Goal: Transaction & Acquisition: Purchase product/service

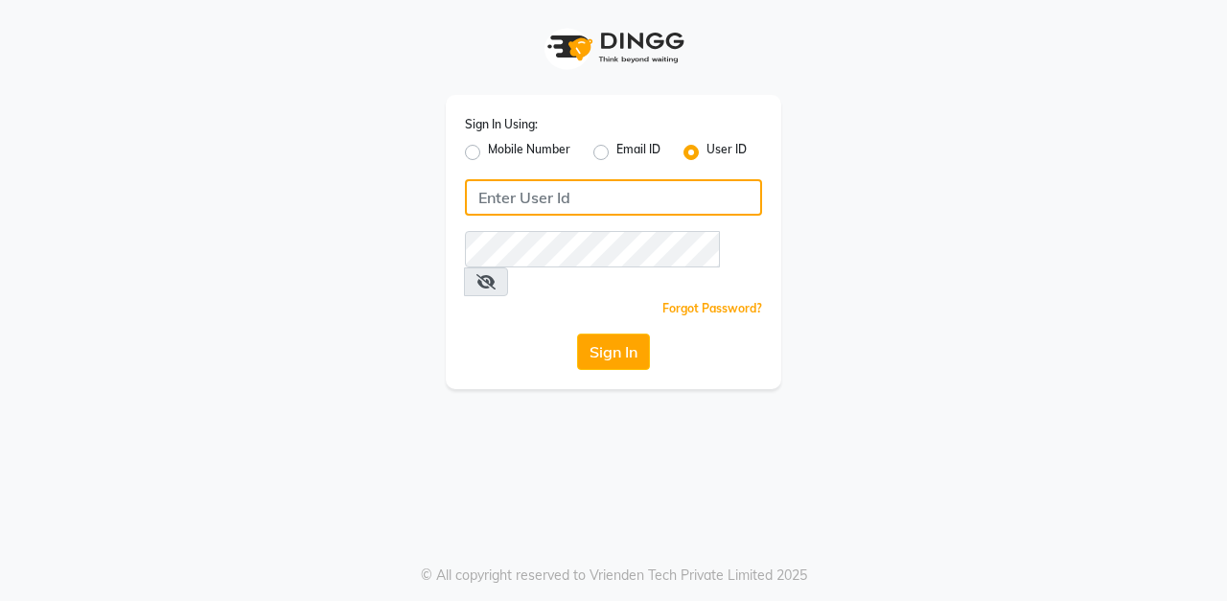
click at [598, 206] on input "Username" at bounding box center [613, 197] width 297 height 36
type input "Azalea123"
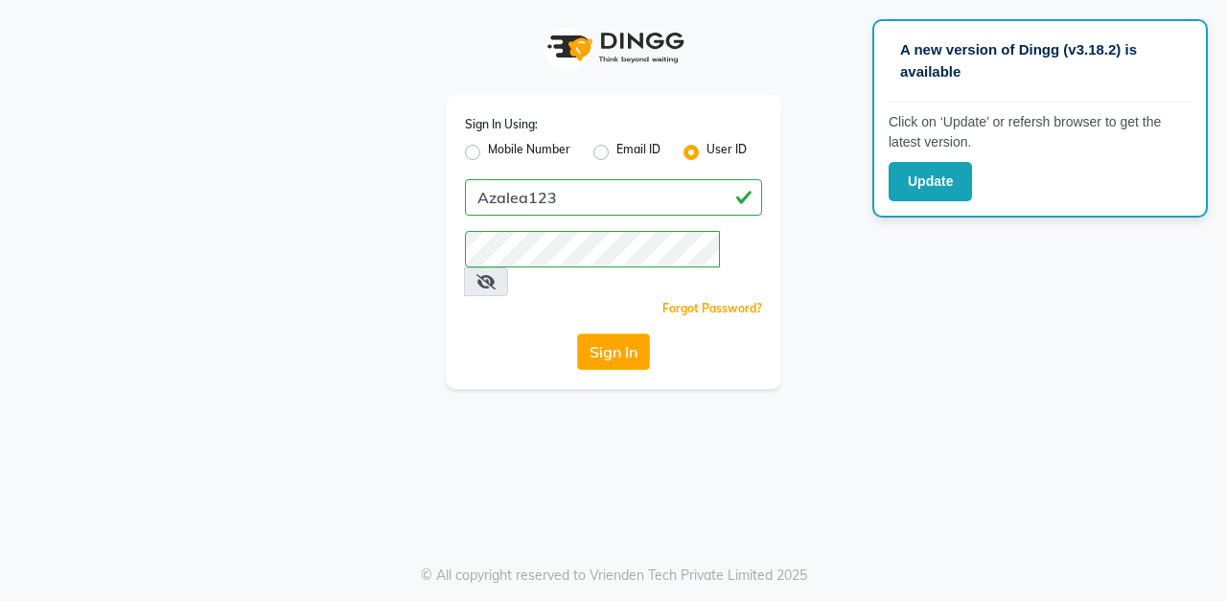
click at [837, 233] on div "Sign In Using: Mobile Number Email ID User ID Azalea123 Remember me Forgot Pass…" at bounding box center [613, 194] width 1093 height 389
click at [623, 334] on button "Sign In" at bounding box center [613, 352] width 73 height 36
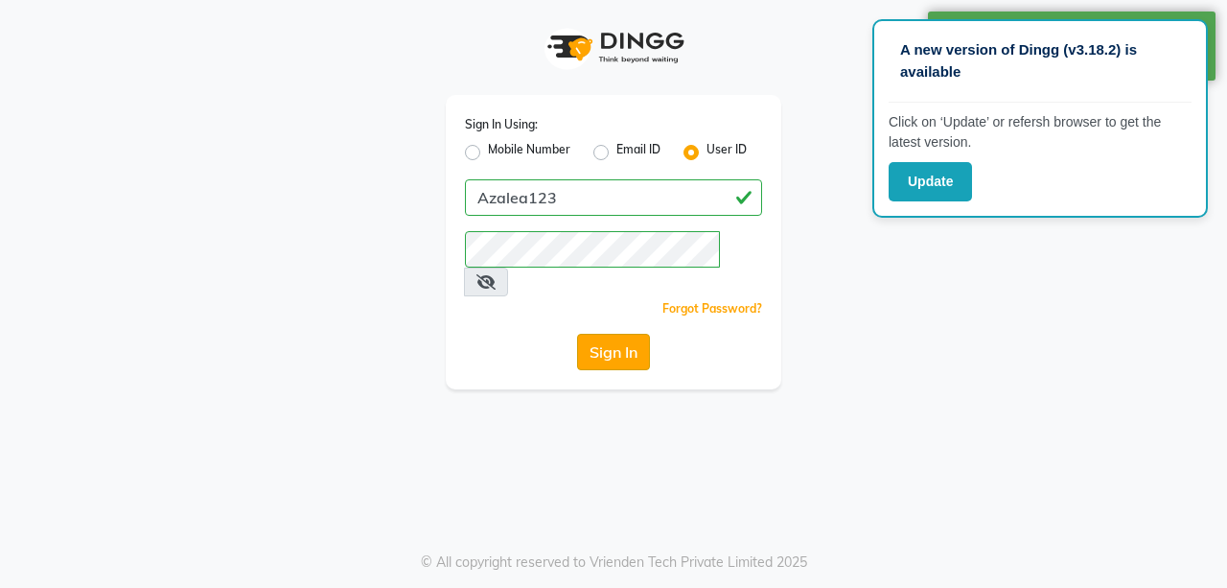
click at [621, 334] on button "Sign In" at bounding box center [613, 352] width 73 height 36
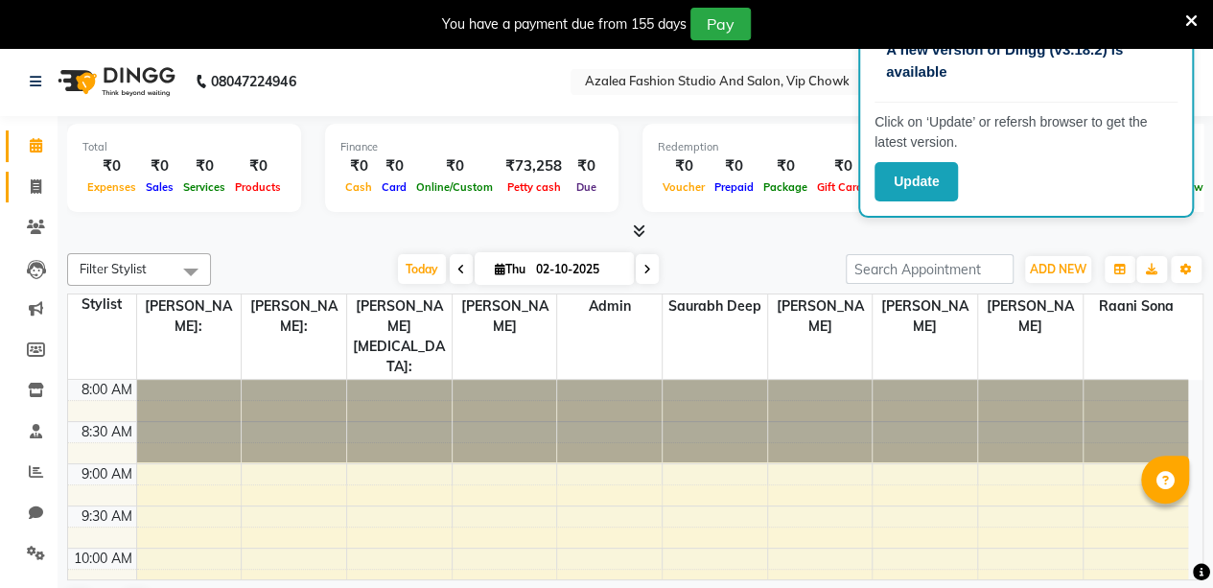
click at [35, 188] on icon at bounding box center [36, 186] width 11 height 14
select select "service"
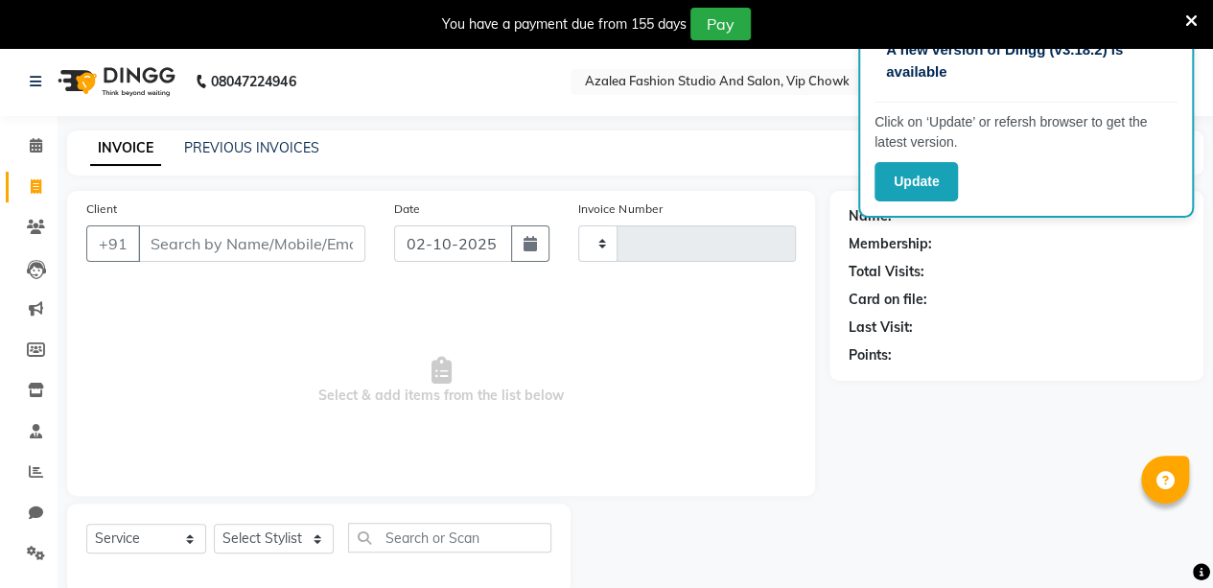
type input "0167"
select select "8063"
click at [307, 243] on input "Client" at bounding box center [251, 243] width 227 height 36
click at [260, 241] on input "Client" at bounding box center [251, 243] width 227 height 36
click at [542, 234] on button "button" at bounding box center [530, 243] width 38 height 36
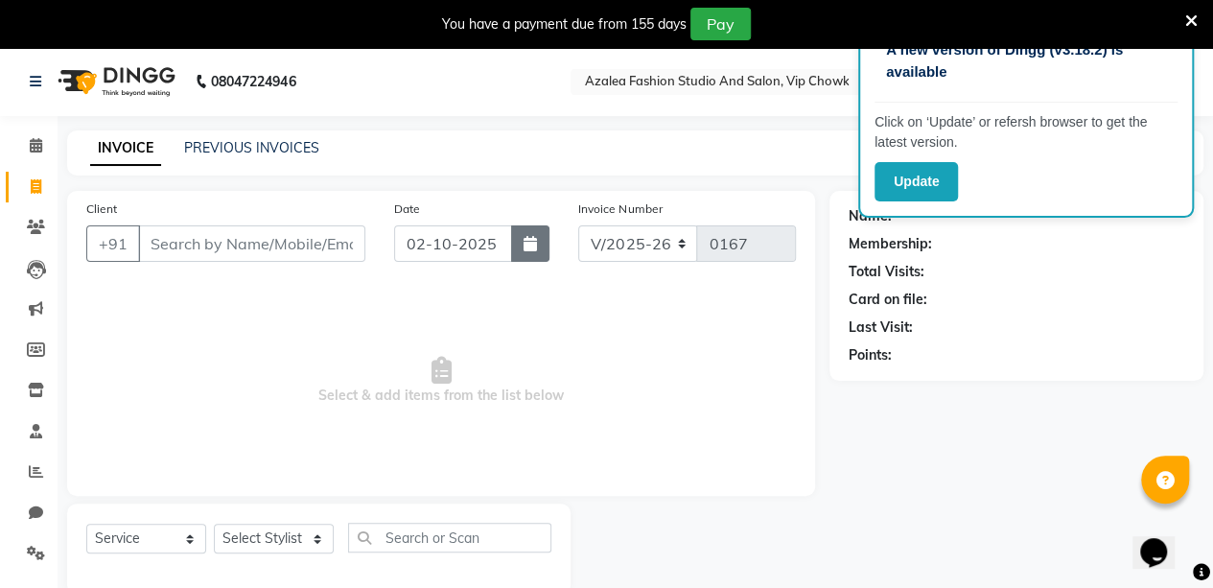
select select "10"
select select "2025"
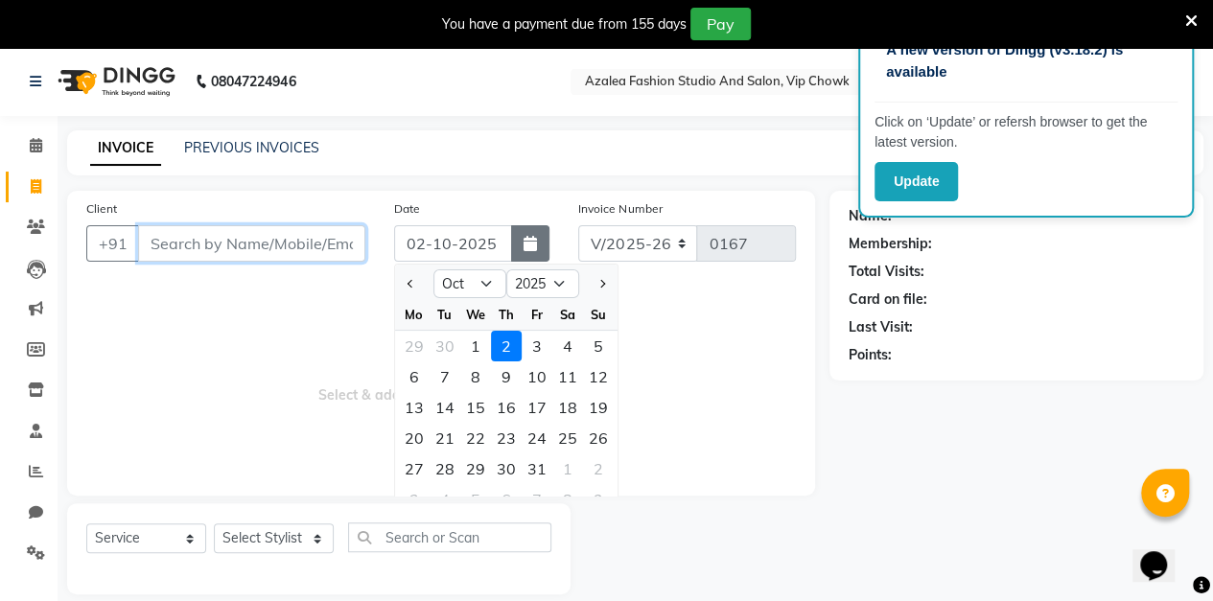
click at [317, 249] on input "Client" at bounding box center [251, 243] width 227 height 36
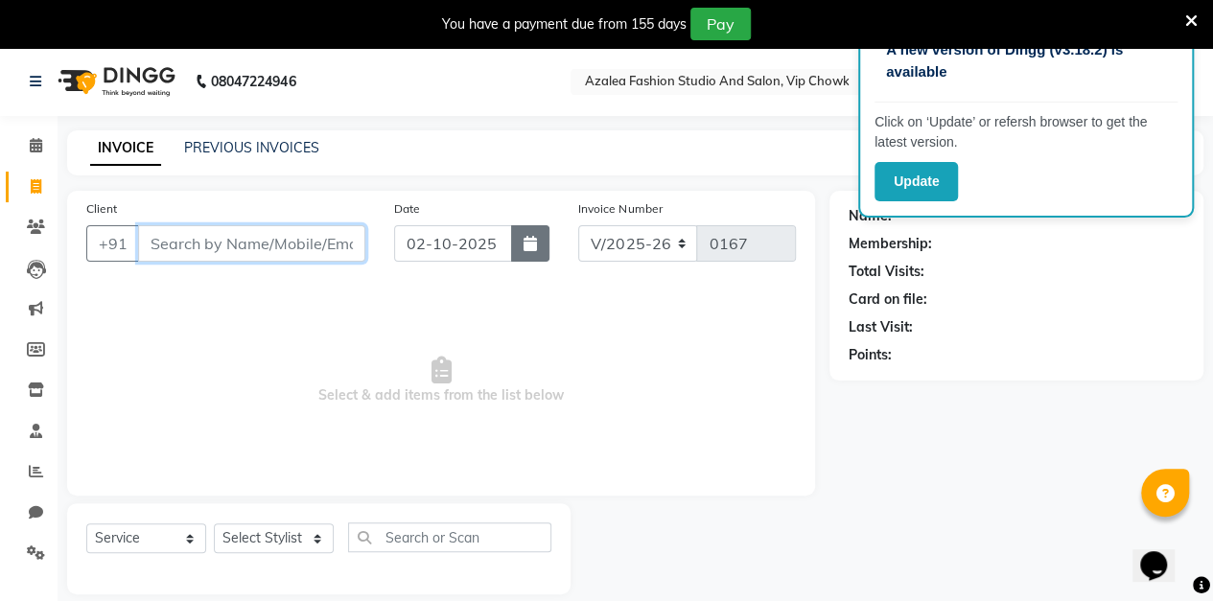
click at [231, 240] on input "Client" at bounding box center [251, 243] width 227 height 36
click at [244, 249] on input "Client" at bounding box center [251, 243] width 227 height 36
type input "Neh"
click at [205, 238] on input "Neh" at bounding box center [202, 243] width 129 height 36
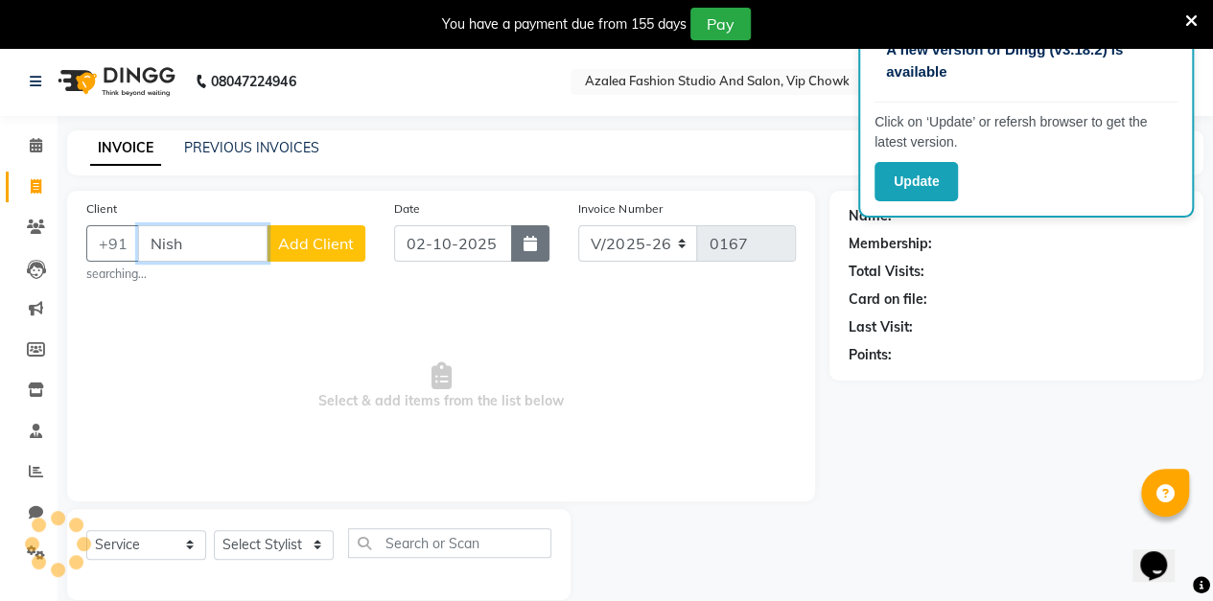
type input "Nisha"
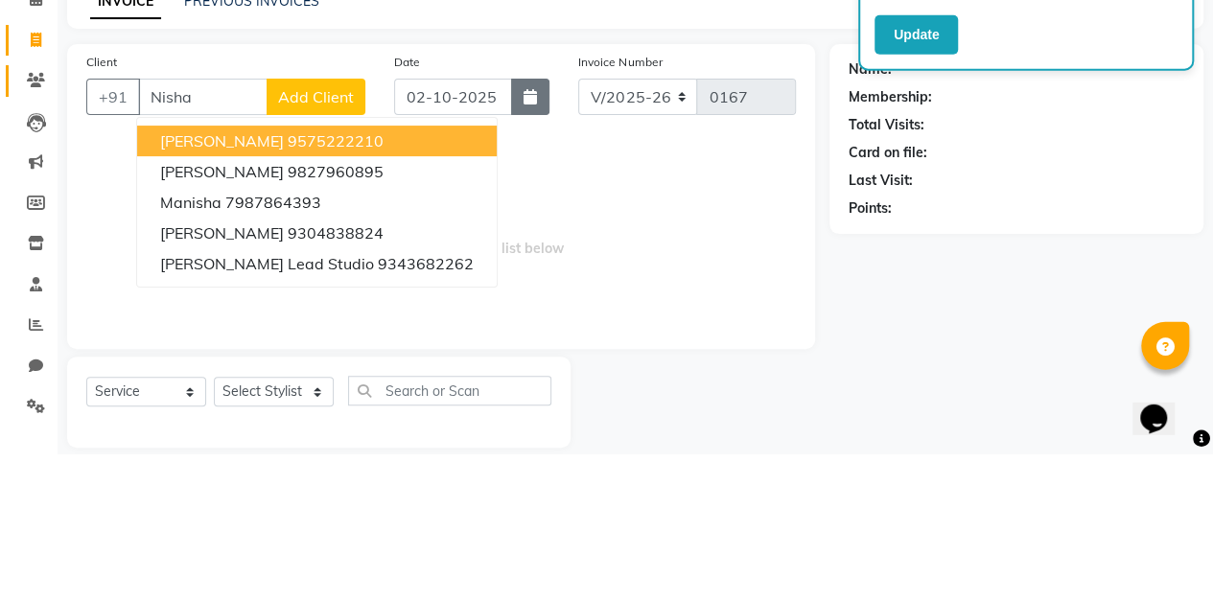
click at [41, 225] on icon at bounding box center [36, 227] width 18 height 14
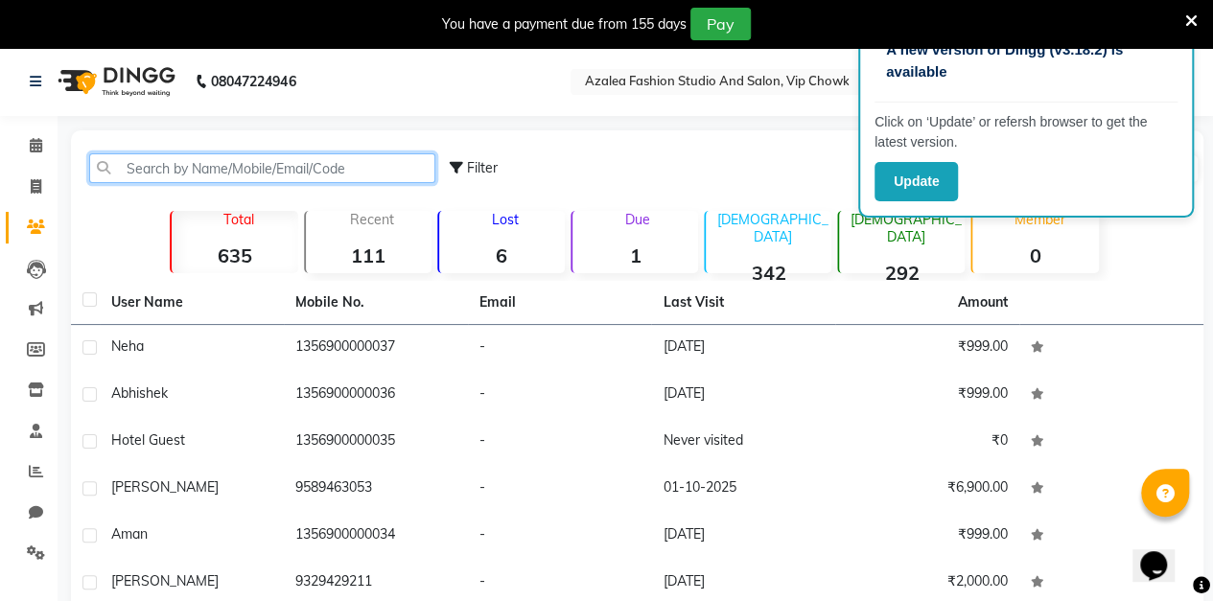
click at [190, 172] on input "text" at bounding box center [262, 168] width 346 height 30
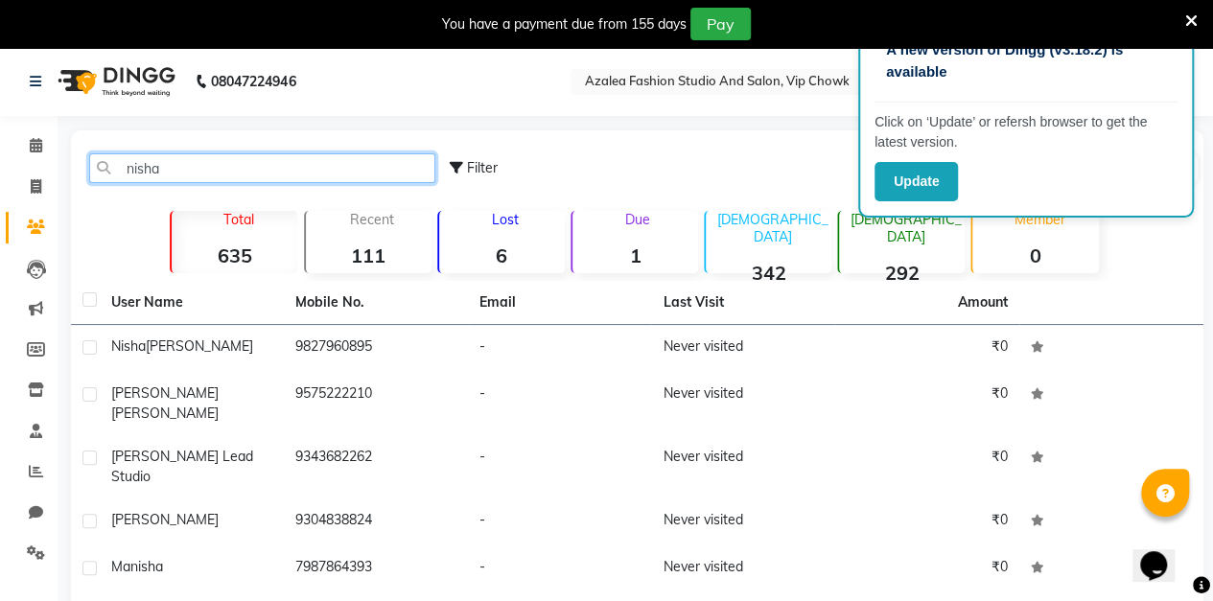
type input "Nisha"
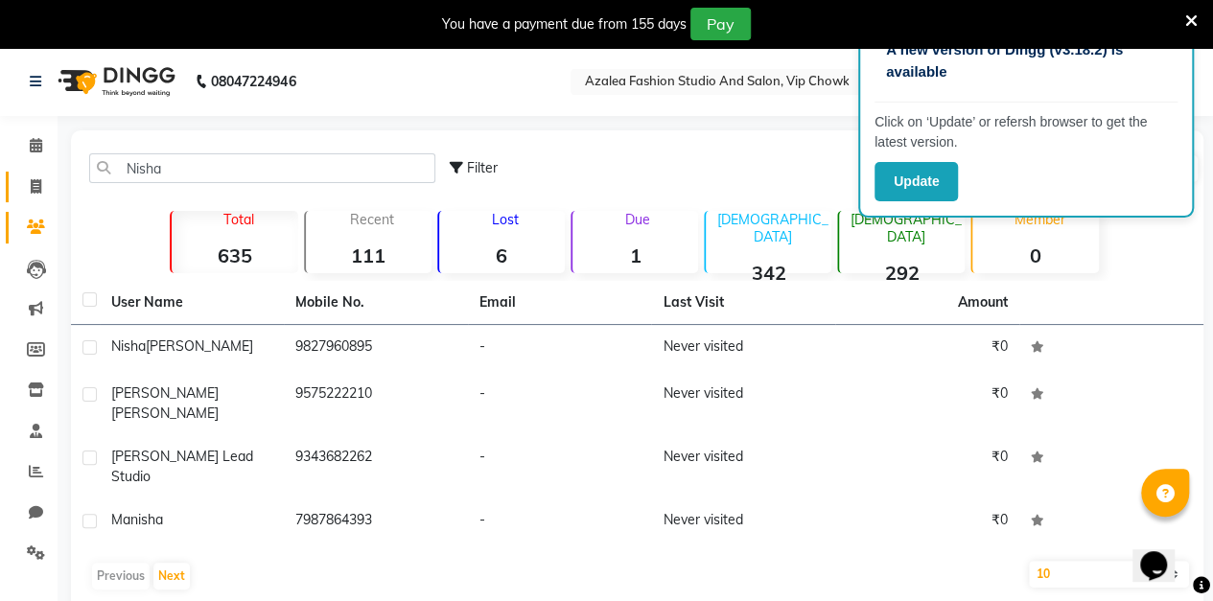
click at [40, 180] on icon at bounding box center [36, 186] width 11 height 14
select select "service"
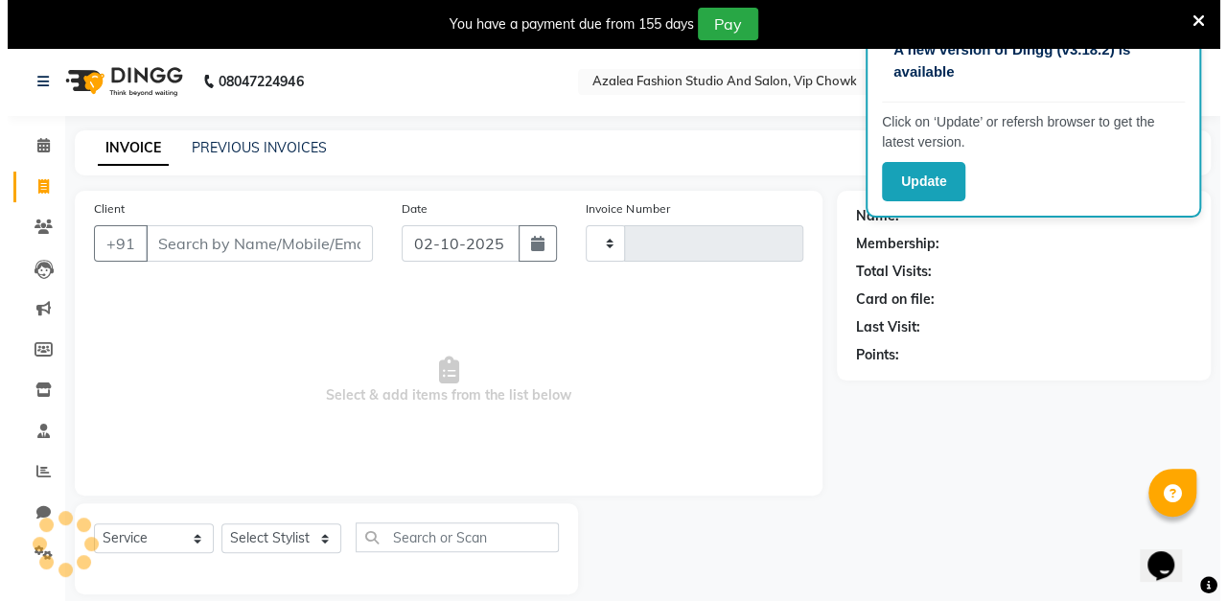
scroll to position [47, 0]
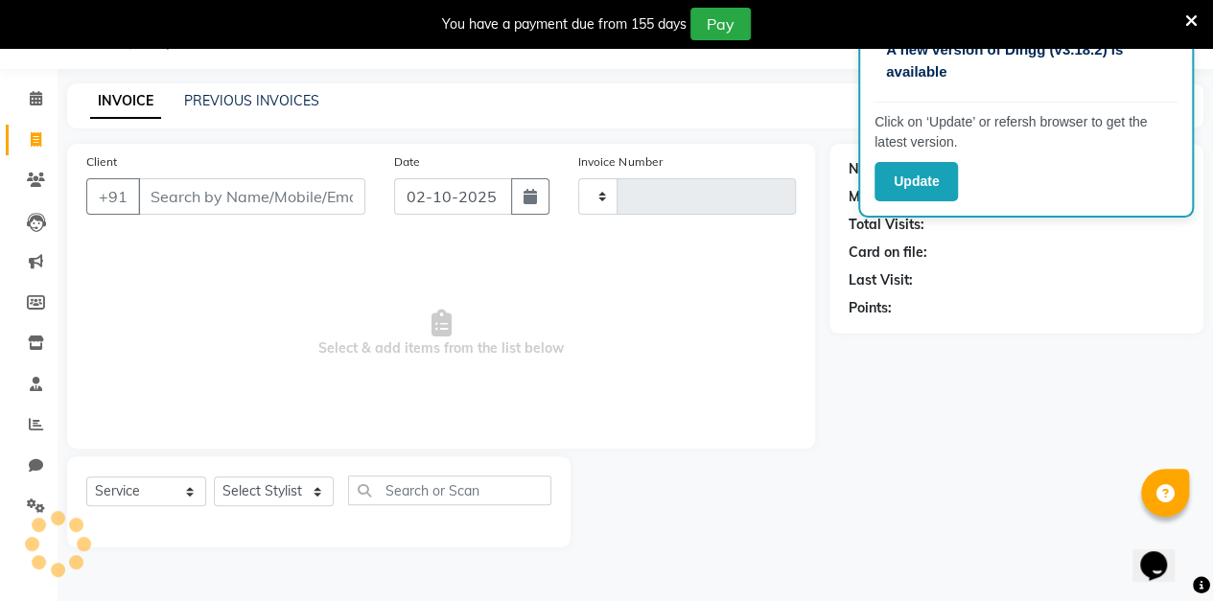
type input "0167"
select select "8063"
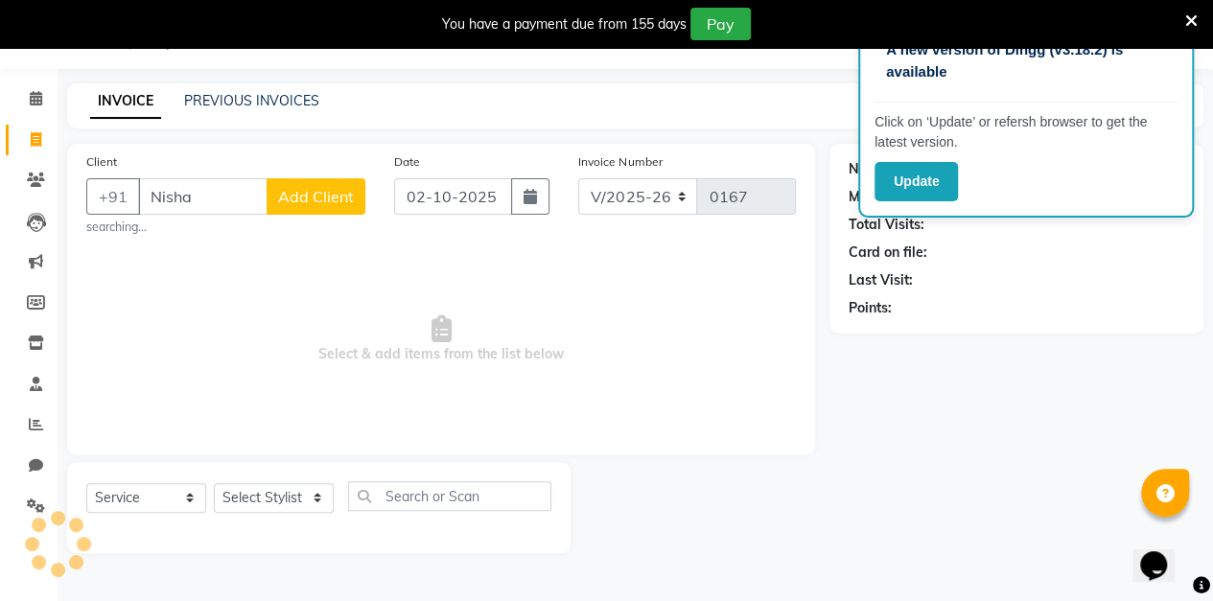
type input "Nisha"
click at [293, 202] on span "Add Client" at bounding box center [316, 196] width 76 height 19
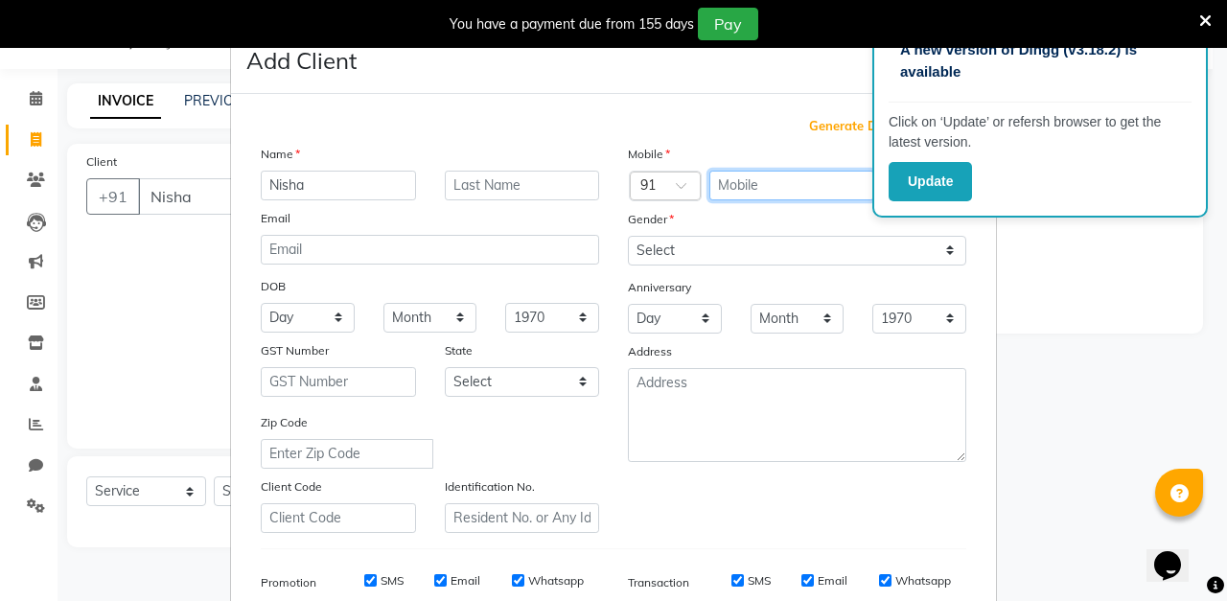
click at [766, 186] on input "text" at bounding box center [792, 186] width 166 height 30
click at [840, 130] on span "Generate Dummy Number" at bounding box center [887, 126] width 157 height 19
type input "1356900000038"
checkbox input "false"
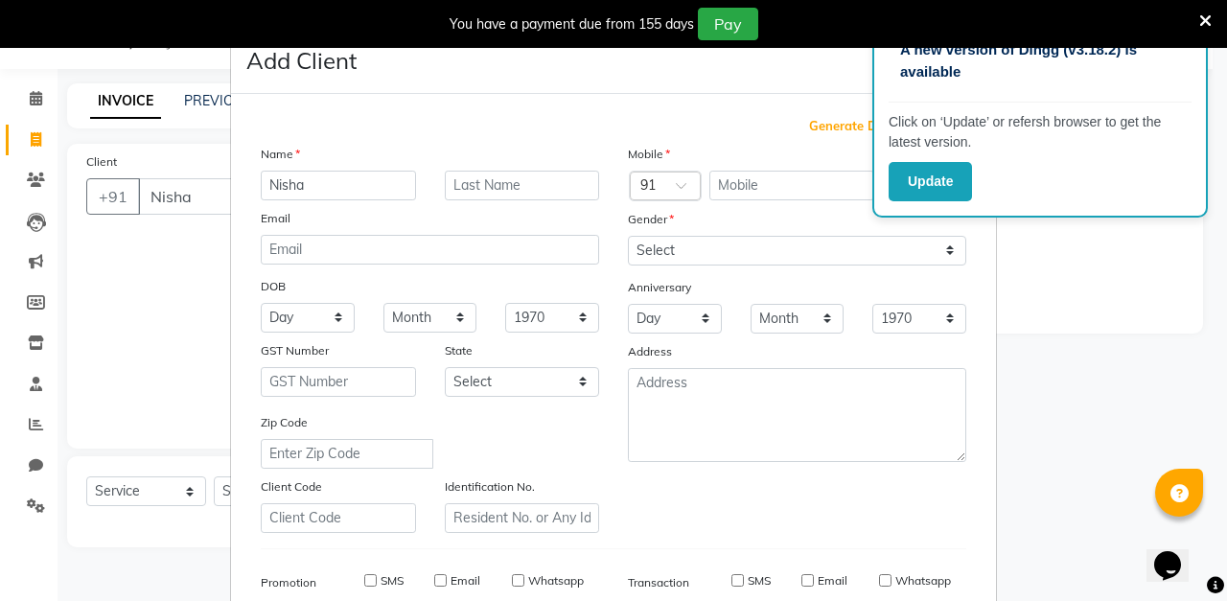
checkbox input "false"
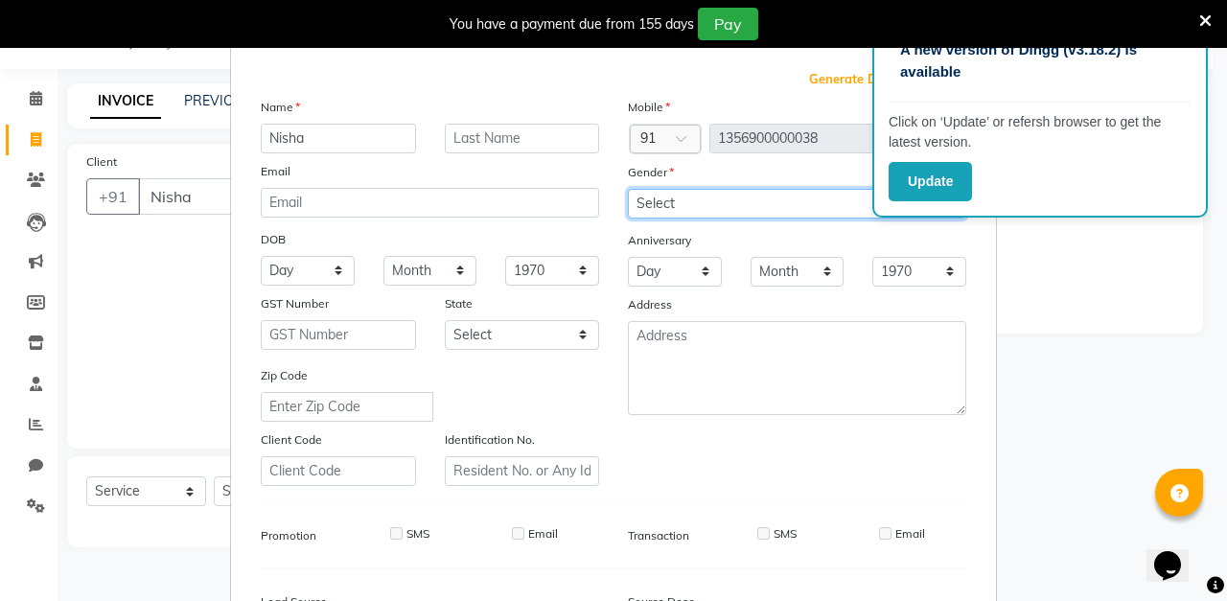
click at [777, 203] on select "Select [DEMOGRAPHIC_DATA] [DEMOGRAPHIC_DATA] Other Prefer Not To Say" at bounding box center [797, 204] width 338 height 30
select select "[DEMOGRAPHIC_DATA]"
click at [628, 189] on select "Select [DEMOGRAPHIC_DATA] [DEMOGRAPHIC_DATA] Other Prefer Not To Say" at bounding box center [797, 204] width 338 height 30
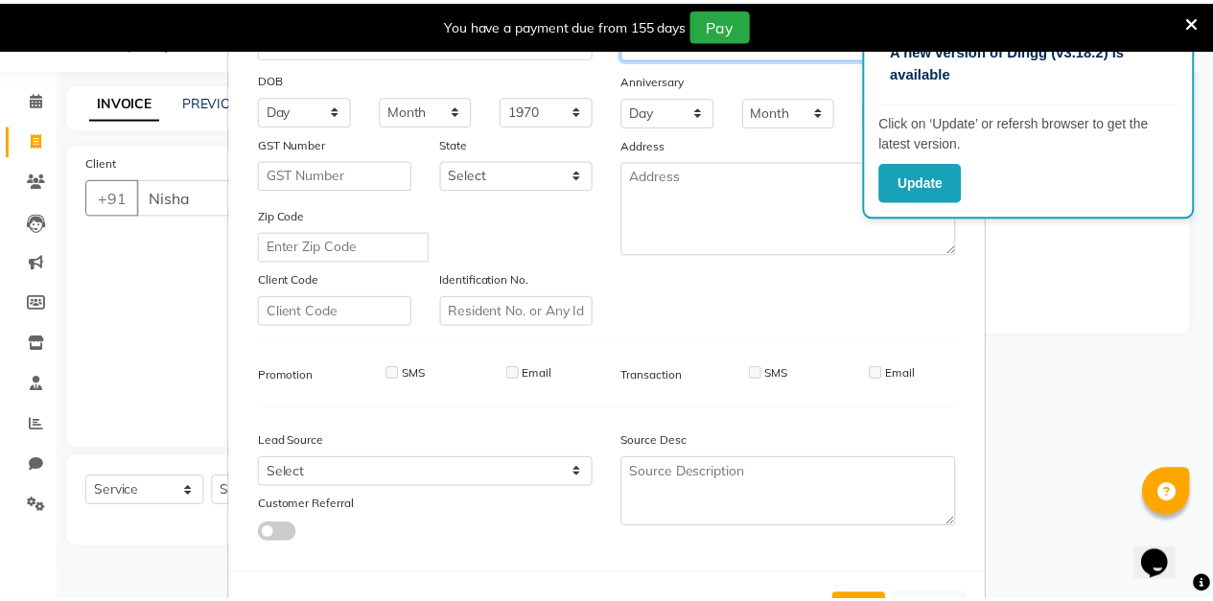
scroll to position [280, 0]
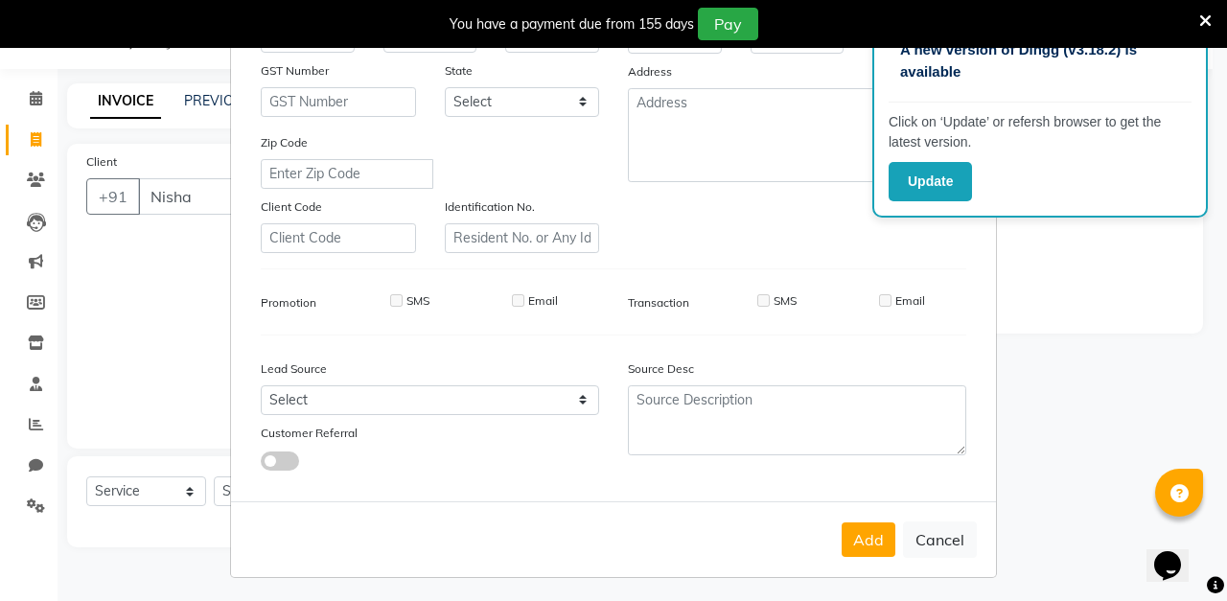
click at [862, 537] on button "Add" at bounding box center [869, 539] width 54 height 35
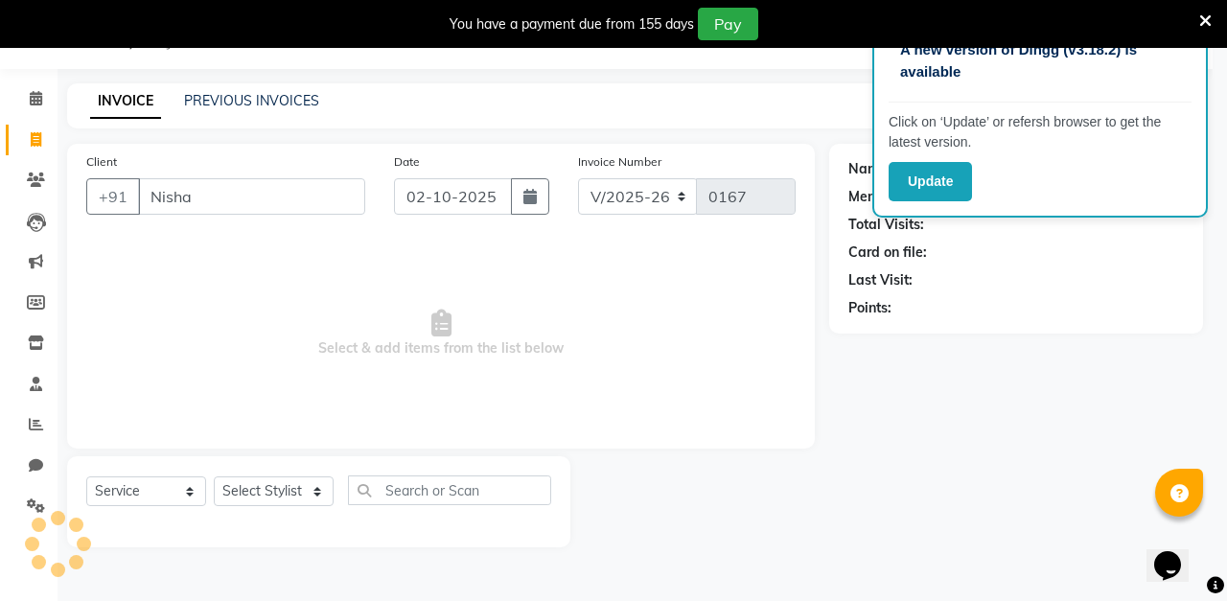
type input "1356900000038"
select select
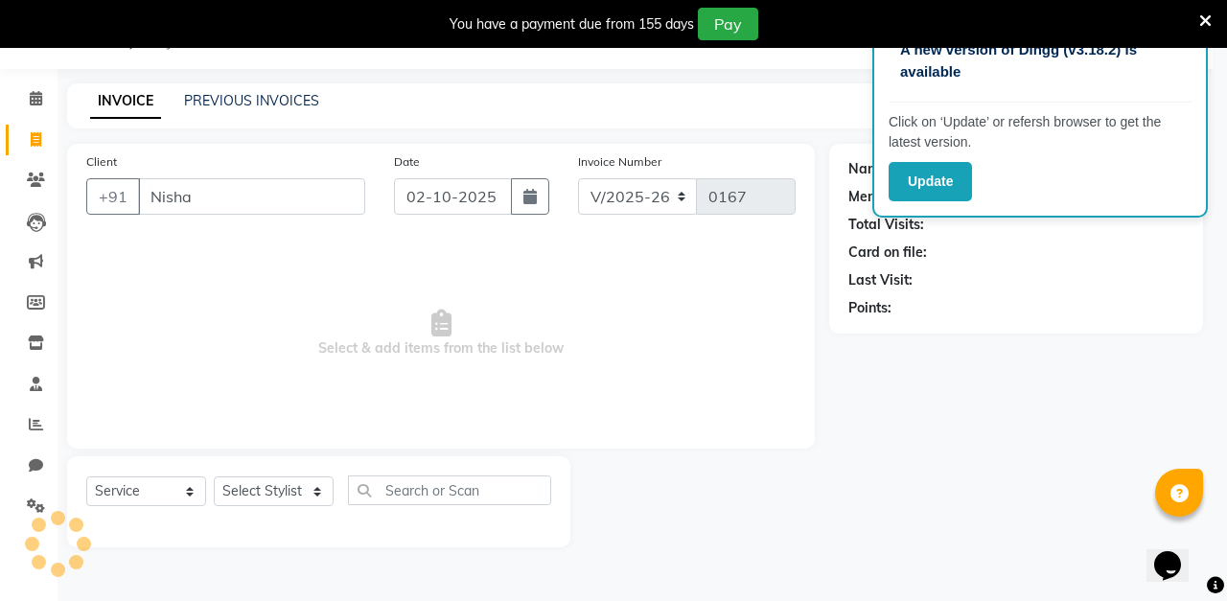
select select
checkbox input "false"
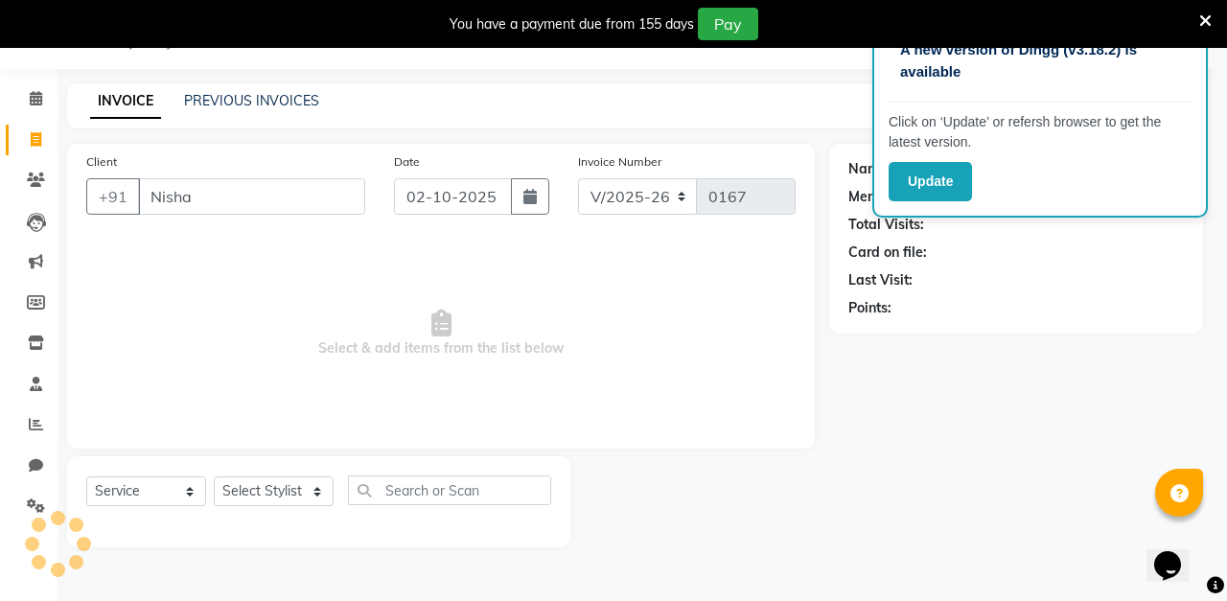
checkbox input "false"
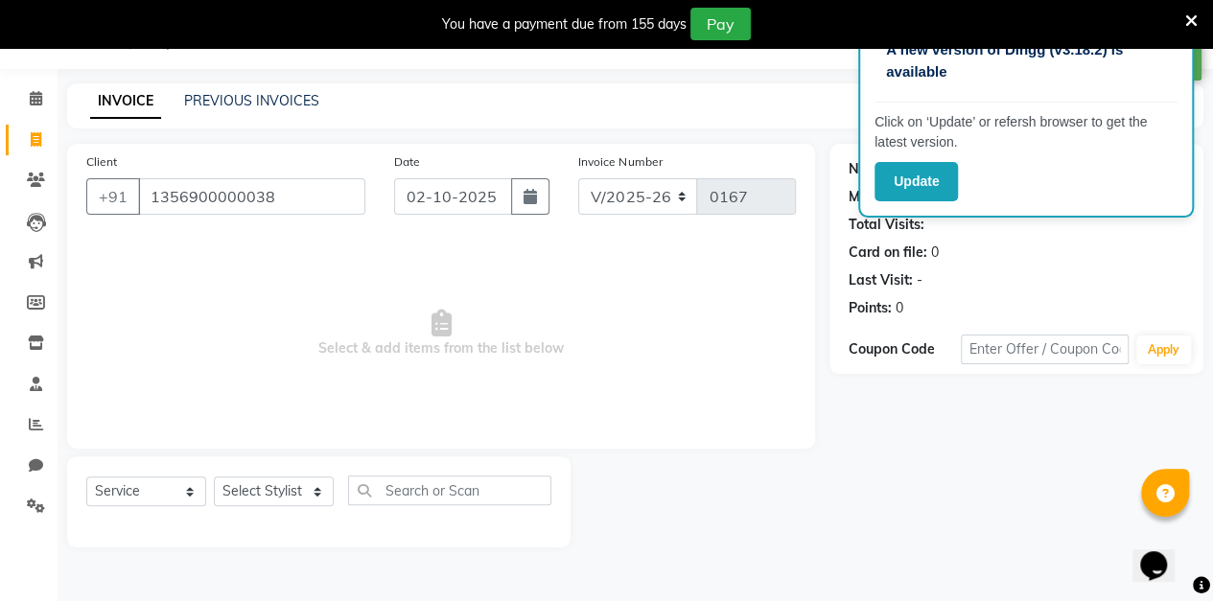
click at [523, 213] on button "button" at bounding box center [530, 196] width 38 height 36
select select "10"
select select "2025"
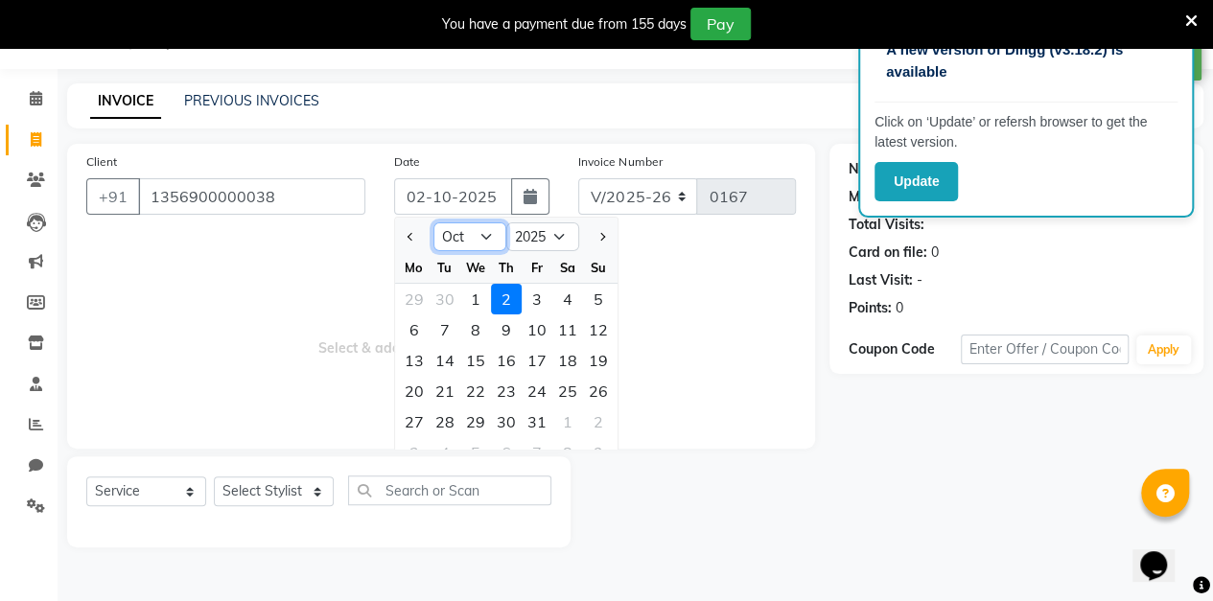
click at [481, 242] on select "Jan Feb Mar Apr May Jun [DATE] Aug Sep Oct Nov Dec" at bounding box center [469, 236] width 73 height 29
select select "9"
click at [433, 222] on select "Jan Feb Mar Apr May Jun [DATE] Aug Sep Oct Nov Dec" at bounding box center [469, 236] width 73 height 29
click at [444, 328] on div "9" at bounding box center [444, 329] width 31 height 31
type input "[DATE]"
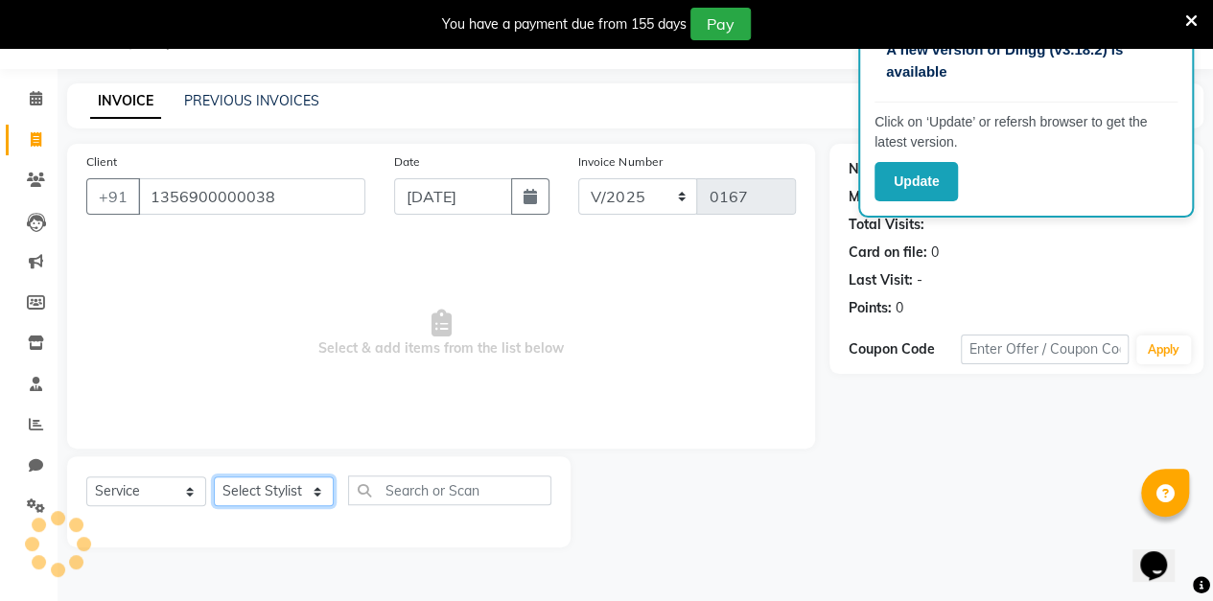
click at [304, 500] on select "Select Stylist aarti sen Admin [PERSON_NAME] anzal [PERSON_NAME][MEDICAL_DATA]:…" at bounding box center [274, 491] width 120 height 30
select select "88143"
click at [214, 476] on select "Select Stylist aarti sen Admin [PERSON_NAME] anzal [PERSON_NAME][MEDICAL_DATA]:…" at bounding box center [274, 491] width 120 height 30
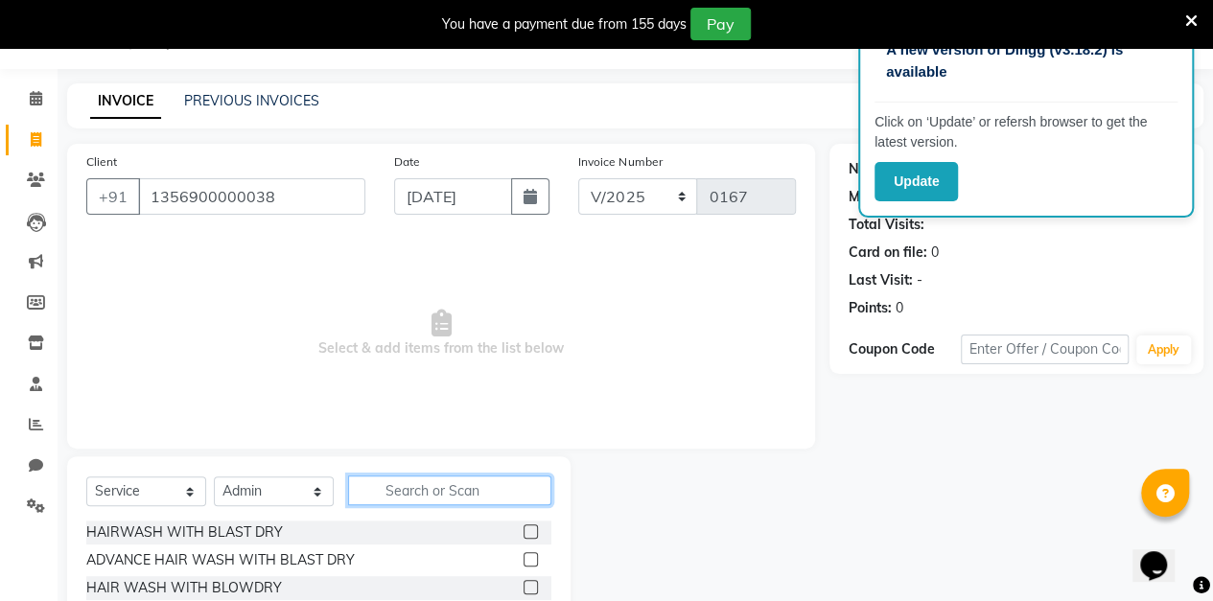
click at [466, 492] on input "text" at bounding box center [449, 491] width 203 height 30
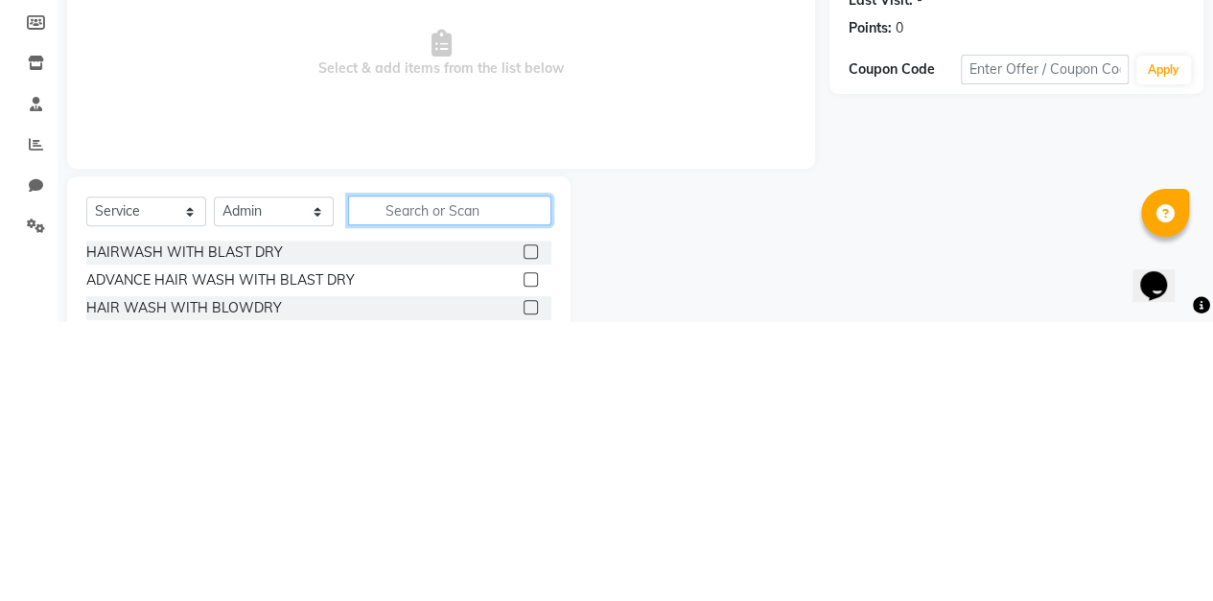
scroll to position [79, 0]
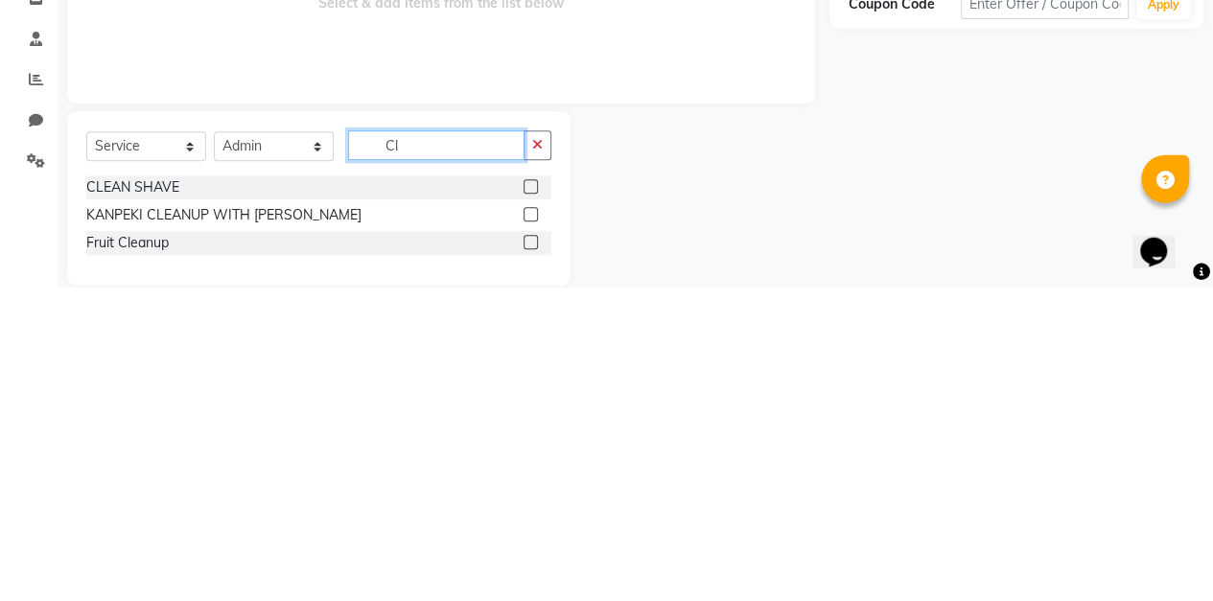
type input "C"
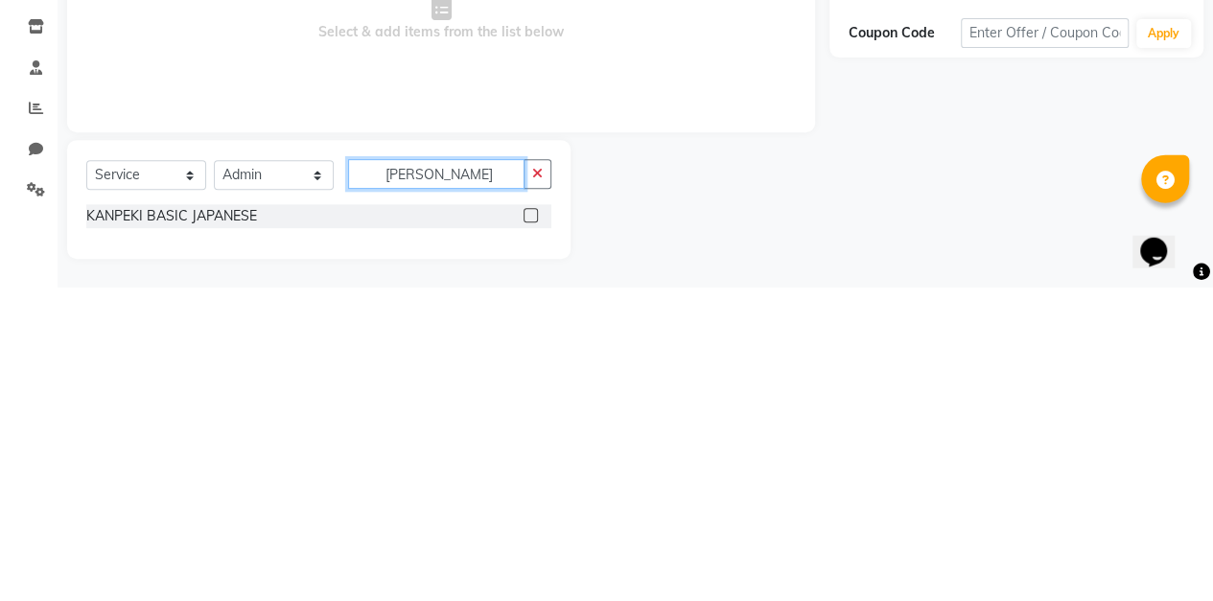
scroll to position [49, 0]
type input "[PERSON_NAME]"
click at [531, 528] on label at bounding box center [530, 529] width 14 height 14
click at [531, 528] on input "checkbox" at bounding box center [529, 530] width 12 height 12
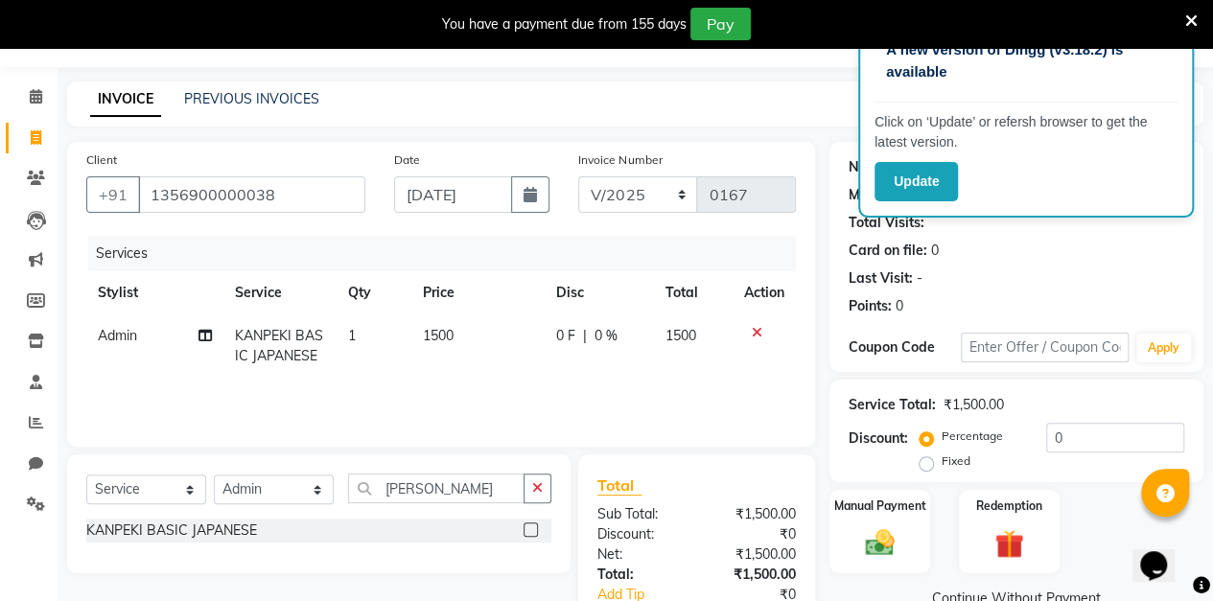
checkbox input "false"
click at [453, 336] on span "1500" at bounding box center [438, 335] width 31 height 17
select select "88143"
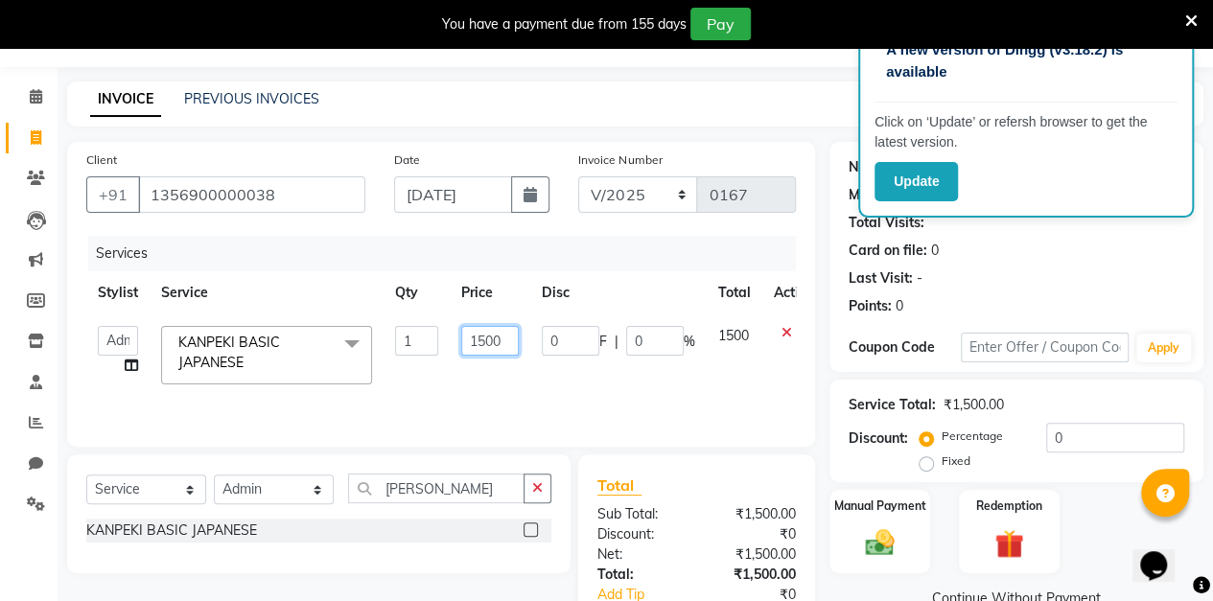
click at [488, 343] on input "1500" at bounding box center [490, 341] width 58 height 30
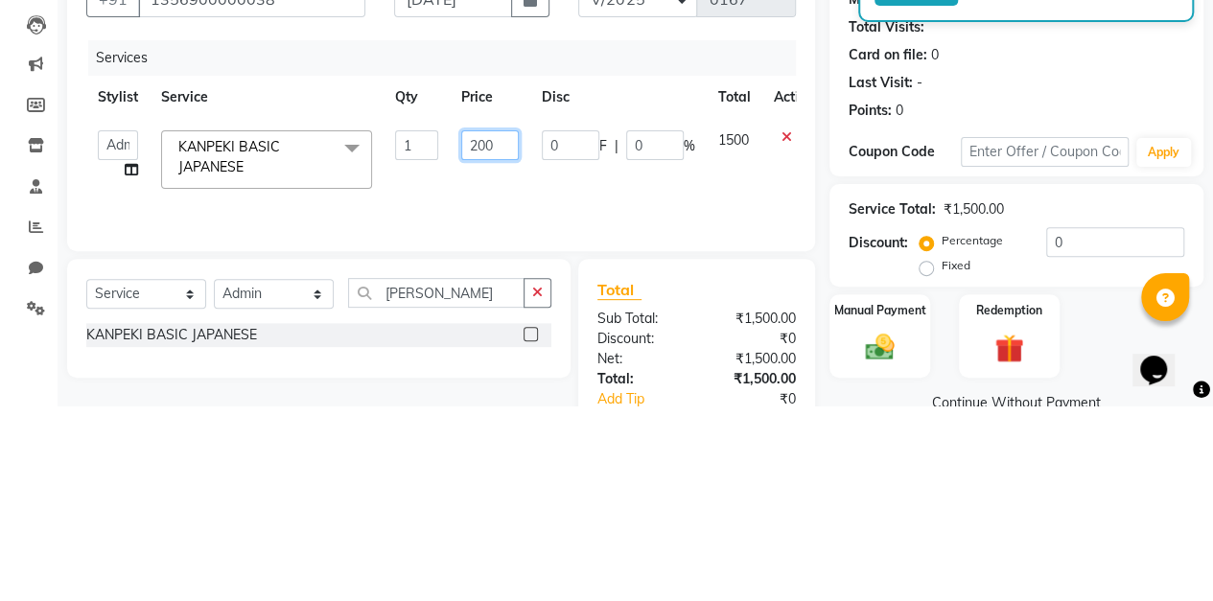
type input "2000"
click at [827, 467] on div "Total Sub Total: ₹1,500.00 Discount: ₹0 Net: ₹1,500.00 Total: ₹1,500.00 Add Tip…" at bounding box center [699, 575] width 259 height 242
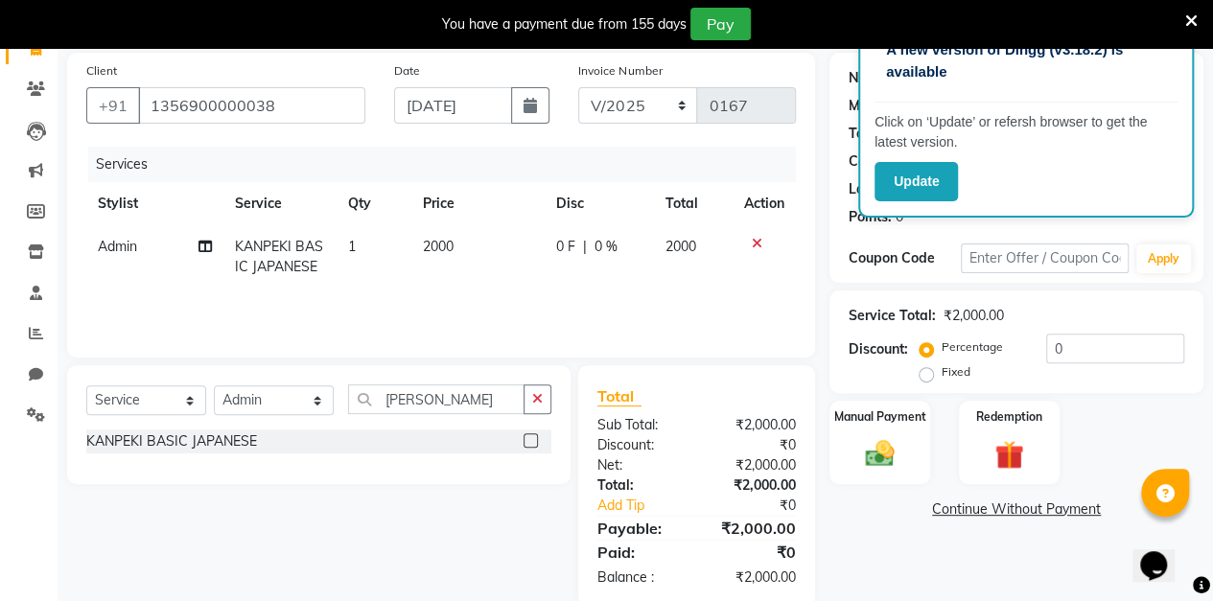
scroll to position [171, 0]
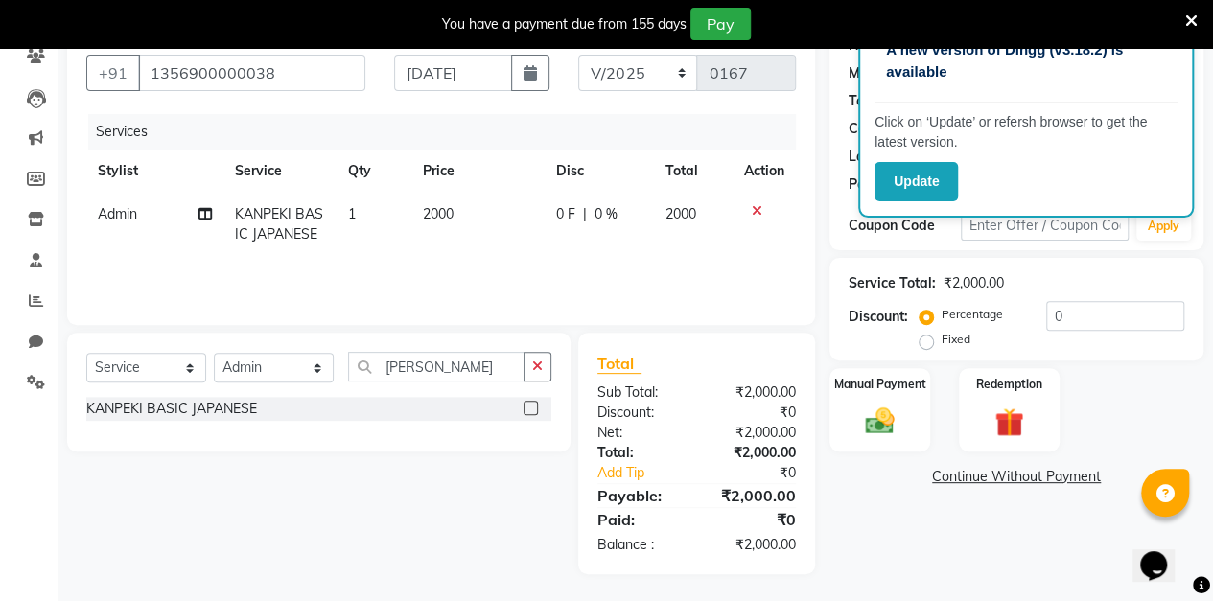
click at [889, 408] on img at bounding box center [879, 422] width 47 height 34
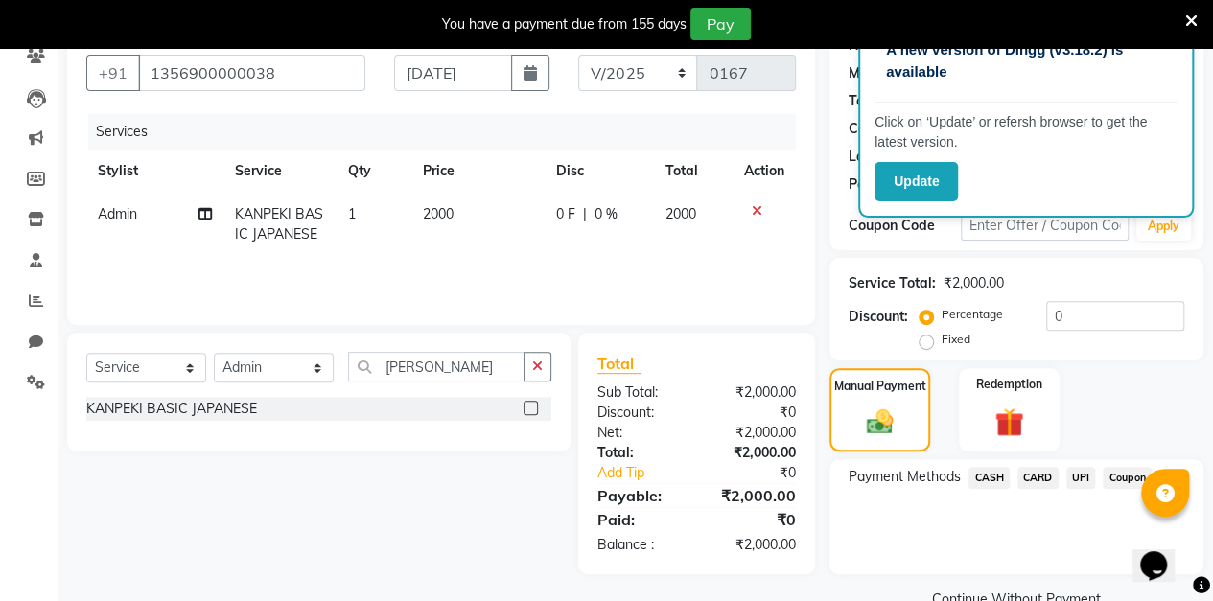
click at [1079, 477] on span "UPI" at bounding box center [1081, 478] width 30 height 22
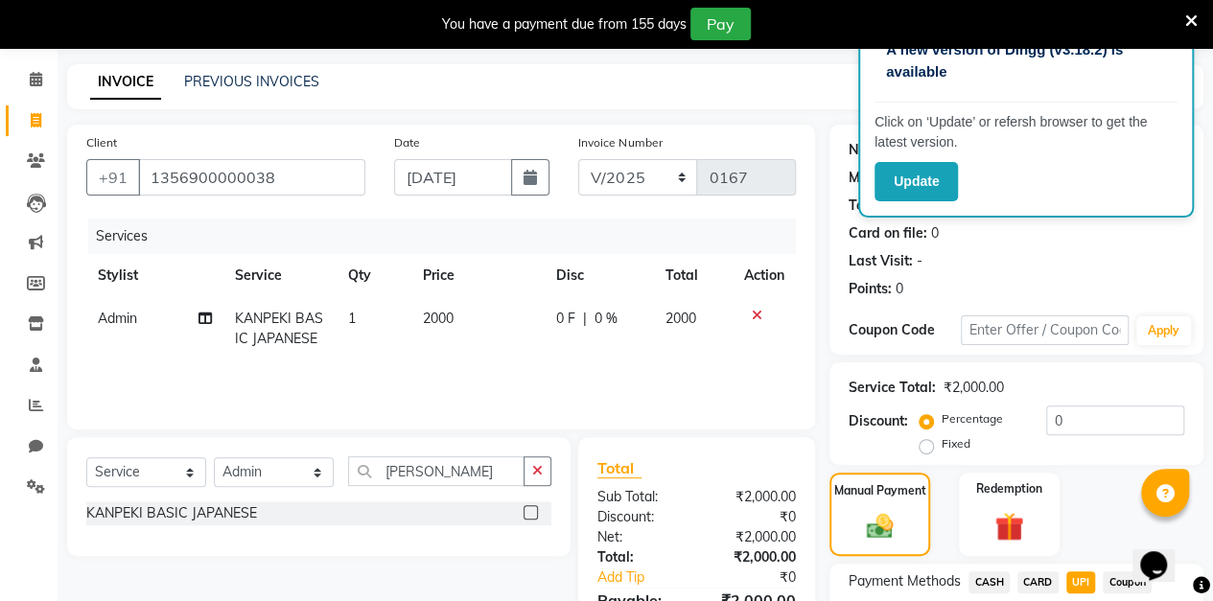
scroll to position [65, 0]
click at [529, 173] on icon "button" at bounding box center [529, 178] width 13 height 15
select select "9"
select select "2025"
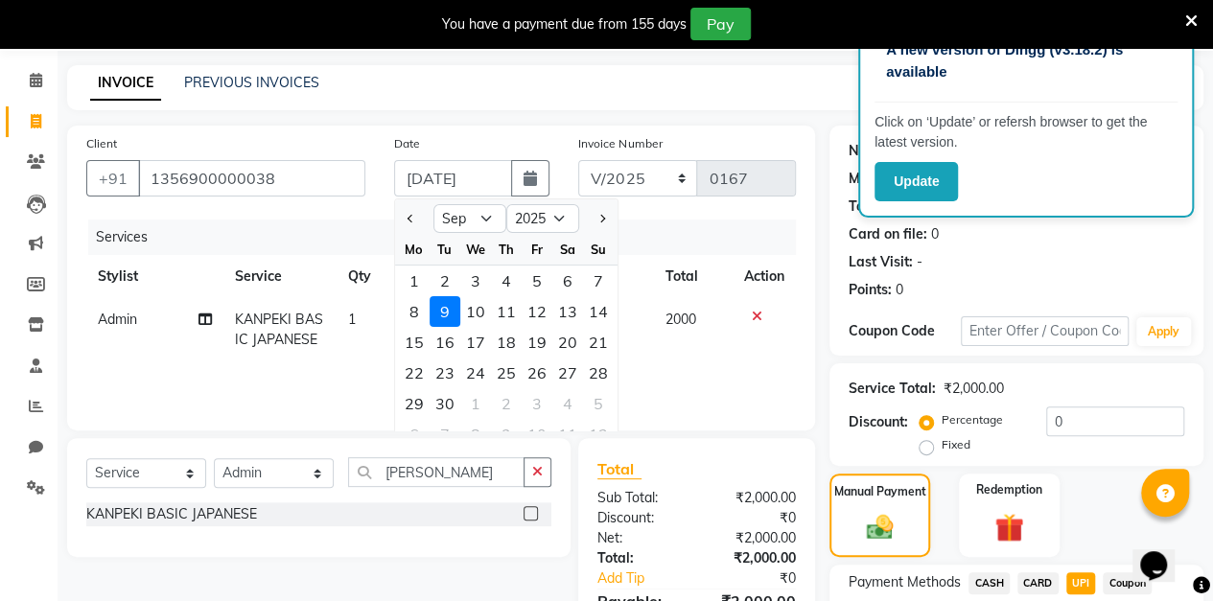
click at [824, 350] on div "Client [PHONE_NUMBER] Date [DATE] Jan Feb Mar Apr May Jun [DATE] Aug Sep Oct No…" at bounding box center [441, 436] width 777 height 621
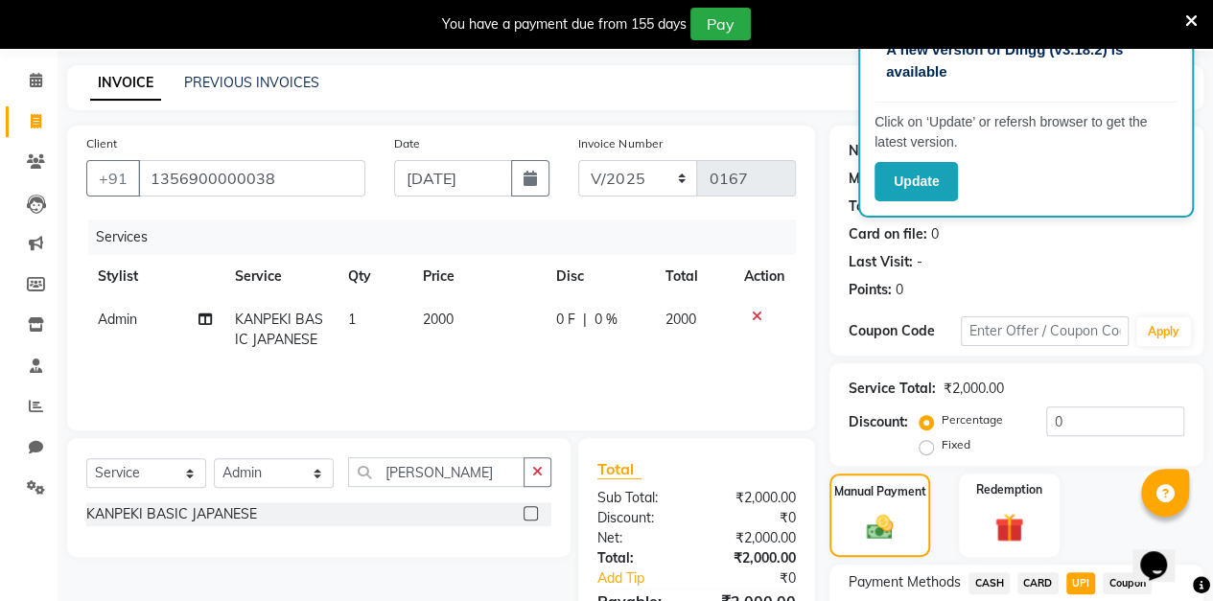
click at [832, 347] on div "Name: [PERSON_NAME] Membership: No Active Membership Total Visits: Card on file…" at bounding box center [1016, 241] width 374 height 230
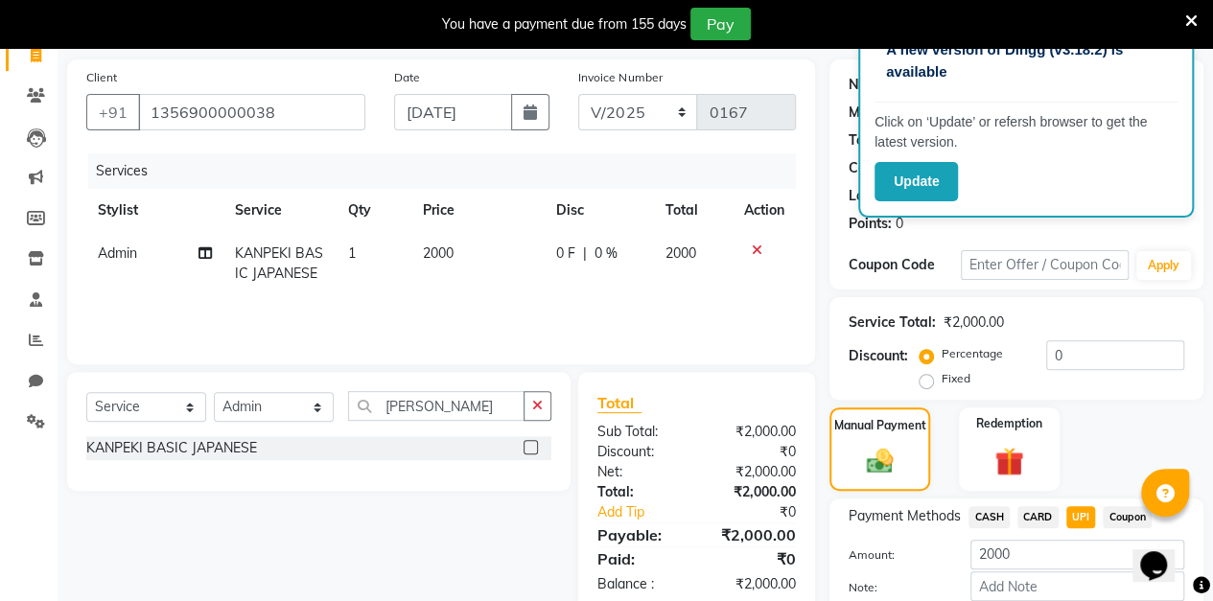
scroll to position [238, 0]
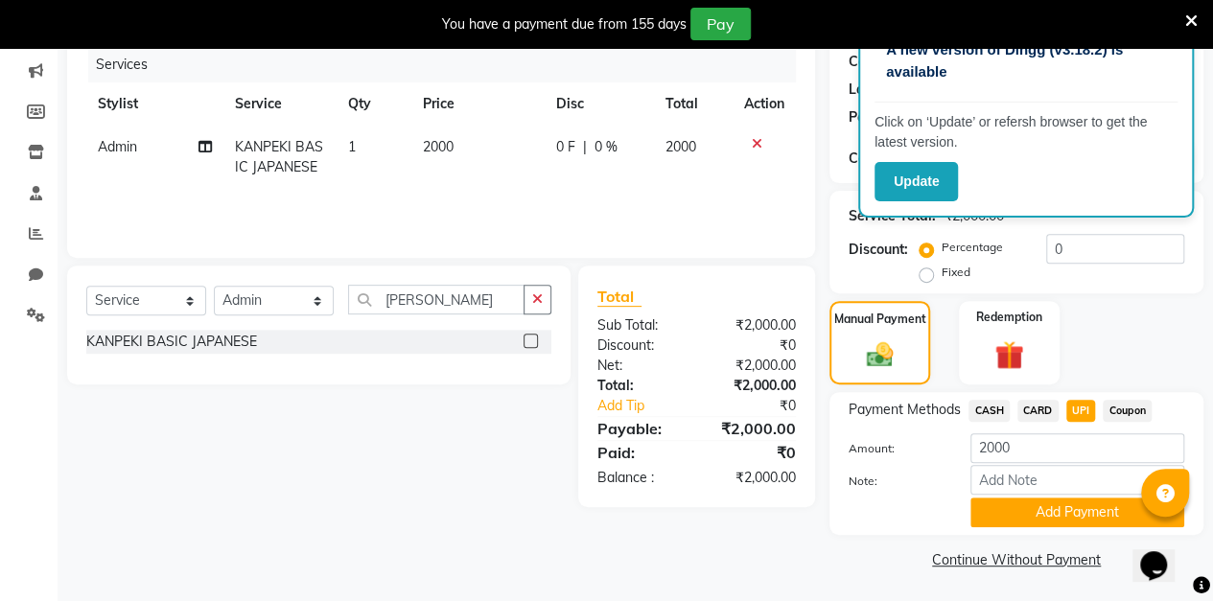
click at [1056, 513] on button "Add Payment" at bounding box center [1077, 513] width 214 height 30
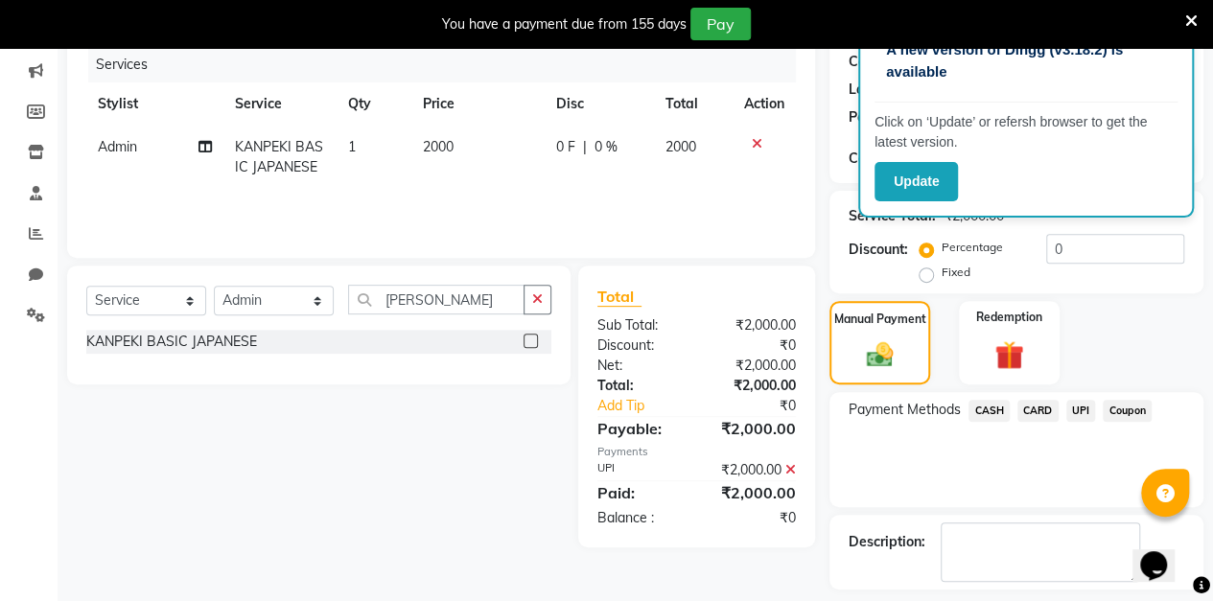
scroll to position [318, 0]
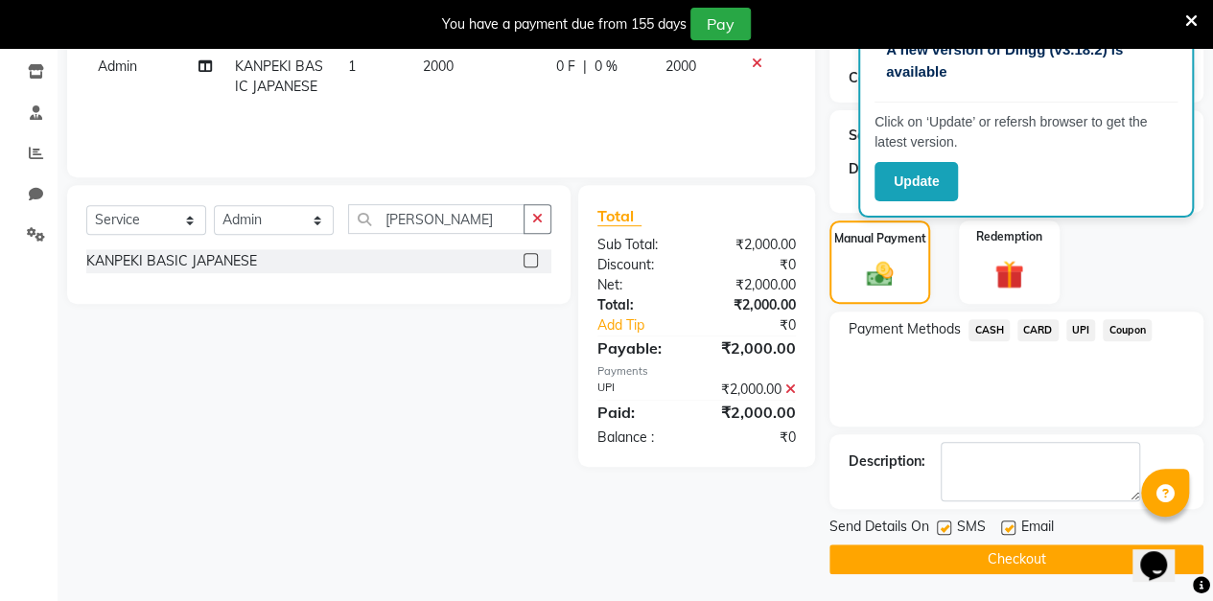
click at [993, 568] on button "Checkout" at bounding box center [1016, 560] width 374 height 30
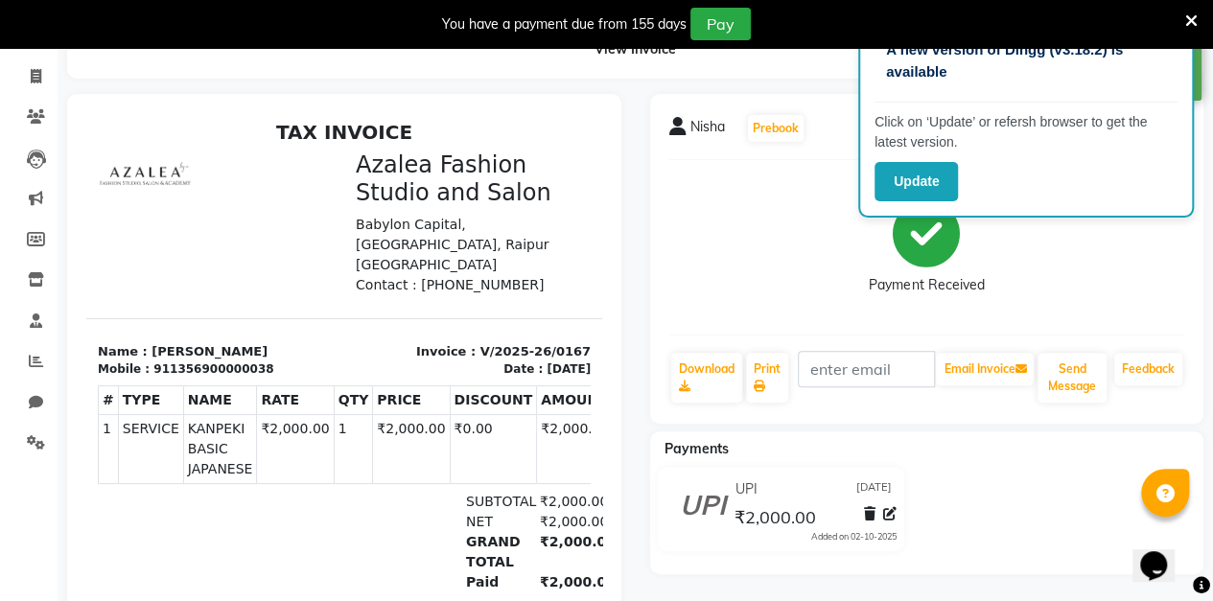
scroll to position [205, 0]
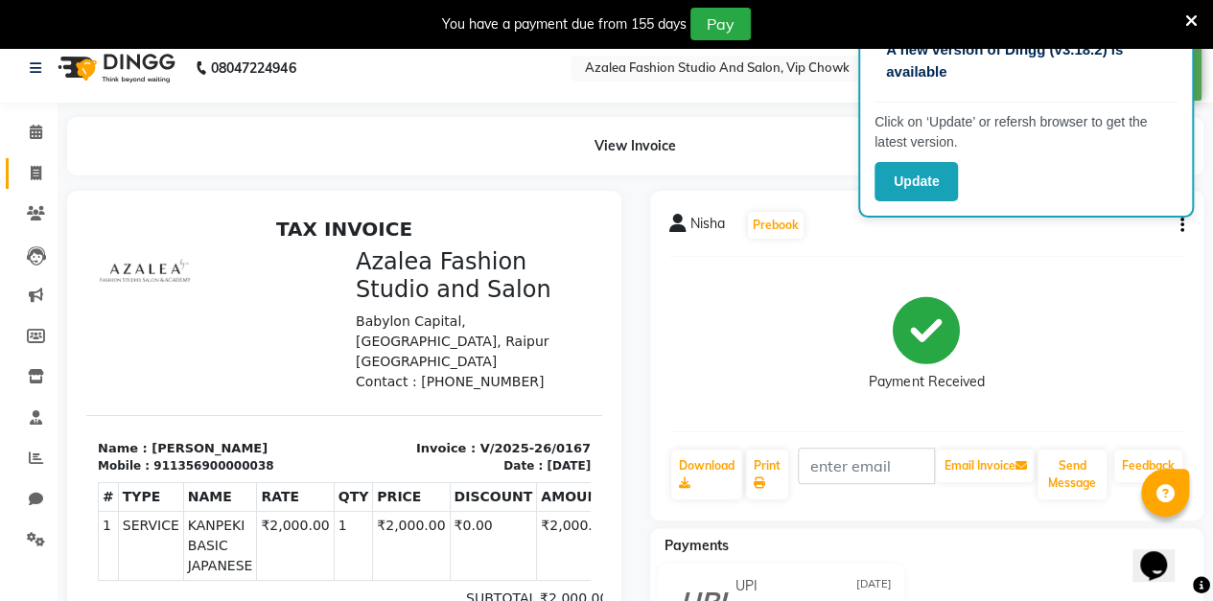
click at [35, 172] on icon at bounding box center [36, 173] width 11 height 14
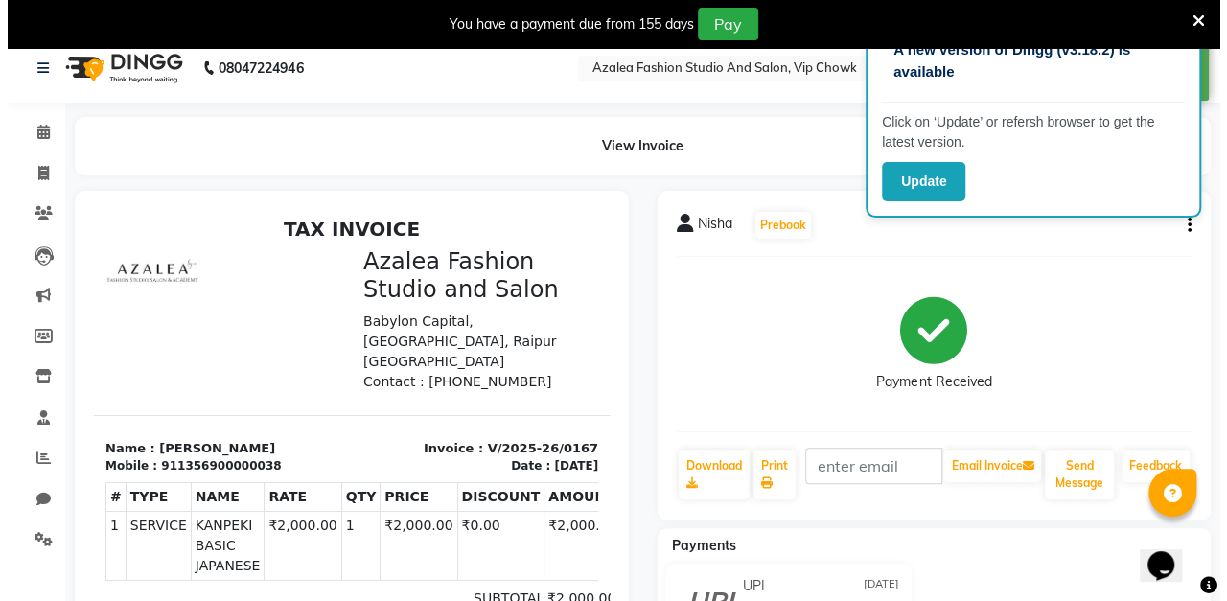
scroll to position [47, 0]
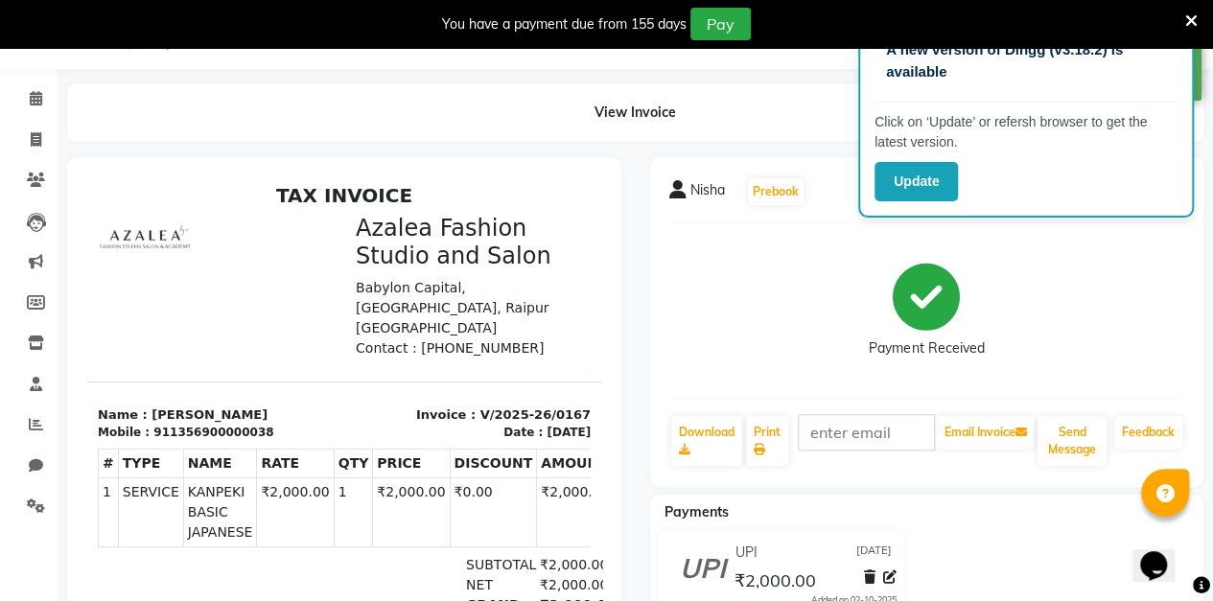
select select "service"
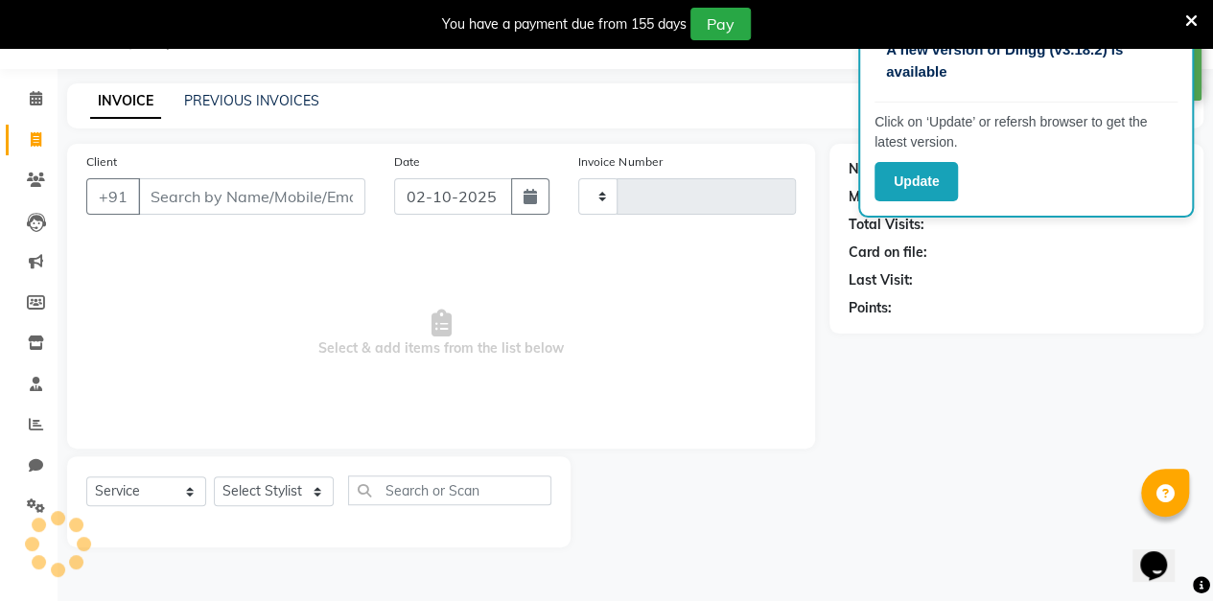
type input "0168"
select select "8063"
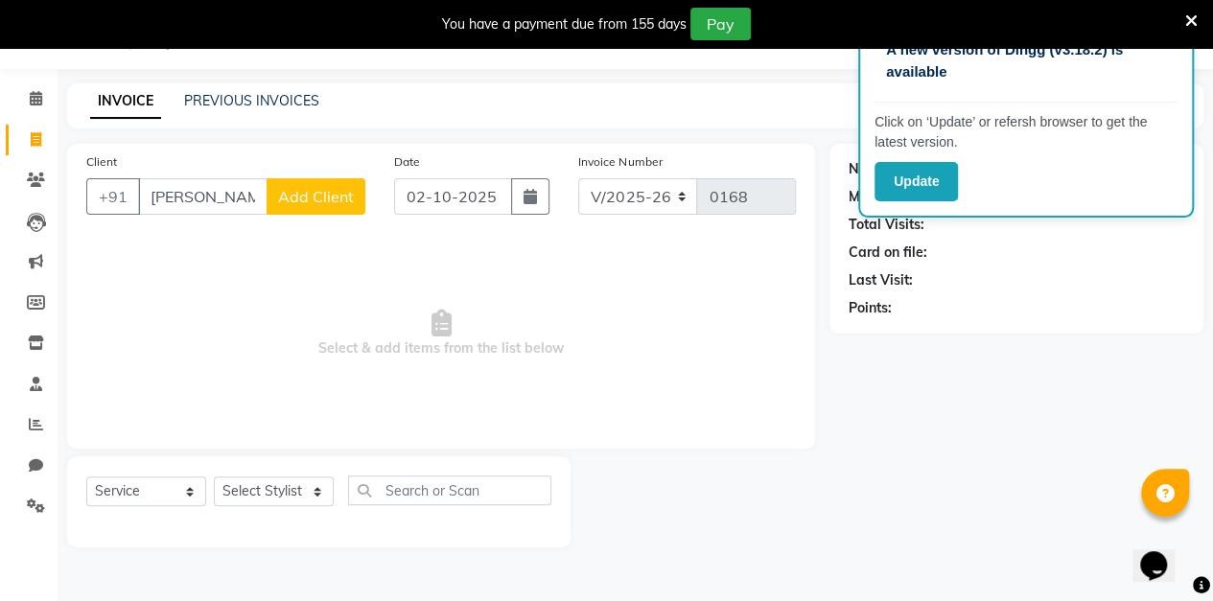
type input "[PERSON_NAME]"
click at [338, 209] on button "Add Client" at bounding box center [316, 196] width 99 height 36
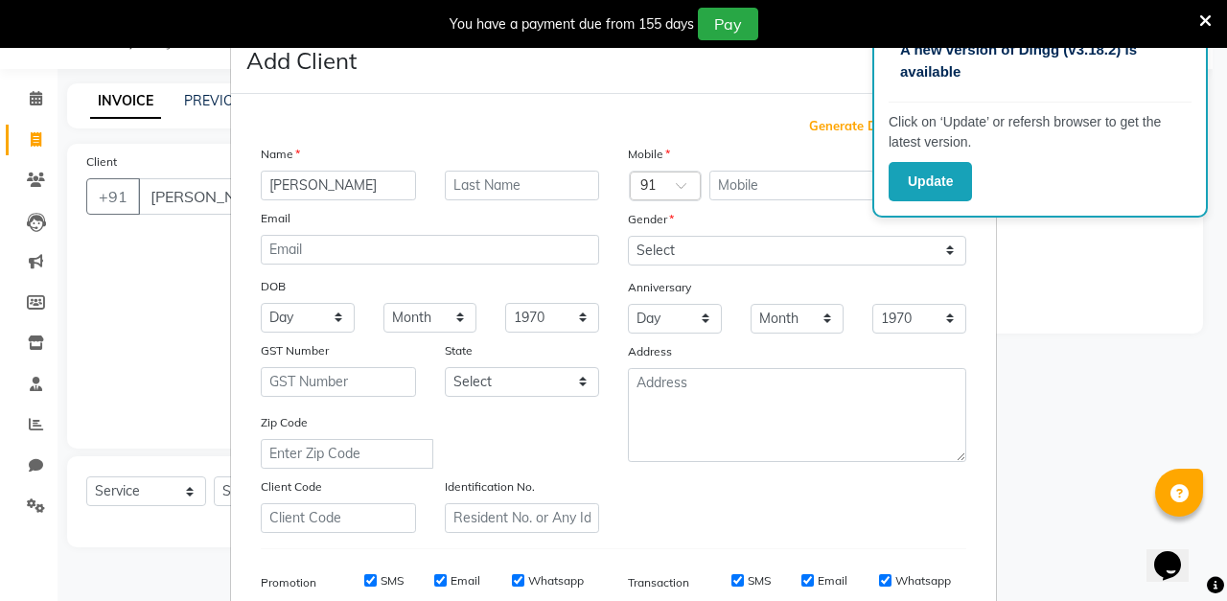
click at [851, 128] on span "Generate Dummy Number" at bounding box center [887, 126] width 157 height 19
type input "1356900000039"
checkbox input "false"
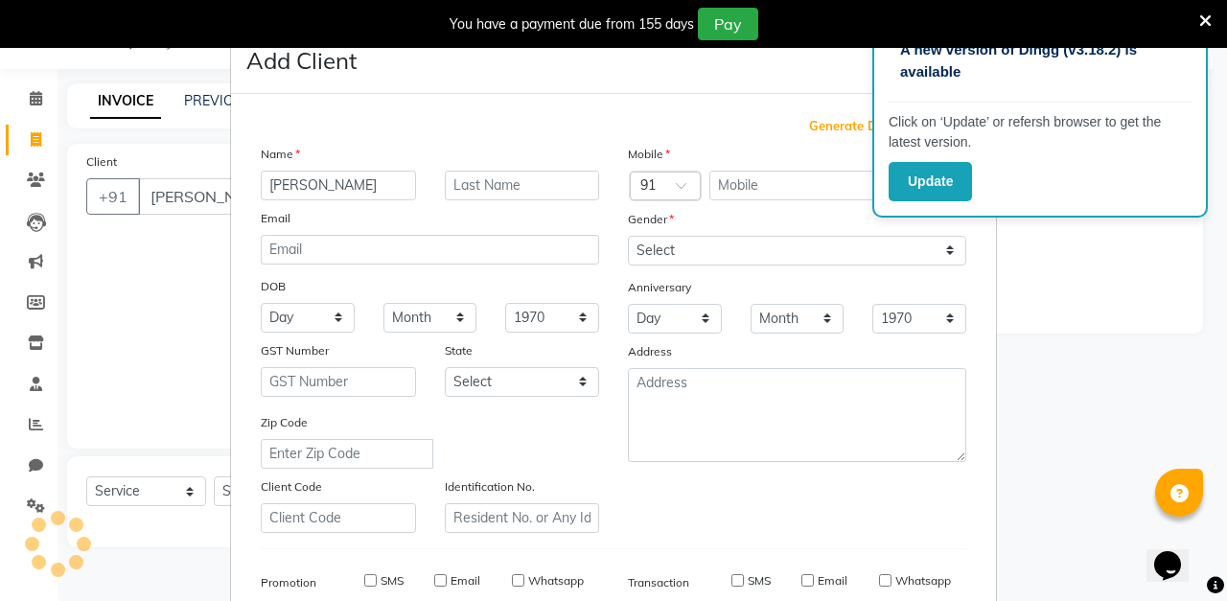
checkbox input "false"
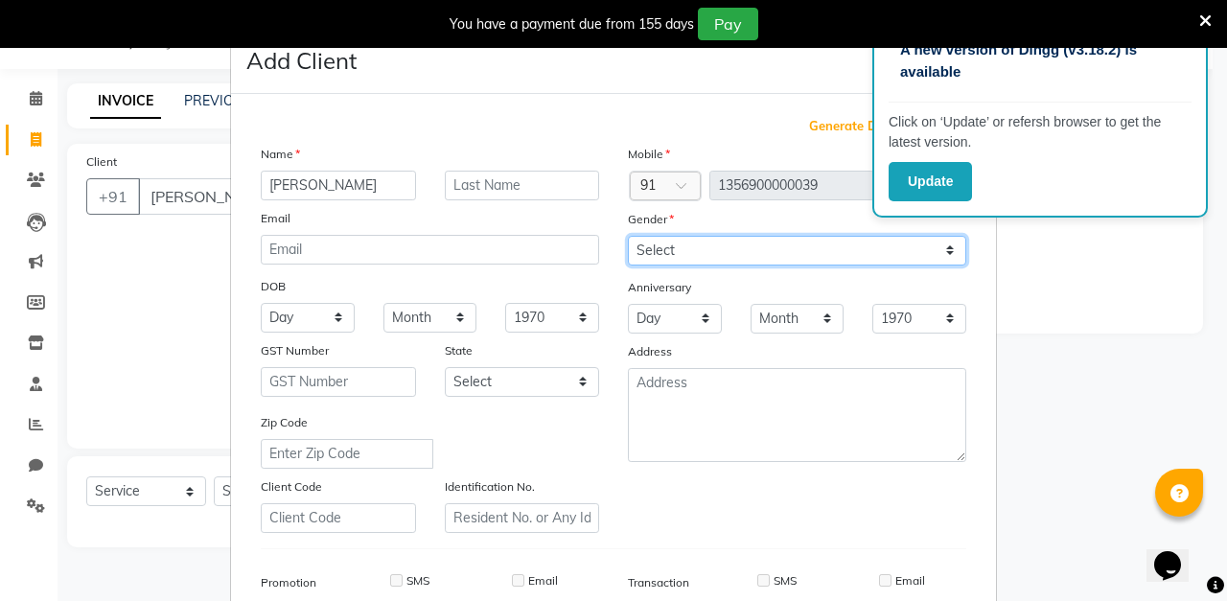
click at [754, 247] on select "Select [DEMOGRAPHIC_DATA] [DEMOGRAPHIC_DATA] Other Prefer Not To Say" at bounding box center [797, 251] width 338 height 30
select select "[DEMOGRAPHIC_DATA]"
click at [628, 236] on select "Select [DEMOGRAPHIC_DATA] [DEMOGRAPHIC_DATA] Other Prefer Not To Say" at bounding box center [797, 251] width 338 height 30
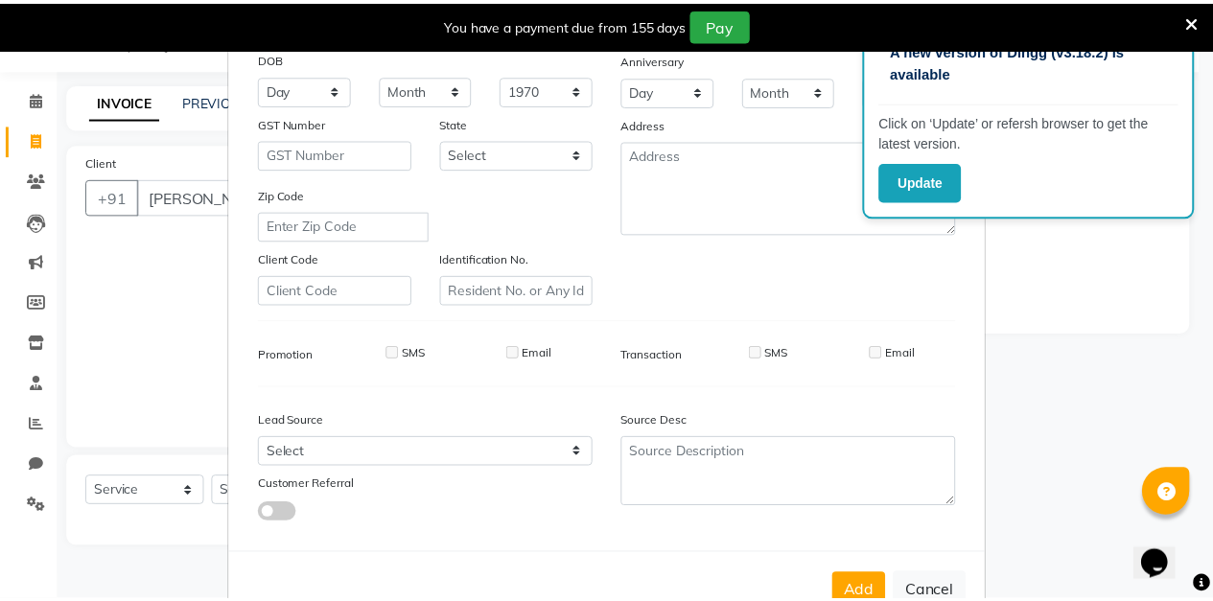
scroll to position [280, 0]
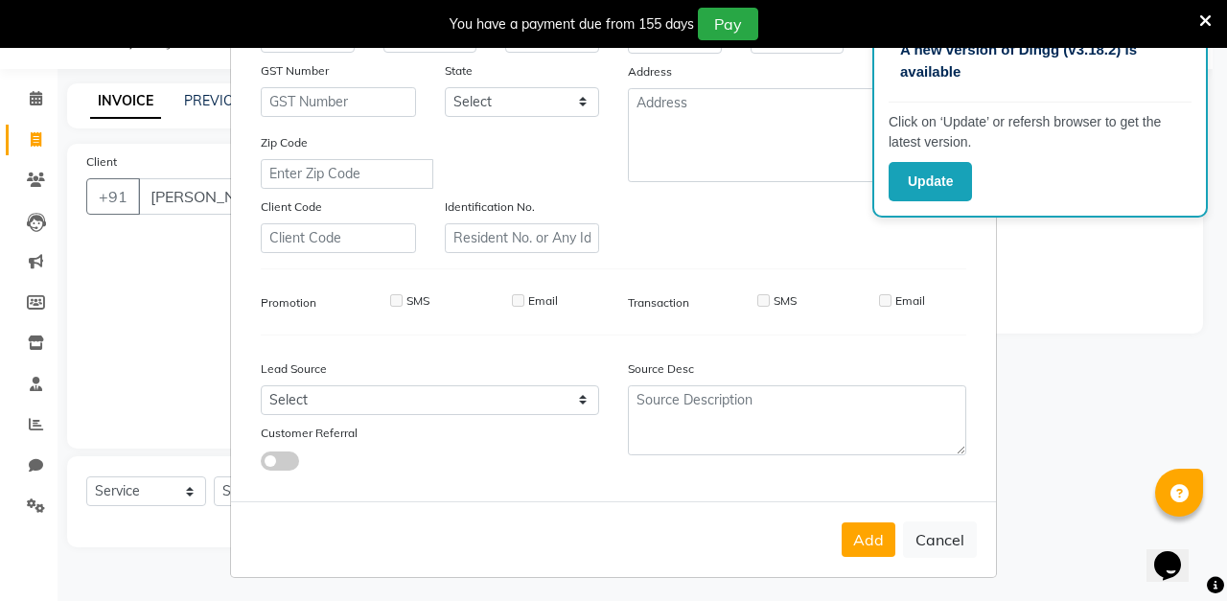
click at [870, 543] on button "Add" at bounding box center [869, 539] width 54 height 35
type input "1356900000039"
select select
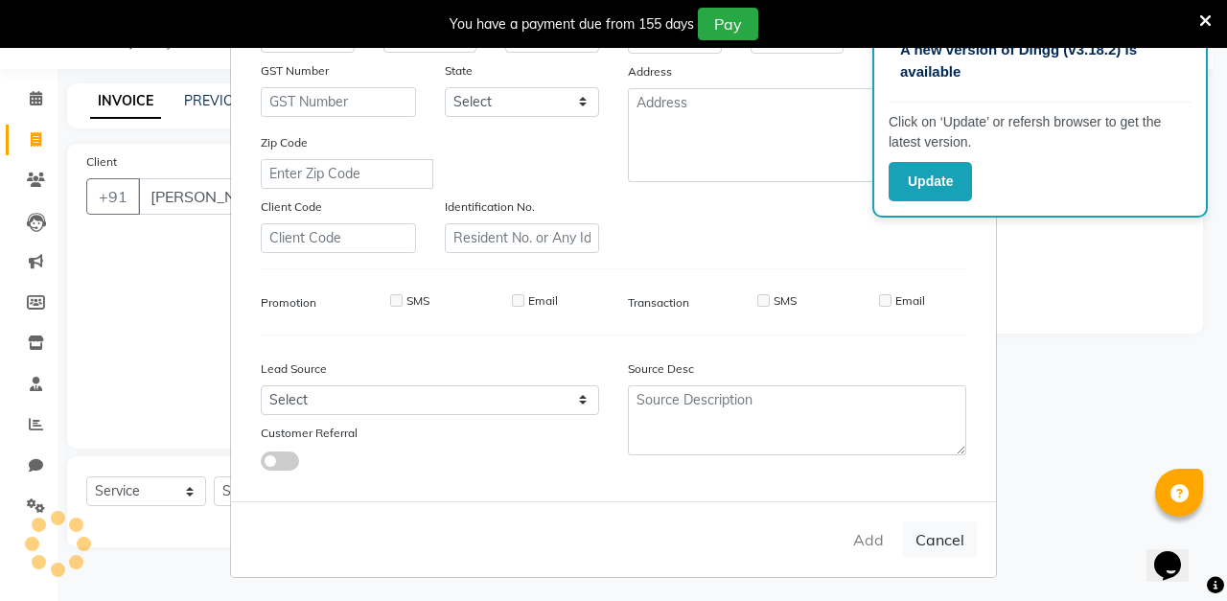
select select
checkbox input "false"
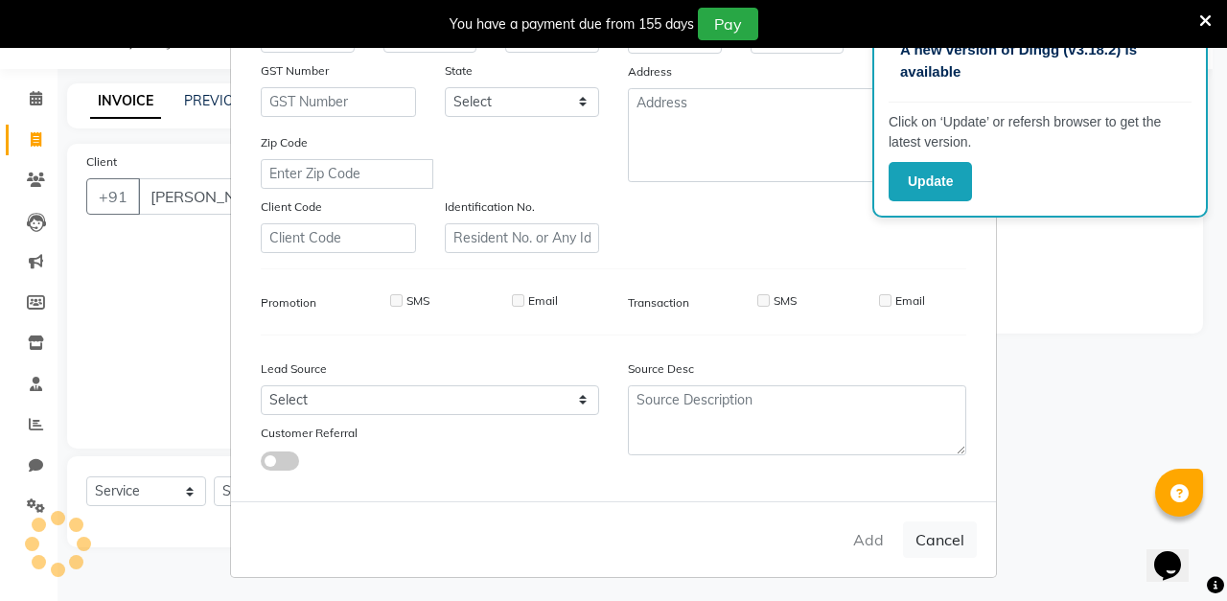
checkbox input "false"
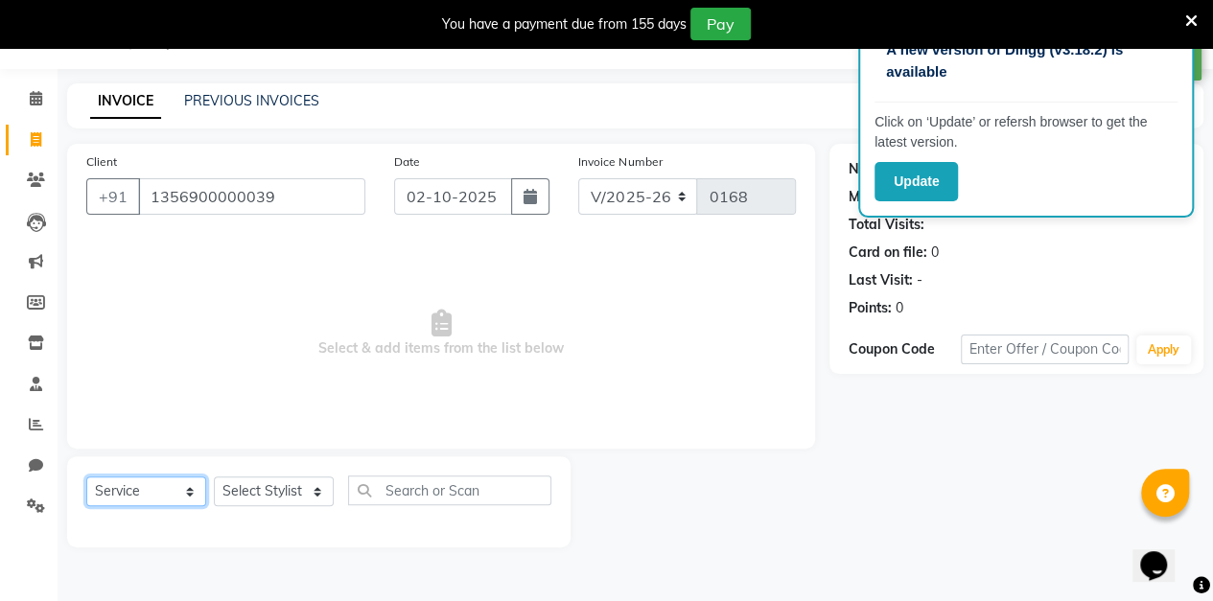
click at [196, 489] on select "Select Service Product Membership Package Voucher Prepaid Gift Card" at bounding box center [146, 491] width 120 height 30
click at [309, 490] on select "Select Stylist aarti sen Admin [PERSON_NAME] anzal [PERSON_NAME][MEDICAL_DATA]:…" at bounding box center [274, 491] width 120 height 30
click at [304, 495] on select "Select Stylist aarti sen Admin [PERSON_NAME] anzal [PERSON_NAME][MEDICAL_DATA]:…" at bounding box center [274, 491] width 120 height 30
click at [303, 499] on select "Select Stylist aarti sen Admin [PERSON_NAME] anzal [PERSON_NAME][MEDICAL_DATA]:…" at bounding box center [274, 491] width 120 height 30
select select "88143"
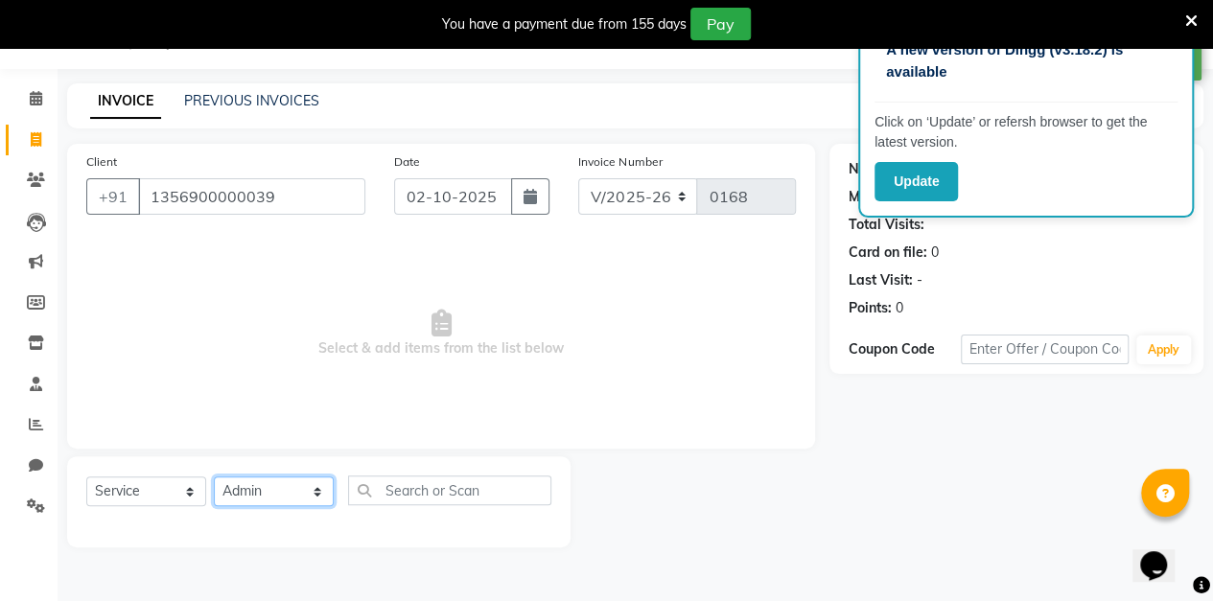
click at [214, 476] on select "Select Stylist aarti sen Admin [PERSON_NAME] anzal [PERSON_NAME][MEDICAL_DATA]:…" at bounding box center [274, 491] width 120 height 30
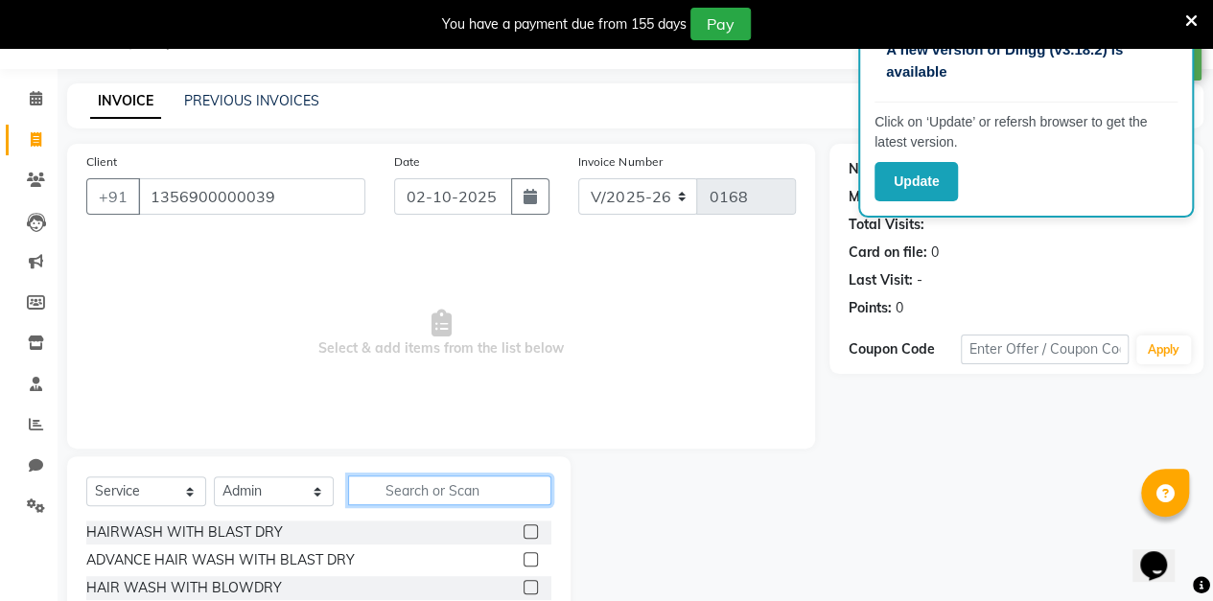
click at [456, 494] on input "text" at bounding box center [449, 491] width 203 height 30
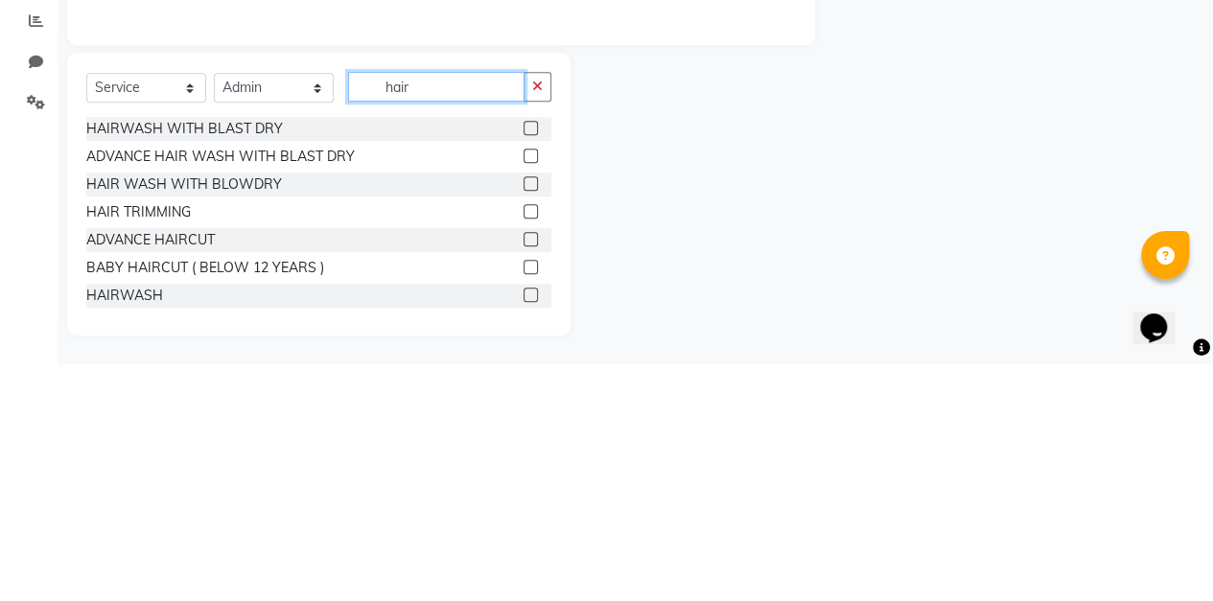
scroll to position [212, 0]
type input "h"
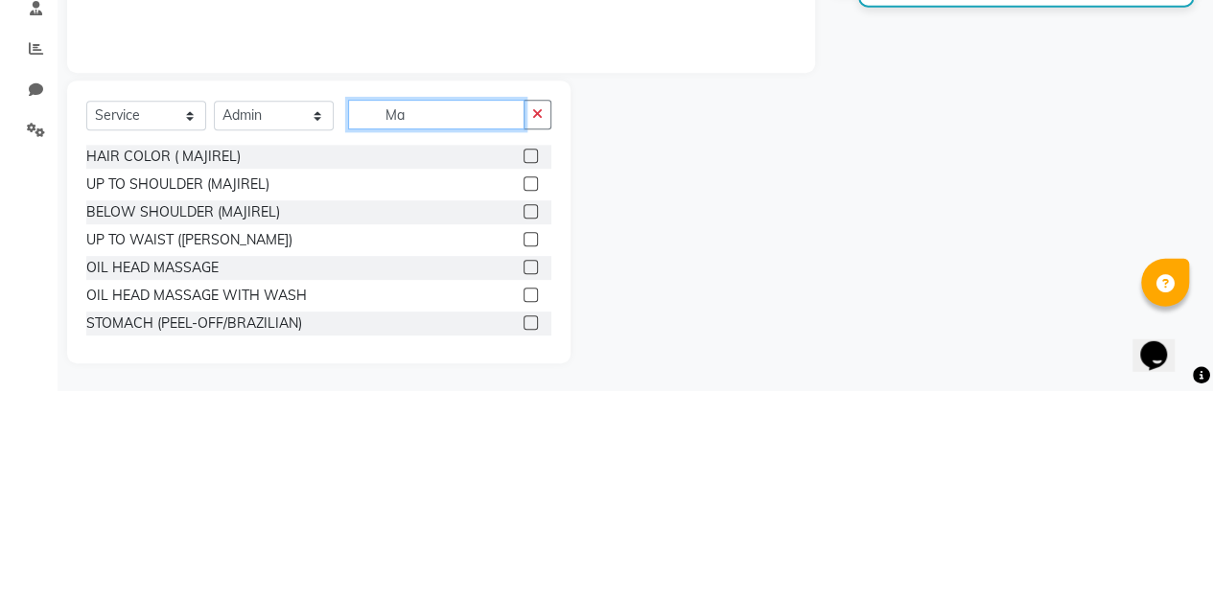
scroll to position [213, 0]
type input "Ma"
click at [523, 420] on label at bounding box center [530, 421] width 14 height 14
click at [523, 420] on input "checkbox" at bounding box center [529, 422] width 12 height 12
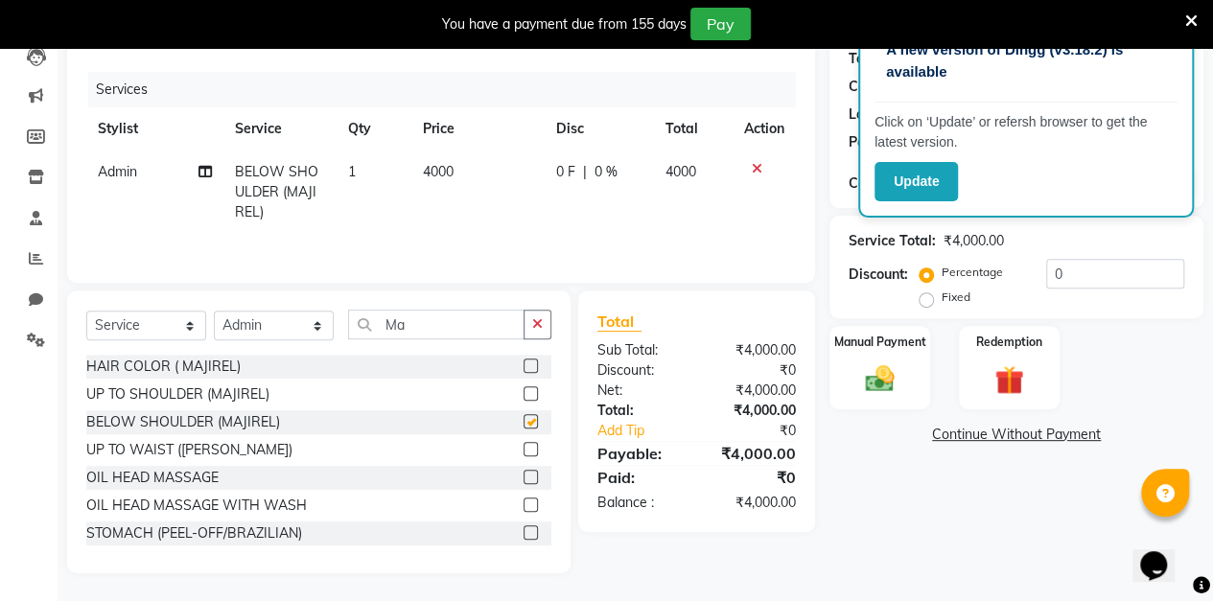
checkbox input "false"
click at [523, 449] on label at bounding box center [530, 449] width 14 height 14
click at [523, 449] on input "checkbox" at bounding box center [529, 450] width 12 height 12
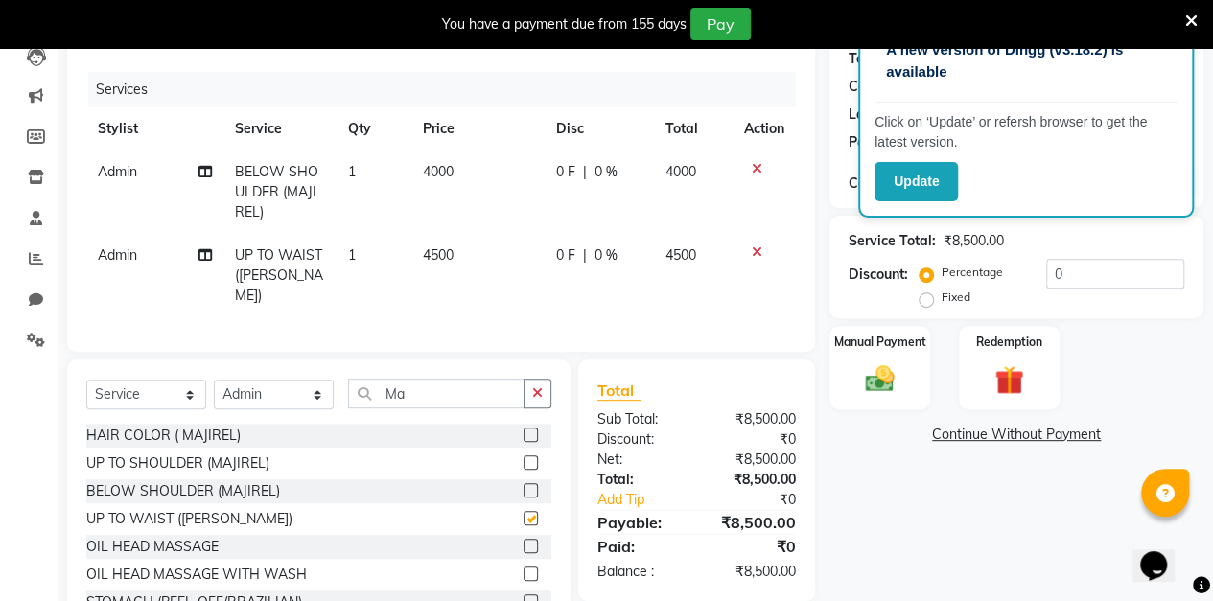
checkbox input "false"
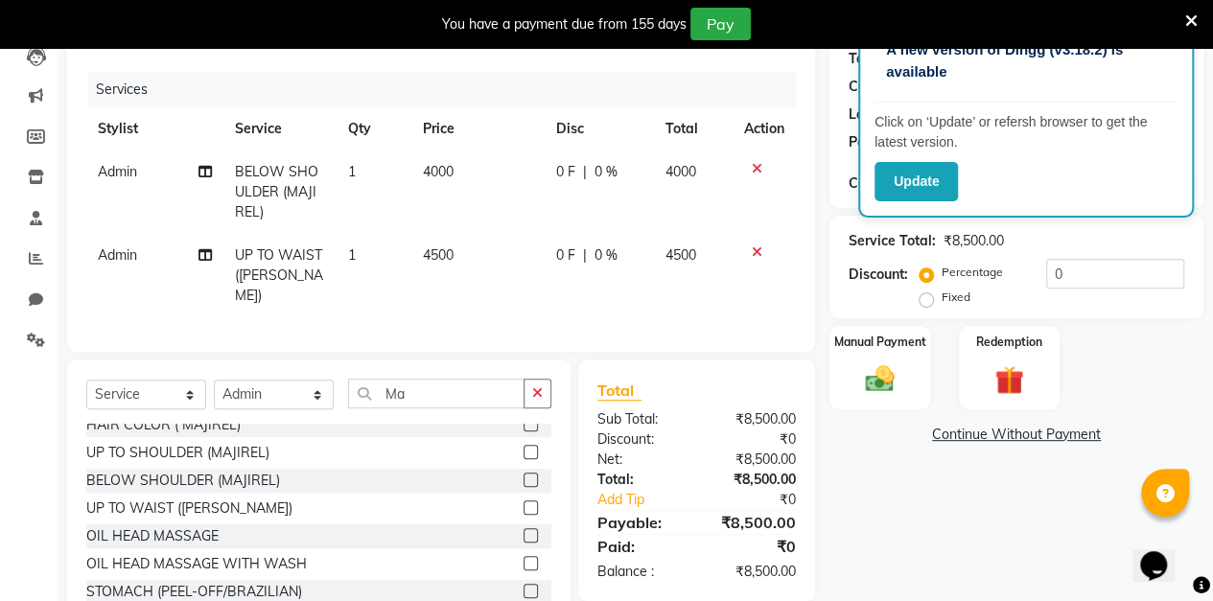
scroll to position [0, 0]
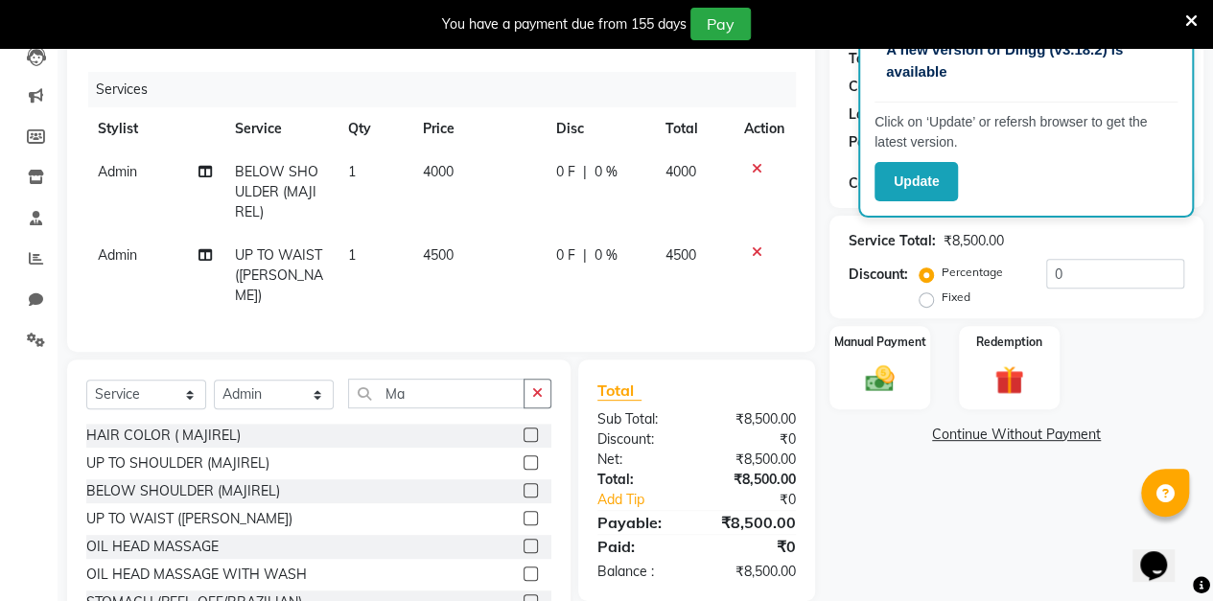
click at [755, 167] on icon at bounding box center [757, 168] width 11 height 13
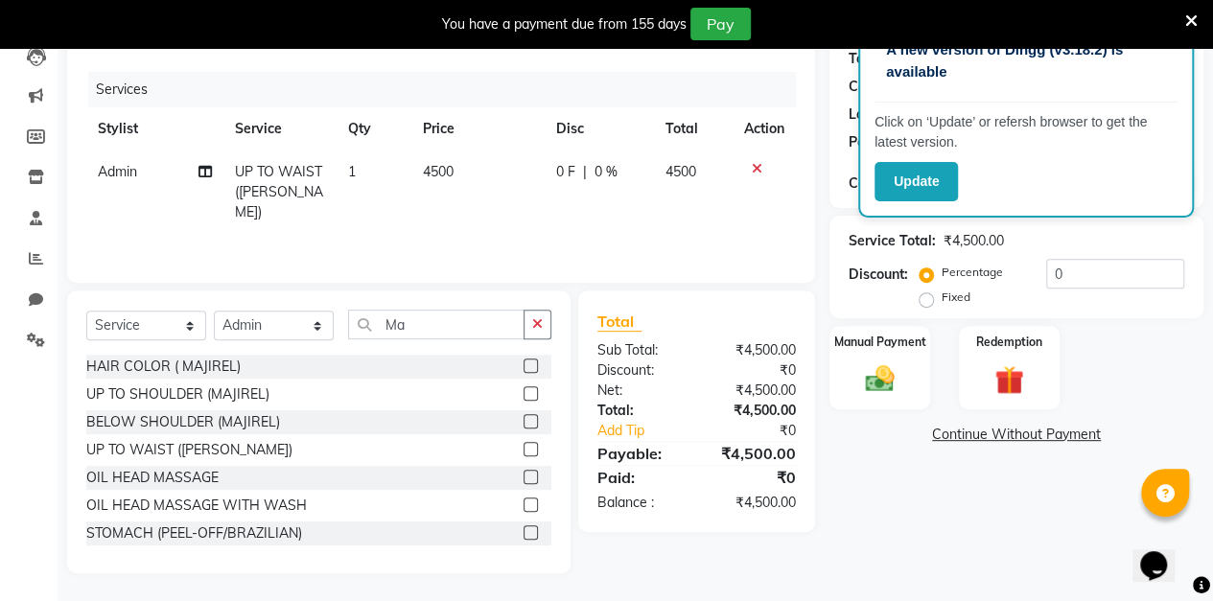
click at [439, 182] on td "4500" at bounding box center [477, 192] width 133 height 83
select select "88143"
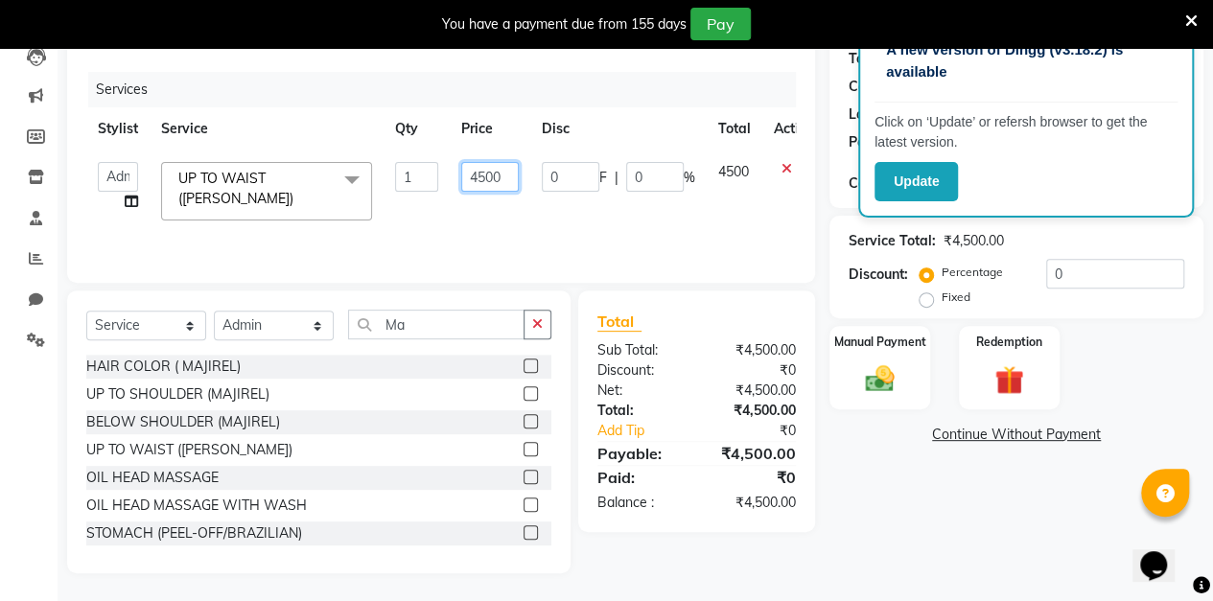
click at [497, 178] on input "4500" at bounding box center [490, 177] width 58 height 30
type input "4"
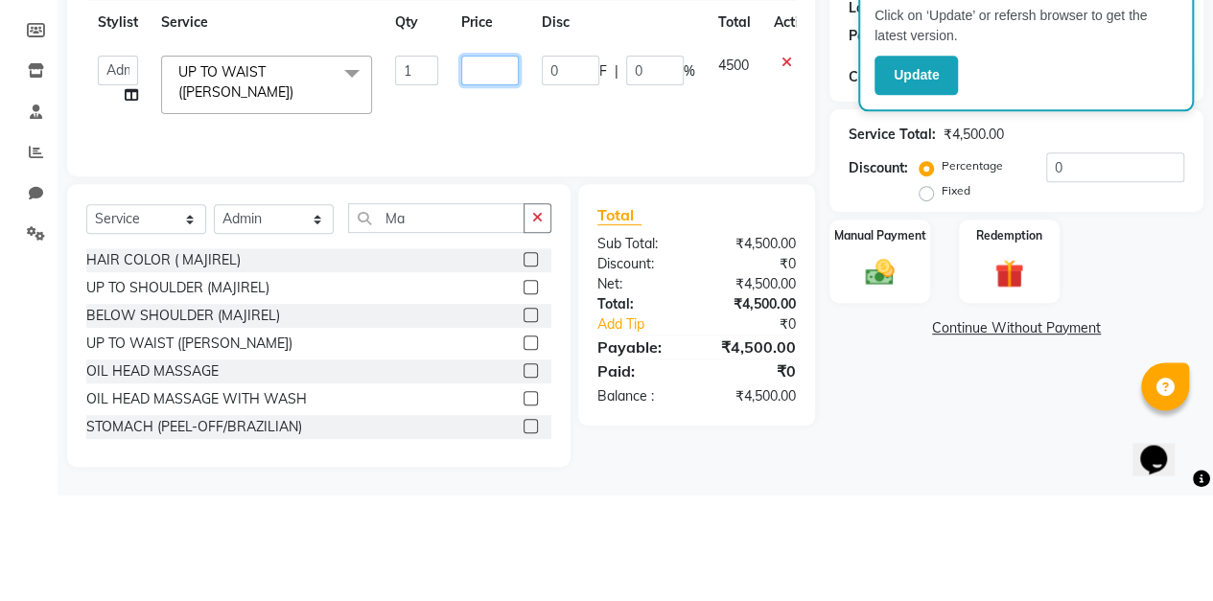
scroll to position [213, 0]
click at [441, 332] on input "Ma" at bounding box center [436, 325] width 176 height 30
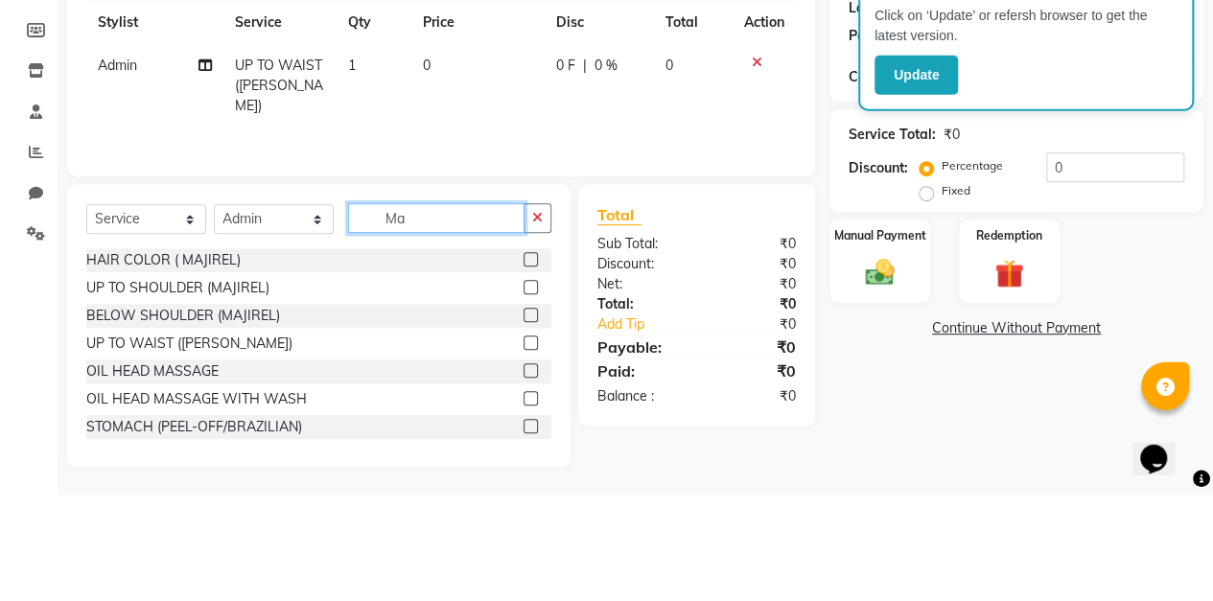
type input "M"
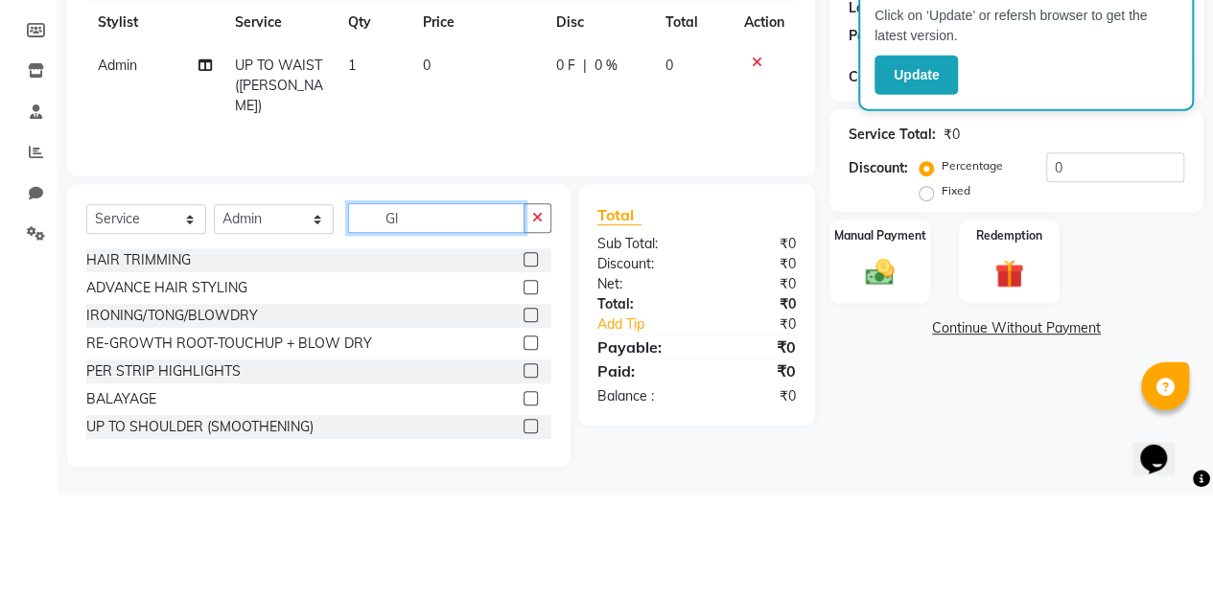
scroll to position [171, 0]
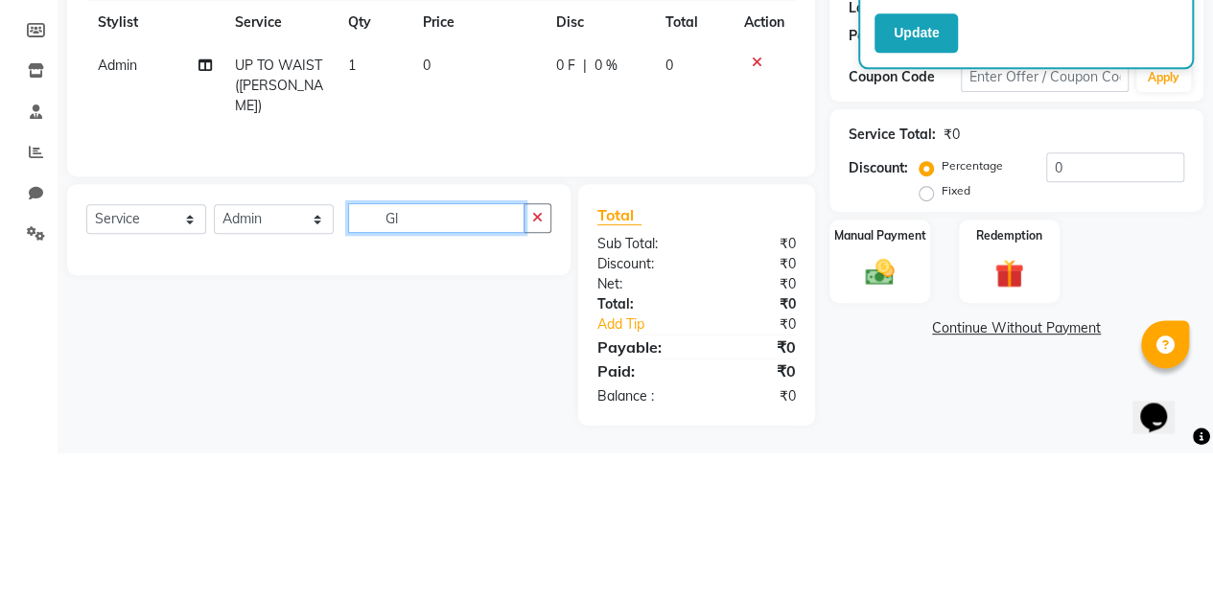
type input "G"
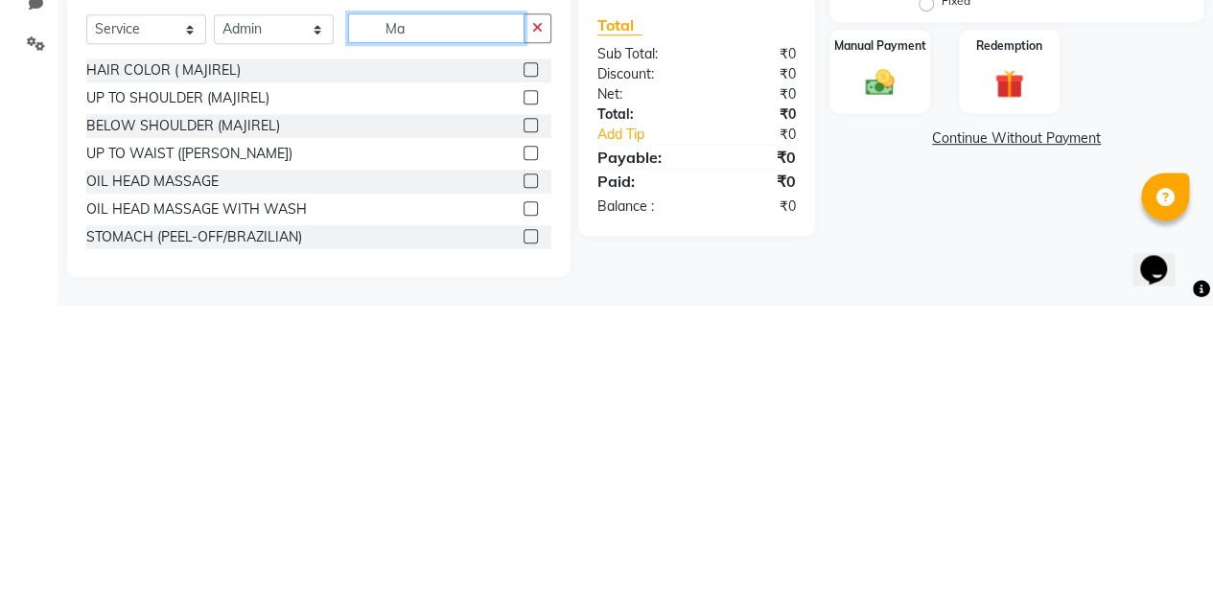
scroll to position [213, 0]
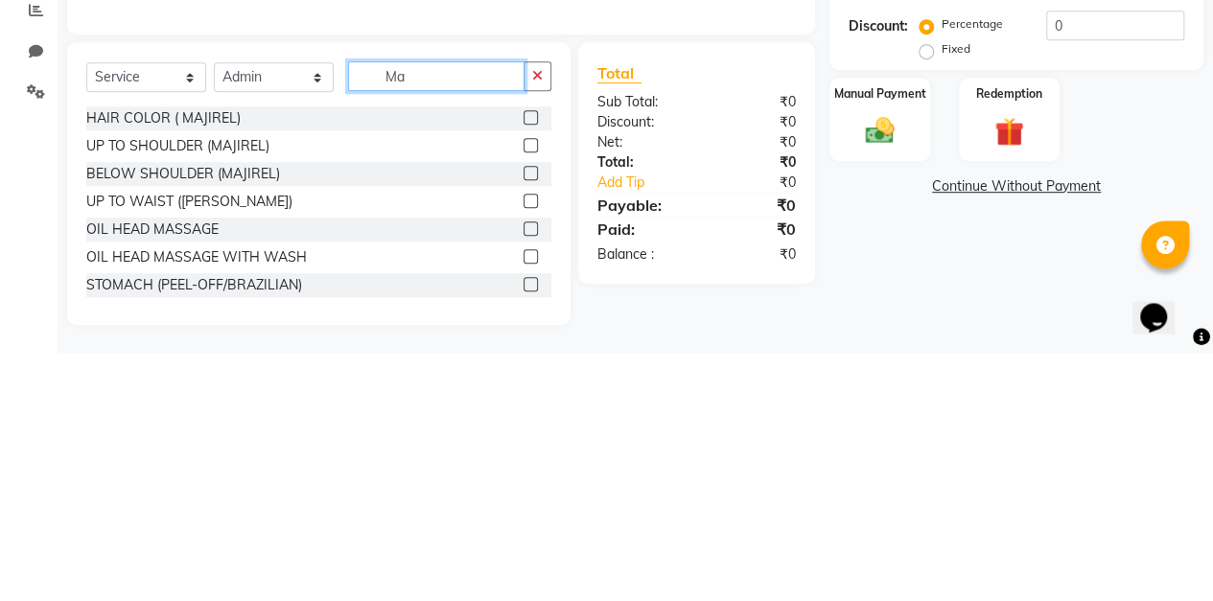
type input "M"
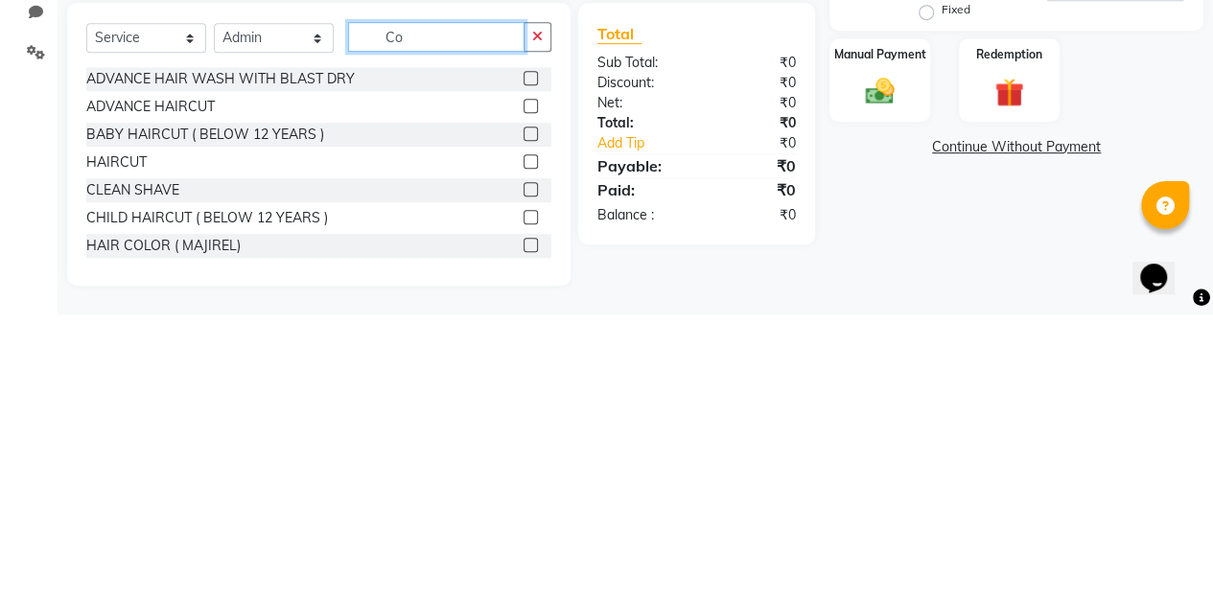
scroll to position [171, 0]
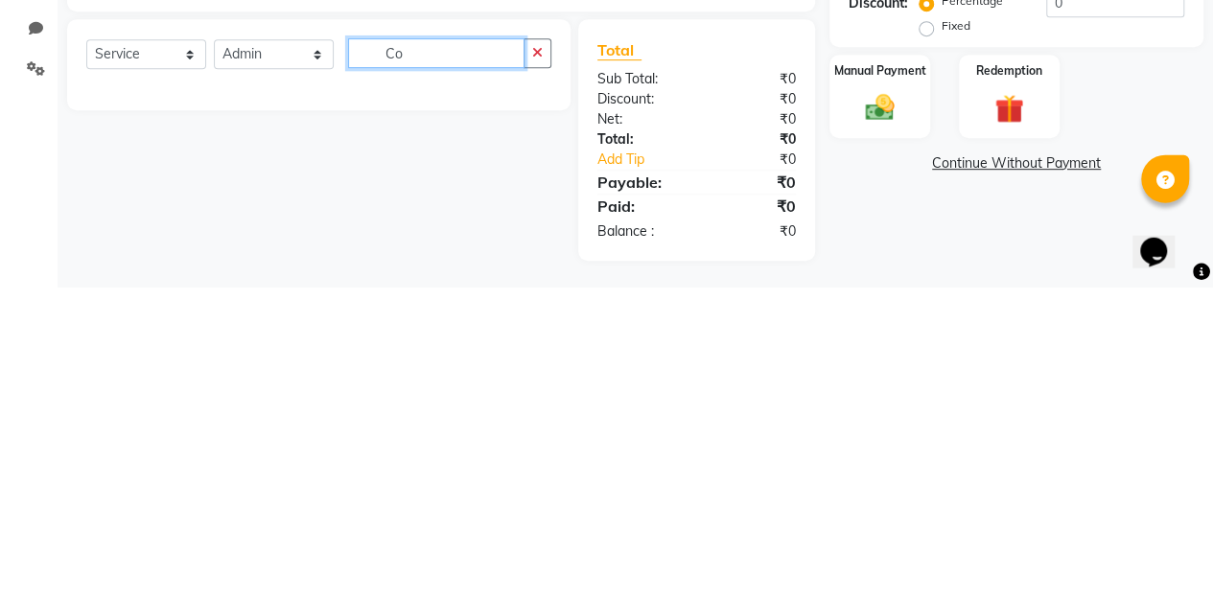
type input "C"
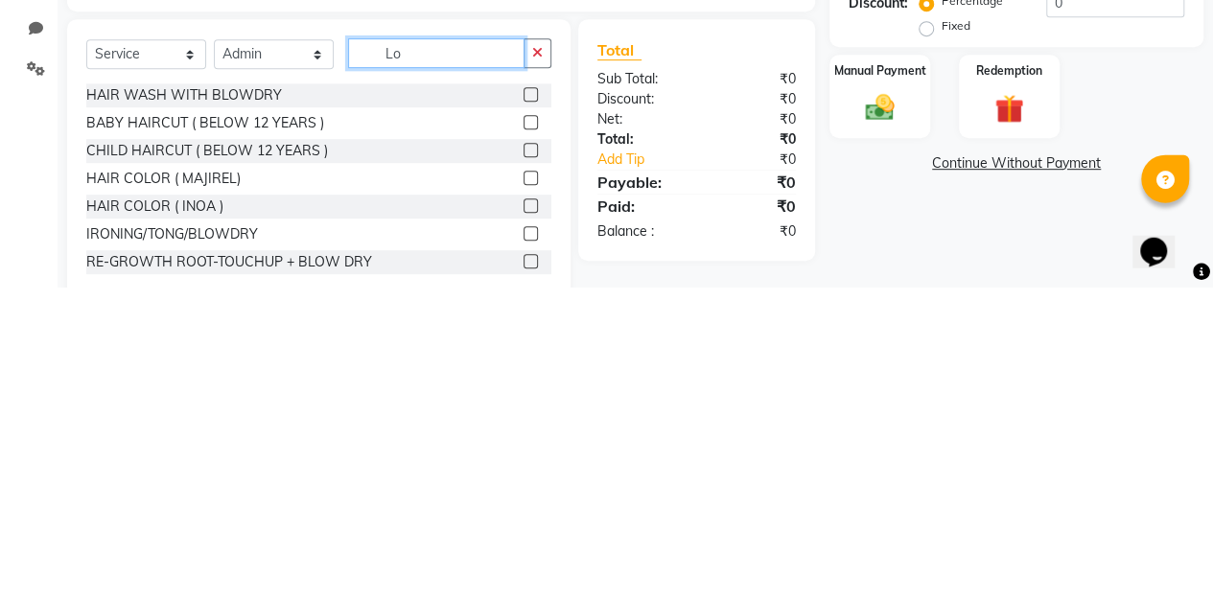
scroll to position [186, 0]
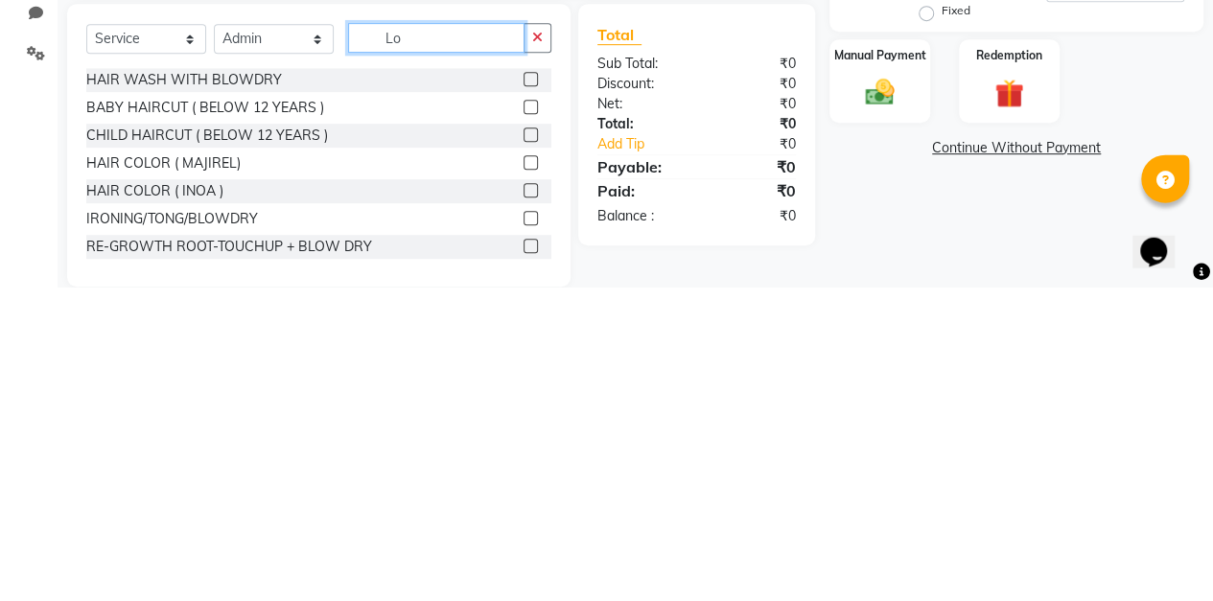
type input "L"
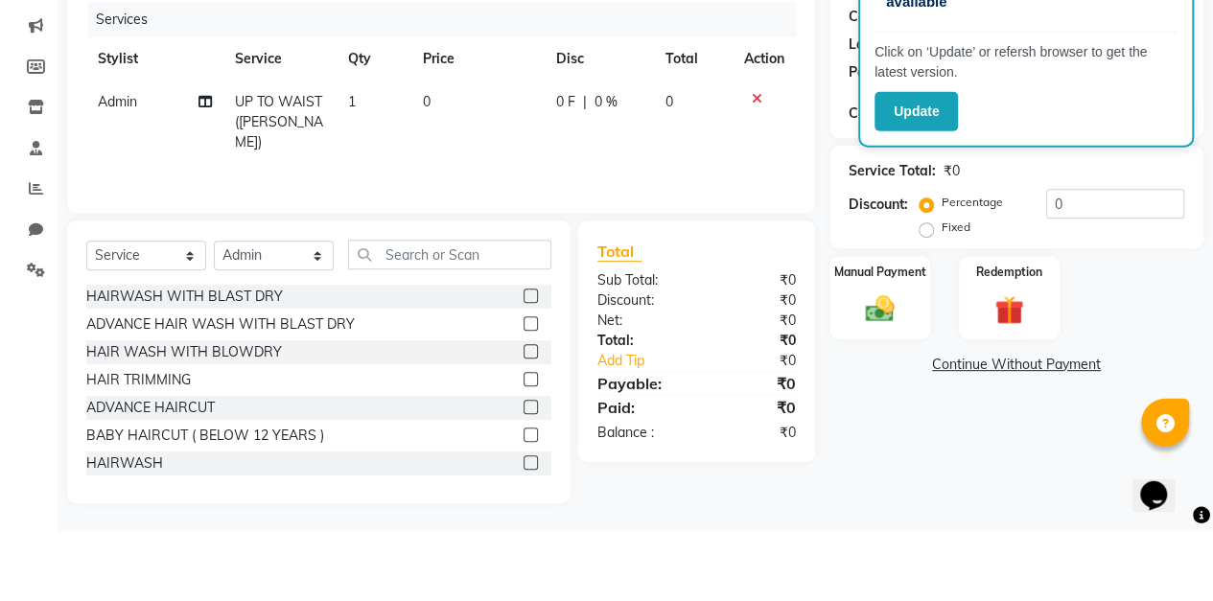
click at [274, 186] on span "UP TO WAIST ([PERSON_NAME])" at bounding box center [279, 192] width 88 height 58
select select "88143"
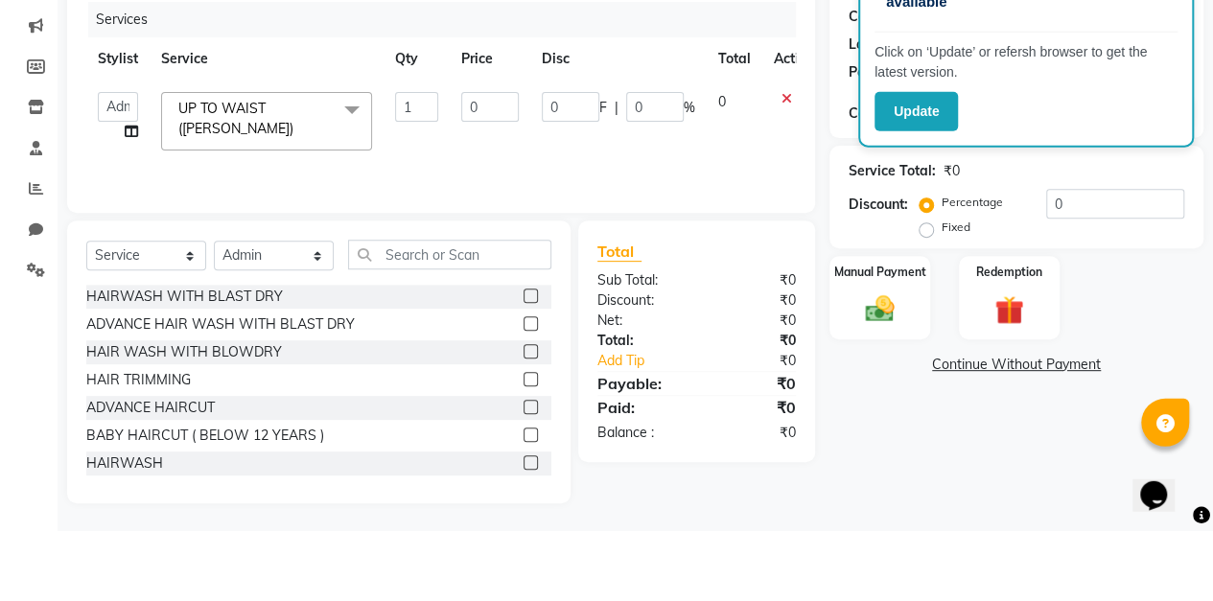
scroll to position [213, 0]
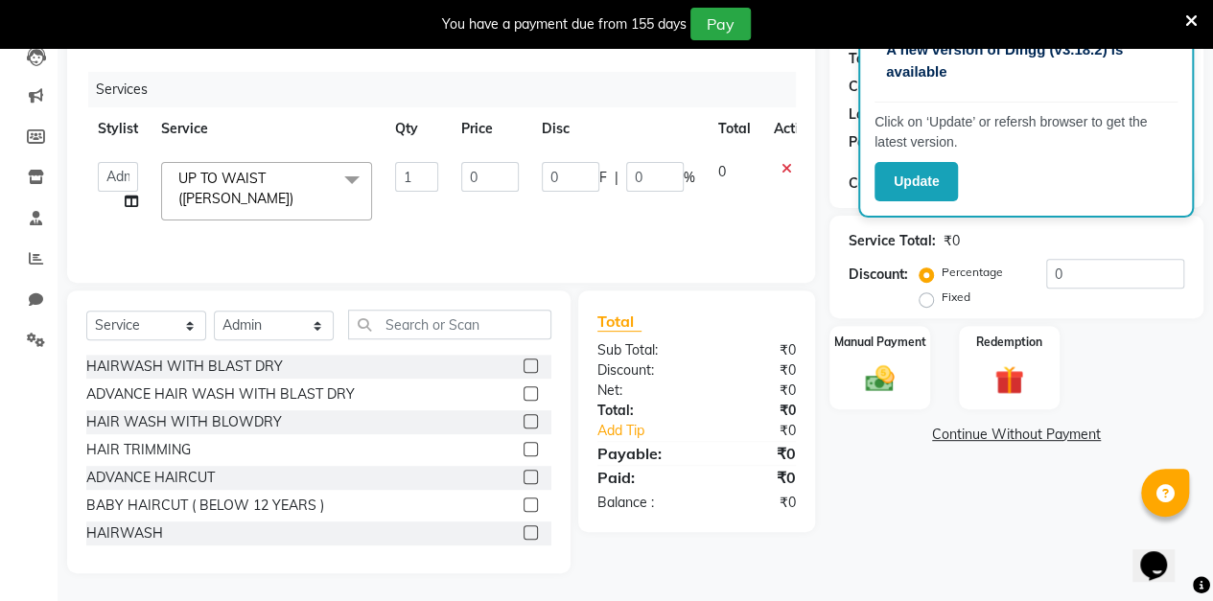
click at [341, 179] on span at bounding box center [352, 180] width 38 height 36
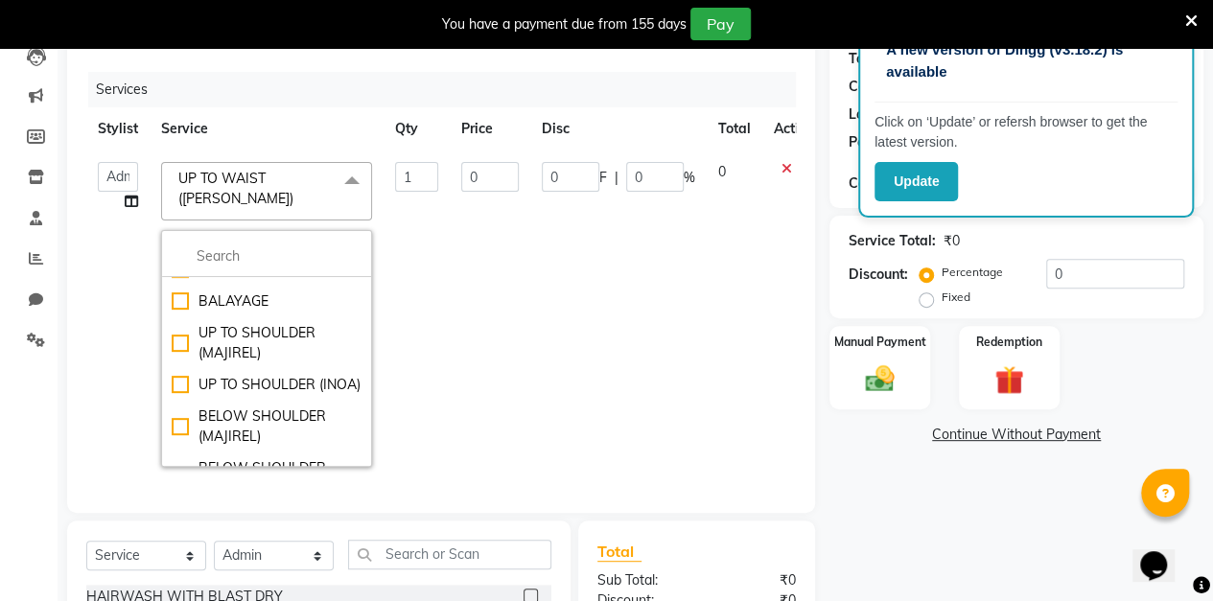
scroll to position [823, 0]
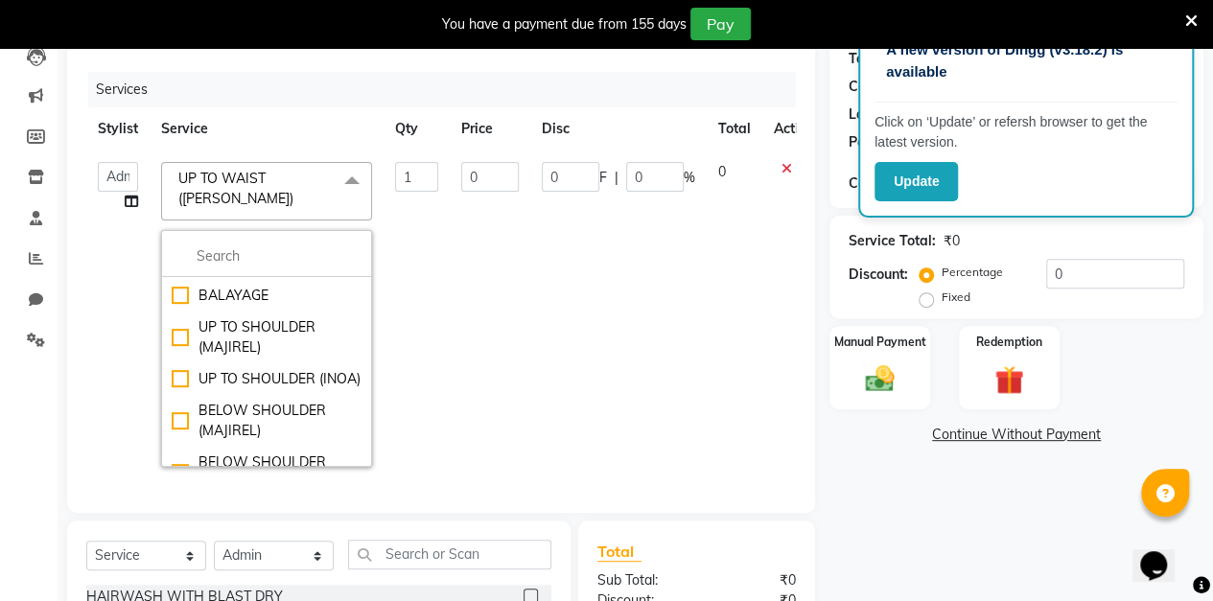
click at [182, 306] on div "BALAYAGE" at bounding box center [267, 296] width 190 height 20
checkbox input "true"
checkbox input "false"
type input "8000"
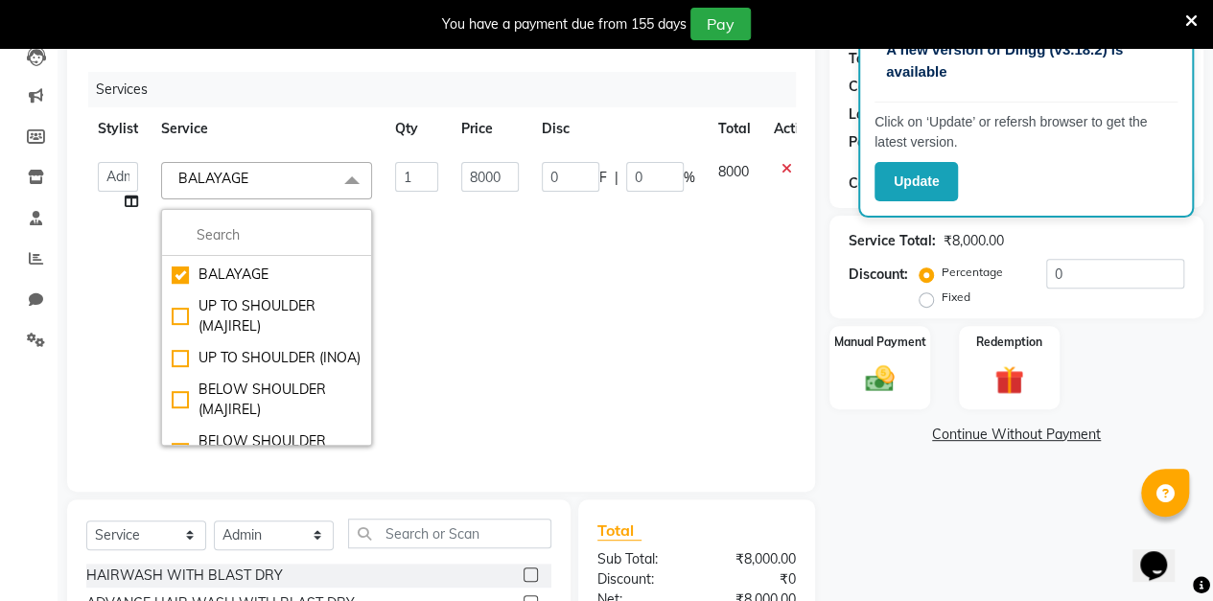
click at [577, 353] on td "0 F | 0 %" at bounding box center [618, 304] width 176 height 307
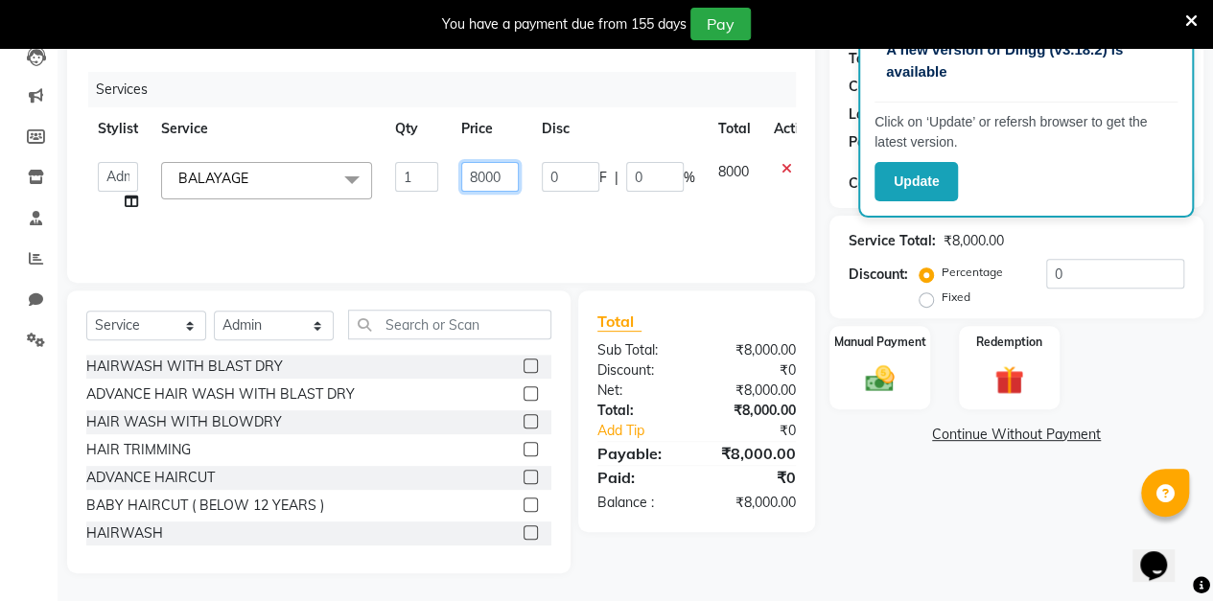
click at [500, 175] on input "8000" at bounding box center [490, 177] width 58 height 30
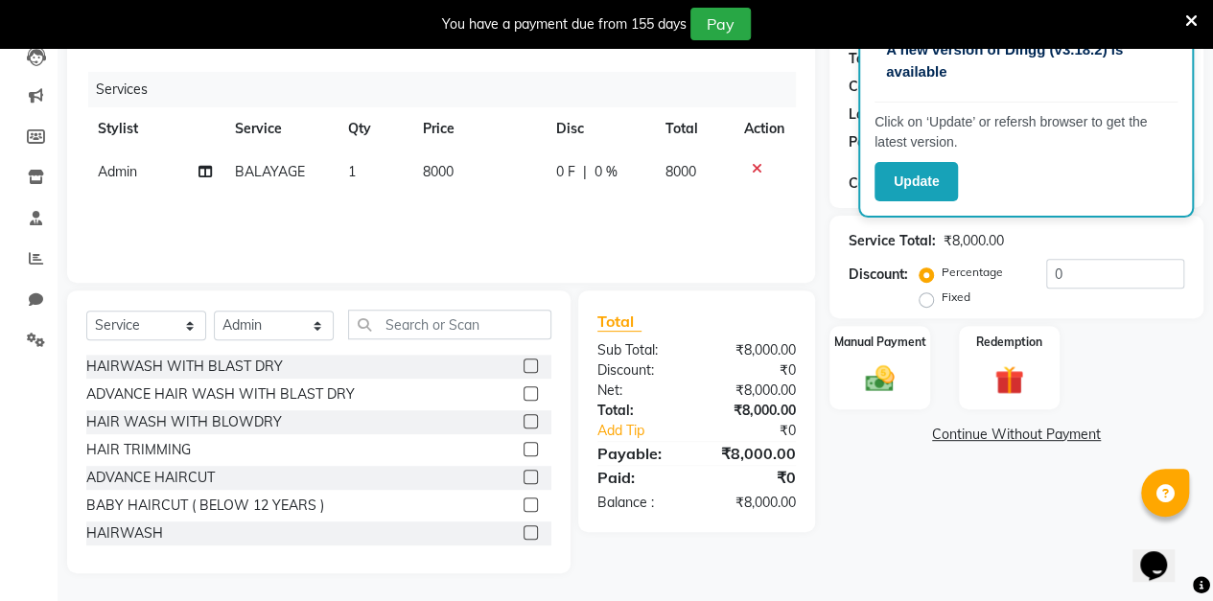
click at [610, 178] on span "0 %" at bounding box center [605, 172] width 23 height 20
select select "88143"
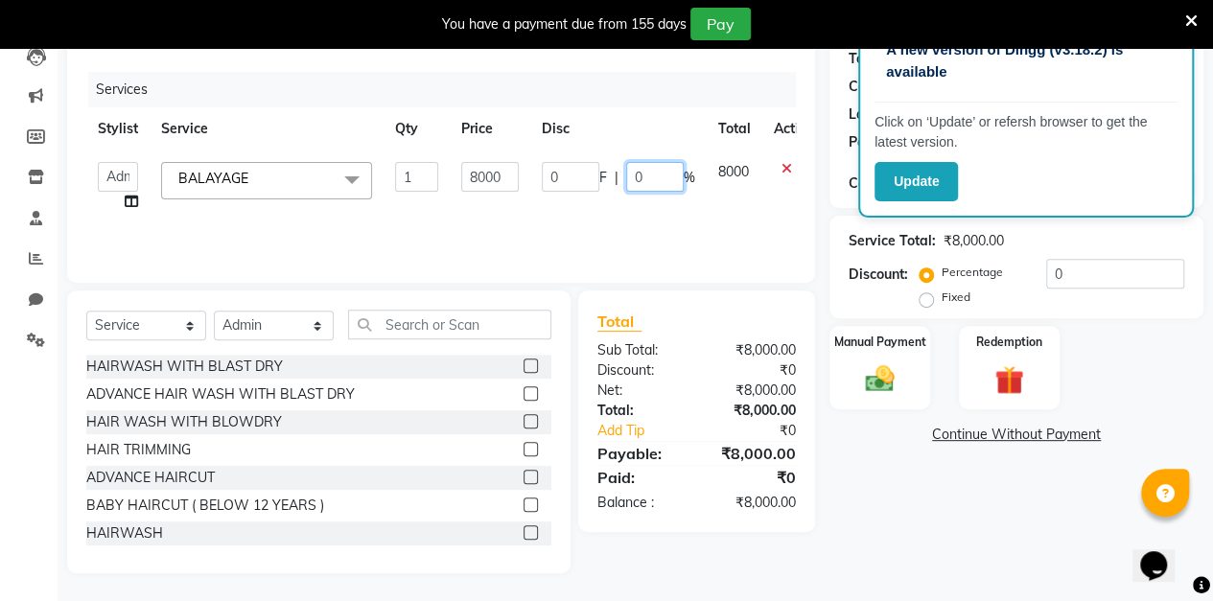
click at [666, 183] on input "0" at bounding box center [655, 177] width 58 height 30
type input "20"
click at [833, 247] on div "Service Total: ₹8,000.00 Discount: Percentage Fixed 0" at bounding box center [1016, 267] width 374 height 103
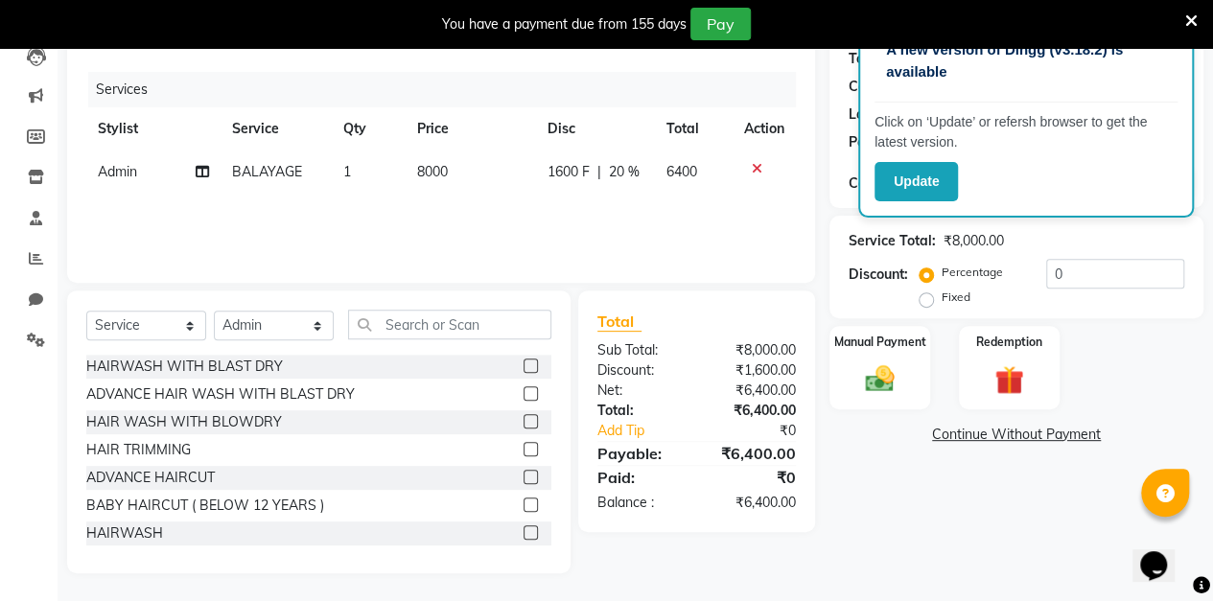
click at [629, 181] on td "1600 F | 20 %" at bounding box center [595, 172] width 119 height 43
select select "88143"
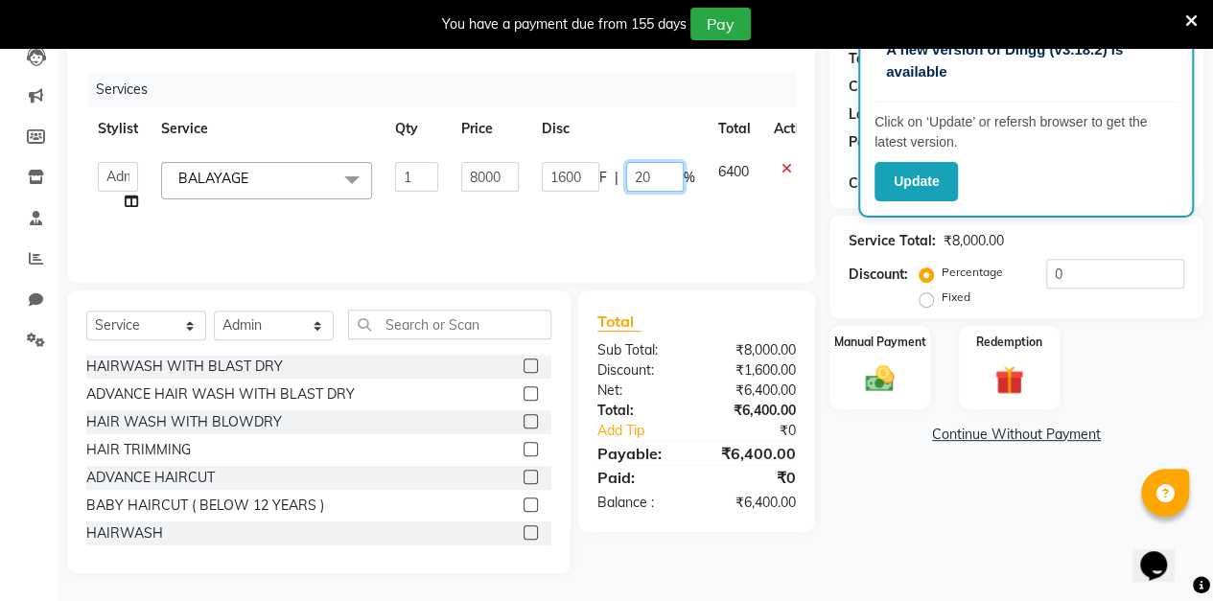
click at [661, 176] on input "20" at bounding box center [655, 177] width 58 height 30
type input "25"
click at [822, 244] on div "Client [PHONE_NUMBER] Date [DATE] Invoice Number V/2025 V/[PHONE_NUMBER] Servic…" at bounding box center [441, 275] width 777 height 595
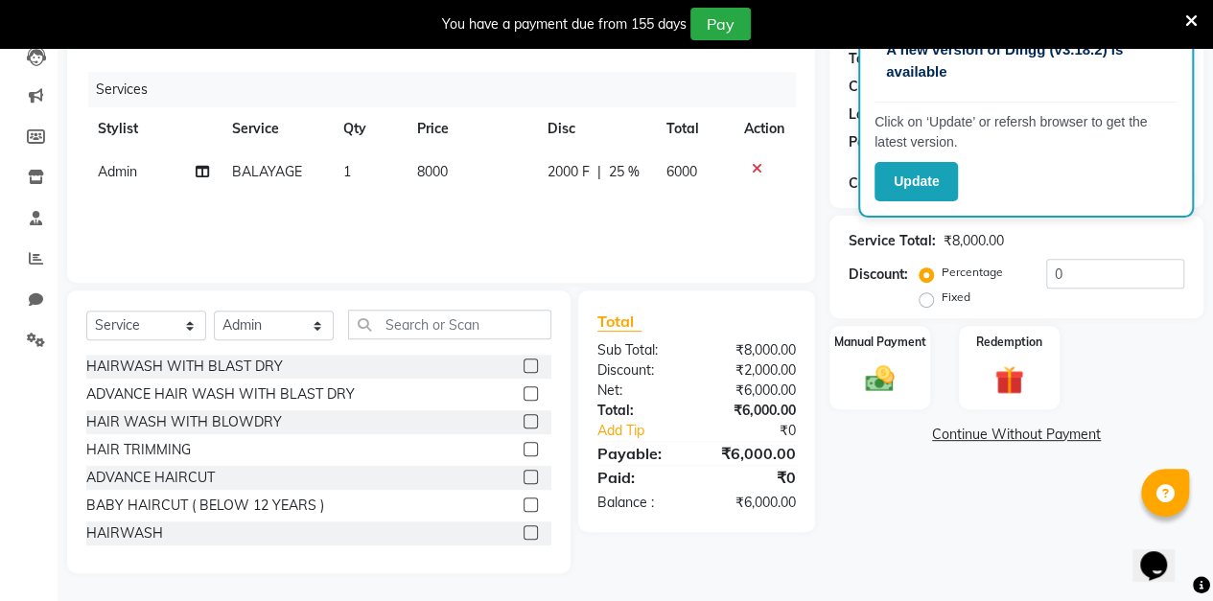
click at [676, 176] on span "6000" at bounding box center [681, 171] width 31 height 17
select select "88143"
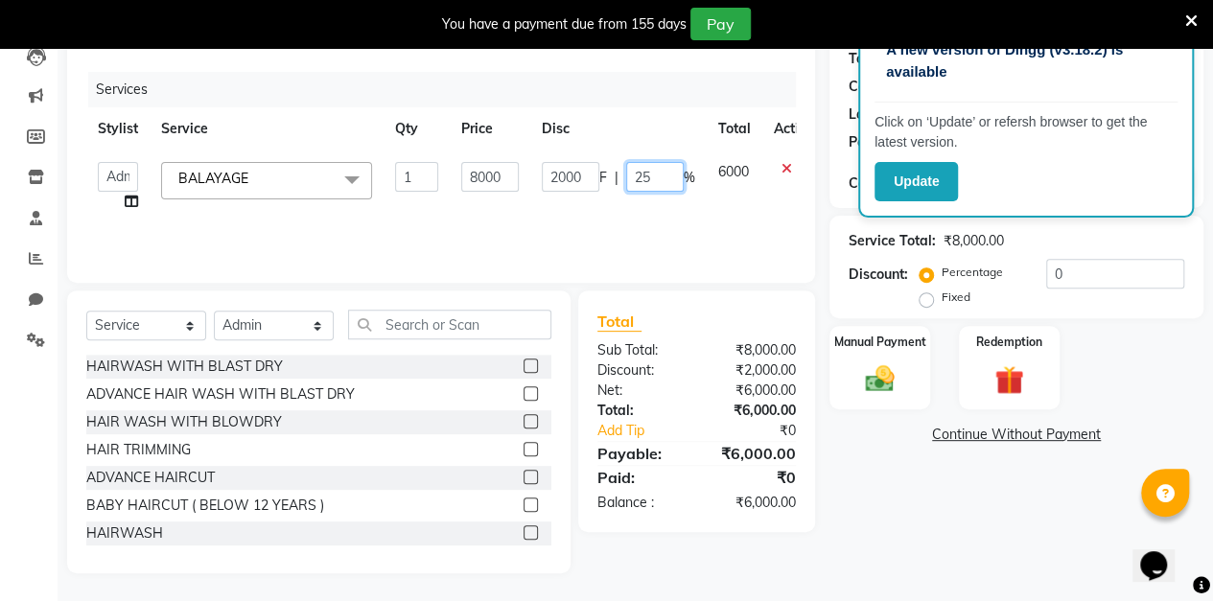
click at [666, 180] on input "25" at bounding box center [655, 177] width 58 height 30
type input "2"
type input "30"
click at [824, 250] on div "Client [PHONE_NUMBER] Date [DATE] Invoice Number V/2025 V/[PHONE_NUMBER] Servic…" at bounding box center [441, 275] width 777 height 595
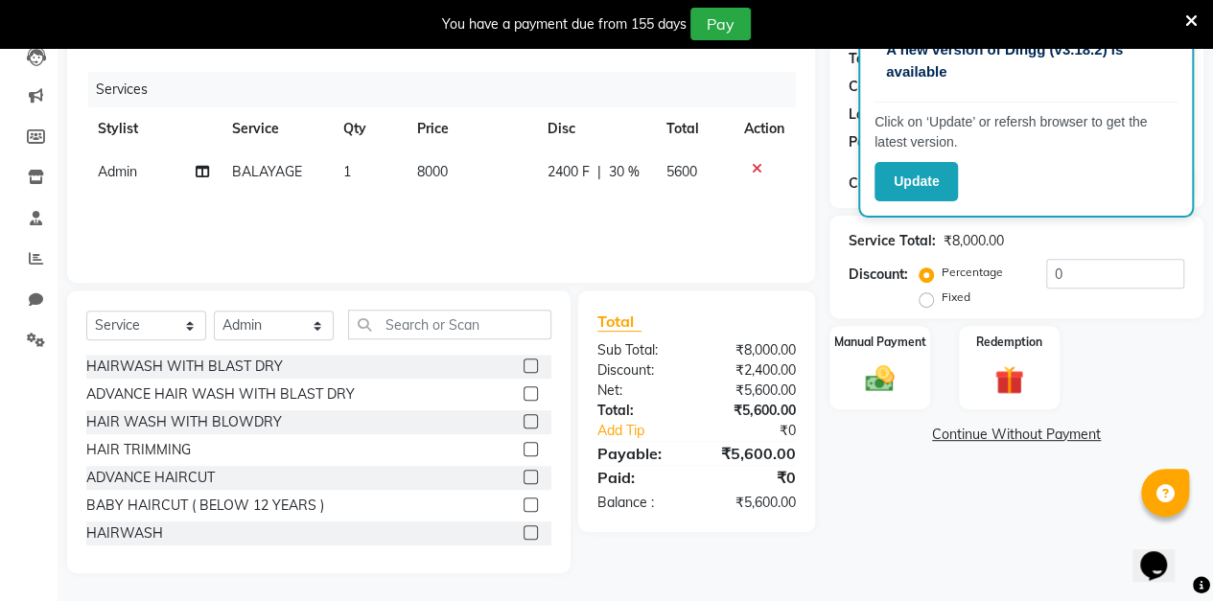
click at [633, 181] on td "2400 F | 30 %" at bounding box center [595, 172] width 119 height 43
select select "88143"
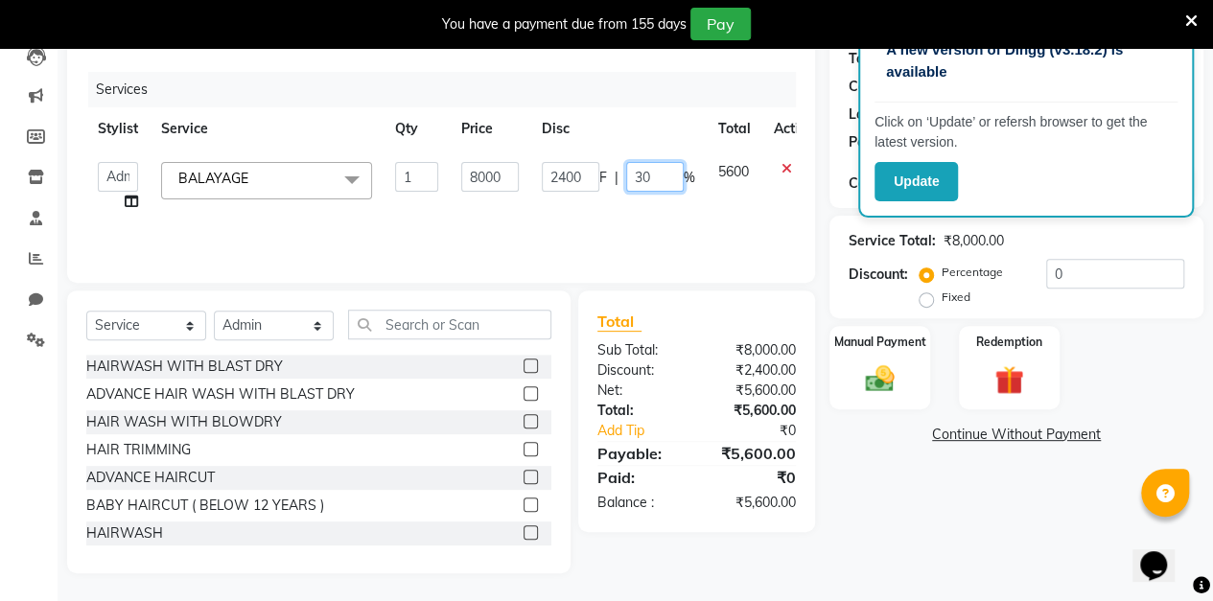
click at [653, 181] on input "30" at bounding box center [655, 177] width 58 height 30
type input "35"
click at [820, 267] on div "Client [PHONE_NUMBER] Date [DATE] Invoice Number V/2025 V/[PHONE_NUMBER] Servic…" at bounding box center [441, 275] width 777 height 595
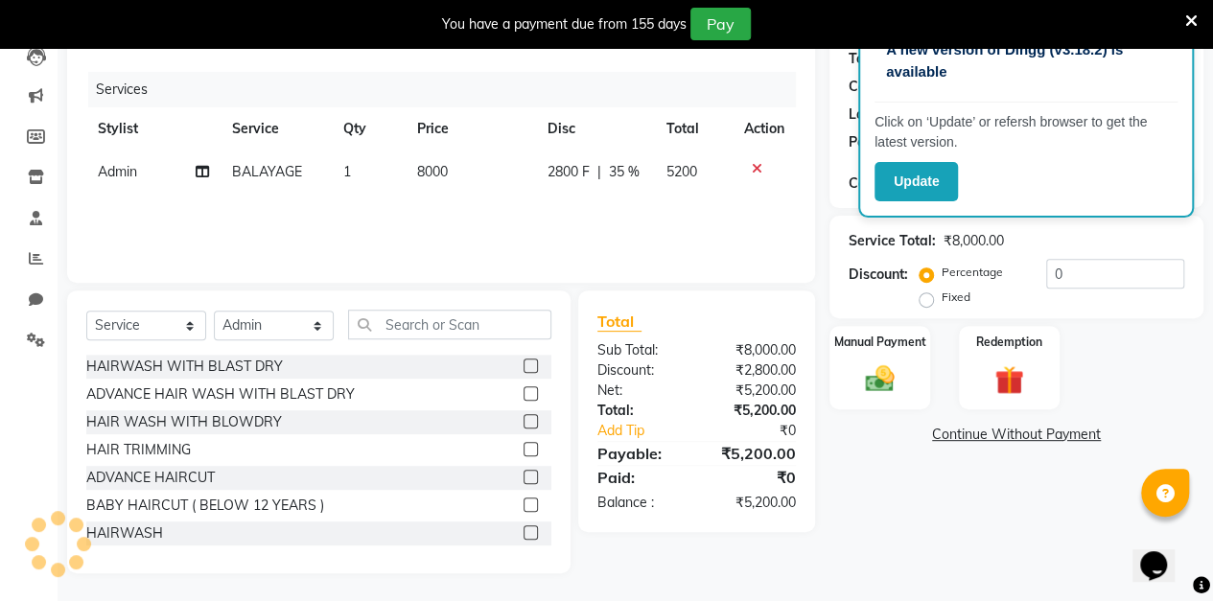
click at [686, 171] on span "5200" at bounding box center [681, 171] width 31 height 17
select select "88143"
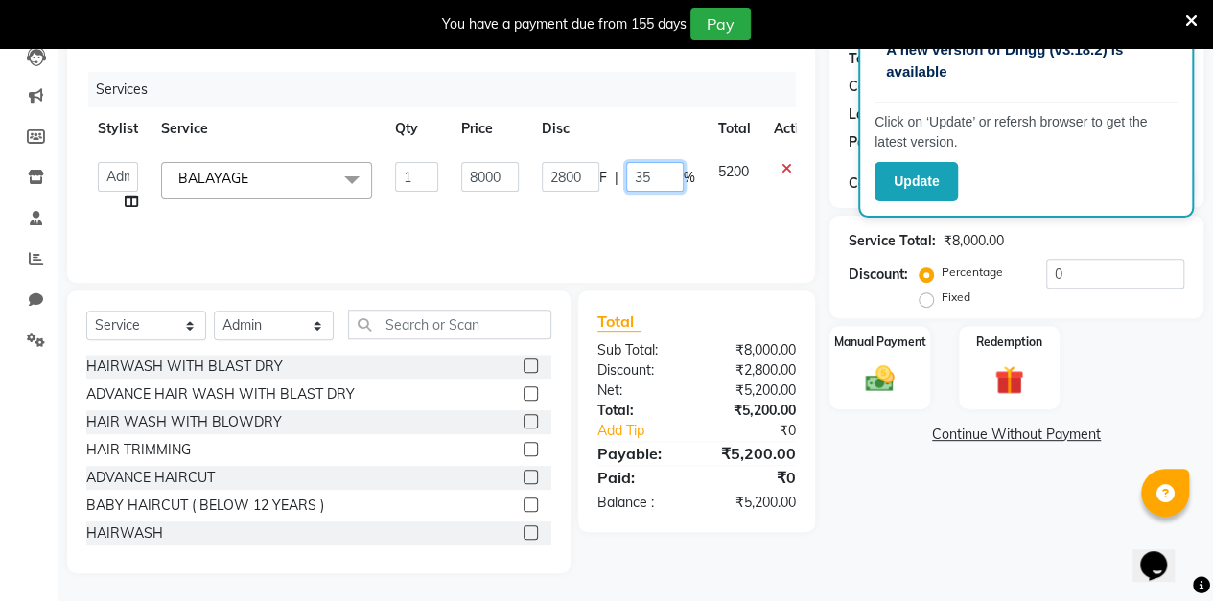
click at [661, 178] on input "35" at bounding box center [655, 177] width 58 height 30
type input "36"
click at [815, 266] on div "Client [PHONE_NUMBER] Date [DATE] Invoice Number V/2025 V/[PHONE_NUMBER] Servic…" at bounding box center [441, 275] width 777 height 595
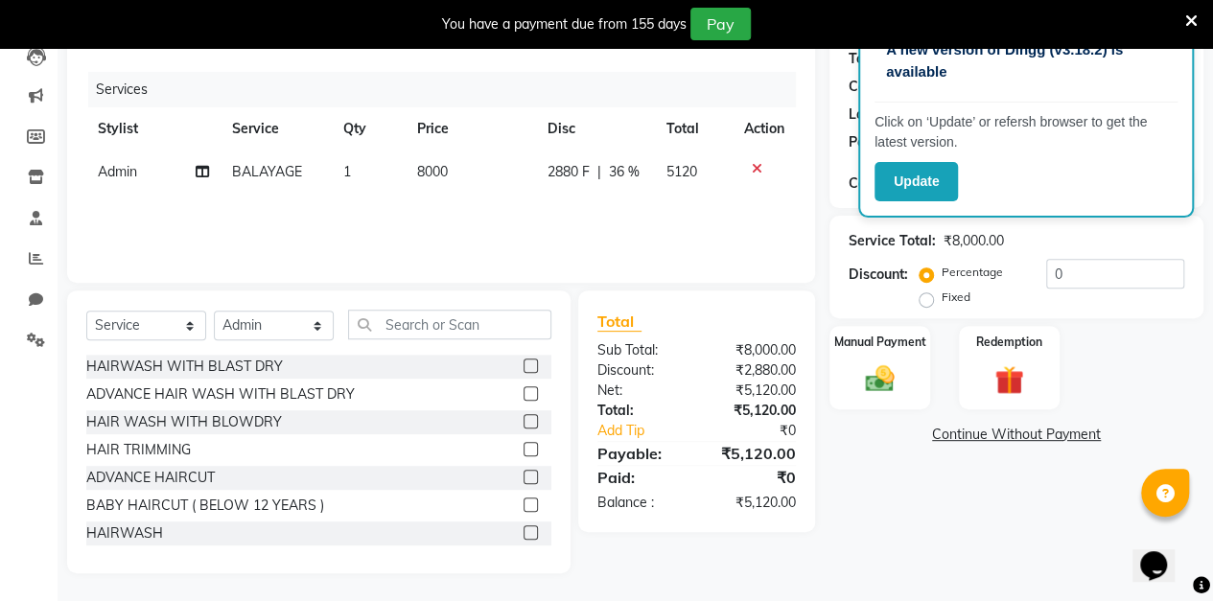
click at [628, 173] on span "36 %" at bounding box center [624, 172] width 31 height 20
select select "88143"
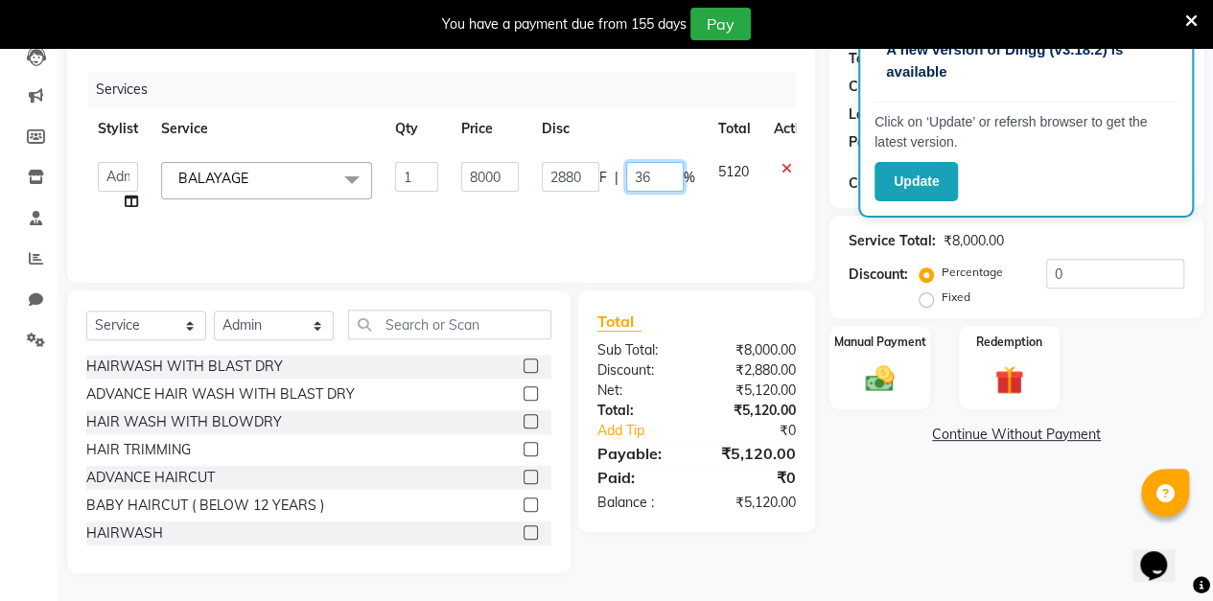
click at [655, 176] on input "36" at bounding box center [655, 177] width 58 height 30
type input "37"
click at [824, 247] on div "Client [PHONE_NUMBER] Date [DATE] Invoice Number V/2025 V/[PHONE_NUMBER] Servic…" at bounding box center [441, 275] width 777 height 595
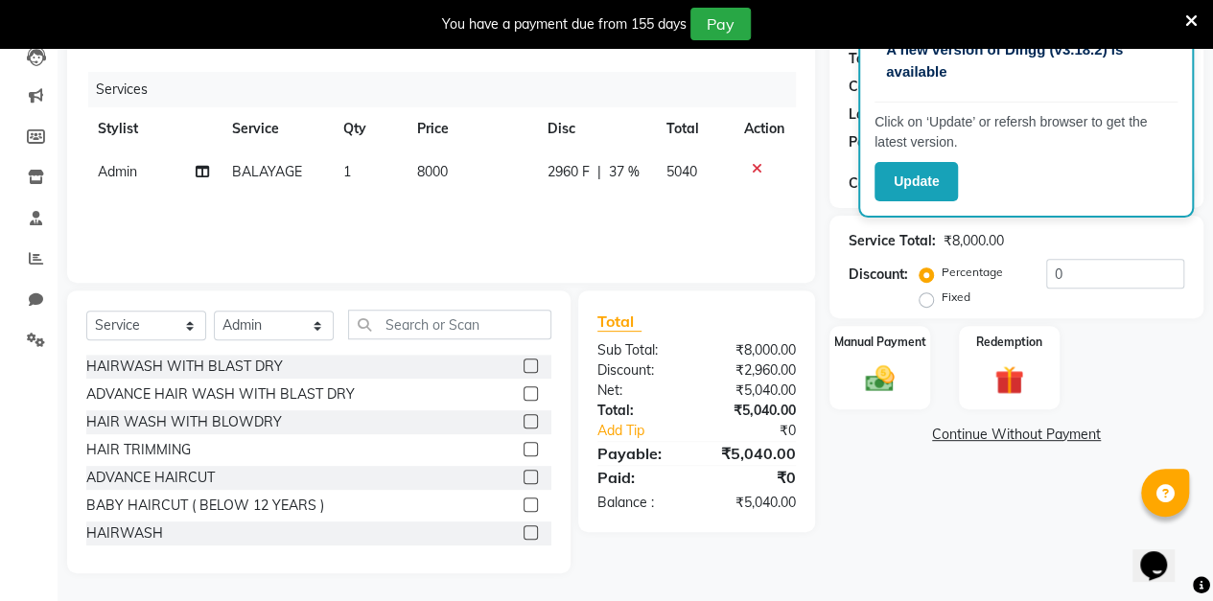
click at [621, 179] on span "37 %" at bounding box center [624, 172] width 31 height 20
select select "88143"
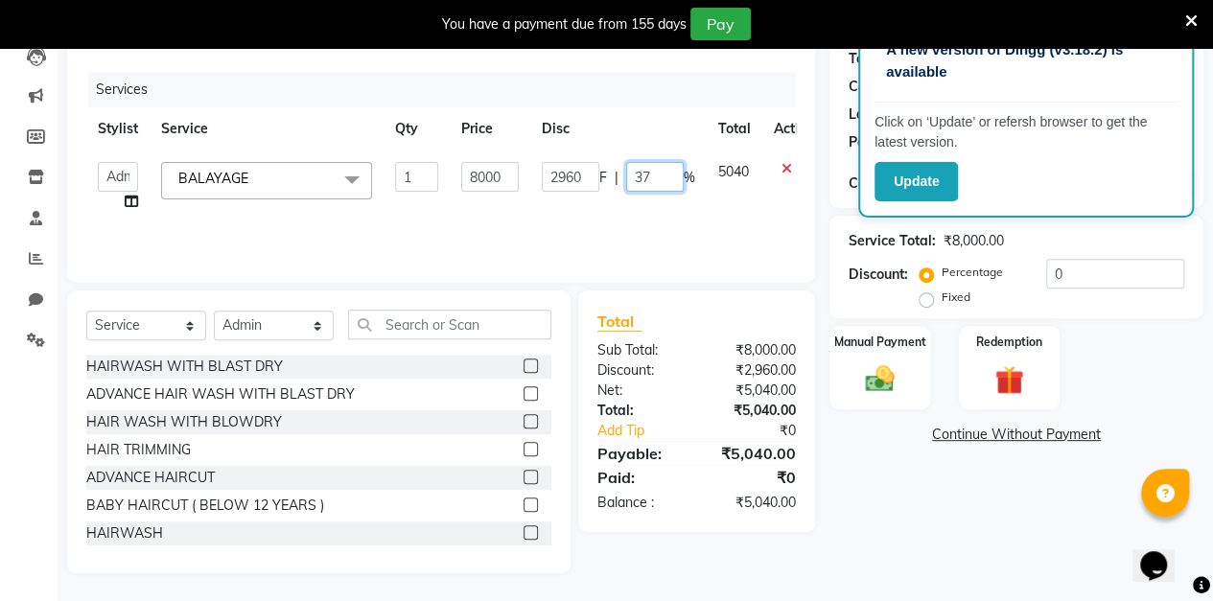
click at [669, 175] on input "37" at bounding box center [655, 177] width 58 height 30
type input "36"
click at [825, 247] on div "Client [PHONE_NUMBER] Date [DATE] Invoice Number V/2025 V/[PHONE_NUMBER] Servic…" at bounding box center [441, 275] width 777 height 595
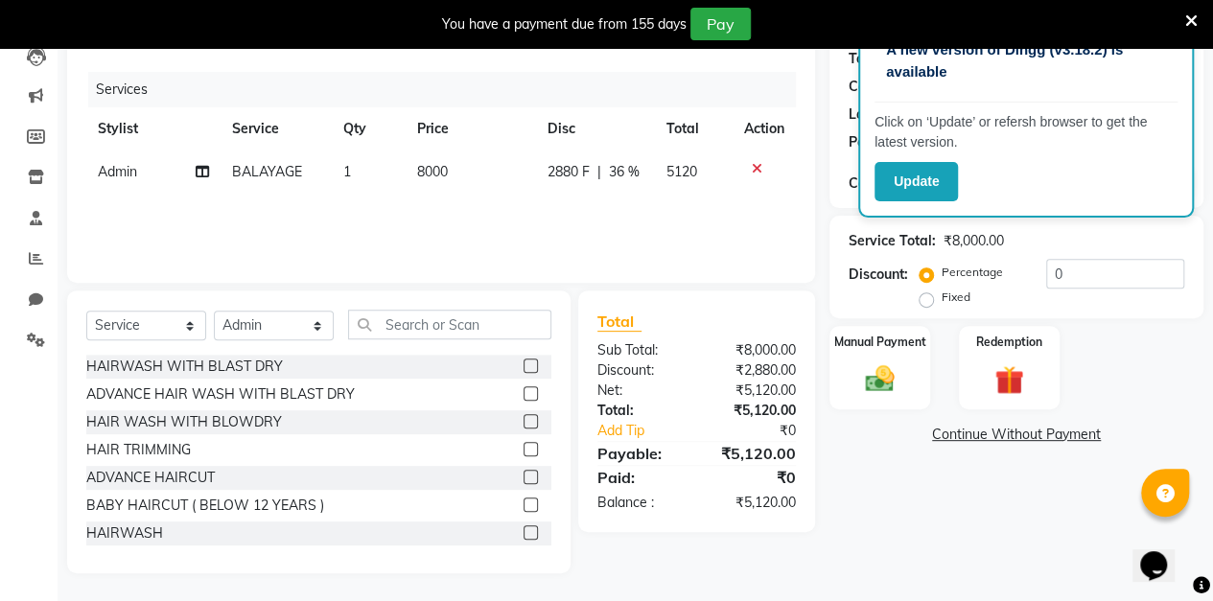
click at [682, 173] on span "5120" at bounding box center [681, 171] width 31 height 17
select select "88143"
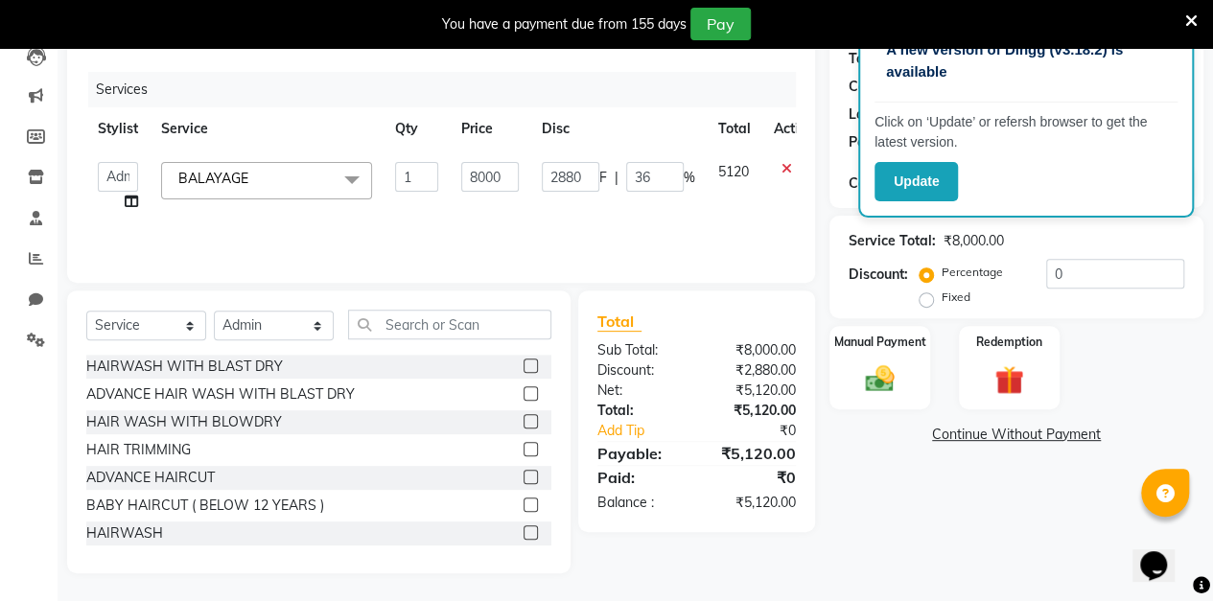
click at [746, 156] on td "5120" at bounding box center [735, 187] width 56 height 73
click at [480, 178] on input "8000" at bounding box center [490, 177] width 58 height 30
type input "7000"
click at [828, 270] on div "Client [PHONE_NUMBER] Date [DATE] Invoice Number V/2025 V/[PHONE_NUMBER] Servic…" at bounding box center [441, 275] width 777 height 595
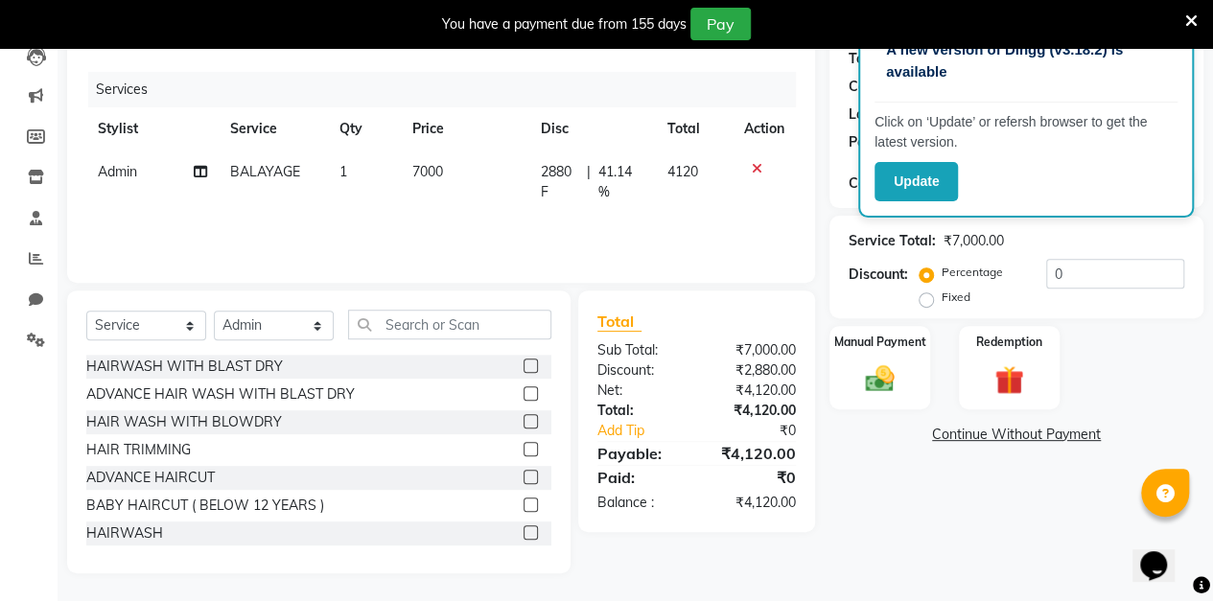
click at [619, 180] on span "41.14 %" at bounding box center [620, 182] width 45 height 40
select select "88143"
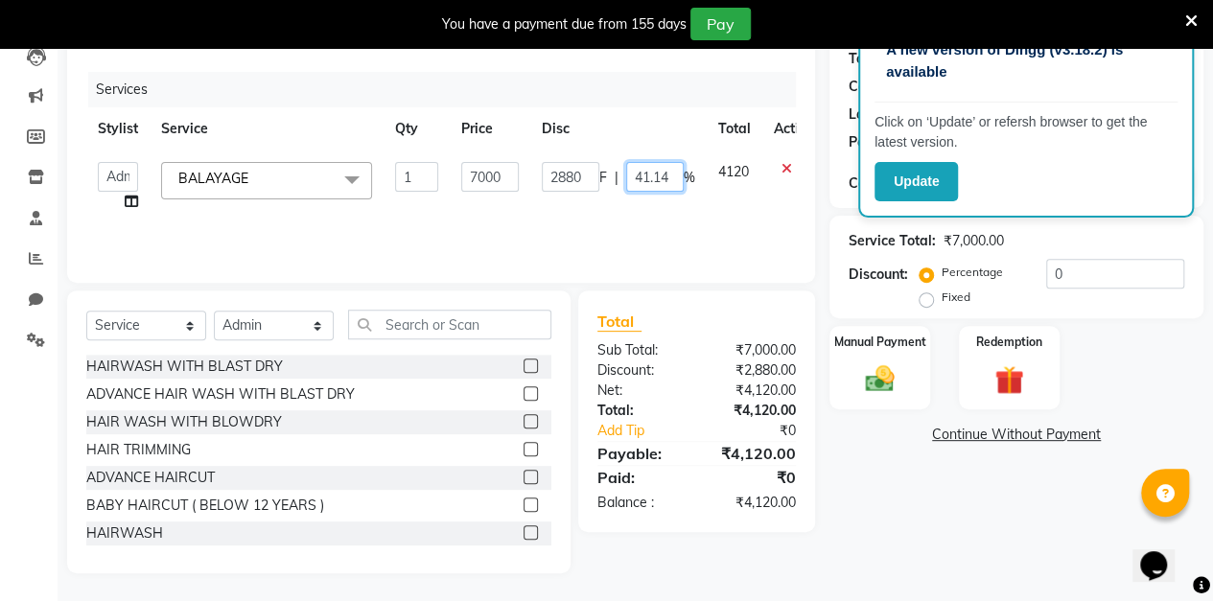
click at [669, 178] on input "41.14" at bounding box center [655, 177] width 58 height 30
type input "4"
type input "30"
click at [833, 261] on div "Service Total: ₹7,000.00 Discount: Percentage Fixed 0" at bounding box center [1016, 267] width 374 height 103
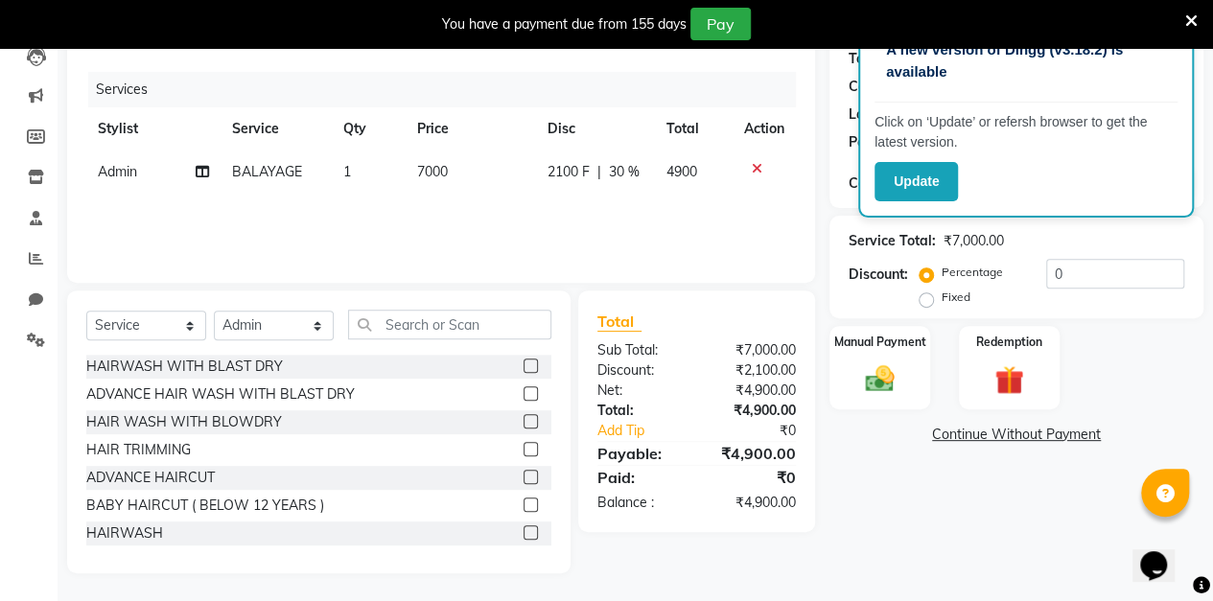
click at [630, 175] on span "30 %" at bounding box center [624, 172] width 31 height 20
select select "88143"
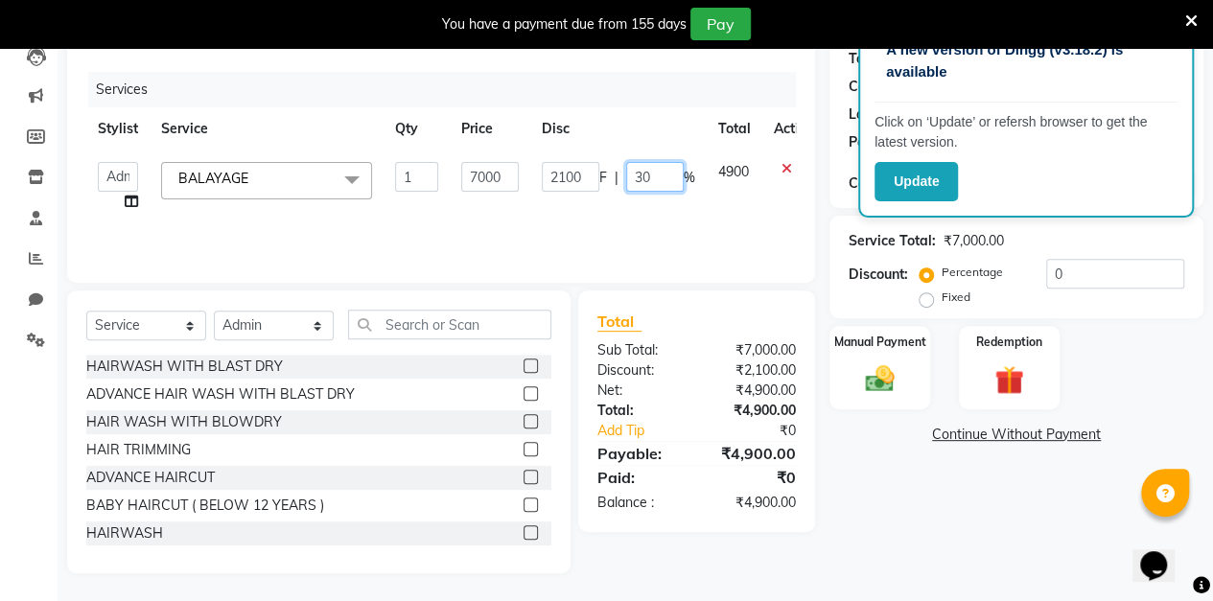
click at [661, 176] on input "30" at bounding box center [655, 177] width 58 height 30
type input "3"
type input "25"
click at [828, 265] on div "Client [PHONE_NUMBER] Date [DATE] Invoice Number V/2025 V/[PHONE_NUMBER] Servic…" at bounding box center [441, 275] width 777 height 595
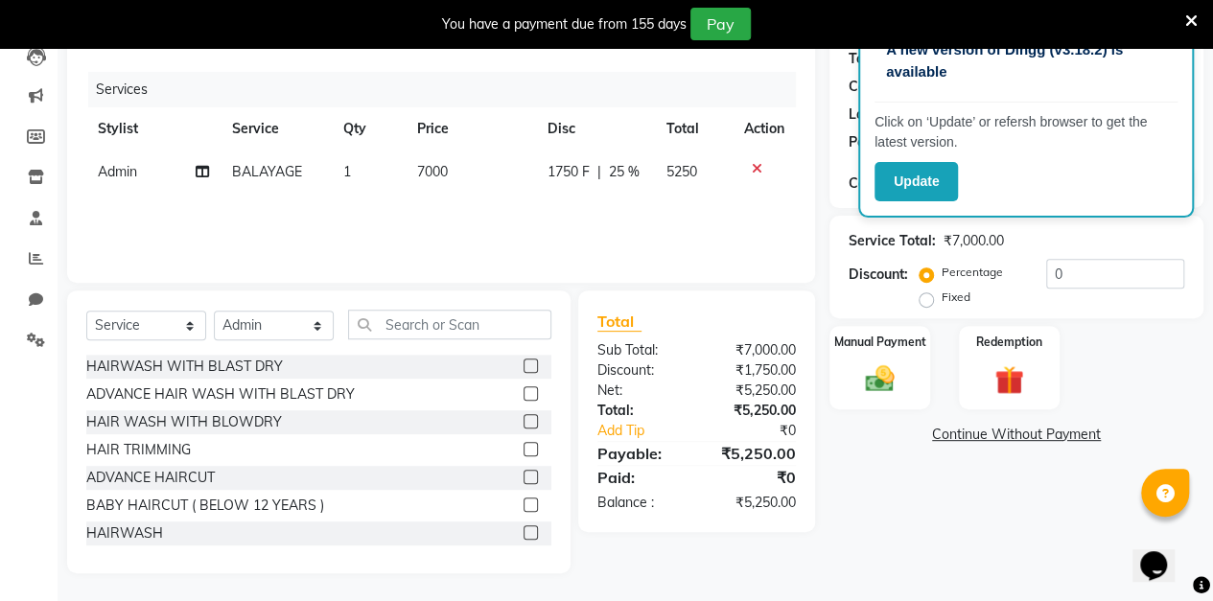
click at [626, 186] on td "1750 F | 25 %" at bounding box center [595, 172] width 119 height 43
select select "88143"
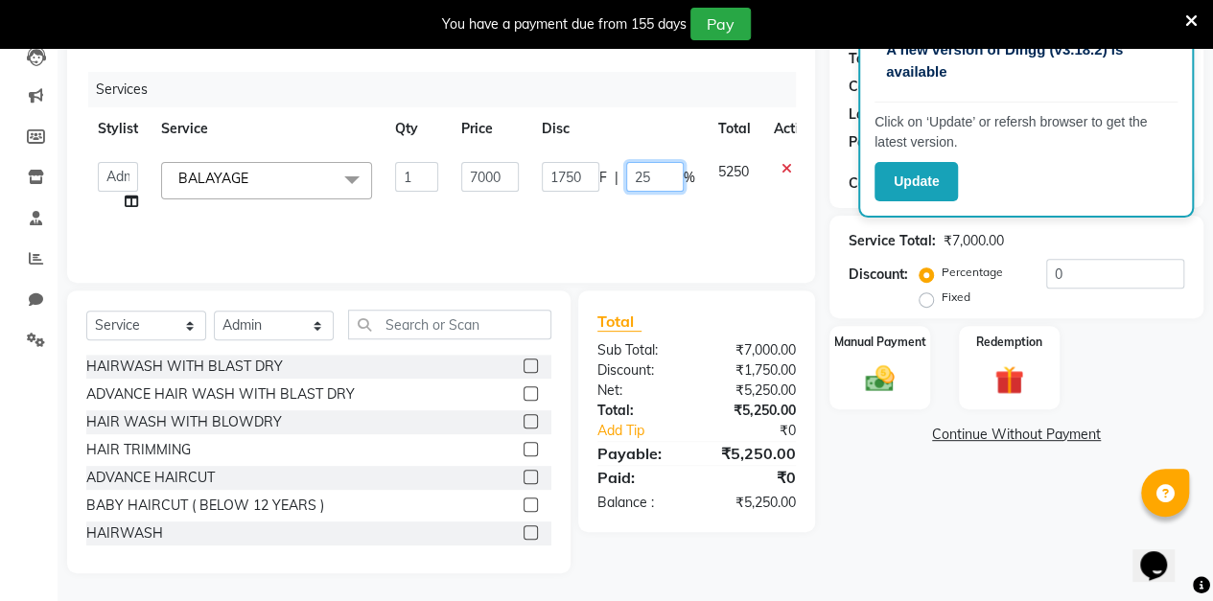
click at [661, 176] on input "25" at bounding box center [655, 177] width 58 height 30
type input "28"
click at [832, 267] on div "Service Total: ₹7,000.00 Discount: Percentage Fixed 0" at bounding box center [1016, 267] width 374 height 103
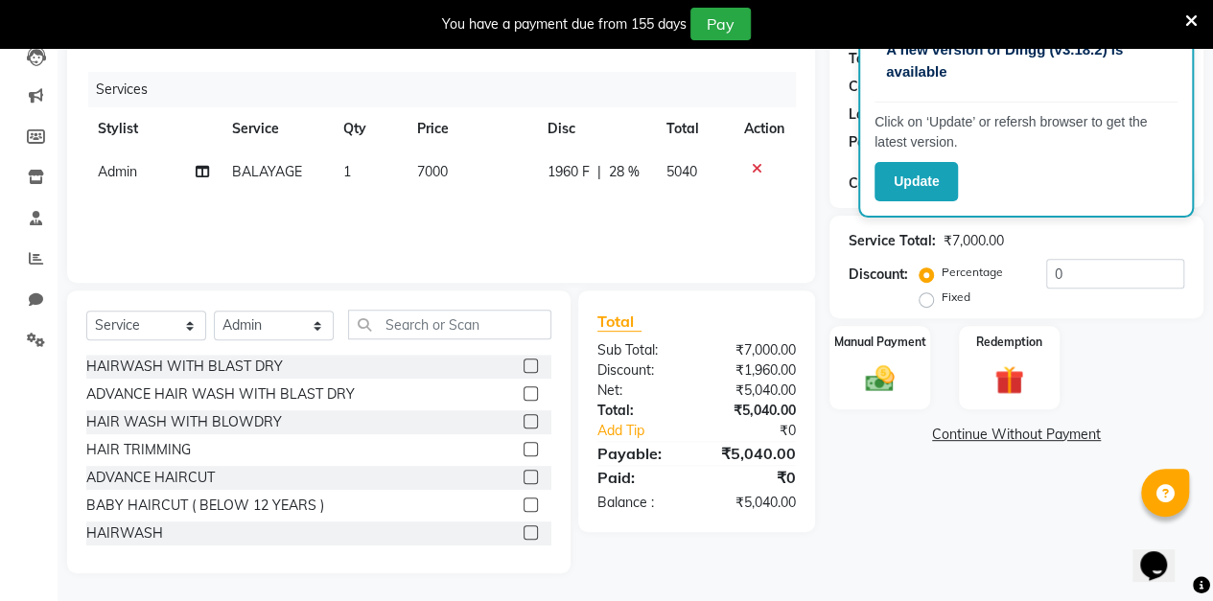
click at [625, 186] on td "1960 F | 28 %" at bounding box center [595, 172] width 119 height 43
select select "88143"
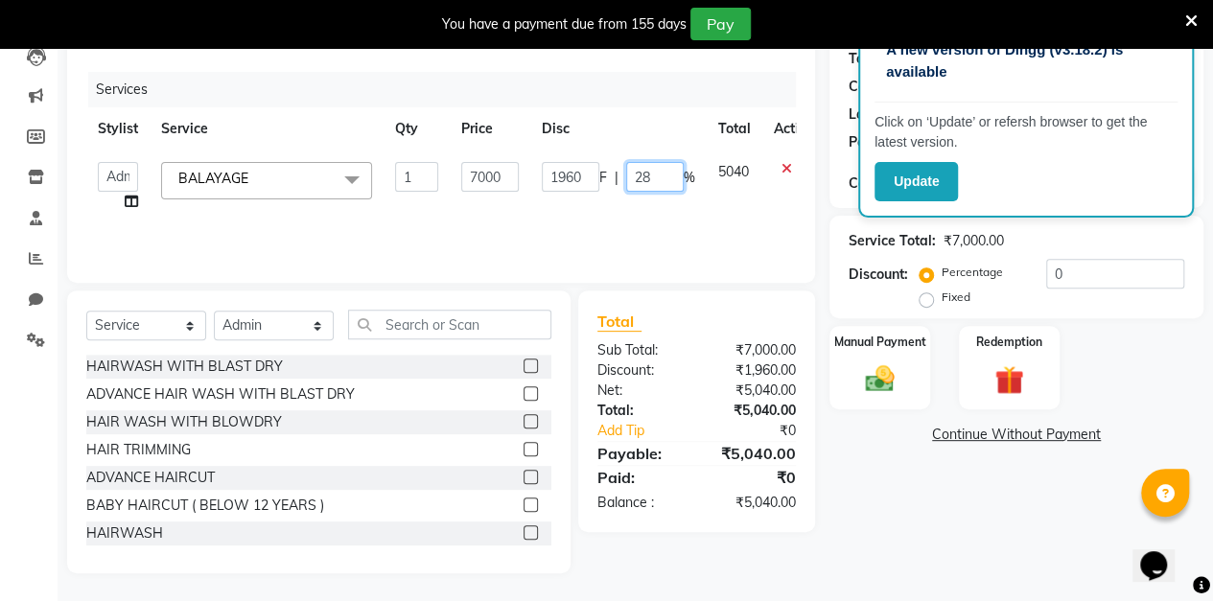
click at [664, 179] on input "28" at bounding box center [655, 177] width 58 height 30
type input "29"
click at [826, 267] on div "Client [PHONE_NUMBER] Date [DATE] Invoice Number V/2025 V/[PHONE_NUMBER] Servic…" at bounding box center [441, 275] width 777 height 595
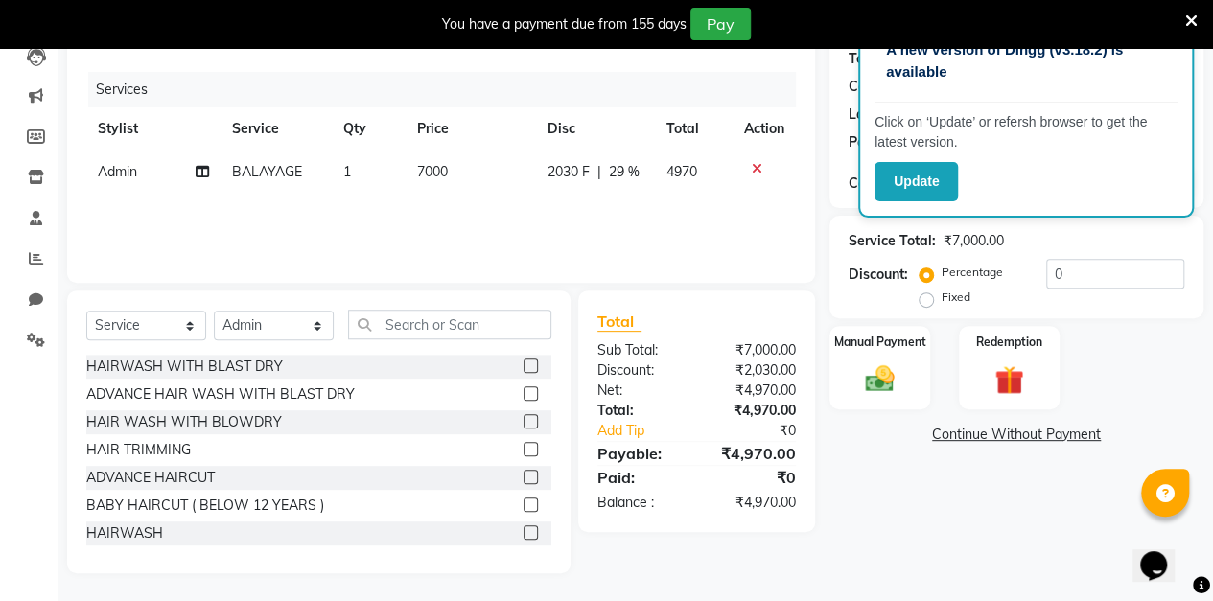
click at [441, 181] on td "7000" at bounding box center [471, 172] width 130 height 43
select select "88143"
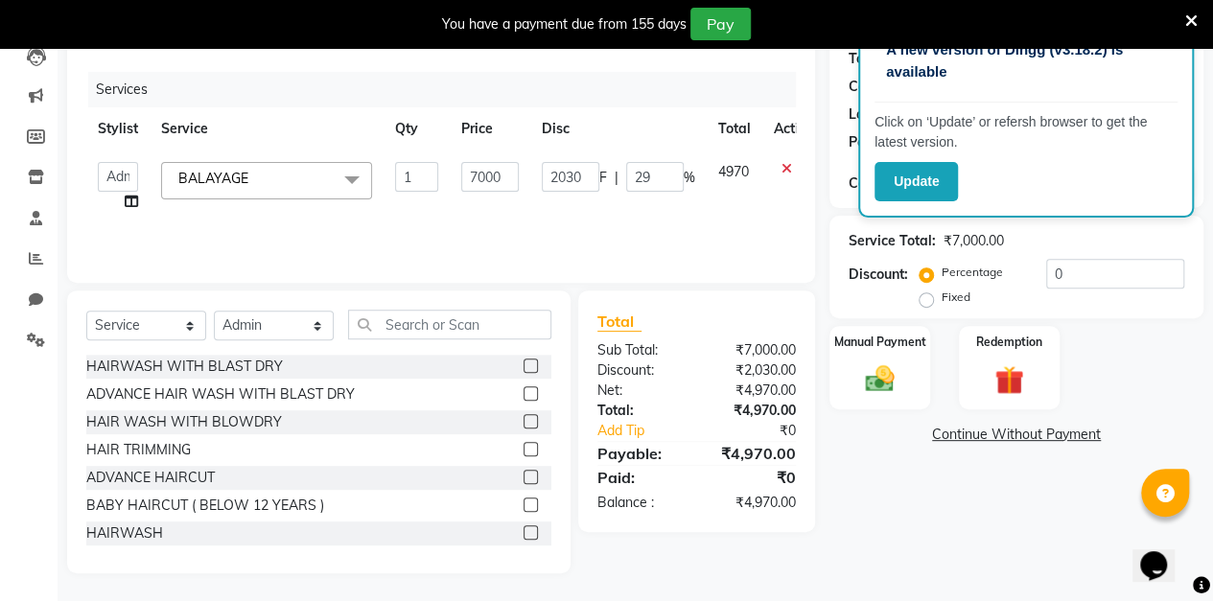
click at [533, 188] on td "2030 F | 29 %" at bounding box center [618, 187] width 176 height 73
click at [497, 176] on input "7000" at bounding box center [490, 177] width 58 height 30
type input "7"
type input "8000"
click at [817, 276] on div "Client [PHONE_NUMBER] Date [DATE] Invoice Number V/2025 V/[PHONE_NUMBER] Servic…" at bounding box center [441, 275] width 777 height 595
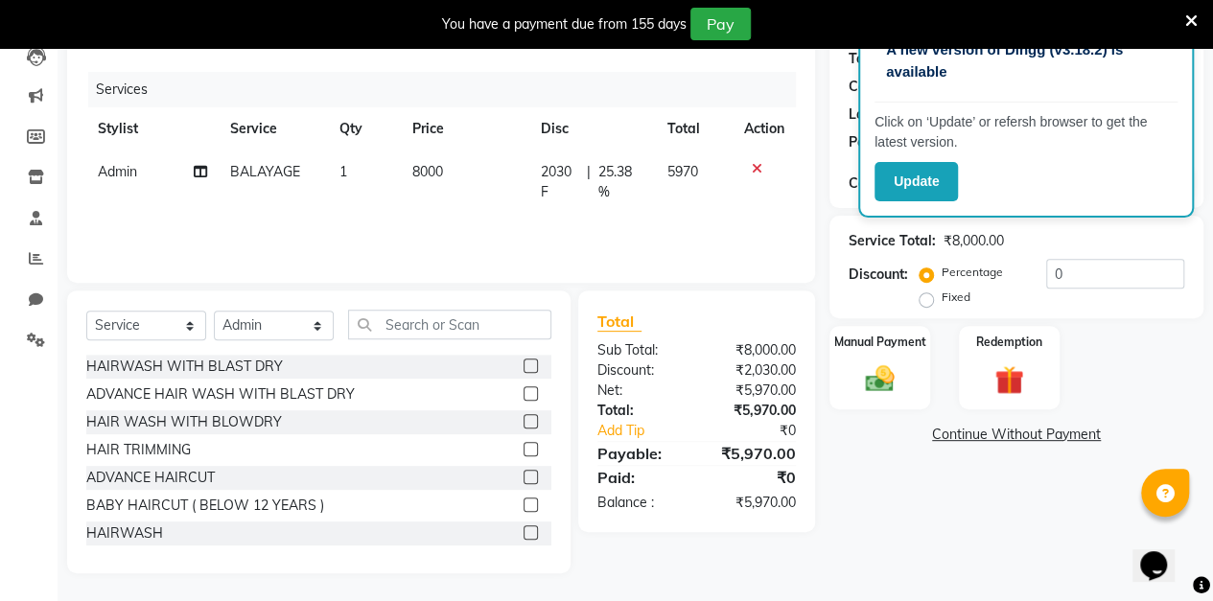
click at [621, 186] on span "25.38 %" at bounding box center [620, 182] width 45 height 40
select select "88143"
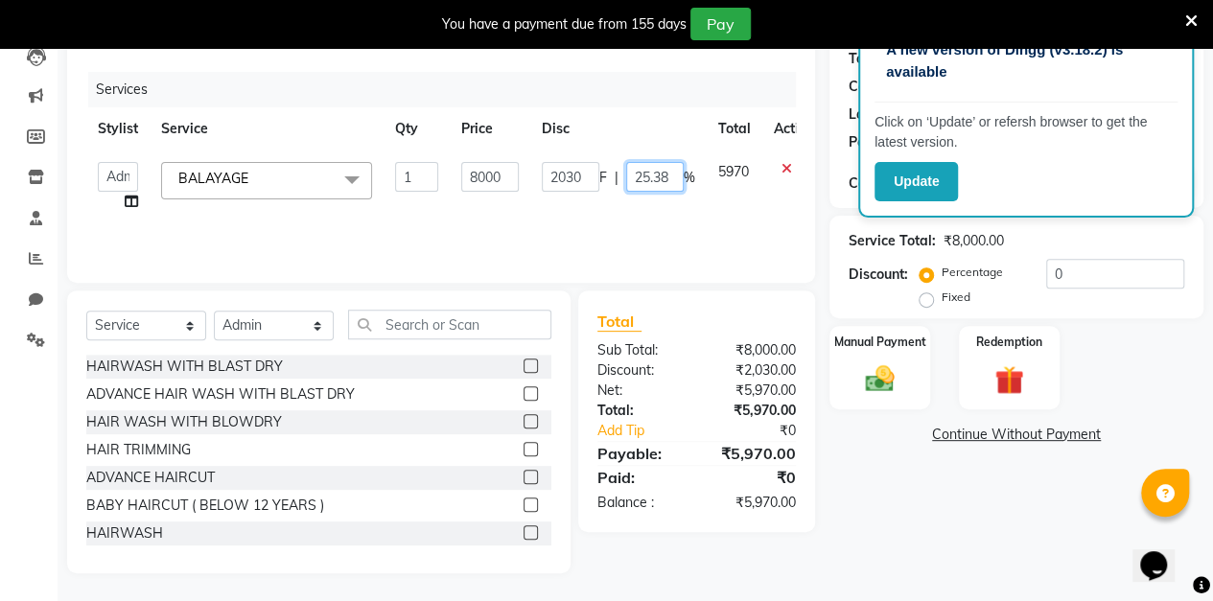
click at [674, 181] on input "25.38" at bounding box center [655, 177] width 58 height 30
type input "26.5"
click at [828, 271] on div "Client [PHONE_NUMBER] Date [DATE] Invoice Number V/2025 V/[PHONE_NUMBER] Servic…" at bounding box center [441, 275] width 777 height 595
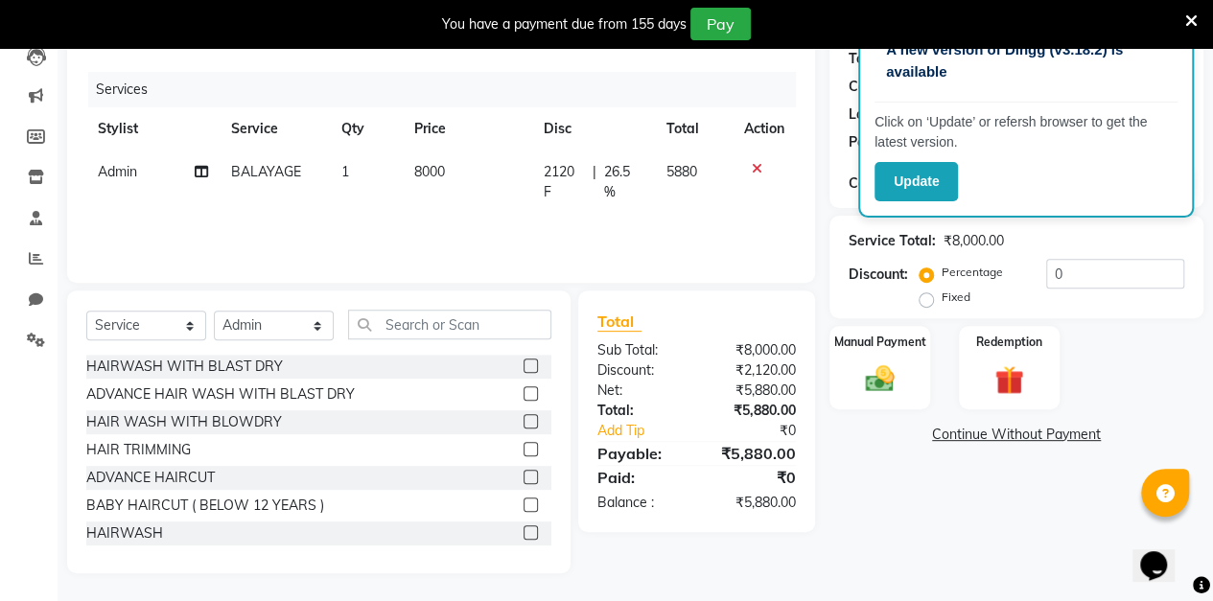
click at [615, 183] on span "26.5 %" at bounding box center [623, 182] width 40 height 40
select select "88143"
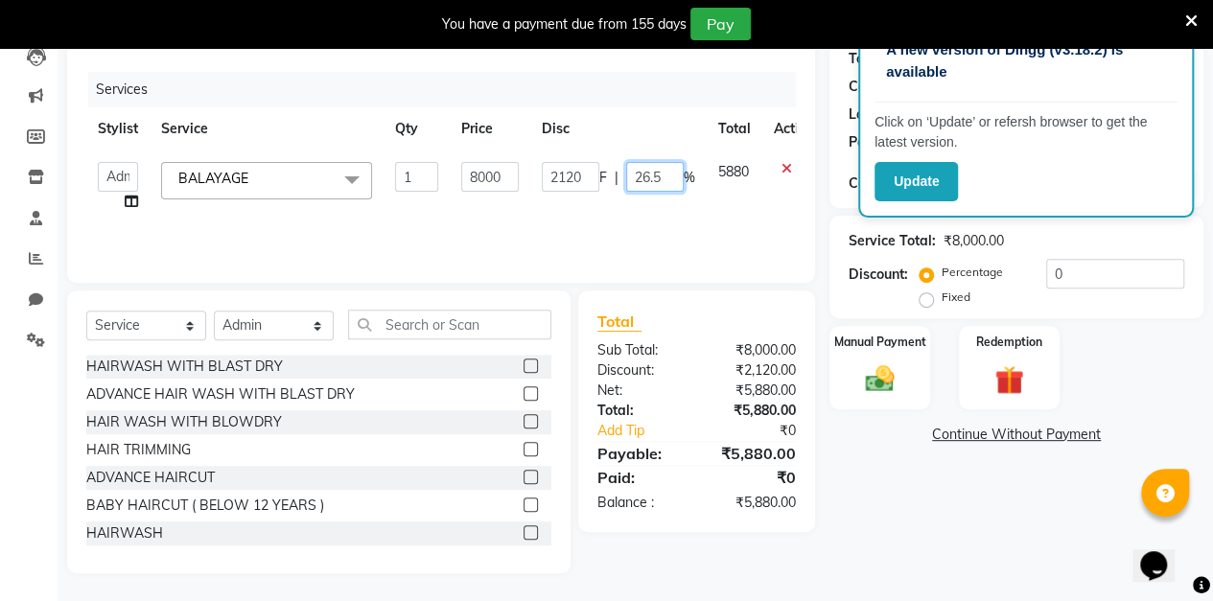
click at [666, 178] on input "26.5" at bounding box center [655, 177] width 58 height 30
type input "28.5"
click at [834, 267] on div "Service Total: ₹8,000.00 Discount: Percentage Fixed 0" at bounding box center [1016, 267] width 374 height 103
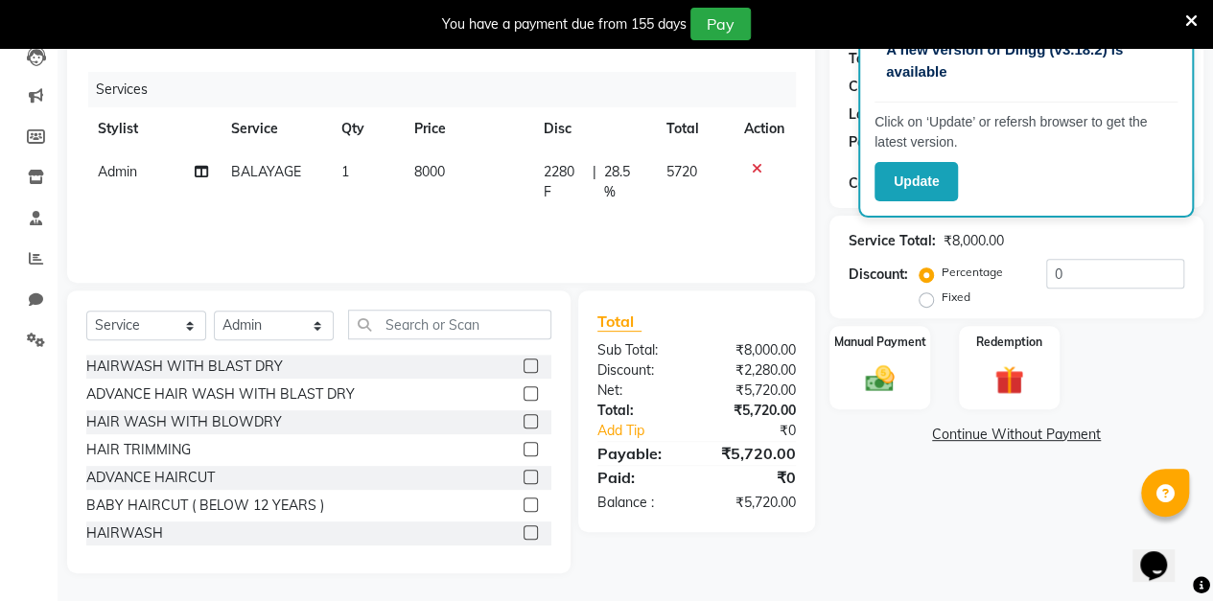
click at [627, 173] on span "28.5 %" at bounding box center [623, 182] width 40 height 40
select select "88143"
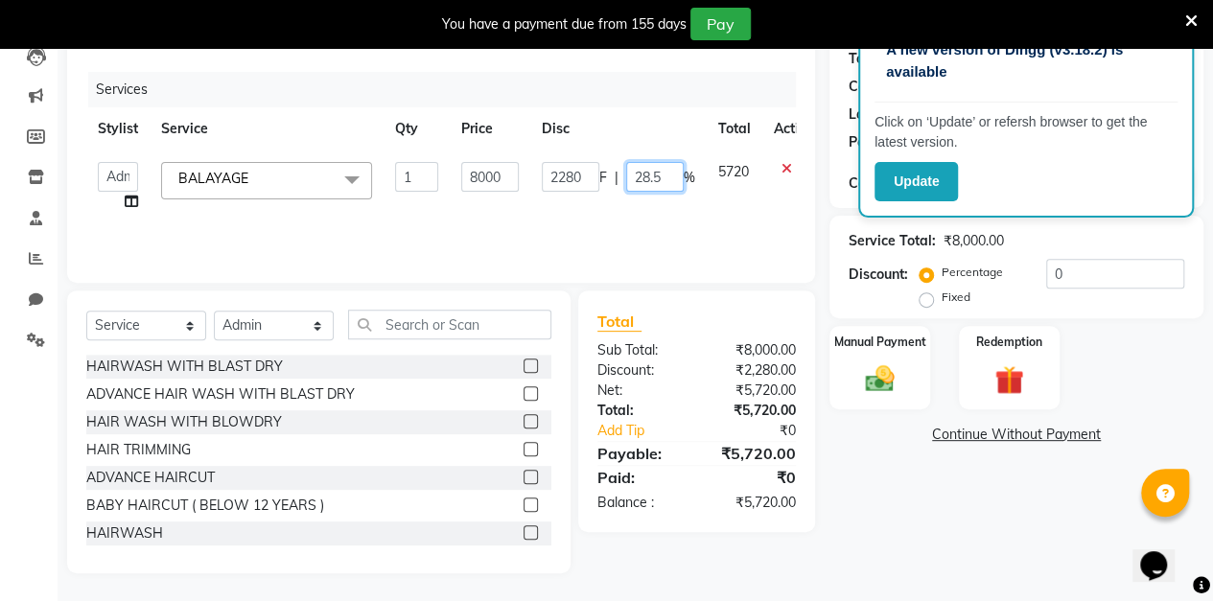
click at [646, 178] on input "28.5" at bounding box center [655, 177] width 58 height 30
click at [652, 178] on input "28.5" at bounding box center [655, 177] width 58 height 30
type input "29.5"
click at [821, 267] on div "Client [PHONE_NUMBER] Date [DATE] Invoice Number V/2025 V/[PHONE_NUMBER] Servic…" at bounding box center [441, 275] width 777 height 595
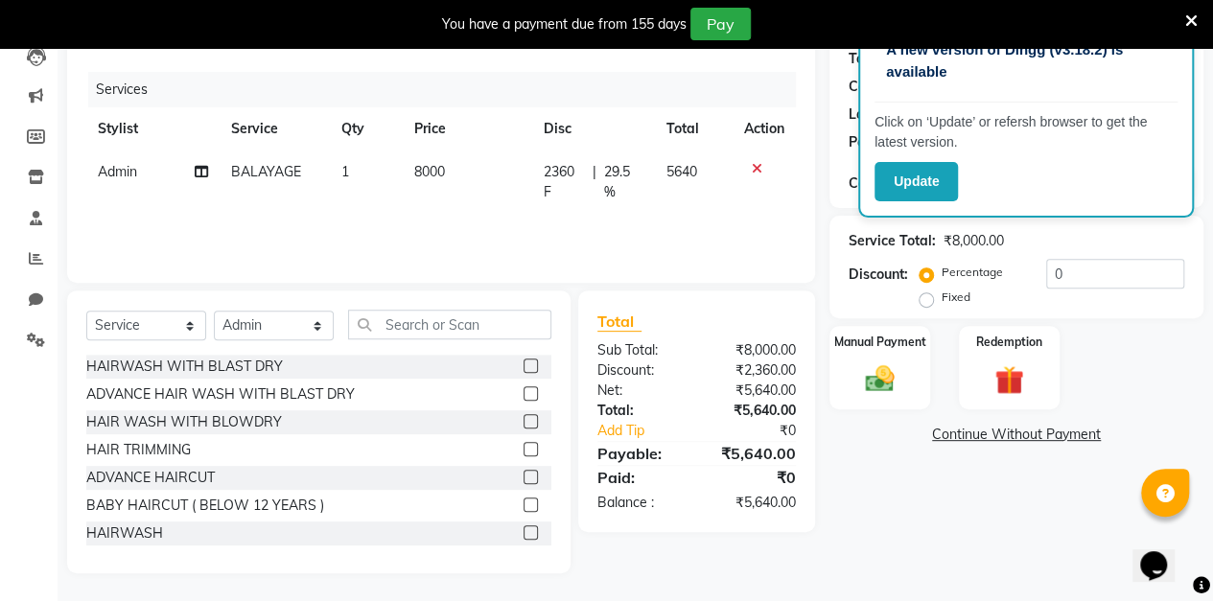
click at [614, 201] on span "29.5 %" at bounding box center [623, 182] width 40 height 40
select select "88143"
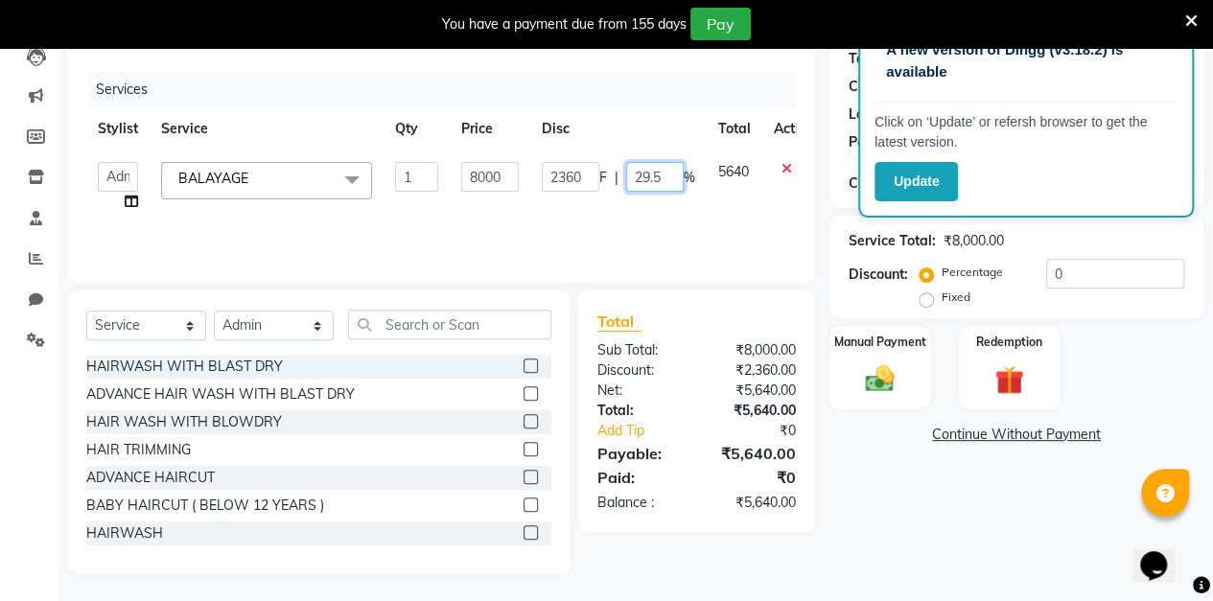
click at [661, 181] on input "29.5" at bounding box center [655, 177] width 58 height 30
type input "2"
type input "30"
click at [811, 278] on div "Client [PHONE_NUMBER] Date [DATE] Invoice Number V/2025 V/[PHONE_NUMBER] Servic…" at bounding box center [441, 130] width 748 height 305
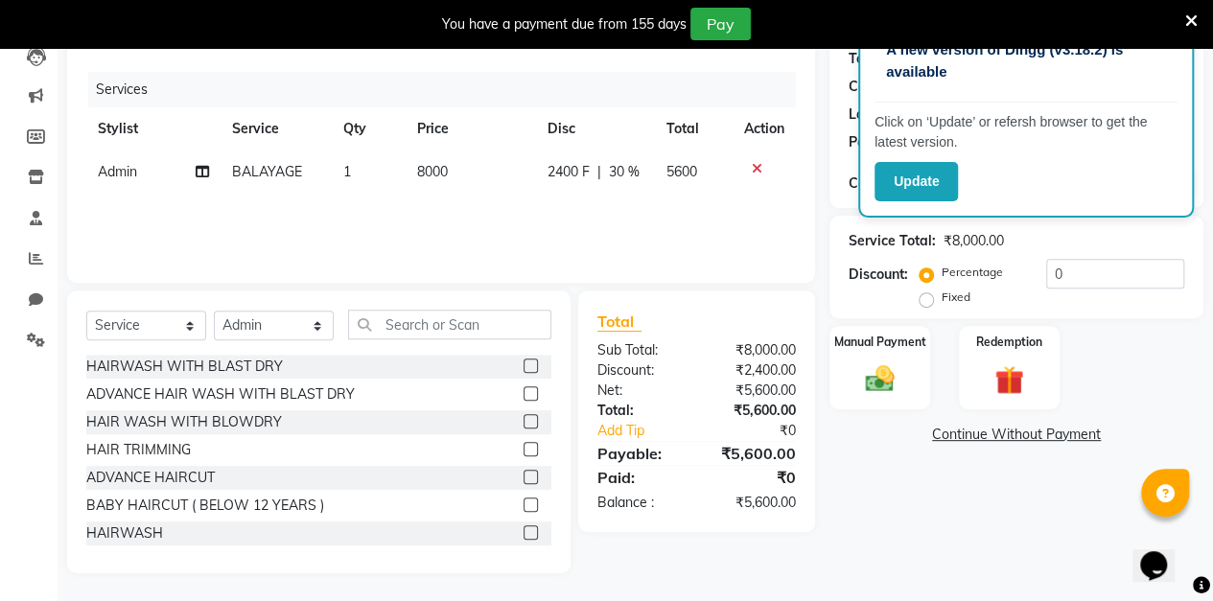
click at [635, 176] on span "30 %" at bounding box center [624, 172] width 31 height 20
select select "88143"
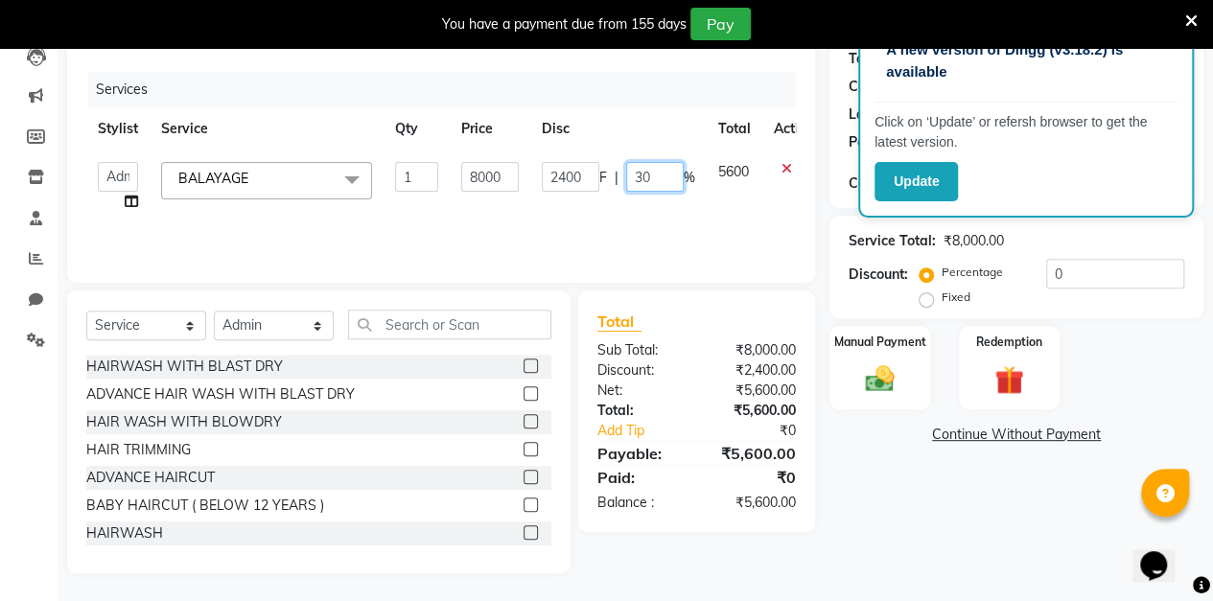
click at [654, 183] on input "30" at bounding box center [655, 177] width 58 height 30
type input "3"
type input "24"
click at [820, 219] on div "Client [PHONE_NUMBER] Date [DATE] Invoice Number V/2025 V/[PHONE_NUMBER] Servic…" at bounding box center [441, 275] width 777 height 595
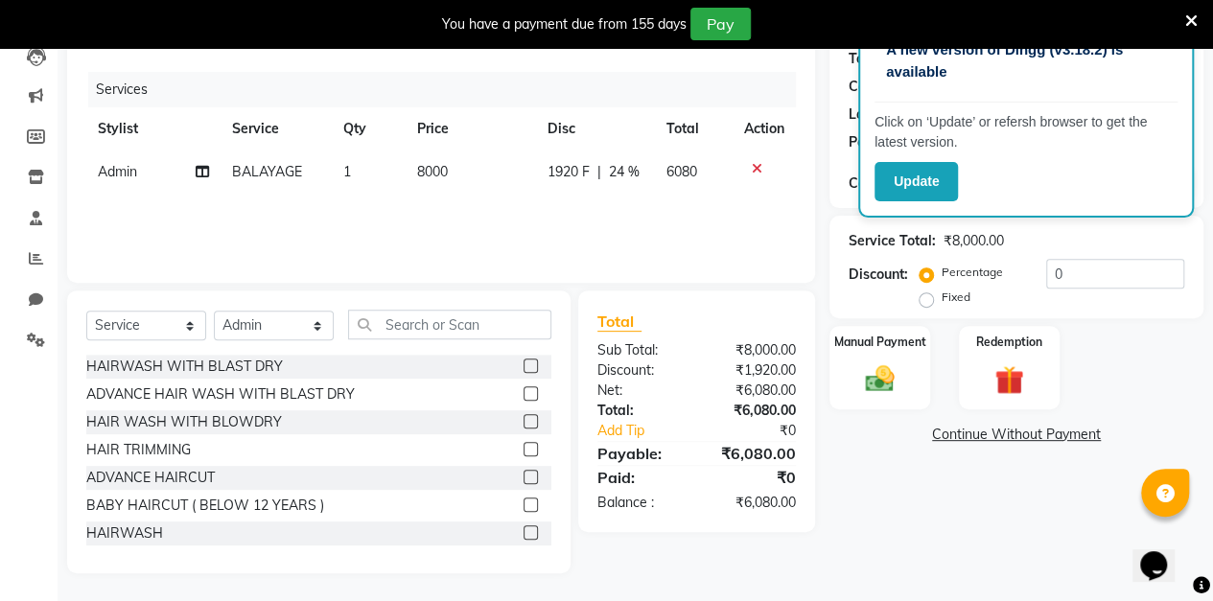
click at [635, 179] on span "24 %" at bounding box center [624, 172] width 31 height 20
select select "88143"
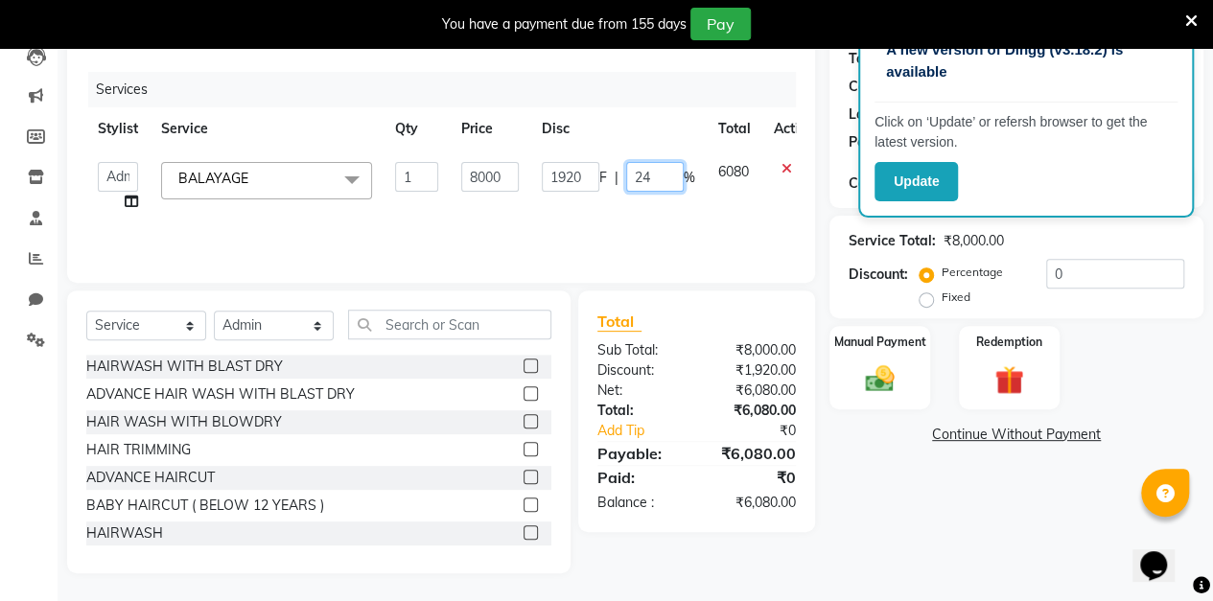
click at [659, 177] on input "24" at bounding box center [655, 177] width 58 height 30
type input "26"
click at [829, 217] on div "Name: [PERSON_NAME] Membership: No Active Membership Total Visits: Card on file…" at bounding box center [1023, 275] width 388 height 595
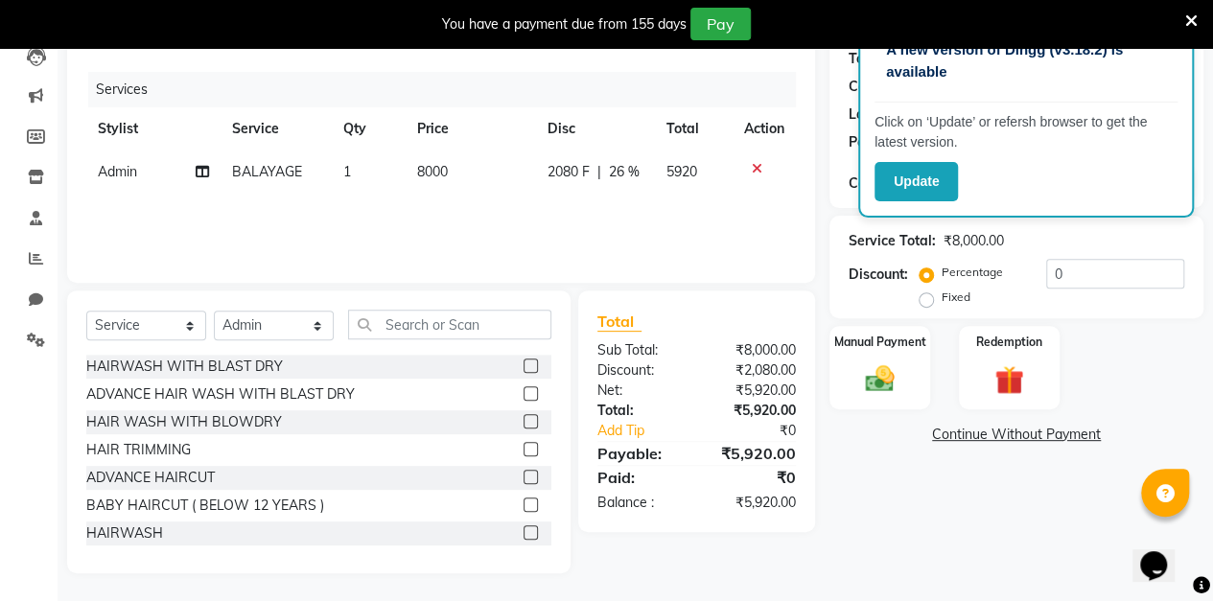
click at [621, 174] on span "26 %" at bounding box center [624, 172] width 31 height 20
select select "88143"
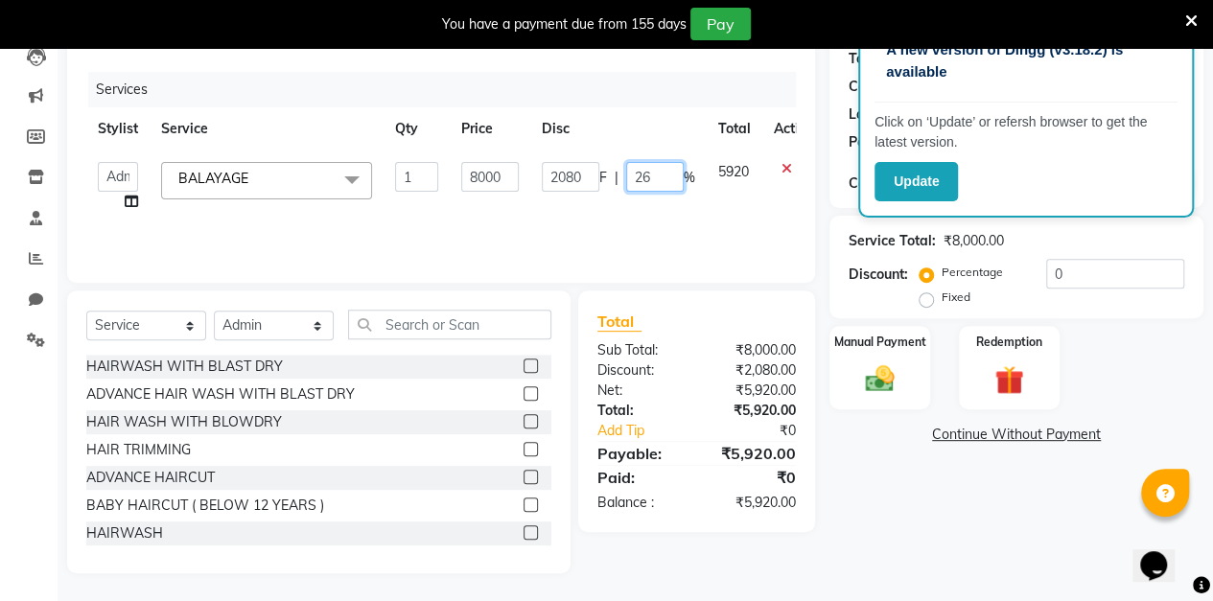
click at [667, 174] on input "26" at bounding box center [655, 177] width 58 height 30
type input "25"
click at [832, 235] on div "Service Total: ₹8,000.00 Discount: Percentage Fixed 0" at bounding box center [1016, 267] width 374 height 103
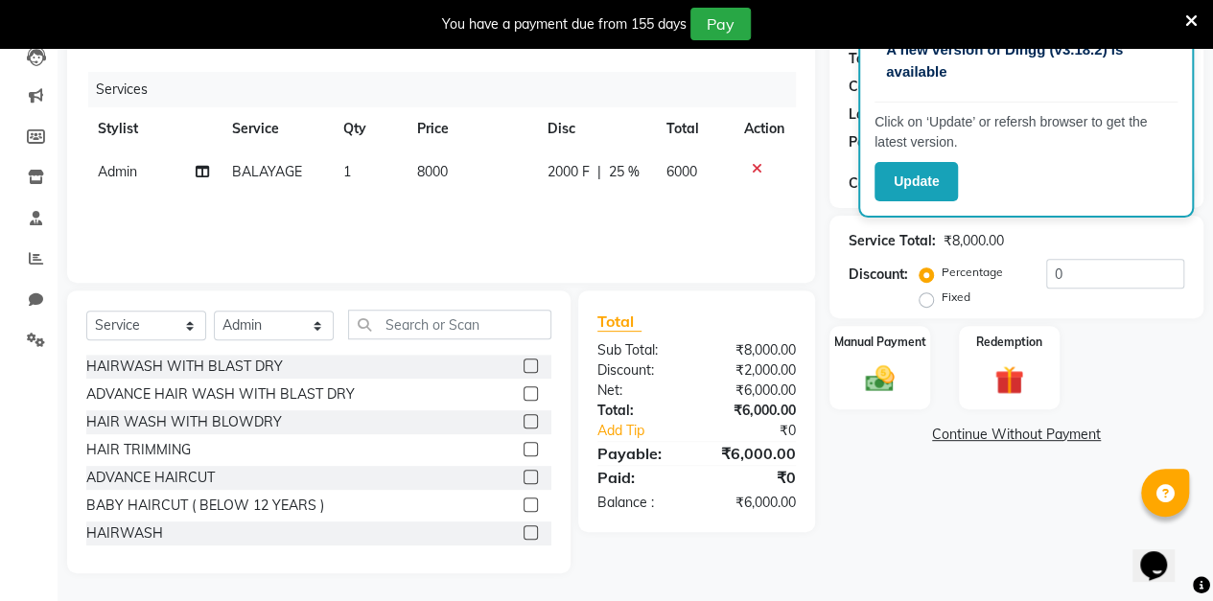
click at [295, 169] on span "BALAYAGE" at bounding box center [267, 171] width 70 height 17
select select "88143"
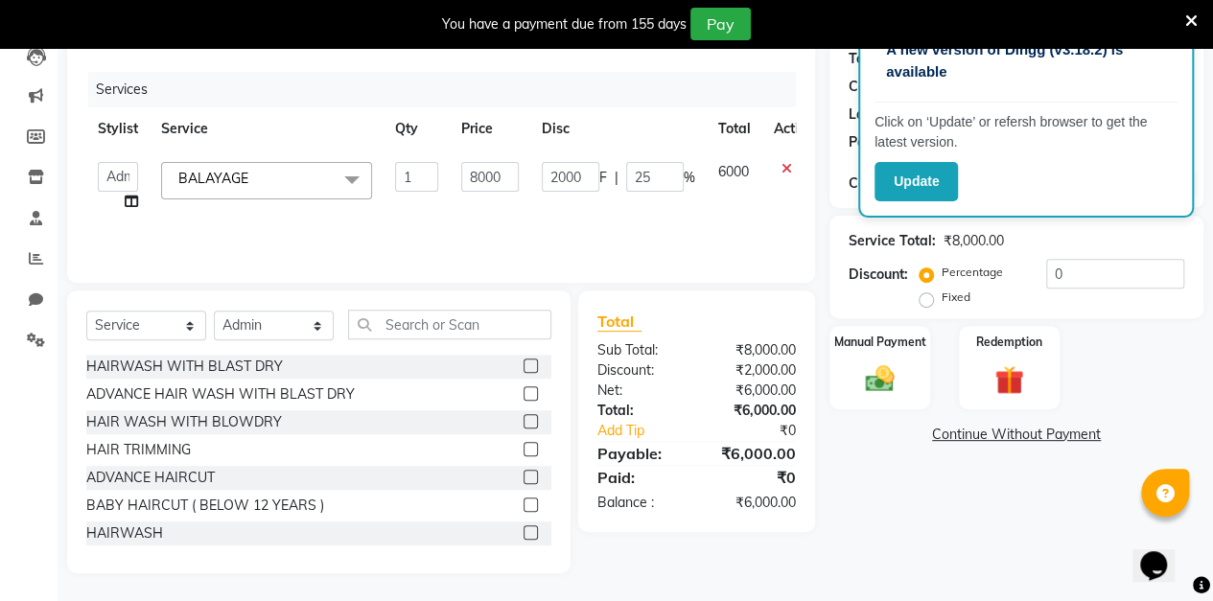
click at [362, 169] on span at bounding box center [352, 180] width 38 height 36
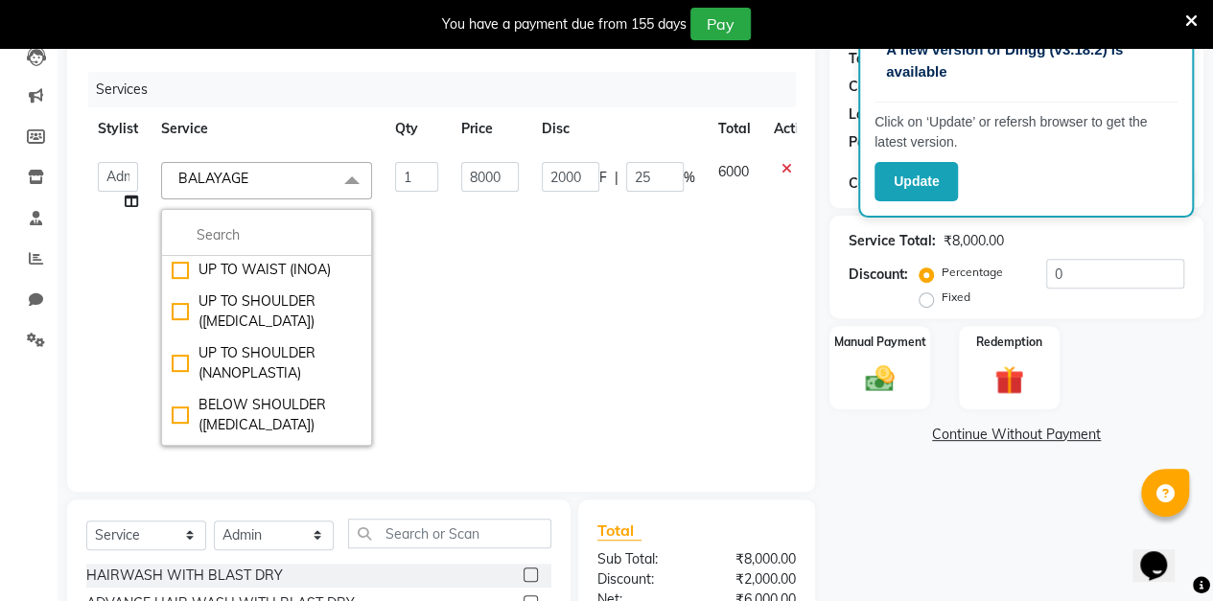
scroll to position [1108, 0]
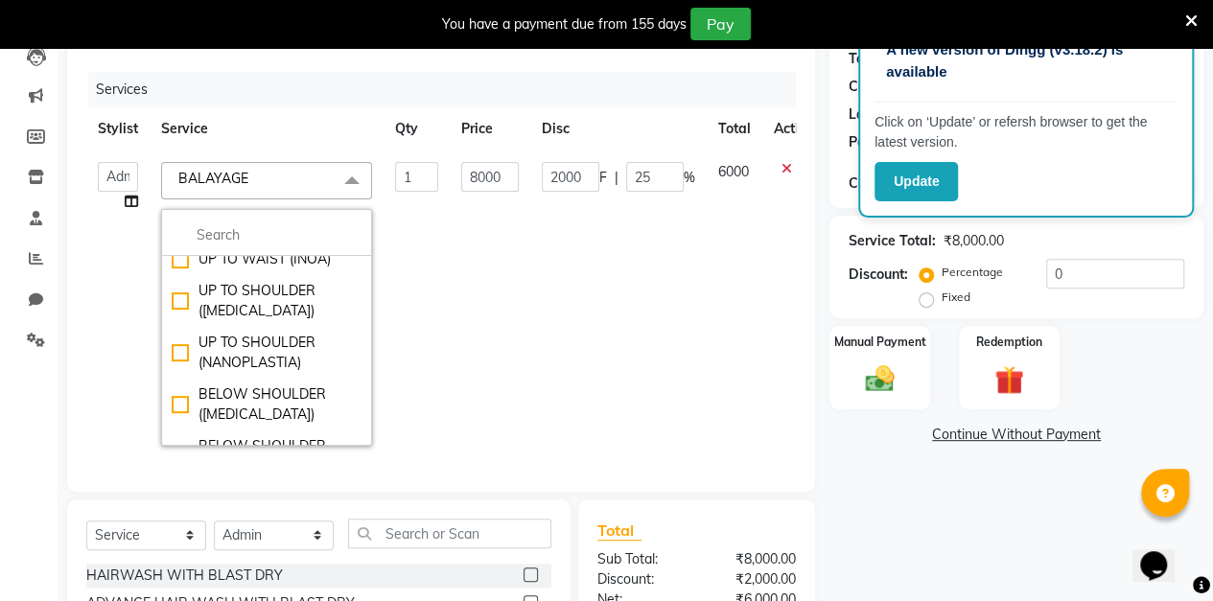
click at [186, 269] on div "UP TO WAIST (INOA)" at bounding box center [267, 259] width 190 height 20
checkbox input "false"
checkbox input "true"
type input "5000"
type input "0"
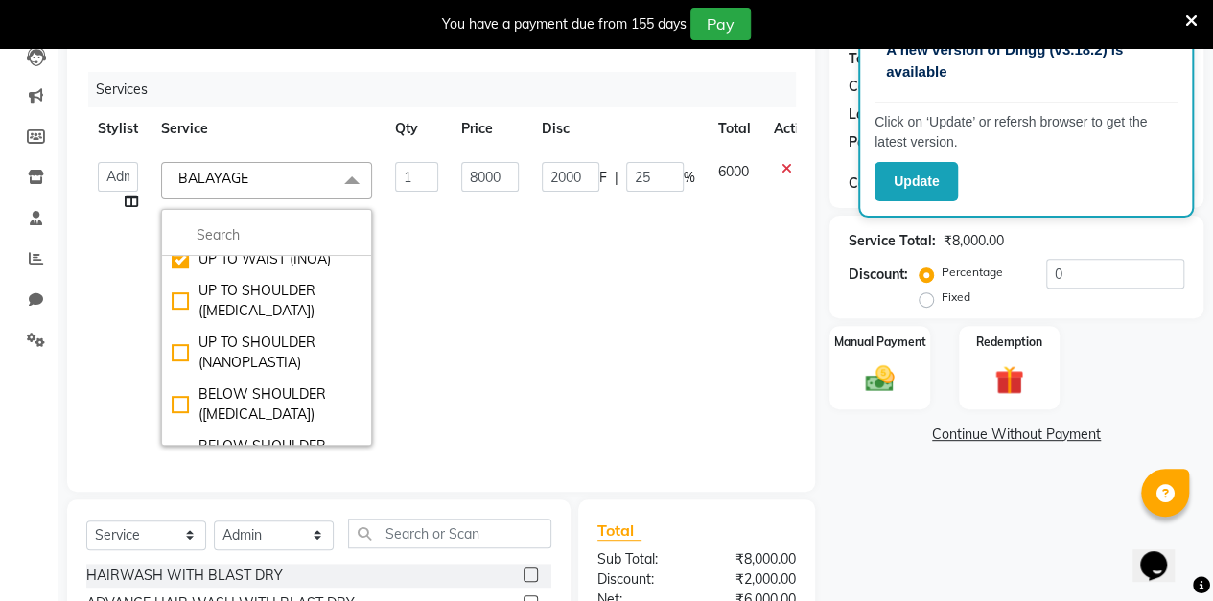
type input "0"
click at [577, 339] on td "0 F | 0 %" at bounding box center [618, 304] width 176 height 307
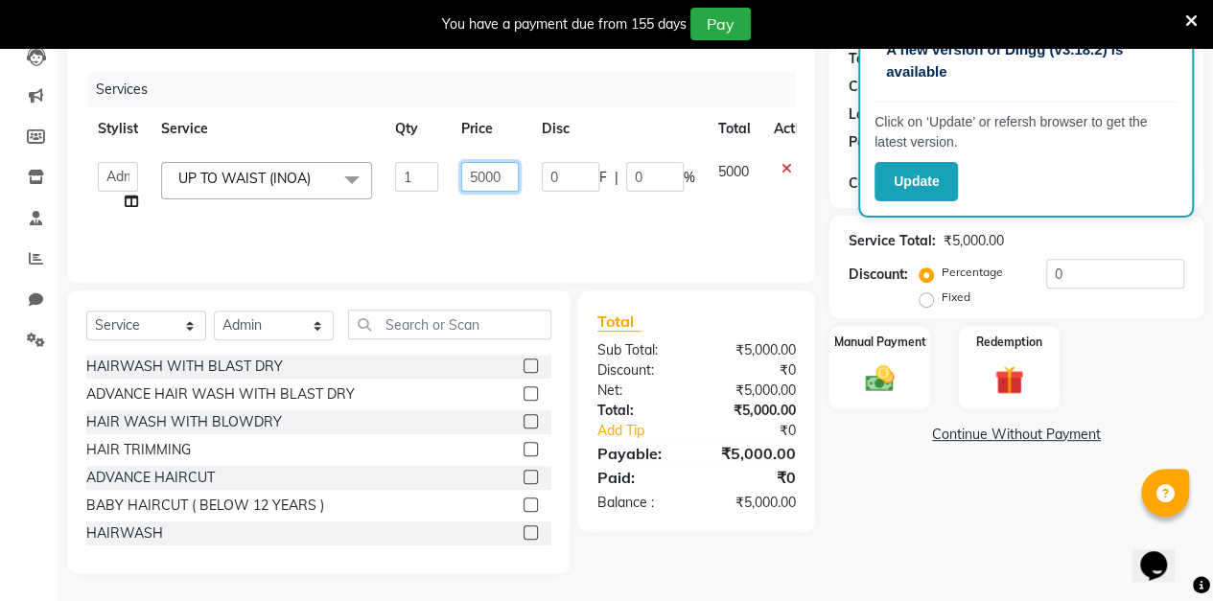
click at [484, 180] on input "5000" at bounding box center [490, 177] width 58 height 30
type input "5100"
click at [829, 224] on div "Service Total: ₹5,000.00 Discount: Percentage Fixed 0" at bounding box center [1016, 267] width 374 height 103
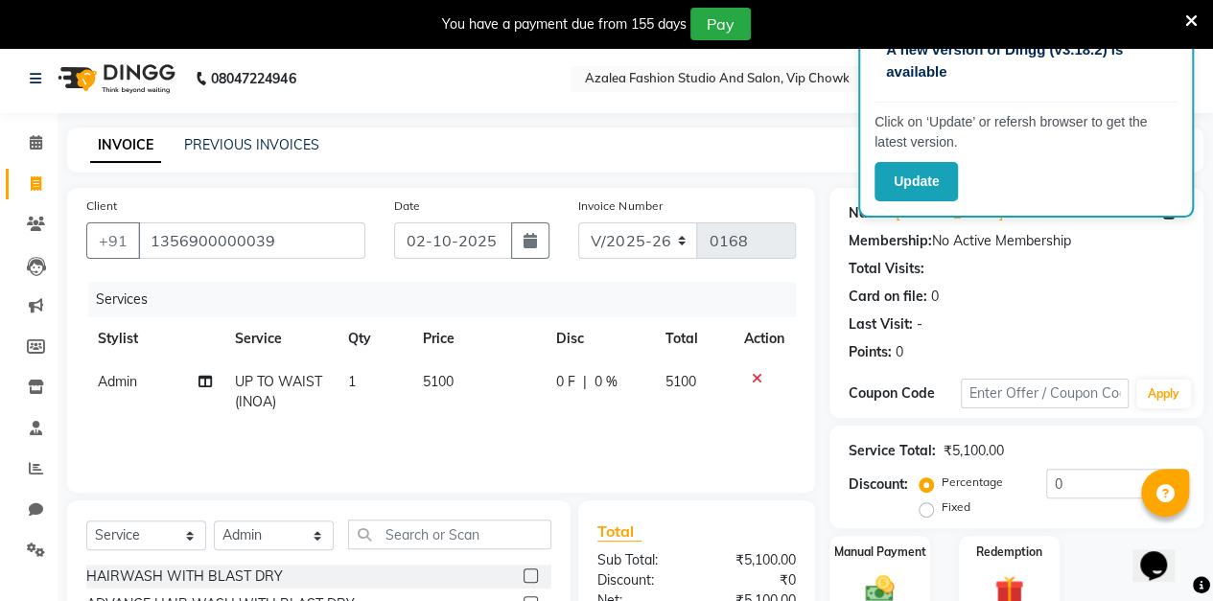
scroll to position [0, 0]
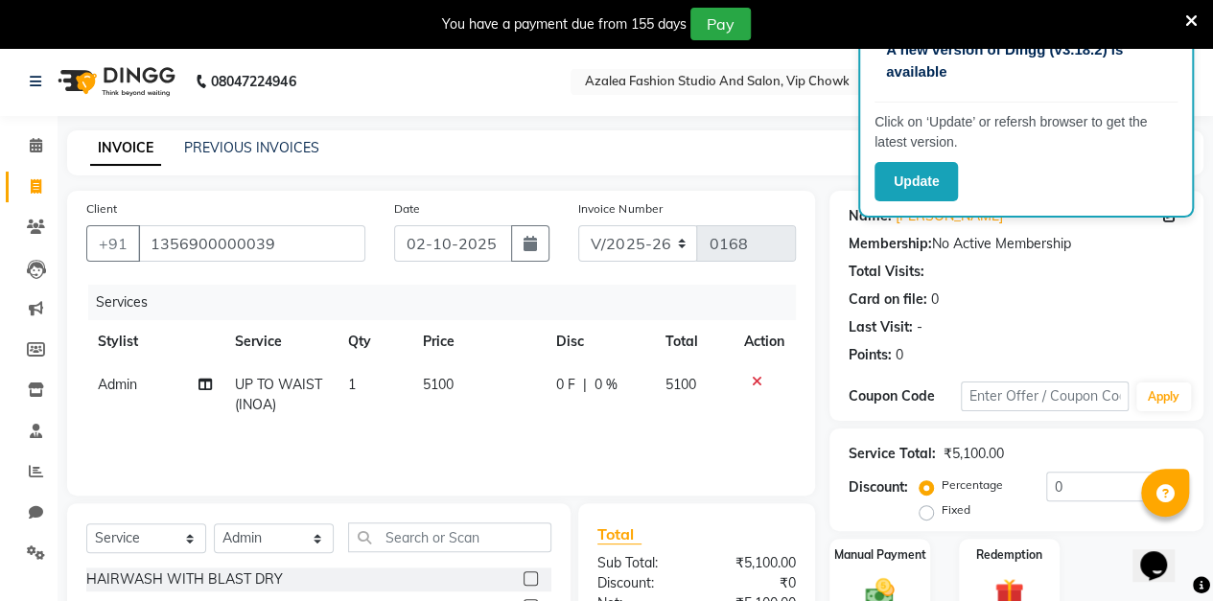
click at [523, 261] on button "button" at bounding box center [530, 243] width 38 height 36
select select "10"
select select "2025"
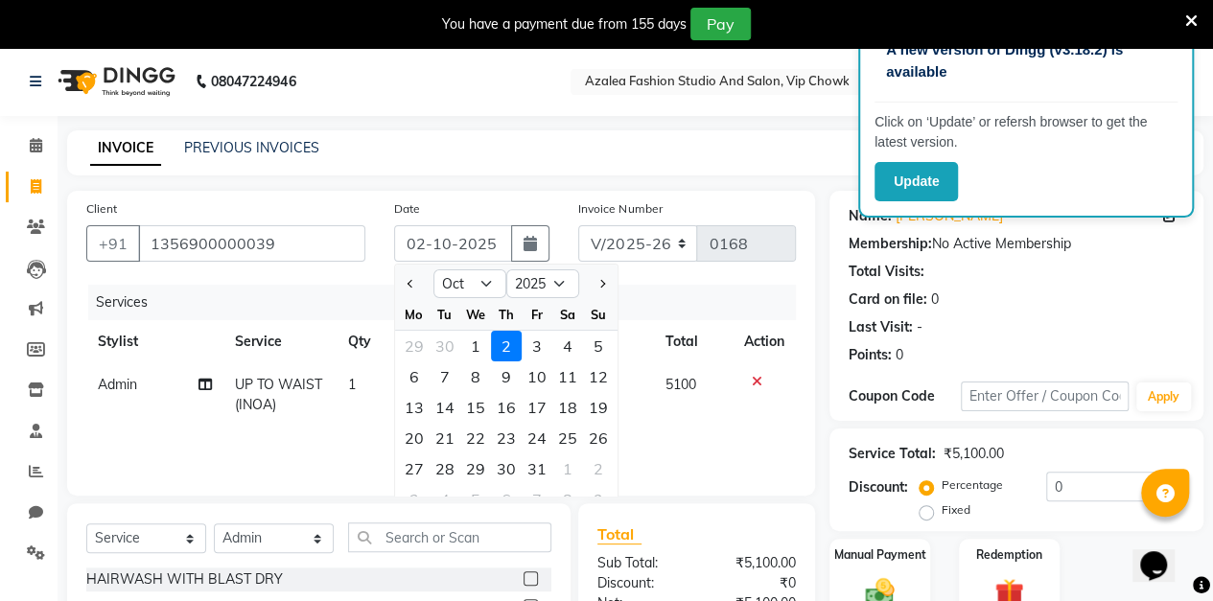
click at [524, 247] on icon "button" at bounding box center [529, 243] width 13 height 15
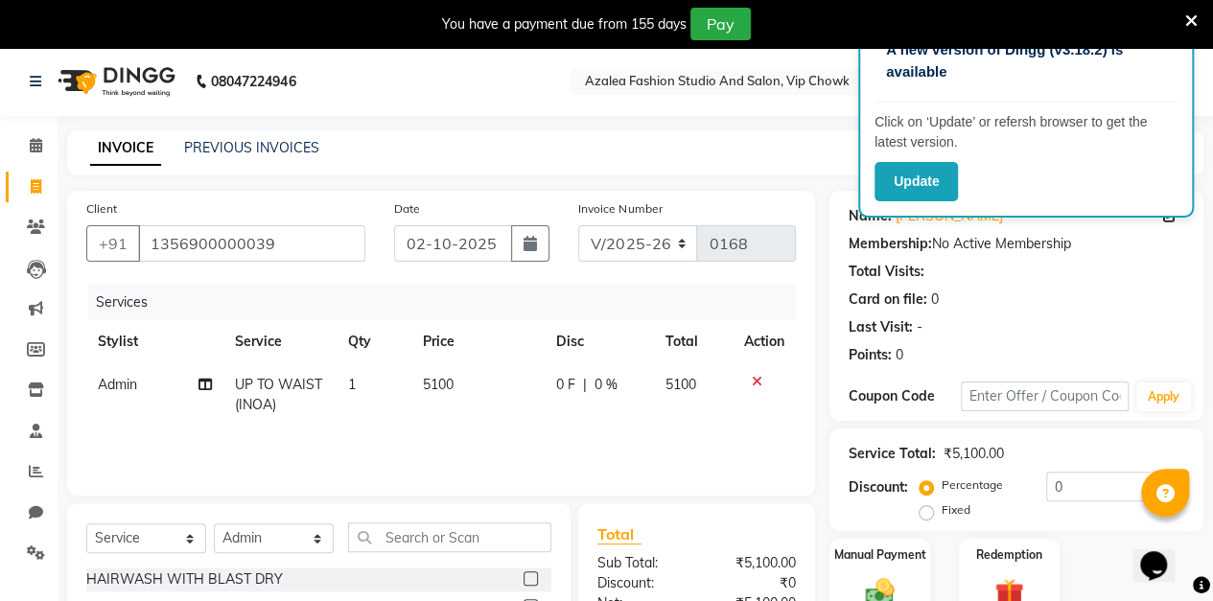
click at [528, 244] on icon "button" at bounding box center [529, 243] width 13 height 15
select select "10"
select select "2025"
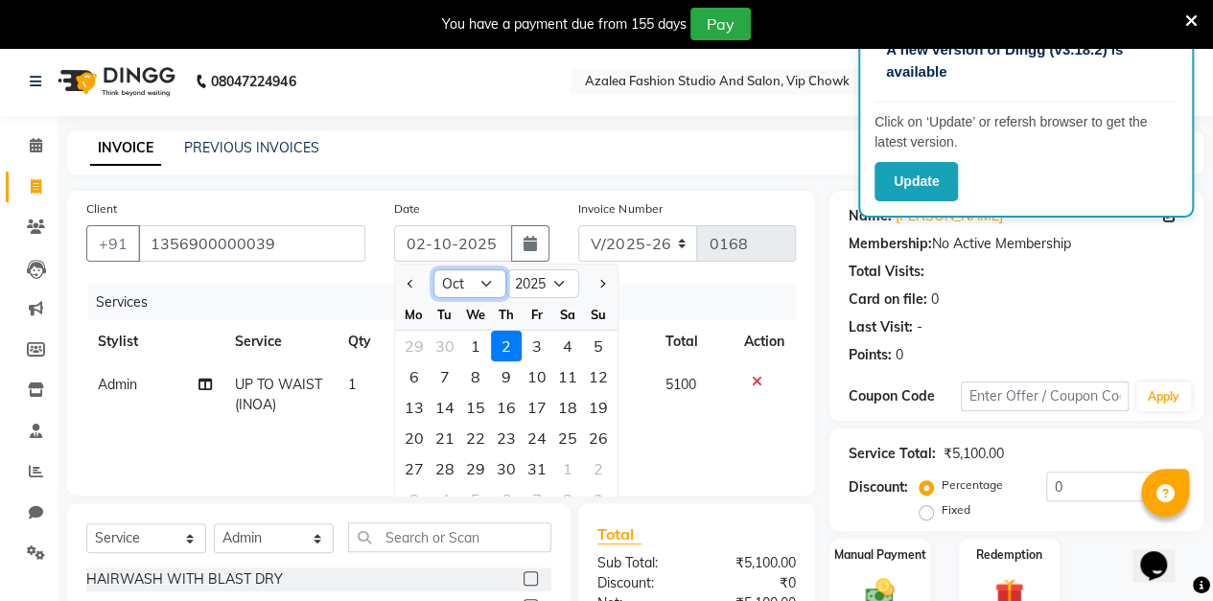
click at [476, 284] on select "Jan Feb Mar Apr May Jun [DATE] Aug Sep Oct Nov Dec" at bounding box center [469, 283] width 73 height 29
select select "9"
click at [433, 269] on select "Jan Feb Mar Apr May Jun [DATE] Aug Sep Oct Nov Dec" at bounding box center [469, 283] width 73 height 29
click at [444, 375] on div "9" at bounding box center [444, 376] width 31 height 31
type input "[DATE]"
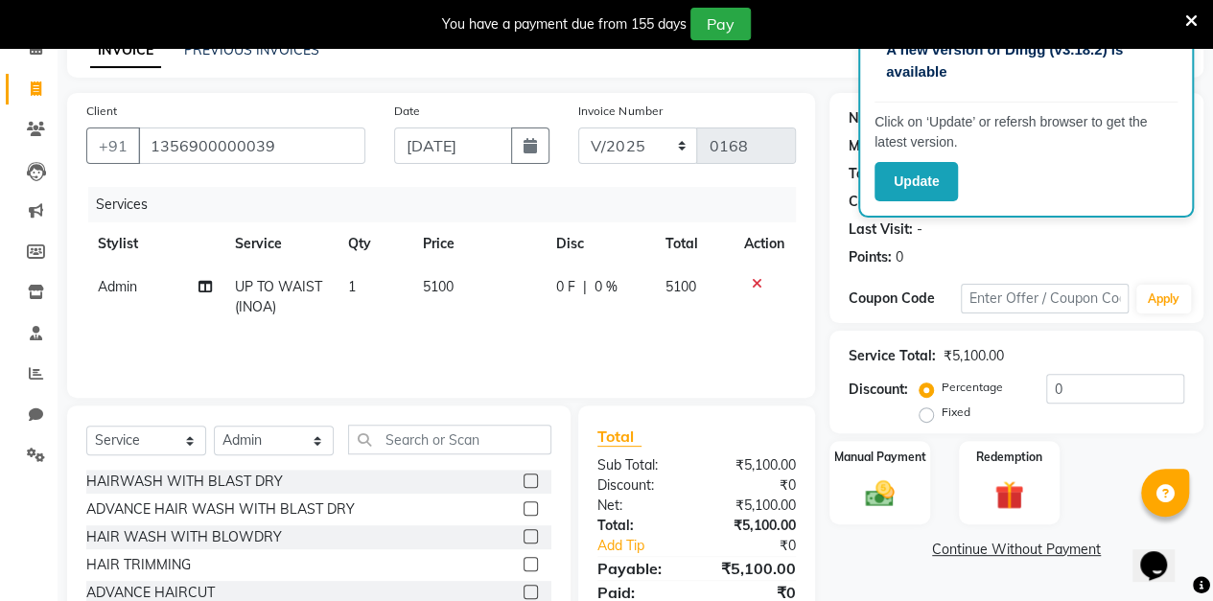
scroll to position [98, 0]
click at [909, 503] on div "Manual Payment" at bounding box center [879, 482] width 101 height 83
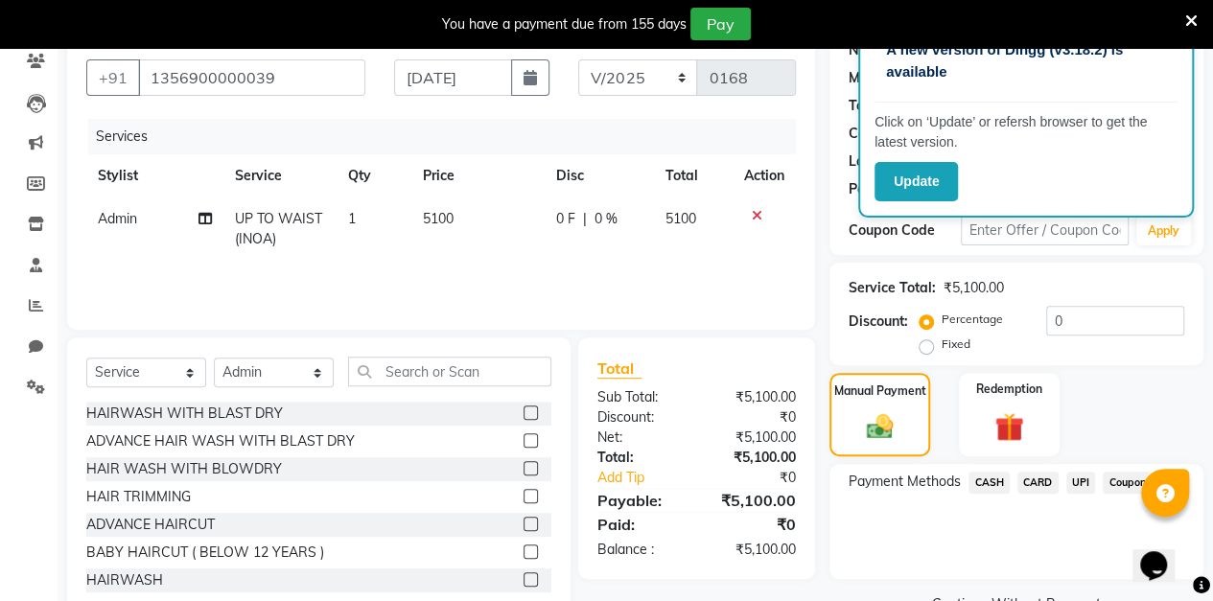
scroll to position [173, 0]
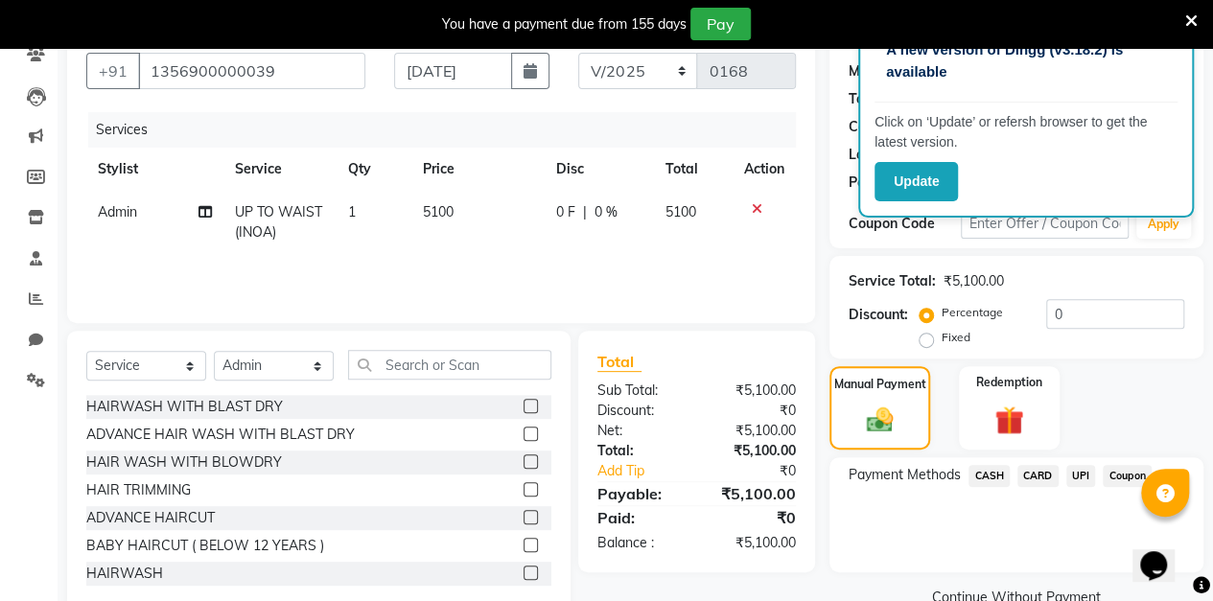
click at [1074, 479] on span "UPI" at bounding box center [1081, 476] width 30 height 22
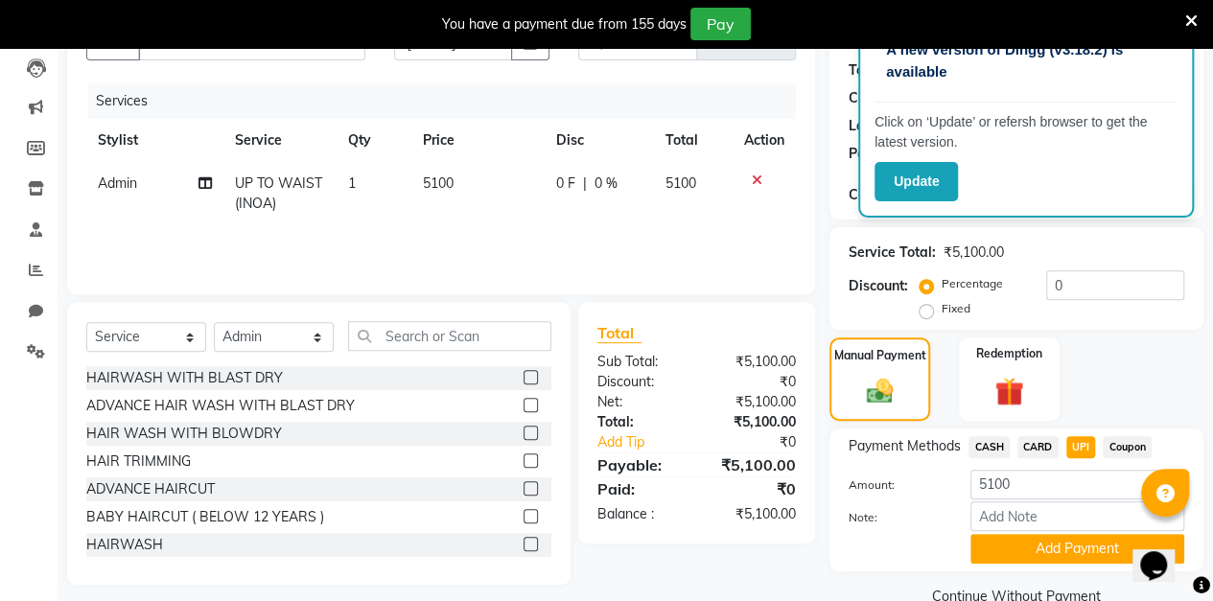
scroll to position [238, 0]
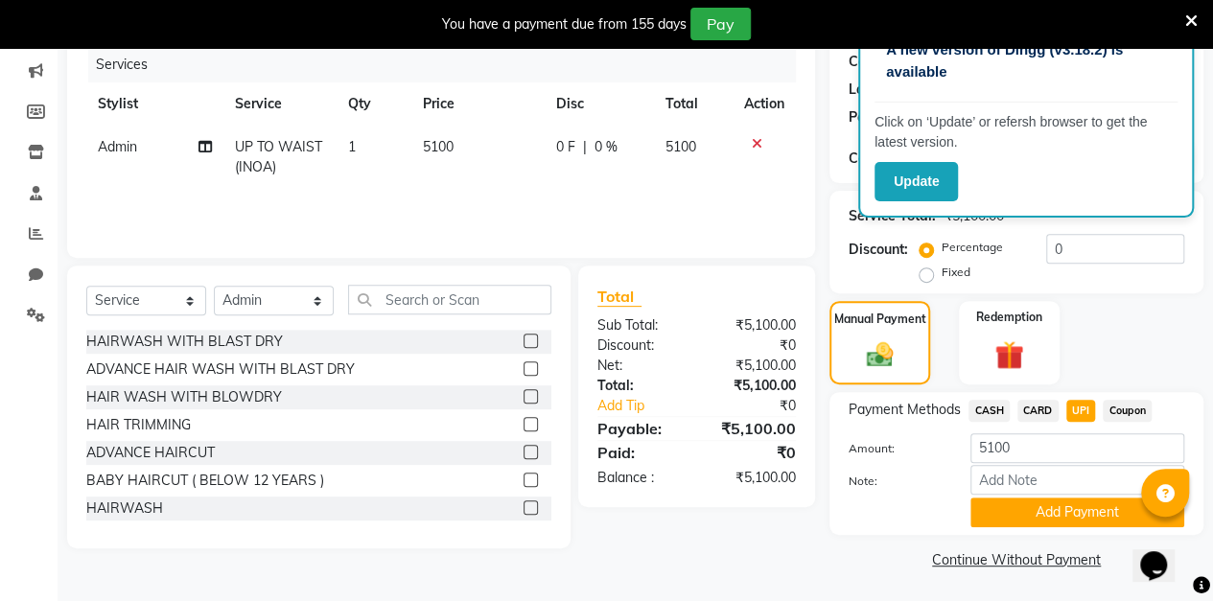
click at [1049, 519] on button "Add Payment" at bounding box center [1077, 513] width 214 height 30
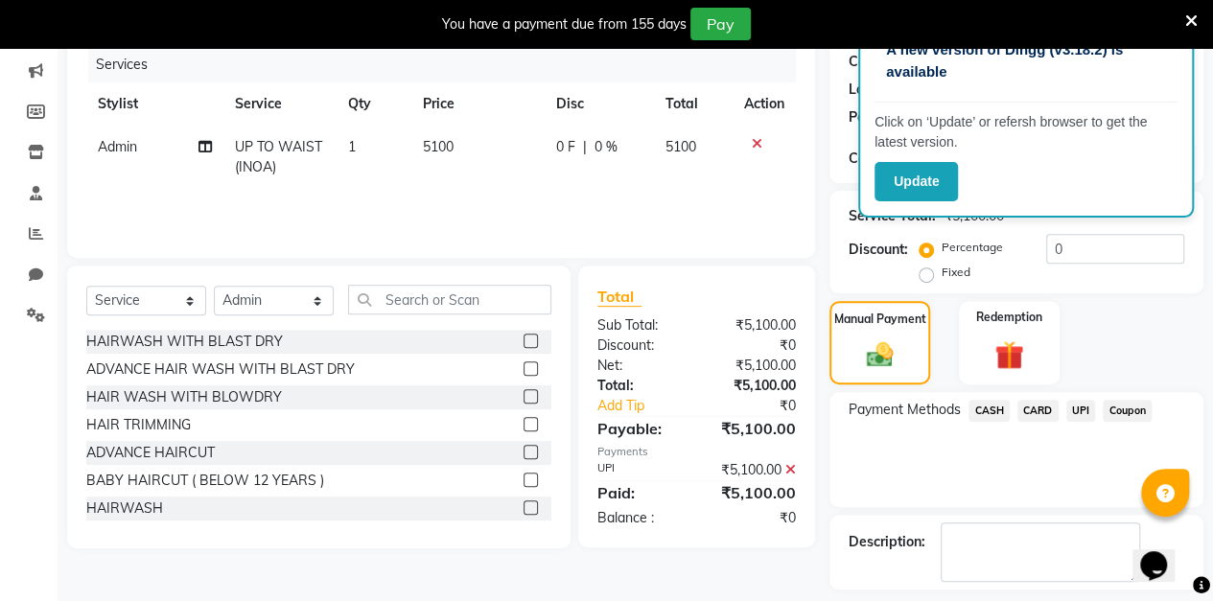
scroll to position [318, 0]
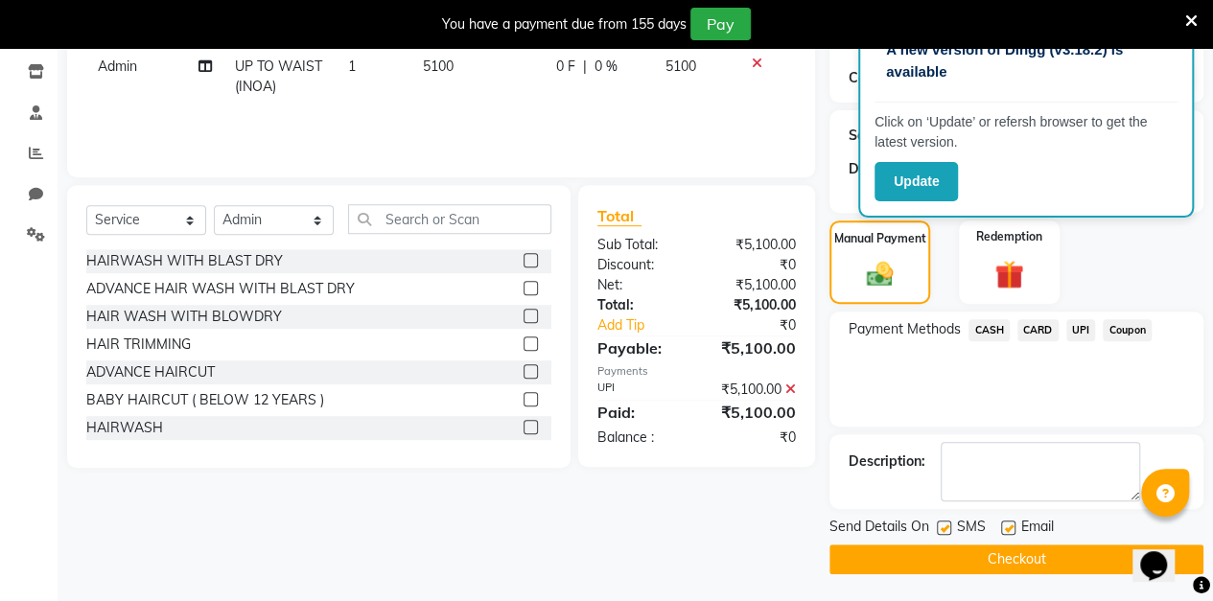
click at [986, 564] on button "Checkout" at bounding box center [1016, 560] width 374 height 30
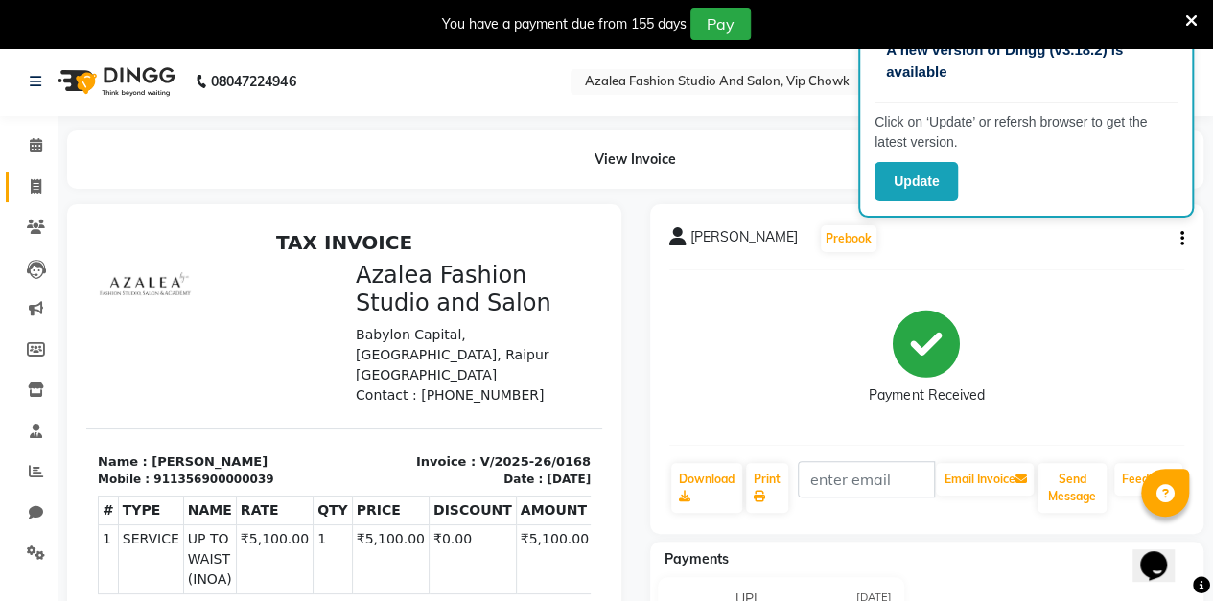
click at [35, 184] on icon at bounding box center [36, 186] width 11 height 14
select select "service"
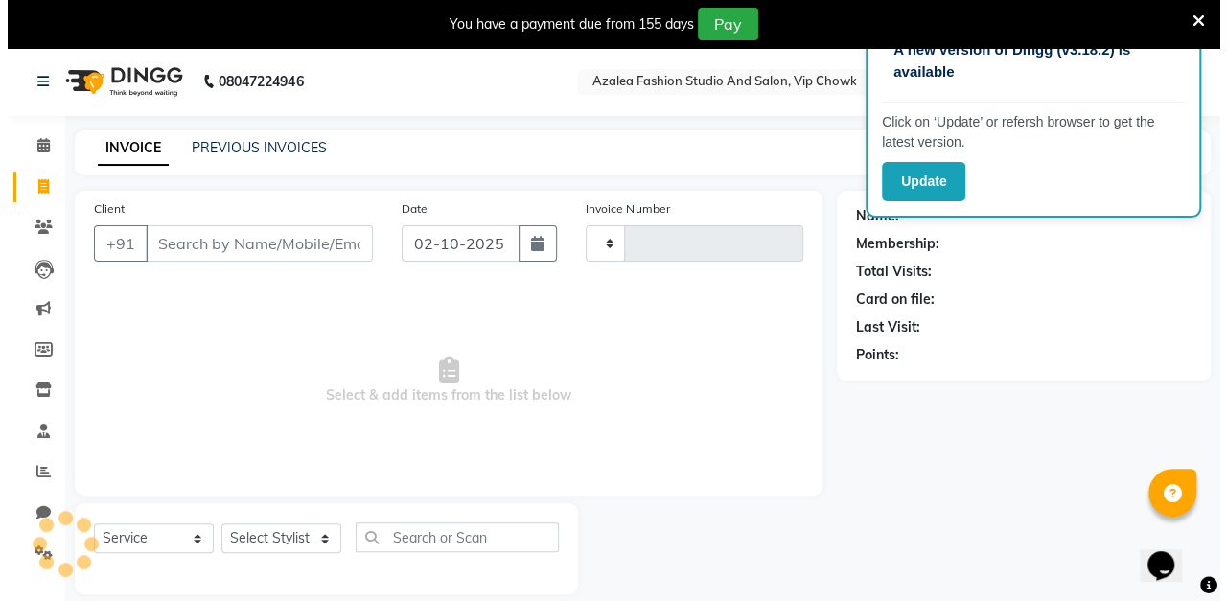
scroll to position [47, 0]
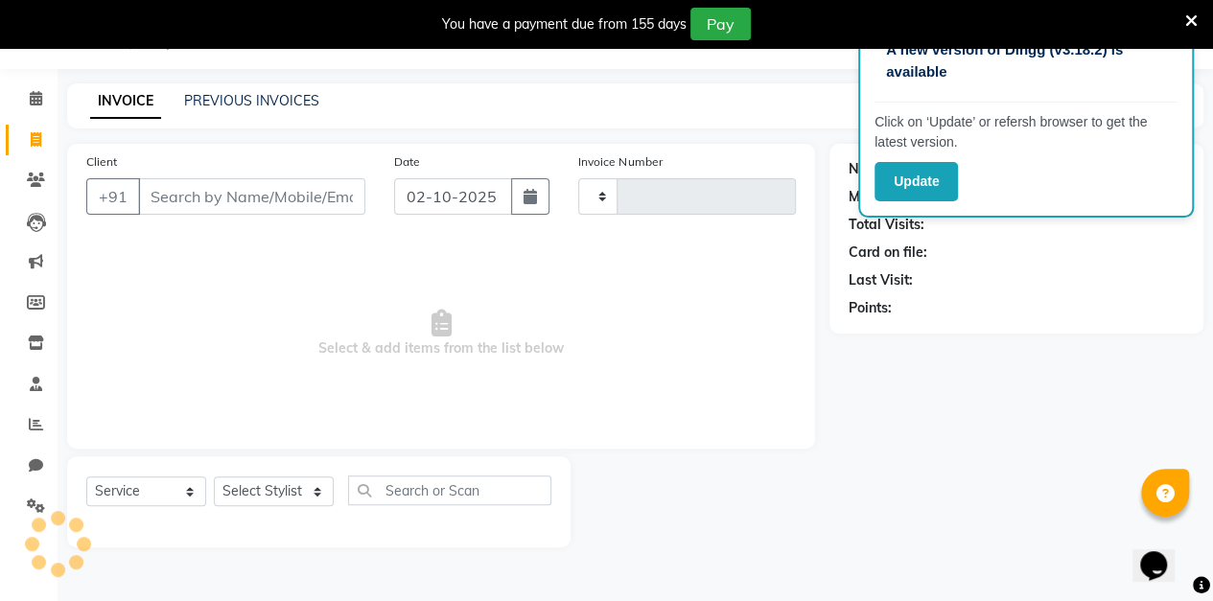
type input "0169"
select select "8063"
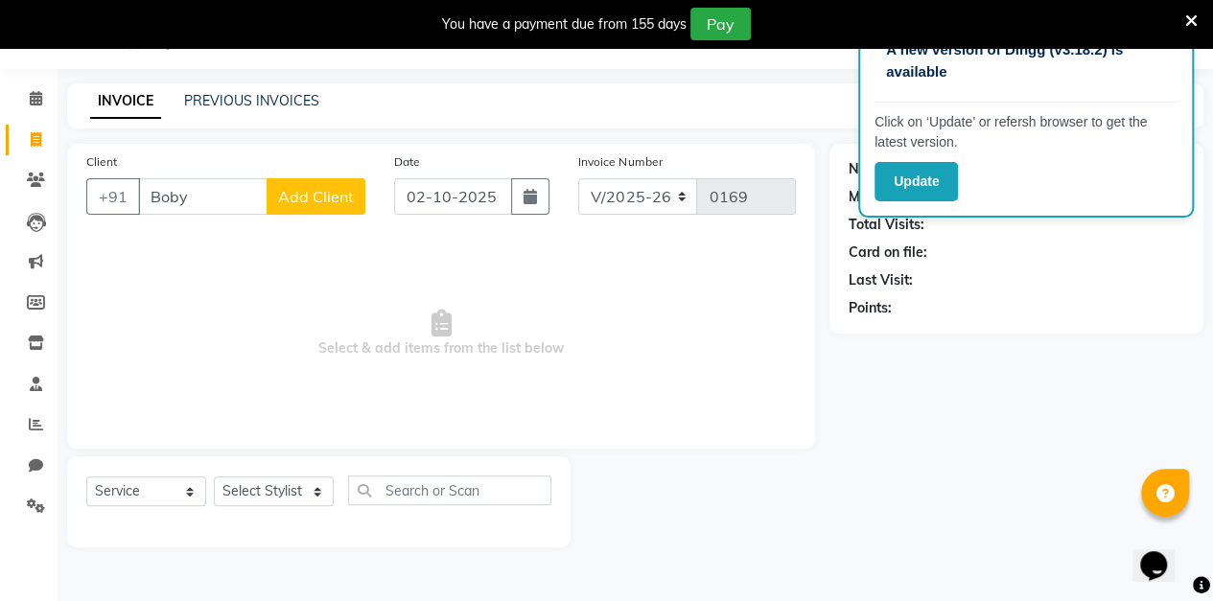
type input "Boby"
click at [323, 195] on span "Add Client" at bounding box center [316, 196] width 76 height 19
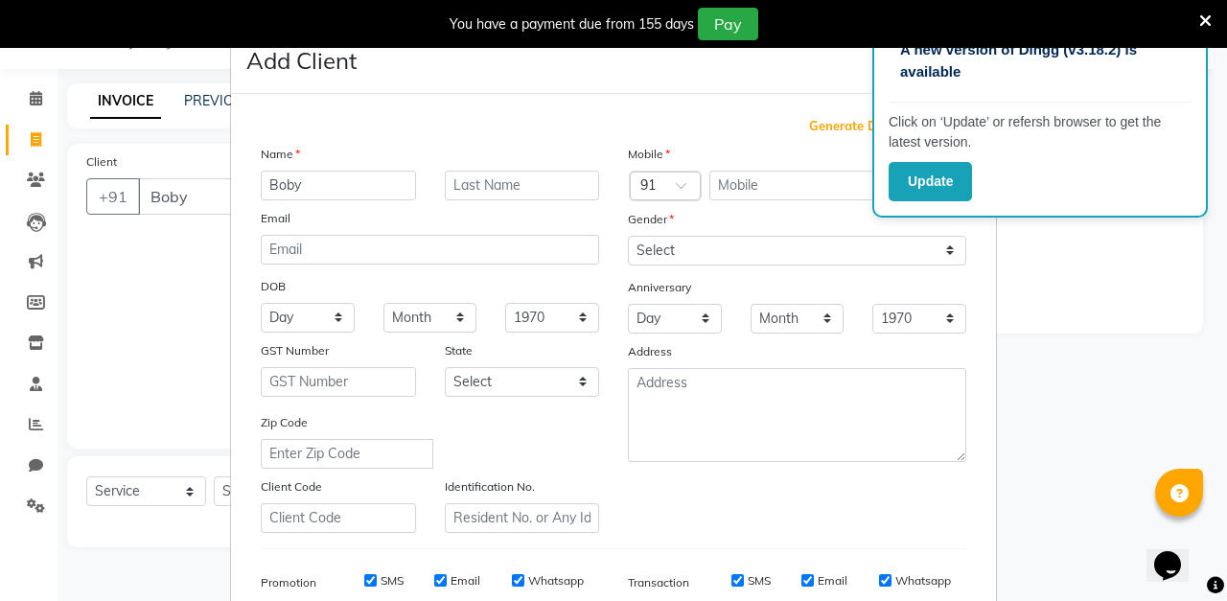
click at [829, 130] on span "Generate Dummy Number" at bounding box center [887, 126] width 157 height 19
type input "1356900000040"
checkbox input "false"
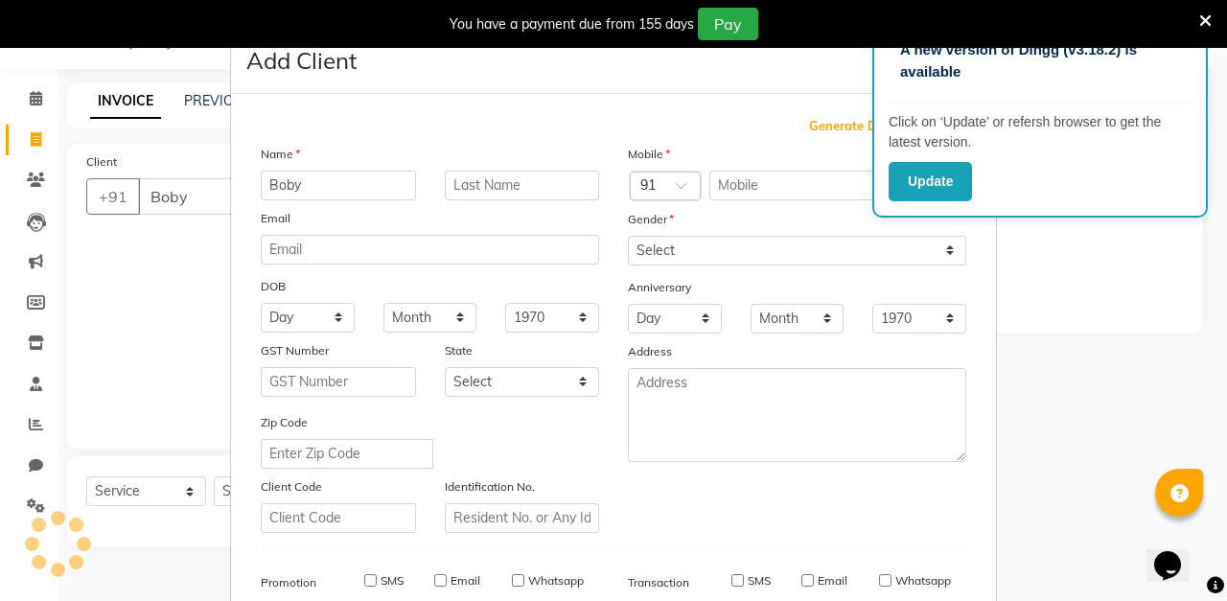
checkbox input "false"
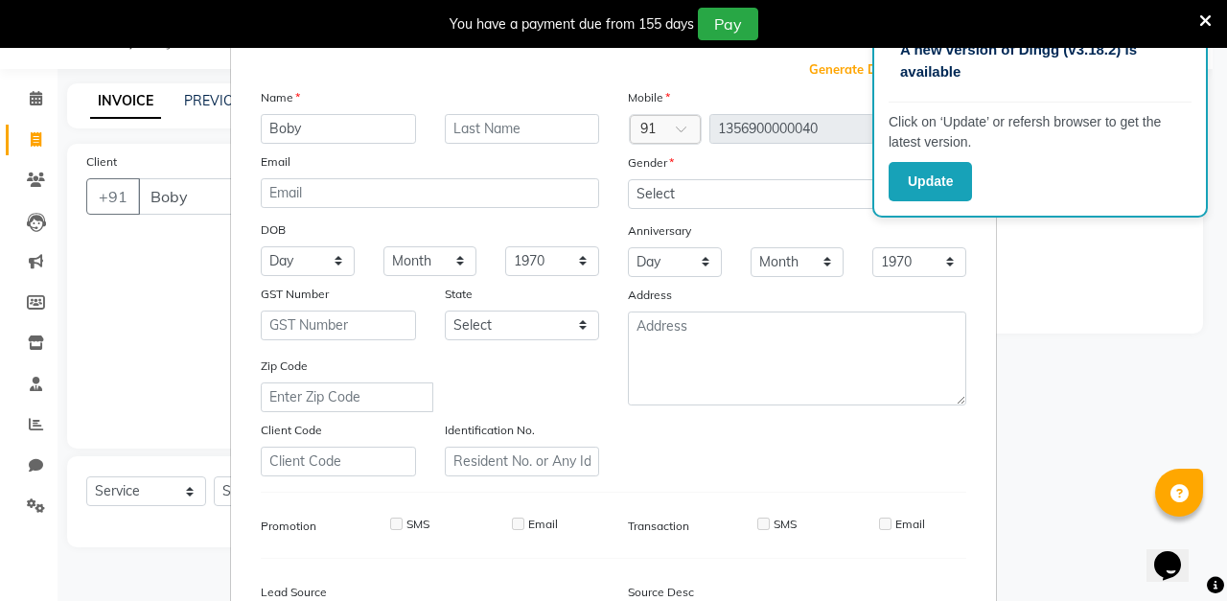
scroll to position [63, 0]
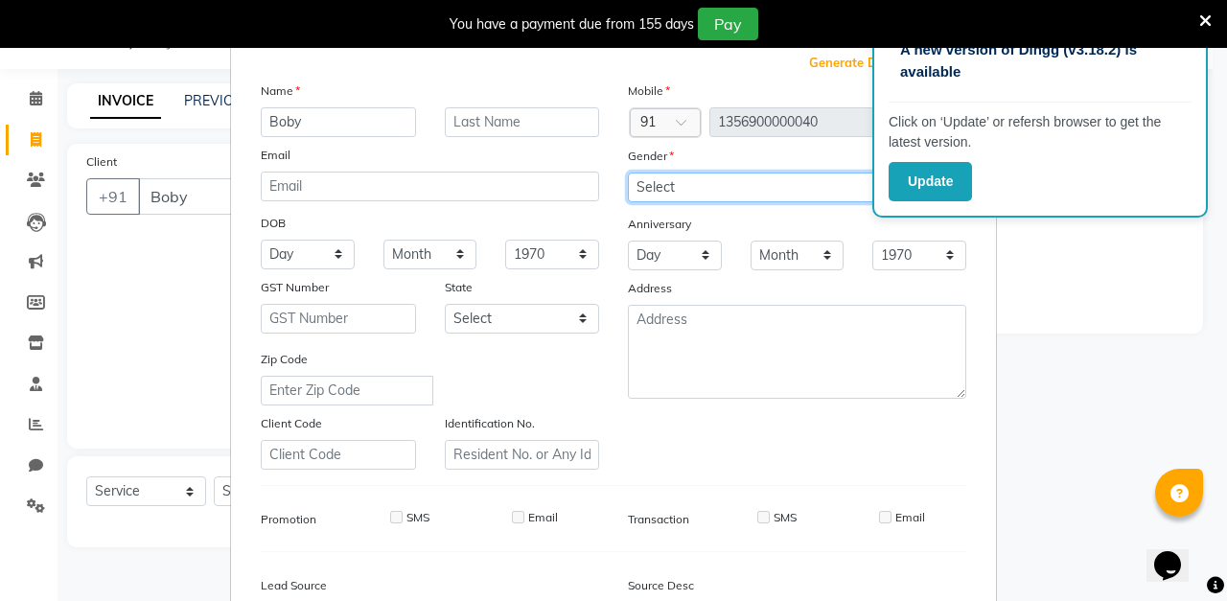
click at [734, 188] on select "Select [DEMOGRAPHIC_DATA] [DEMOGRAPHIC_DATA] Other Prefer Not To Say" at bounding box center [797, 188] width 338 height 30
select select "[DEMOGRAPHIC_DATA]"
click at [628, 173] on select "Select [DEMOGRAPHIC_DATA] [DEMOGRAPHIC_DATA] Other Prefer Not To Say" at bounding box center [797, 188] width 338 height 30
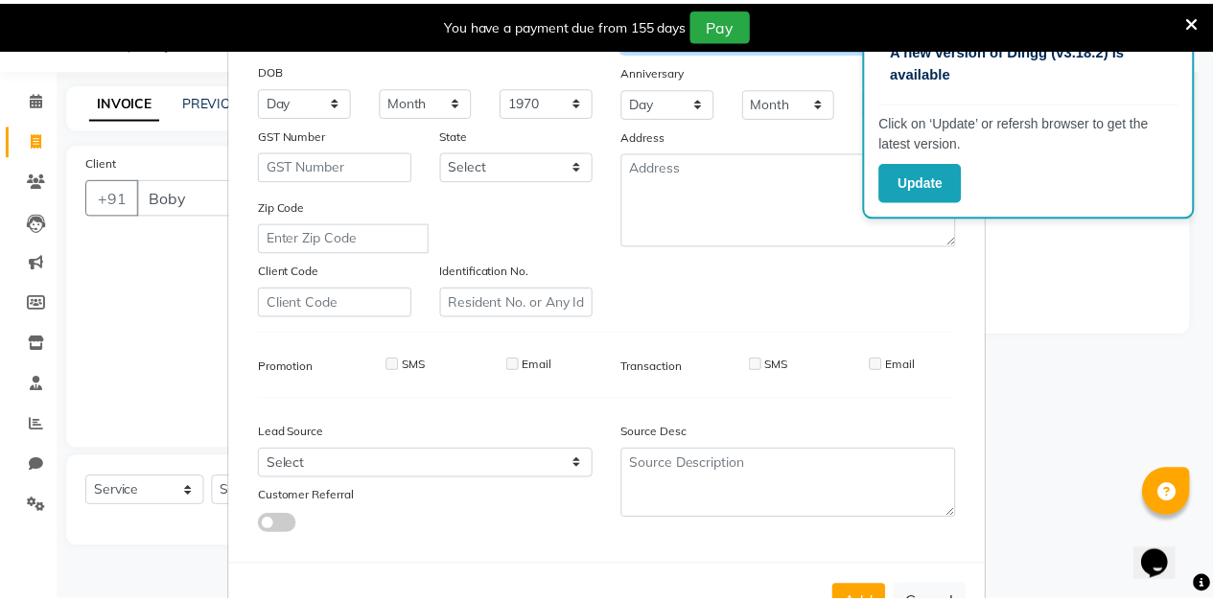
scroll to position [280, 0]
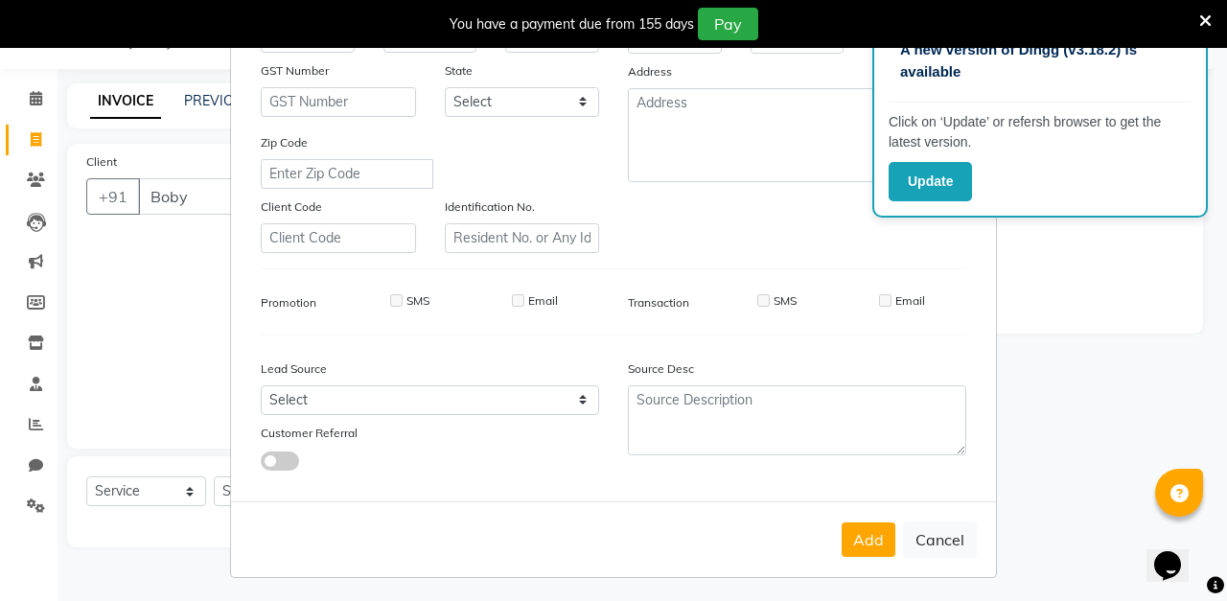
click at [857, 546] on button "Add" at bounding box center [869, 539] width 54 height 35
type input "1356900000040"
select select
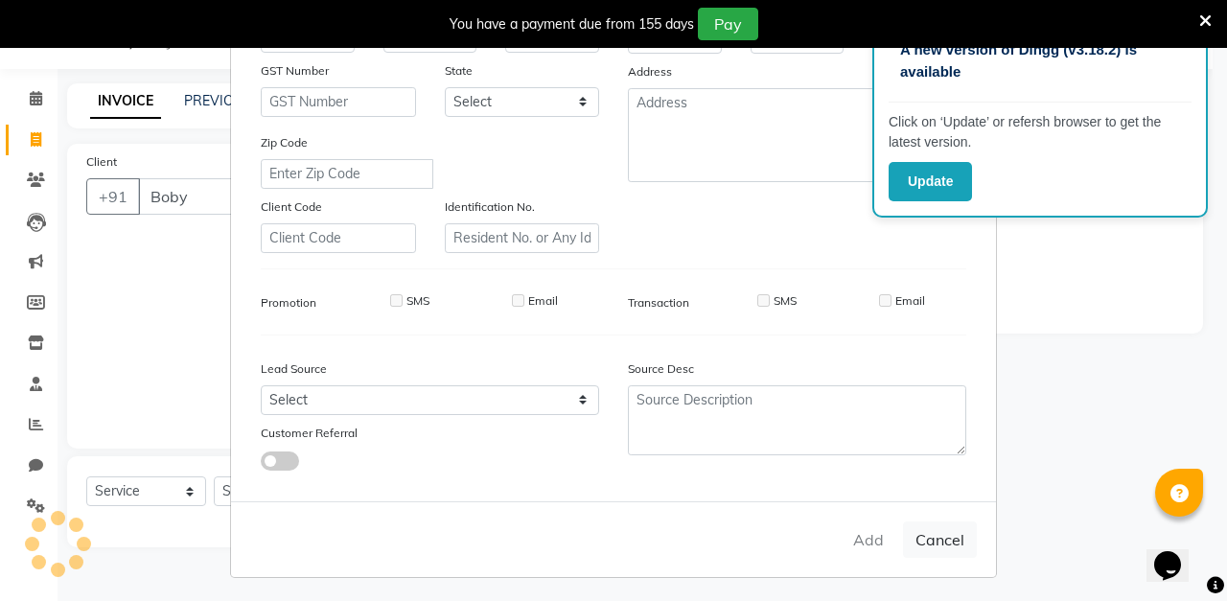
select select
checkbox input "false"
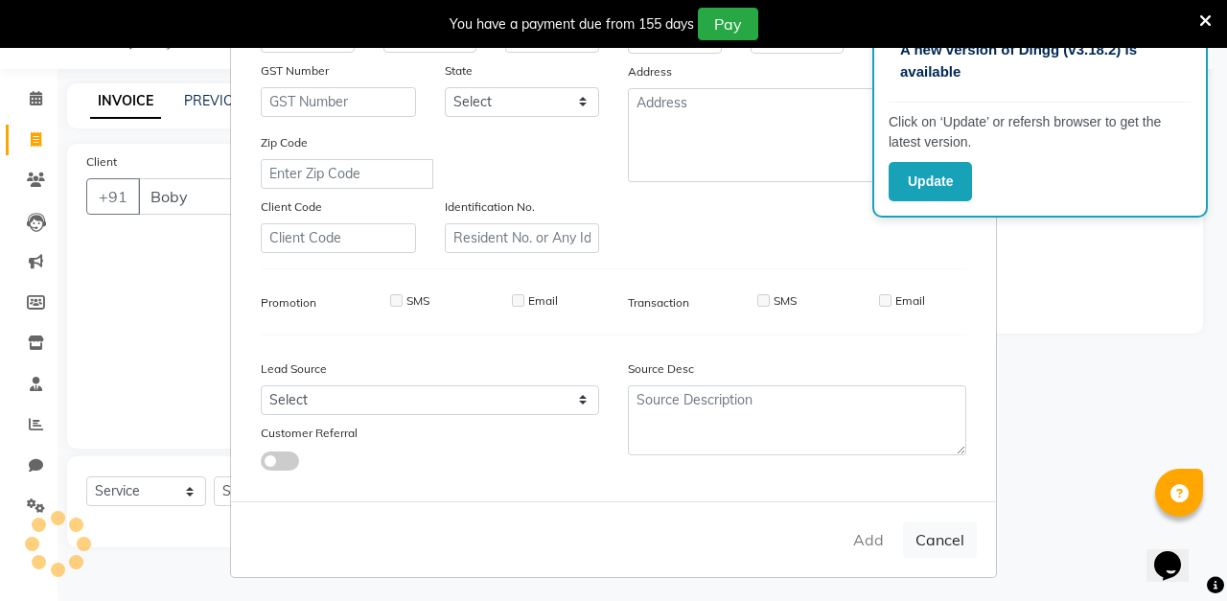
checkbox input "false"
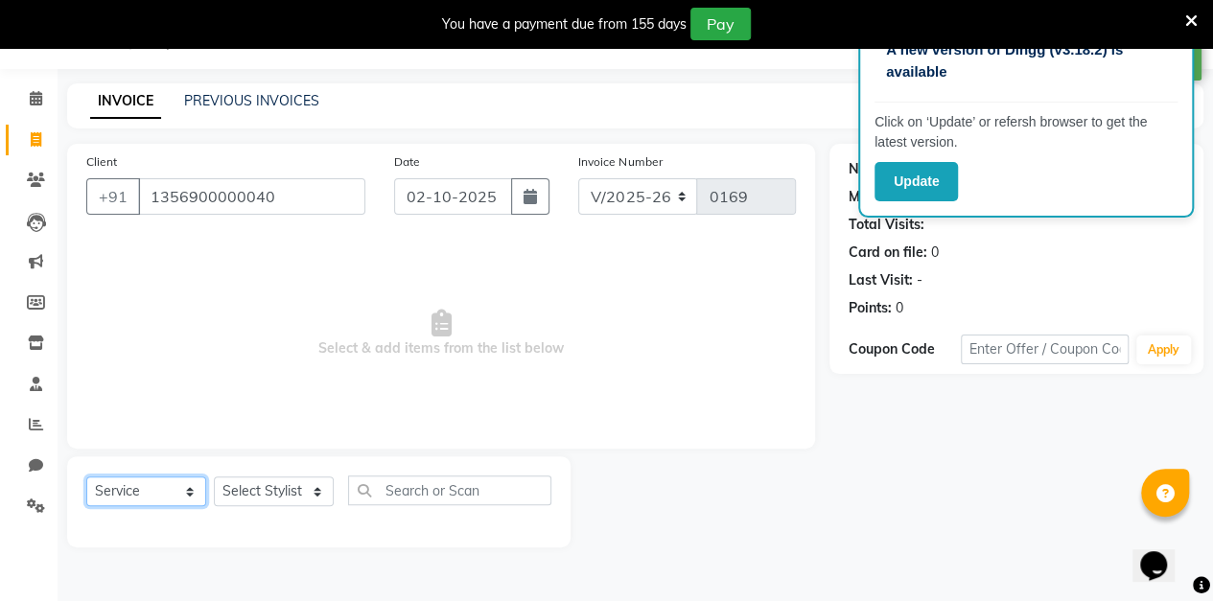
click at [171, 495] on select "Select Service Product Membership Package Voucher Prepaid Gift Card" at bounding box center [146, 491] width 120 height 30
click at [302, 500] on select "Select Stylist aarti sen Admin [PERSON_NAME] anzal [PERSON_NAME][MEDICAL_DATA]:…" at bounding box center [274, 491] width 120 height 30
click at [291, 495] on select "Select Stylist aarti sen Admin [PERSON_NAME] anzal [PERSON_NAME][MEDICAL_DATA]:…" at bounding box center [274, 491] width 120 height 30
click at [295, 502] on select "Select Stylist aarti sen Admin [PERSON_NAME] anzal [PERSON_NAME][MEDICAL_DATA]:…" at bounding box center [274, 491] width 120 height 30
select select "88143"
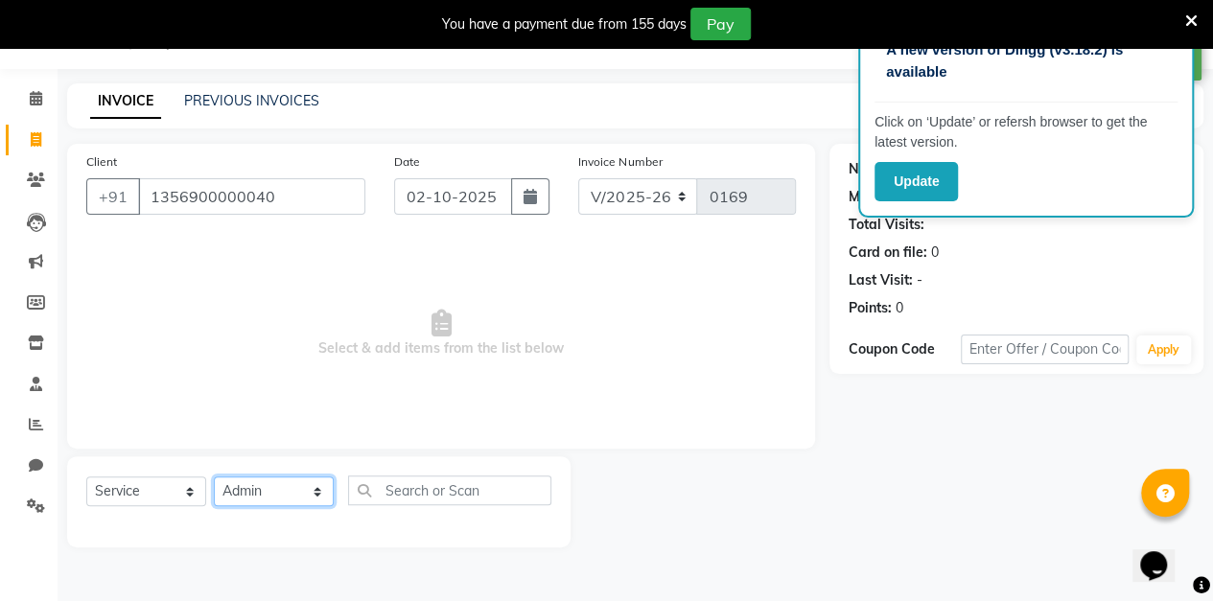
click at [214, 476] on select "Select Stylist aarti sen Admin [PERSON_NAME] anzal [PERSON_NAME][MEDICAL_DATA]:…" at bounding box center [274, 491] width 120 height 30
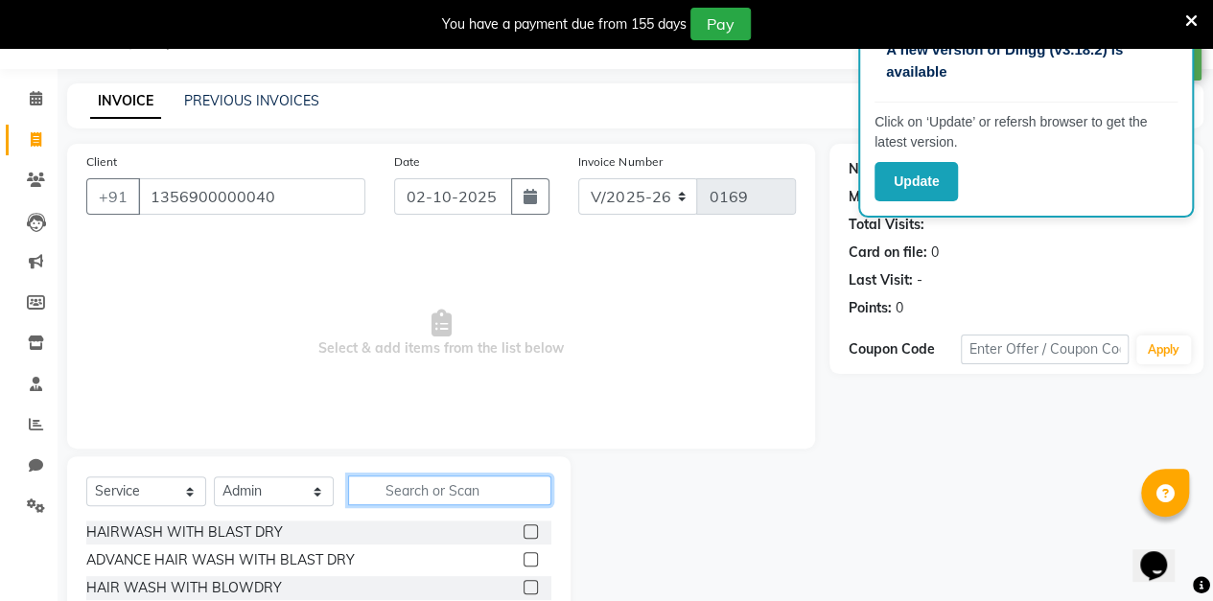
click at [470, 491] on input "text" at bounding box center [449, 491] width 203 height 30
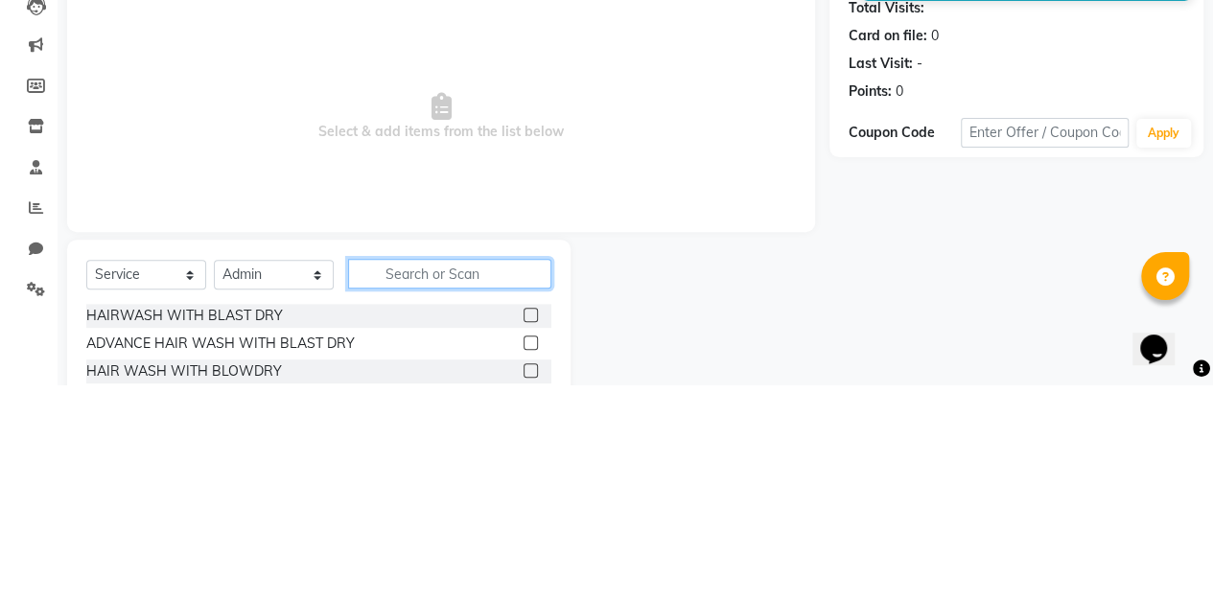
scroll to position [79, 0]
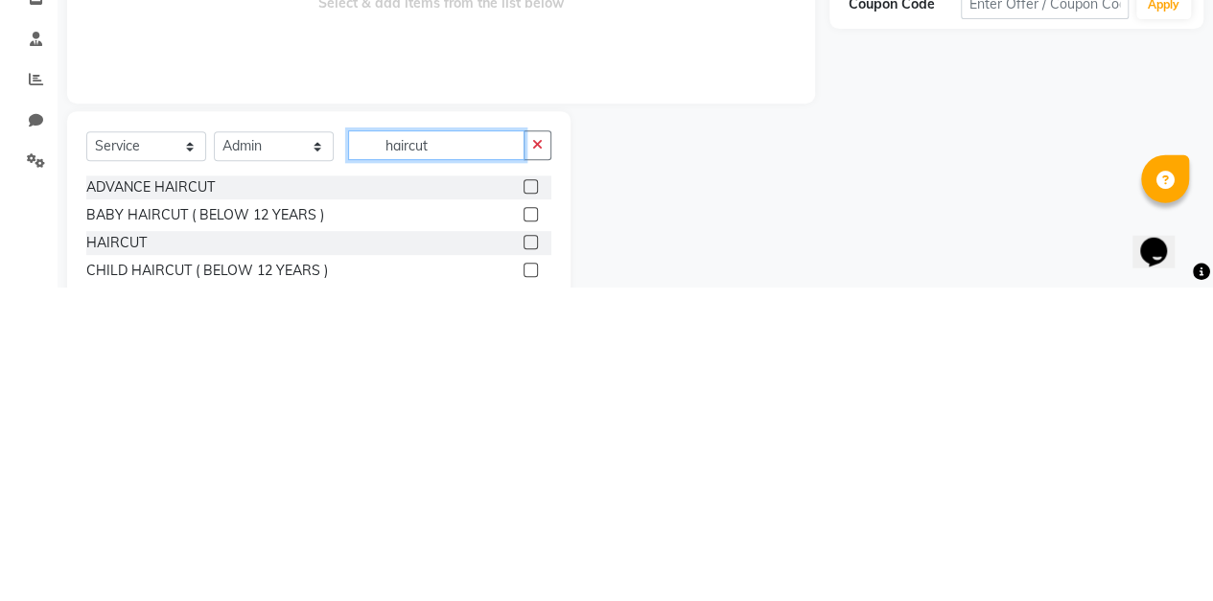
type input "haircut"
click at [531, 554] on label at bounding box center [530, 555] width 14 height 14
click at [531, 554] on input "checkbox" at bounding box center [529, 556] width 12 height 12
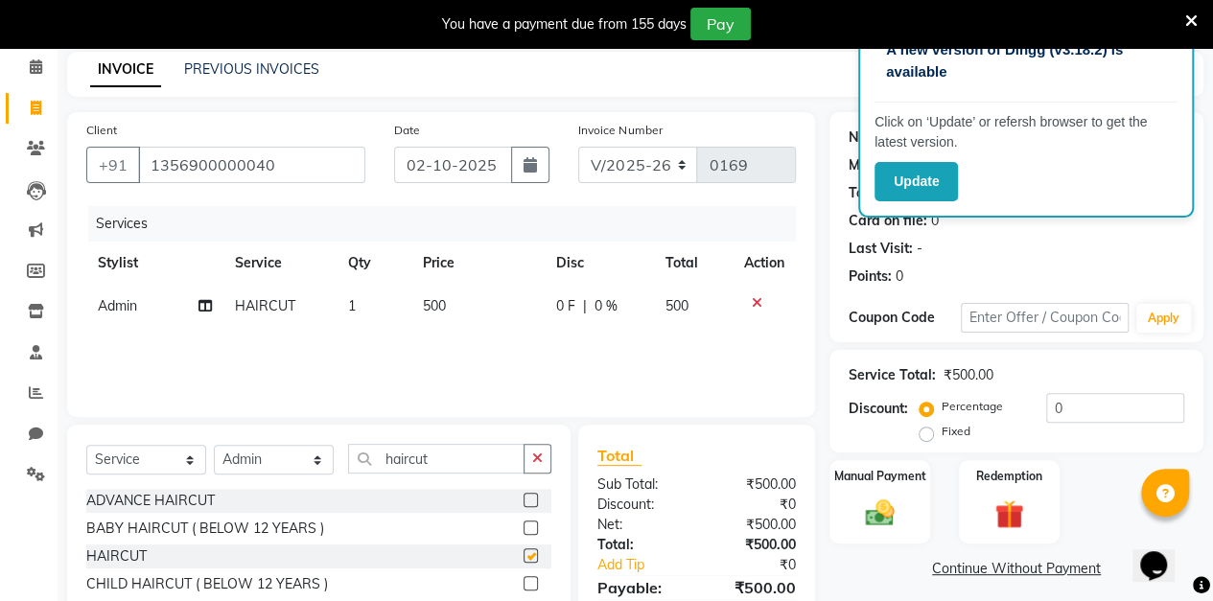
checkbox input "false"
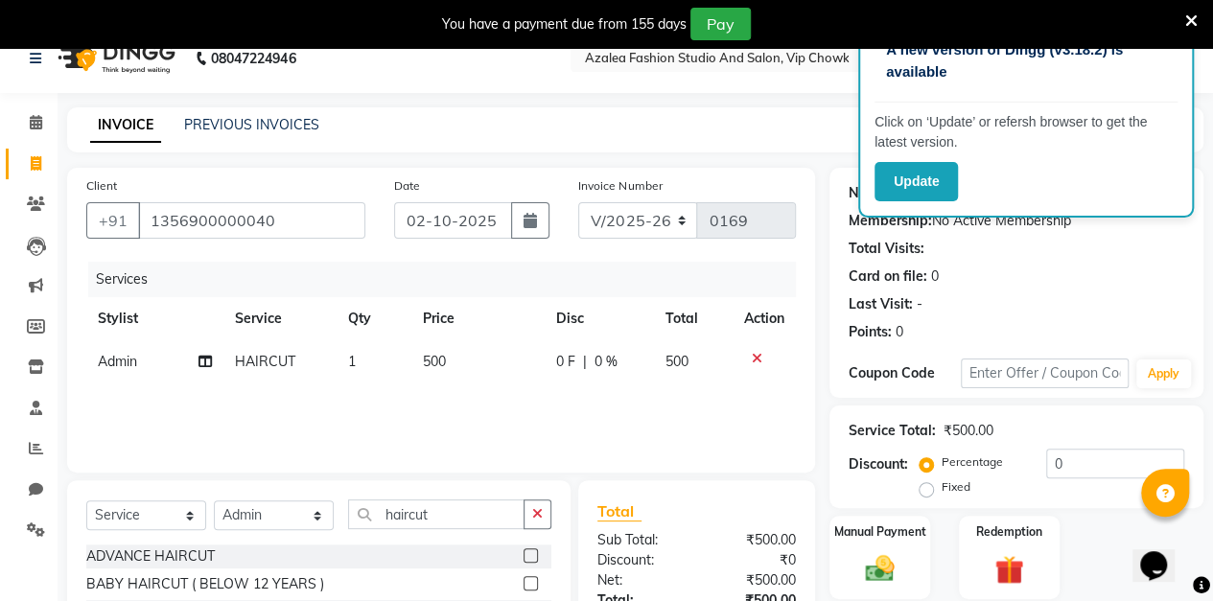
scroll to position [23, 0]
click at [527, 233] on button "button" at bounding box center [530, 220] width 38 height 36
select select "10"
select select "2025"
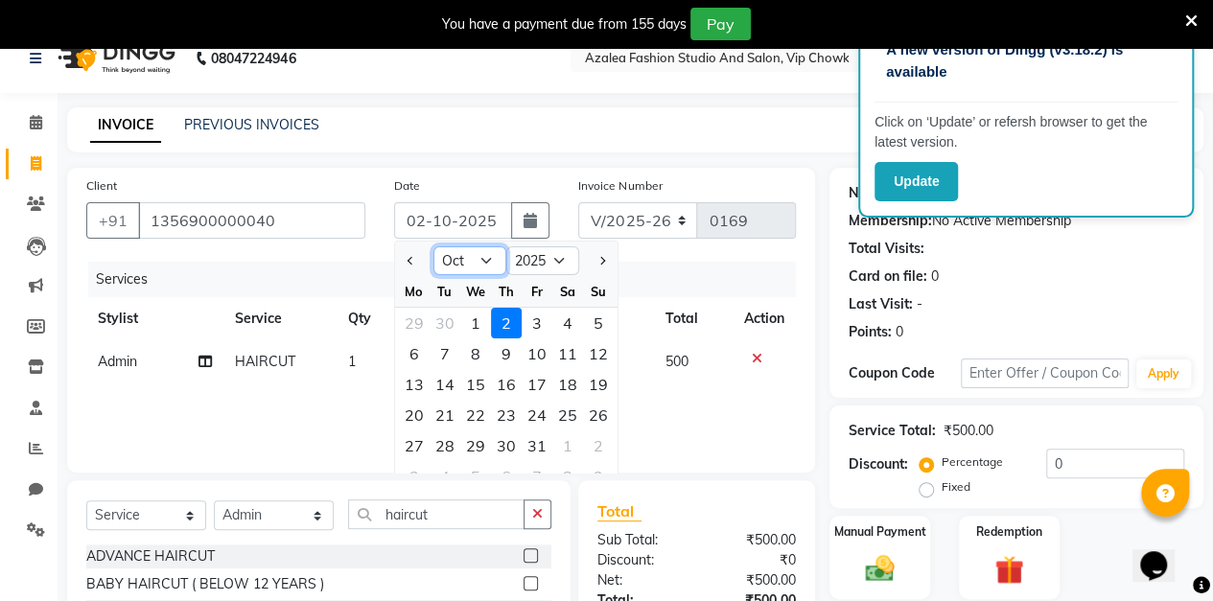
click at [489, 267] on select "Jan Feb Mar Apr May Jun [DATE] Aug Sep Oct Nov Dec" at bounding box center [469, 260] width 73 height 29
select select "9"
click at [433, 246] on select "Jan Feb Mar Apr May Jun [DATE] Aug Sep Oct Nov Dec" at bounding box center [469, 260] width 73 height 29
click at [478, 352] on div "10" at bounding box center [475, 353] width 31 height 31
type input "10-09-2025"
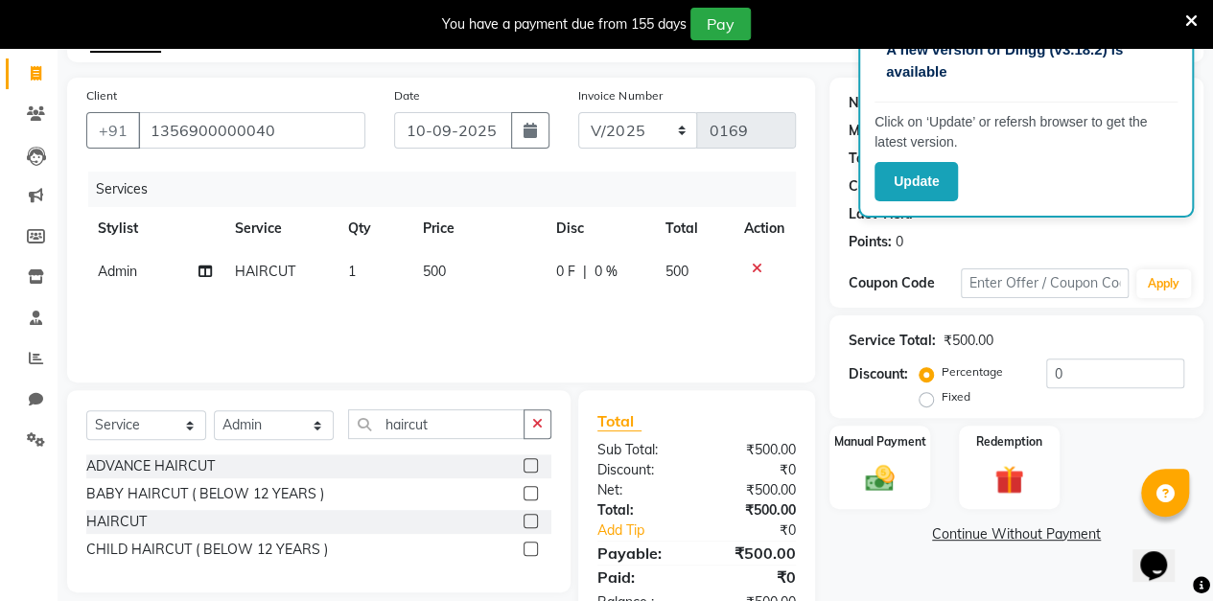
scroll to position [171, 0]
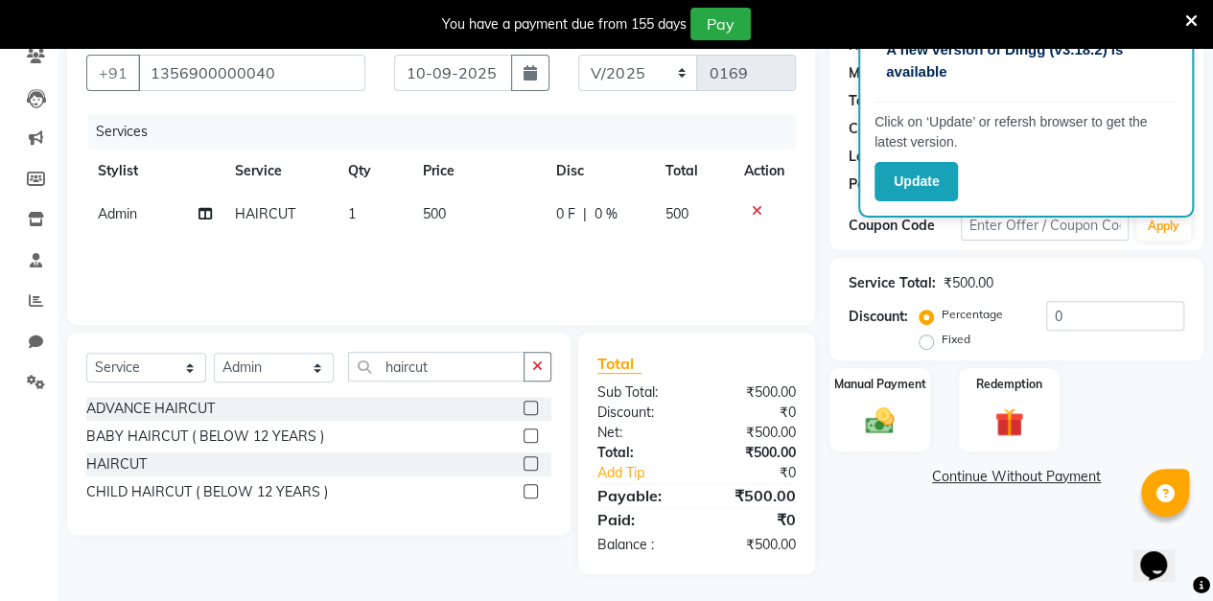
click at [882, 418] on img at bounding box center [879, 422] width 47 height 34
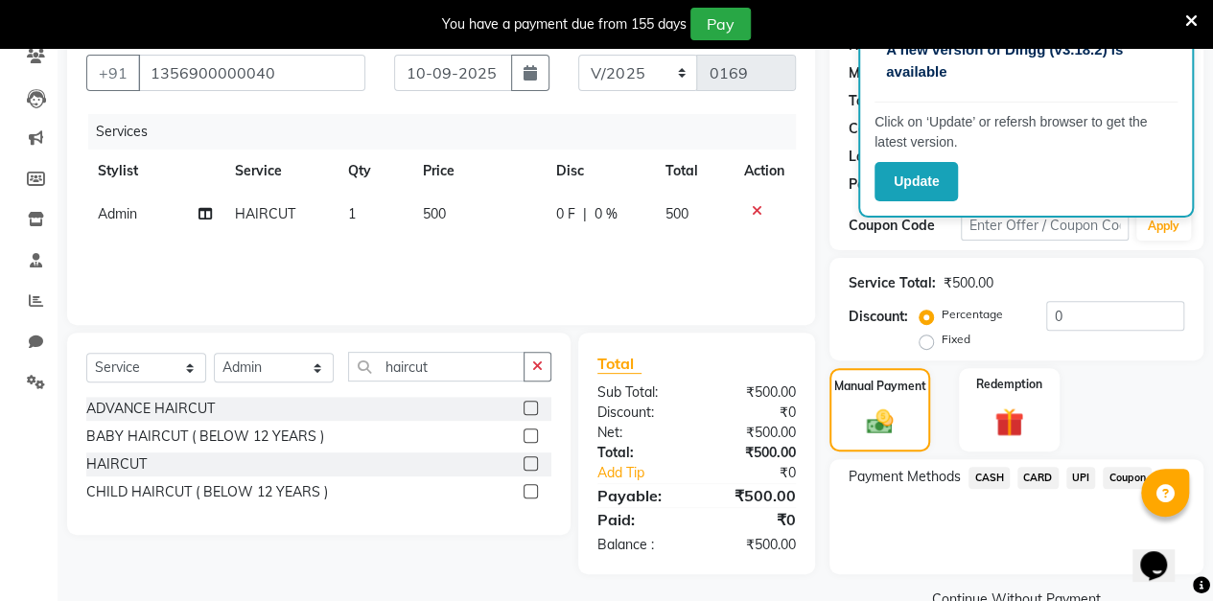
click at [994, 481] on span "CASH" at bounding box center [988, 478] width 41 height 22
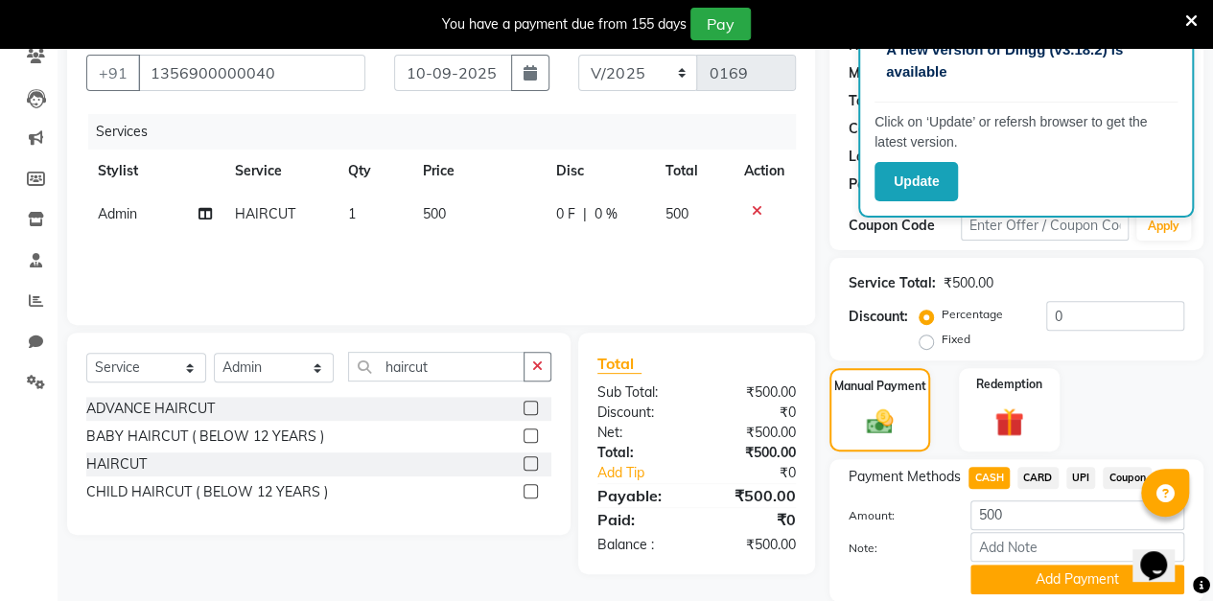
scroll to position [238, 0]
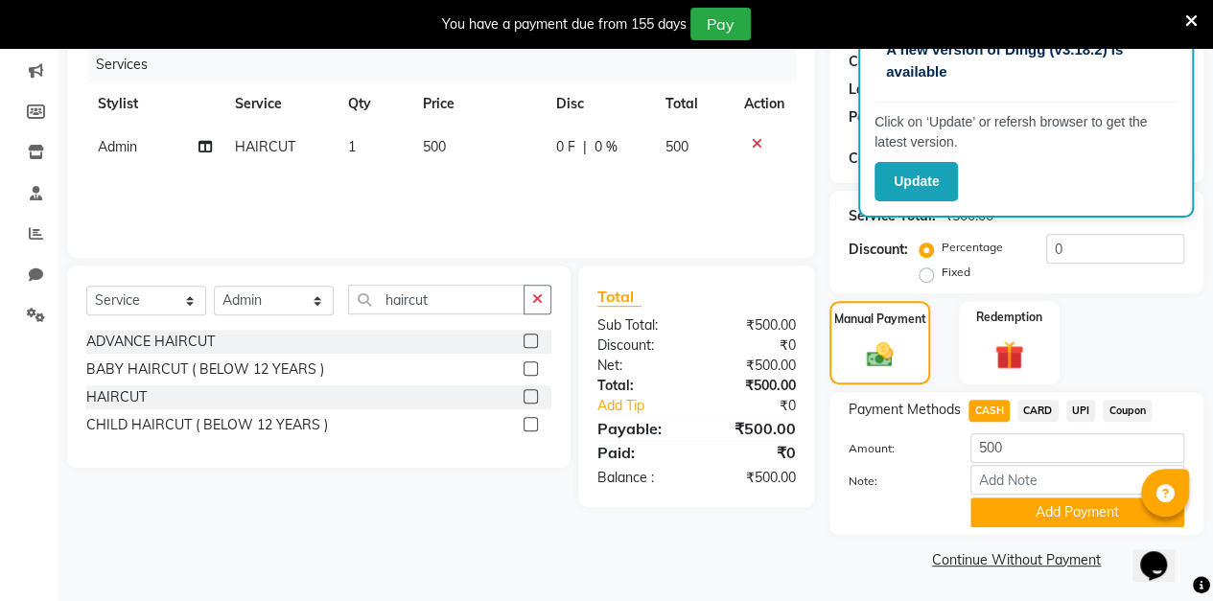
click at [1050, 518] on button "Add Payment" at bounding box center [1077, 513] width 214 height 30
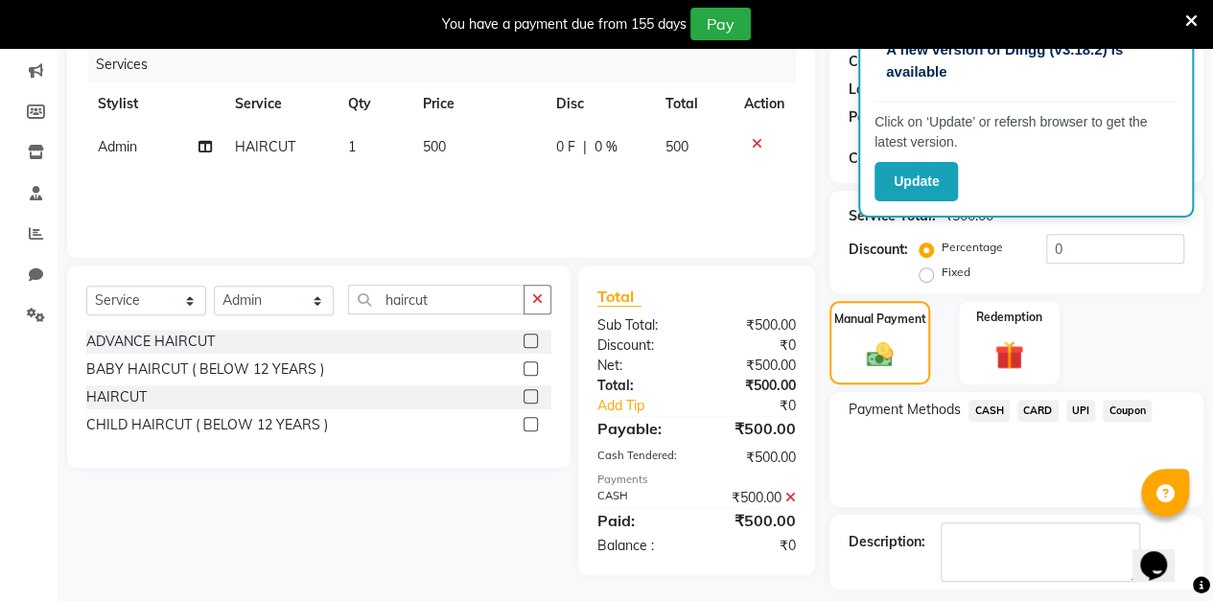
scroll to position [318, 0]
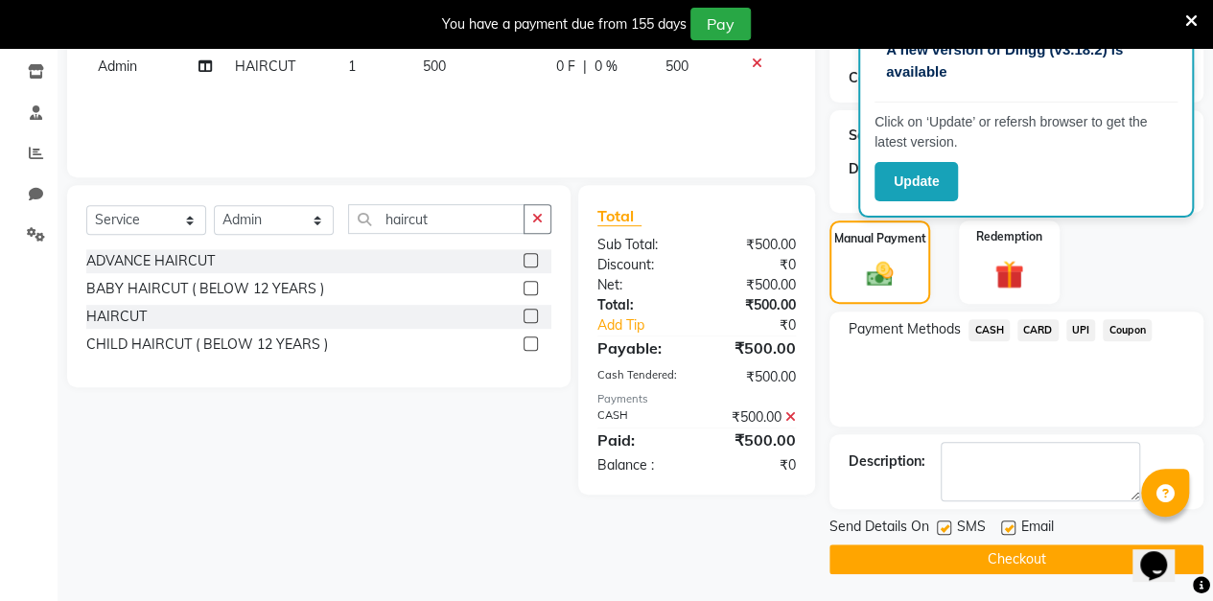
click at [1017, 562] on button "Checkout" at bounding box center [1016, 560] width 374 height 30
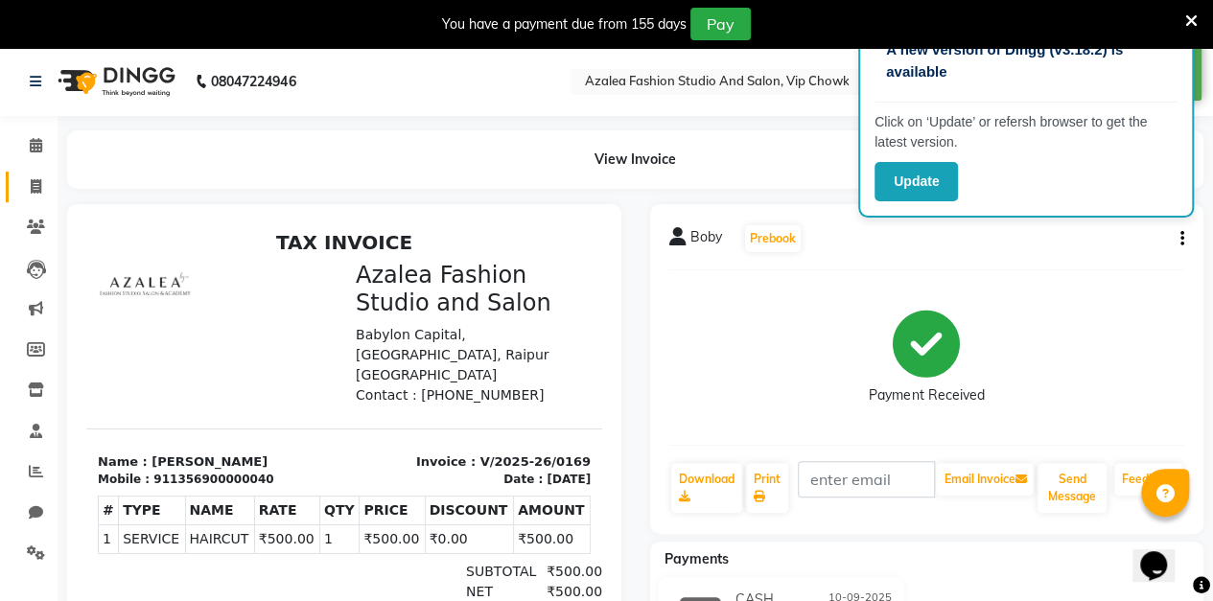
click at [35, 186] on icon at bounding box center [36, 186] width 11 height 14
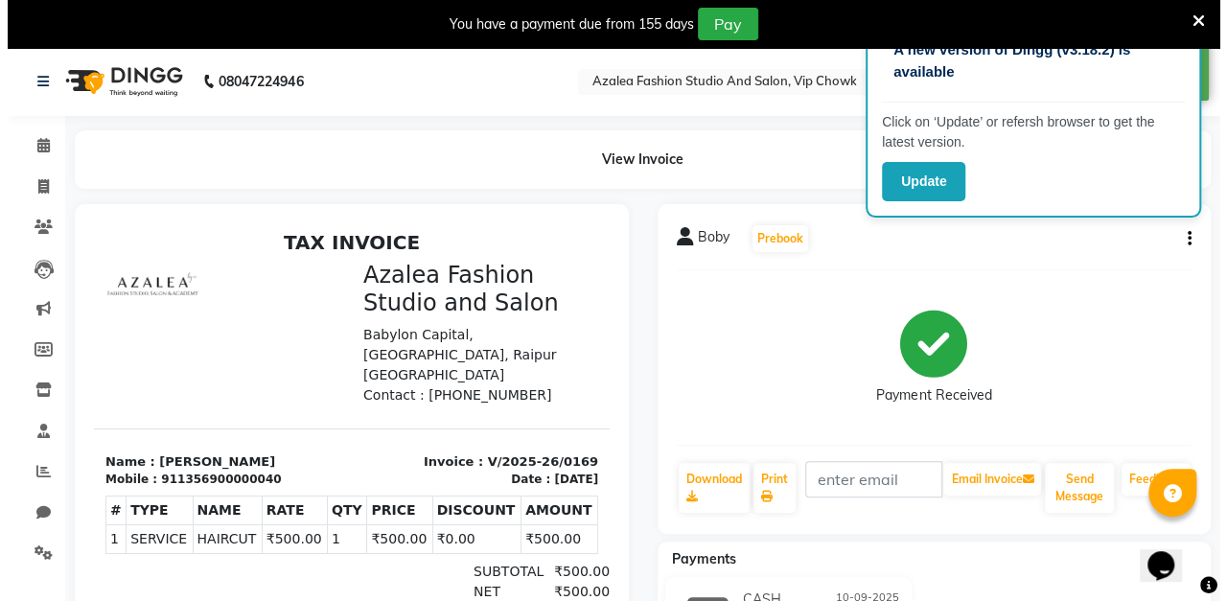
scroll to position [47, 0]
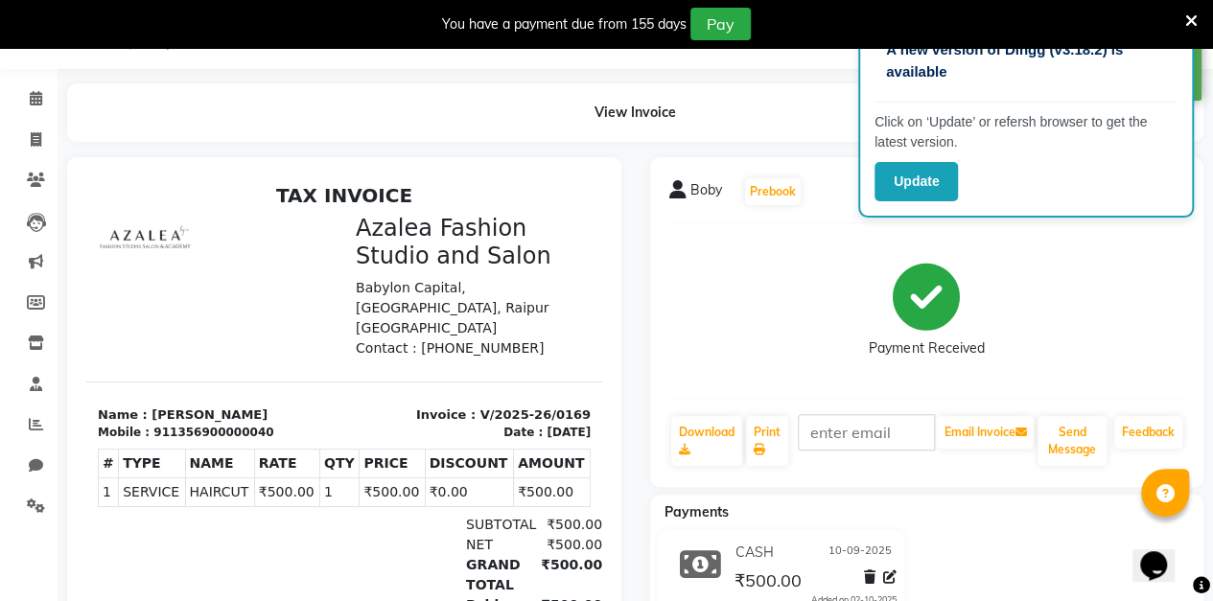
select select "service"
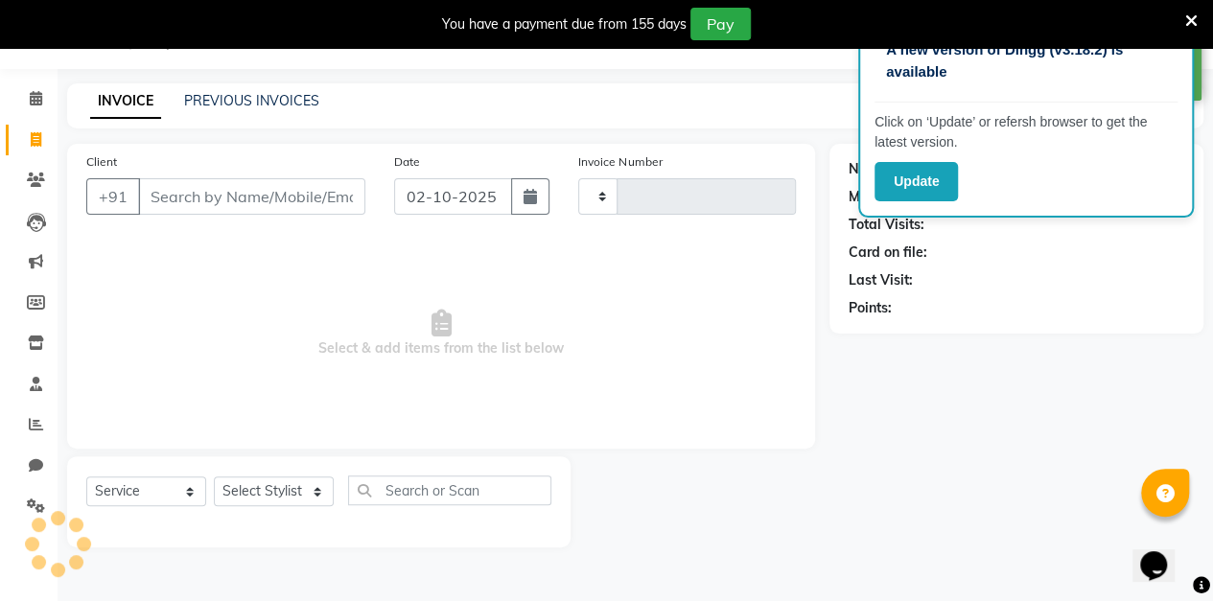
type input "0170"
select select "8063"
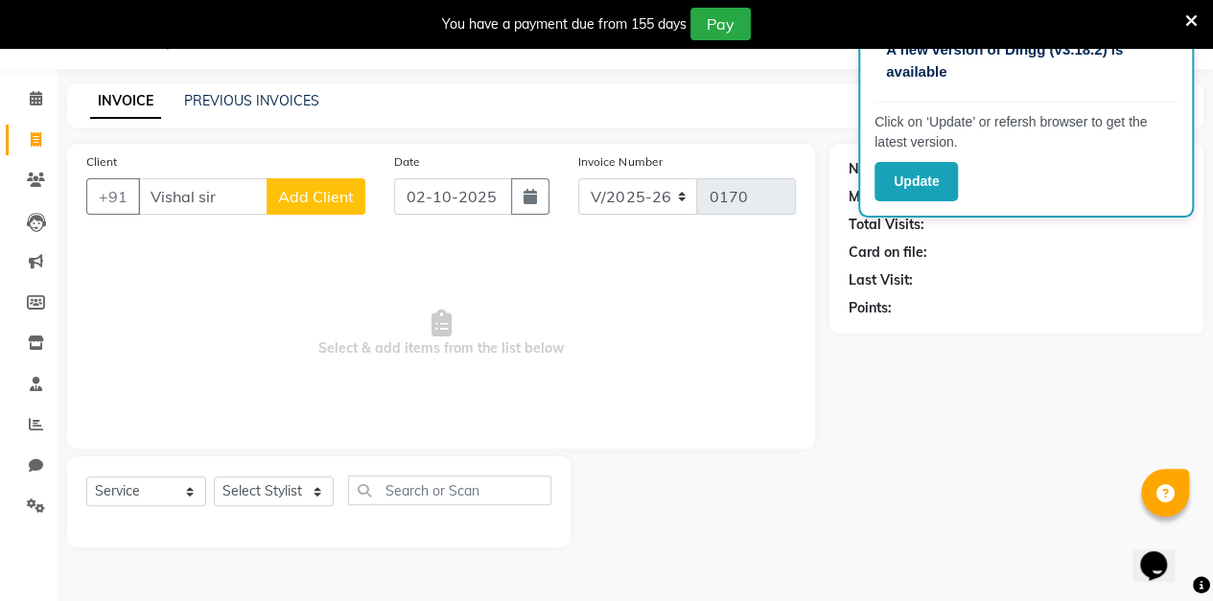
type input "Vishal sir"
click at [328, 213] on button "Add Client" at bounding box center [316, 196] width 99 height 36
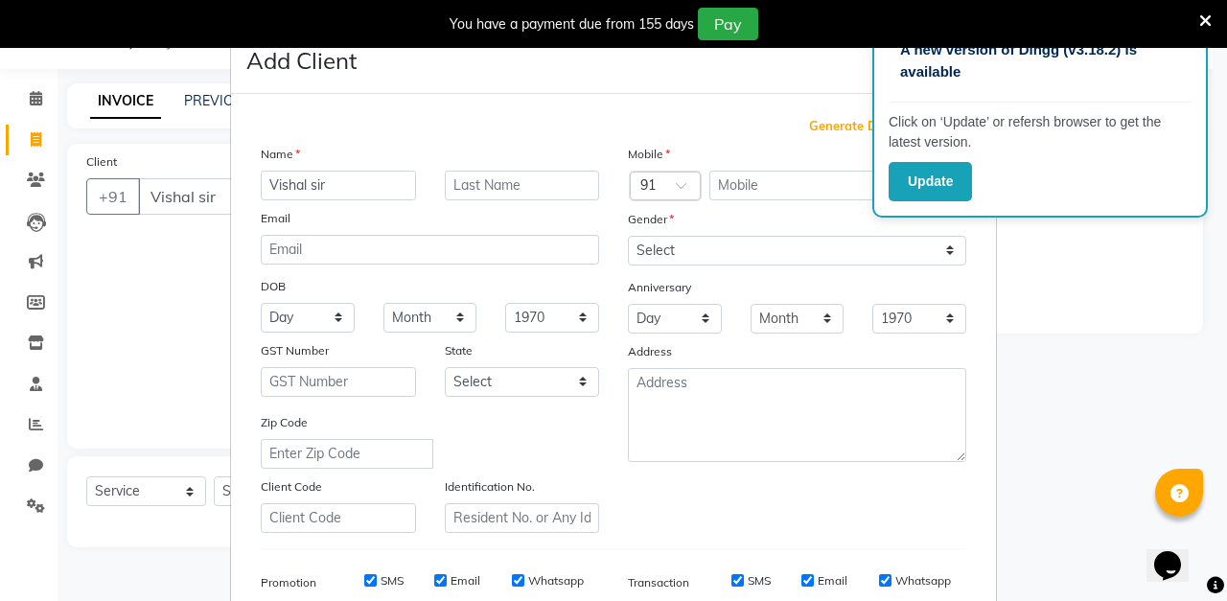
click at [827, 123] on span "Generate Dummy Number" at bounding box center [887, 126] width 157 height 19
type input "1356900000041"
checkbox input "false"
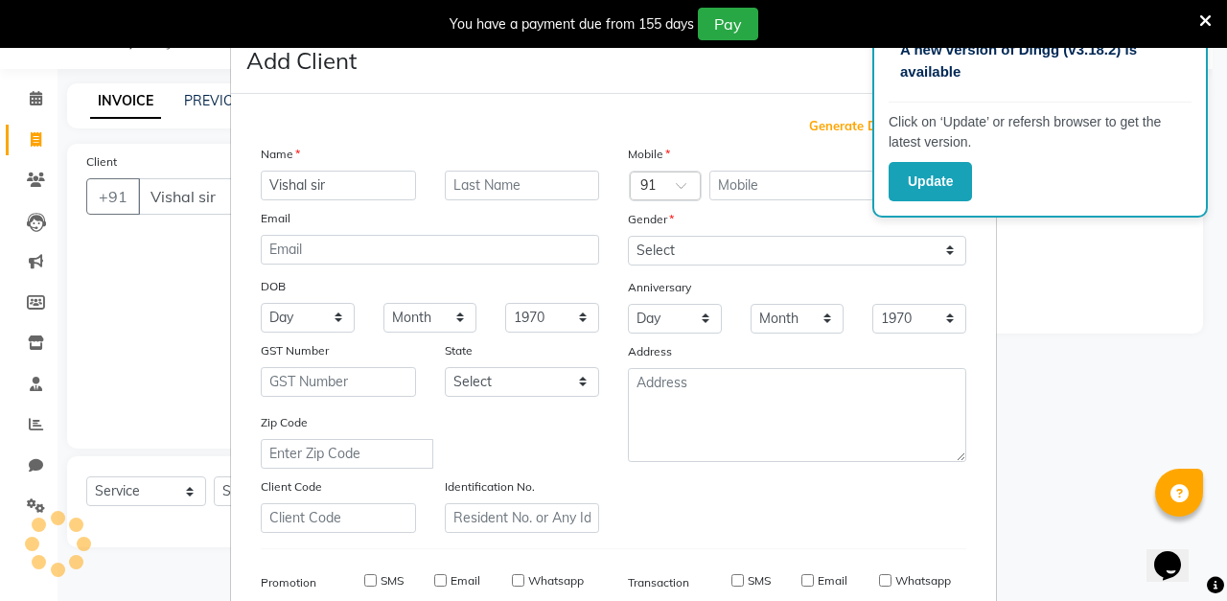
checkbox input "false"
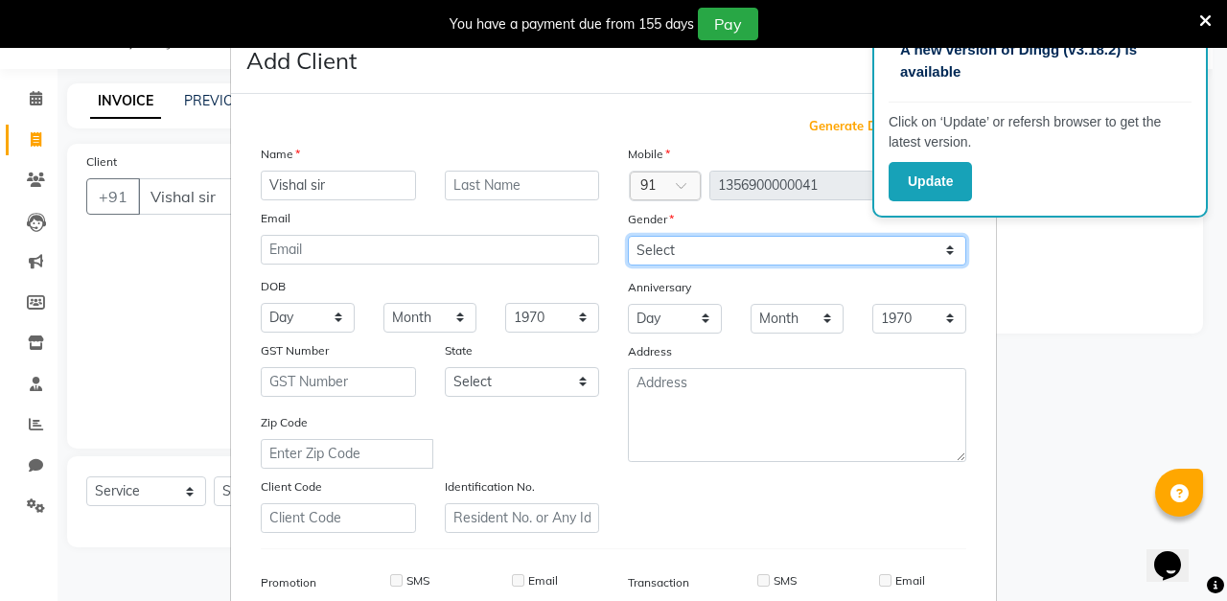
click at [715, 256] on select "Select [DEMOGRAPHIC_DATA] [DEMOGRAPHIC_DATA] Other Prefer Not To Say" at bounding box center [797, 251] width 338 height 30
select select "[DEMOGRAPHIC_DATA]"
click at [628, 236] on select "Select [DEMOGRAPHIC_DATA] [DEMOGRAPHIC_DATA] Other Prefer Not To Say" at bounding box center [797, 251] width 338 height 30
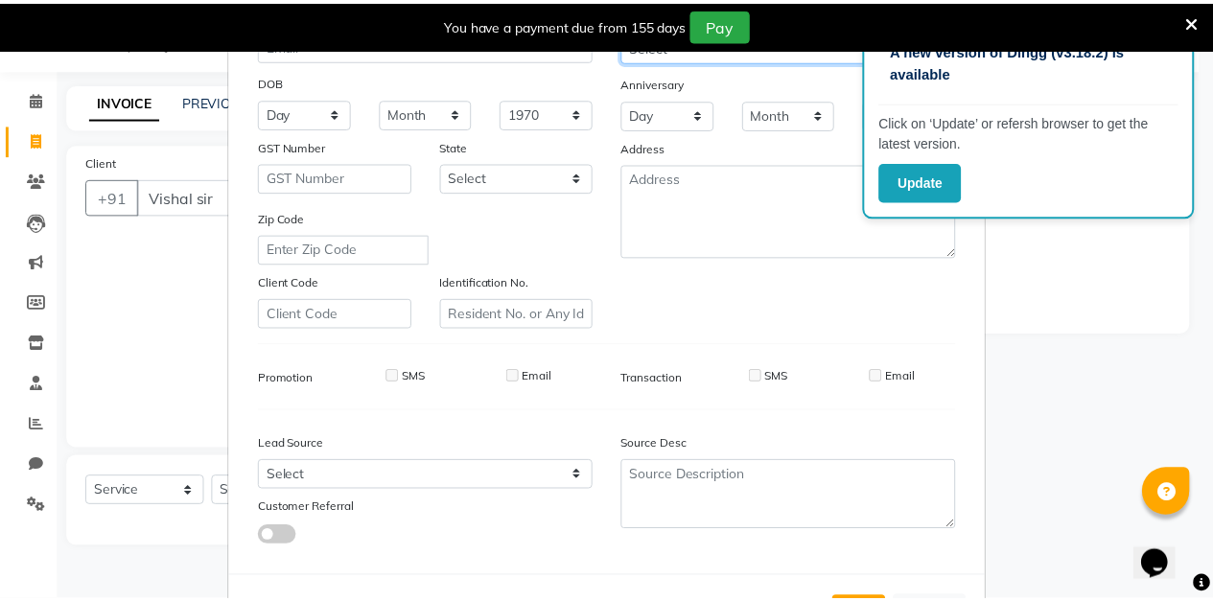
scroll to position [280, 0]
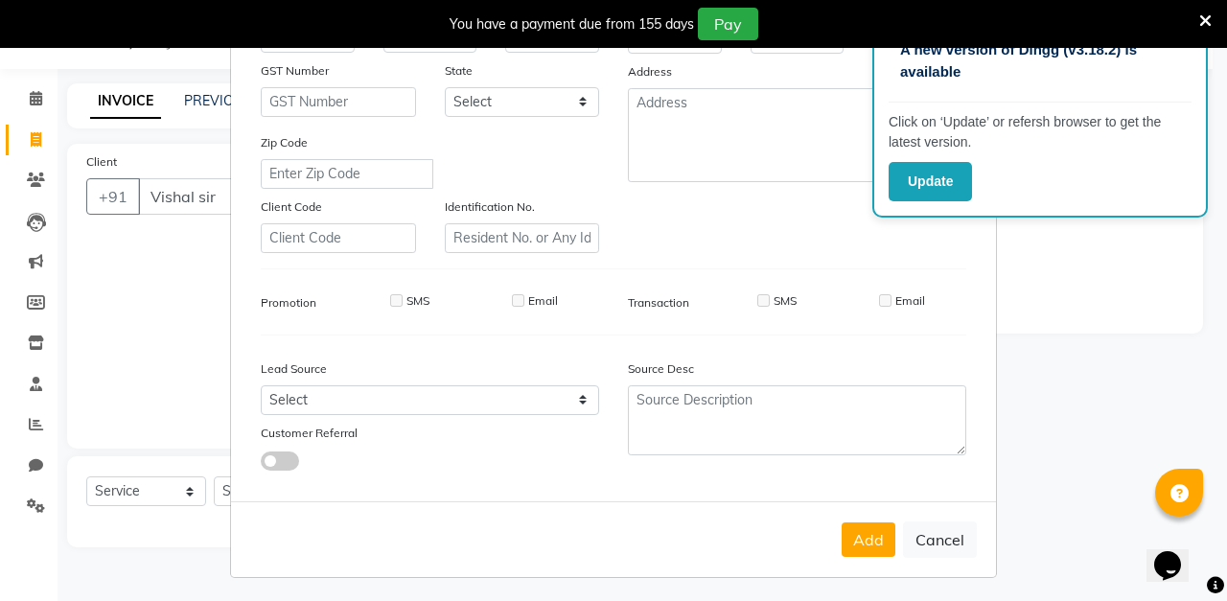
click at [870, 533] on button "Add" at bounding box center [869, 539] width 54 height 35
type input "1356900000041"
select select
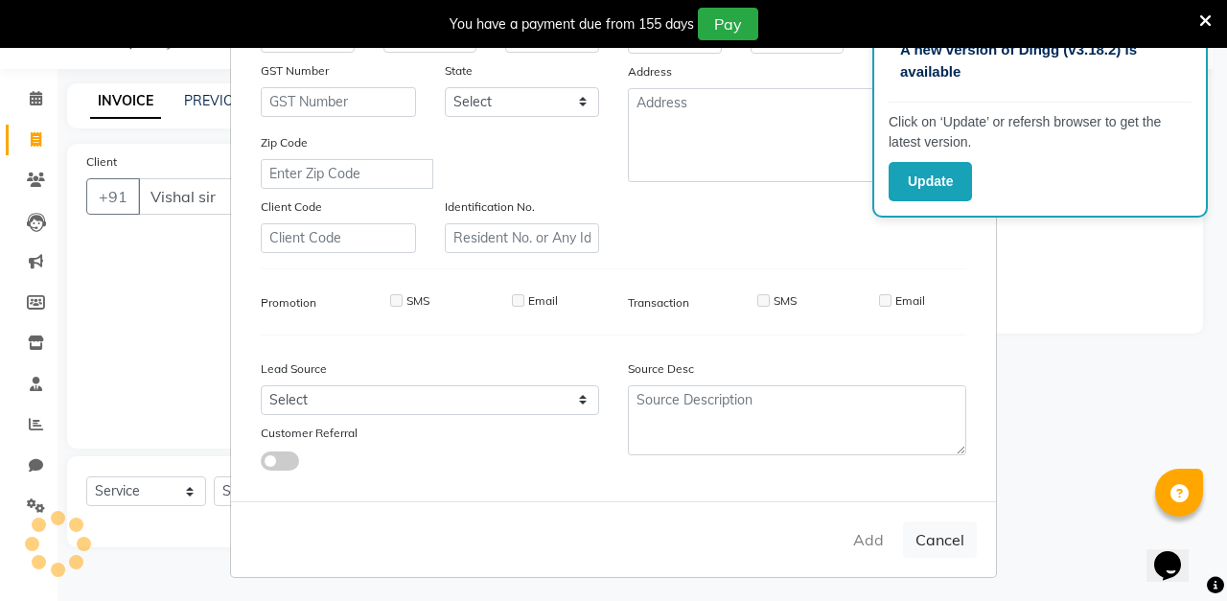
select select
checkbox input "false"
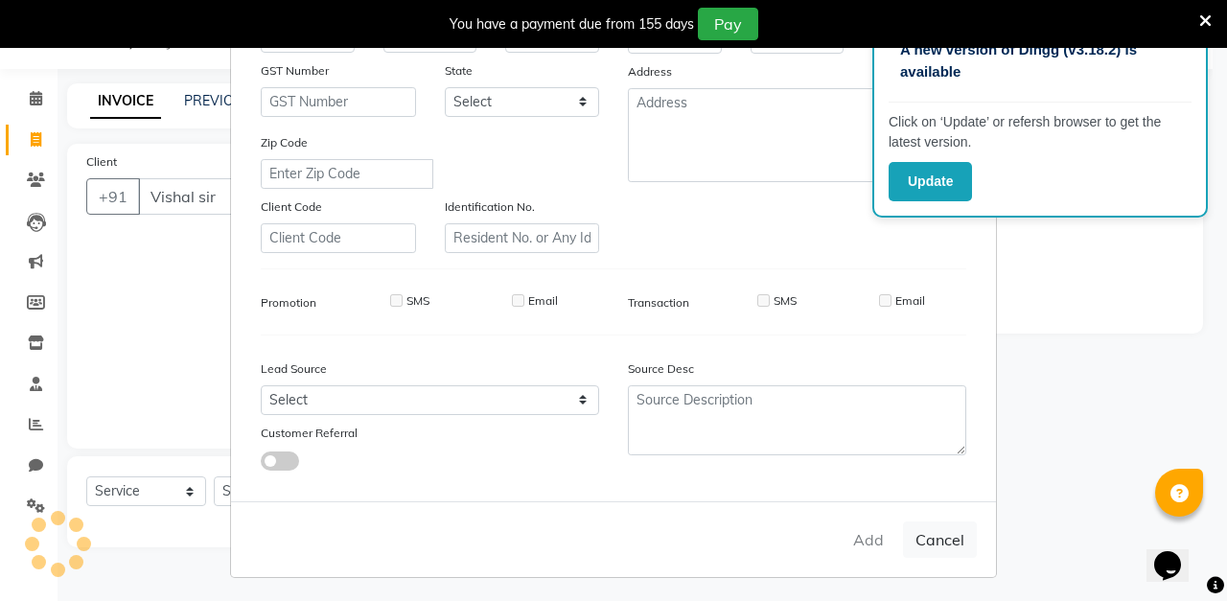
checkbox input "false"
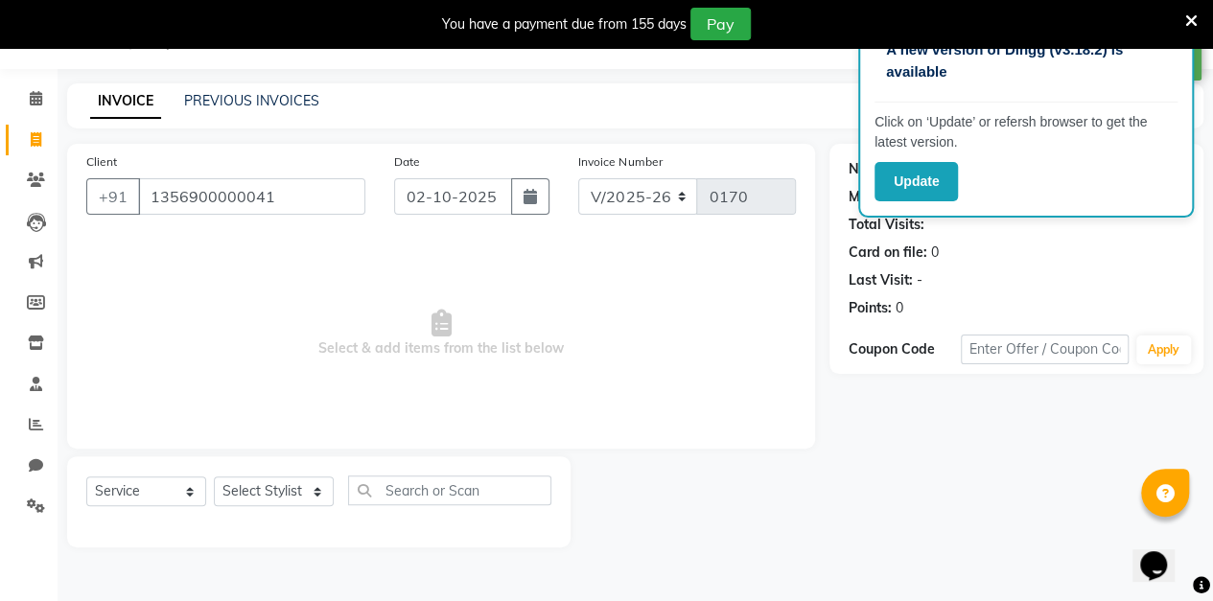
click at [526, 211] on button "button" at bounding box center [530, 196] width 38 height 36
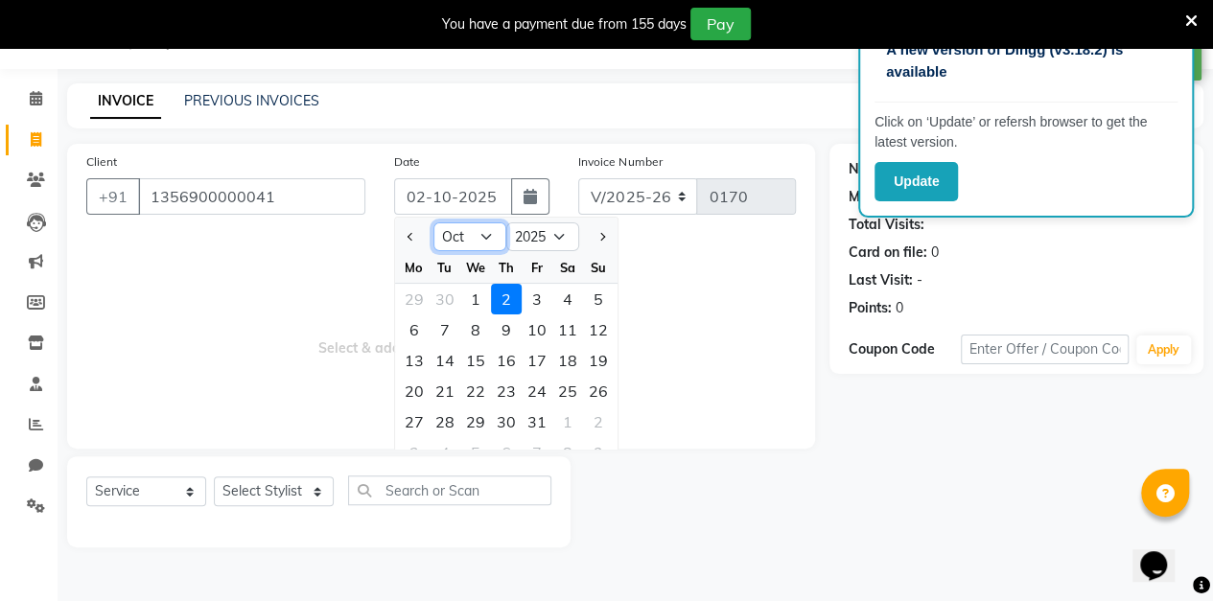
click at [484, 234] on select "Jan Feb Mar Apr May Jun [DATE] Aug Sep Oct Nov Dec" at bounding box center [469, 236] width 73 height 29
click at [433, 222] on select "Jan Feb Mar Apr May Jun [DATE] Aug Sep Oct Nov Dec" at bounding box center [469, 236] width 73 height 29
click at [481, 336] on div "10" at bounding box center [475, 329] width 31 height 31
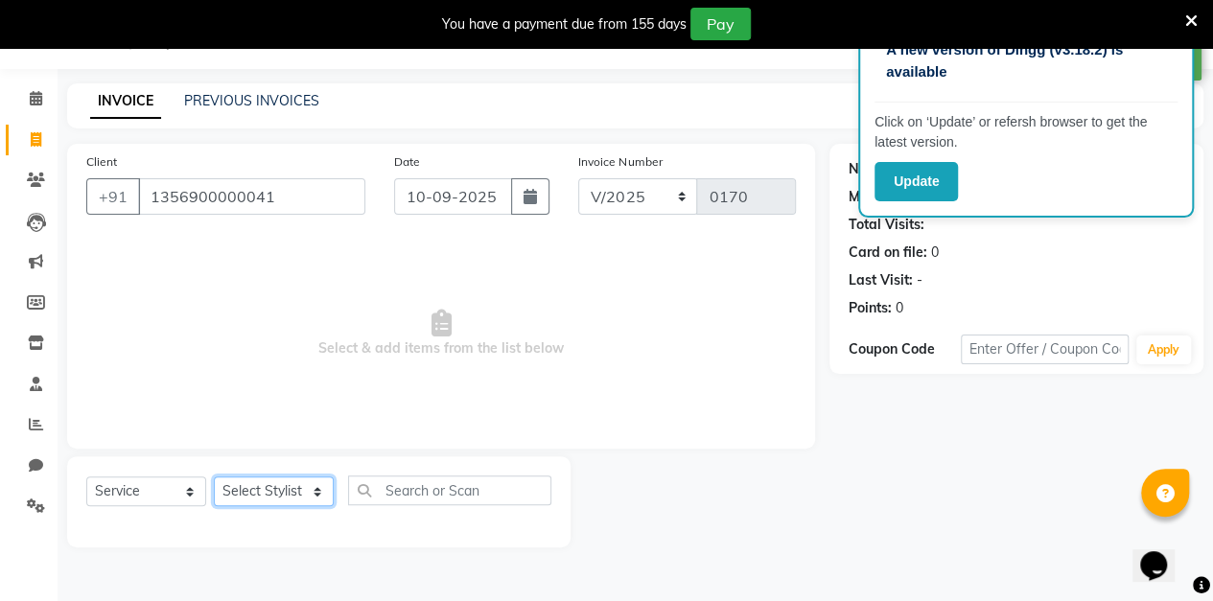
click at [291, 492] on select "Select Stylist aarti sen Admin [PERSON_NAME] anzal [PERSON_NAME][MEDICAL_DATA]:…" at bounding box center [274, 491] width 120 height 30
click at [214, 476] on select "Select Stylist aarti sen Admin [PERSON_NAME] anzal [PERSON_NAME][MEDICAL_DATA]:…" at bounding box center [274, 491] width 120 height 30
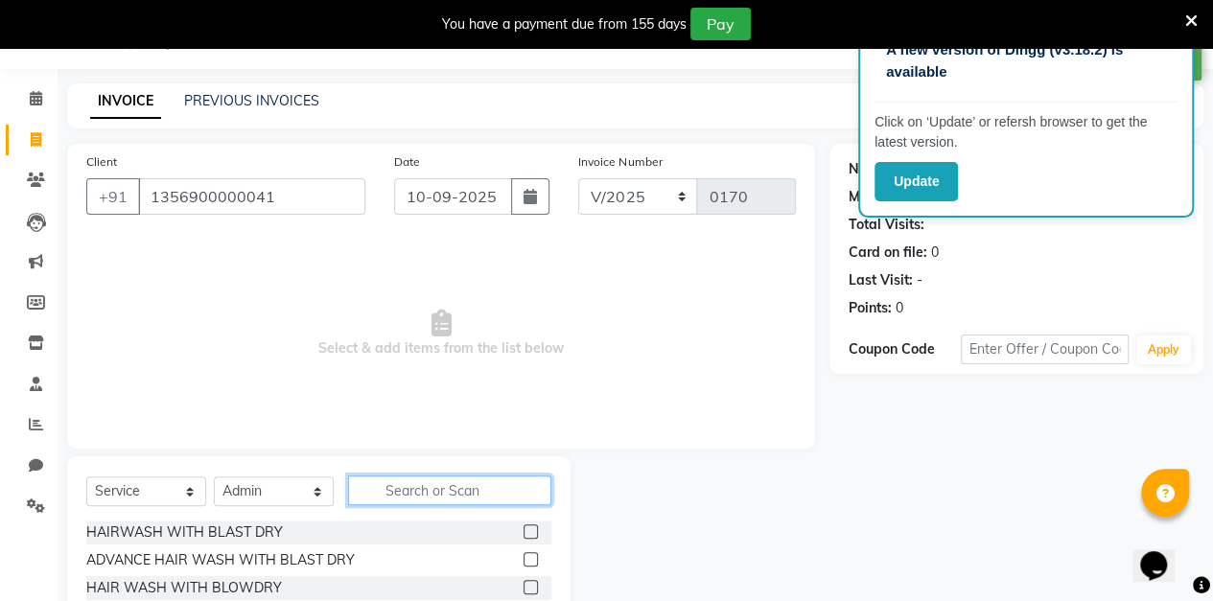
click at [451, 489] on input "text" at bounding box center [449, 491] width 203 height 30
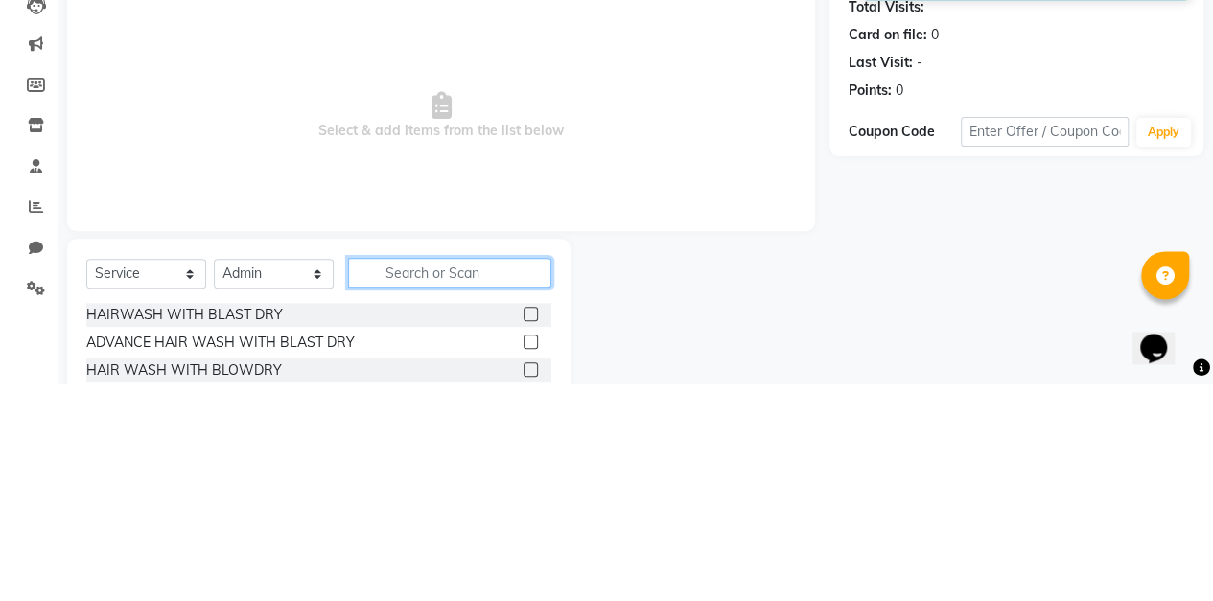
scroll to position [79, 0]
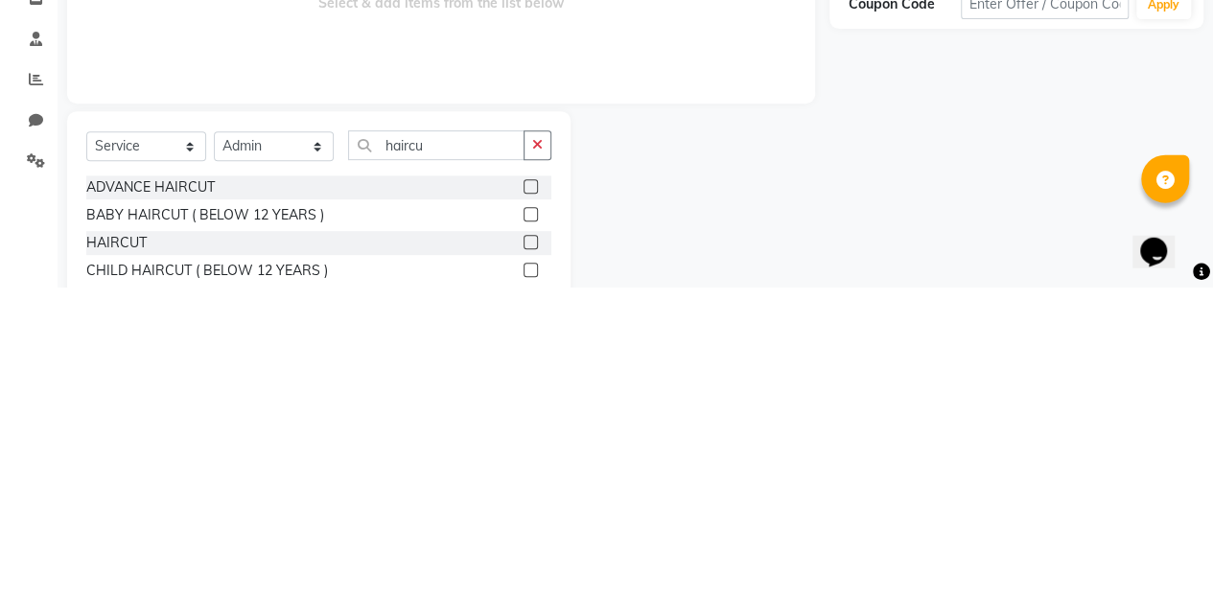
click at [530, 554] on label at bounding box center [530, 555] width 14 height 14
click at [530, 554] on input "checkbox" at bounding box center [529, 556] width 12 height 12
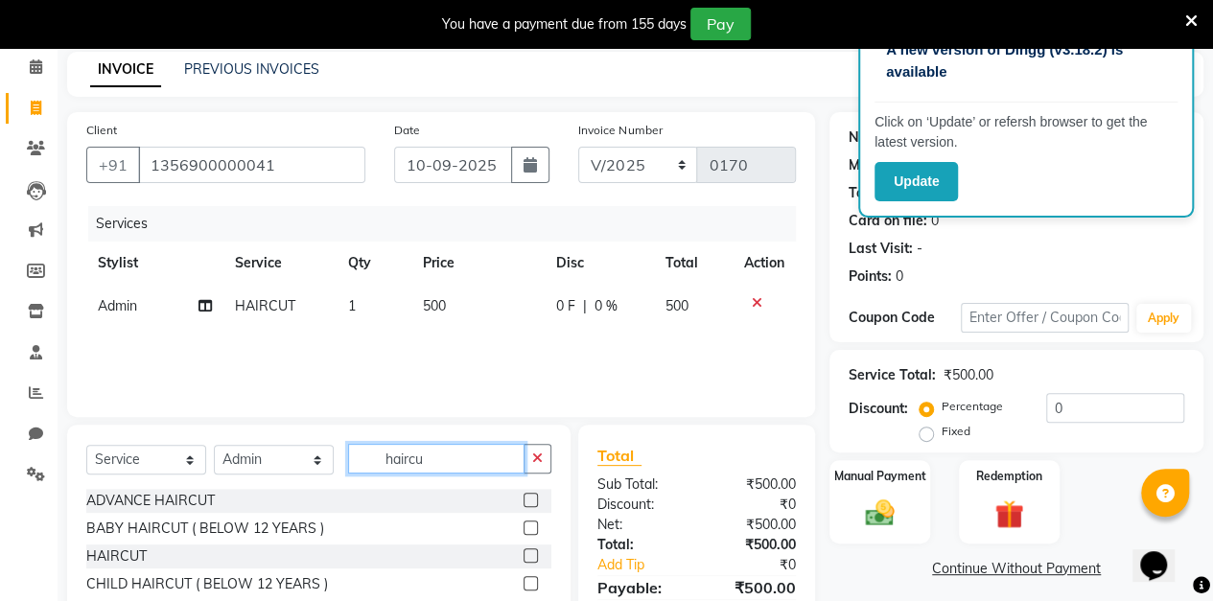
click at [485, 458] on input "haircu" at bounding box center [436, 459] width 176 height 30
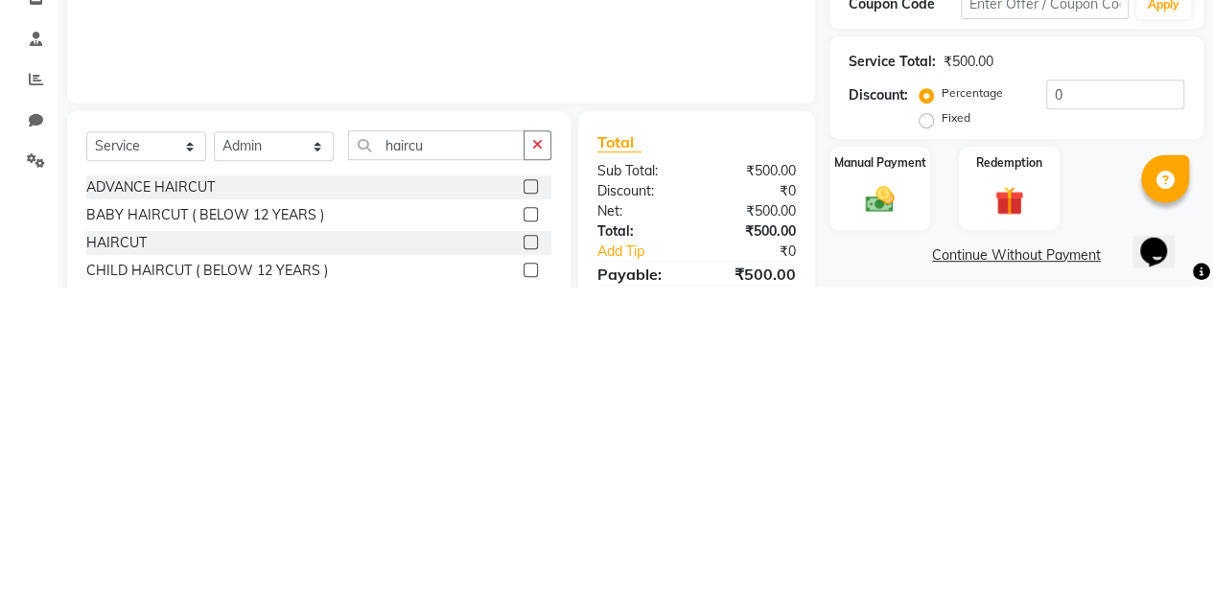
click at [537, 459] on icon "button" at bounding box center [537, 458] width 11 height 13
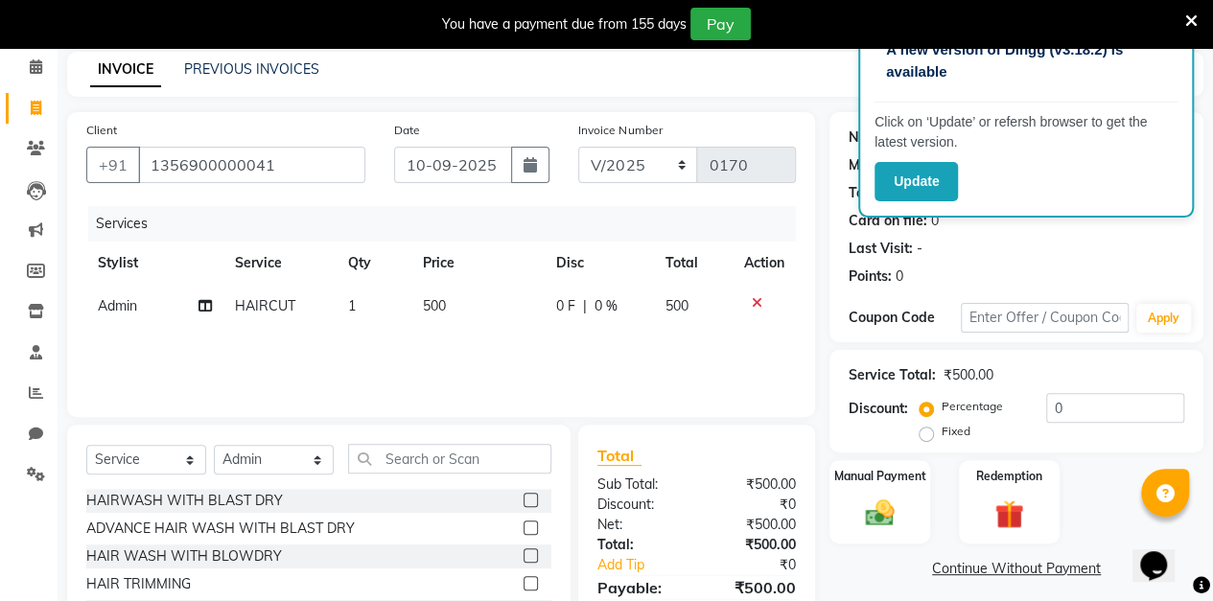
click at [530, 163] on icon "button" at bounding box center [529, 164] width 13 height 15
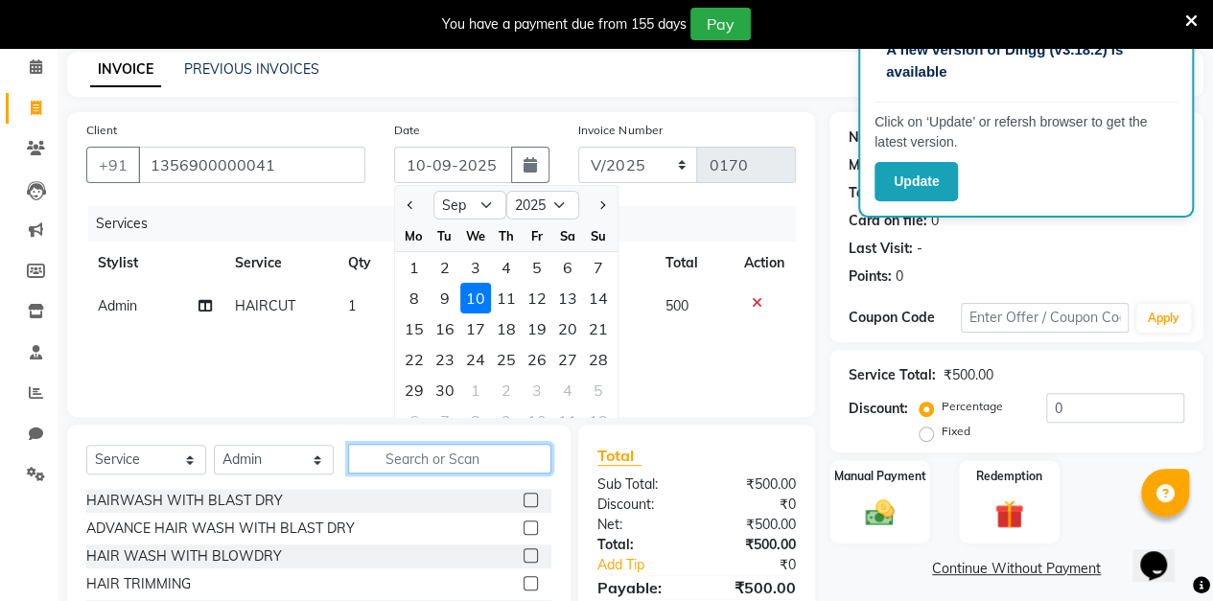
click at [493, 461] on input "text" at bounding box center [449, 459] width 203 height 30
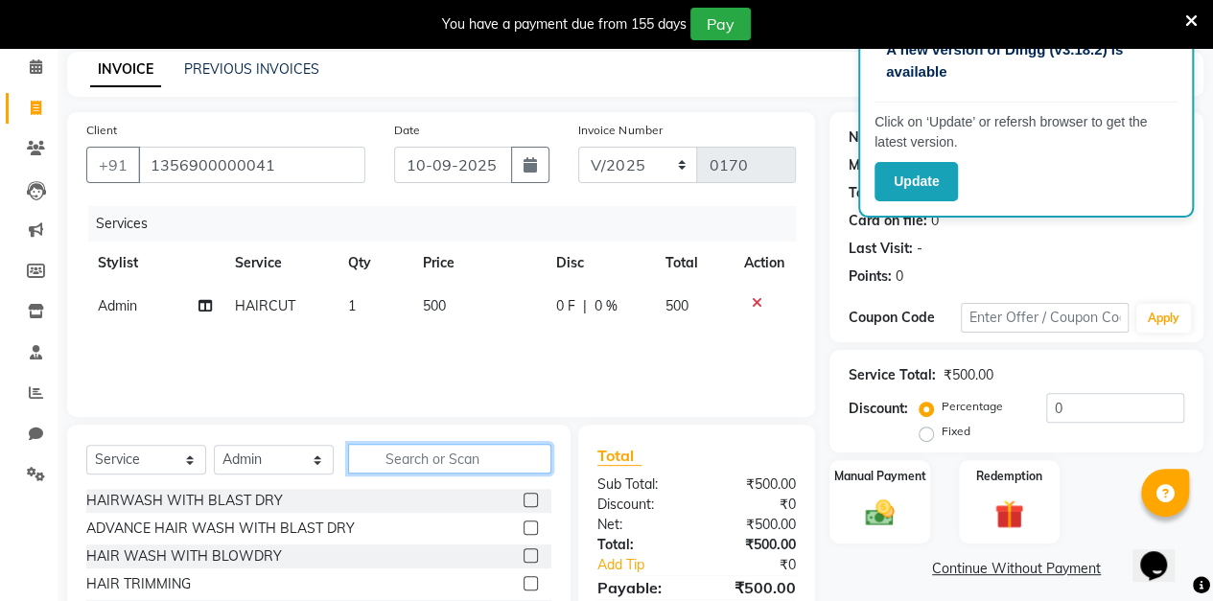
click at [416, 458] on input "text" at bounding box center [449, 459] width 203 height 30
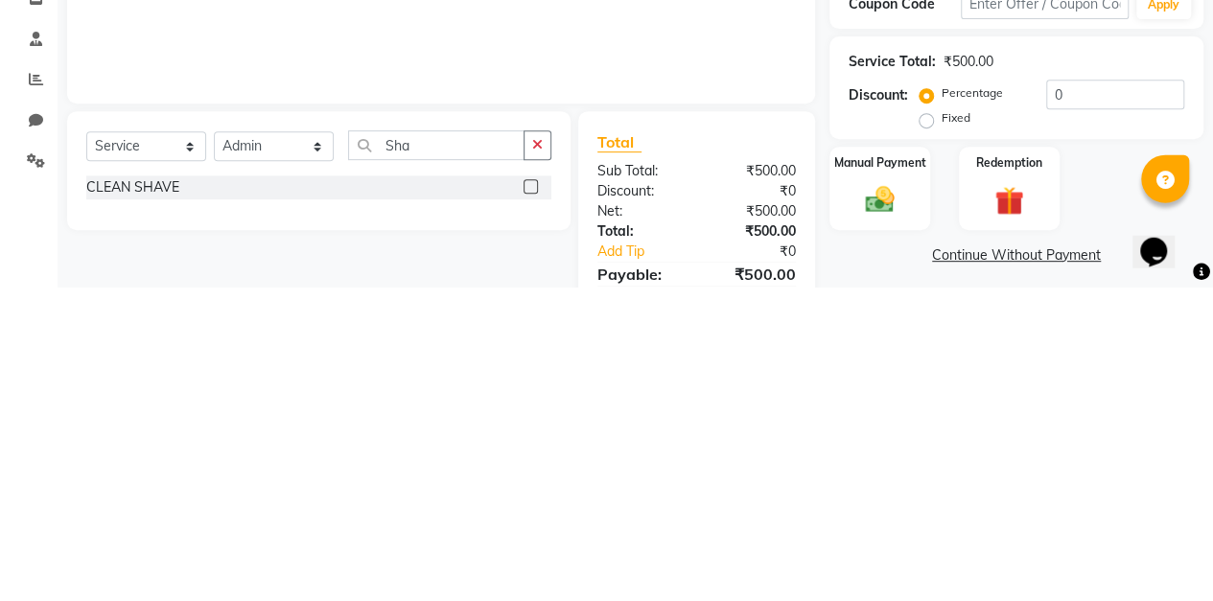
click at [530, 502] on label at bounding box center [530, 500] width 14 height 14
click at [530, 502] on input "checkbox" at bounding box center [529, 501] width 12 height 12
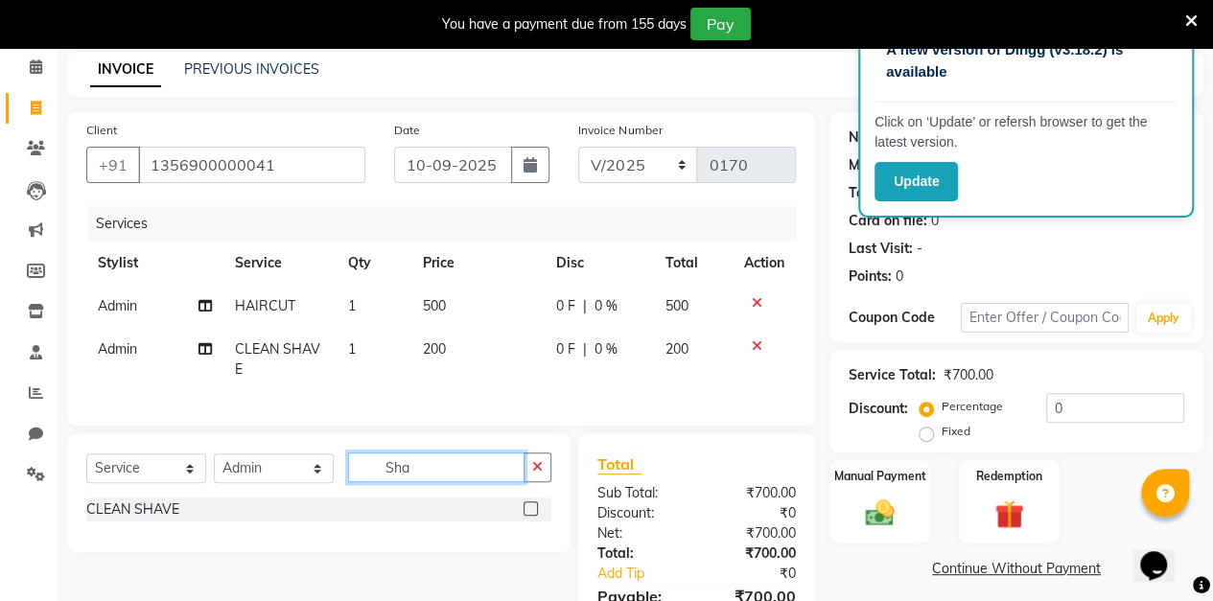
click at [454, 482] on input "Sha" at bounding box center [436, 468] width 176 height 30
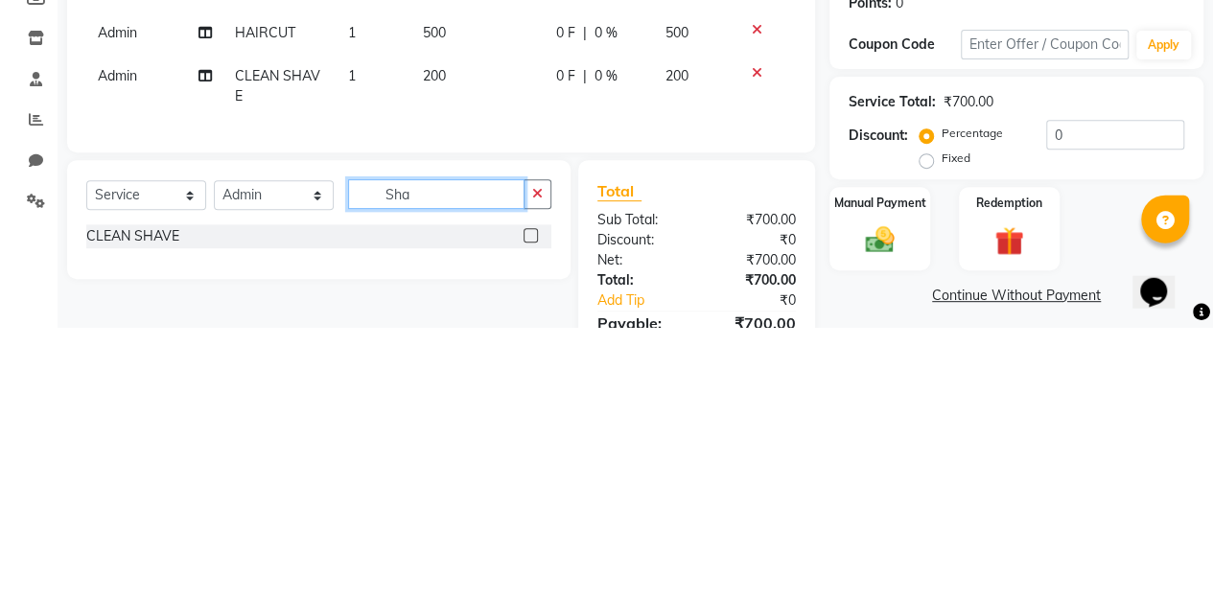
scroll to position [102, 0]
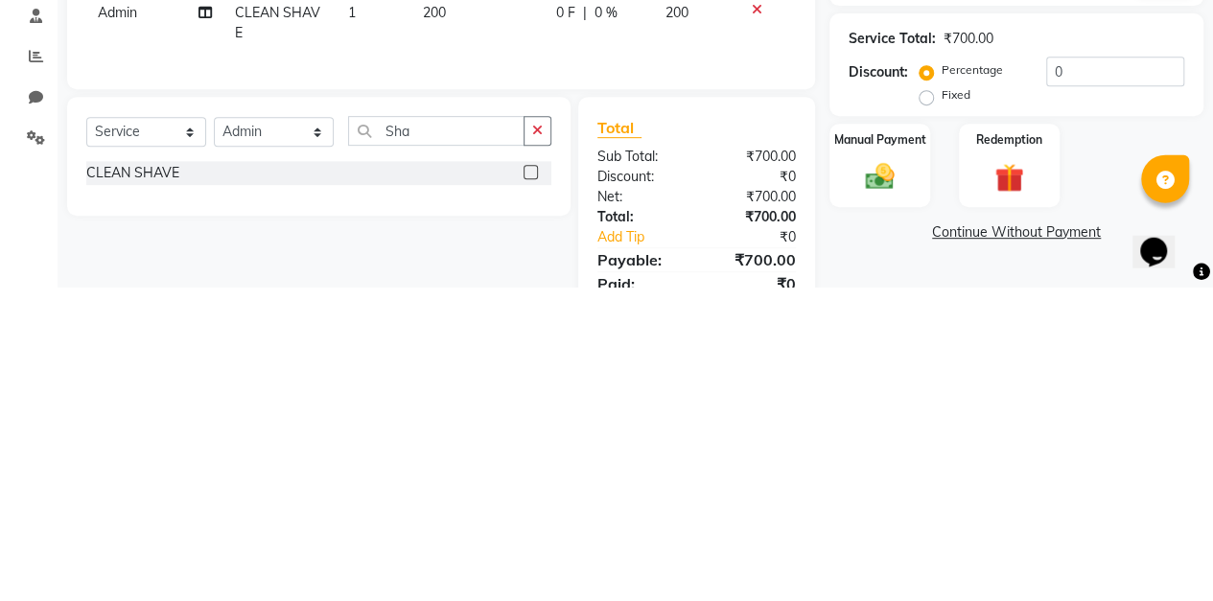
click at [537, 451] on icon "button" at bounding box center [537, 443] width 11 height 13
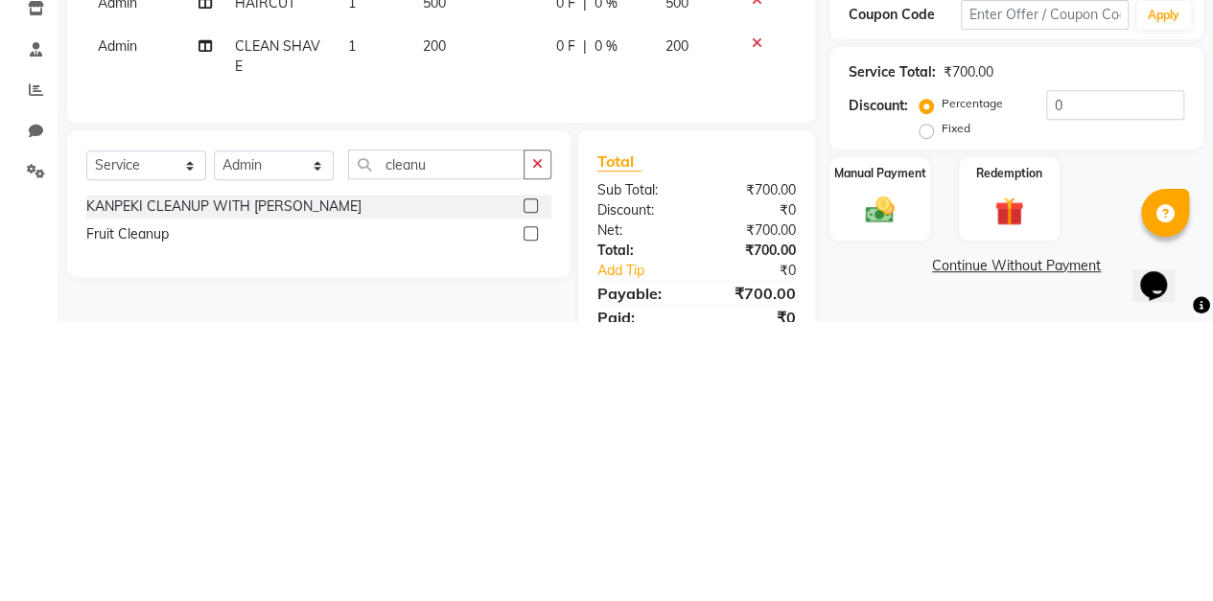
click at [531, 493] on label at bounding box center [530, 485] width 14 height 14
click at [531, 493] on input "checkbox" at bounding box center [529, 486] width 12 height 12
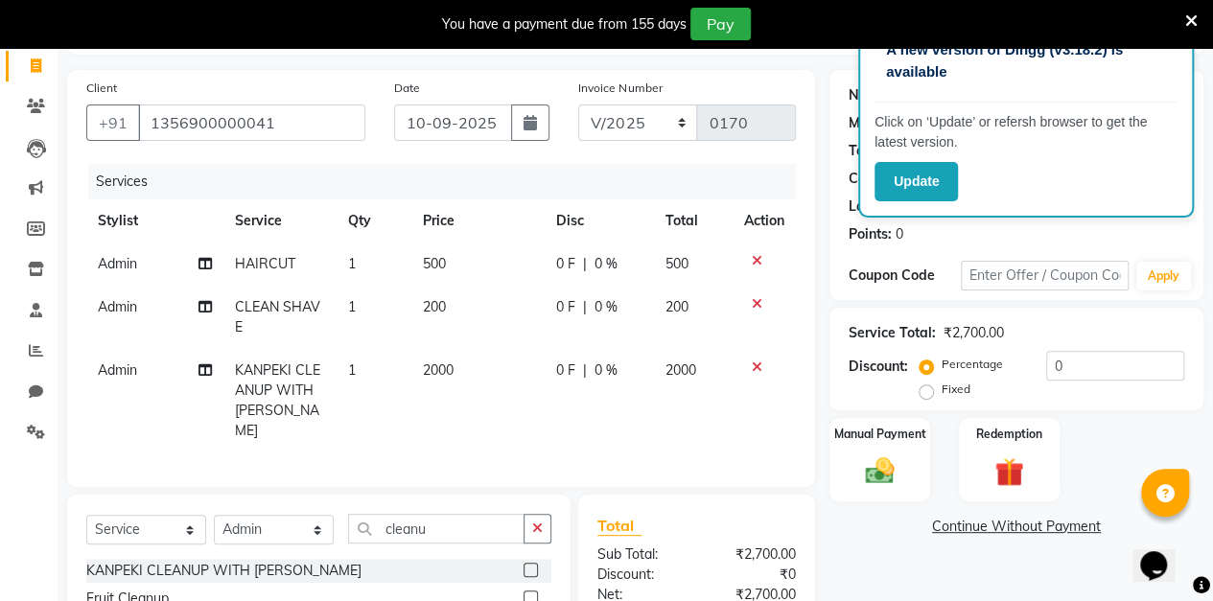
scroll to position [118, 0]
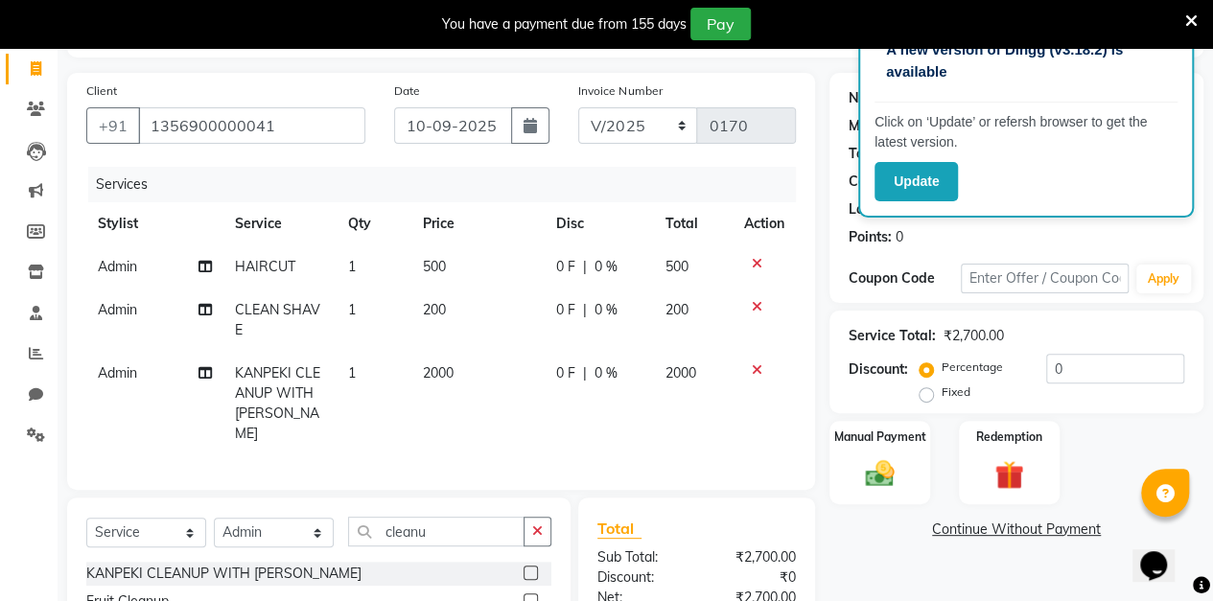
click at [756, 368] on icon at bounding box center [757, 369] width 11 height 13
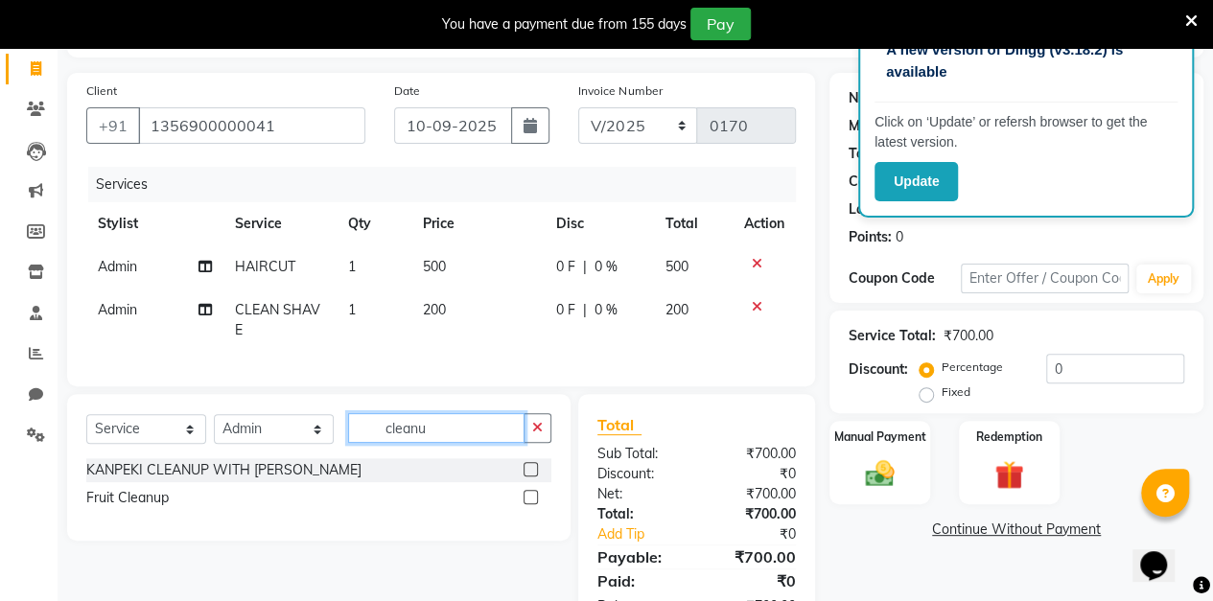
click at [441, 443] on input "cleanu" at bounding box center [436, 428] width 176 height 30
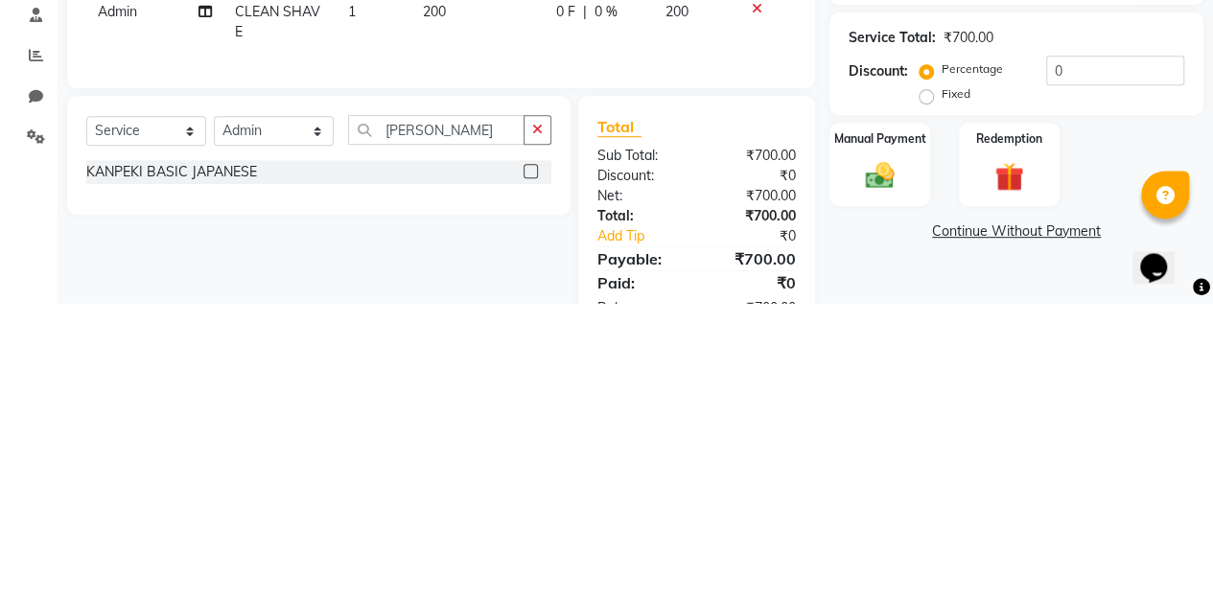
click at [530, 476] on label at bounding box center [530, 469] width 14 height 14
click at [530, 476] on input "checkbox" at bounding box center [529, 470] width 12 height 12
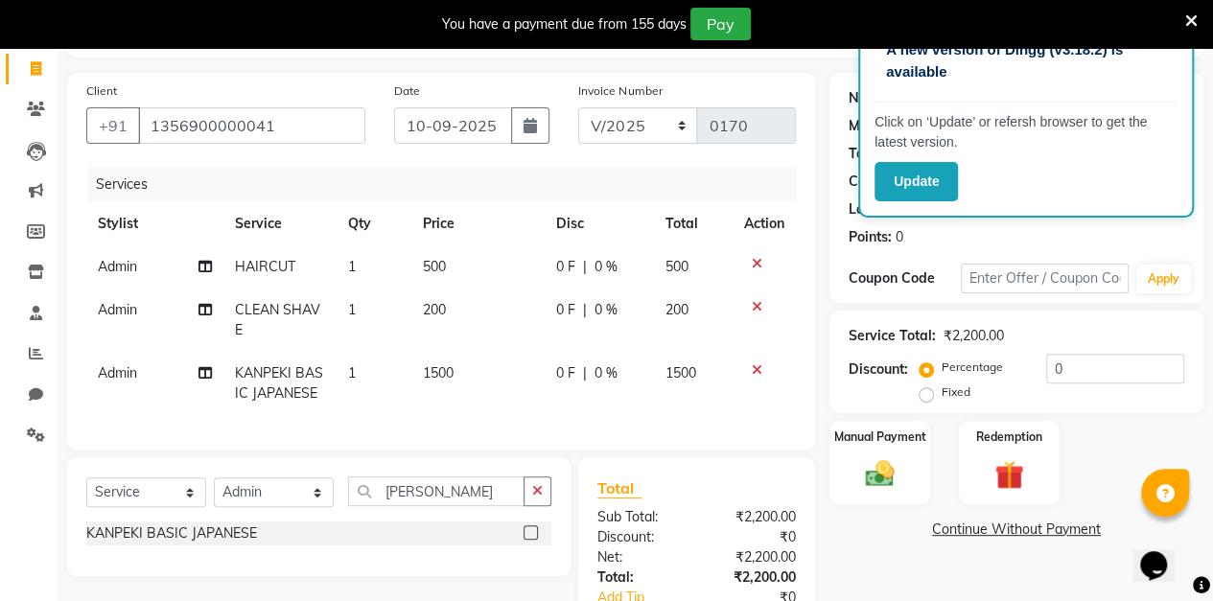
click at [612, 377] on span "0 %" at bounding box center [605, 373] width 23 height 20
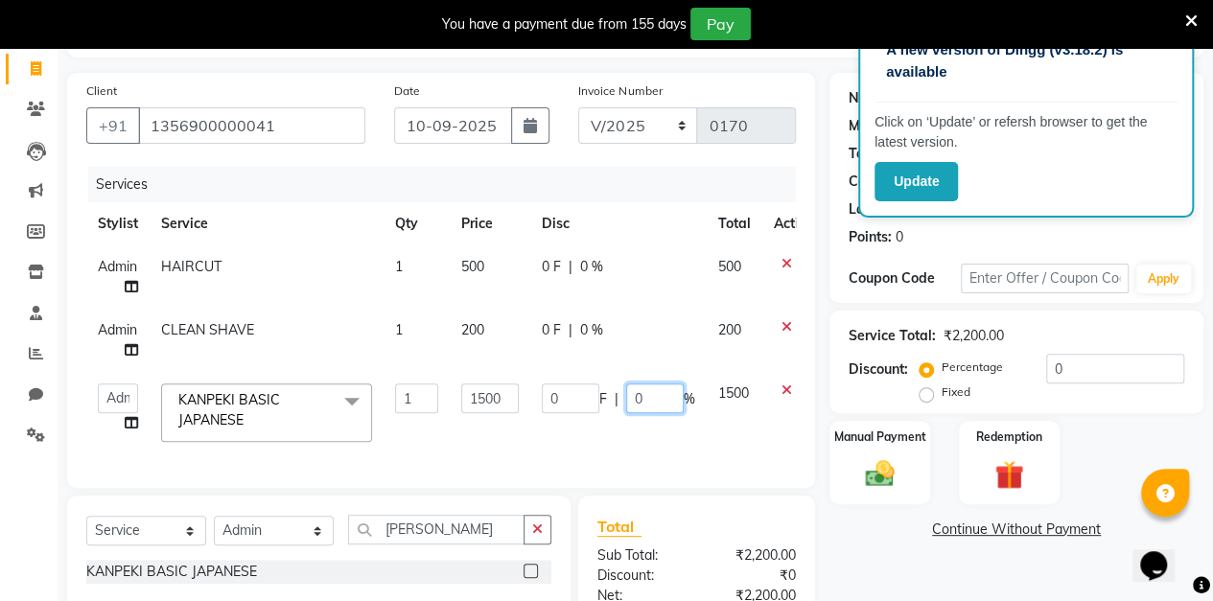
click at [654, 404] on input "0" at bounding box center [655, 398] width 58 height 30
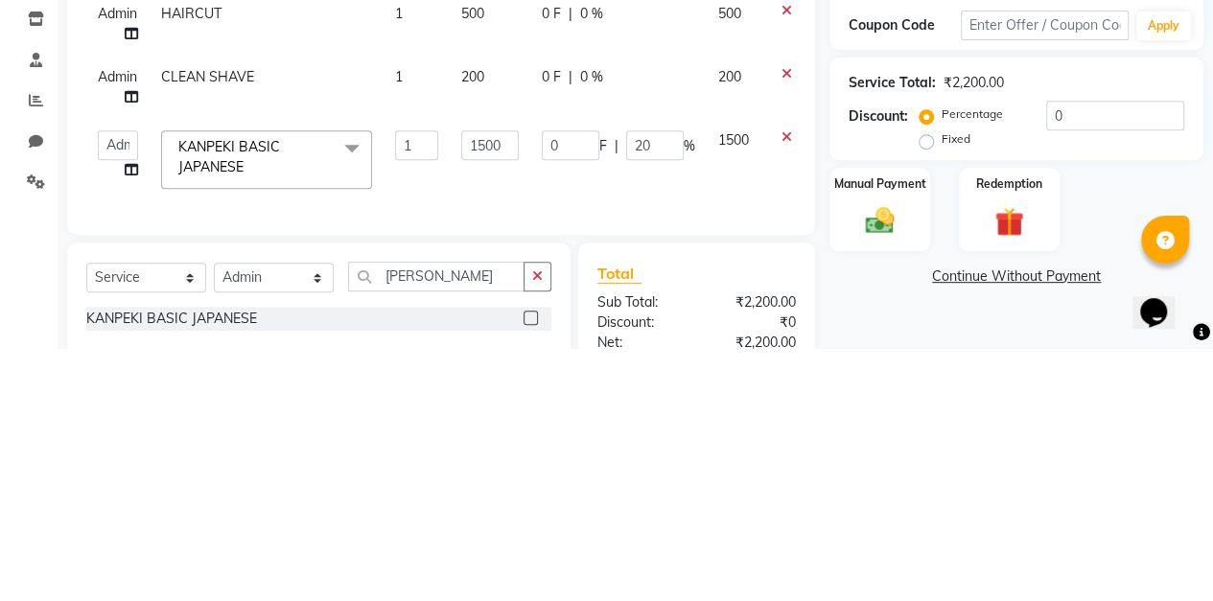
click at [831, 477] on div "Manual Payment" at bounding box center [879, 462] width 101 height 83
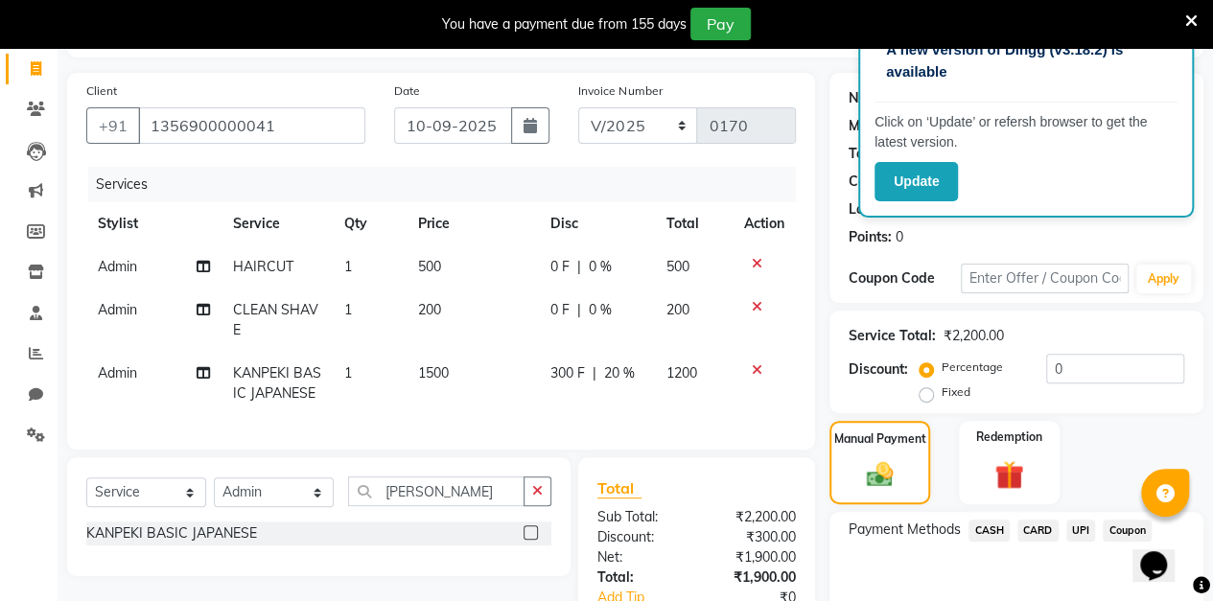
click at [620, 374] on span "20 %" at bounding box center [618, 373] width 31 height 20
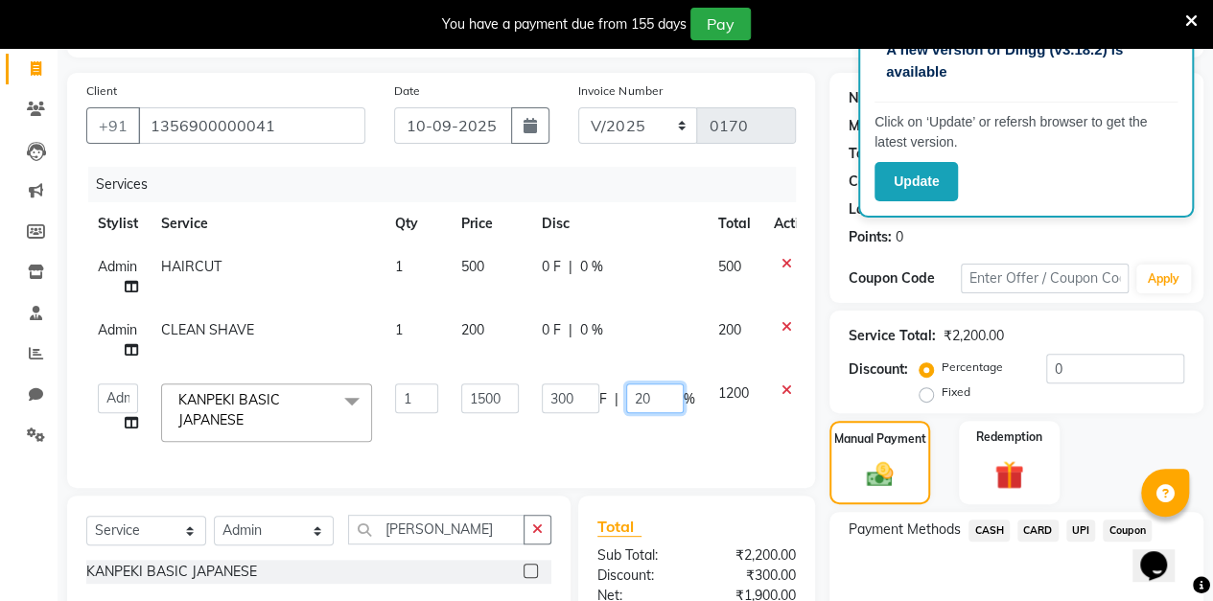
click at [653, 402] on input "20" at bounding box center [655, 398] width 58 height 30
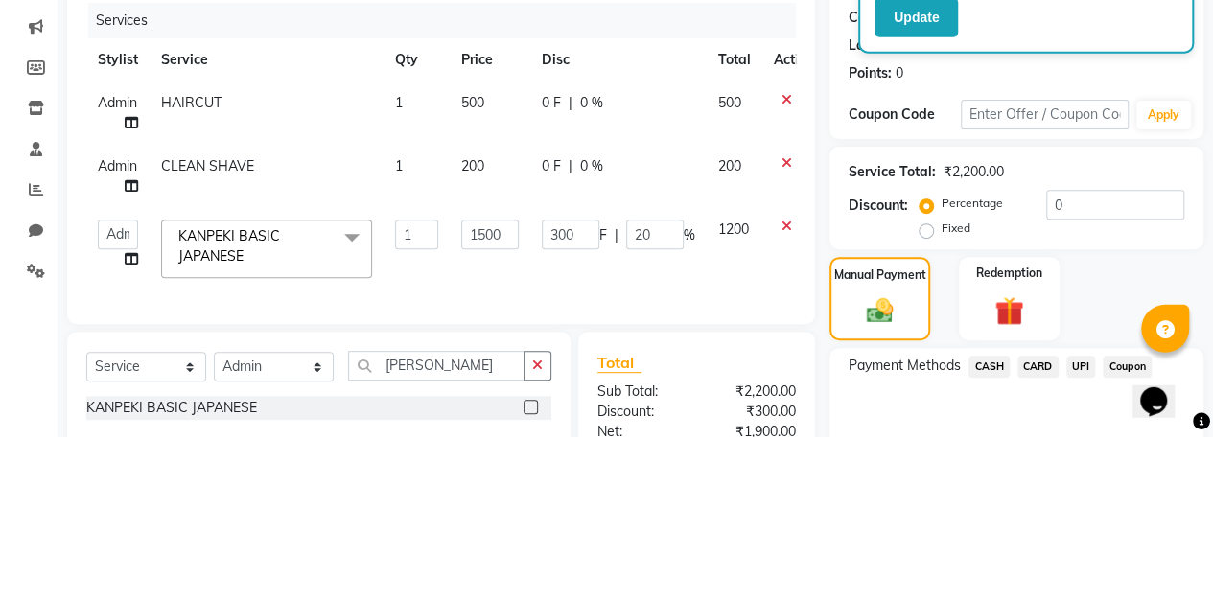
click at [592, 250] on td "0 F | 0 %" at bounding box center [618, 276] width 176 height 63
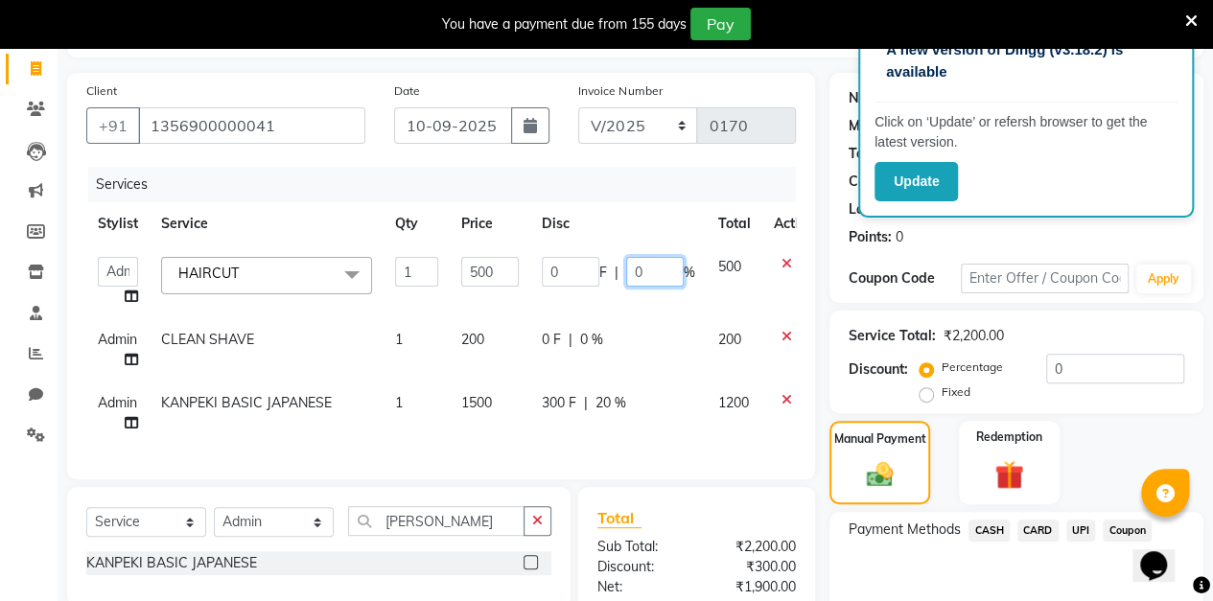
click at [675, 270] on input "0" at bounding box center [655, 272] width 58 height 30
click at [830, 253] on div "Name: Vishal Sir Membership: No Active Membership Total Visits: Card on file: 0…" at bounding box center [1016, 188] width 374 height 230
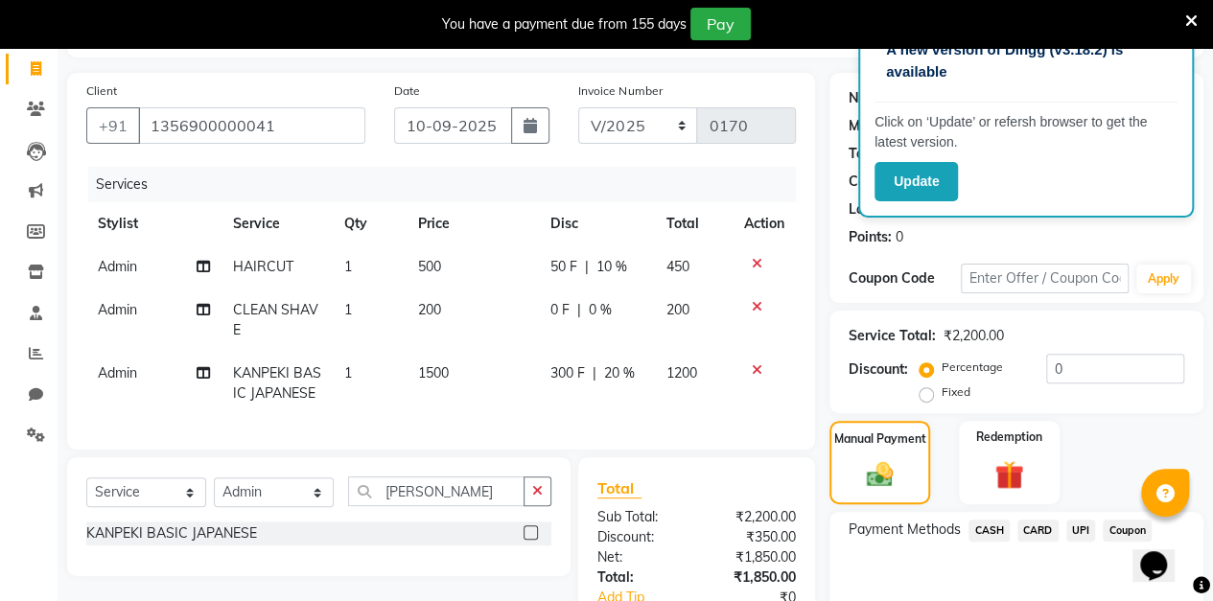
click at [614, 269] on span "10 %" at bounding box center [610, 267] width 31 height 20
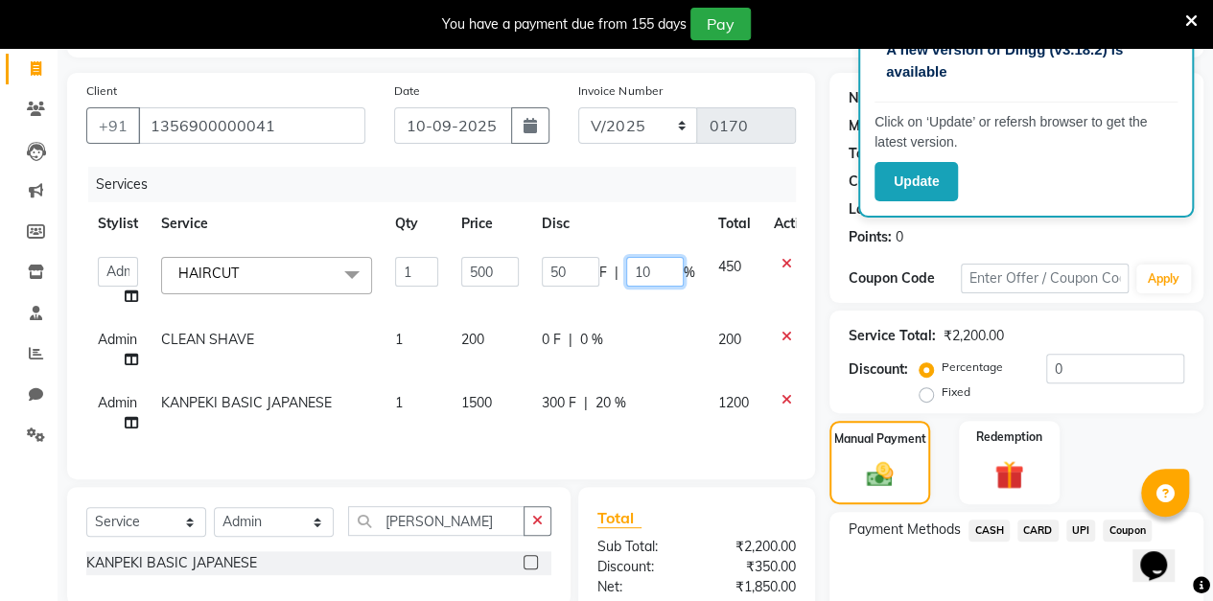
click at [665, 274] on input "10" at bounding box center [655, 272] width 58 height 30
click at [824, 238] on div "Client [PHONE_NUMBER] Date [DATE] Invoice Number V/2025 V/[PHONE_NUMBER] Servic…" at bounding box center [441, 401] width 777 height 656
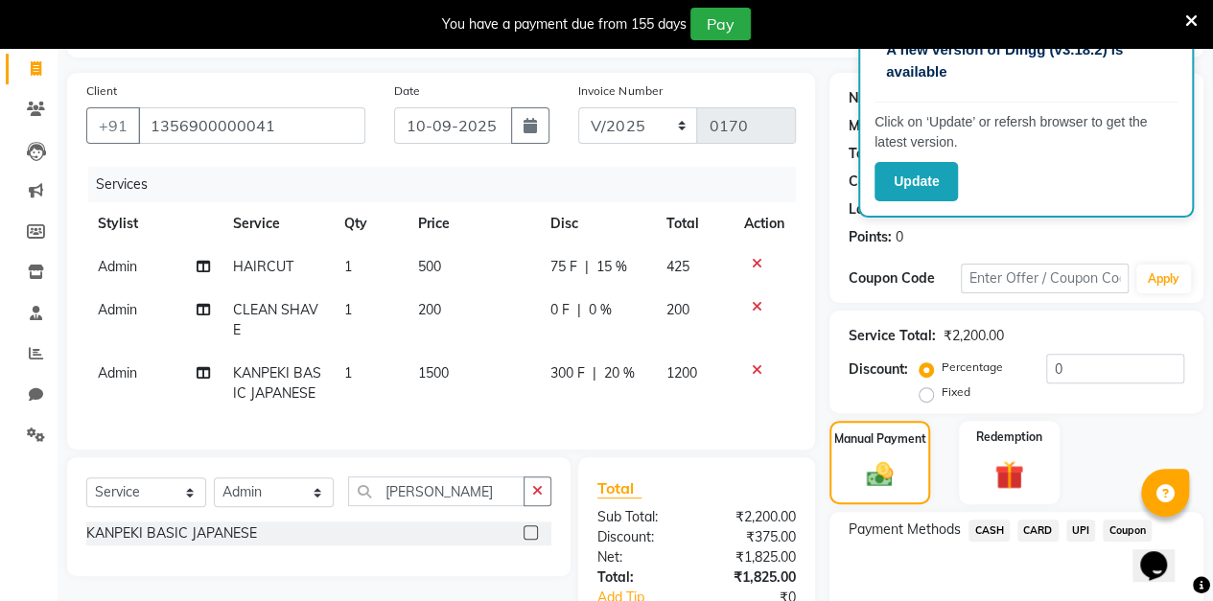
click at [615, 379] on span "20 %" at bounding box center [618, 373] width 31 height 20
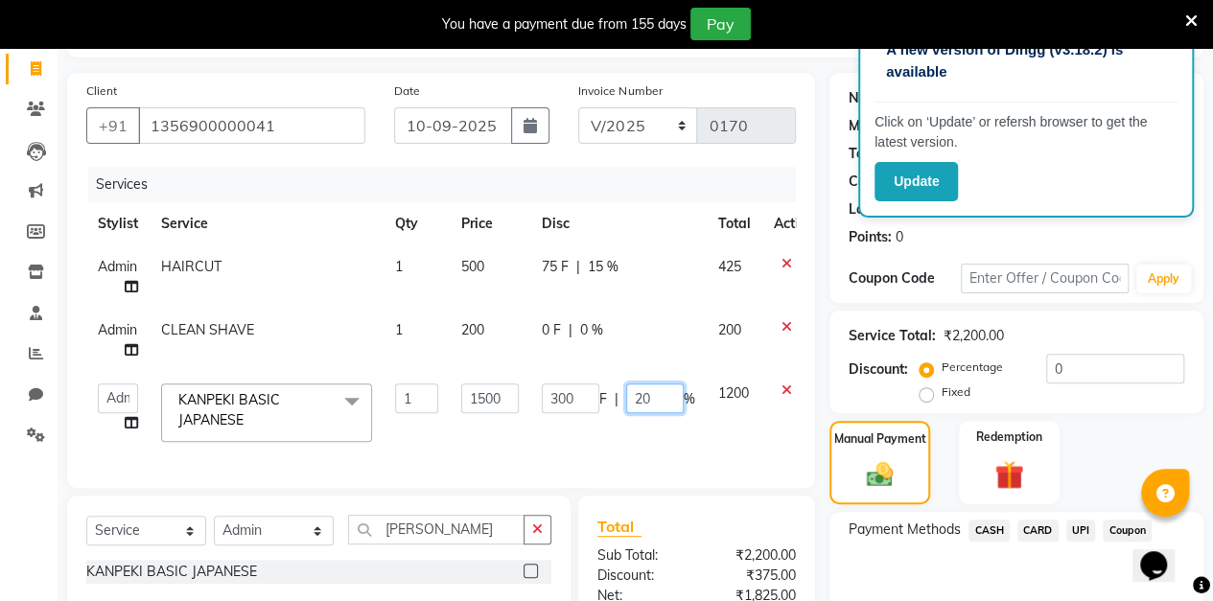
click at [673, 405] on input "20" at bounding box center [655, 398] width 58 height 30
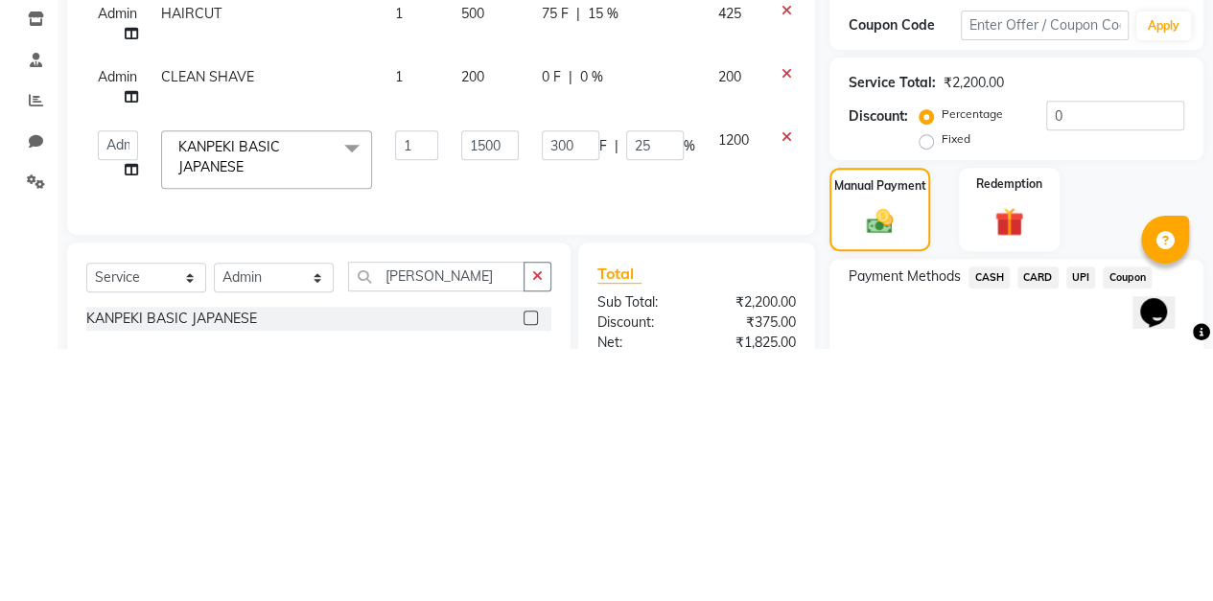
click at [829, 491] on div "Manual Payment" at bounding box center [879, 462] width 101 height 83
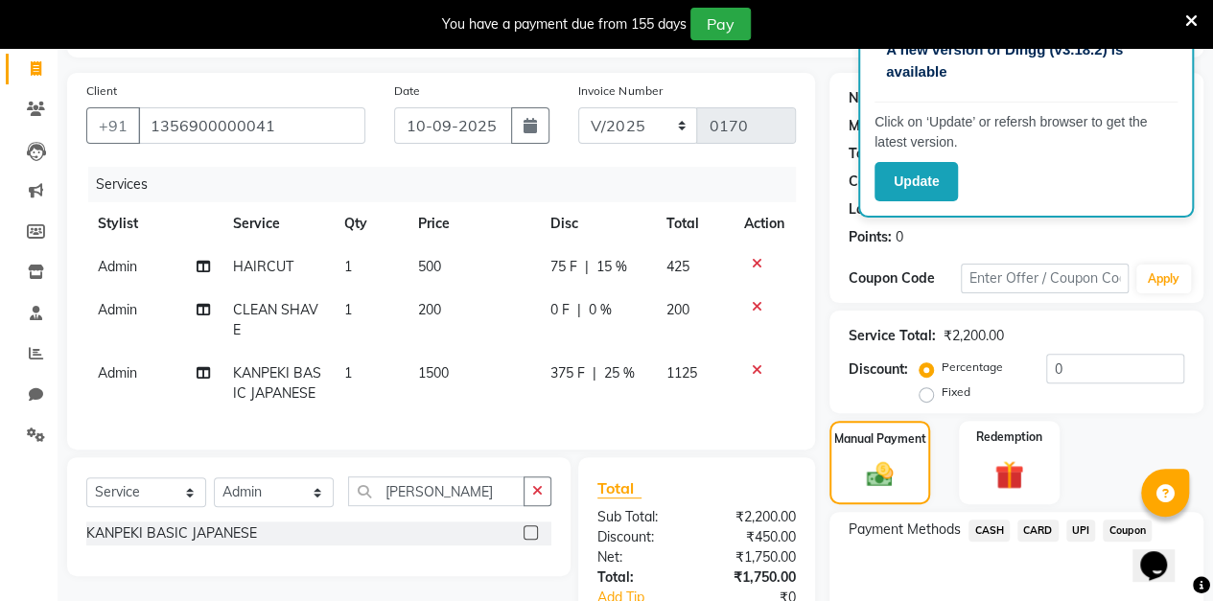
click at [614, 268] on span "15 %" at bounding box center [610, 267] width 31 height 20
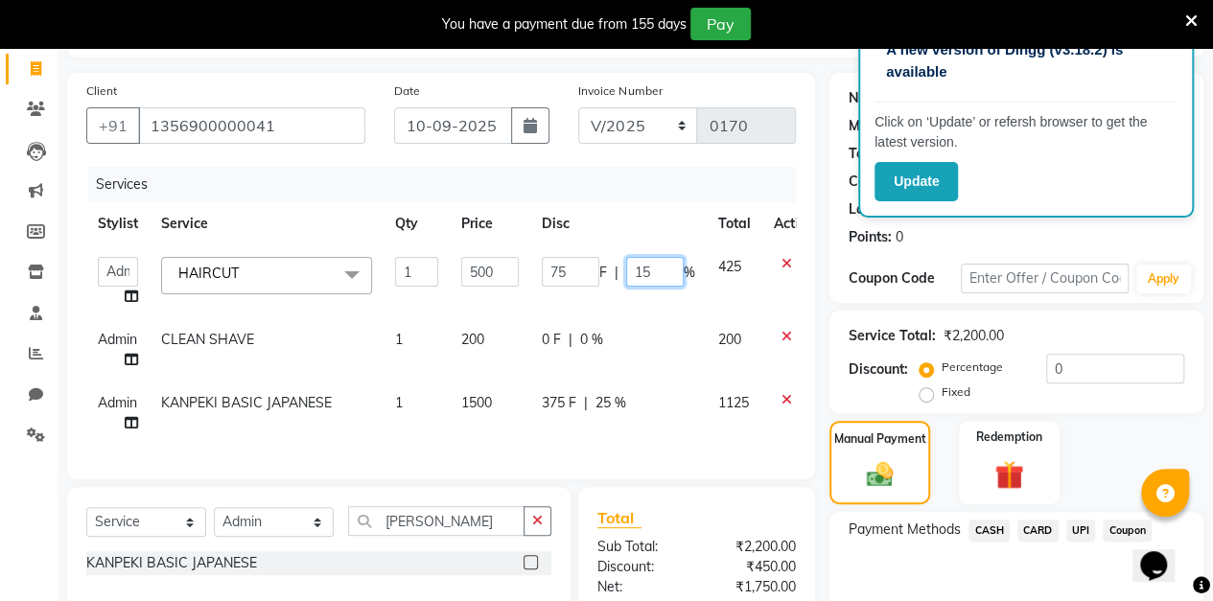
click at [665, 278] on input "15" at bounding box center [655, 272] width 58 height 30
click at [824, 276] on div "Client [PHONE_NUMBER] Date [DATE] Invoice Number V/2025 V/[PHONE_NUMBER] Servic…" at bounding box center [441, 401] width 777 height 656
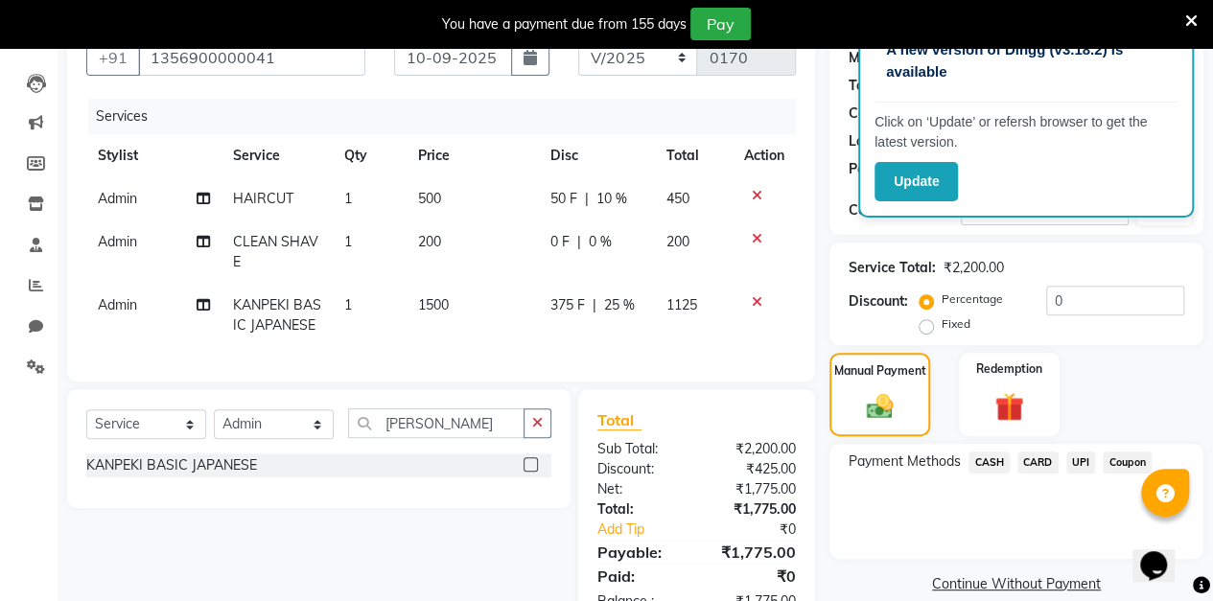
scroll to position [209, 0]
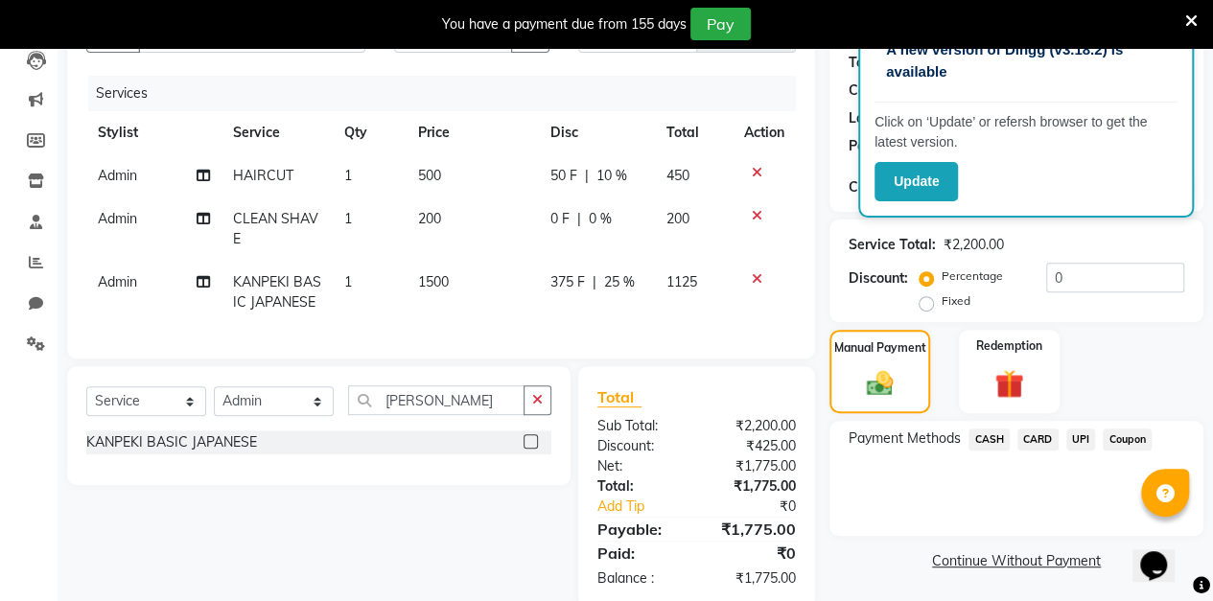
click at [757, 214] on icon at bounding box center [757, 215] width 11 height 13
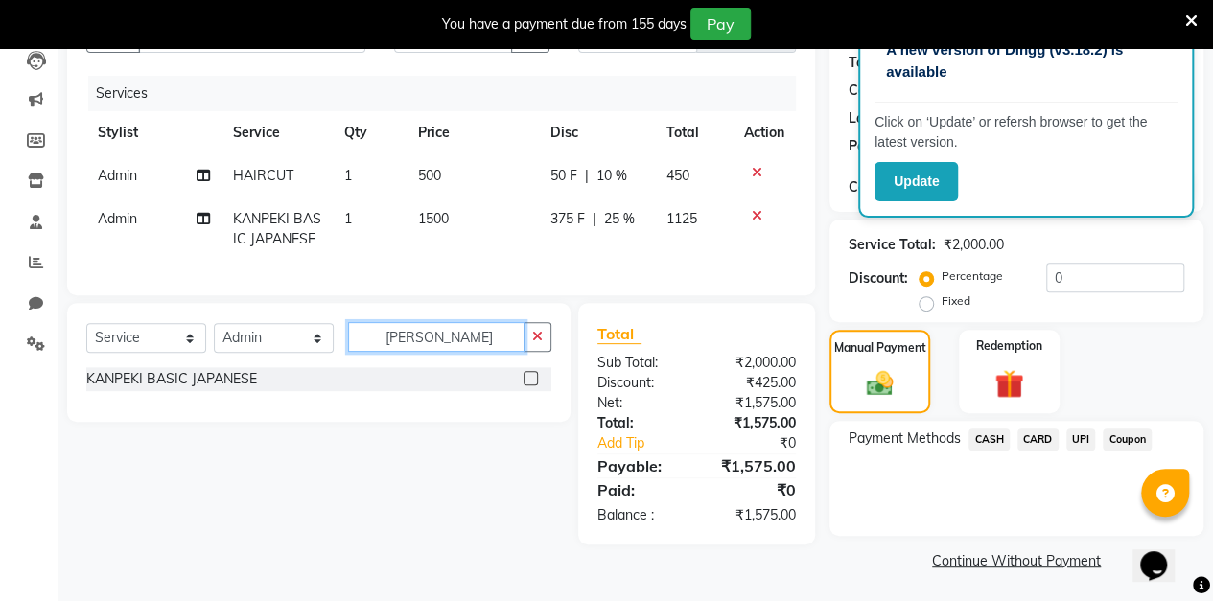
click at [438, 352] on input "[PERSON_NAME]" at bounding box center [436, 337] width 176 height 30
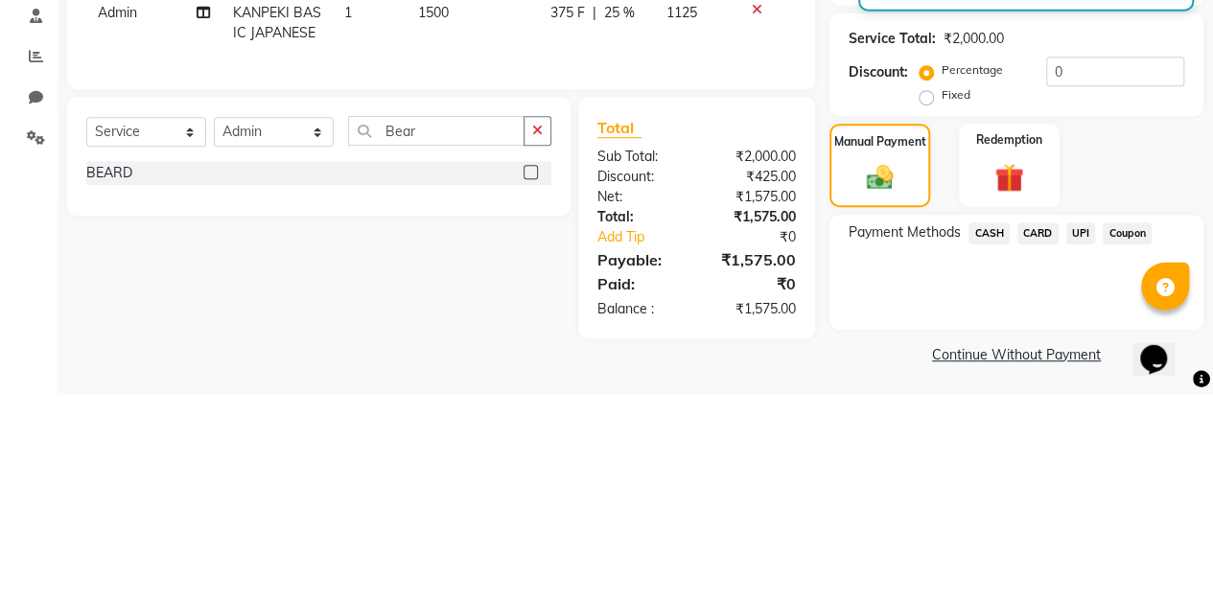
click at [536, 385] on label at bounding box center [530, 378] width 14 height 14
click at [536, 385] on input "checkbox" at bounding box center [529, 379] width 12 height 12
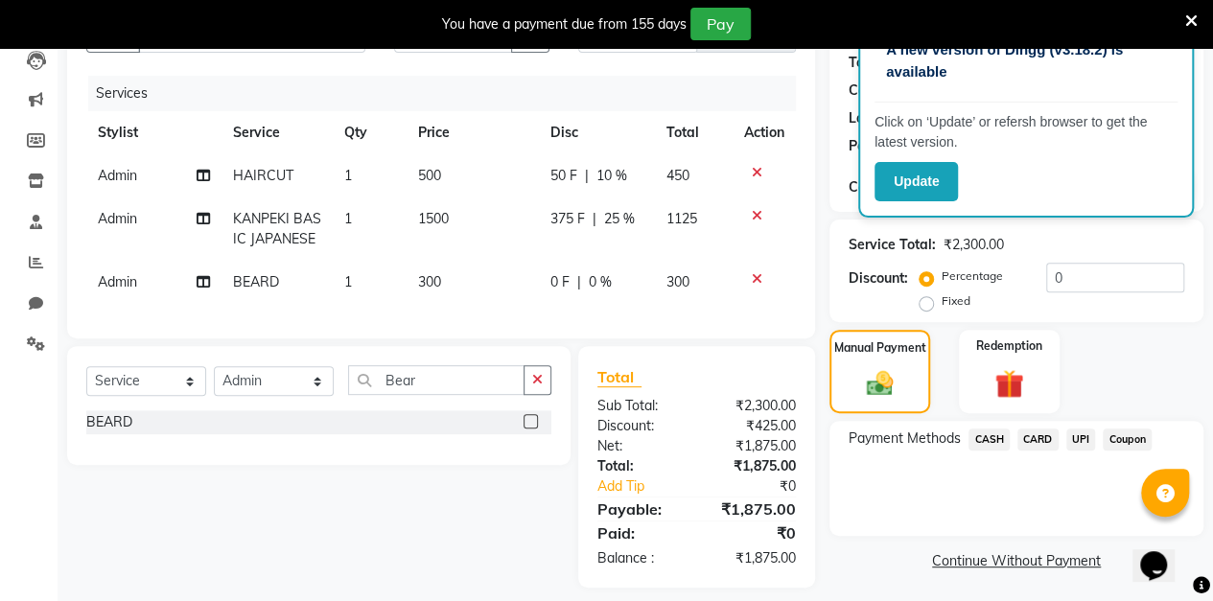
click at [621, 223] on span "25 %" at bounding box center [618, 219] width 31 height 20
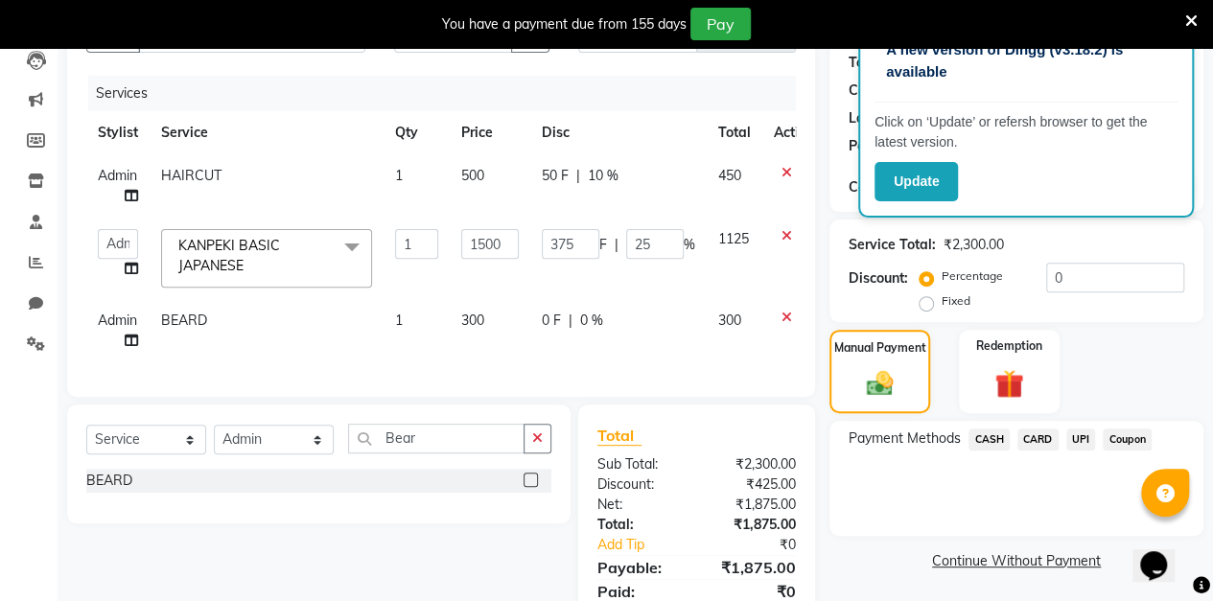
click at [596, 326] on span "0 %" at bounding box center [591, 321] width 23 height 20
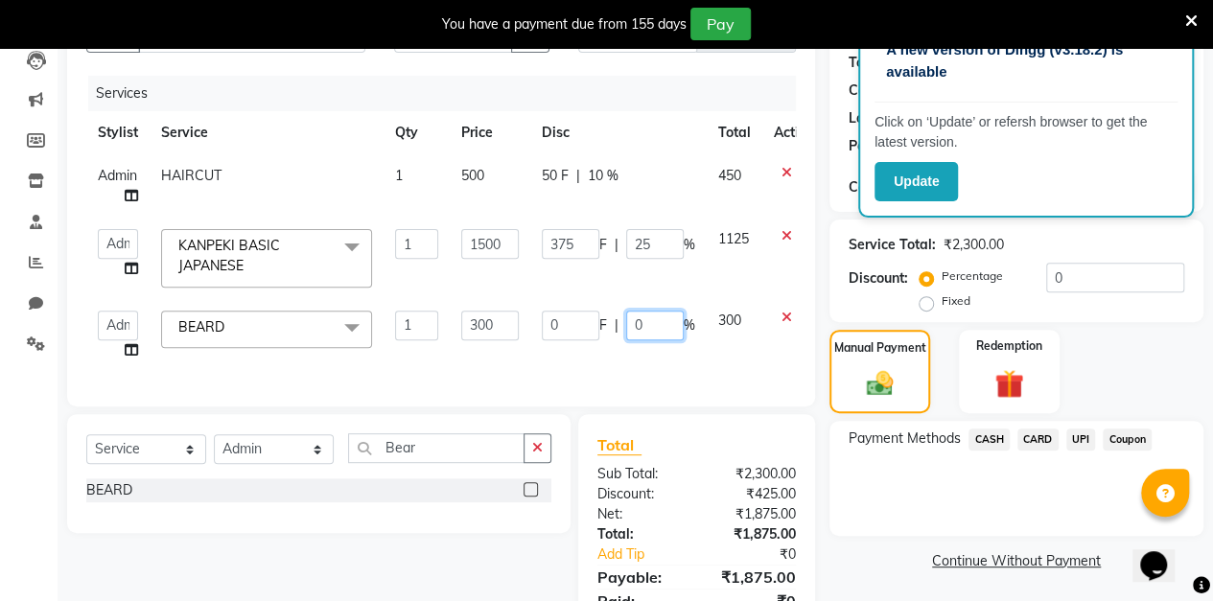
click at [666, 320] on input "0" at bounding box center [655, 326] width 58 height 30
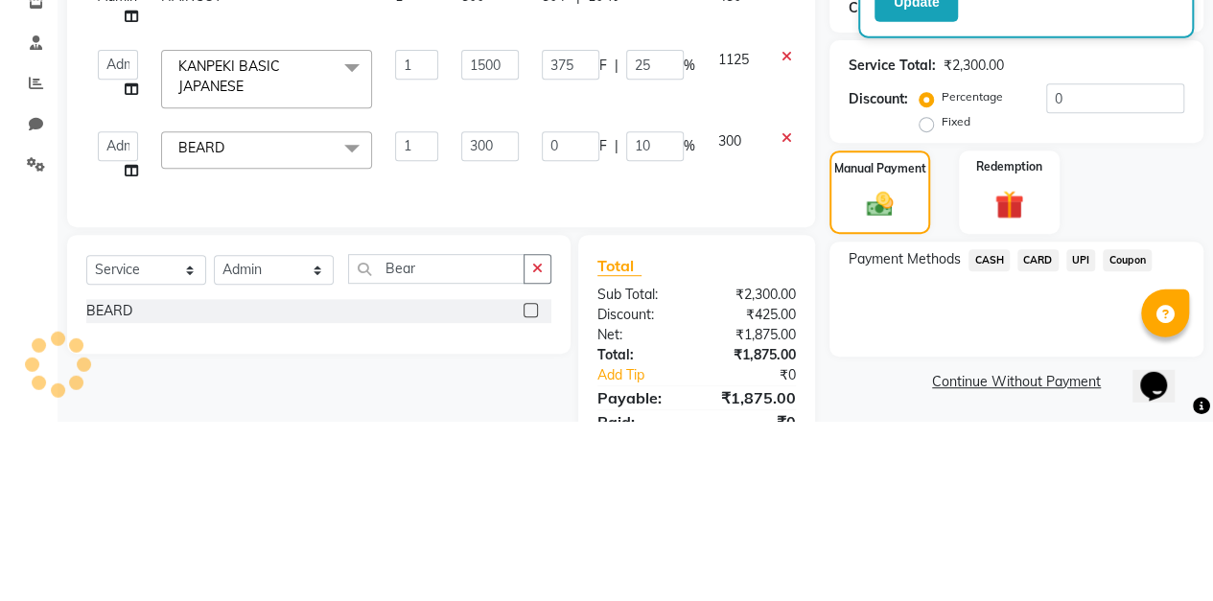
click at [821, 443] on div "Total Sub Total: ₹2,300.00 Discount: ₹425.00 Net: ₹1,875.00 Total: ₹1,875.00 Ad…" at bounding box center [699, 535] width 259 height 242
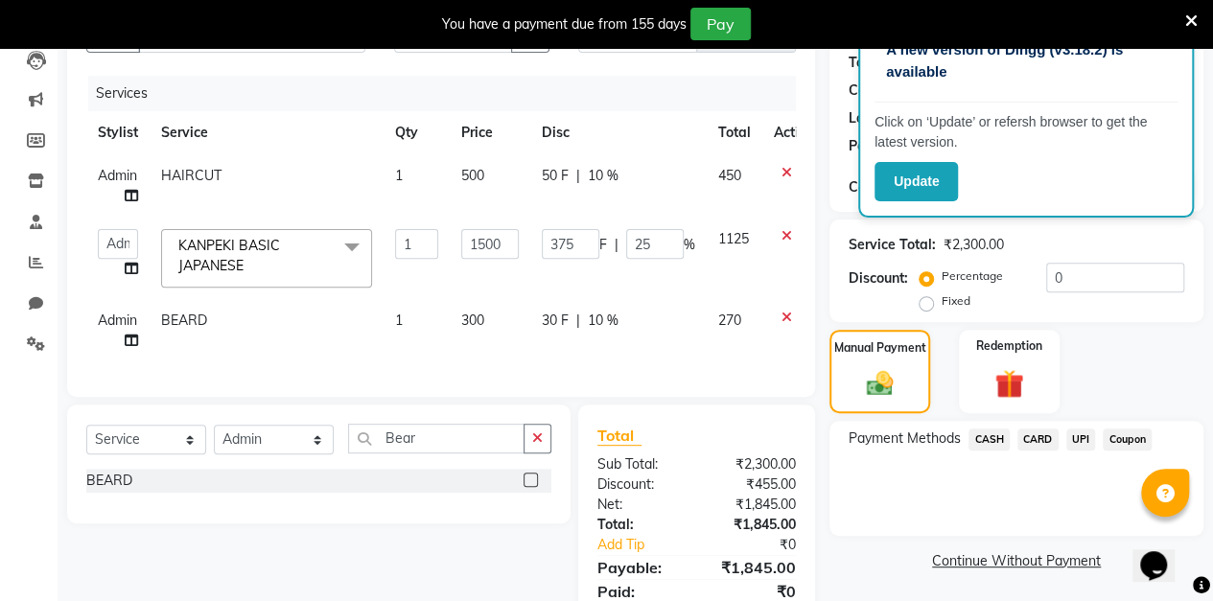
click at [613, 316] on span "10 %" at bounding box center [603, 321] width 31 height 20
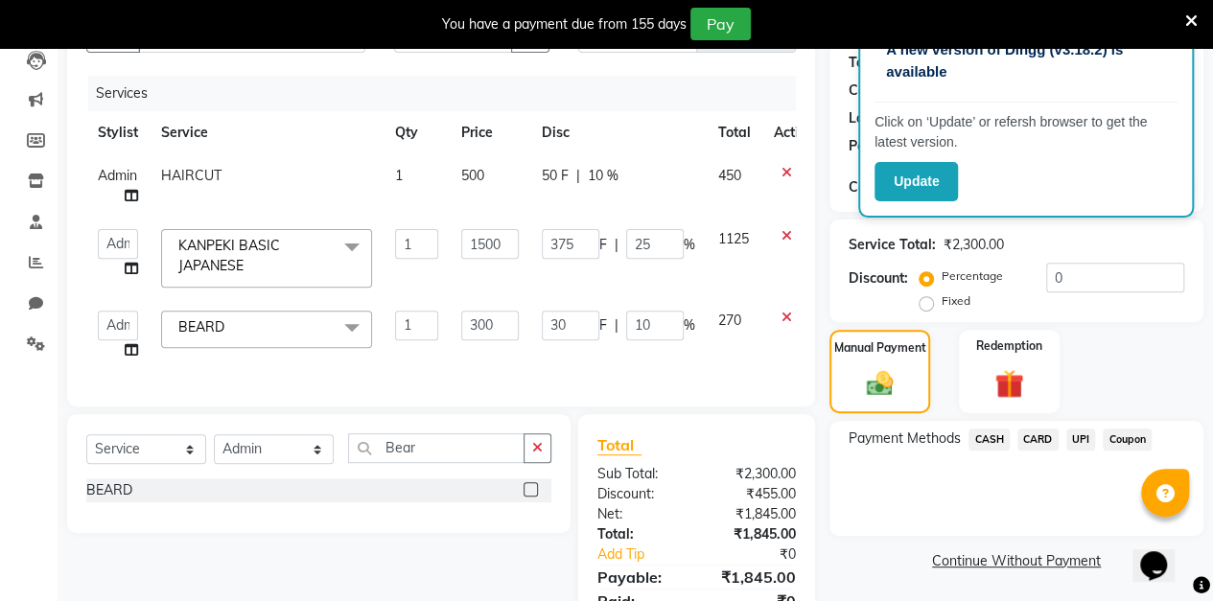
click at [605, 179] on span "10 %" at bounding box center [603, 176] width 31 height 20
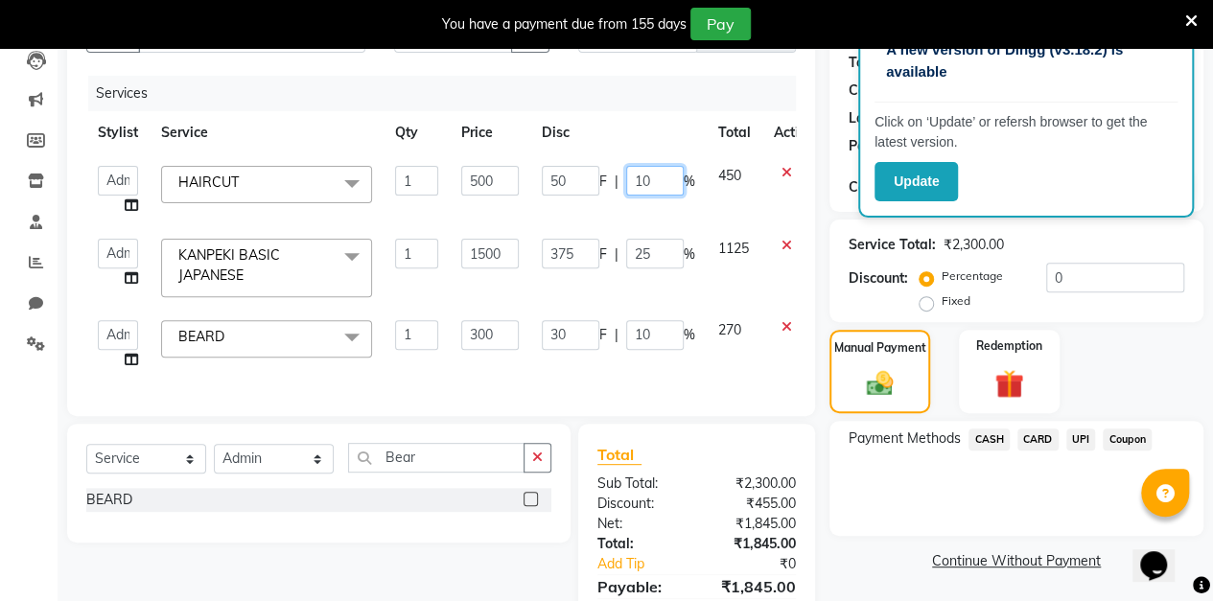
click at [660, 185] on input "10" at bounding box center [655, 181] width 58 height 30
click at [826, 242] on div "Client [PHONE_NUMBER] Date [DATE] Invoice Number V/2025 V/[PHONE_NUMBER] Servic…" at bounding box center [441, 324] width 777 height 684
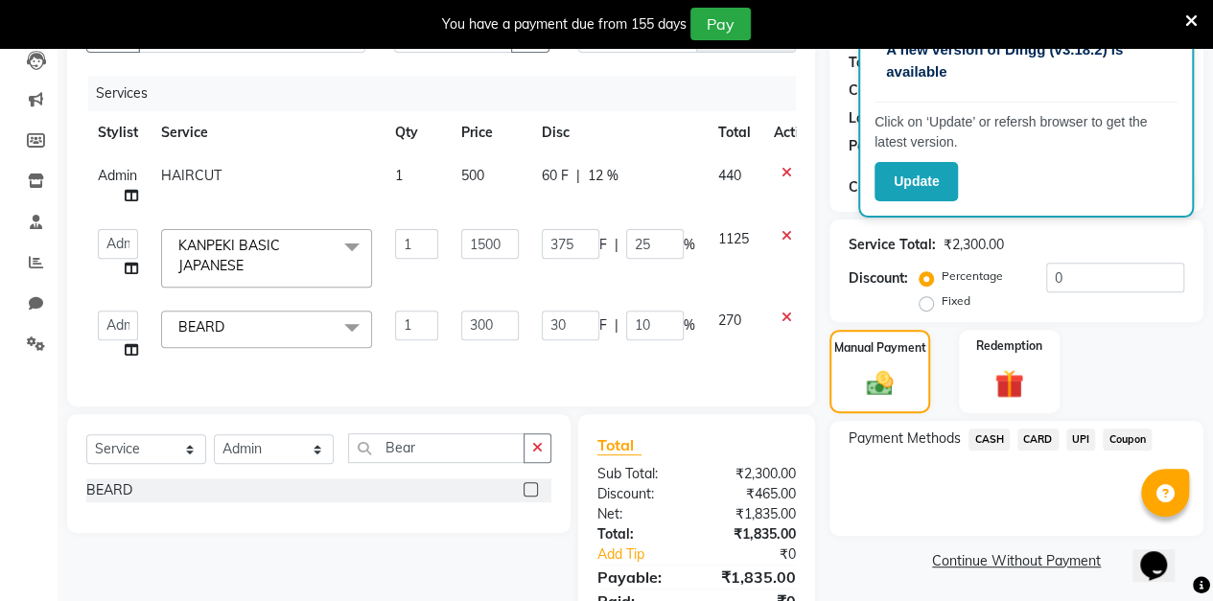
click at [610, 192] on td "60 F | 12 %" at bounding box center [618, 185] width 176 height 63
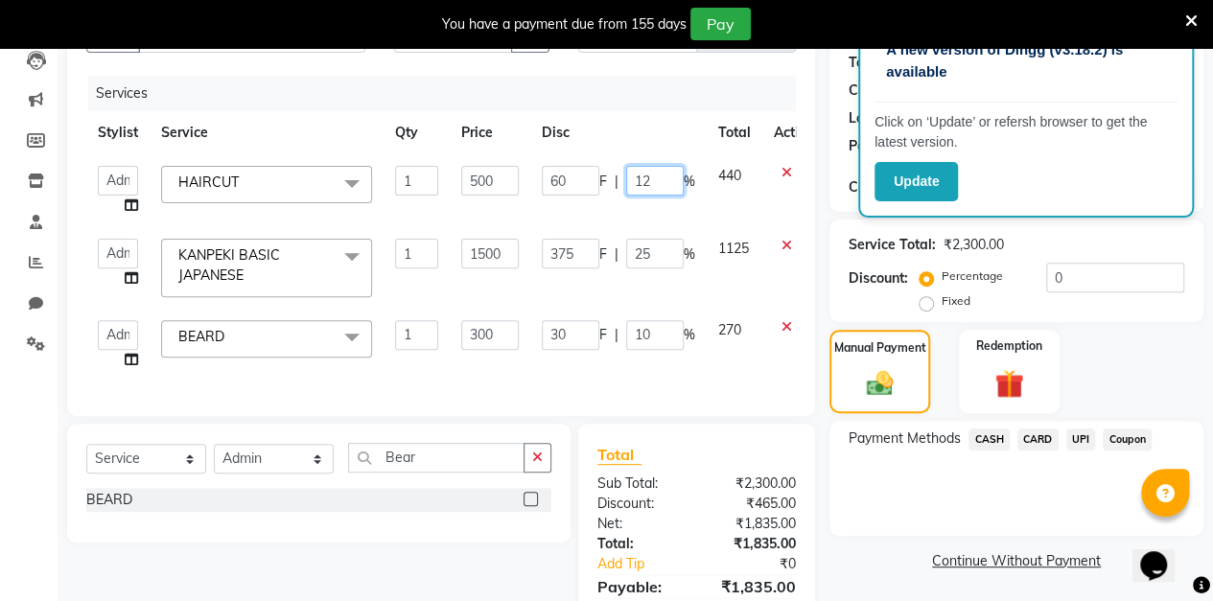
click at [658, 182] on input "12" at bounding box center [655, 181] width 58 height 30
click at [829, 242] on div "Service Total: ₹2,300.00 Discount: Percentage Fixed 0" at bounding box center [1016, 271] width 374 height 103
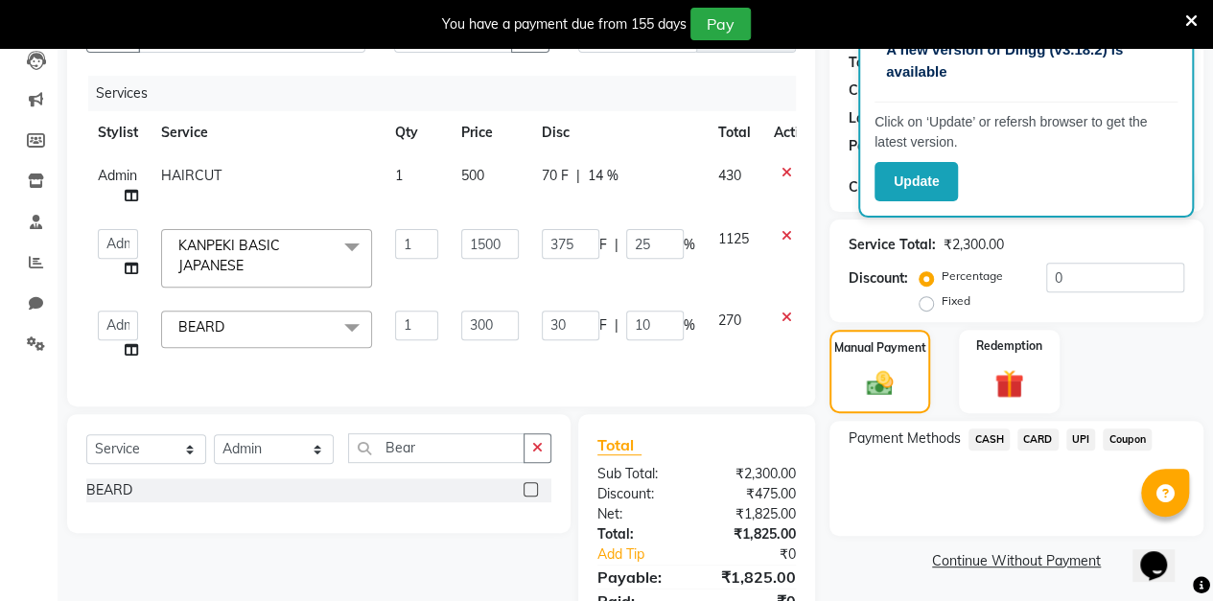
click at [610, 184] on td "70 F | 14 %" at bounding box center [618, 185] width 176 height 63
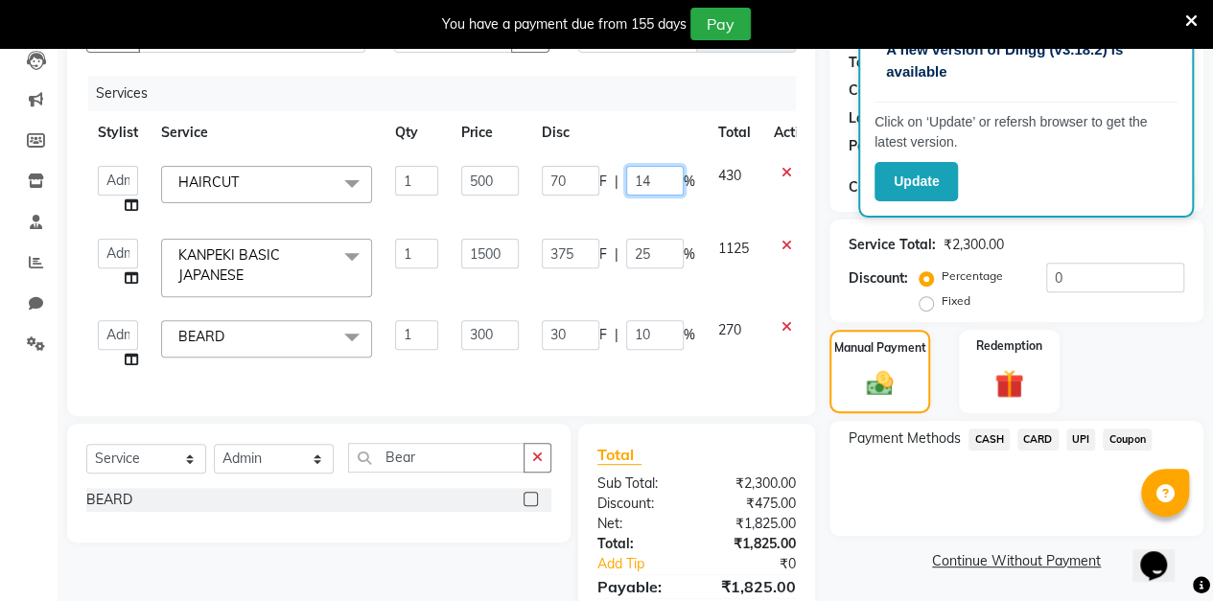
click at [661, 180] on input "14" at bounding box center [655, 181] width 58 height 30
click at [830, 223] on div "Service Total: ₹2,300.00 Discount: Percentage Fixed 0" at bounding box center [1016, 271] width 374 height 103
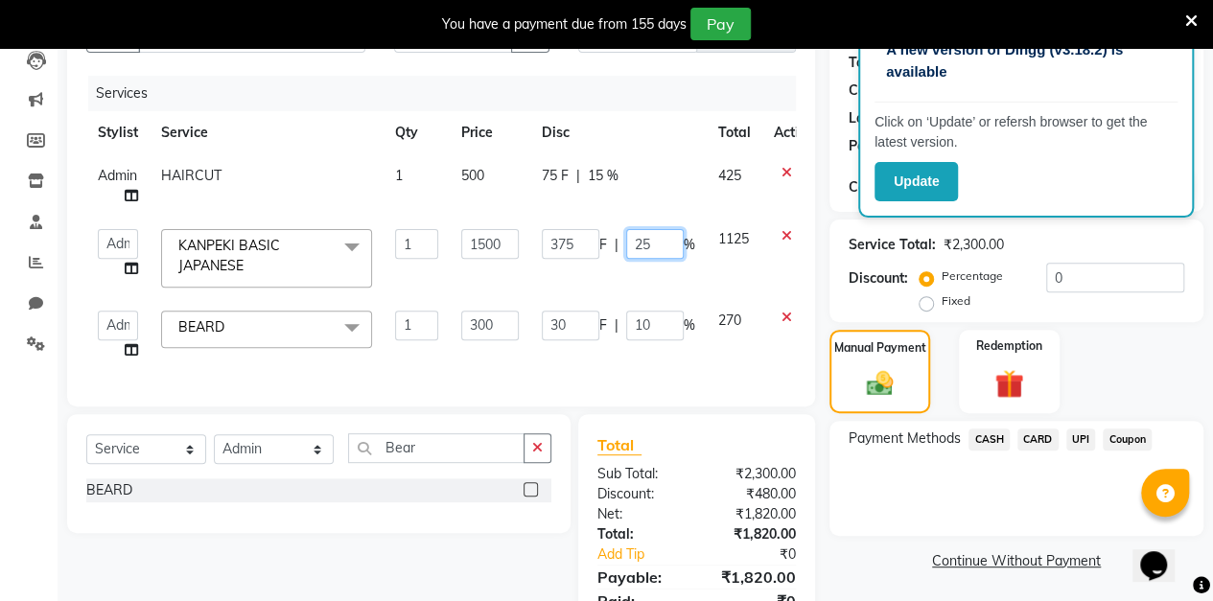
click at [655, 245] on input "25" at bounding box center [655, 244] width 58 height 30
click at [824, 263] on div "Client [PHONE_NUMBER] Date [DATE] Invoice Number V/2025 V/[PHONE_NUMBER] Servic…" at bounding box center [441, 319] width 777 height 674
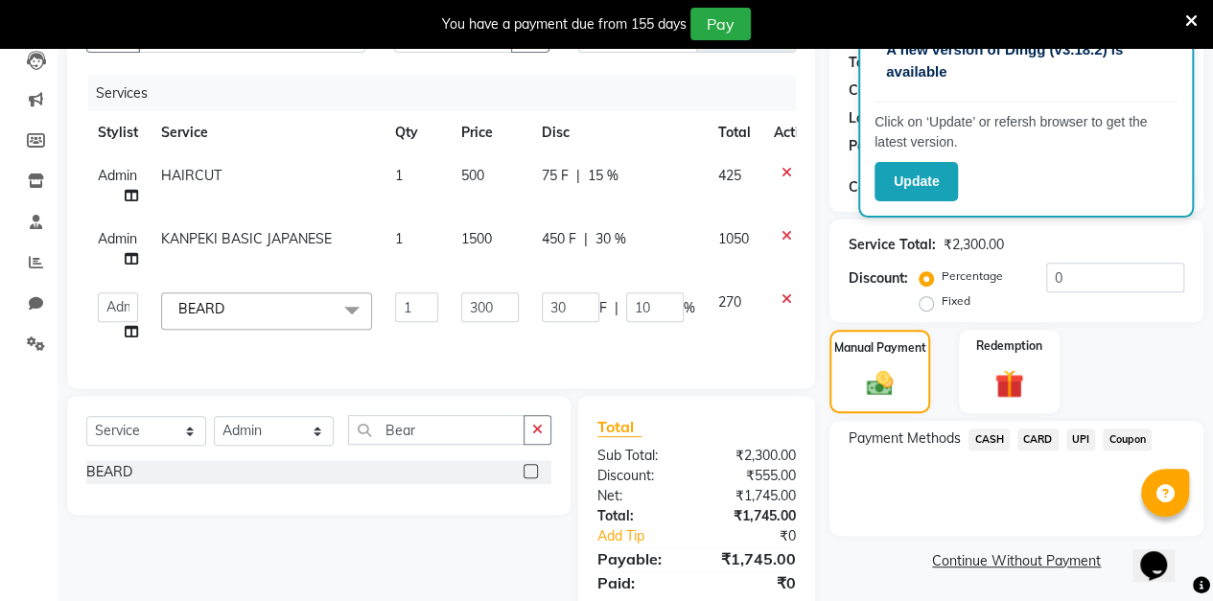
click at [615, 240] on span "30 %" at bounding box center [610, 239] width 31 height 20
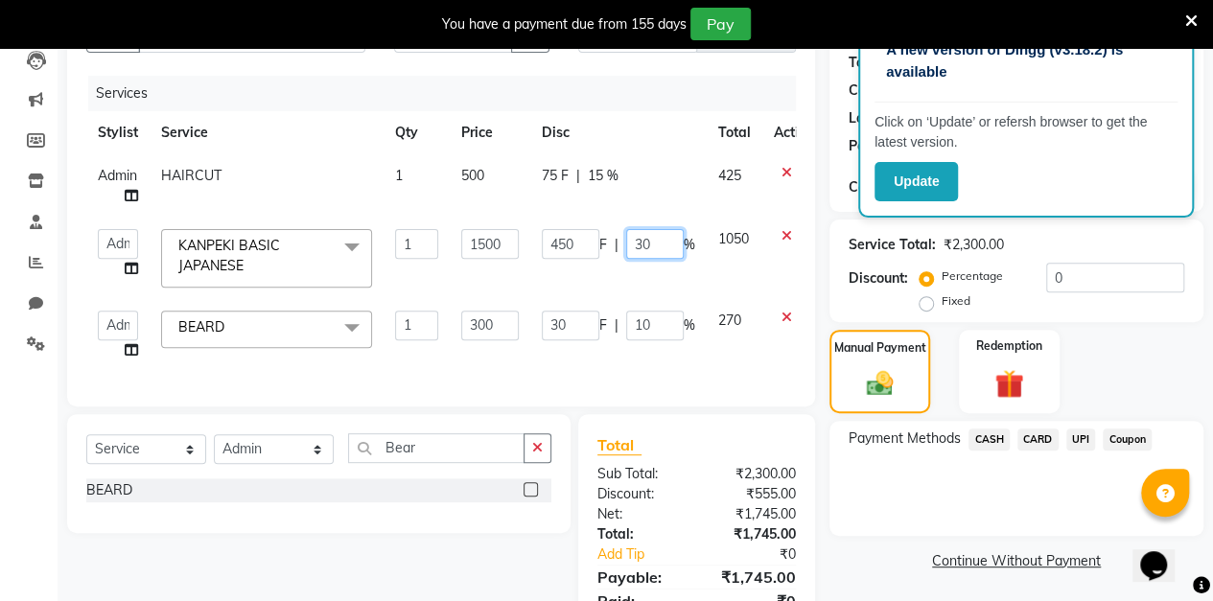
click at [667, 242] on input "30" at bounding box center [655, 244] width 58 height 30
click at [826, 262] on div "Client [PHONE_NUMBER] Date [DATE] Invoice Number V/2025 V/[PHONE_NUMBER] Servic…" at bounding box center [441, 319] width 777 height 674
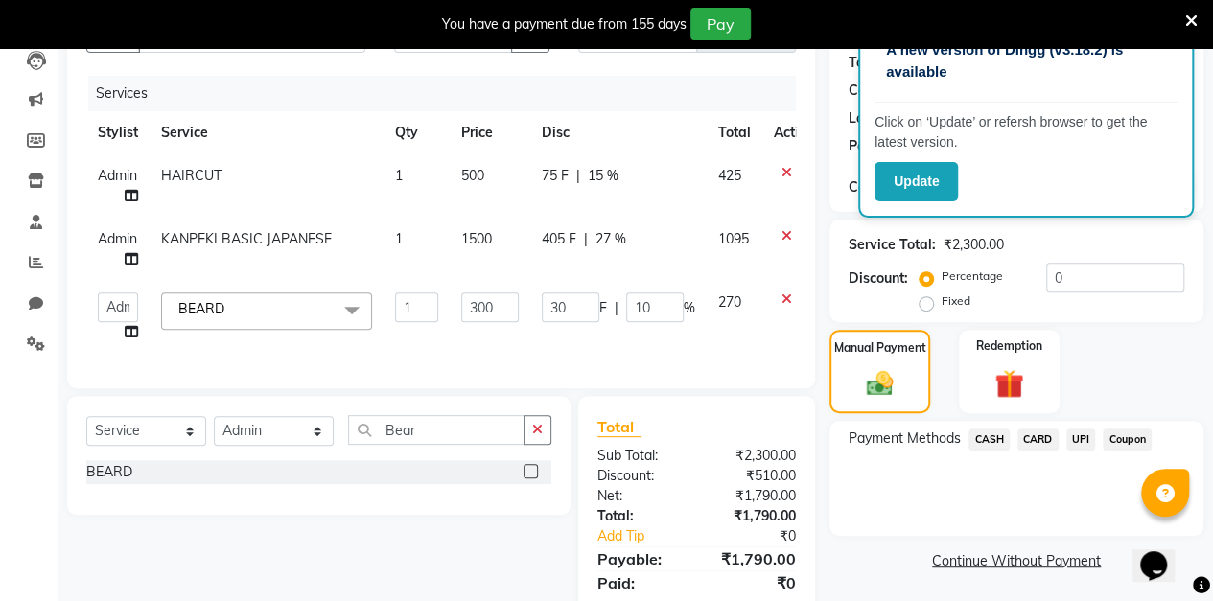
click at [619, 239] on span "27 %" at bounding box center [610, 239] width 31 height 20
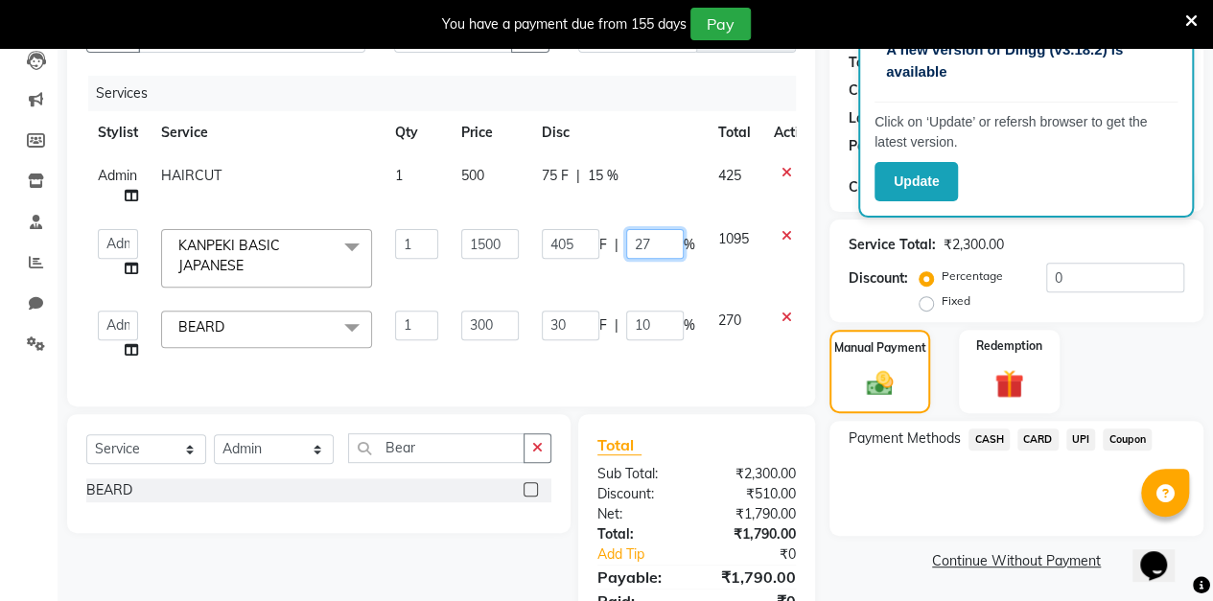
click at [663, 249] on input "27" at bounding box center [655, 244] width 58 height 30
click at [823, 272] on div "Client [PHONE_NUMBER] Date [DATE] Invoice Number V/2025 V/[PHONE_NUMBER] Servic…" at bounding box center [441, 319] width 777 height 674
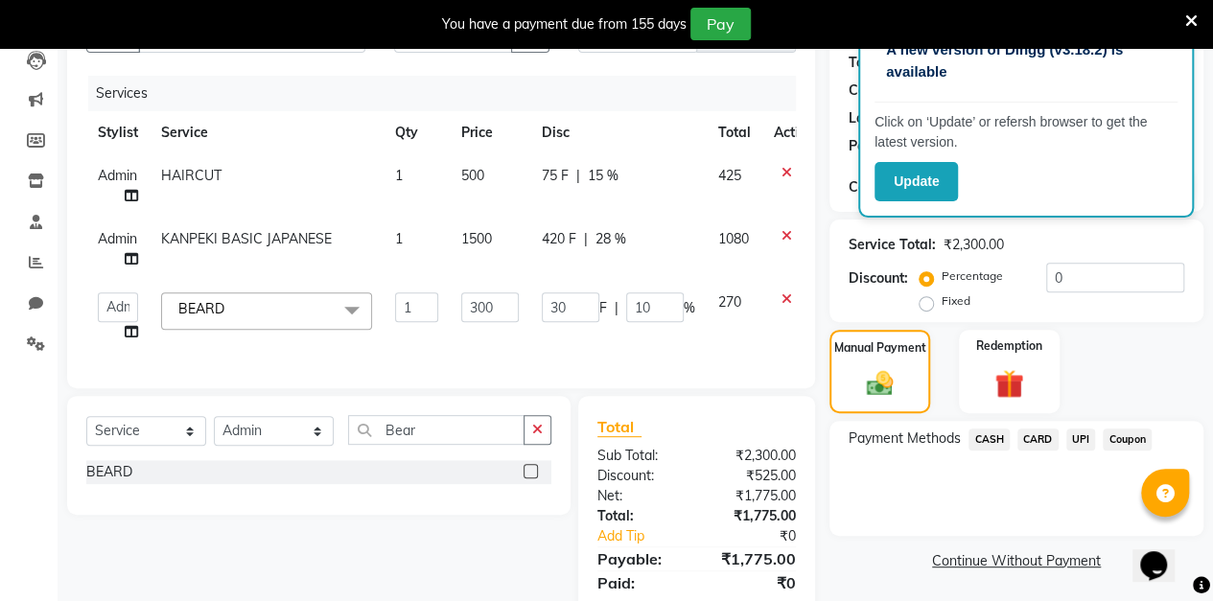
click at [610, 244] on span "28 %" at bounding box center [610, 239] width 31 height 20
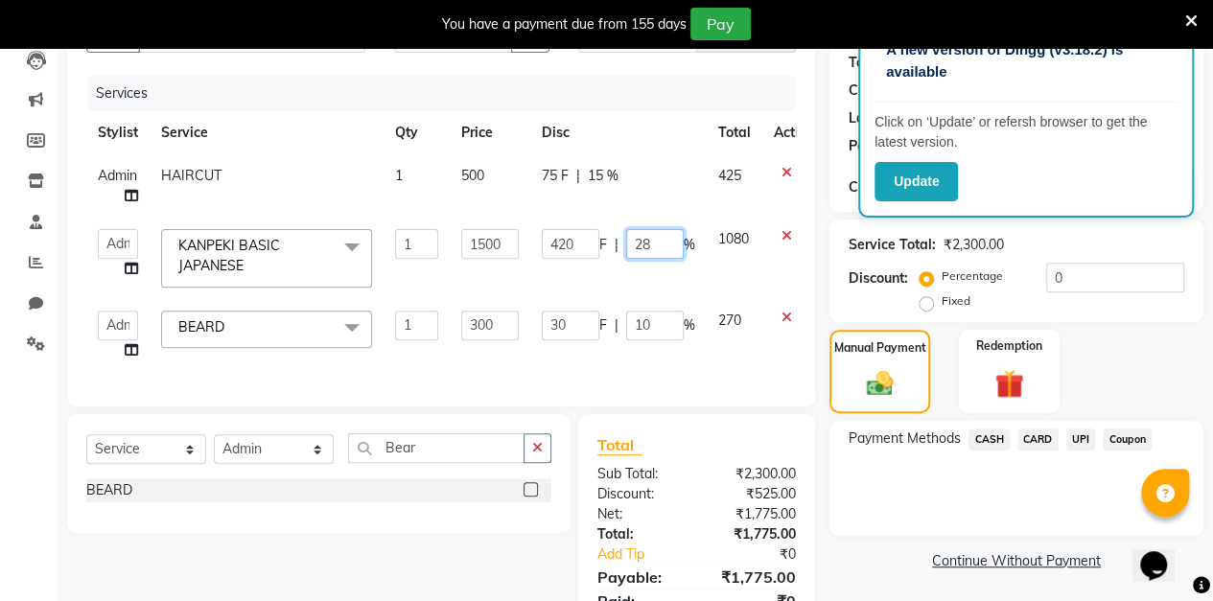
click at [667, 248] on input "28" at bounding box center [655, 244] width 58 height 30
click at [832, 244] on div "Service Total: ₹2,300.00 Discount: Percentage Fixed 0" at bounding box center [1016, 271] width 374 height 103
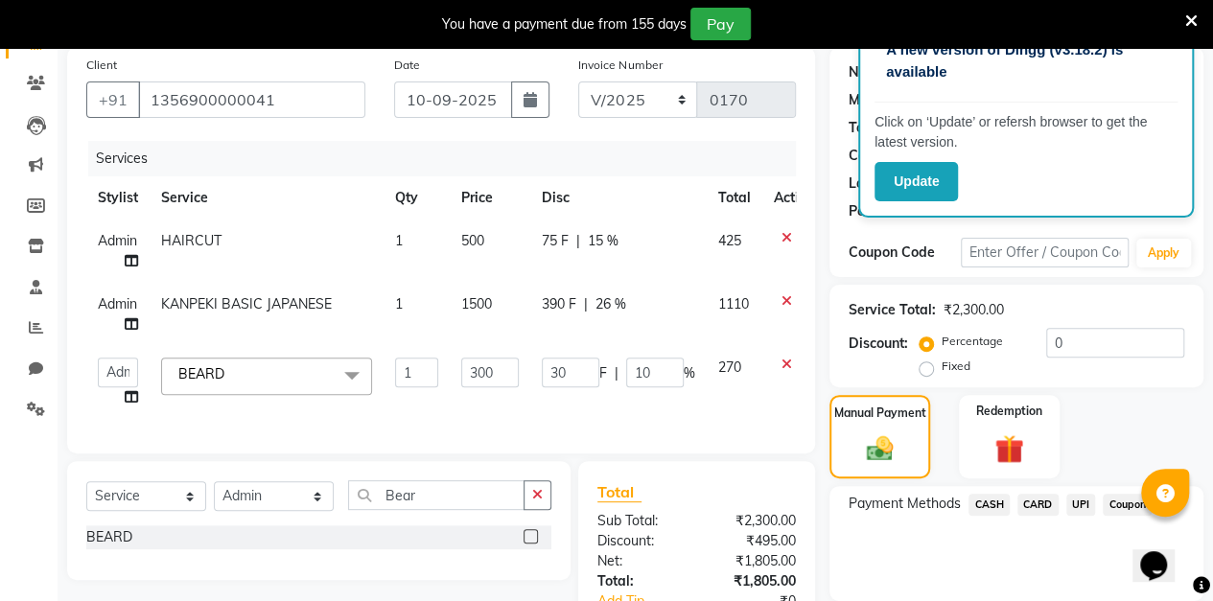
scroll to position [288, 0]
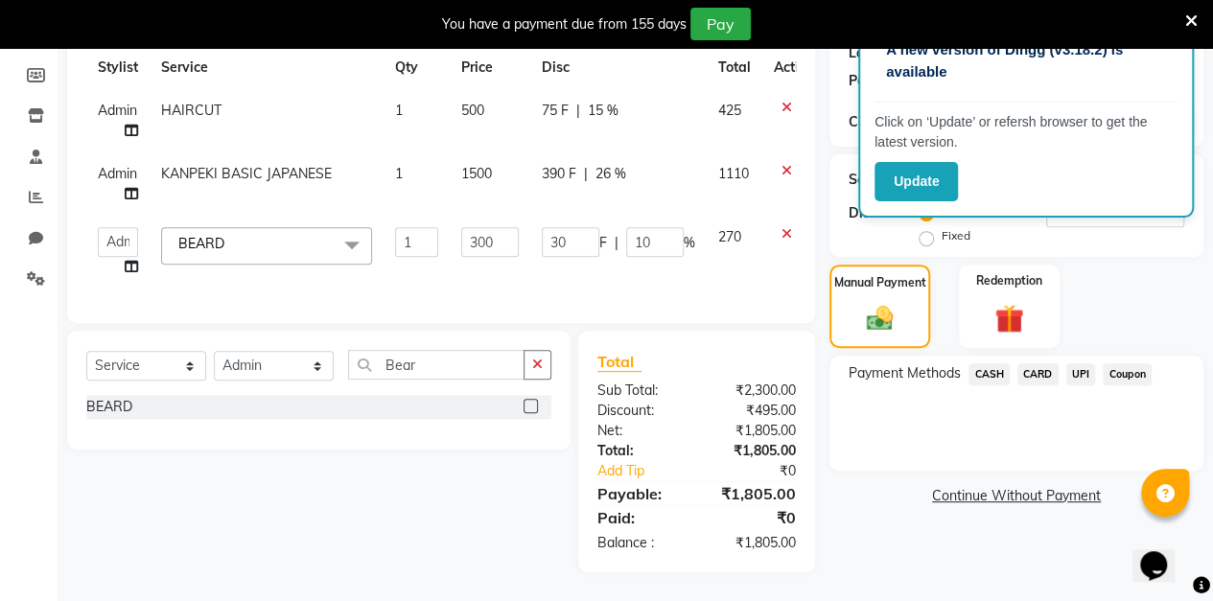
click at [995, 365] on span "CASH" at bounding box center [988, 374] width 41 height 22
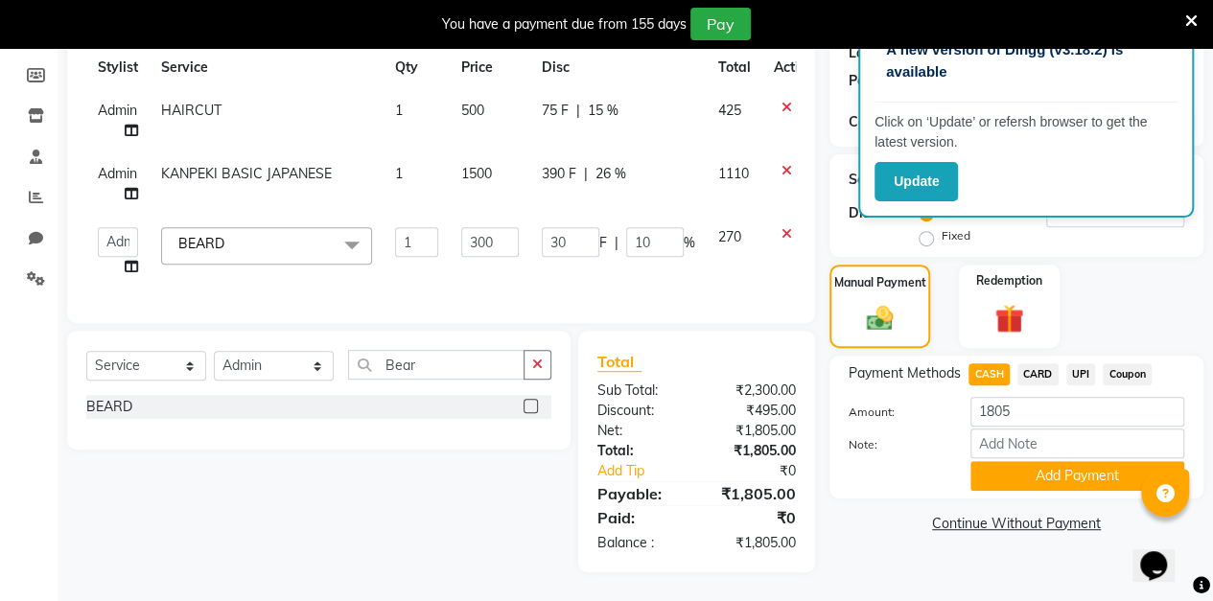
click at [1060, 465] on button "Add Payment" at bounding box center [1077, 476] width 214 height 30
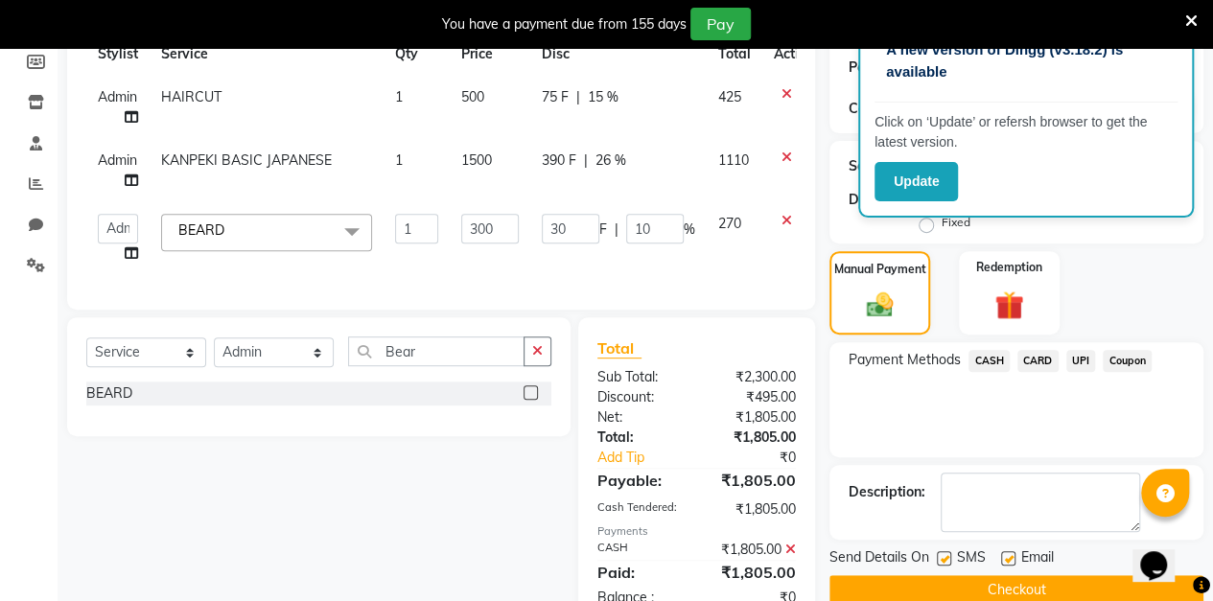
scroll to position [355, 0]
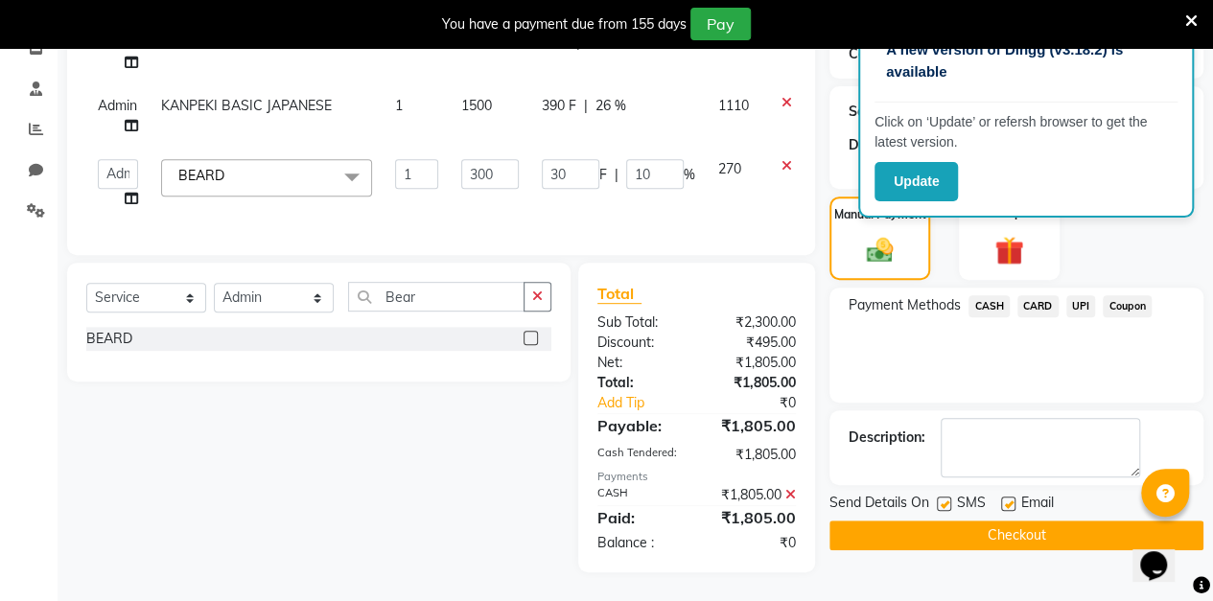
click at [1001, 522] on button "Checkout" at bounding box center [1016, 536] width 374 height 30
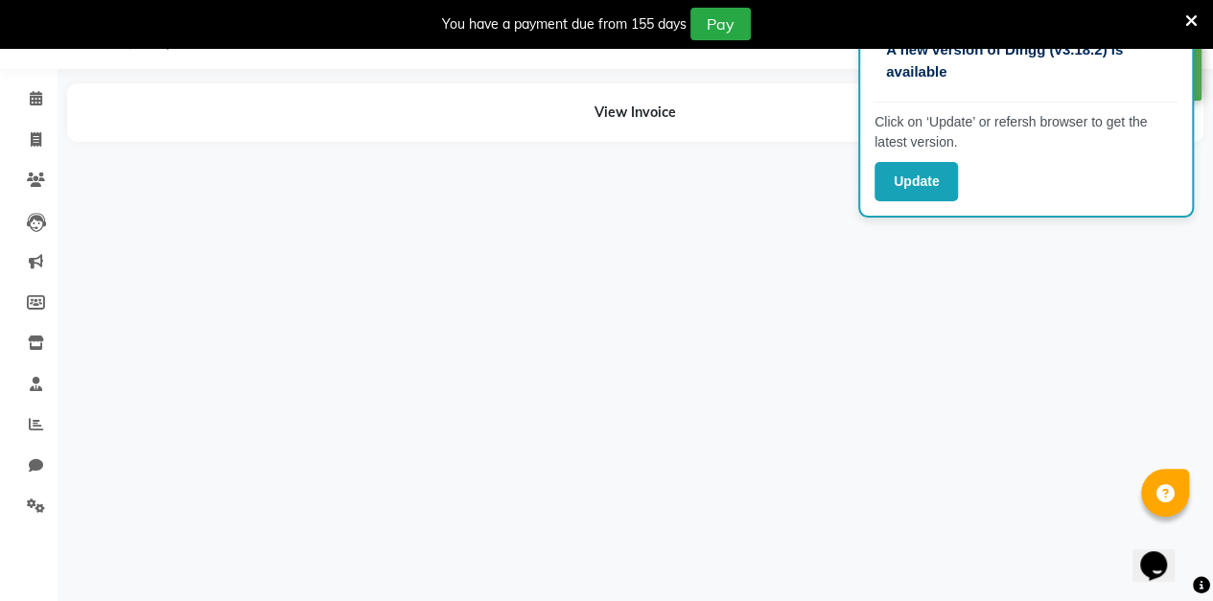
scroll to position [47, 0]
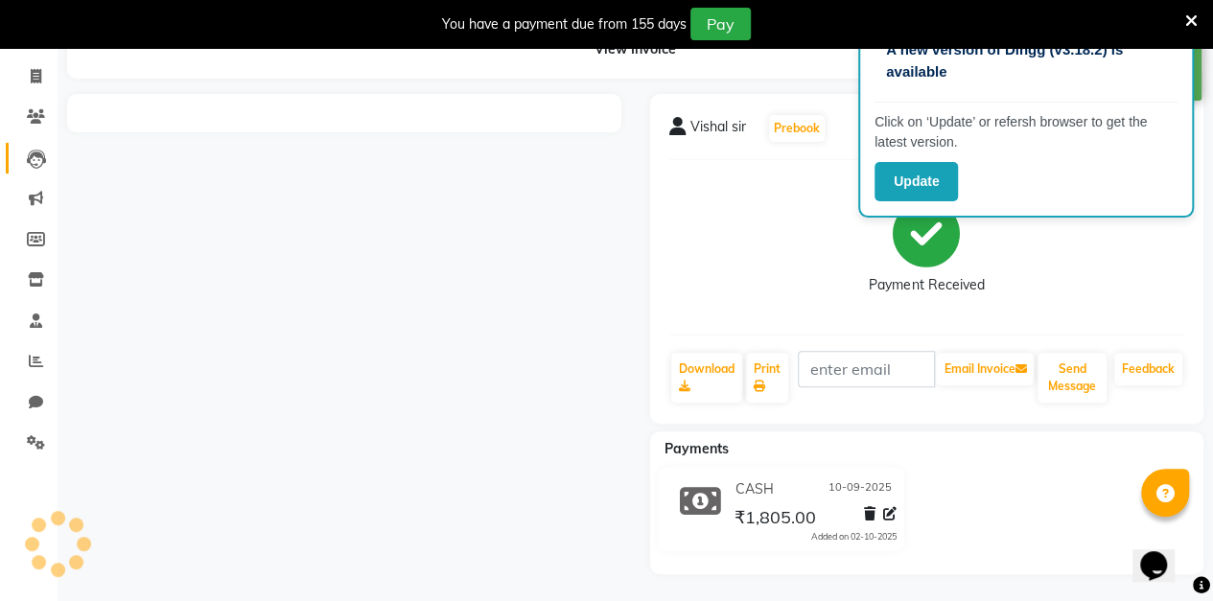
click at [36, 153] on icon at bounding box center [36, 159] width 19 height 19
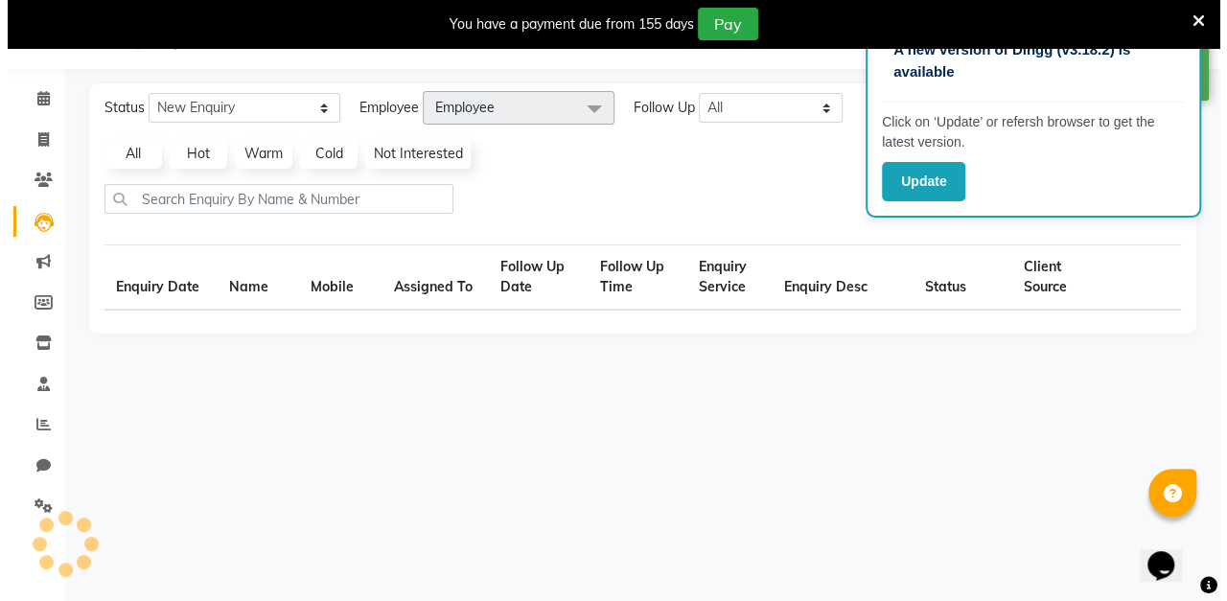
scroll to position [47, 0]
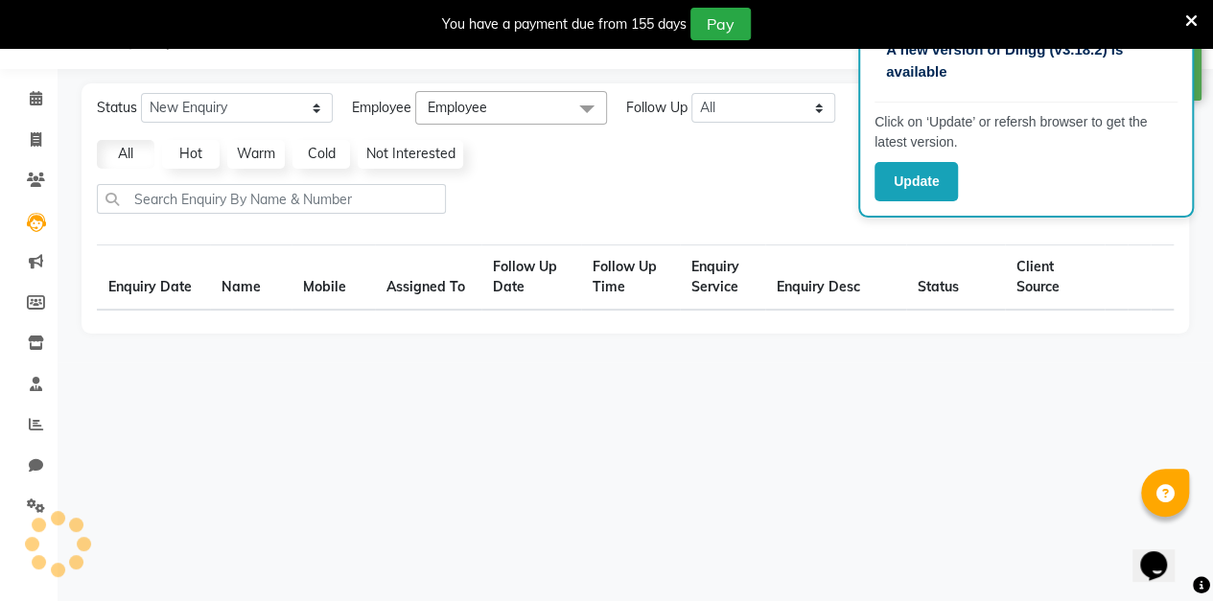
click at [35, 139] on icon at bounding box center [36, 139] width 11 height 14
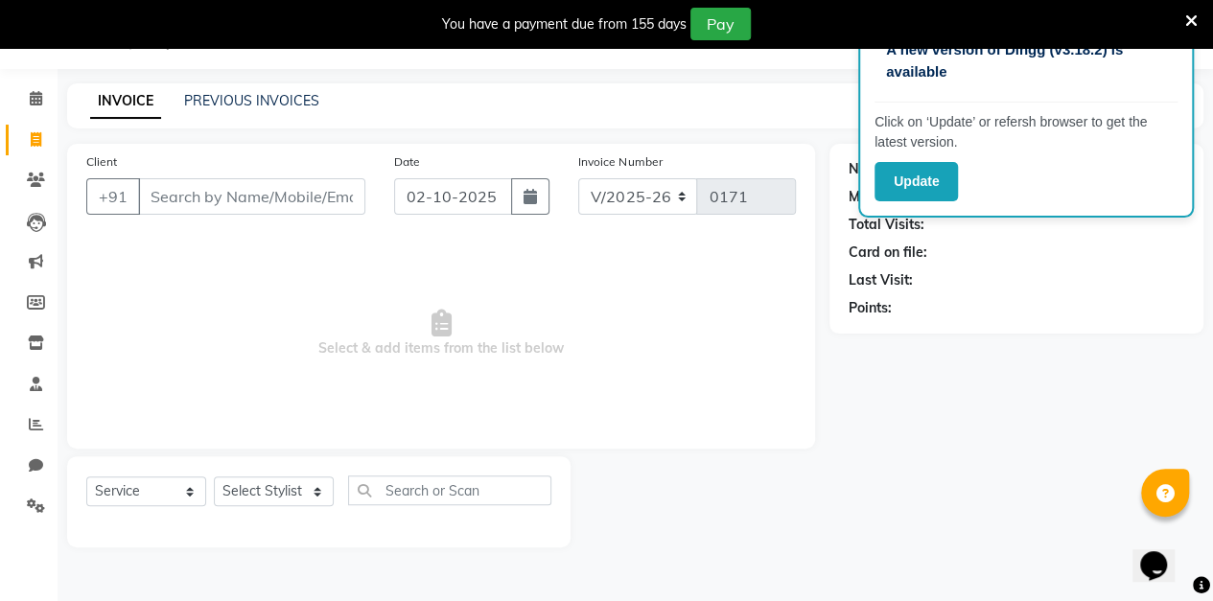
click at [543, 197] on button "button" at bounding box center [530, 196] width 38 height 36
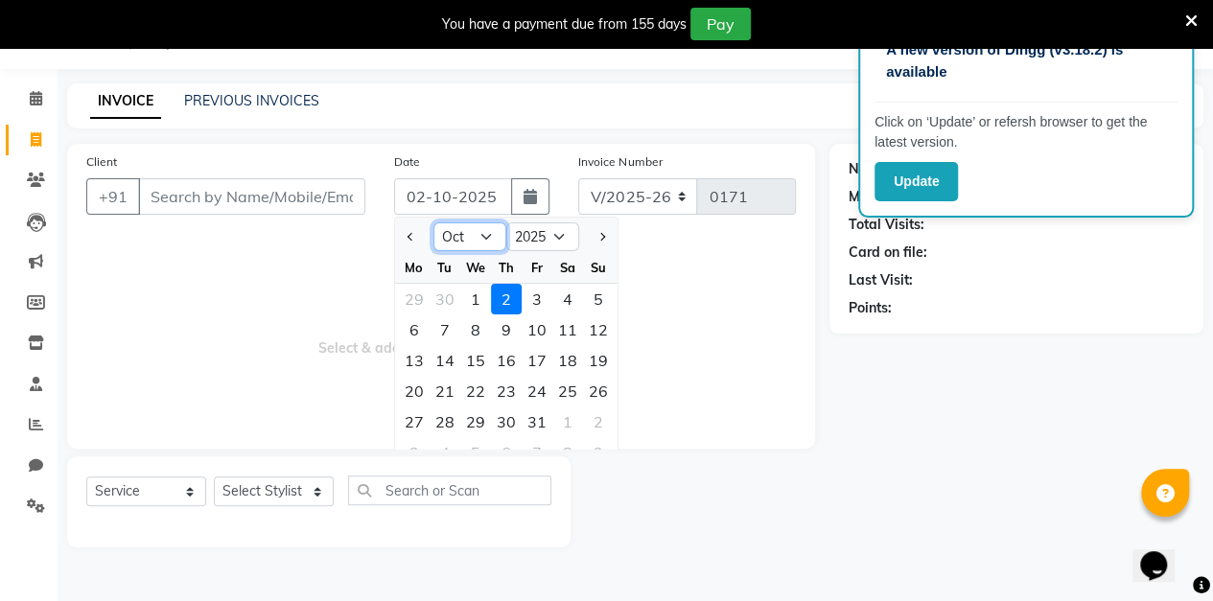
click at [485, 240] on select "Jan Feb Mar Apr May Jun [DATE] Aug Sep Oct Nov Dec" at bounding box center [469, 236] width 73 height 29
click at [433, 222] on select "Jan Feb Mar Apr May Jun [DATE] Aug Sep Oct Nov Dec" at bounding box center [469, 236] width 73 height 29
click at [510, 326] on div "11" at bounding box center [506, 329] width 31 height 31
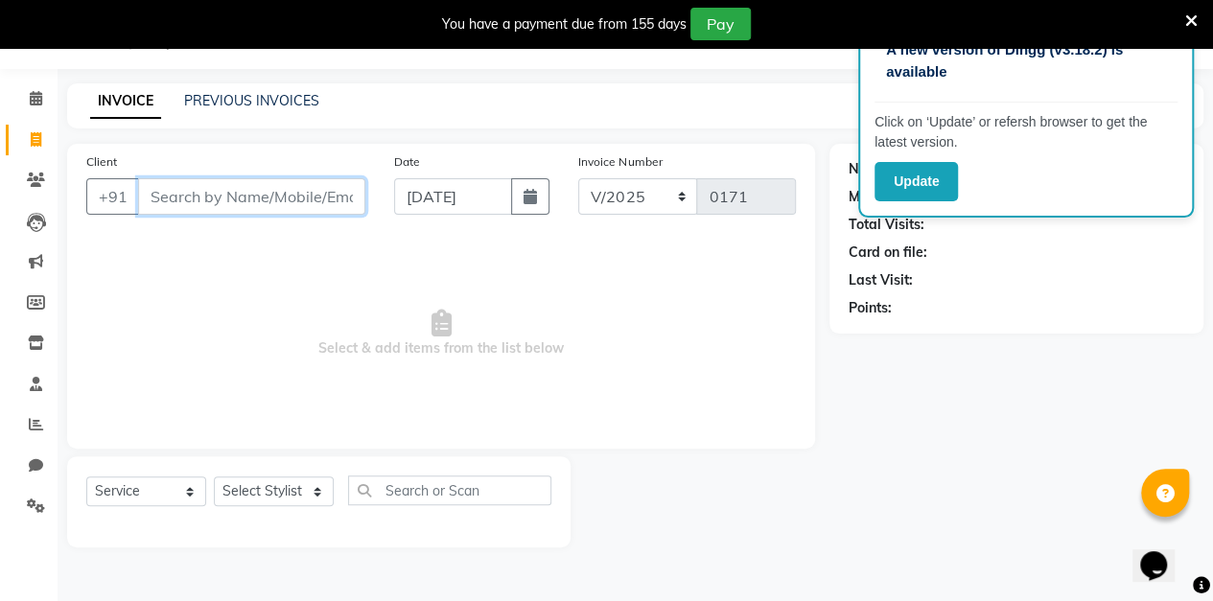
click at [205, 199] on input "Client" at bounding box center [251, 196] width 227 height 36
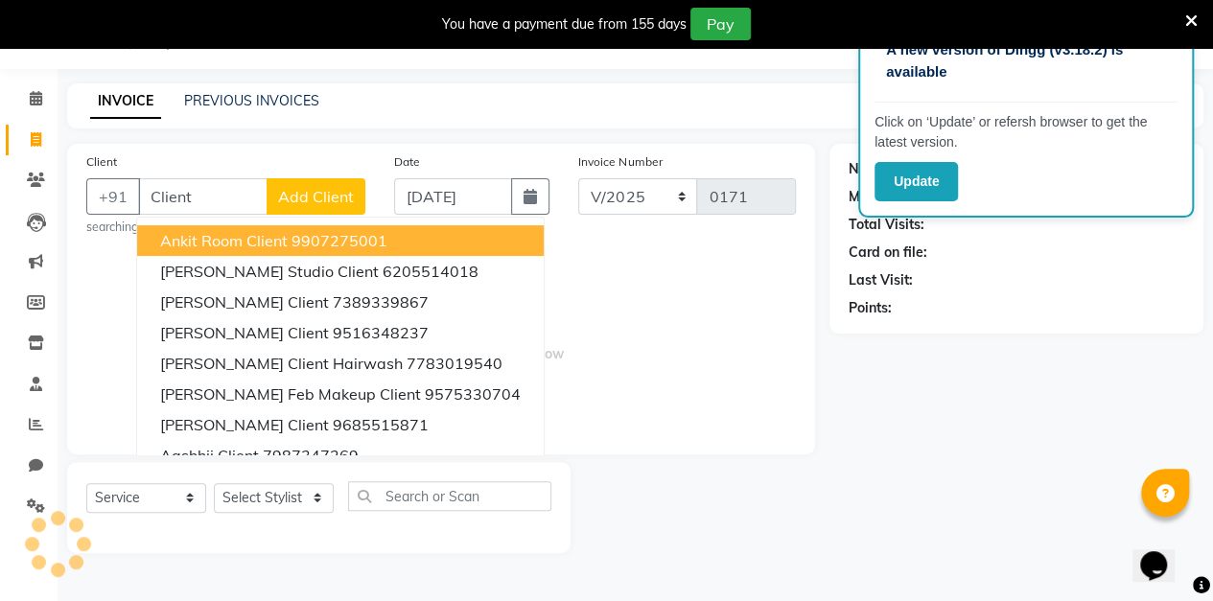
click at [352, 203] on span "Add Client" at bounding box center [316, 196] width 76 height 19
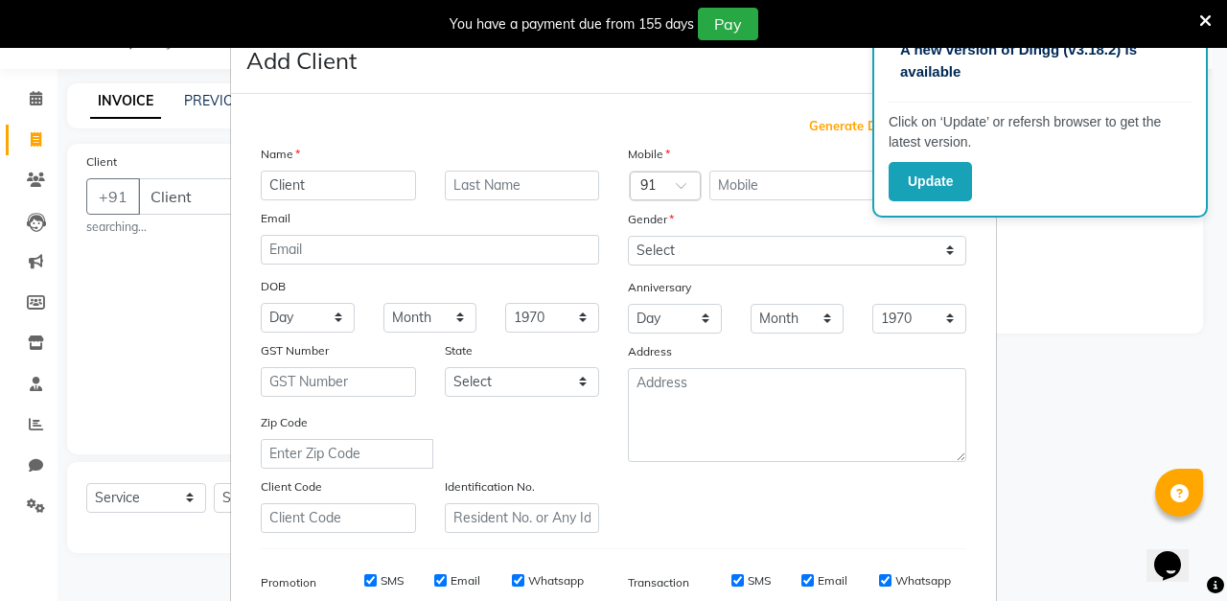
click at [836, 119] on span "Generate Dummy Number" at bounding box center [887, 126] width 157 height 19
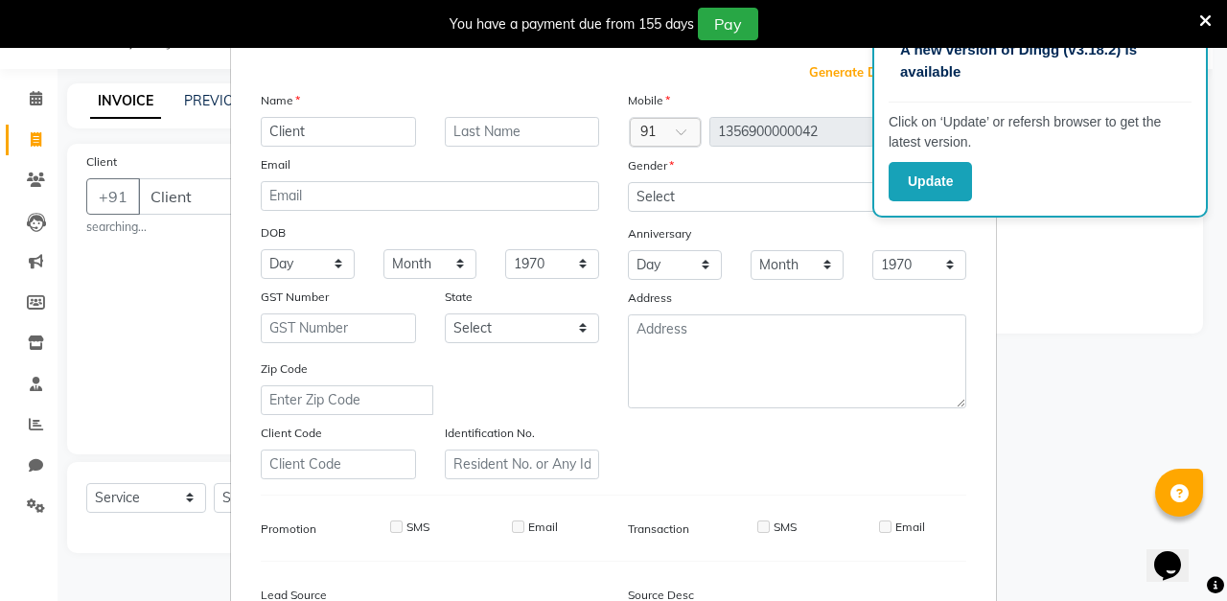
scroll to position [54, 0]
click at [717, 197] on select "Select [DEMOGRAPHIC_DATA] [DEMOGRAPHIC_DATA] Other Prefer Not To Say" at bounding box center [797, 197] width 338 height 30
click at [628, 182] on select "Select [DEMOGRAPHIC_DATA] [DEMOGRAPHIC_DATA] Other Prefer Not To Say" at bounding box center [797, 197] width 338 height 30
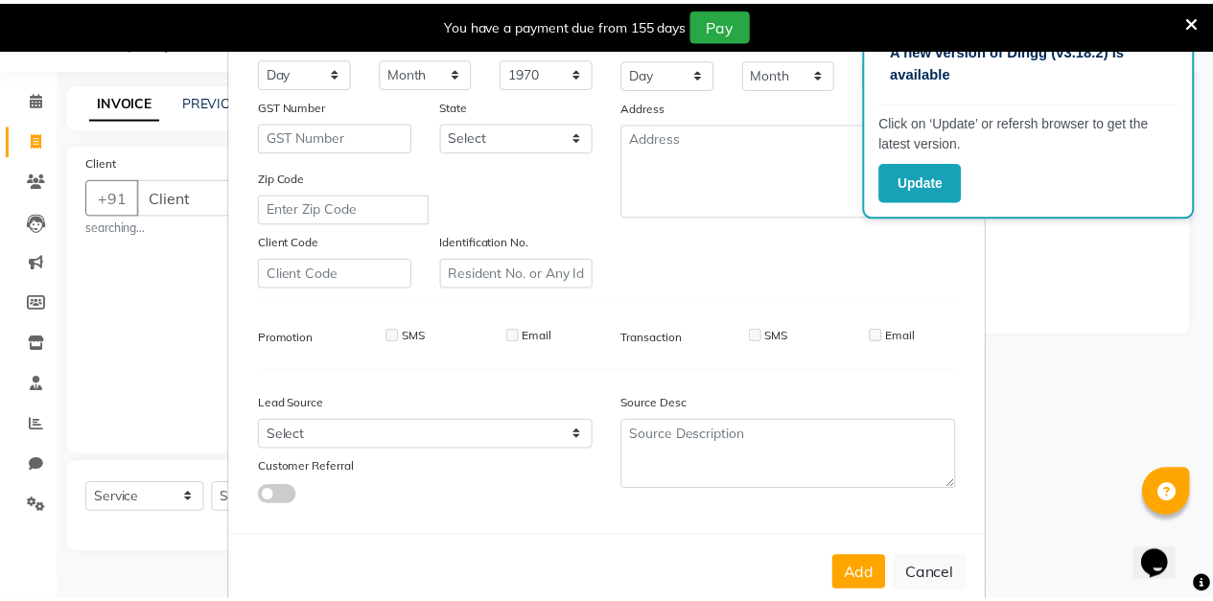
scroll to position [280, 0]
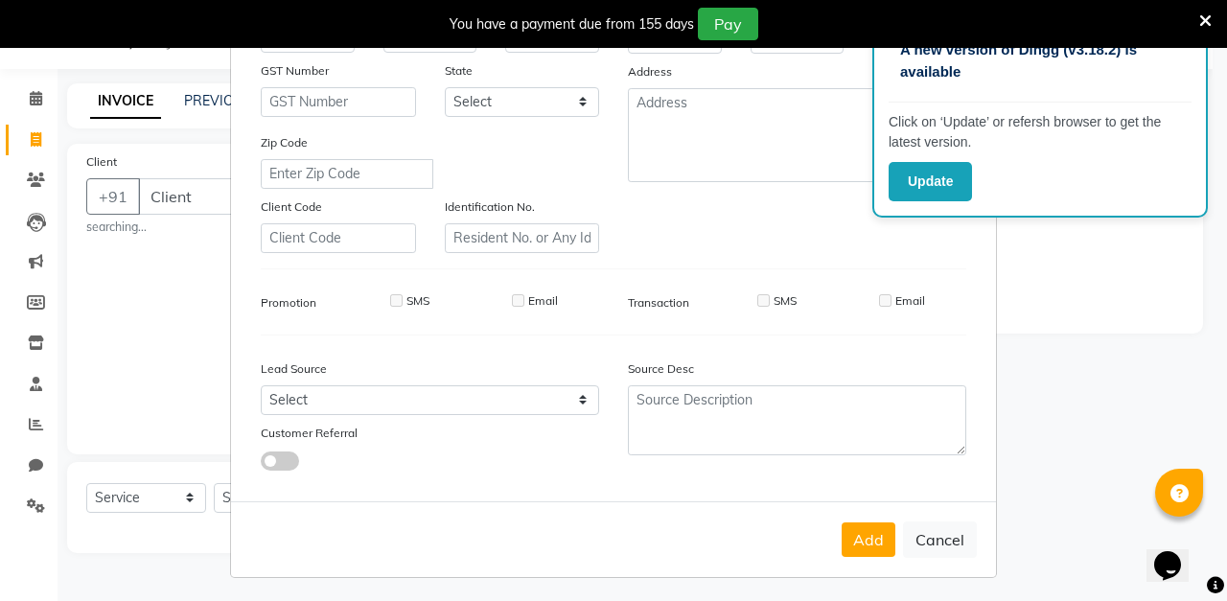
click at [854, 551] on button "Add" at bounding box center [869, 539] width 54 height 35
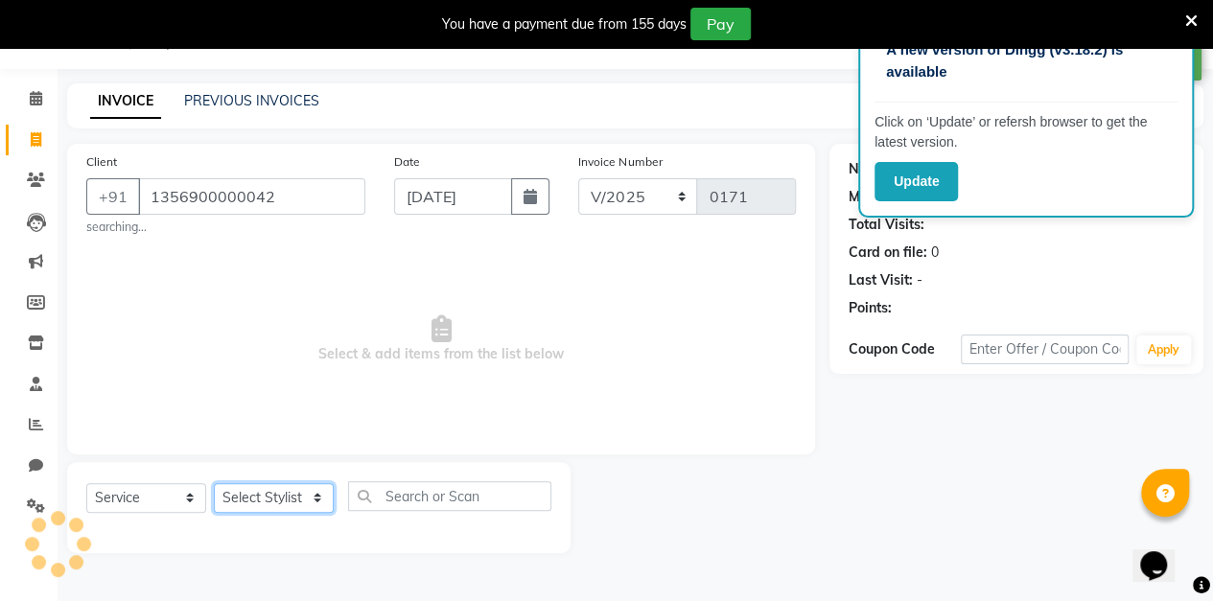
click at [300, 503] on select "Select Stylist aarti sen Admin [PERSON_NAME] anzal [PERSON_NAME][MEDICAL_DATA]:…" at bounding box center [274, 498] width 120 height 30
click at [214, 483] on select "Select Stylist aarti sen Admin [PERSON_NAME] anzal [PERSON_NAME][MEDICAL_DATA]:…" at bounding box center [274, 498] width 120 height 30
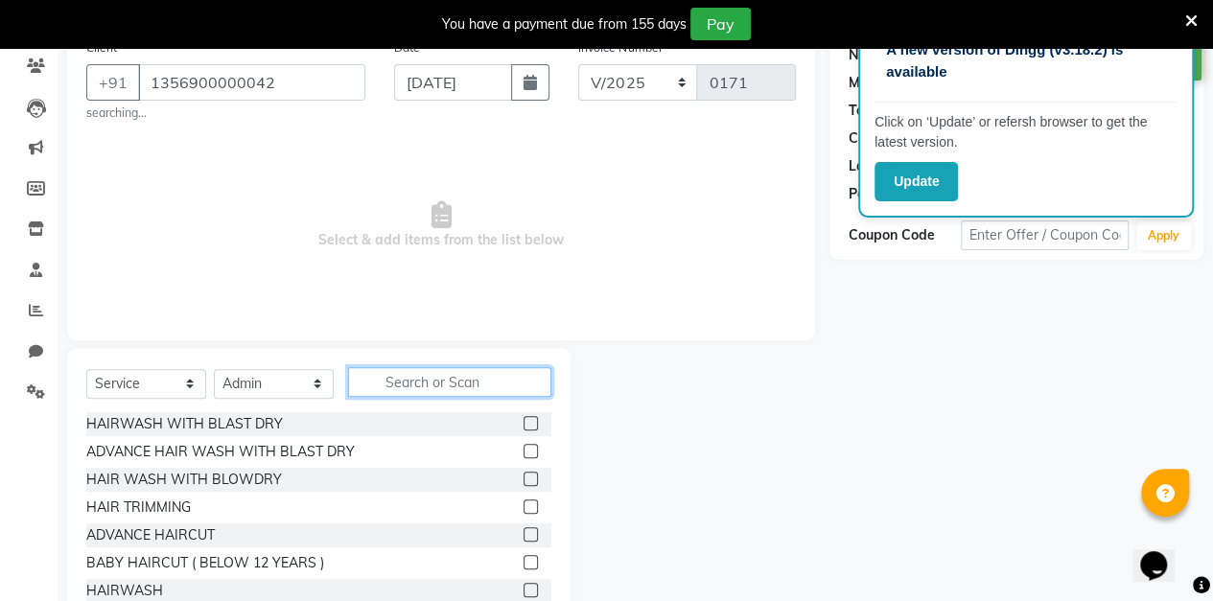
click at [463, 389] on input "text" at bounding box center [449, 382] width 203 height 30
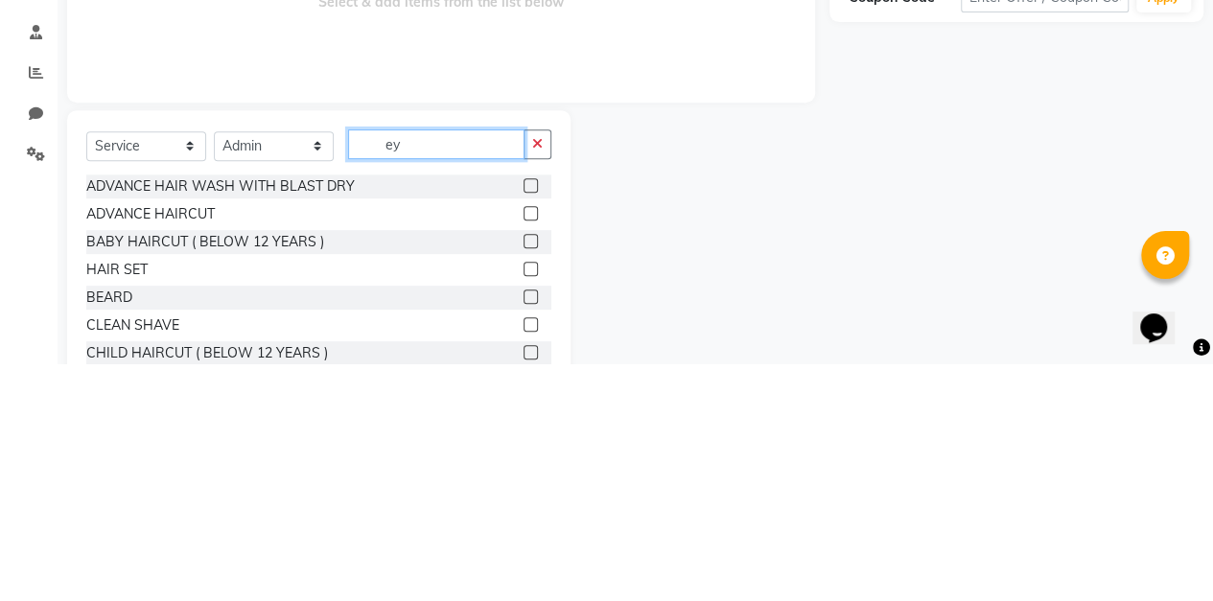
scroll to position [82, 0]
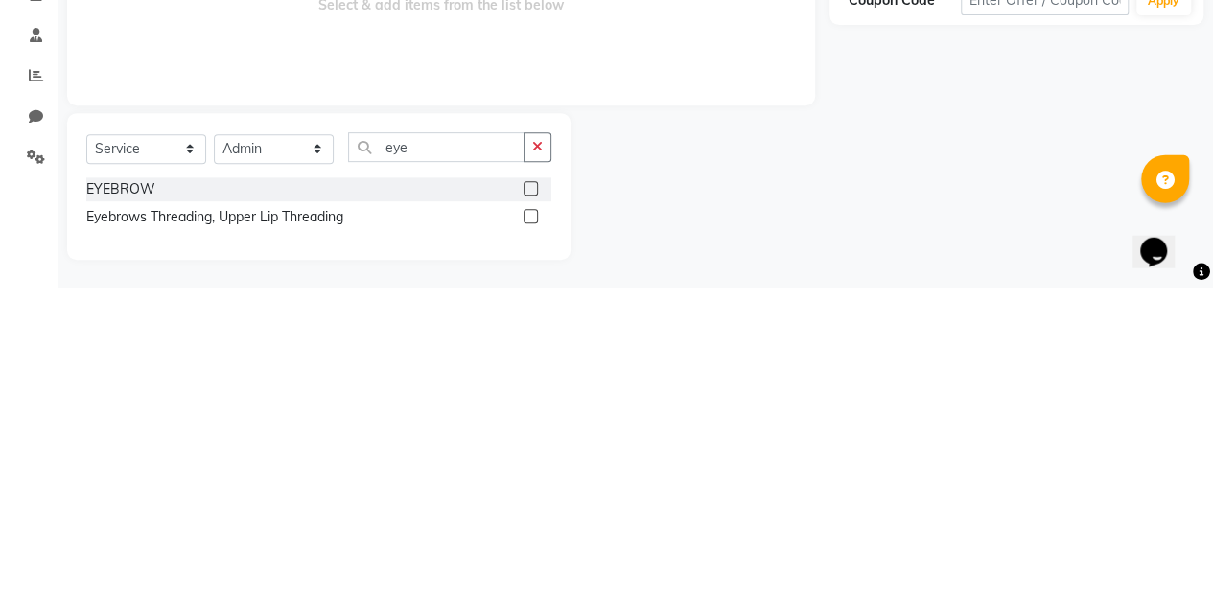
click at [531, 500] on label at bounding box center [530, 502] width 14 height 14
click at [531, 500] on input "checkbox" at bounding box center [529, 503] width 12 height 12
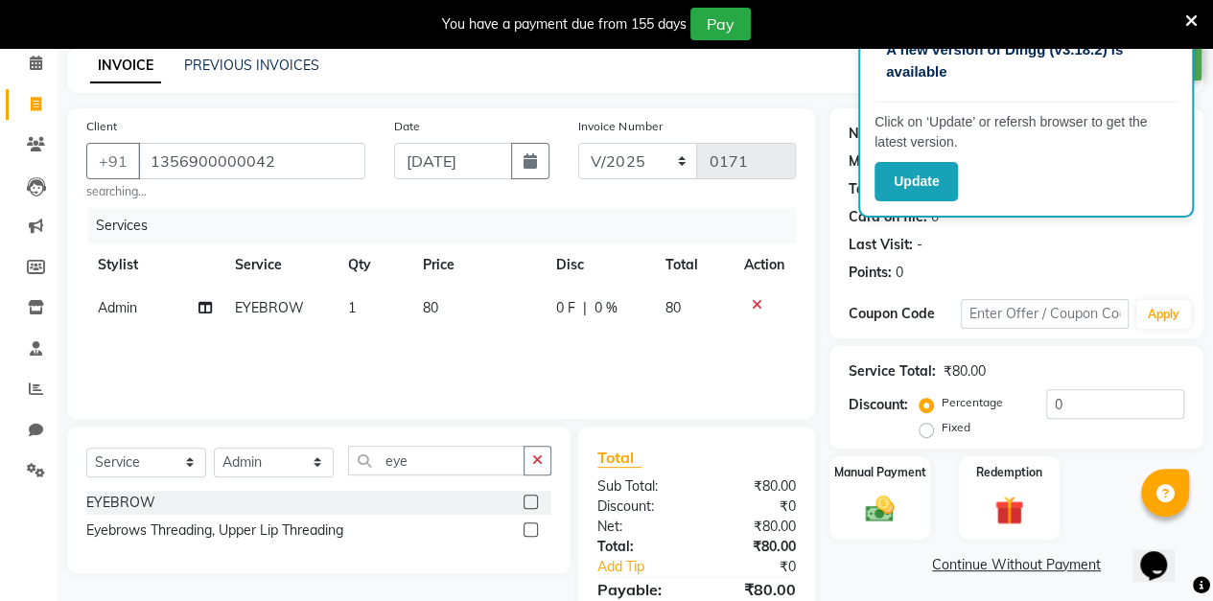
click at [537, 458] on icon "button" at bounding box center [537, 459] width 11 height 13
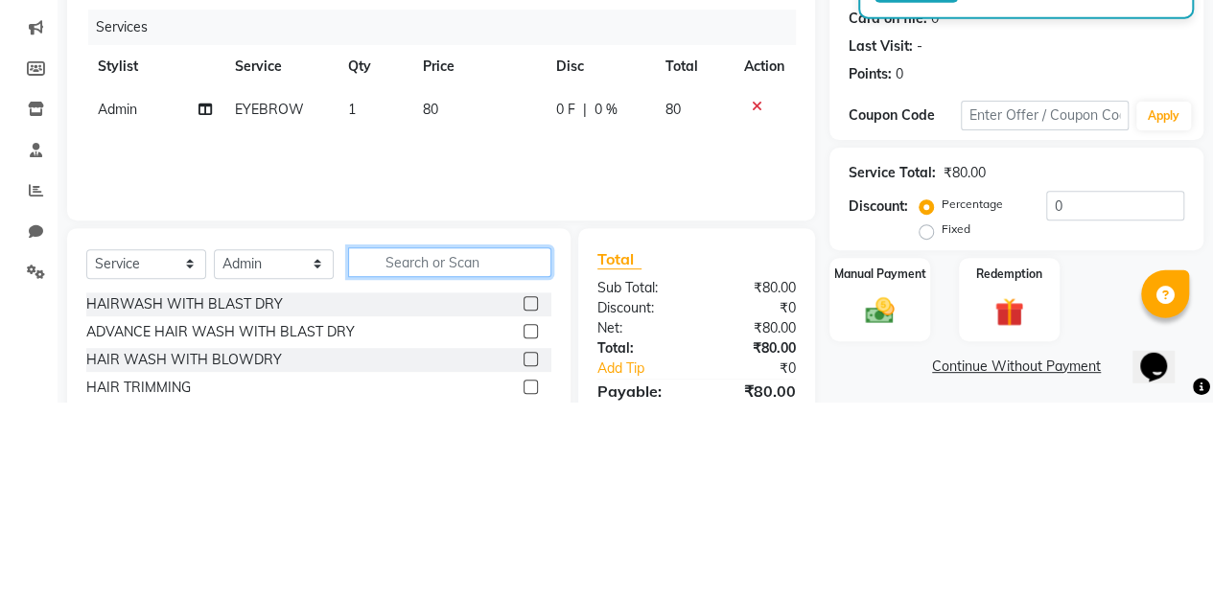
scroll to position [84, 0]
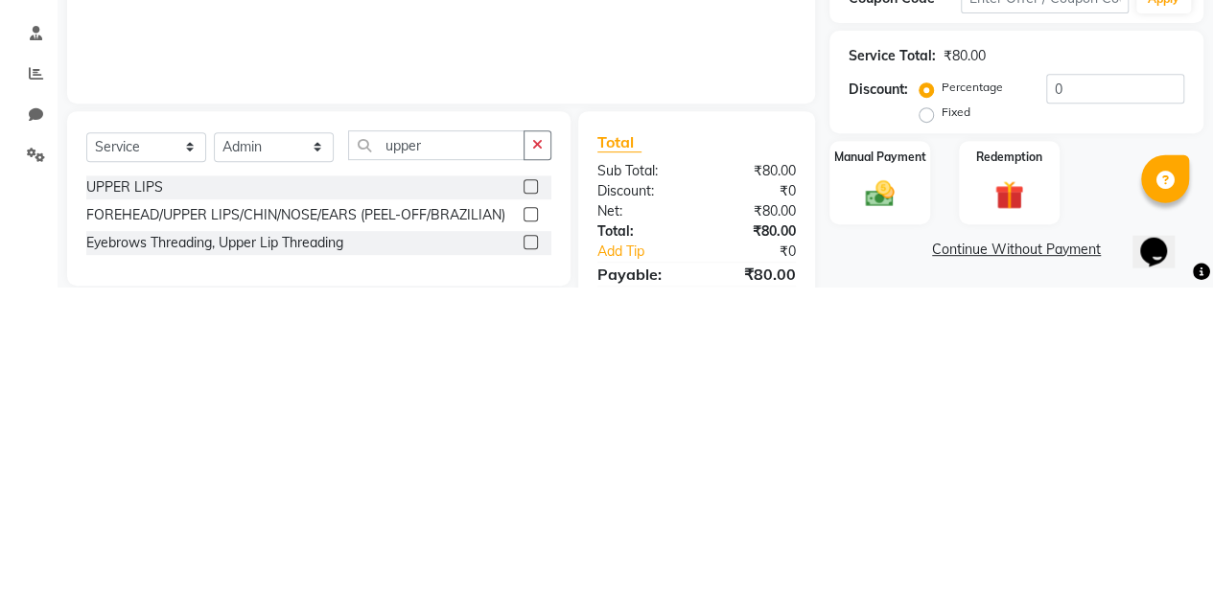
click at [531, 499] on label at bounding box center [530, 500] width 14 height 14
click at [531, 499] on input "checkbox" at bounding box center [529, 501] width 12 height 12
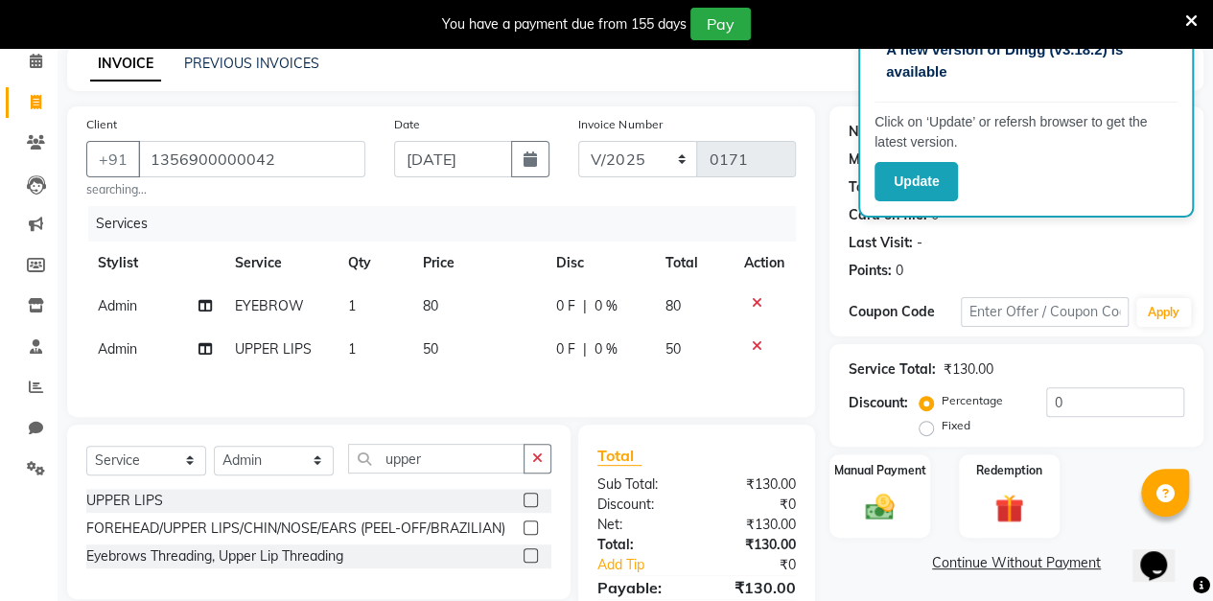
click at [533, 462] on icon "button" at bounding box center [537, 458] width 11 height 13
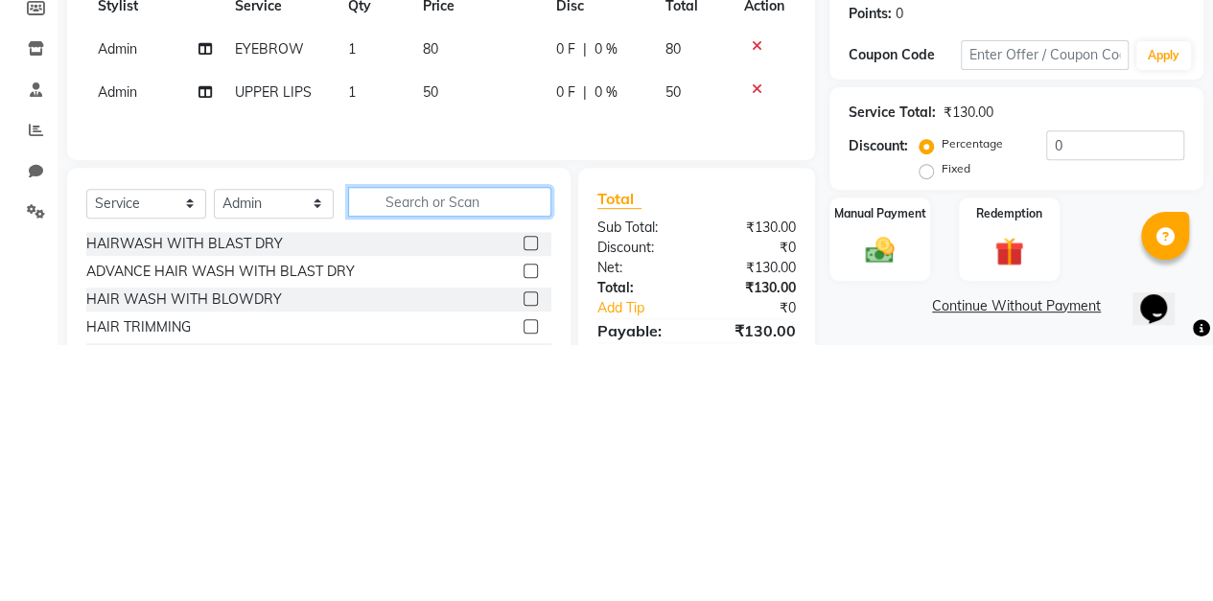
scroll to position [88, 0]
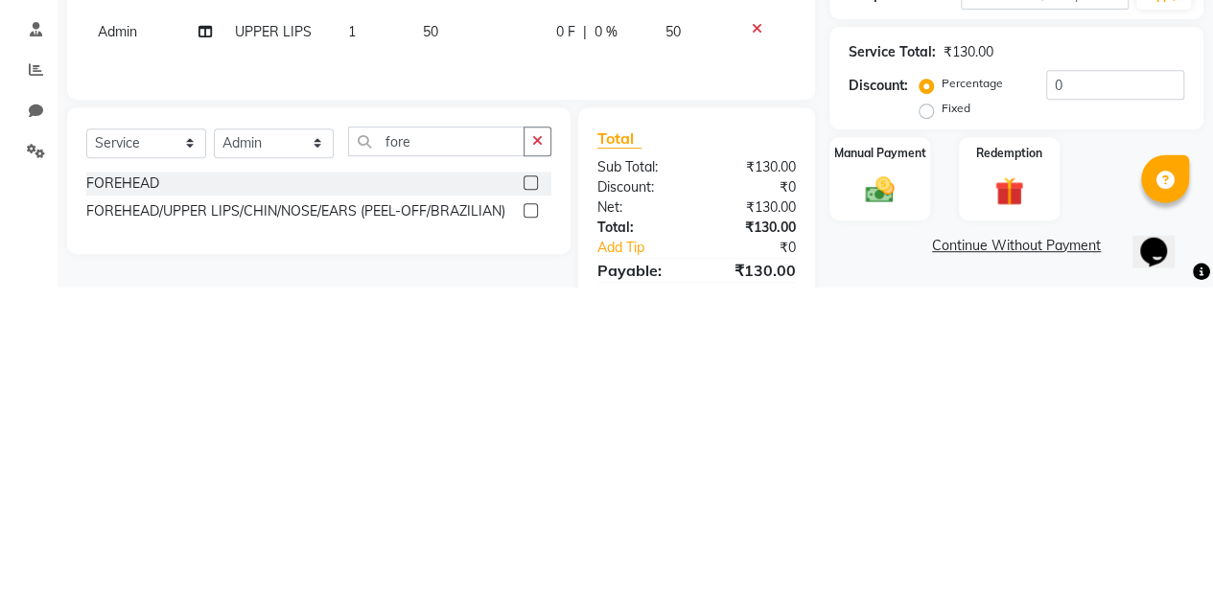
click at [531, 499] on label at bounding box center [530, 496] width 14 height 14
click at [531, 499] on input "checkbox" at bounding box center [529, 497] width 12 height 12
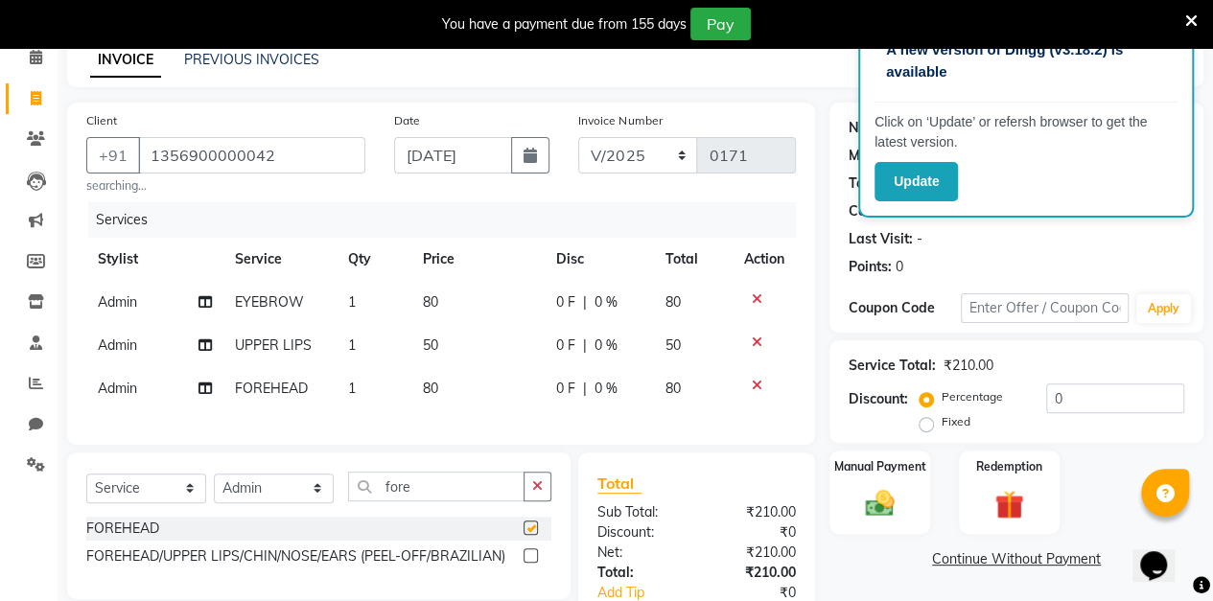
scroll to position [0, 0]
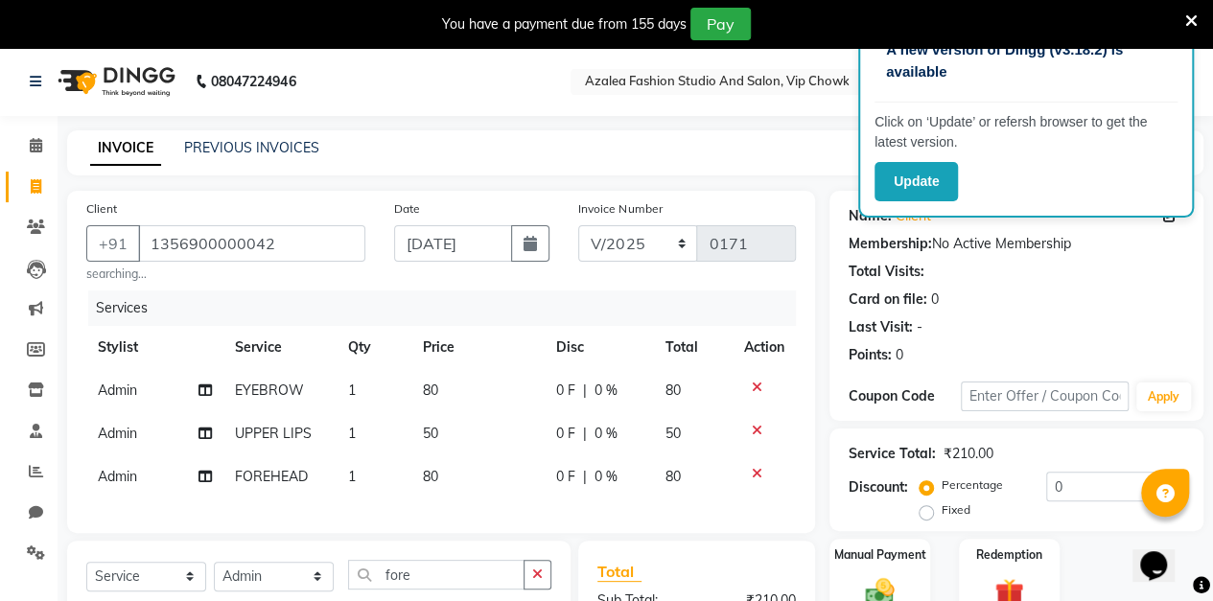
click at [530, 243] on icon "button" at bounding box center [529, 243] width 13 height 15
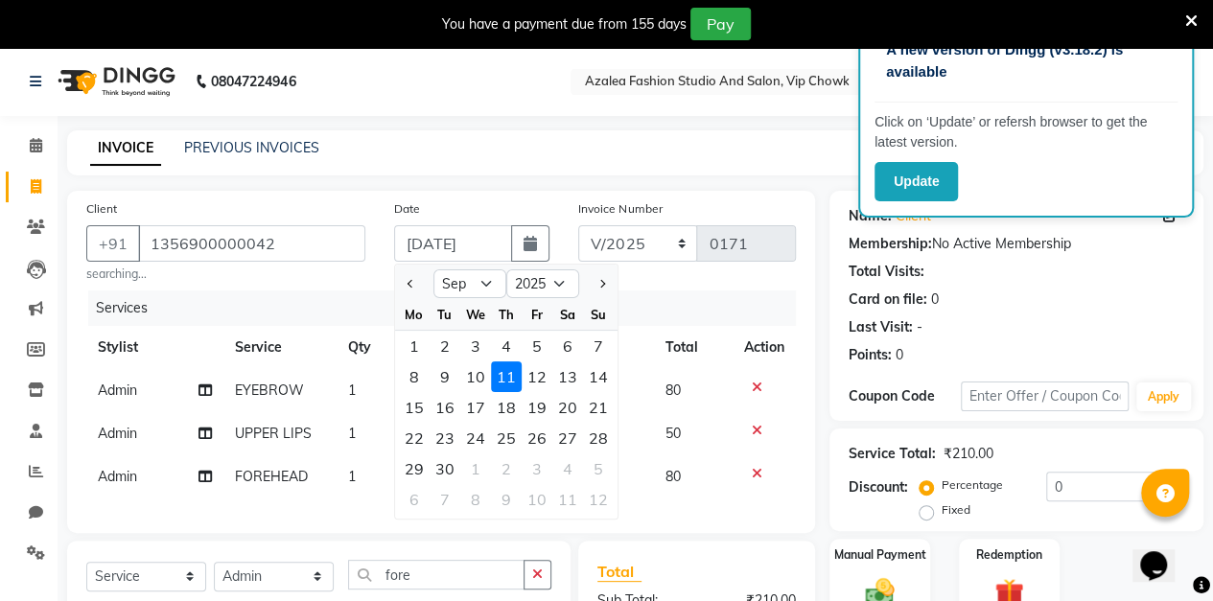
click at [470, 379] on div "10" at bounding box center [475, 376] width 31 height 31
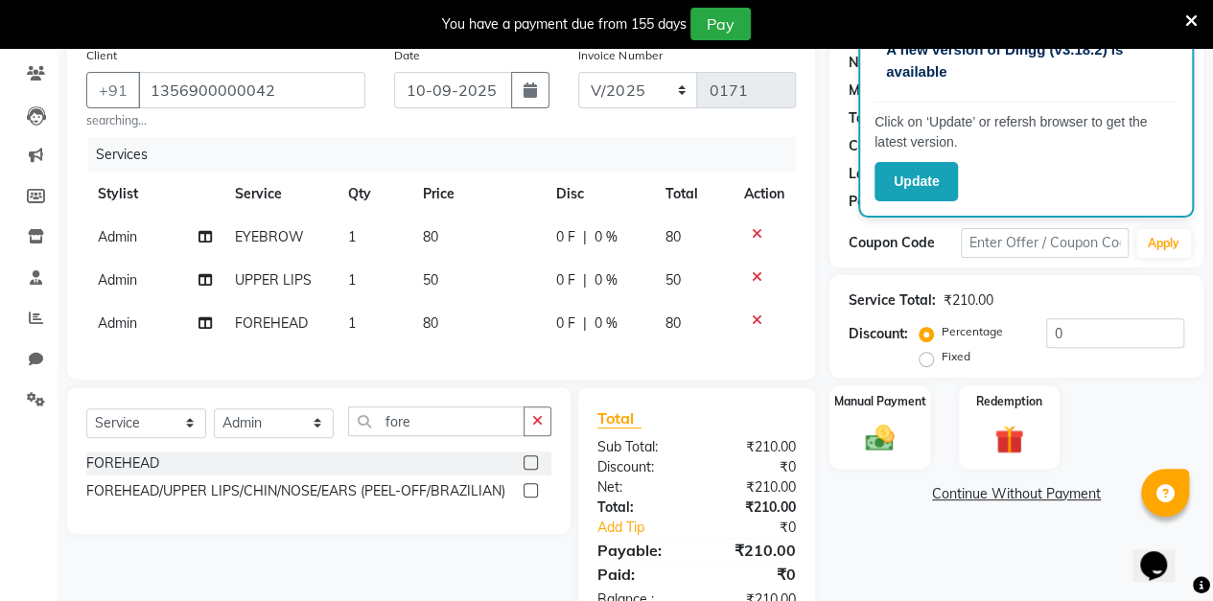
scroll to position [153, 0]
click at [433, 327] on span "80" at bounding box center [430, 322] width 15 height 17
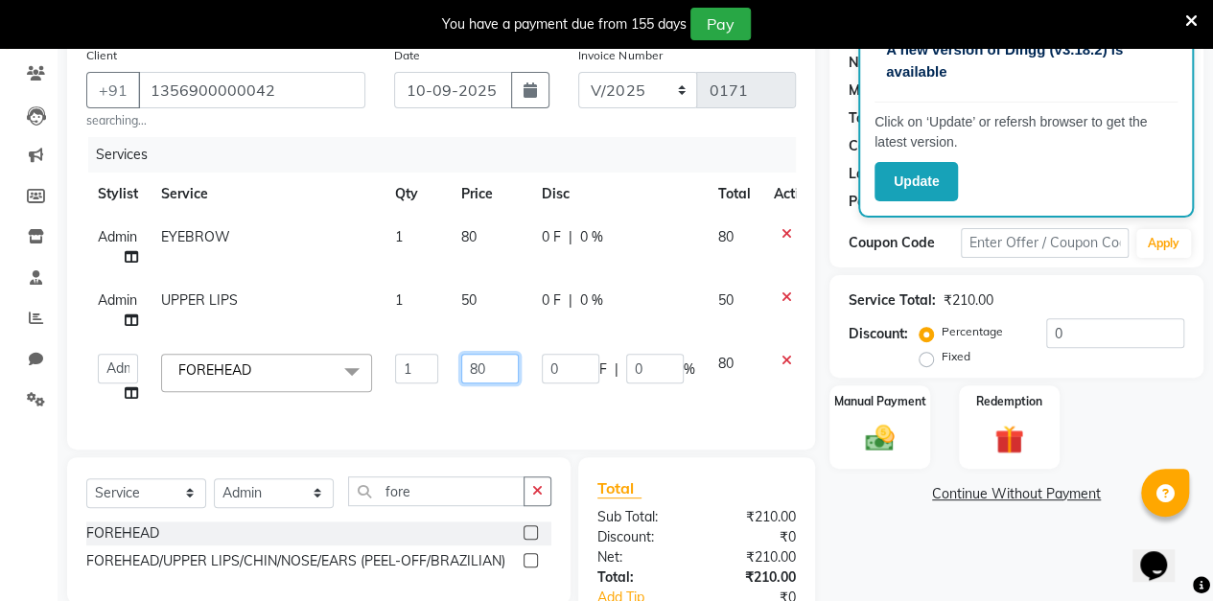
click at [490, 374] on input "80" at bounding box center [490, 369] width 58 height 30
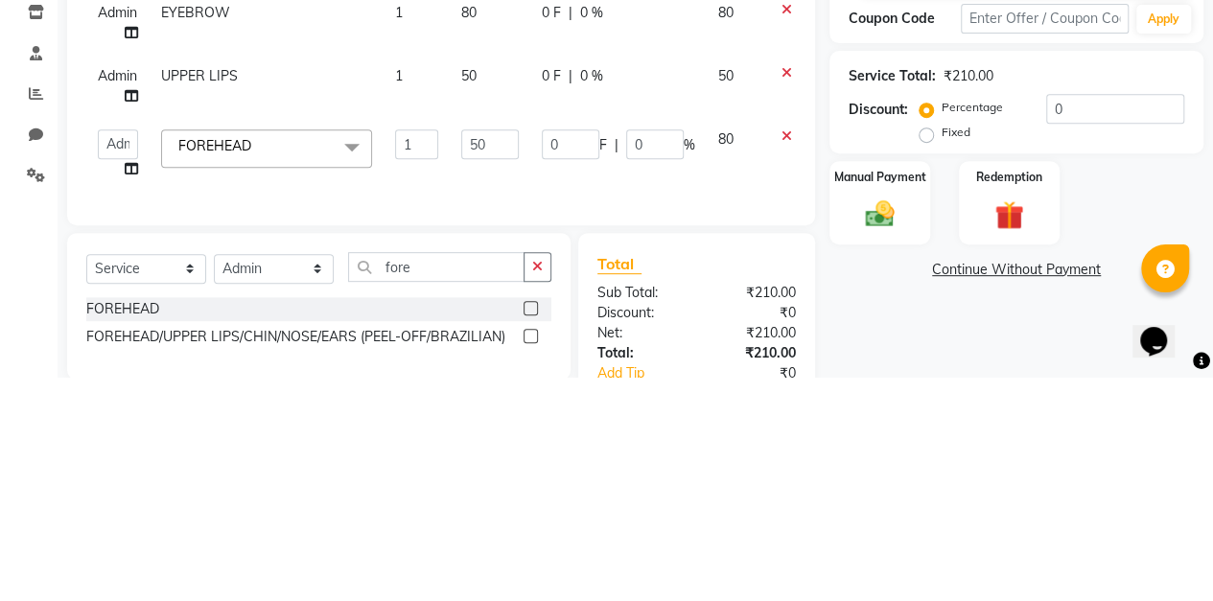
click at [832, 462] on div "Manual Payment" at bounding box center [879, 426] width 101 height 83
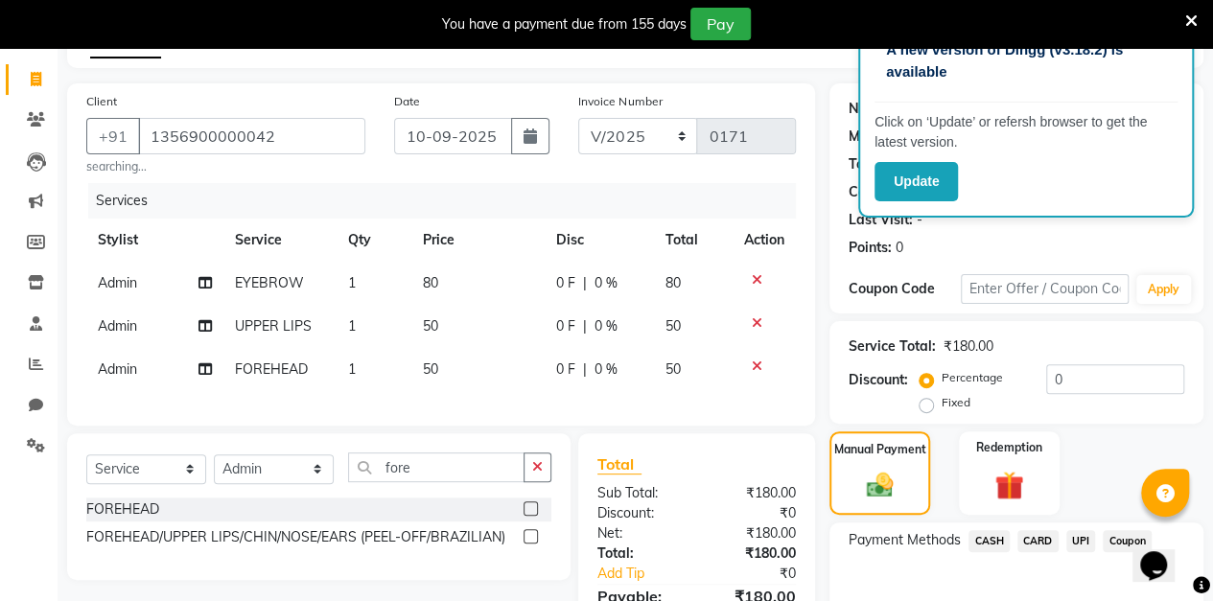
scroll to position [107, 0]
click at [435, 290] on span "80" at bounding box center [430, 282] width 15 height 17
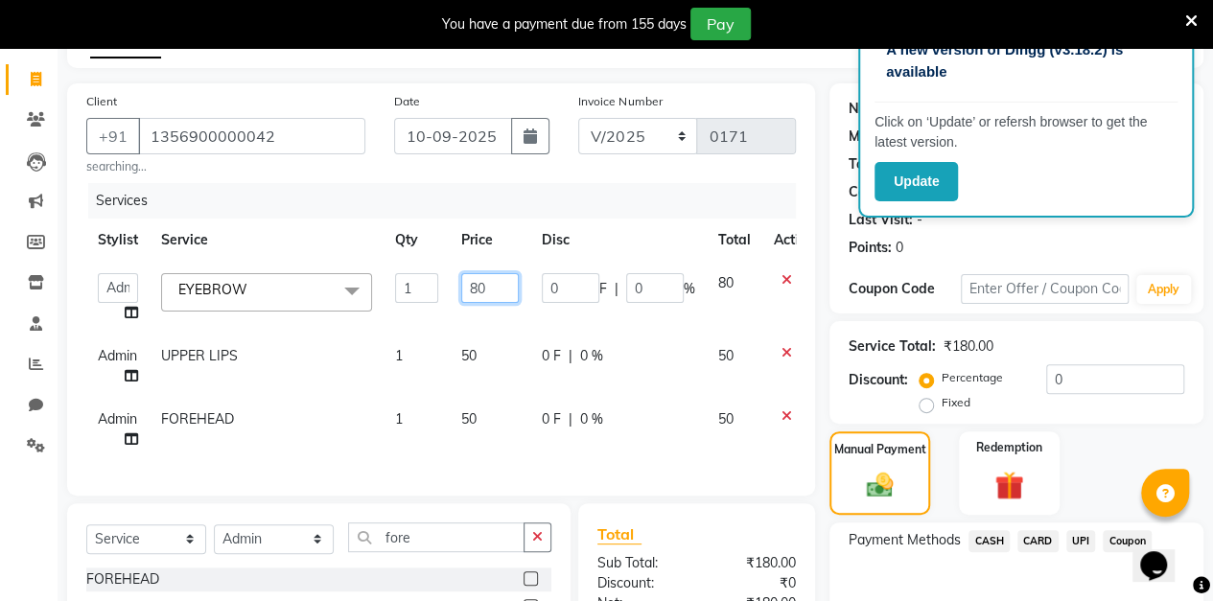
click at [491, 292] on input "80" at bounding box center [490, 288] width 58 height 30
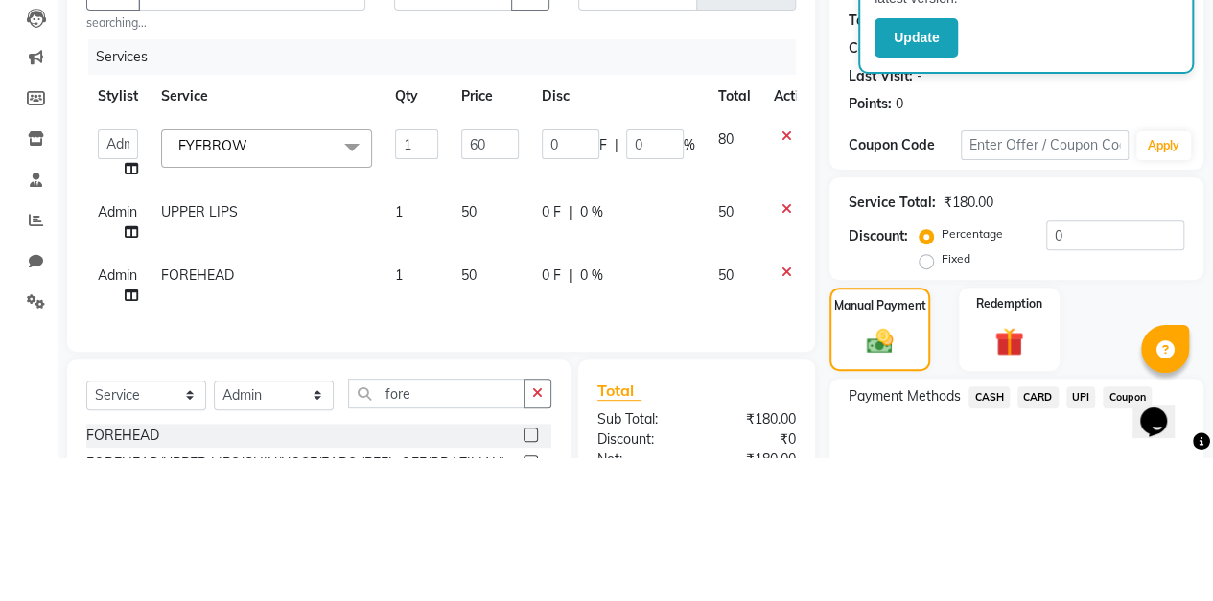
click at [823, 393] on div "Client [PHONE_NUMBER] searching... Date [DATE] Invoice Number V/2025 V/[PHONE_N…" at bounding box center [441, 413] width 777 height 661
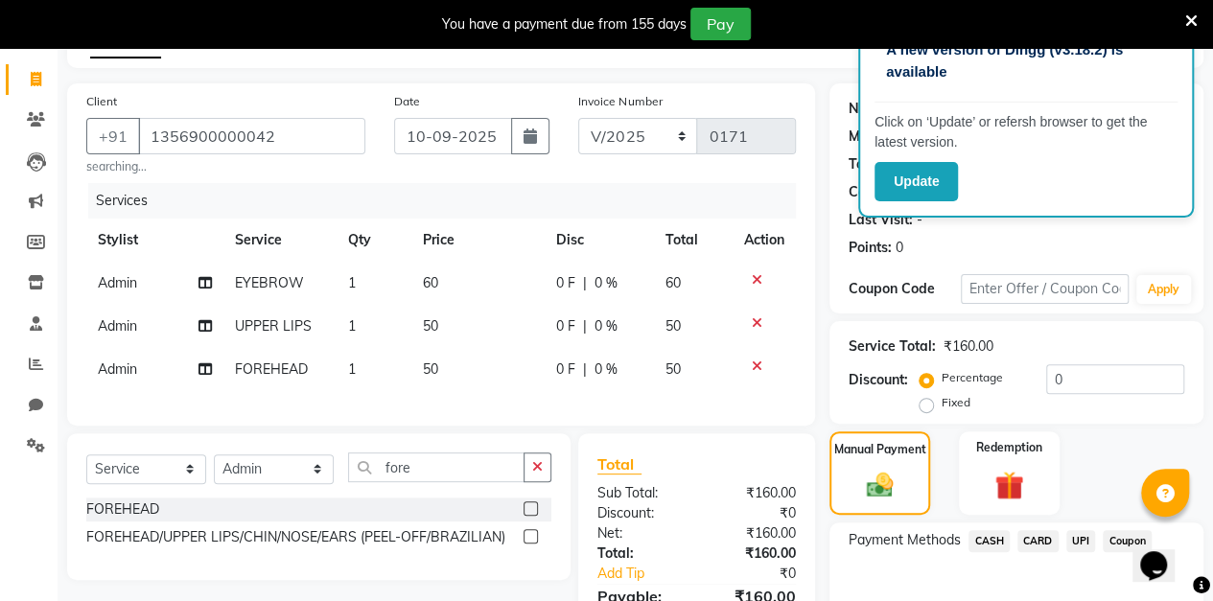
click at [439, 286] on td "60" at bounding box center [477, 283] width 133 height 43
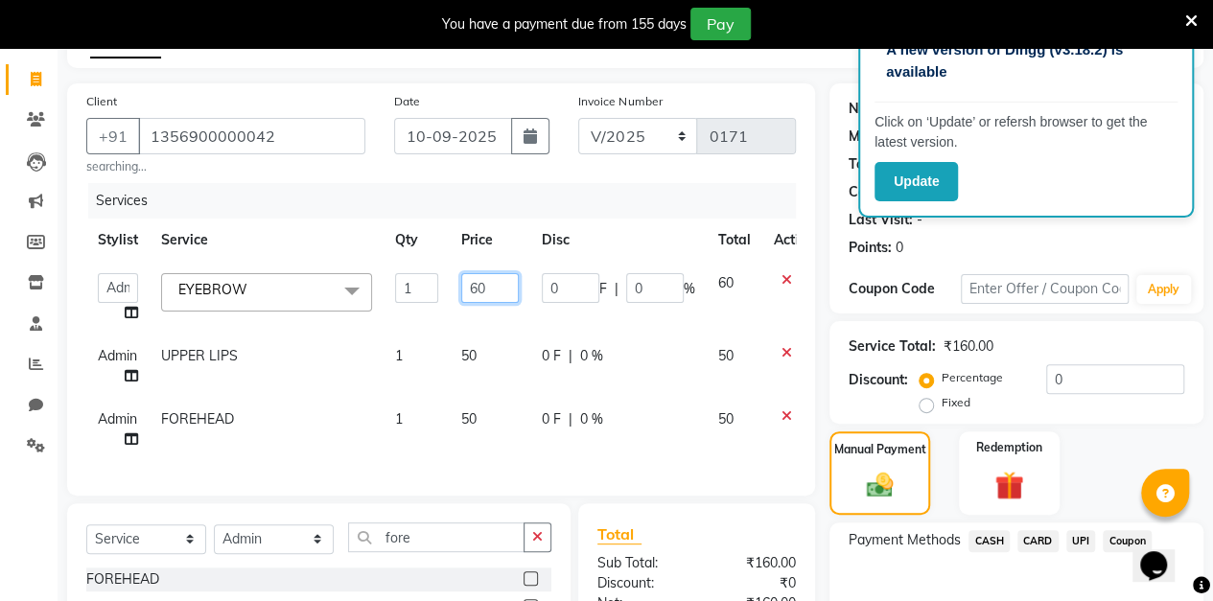
click at [488, 287] on input "60" at bounding box center [490, 288] width 58 height 30
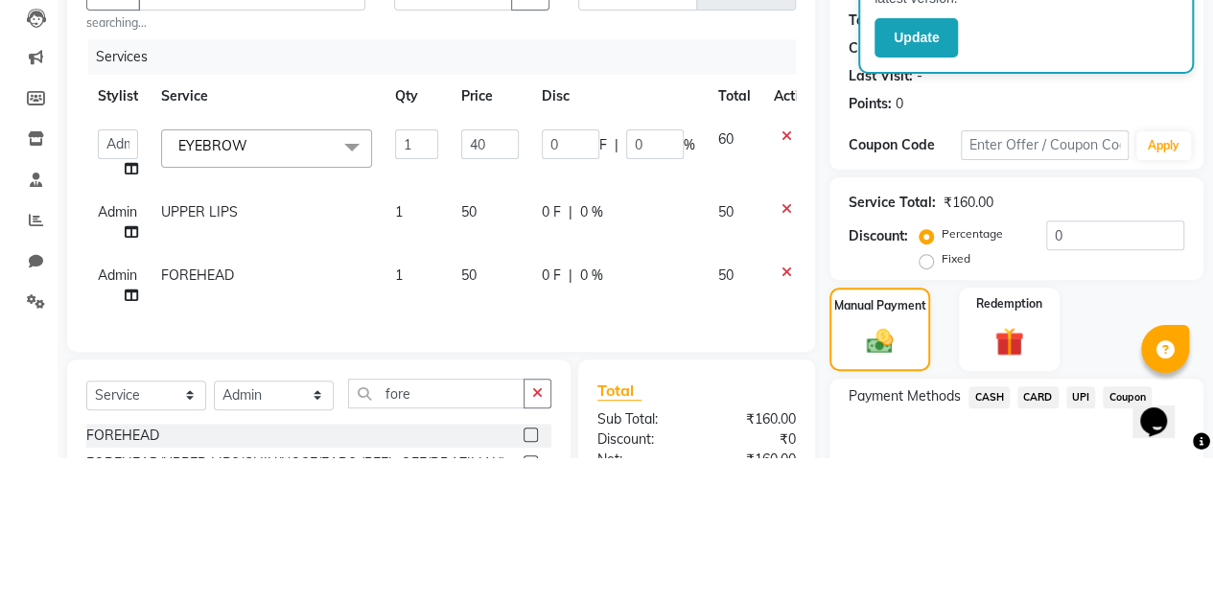
click at [826, 375] on div "Client [PHONE_NUMBER] searching... Date [DATE] Invoice Number V/2025 V/[PHONE_N…" at bounding box center [441, 413] width 777 height 661
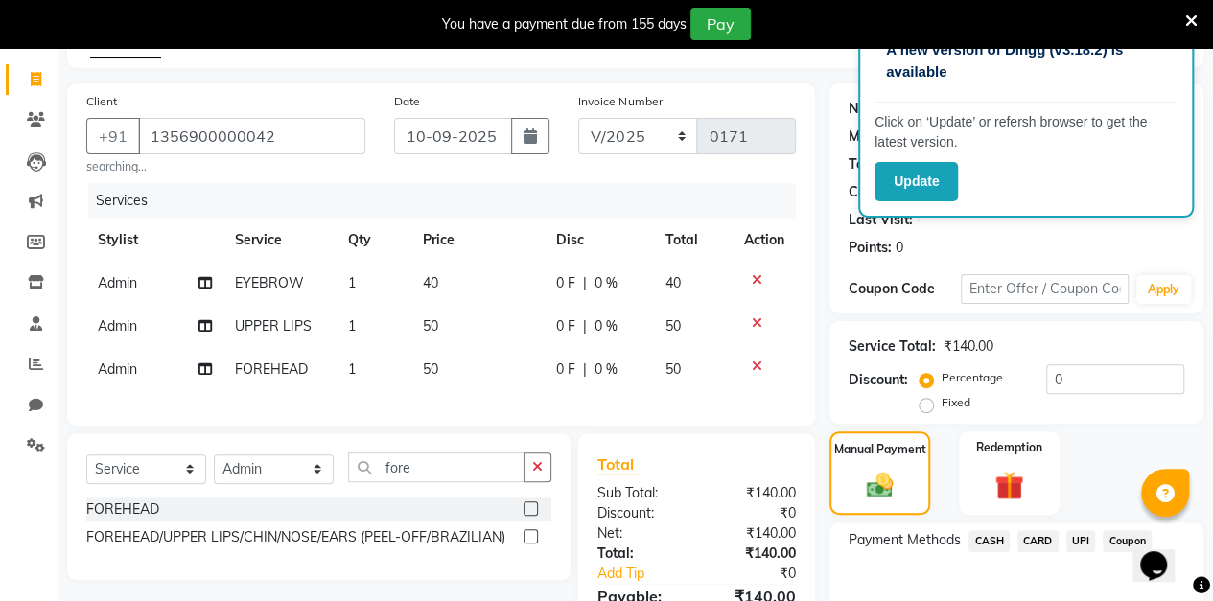
click at [437, 317] on span "50" at bounding box center [430, 325] width 15 height 17
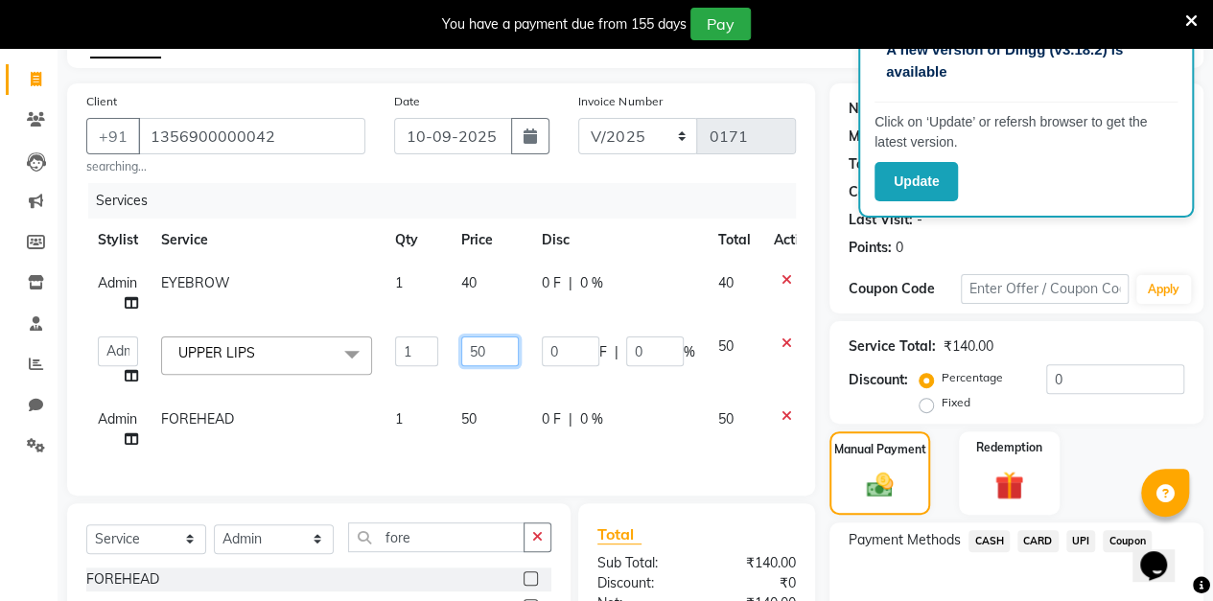
click at [499, 352] on input "50" at bounding box center [490, 351] width 58 height 30
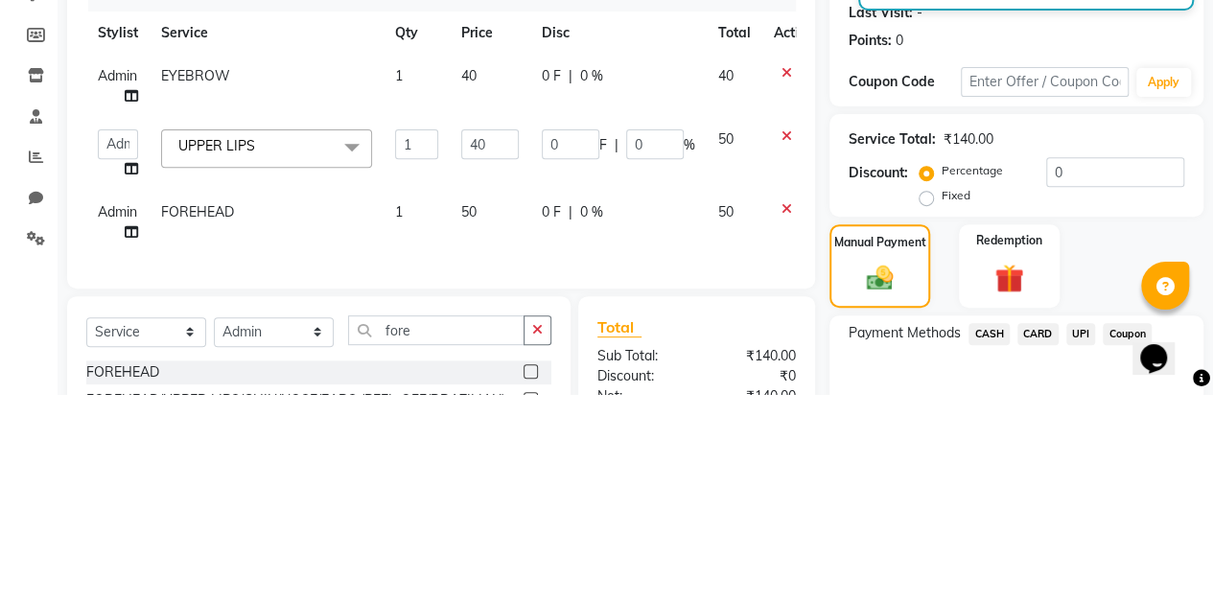
click at [807, 464] on div "Client [PHONE_NUMBER] searching... Date [DATE] Invoice Number V/2025 V/[PHONE_N…" at bounding box center [441, 413] width 777 height 661
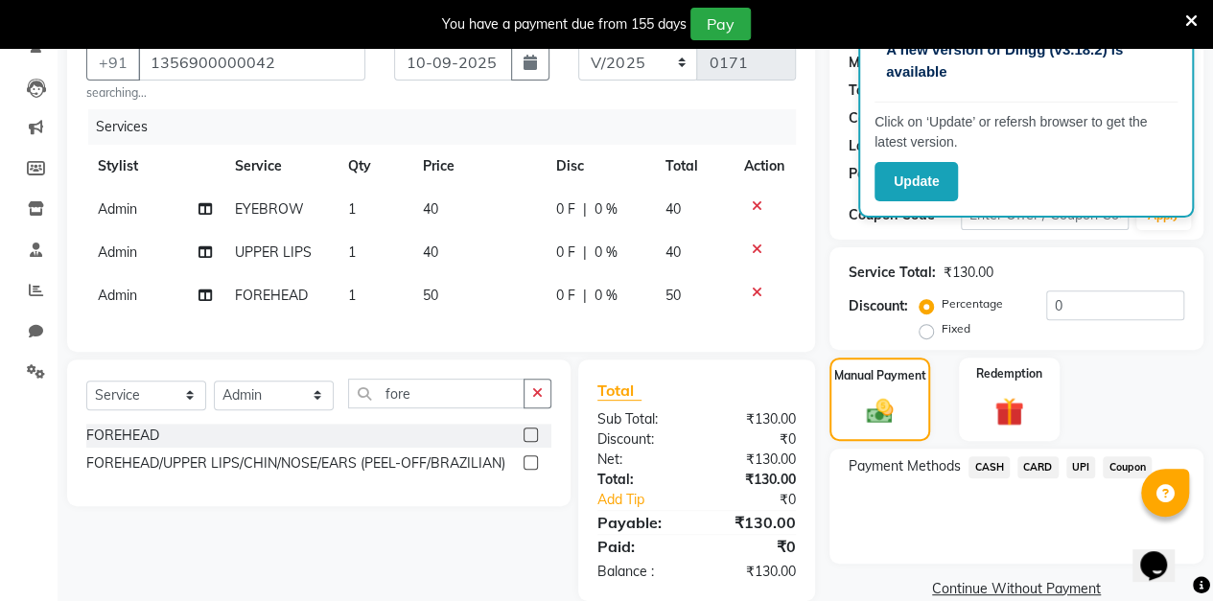
scroll to position [223, 0]
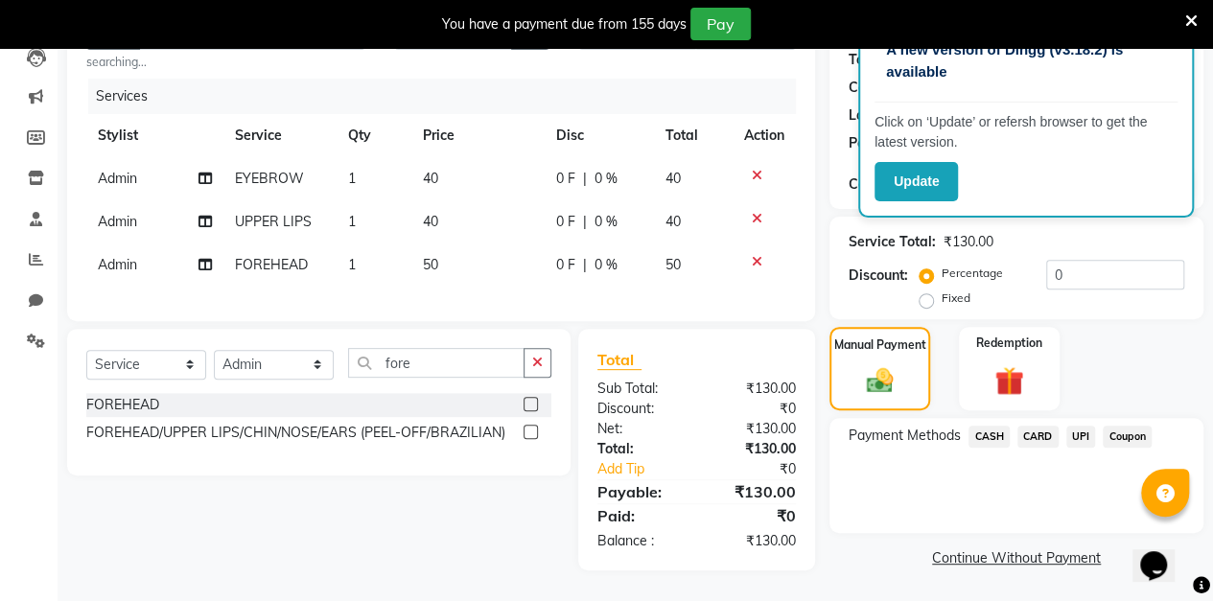
click at [1086, 428] on span "UPI" at bounding box center [1081, 437] width 30 height 22
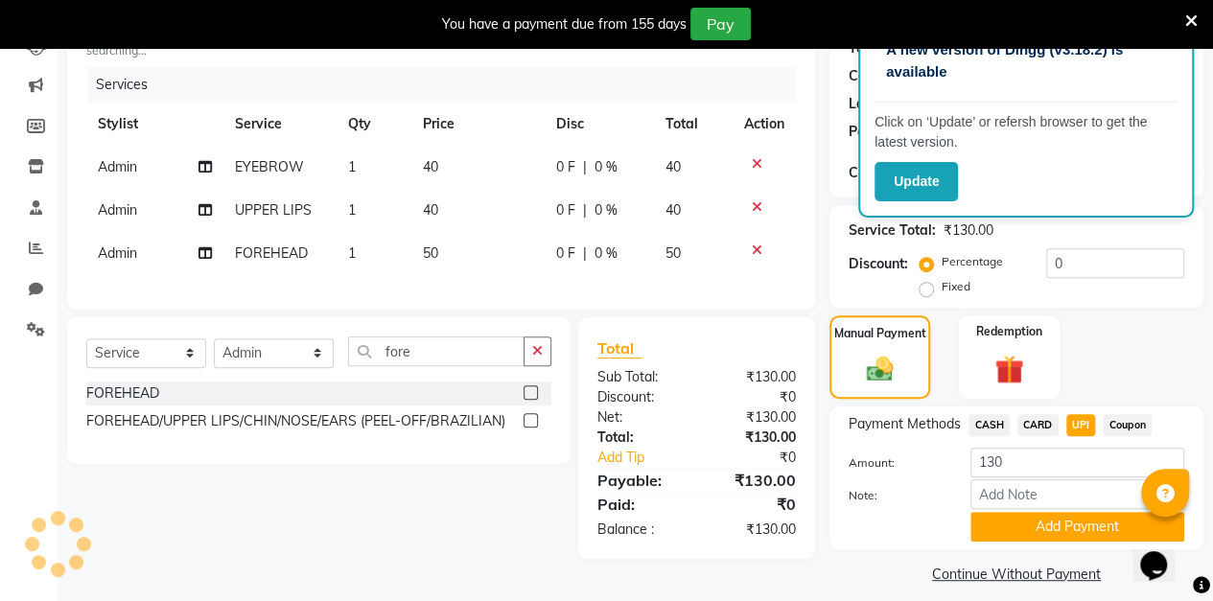
click at [1038, 529] on button "Add Payment" at bounding box center [1077, 527] width 214 height 30
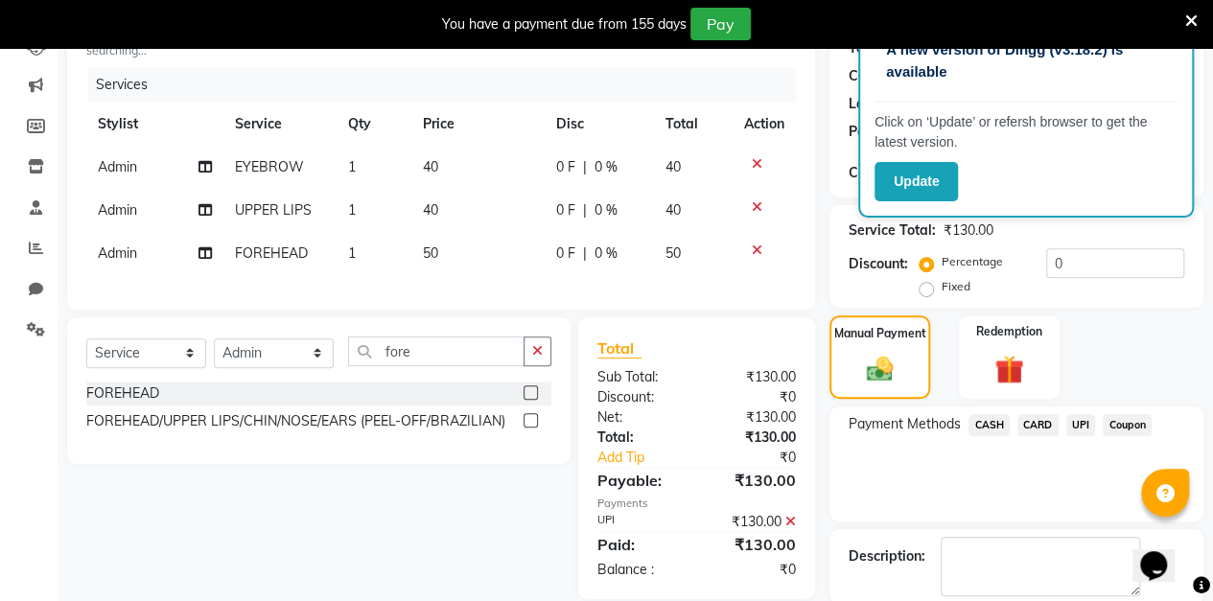
scroll to position [318, 0]
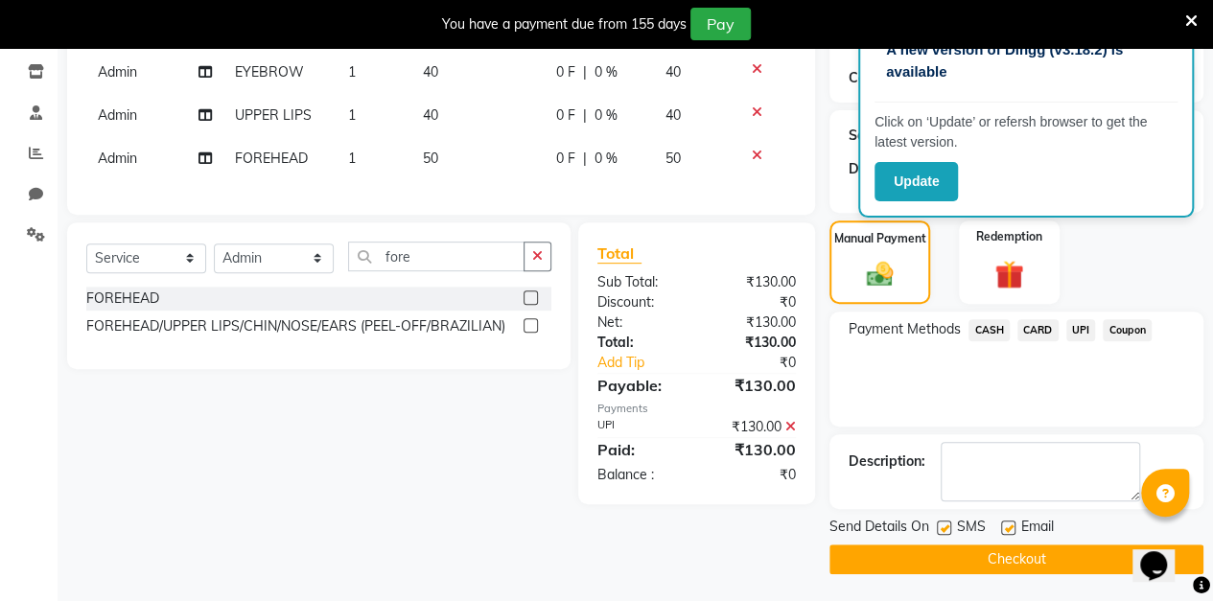
click at [1000, 566] on button "Checkout" at bounding box center [1016, 560] width 374 height 30
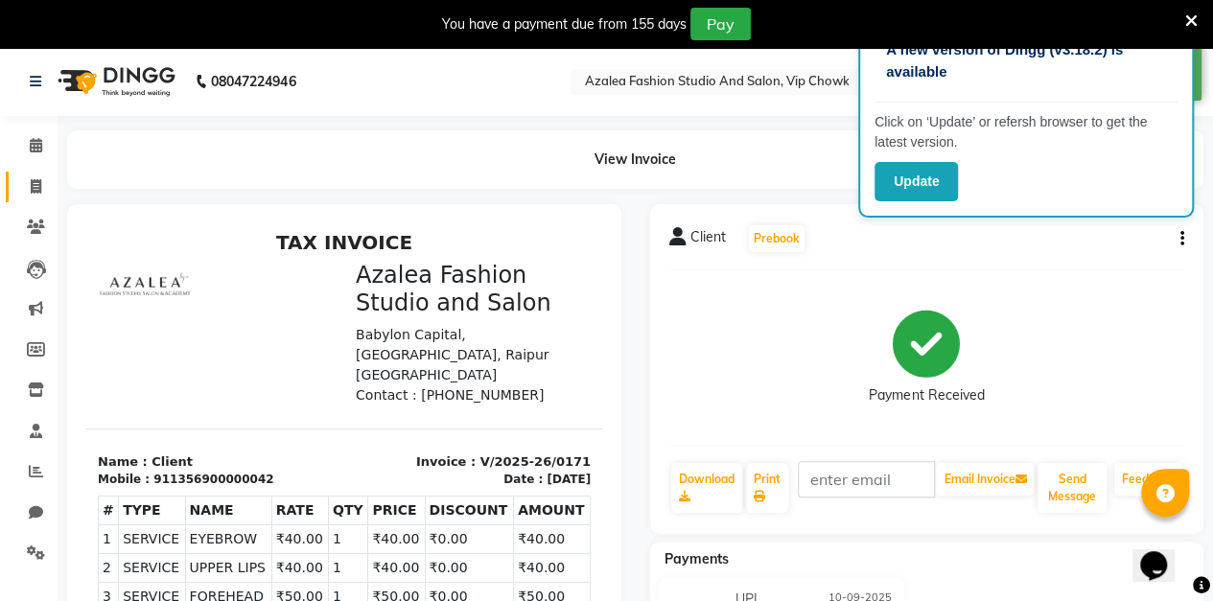
click at [35, 185] on icon at bounding box center [36, 186] width 11 height 14
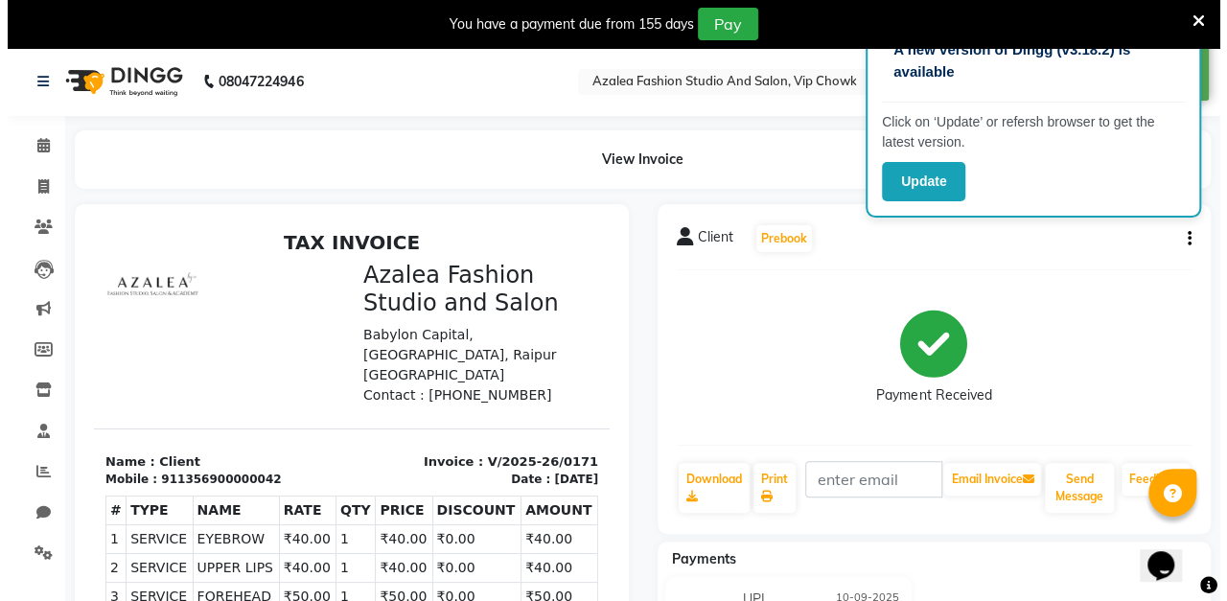
scroll to position [47, 0]
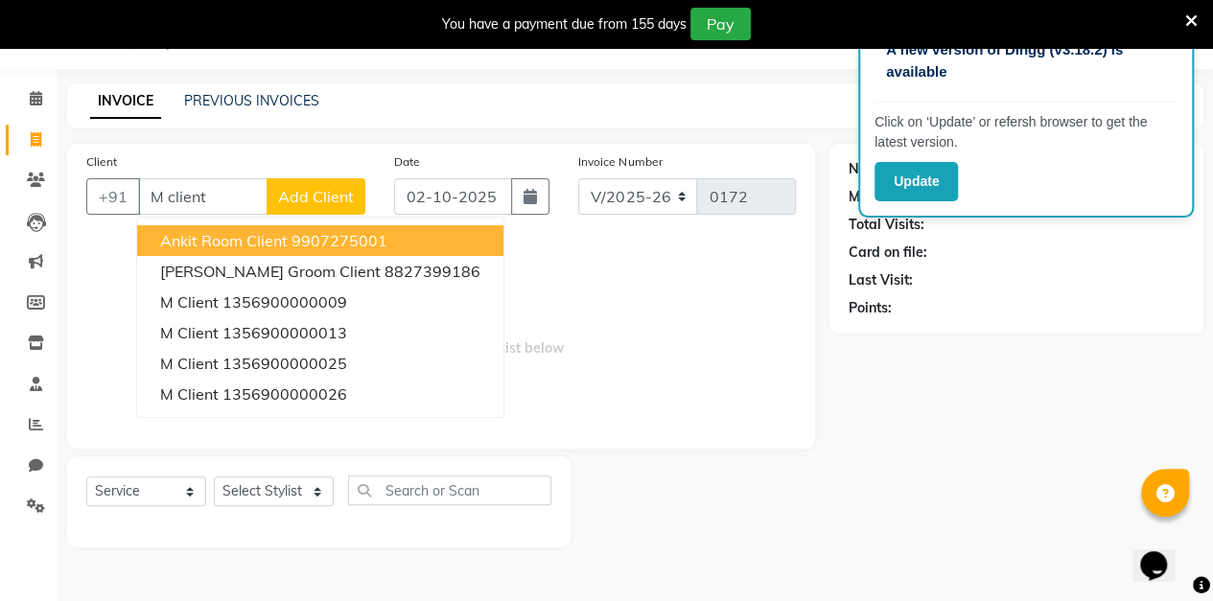
click at [332, 209] on button "Add Client" at bounding box center [316, 196] width 99 height 36
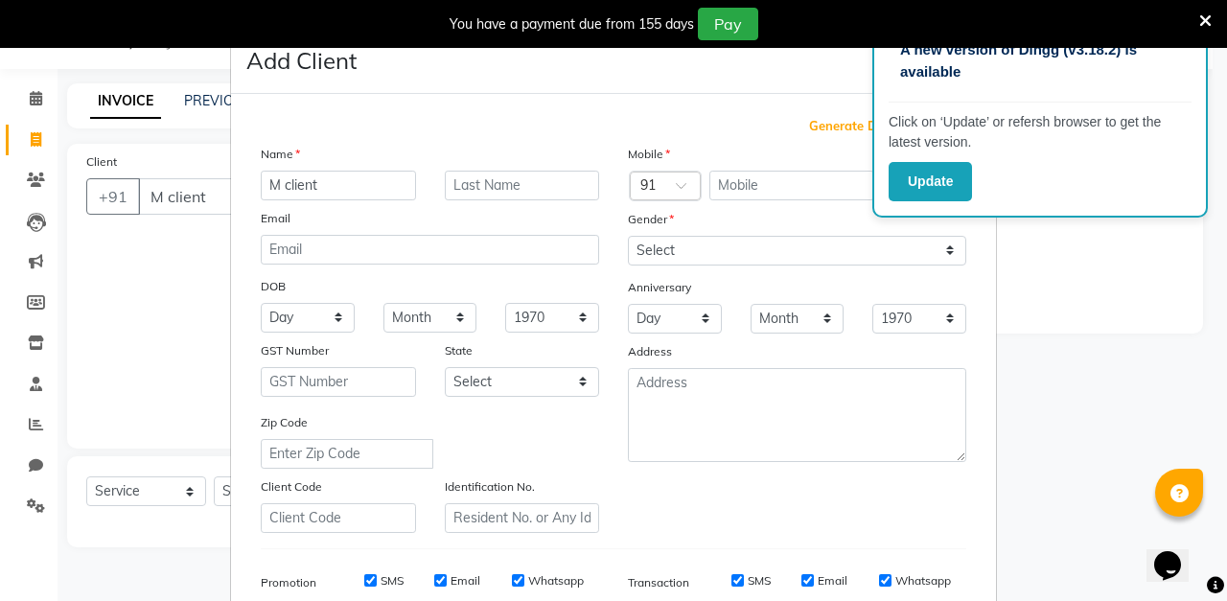
click at [828, 126] on span "Generate Dummy Number" at bounding box center [887, 126] width 157 height 19
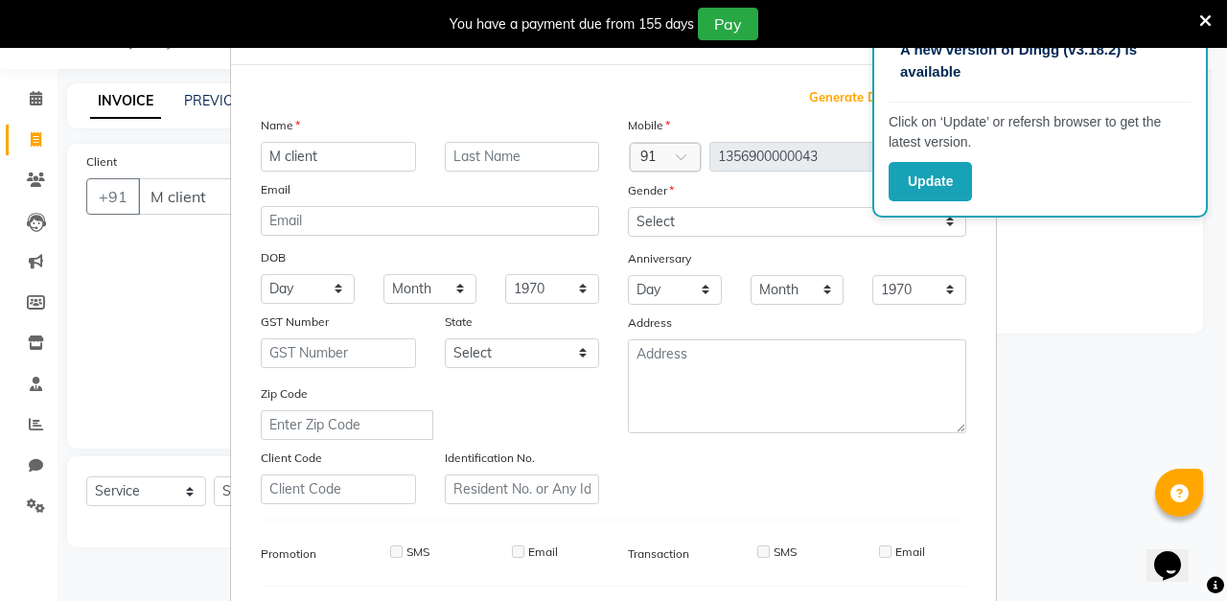
scroll to position [30, 0]
click at [745, 226] on select "Select [DEMOGRAPHIC_DATA] [DEMOGRAPHIC_DATA] Other Prefer Not To Say" at bounding box center [797, 221] width 338 height 30
click at [628, 206] on select "Select [DEMOGRAPHIC_DATA] [DEMOGRAPHIC_DATA] Other Prefer Not To Say" at bounding box center [797, 221] width 338 height 30
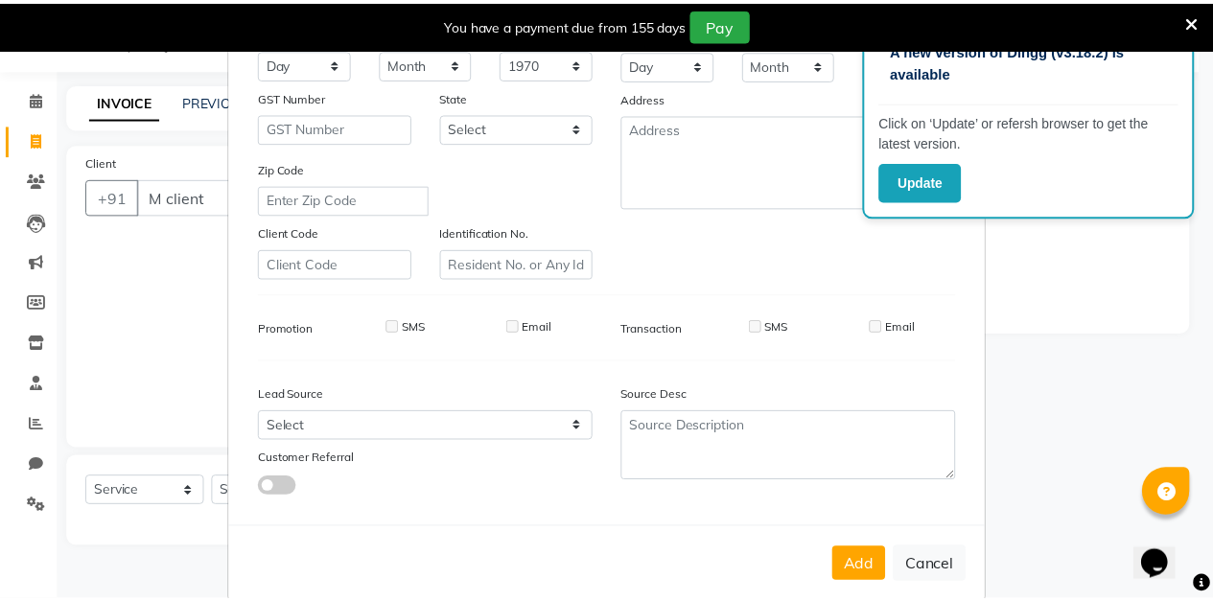
scroll to position [255, 0]
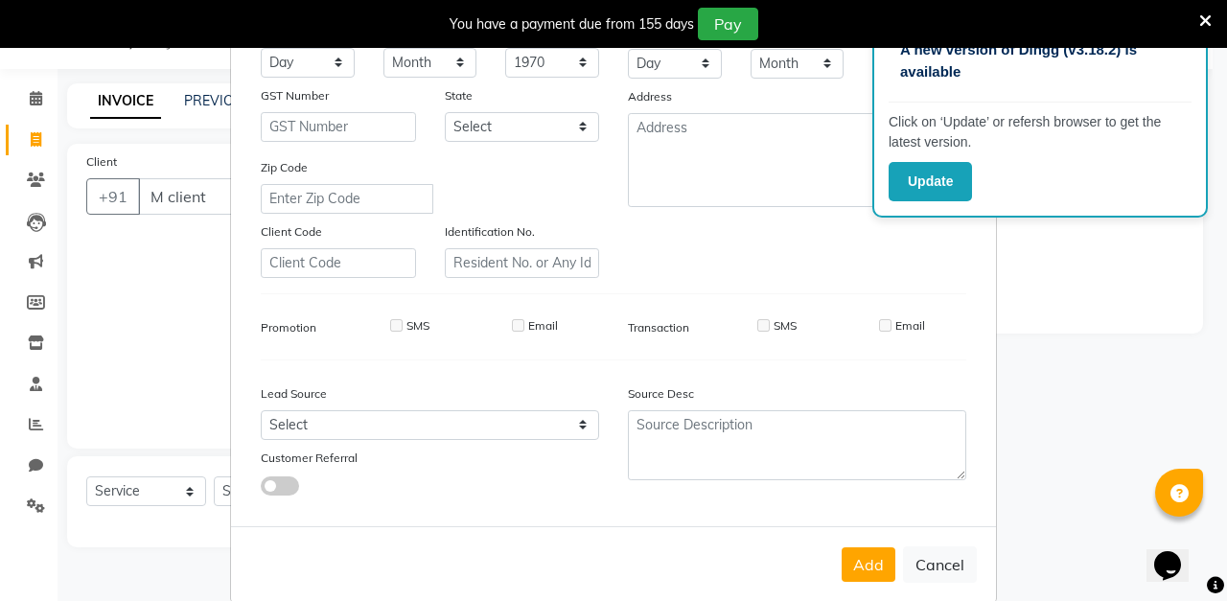
click at [860, 557] on button "Add" at bounding box center [869, 564] width 54 height 35
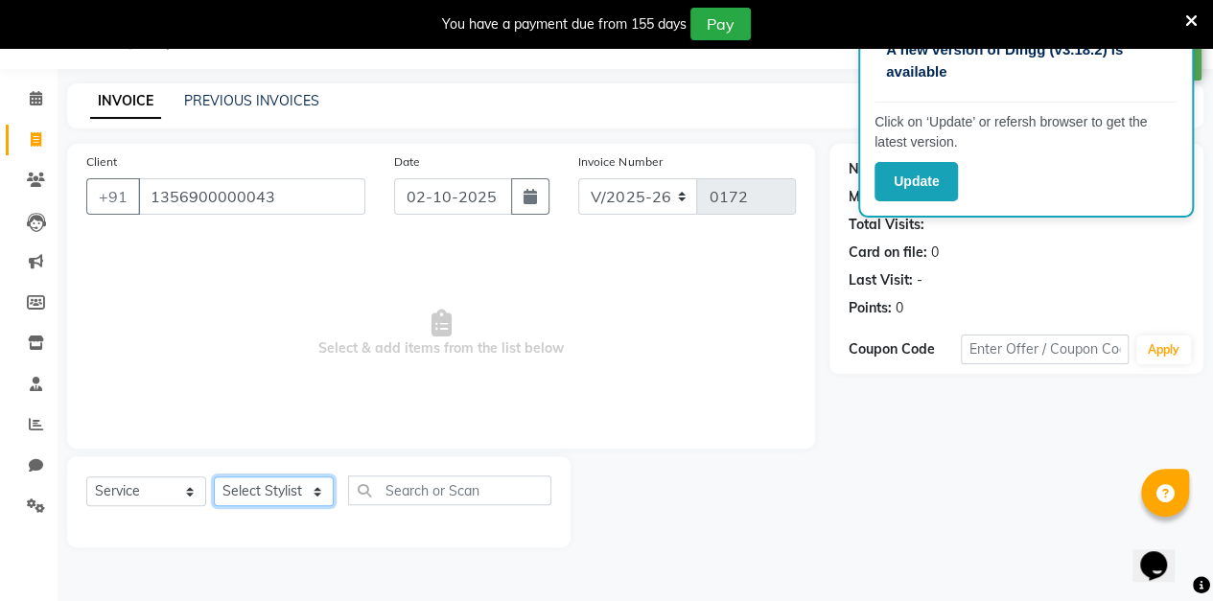
click at [248, 492] on select "Select Stylist aarti sen Admin [PERSON_NAME] anzal [PERSON_NAME][MEDICAL_DATA]:…" at bounding box center [274, 491] width 120 height 30
click at [214, 476] on select "Select Stylist aarti sen Admin [PERSON_NAME] anzal [PERSON_NAME][MEDICAL_DATA]:…" at bounding box center [274, 491] width 120 height 30
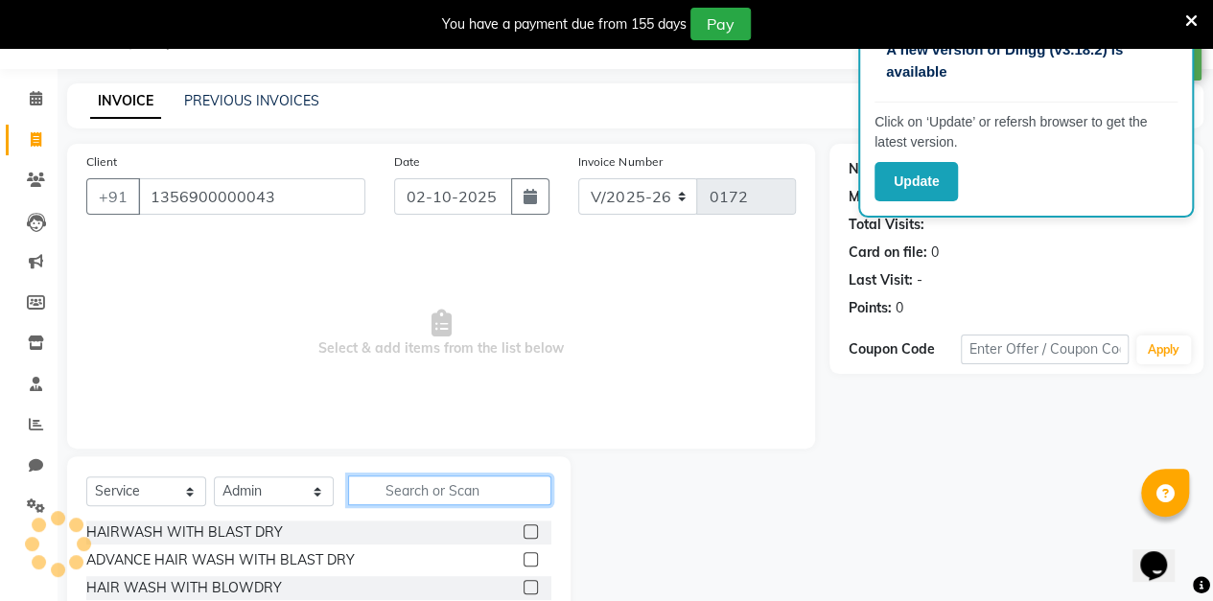
click at [389, 491] on input "text" at bounding box center [449, 491] width 203 height 30
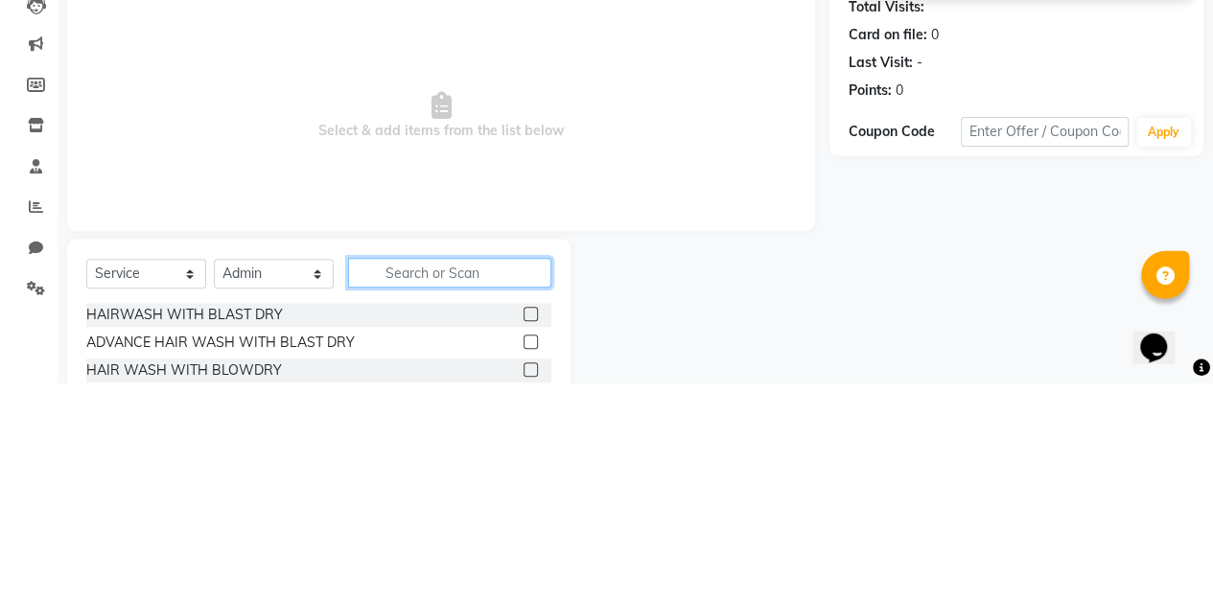
scroll to position [79, 0]
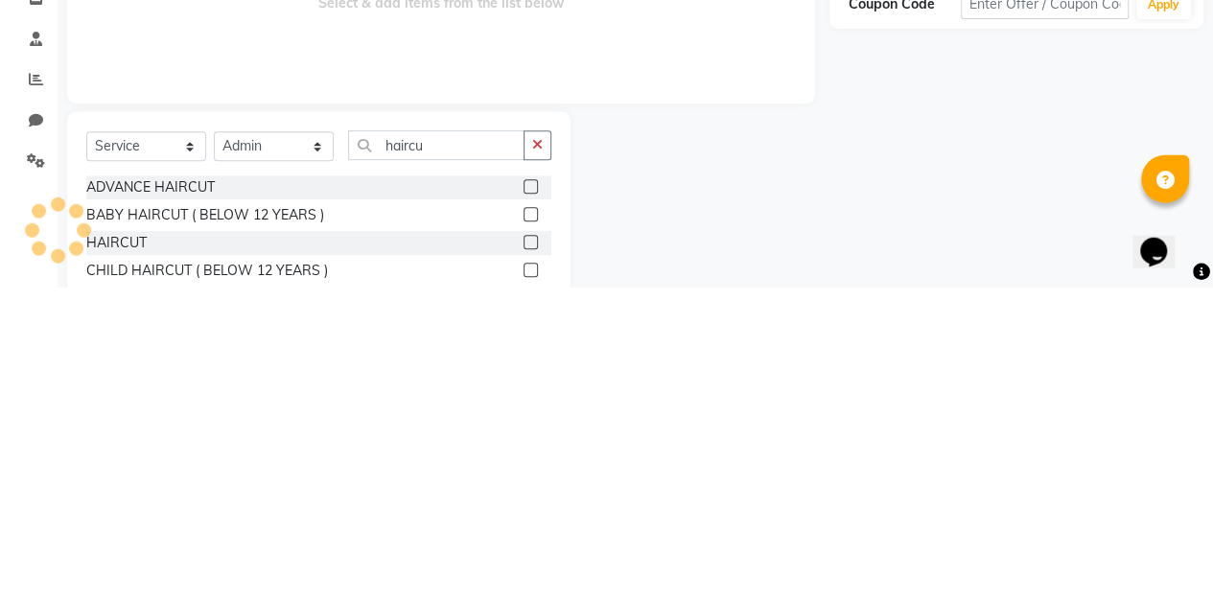
click at [531, 554] on label at bounding box center [530, 555] width 14 height 14
click at [531, 554] on input "checkbox" at bounding box center [529, 556] width 12 height 12
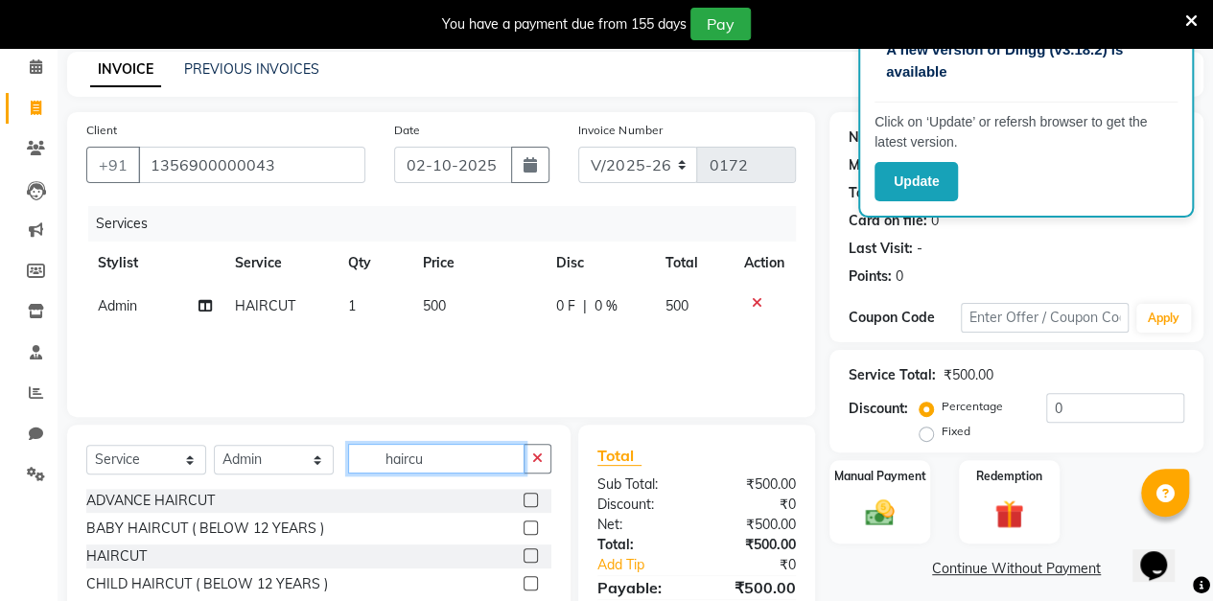
click at [474, 460] on input "haircu" at bounding box center [436, 459] width 176 height 30
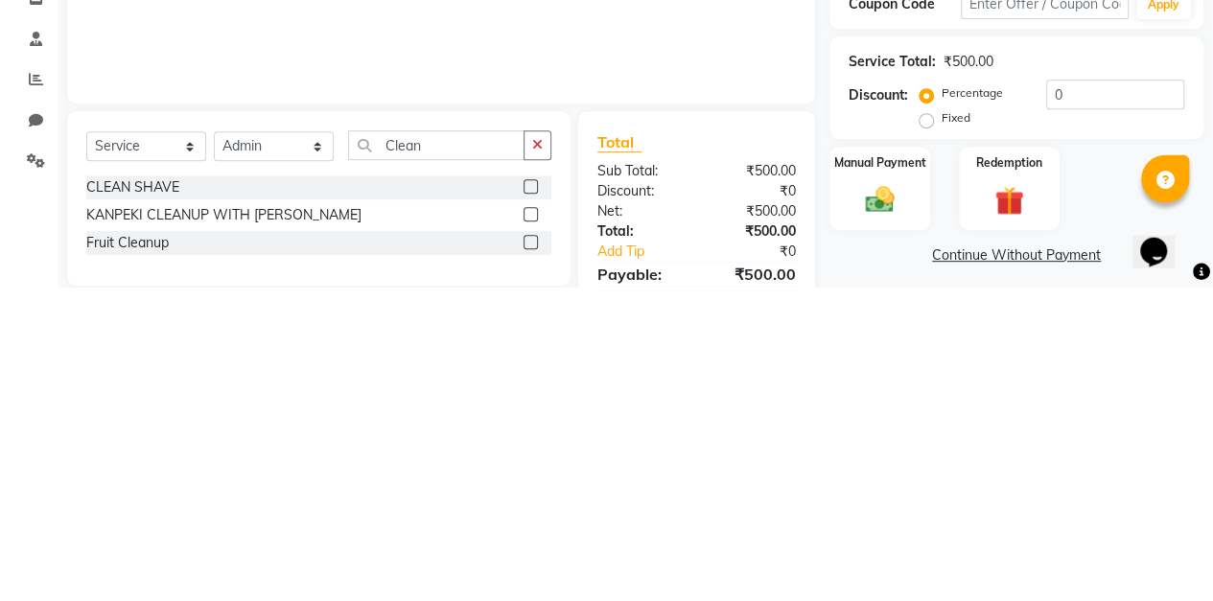
click at [530, 499] on label at bounding box center [530, 500] width 14 height 14
click at [530, 499] on input "checkbox" at bounding box center [529, 501] width 12 height 12
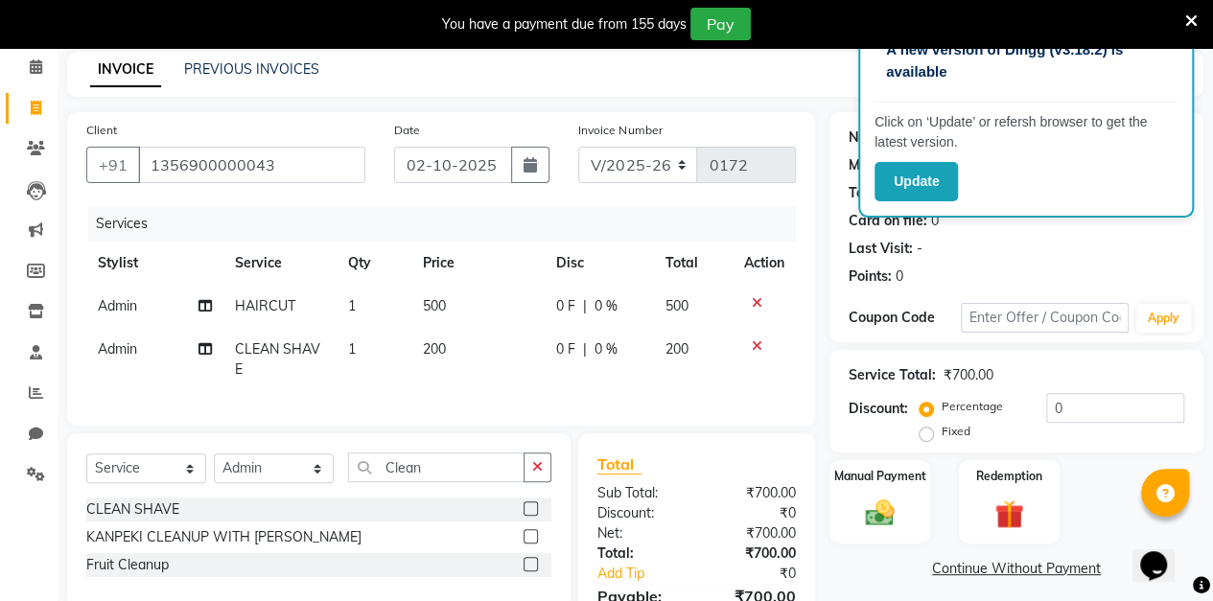
click at [606, 349] on span "0 %" at bounding box center [605, 349] width 23 height 20
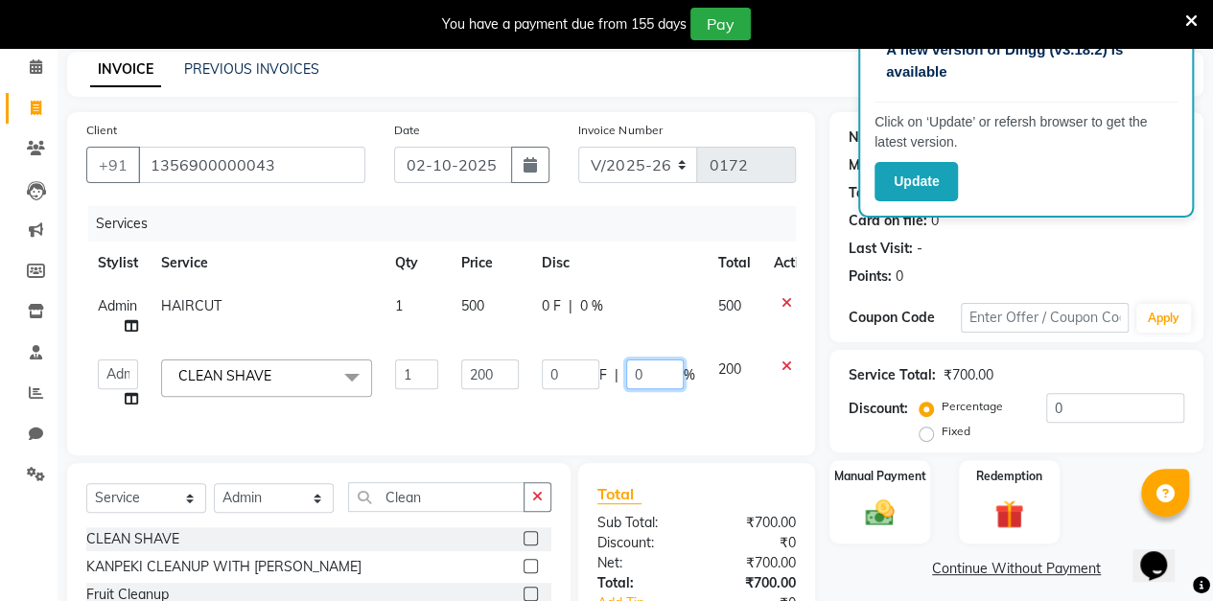
click at [659, 374] on input "0" at bounding box center [655, 375] width 58 height 30
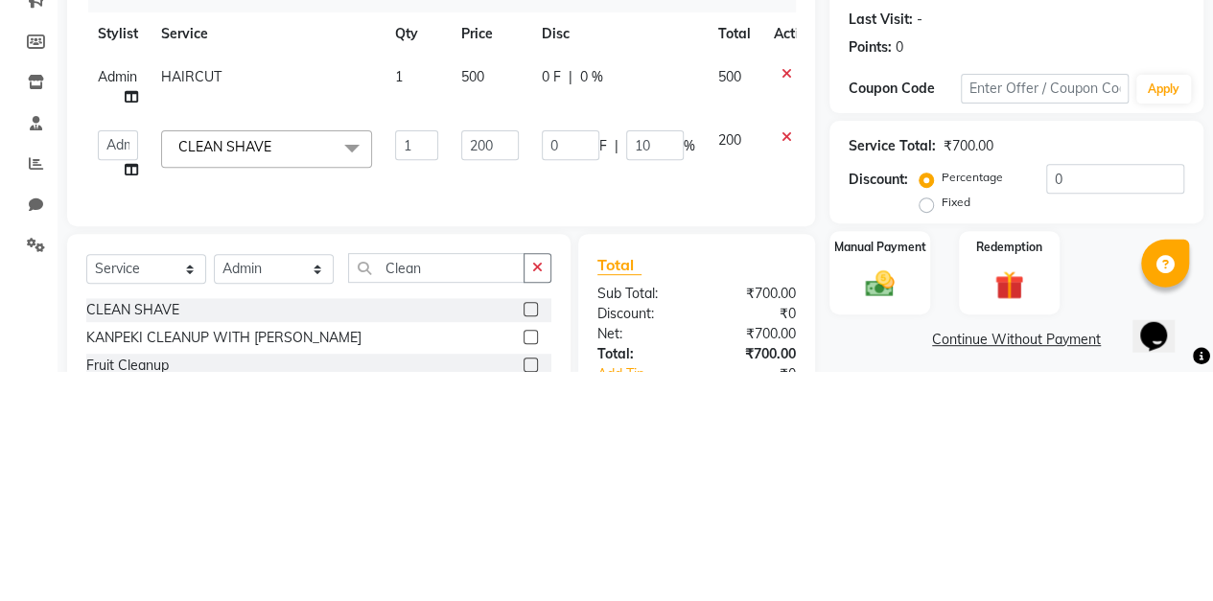
click at [836, 481] on label "Manual Payment" at bounding box center [880, 476] width 92 height 17
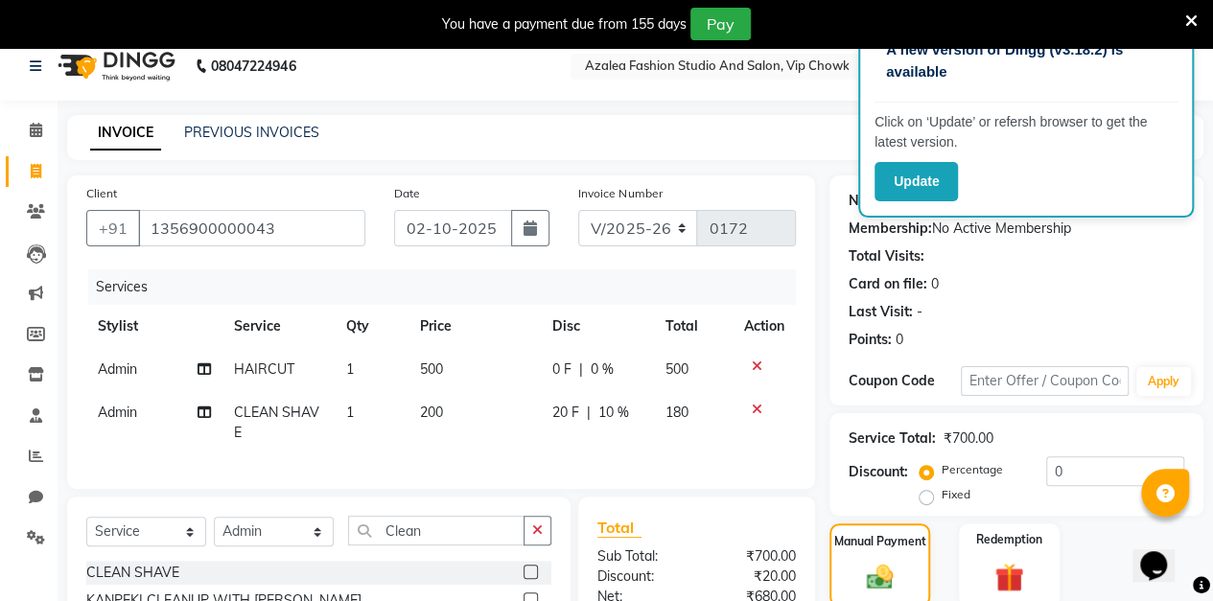
scroll to position [0, 0]
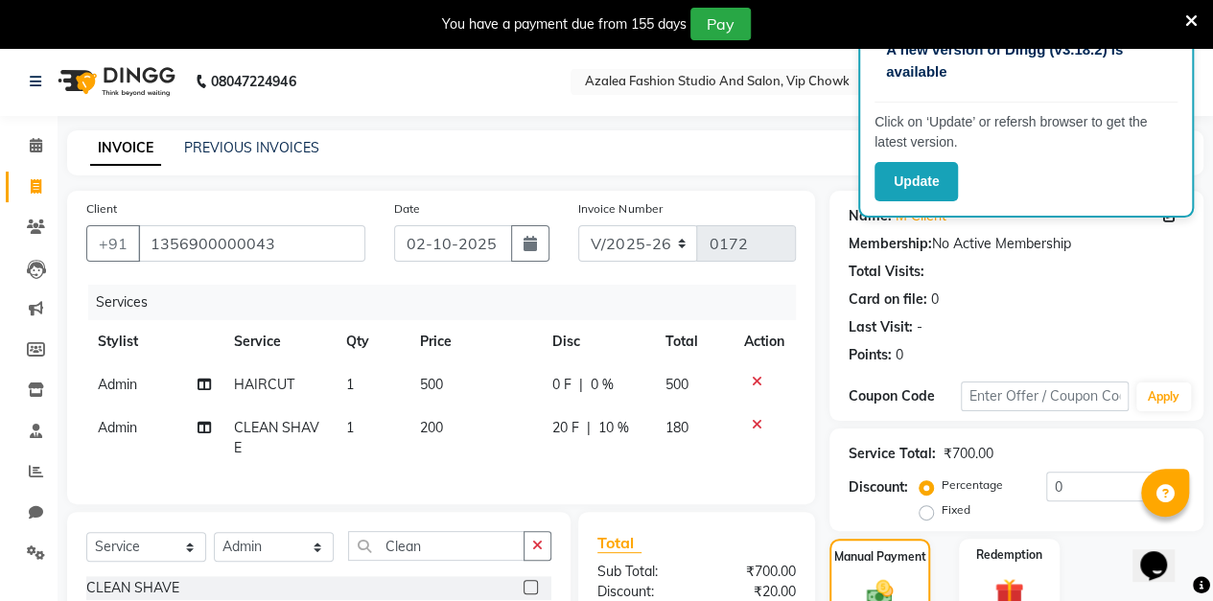
click at [617, 429] on span "10 %" at bounding box center [613, 428] width 31 height 20
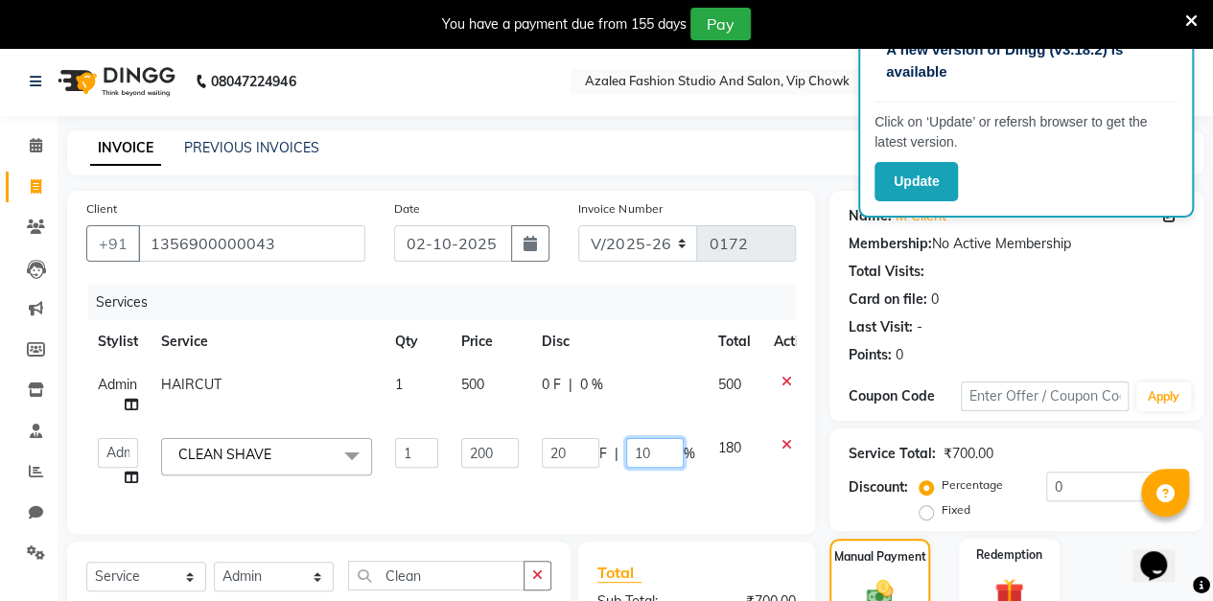
click at [648, 454] on input "10" at bounding box center [655, 453] width 58 height 30
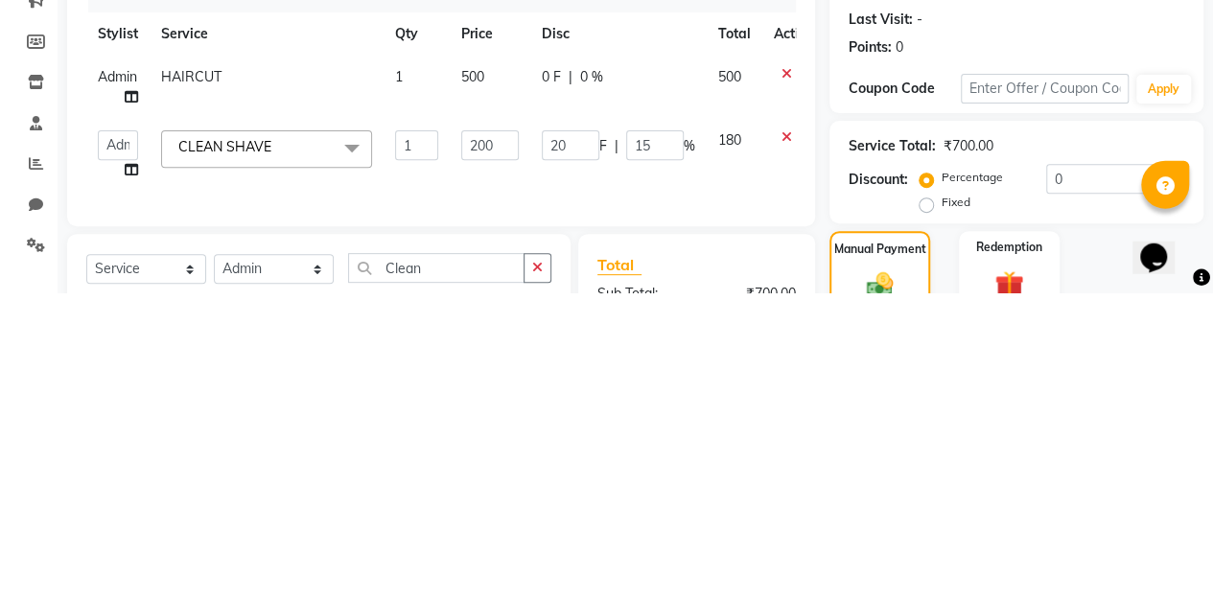
click at [834, 545] on div "Manual Payment" at bounding box center [879, 580] width 101 height 83
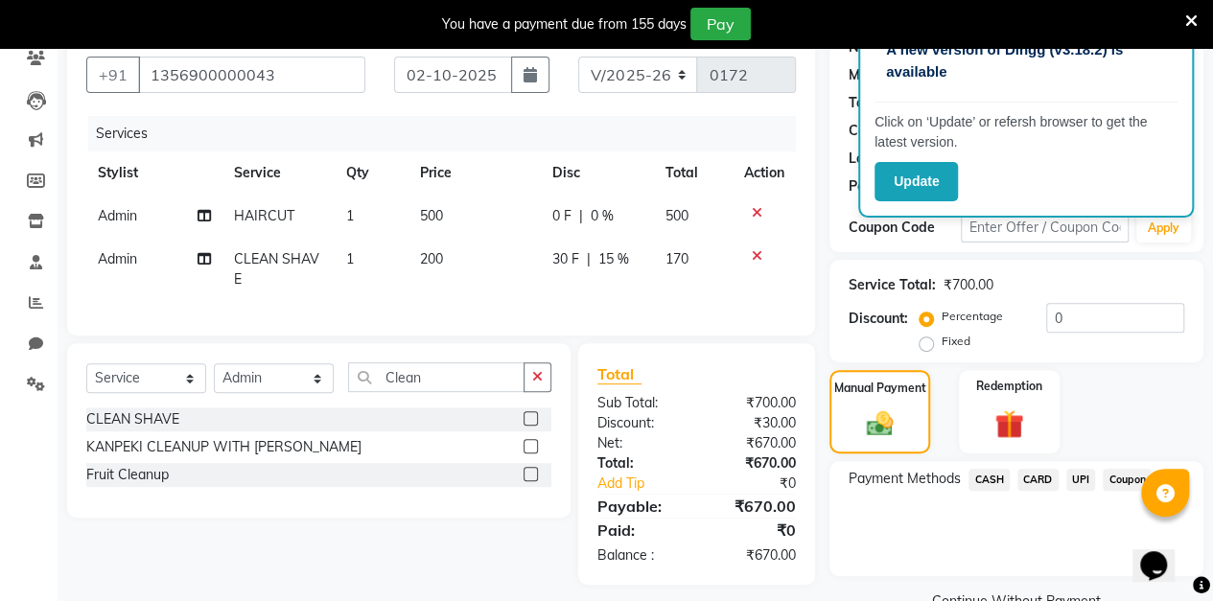
scroll to position [151, 0]
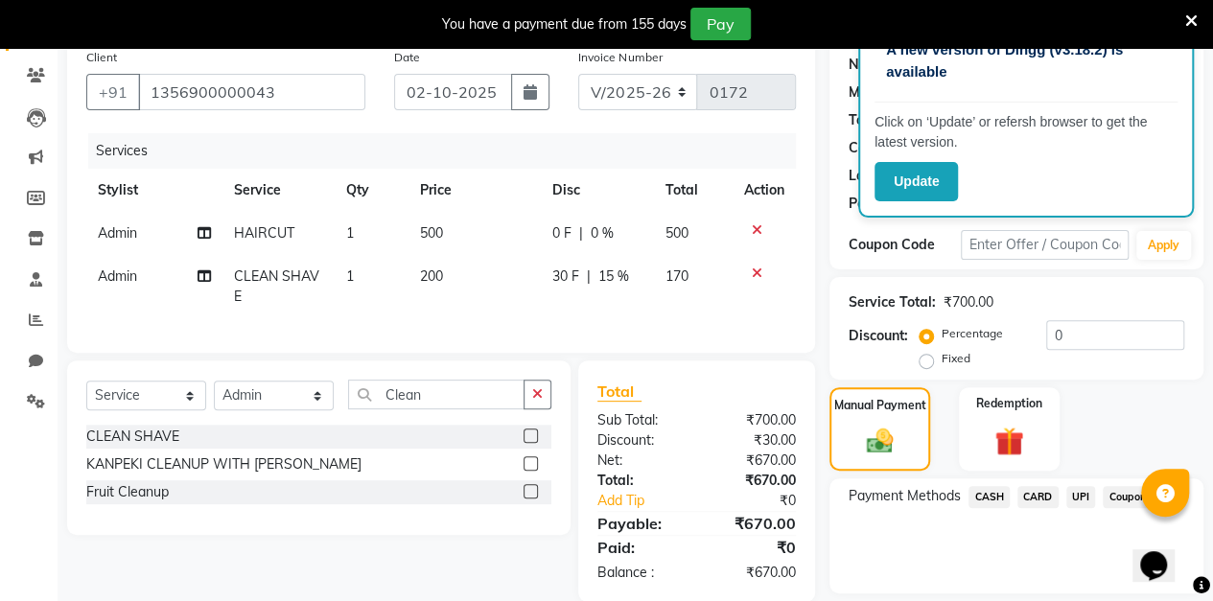
click at [607, 286] on span "15 %" at bounding box center [613, 277] width 31 height 20
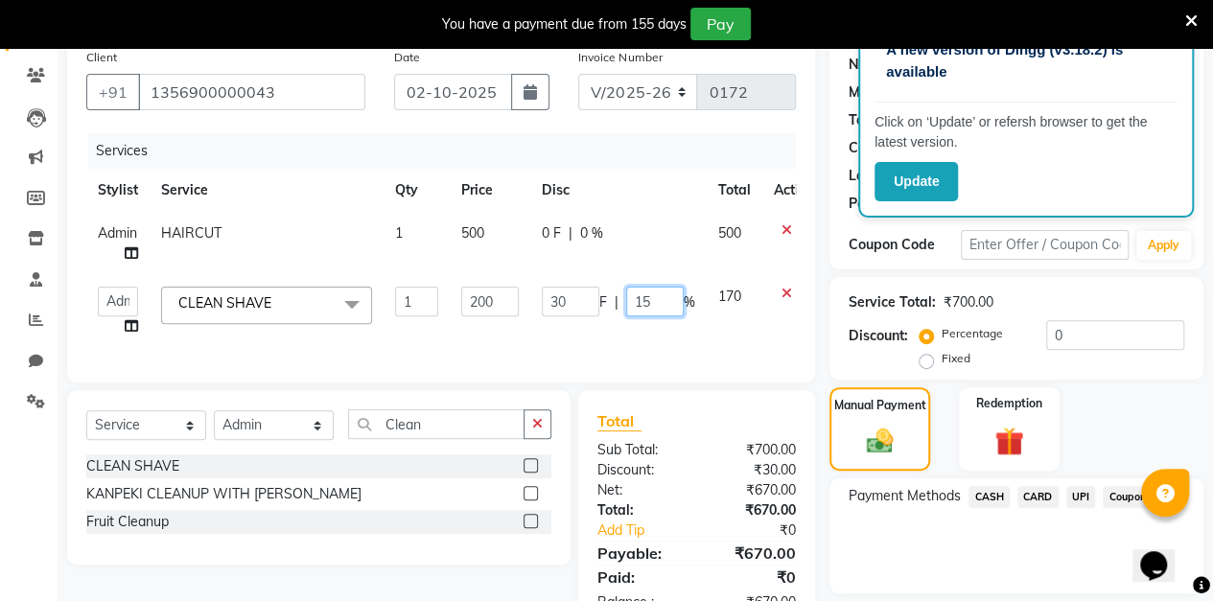
click at [661, 300] on input "15" at bounding box center [655, 302] width 58 height 30
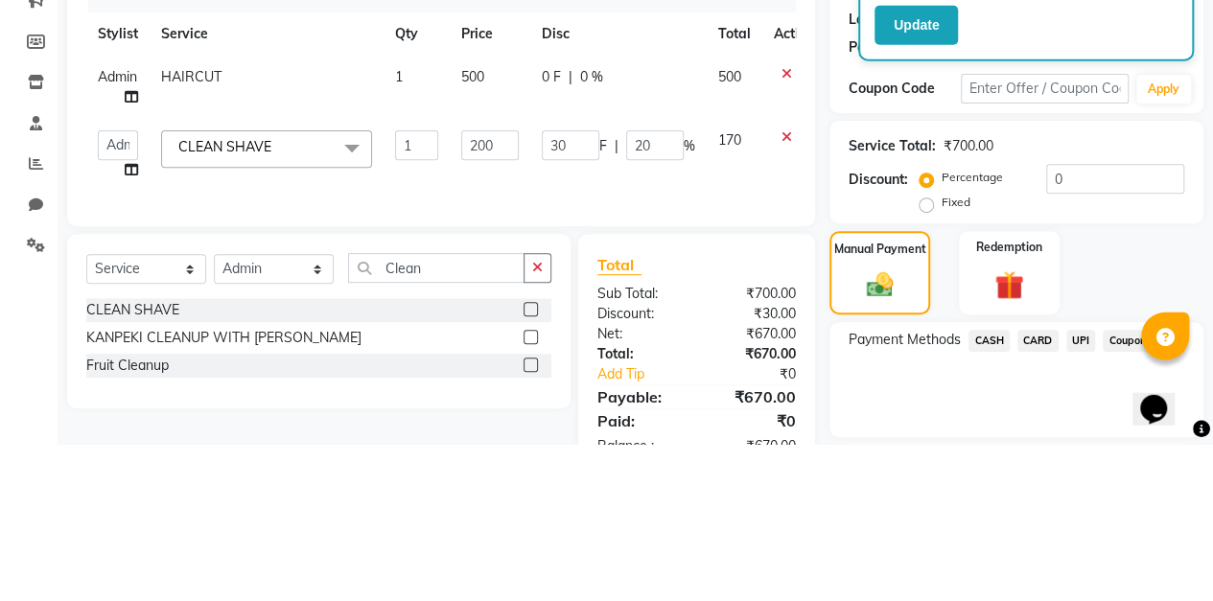
click at [838, 389] on div "Manual Payment" at bounding box center [879, 428] width 101 height 83
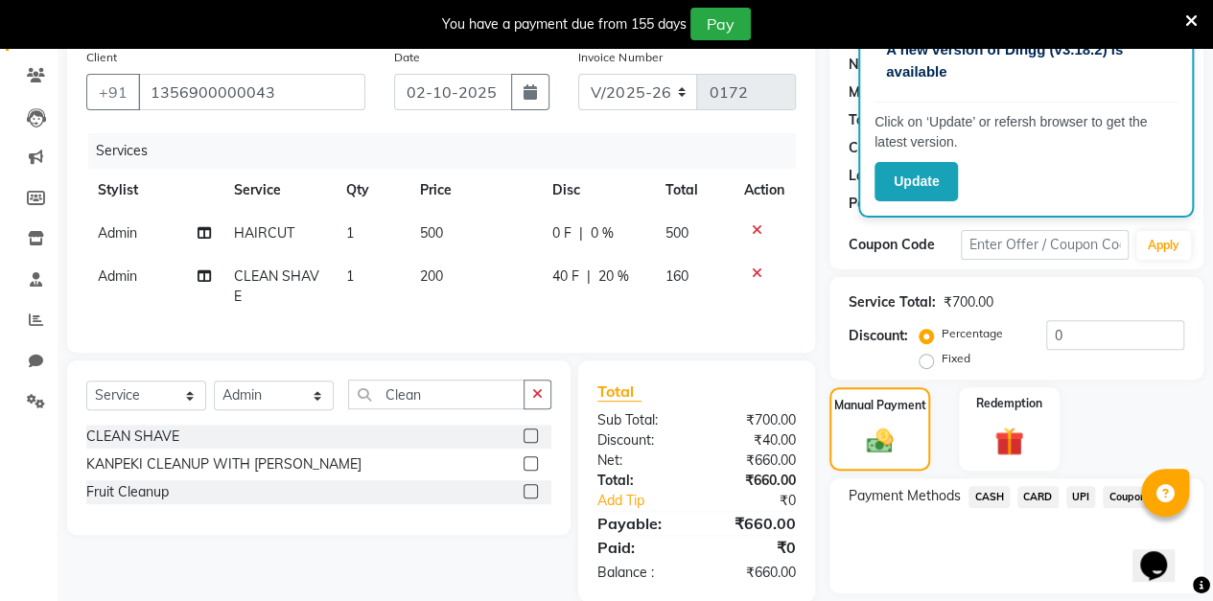
click at [621, 280] on span "20 %" at bounding box center [613, 277] width 31 height 20
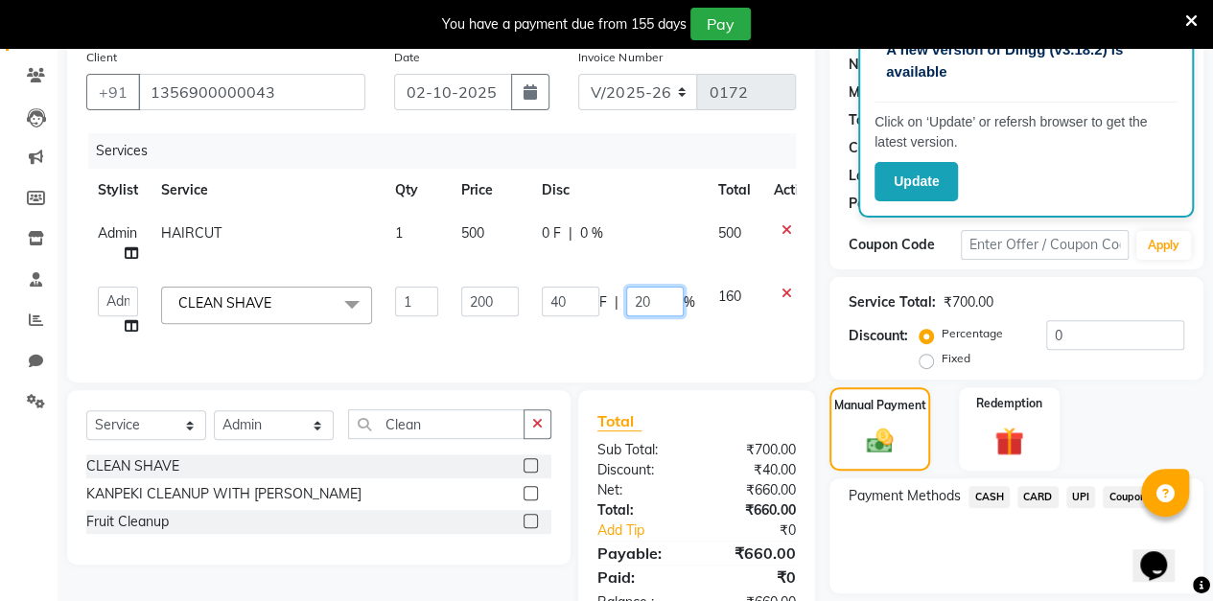
click at [663, 303] on input "20" at bounding box center [655, 302] width 58 height 30
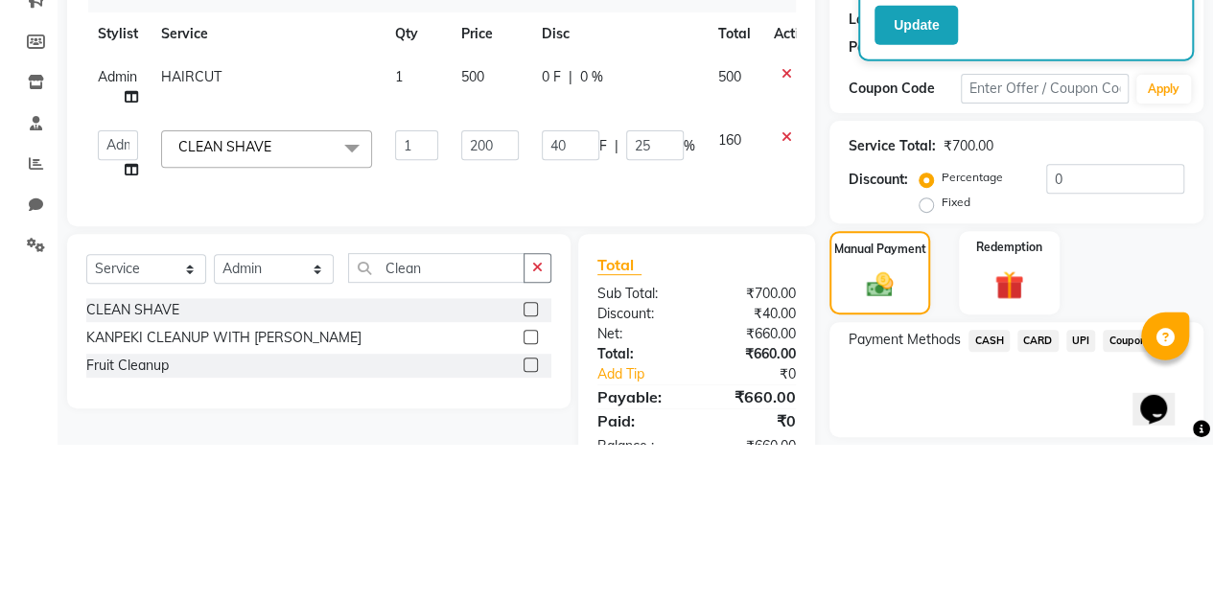
click at [834, 397] on label "Manual Payment" at bounding box center [880, 405] width 92 height 17
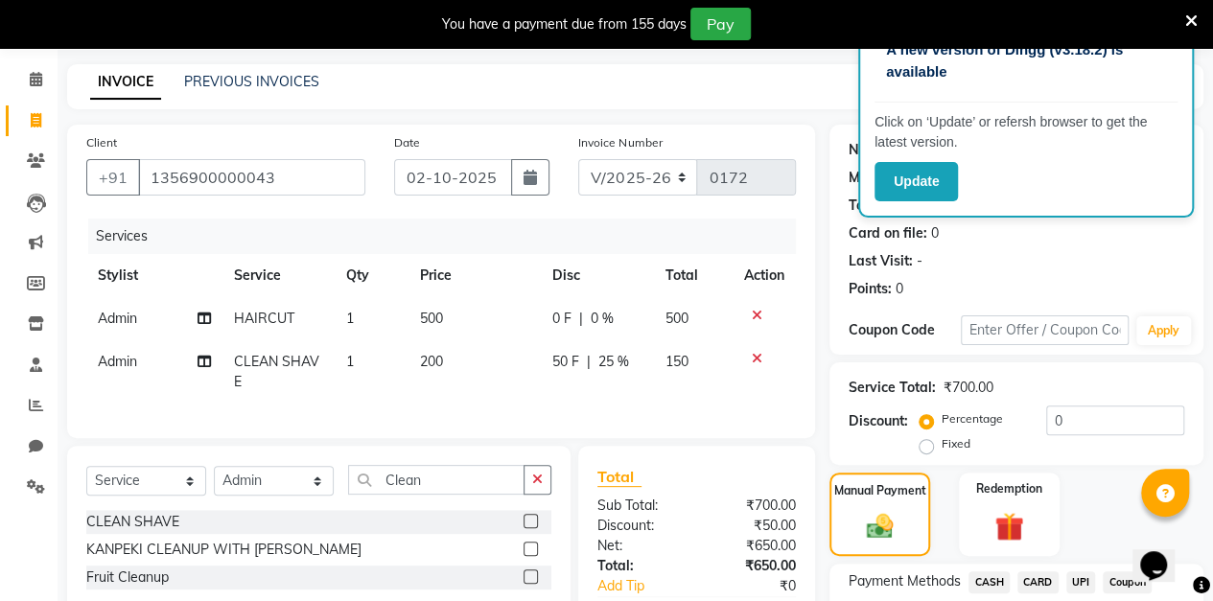
scroll to position [68, 0]
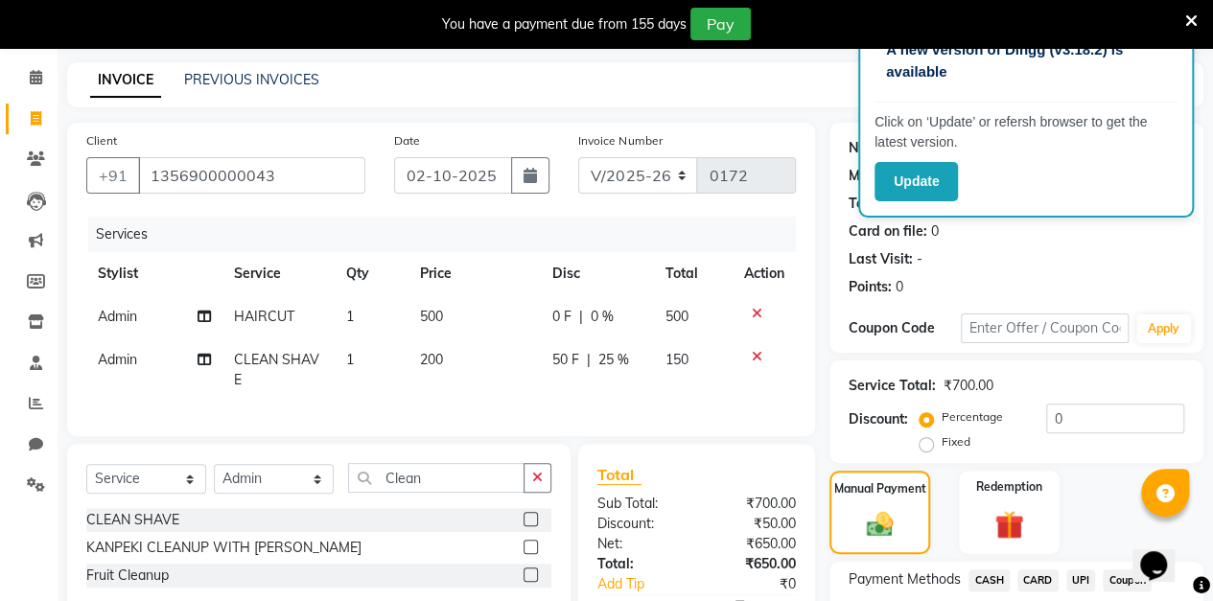
click at [616, 359] on span "25 %" at bounding box center [613, 360] width 31 height 20
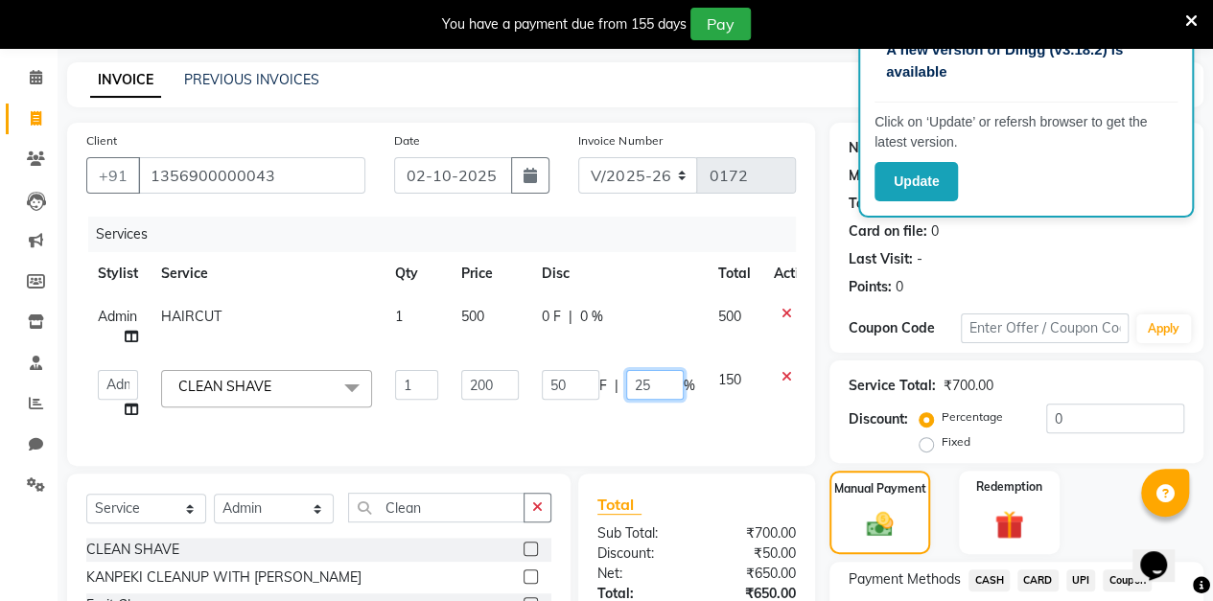
click at [657, 377] on input "25" at bounding box center [655, 385] width 58 height 30
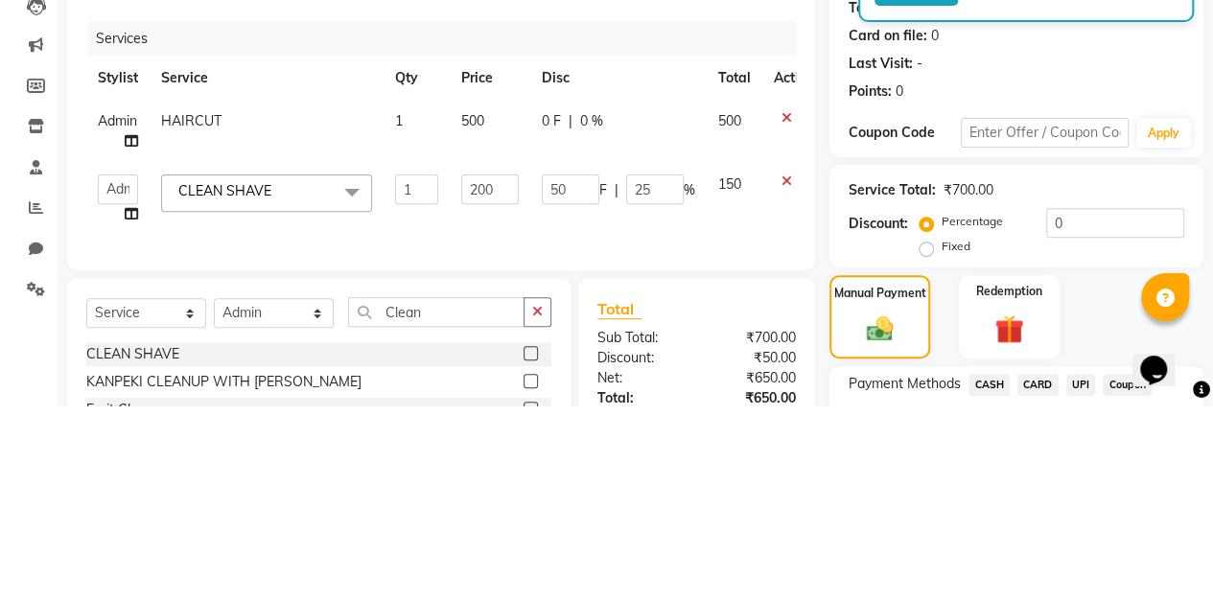
click at [598, 318] on span "0 %" at bounding box center [591, 317] width 23 height 20
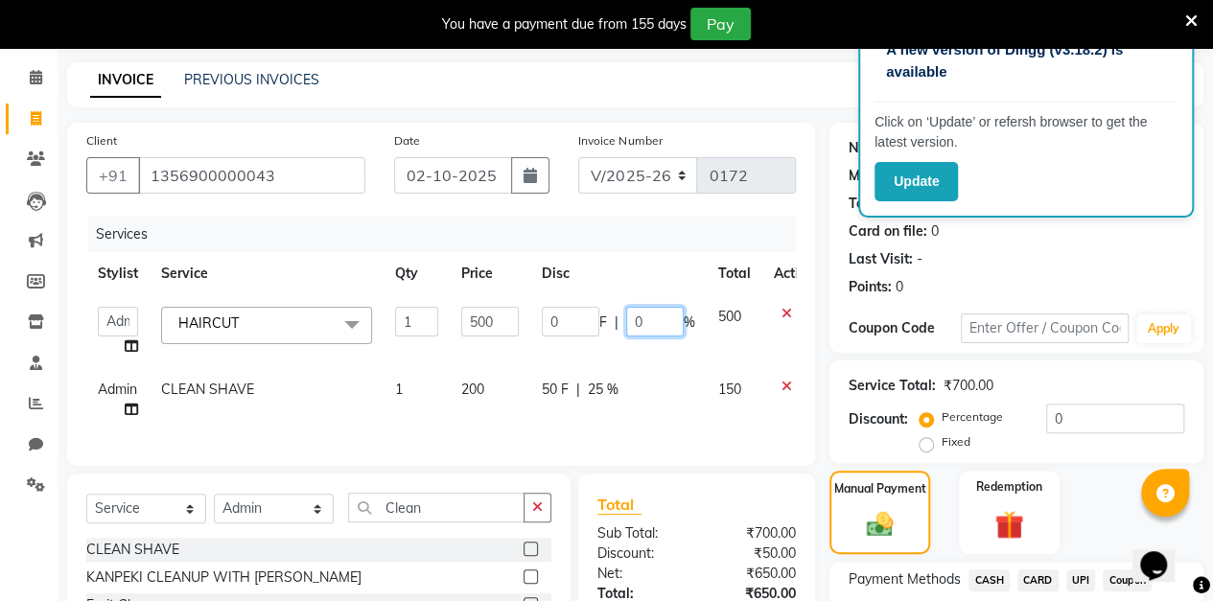
click at [663, 328] on input "0" at bounding box center [655, 322] width 58 height 30
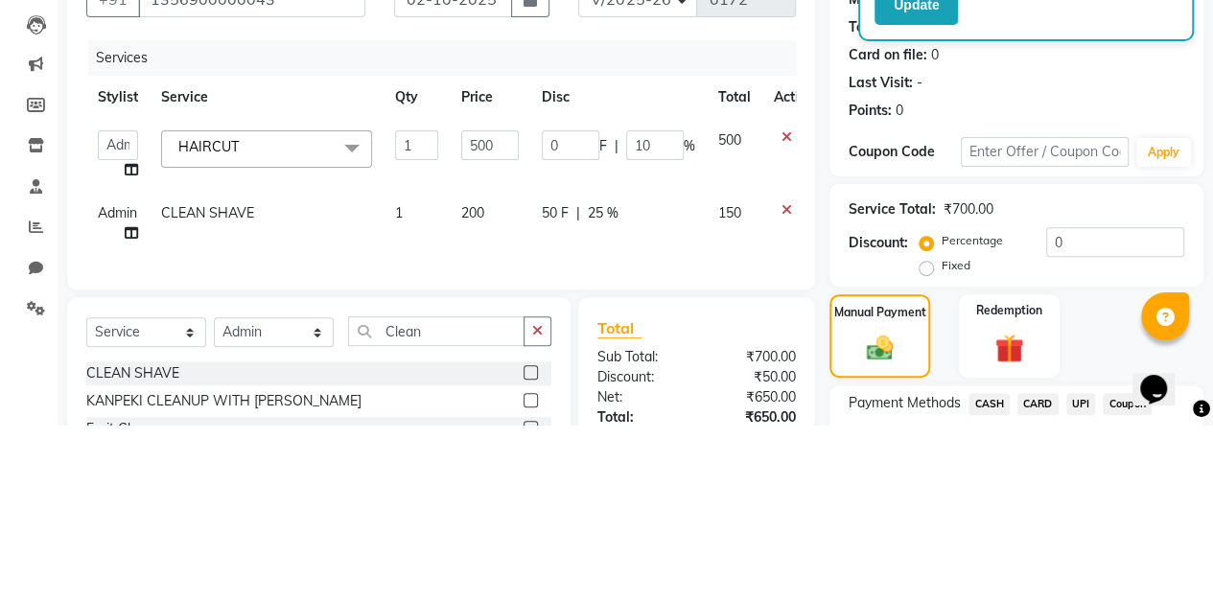
click at [825, 406] on div "Client [PHONE_NUMBER] Date [DATE] Invoice Number V/2025 V/[PHONE_NUMBER] Servic…" at bounding box center [441, 419] width 777 height 593
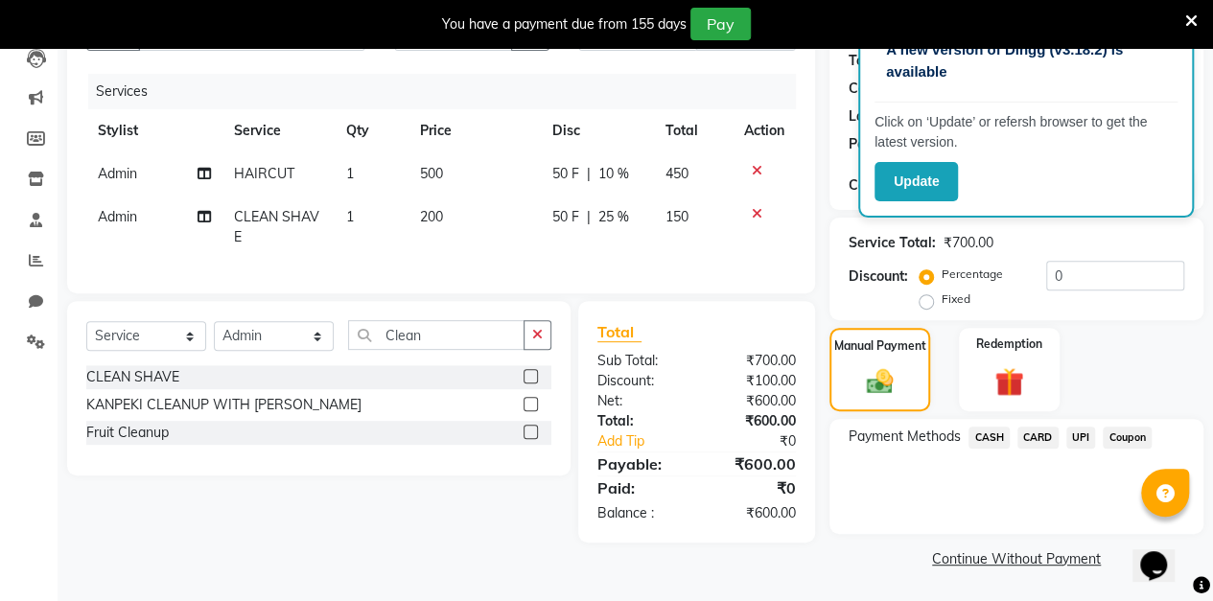
scroll to position [210, 0]
click at [1087, 440] on span "UPI" at bounding box center [1081, 439] width 30 height 22
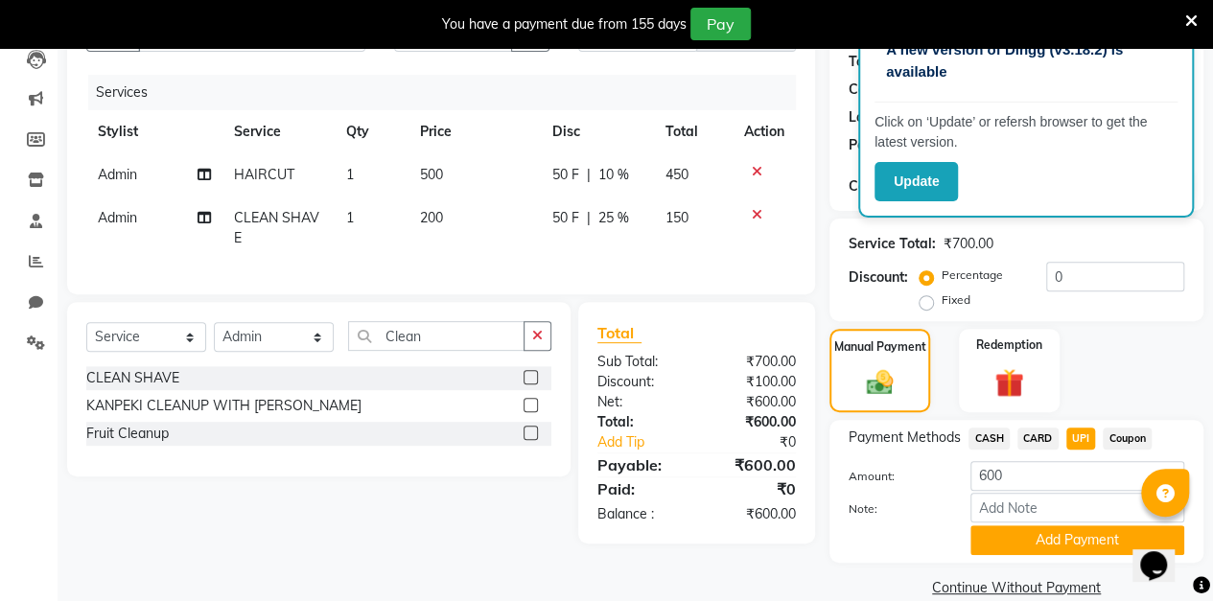
scroll to position [238, 0]
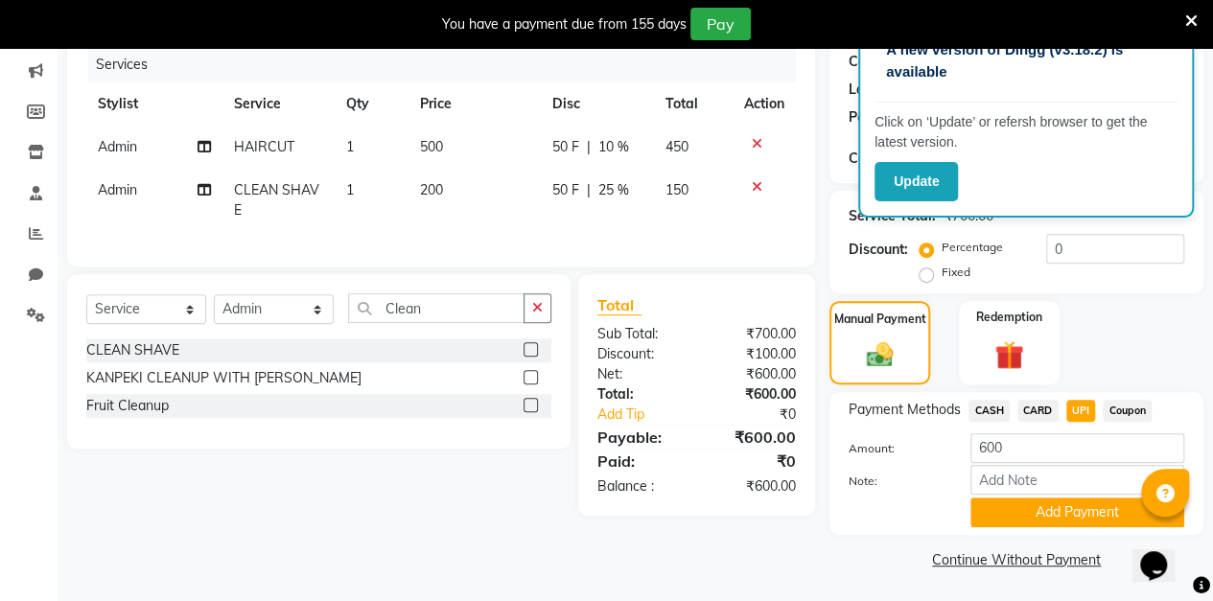
click at [1061, 517] on button "Add Payment" at bounding box center [1077, 513] width 214 height 30
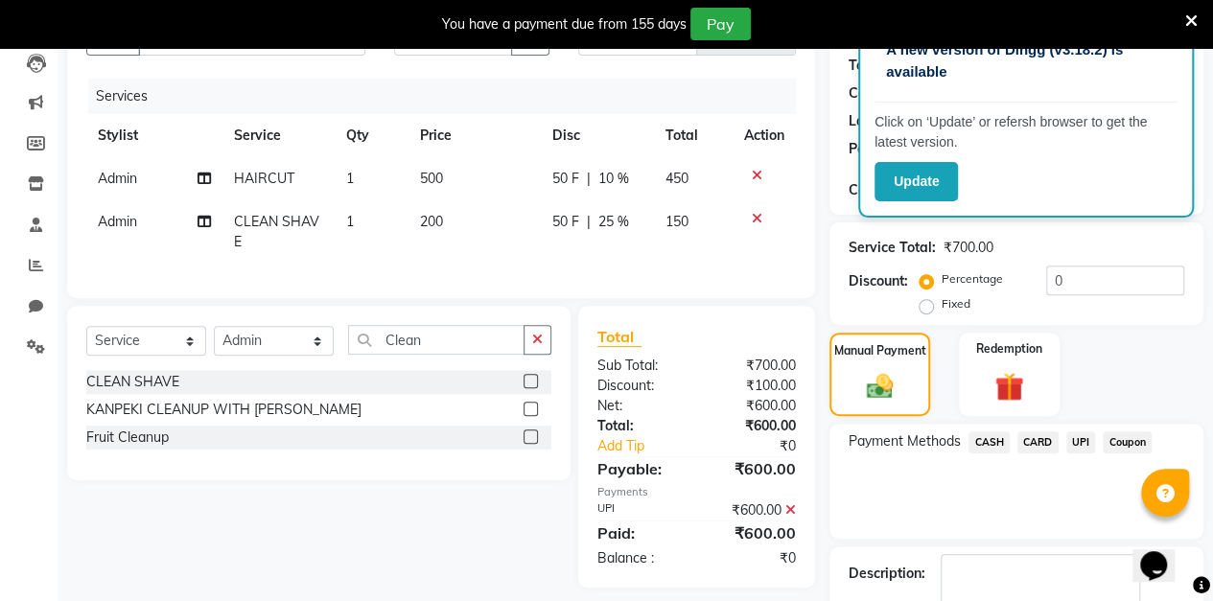
scroll to position [0, 0]
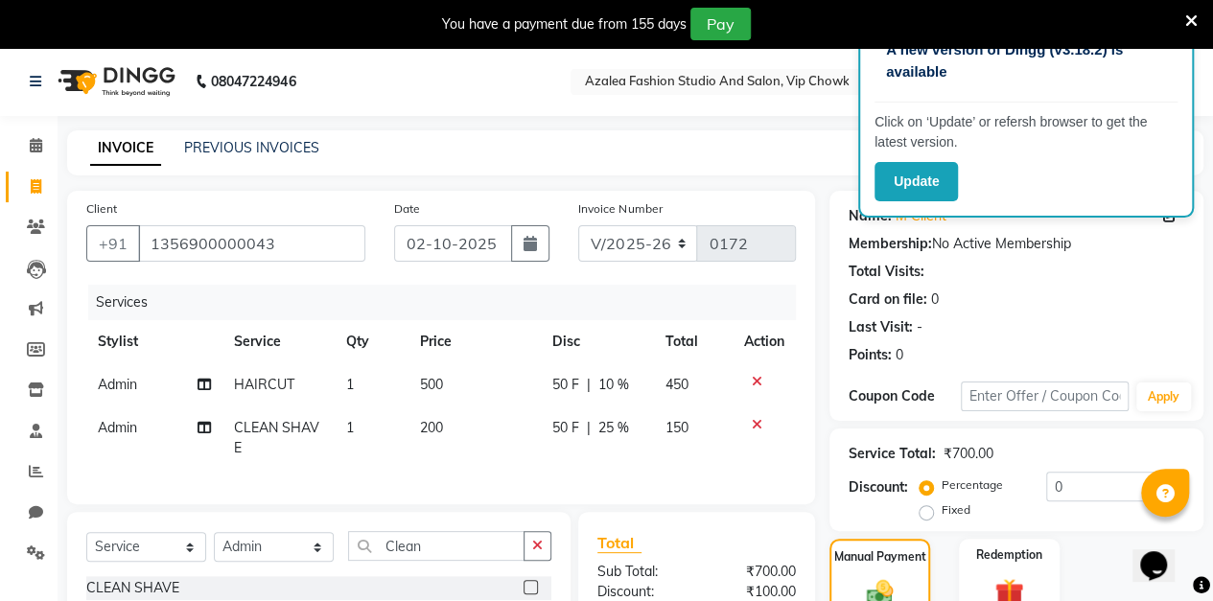
click at [525, 257] on button "button" at bounding box center [530, 243] width 38 height 36
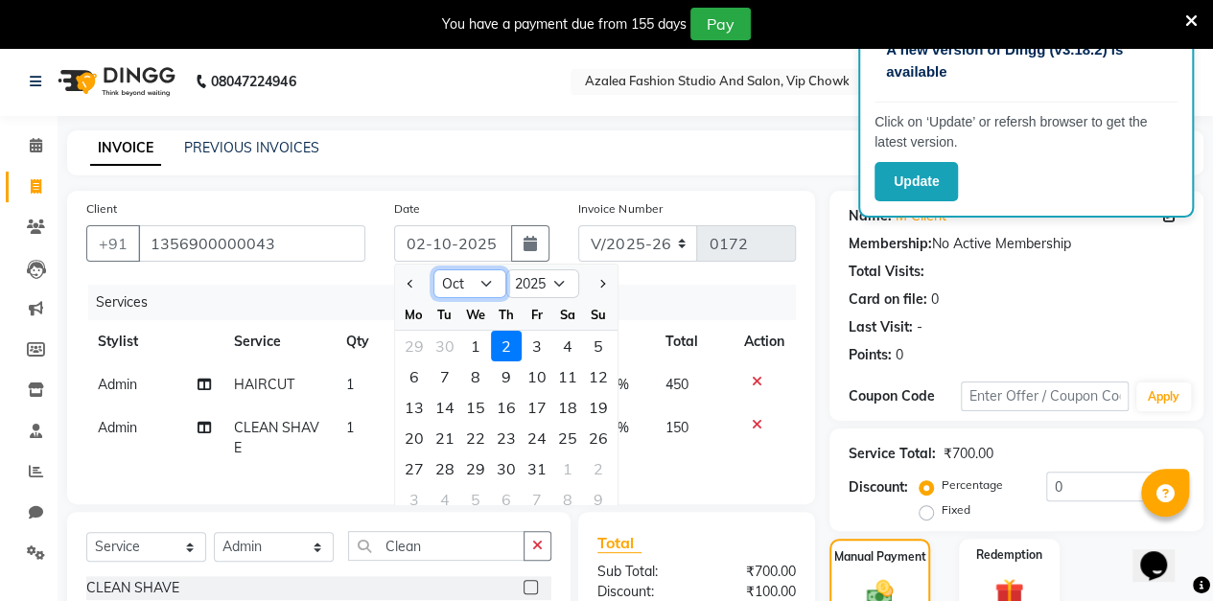
click at [491, 291] on select "Jan Feb Mar Apr May Jun [DATE] Aug Sep Oct Nov Dec" at bounding box center [469, 283] width 73 height 29
click at [433, 269] on select "Jan Feb Mar Apr May Jun [DATE] Aug Sep Oct Nov Dec" at bounding box center [469, 283] width 73 height 29
click at [483, 378] on div "10" at bounding box center [475, 376] width 31 height 31
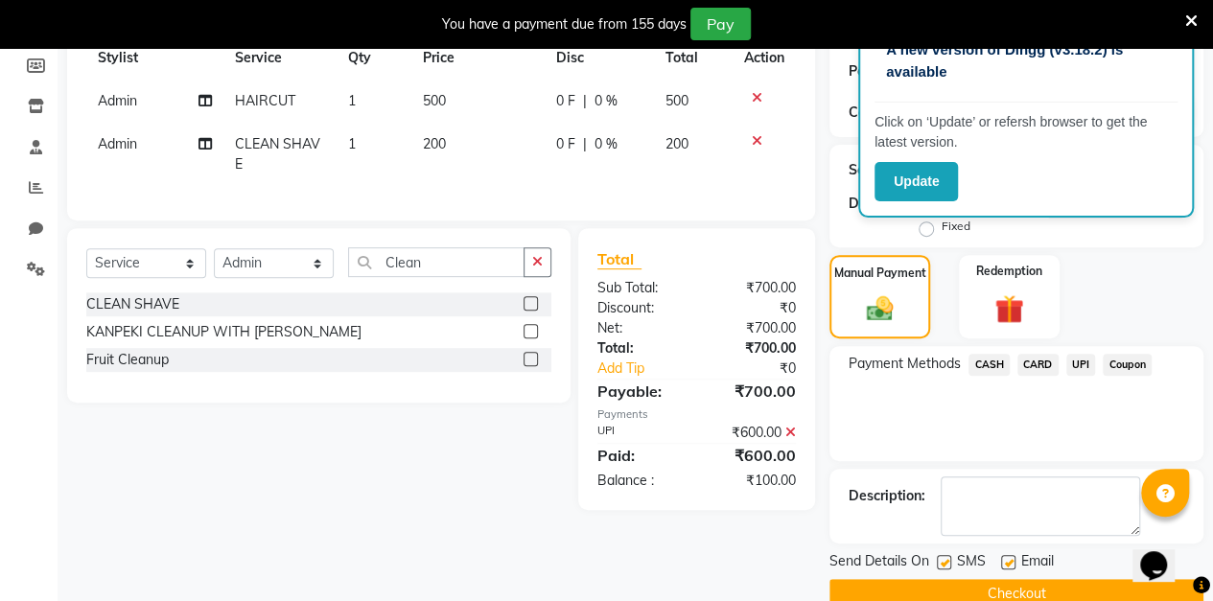
scroll to position [285, 0]
click at [1077, 366] on span "UPI" at bounding box center [1081, 364] width 30 height 22
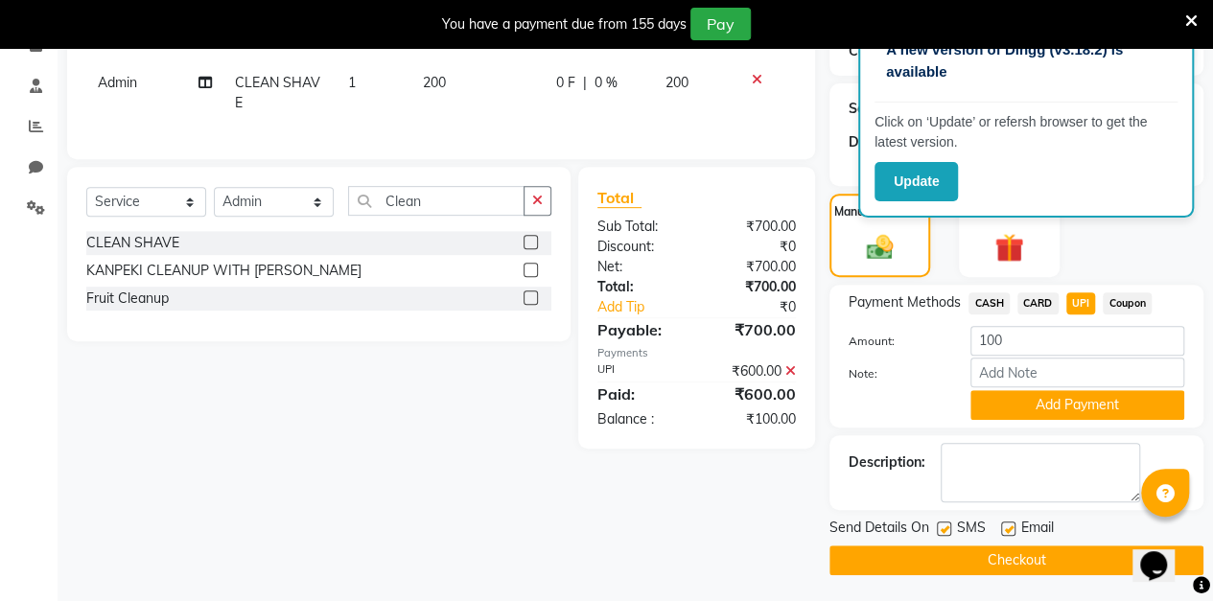
scroll to position [345, 0]
click at [991, 562] on button "Checkout" at bounding box center [1016, 560] width 374 height 30
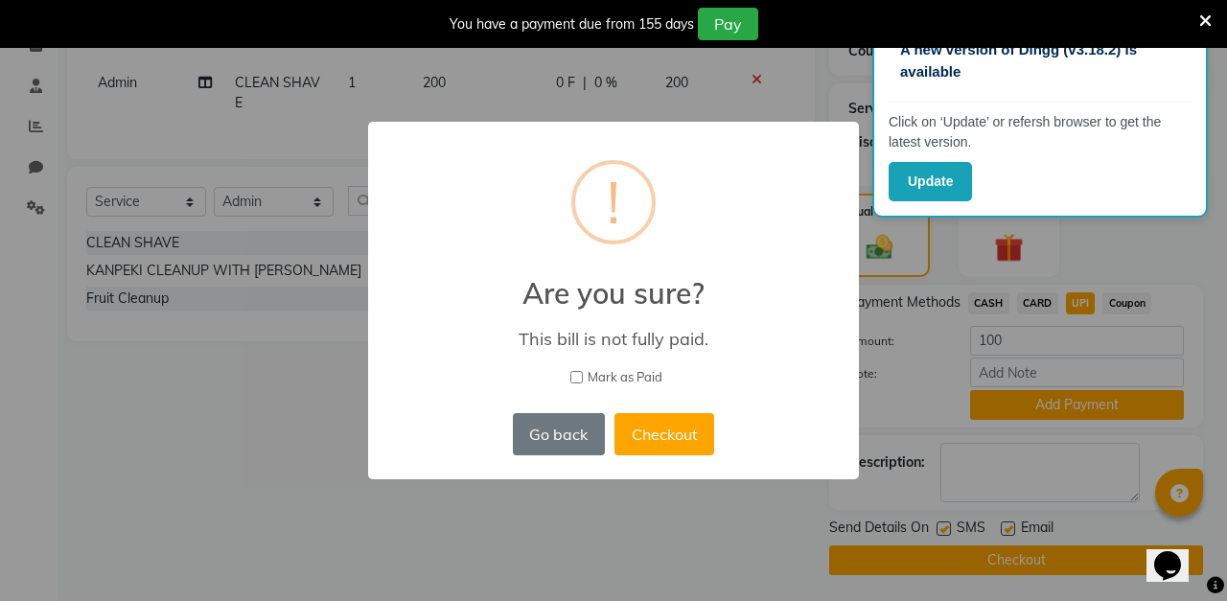
click at [680, 432] on button "Checkout" at bounding box center [665, 434] width 100 height 42
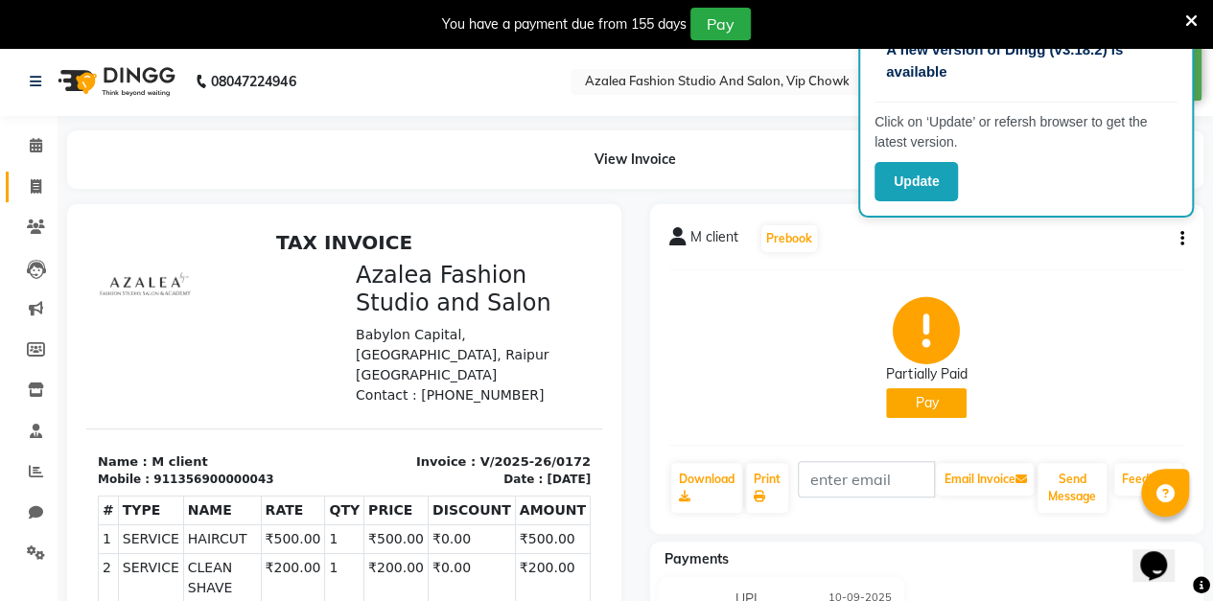
click at [35, 186] on icon at bounding box center [36, 186] width 11 height 14
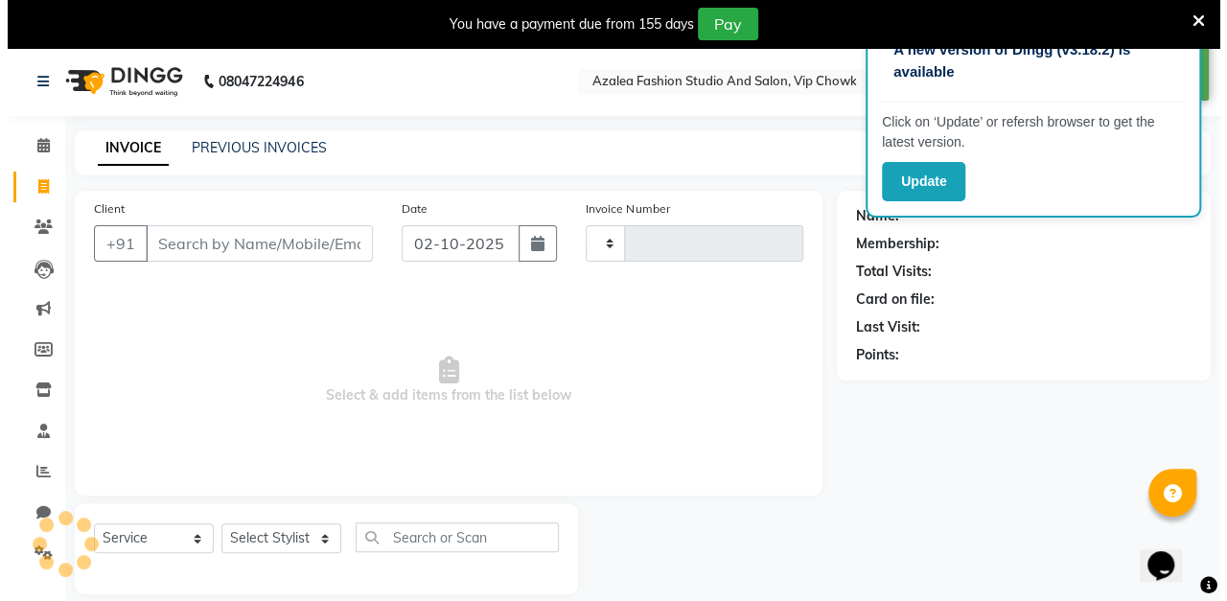
scroll to position [47, 0]
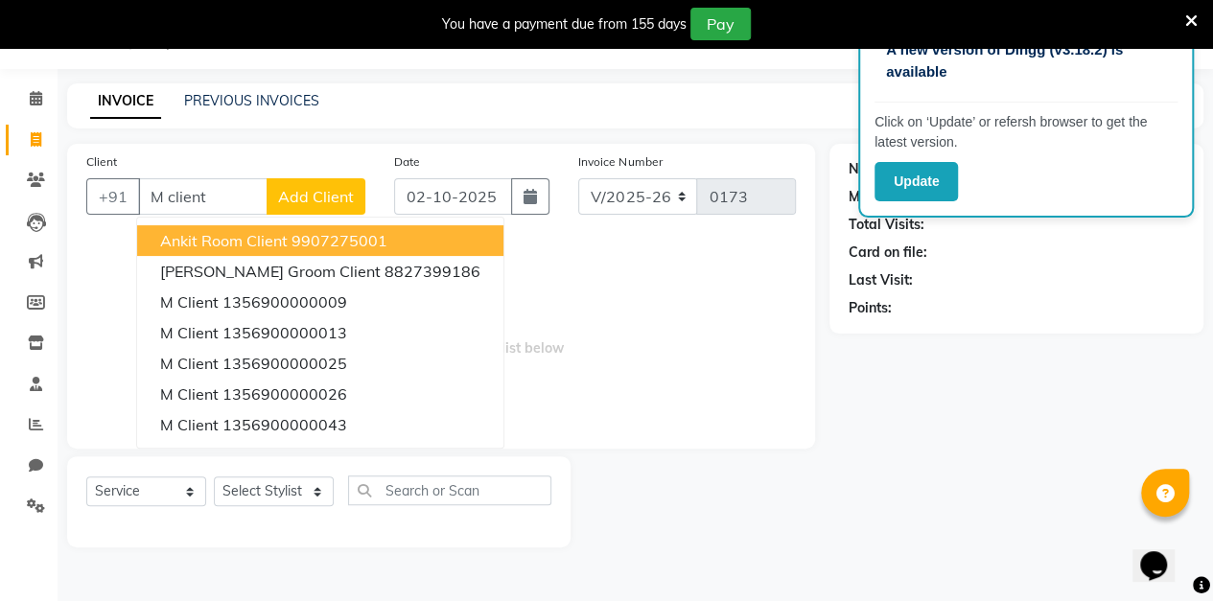
click at [332, 203] on span "Add Client" at bounding box center [316, 196] width 76 height 19
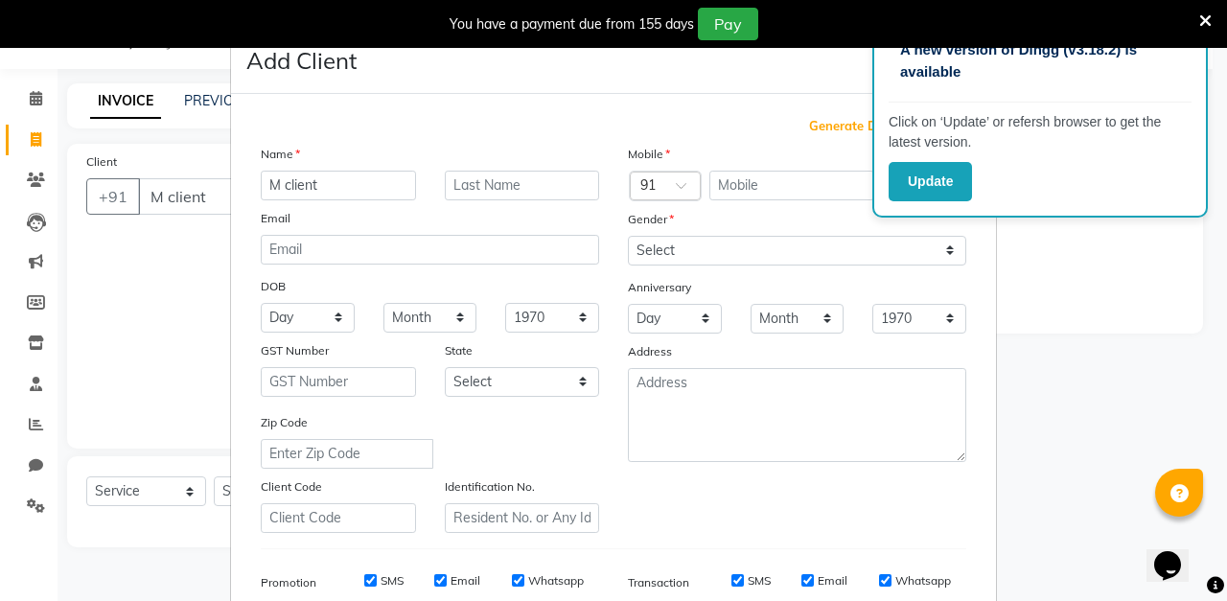
click at [833, 129] on span "Generate Dummy Number" at bounding box center [887, 126] width 157 height 19
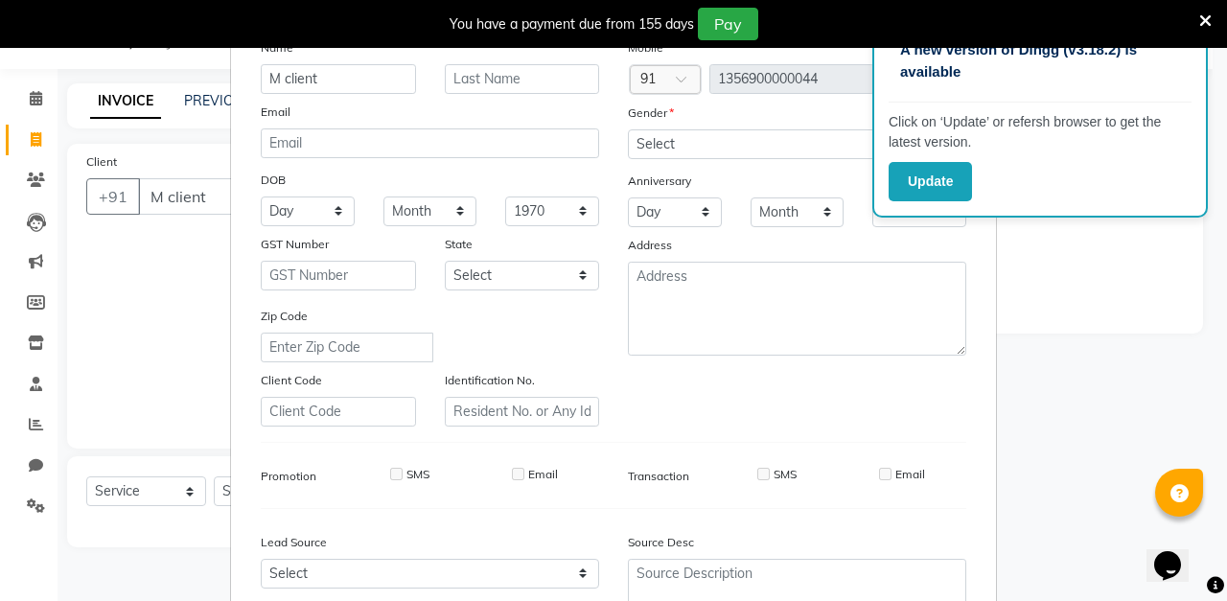
scroll to position [22, 0]
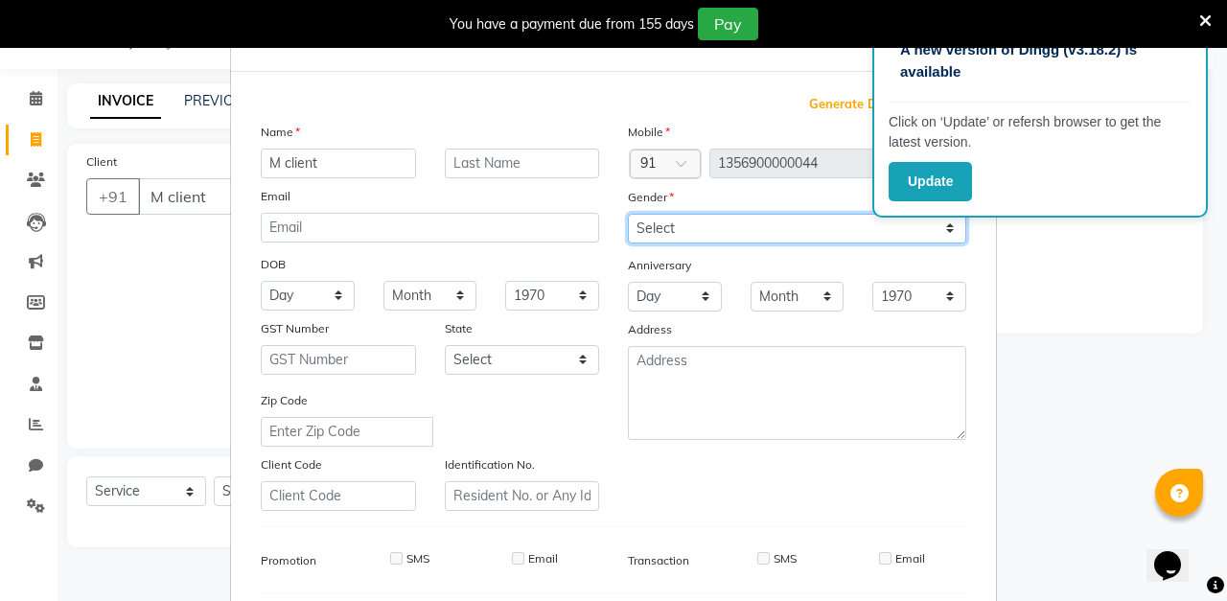
click at [732, 224] on select "Select [DEMOGRAPHIC_DATA] [DEMOGRAPHIC_DATA] Other Prefer Not To Say" at bounding box center [797, 229] width 338 height 30
click at [628, 214] on select "Select [DEMOGRAPHIC_DATA] [DEMOGRAPHIC_DATA] Other Prefer Not To Say" at bounding box center [797, 229] width 338 height 30
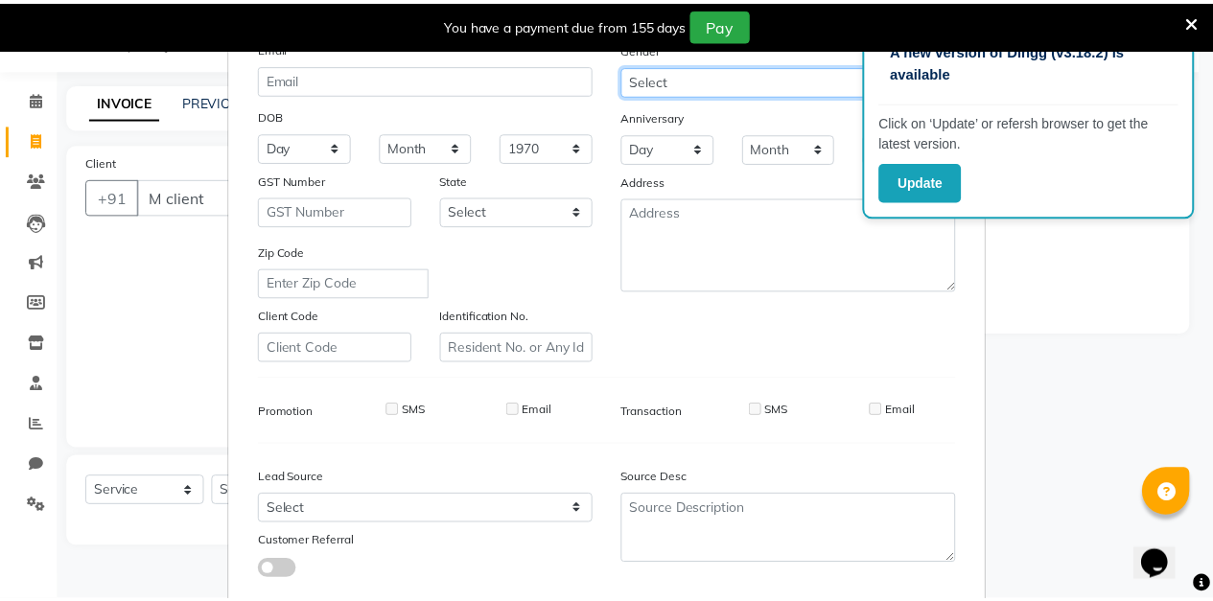
scroll to position [280, 0]
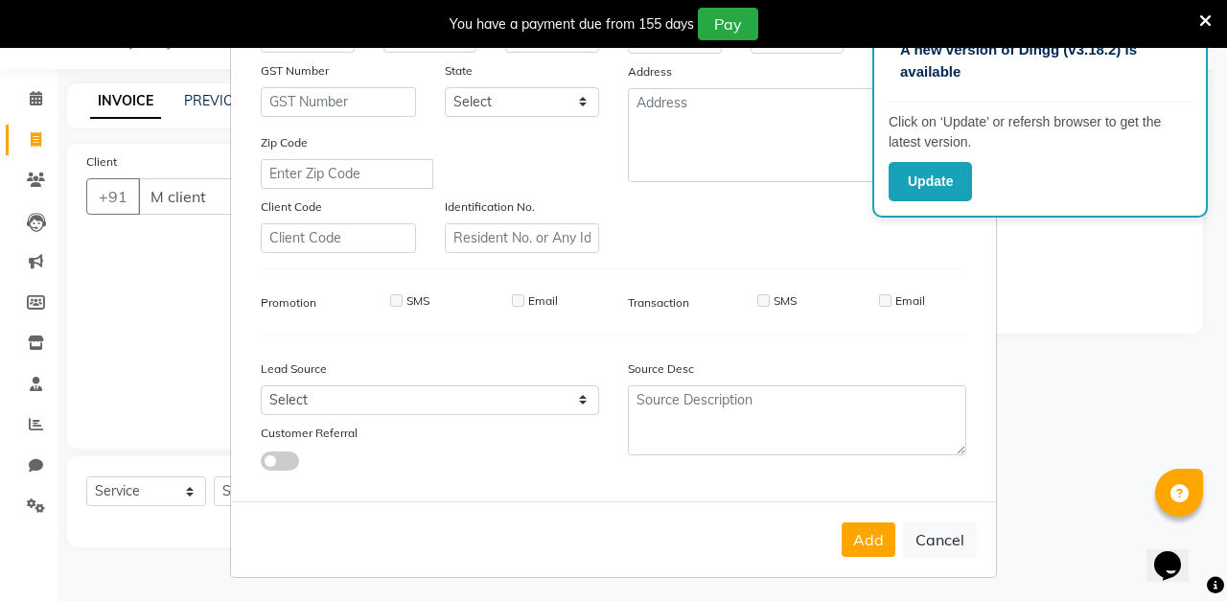
click at [869, 541] on button "Add" at bounding box center [869, 539] width 54 height 35
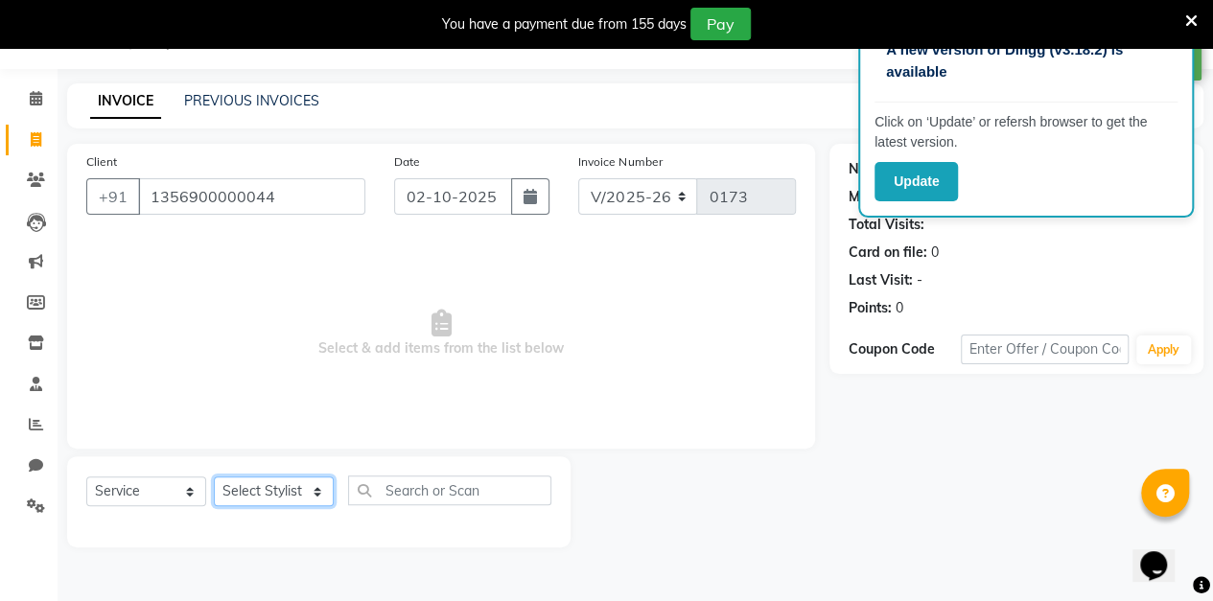
click at [266, 495] on select "Select Stylist aarti sen Admin [PERSON_NAME] anzal [PERSON_NAME][MEDICAL_DATA]:…" at bounding box center [274, 491] width 120 height 30
click at [214, 476] on select "Select Stylist aarti sen Admin [PERSON_NAME] anzal [PERSON_NAME][MEDICAL_DATA]:…" at bounding box center [274, 491] width 120 height 30
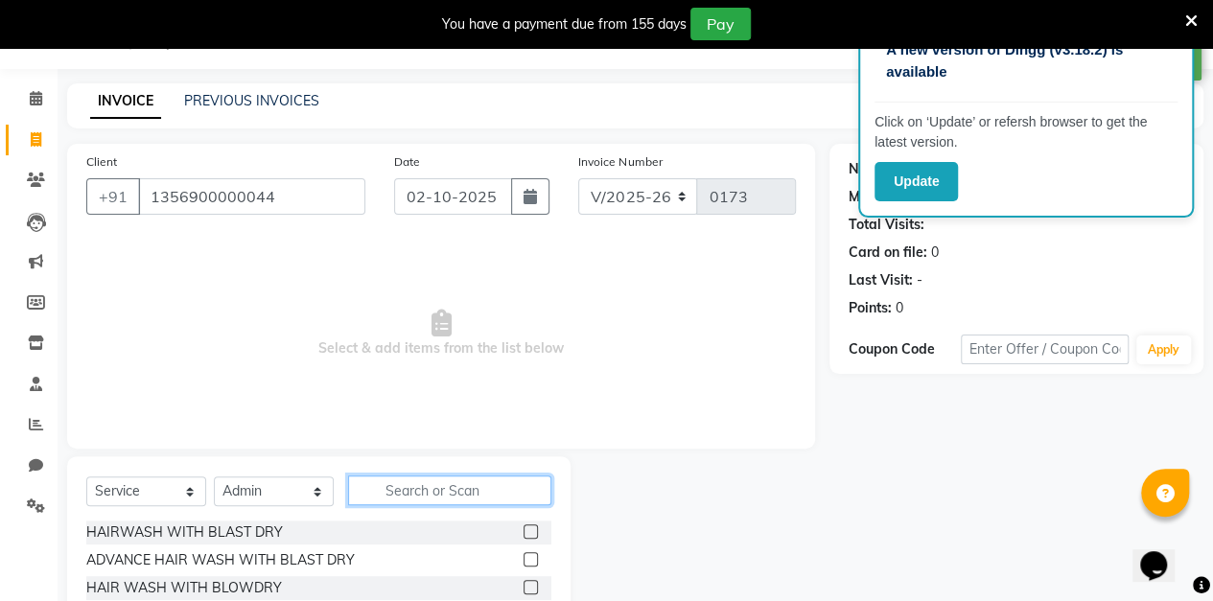
click at [416, 485] on input "text" at bounding box center [449, 491] width 203 height 30
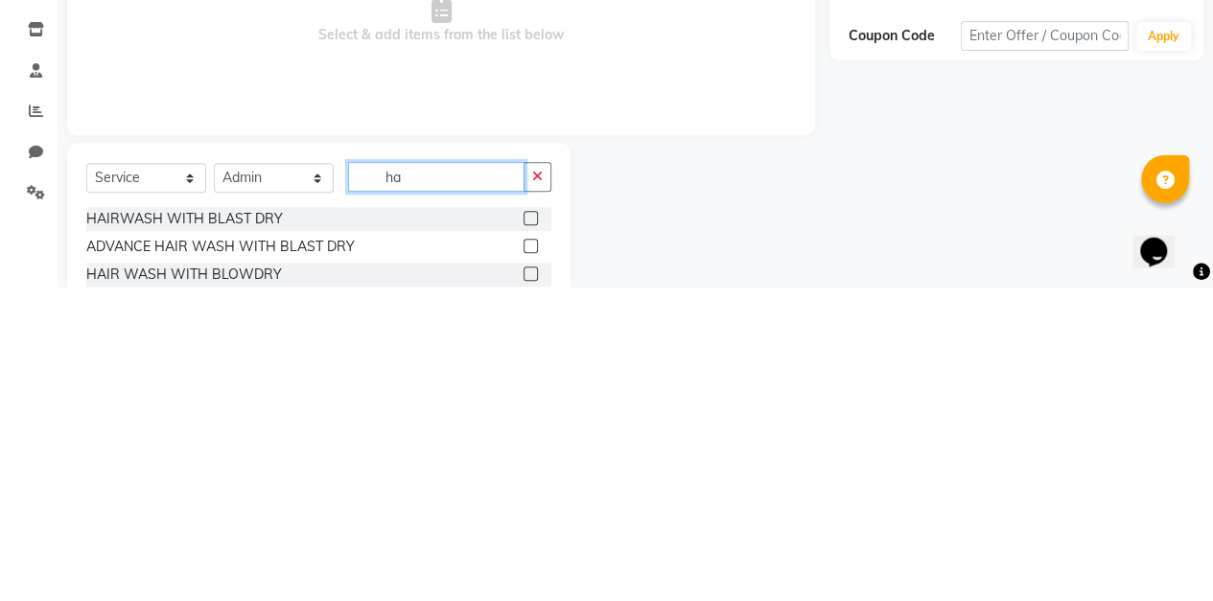
scroll to position [79, 0]
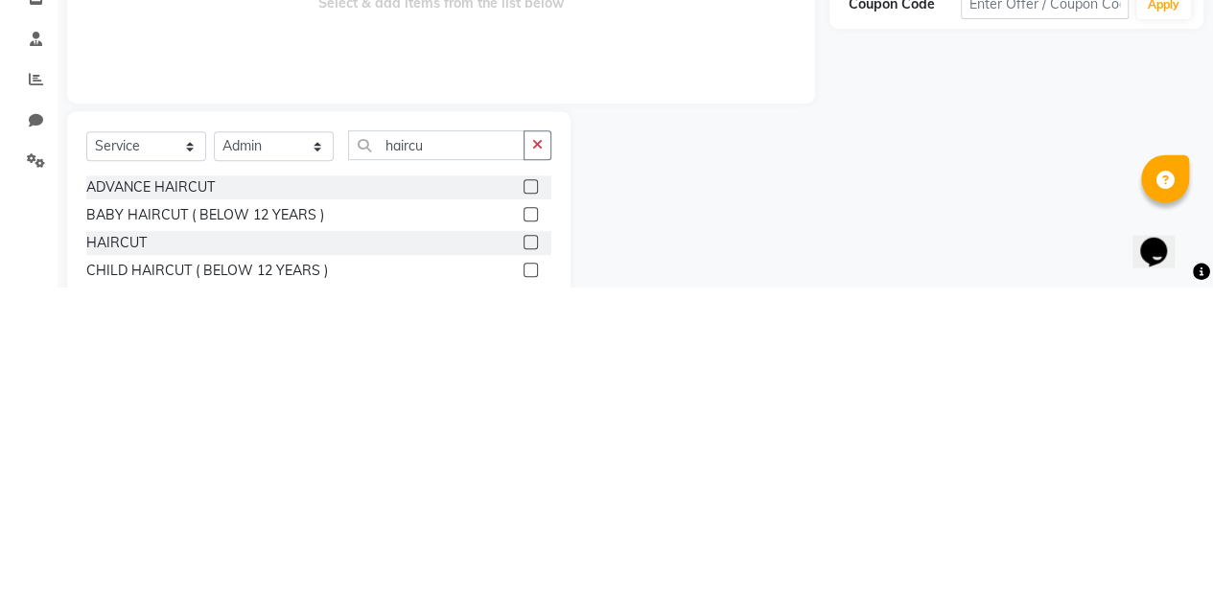
click at [531, 554] on label at bounding box center [530, 555] width 14 height 14
click at [531, 554] on input "checkbox" at bounding box center [529, 556] width 12 height 12
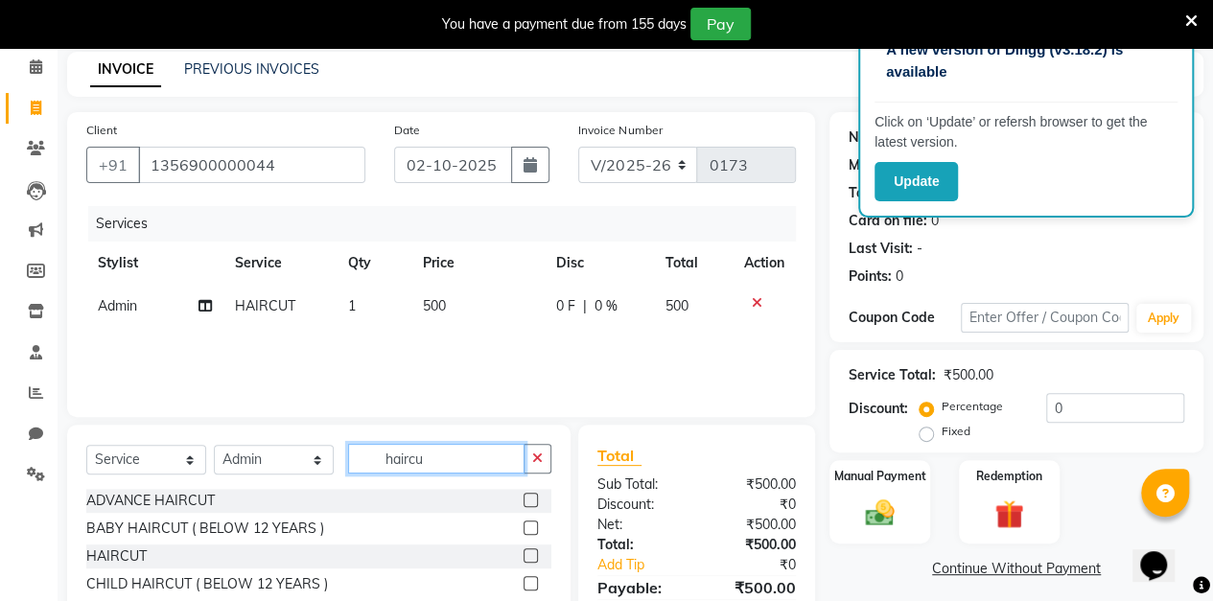
click at [464, 460] on input "haircu" at bounding box center [436, 459] width 176 height 30
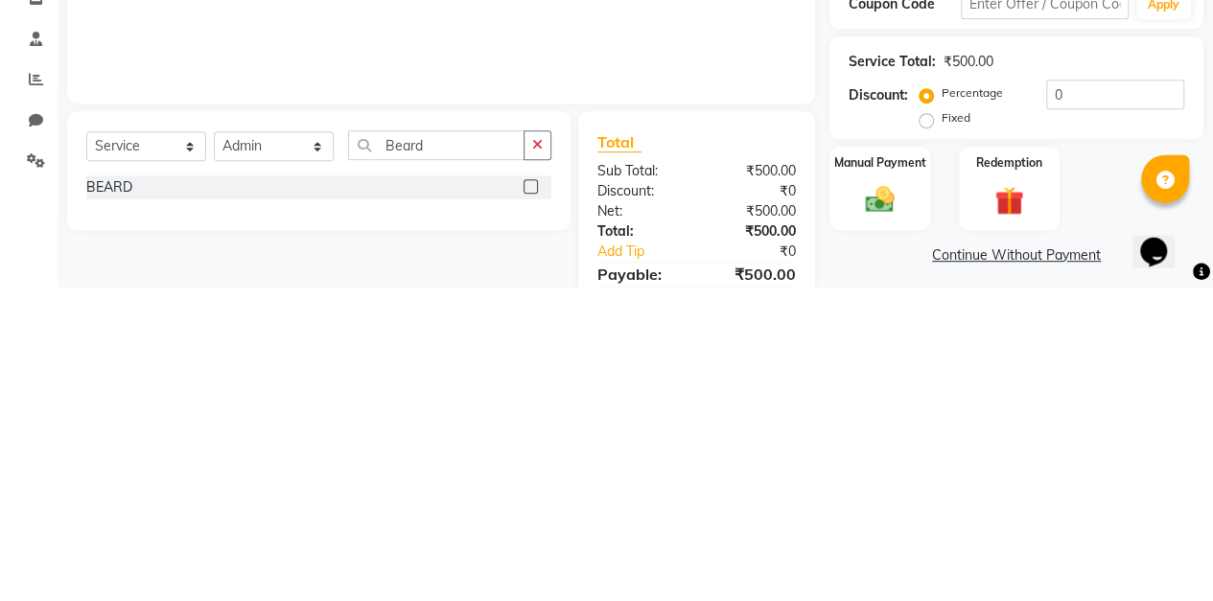
click at [531, 499] on label at bounding box center [530, 500] width 14 height 14
click at [531, 499] on input "checkbox" at bounding box center [529, 501] width 12 height 12
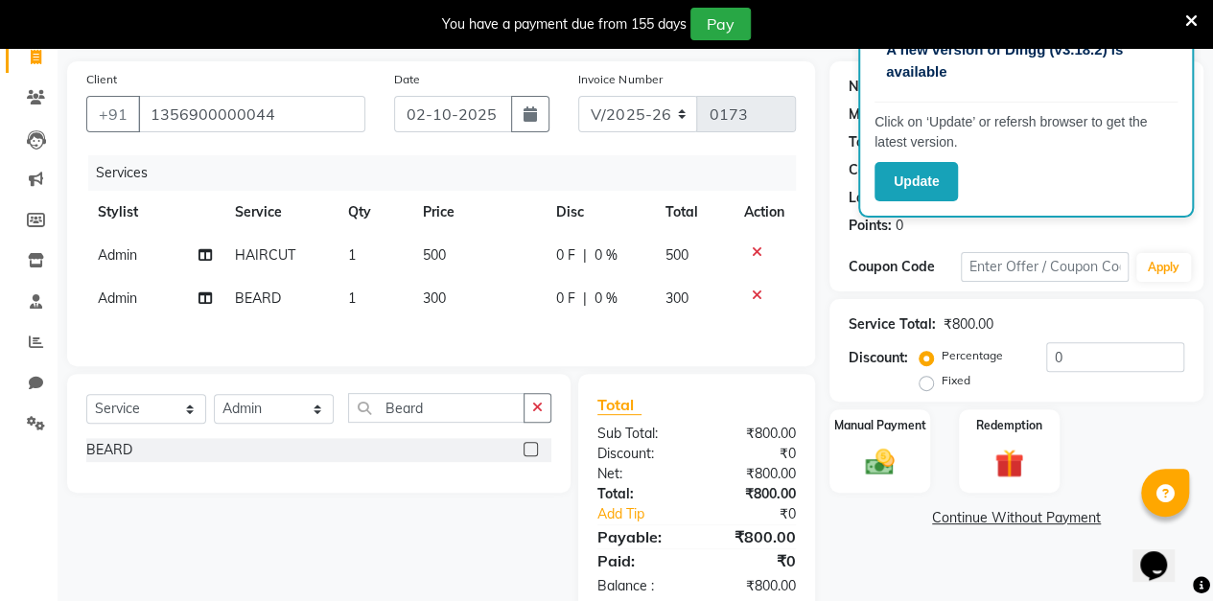
scroll to position [130, 0]
click at [621, 253] on div "0 F | 0 %" at bounding box center [599, 254] width 86 height 20
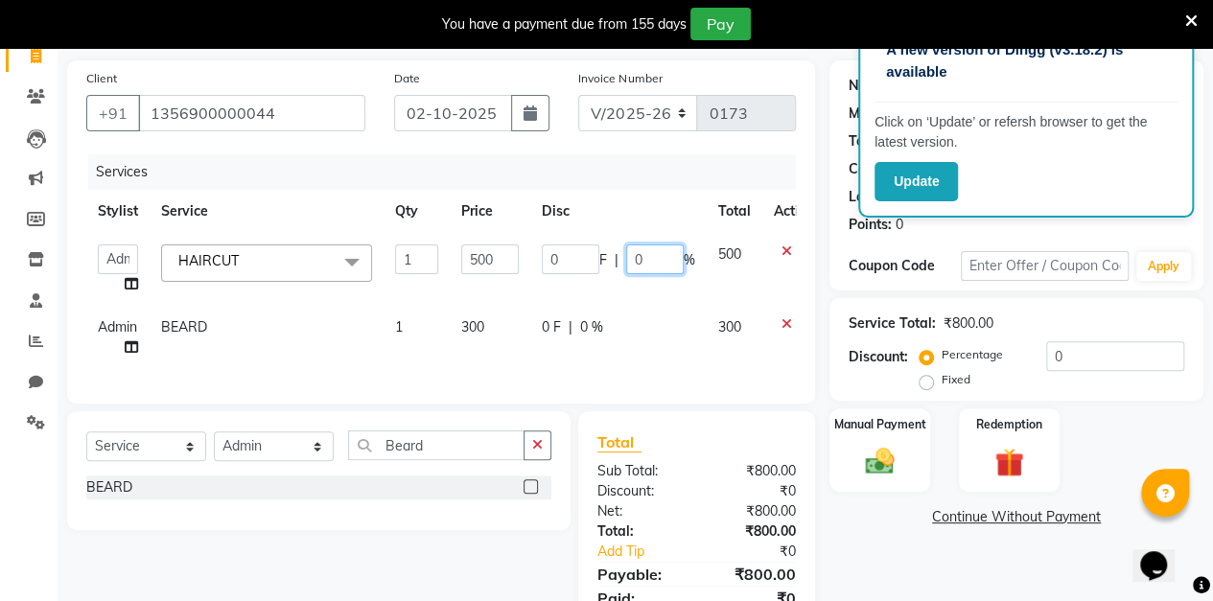
click at [662, 261] on input "0" at bounding box center [655, 259] width 58 height 30
click at [819, 242] on div "Client [PHONE_NUMBER] Date [DATE] Invoice Number V/2025 V/[PHONE_NUMBER] Servic…" at bounding box center [441, 356] width 777 height 592
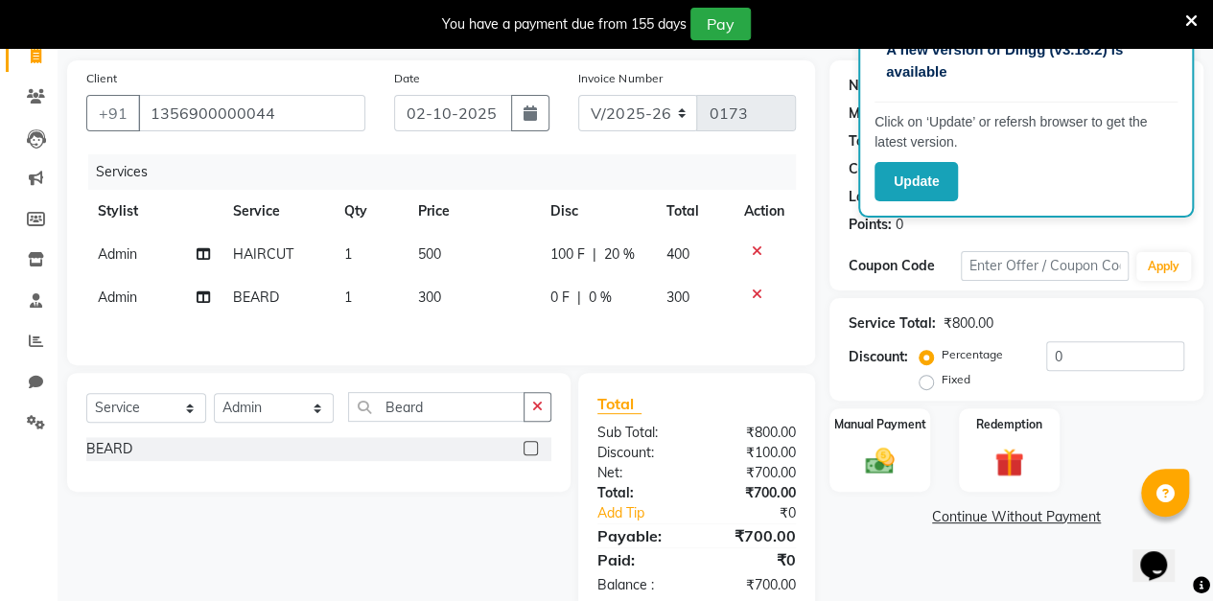
click at [600, 293] on span "0 %" at bounding box center [599, 298] width 23 height 20
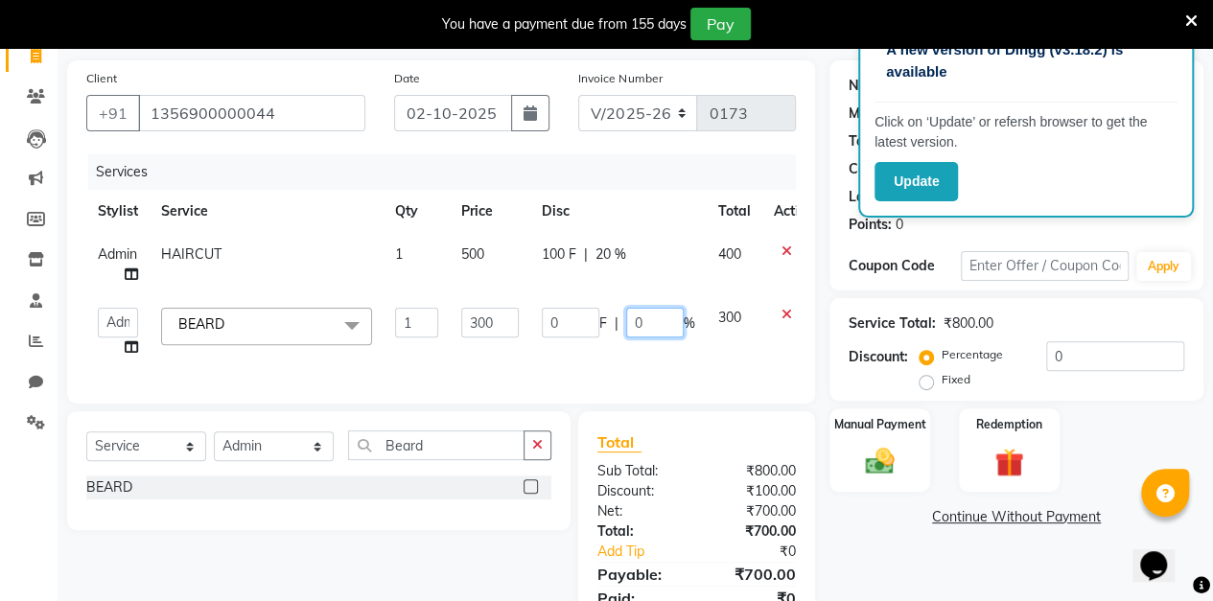
click at [665, 328] on input "0" at bounding box center [655, 323] width 58 height 30
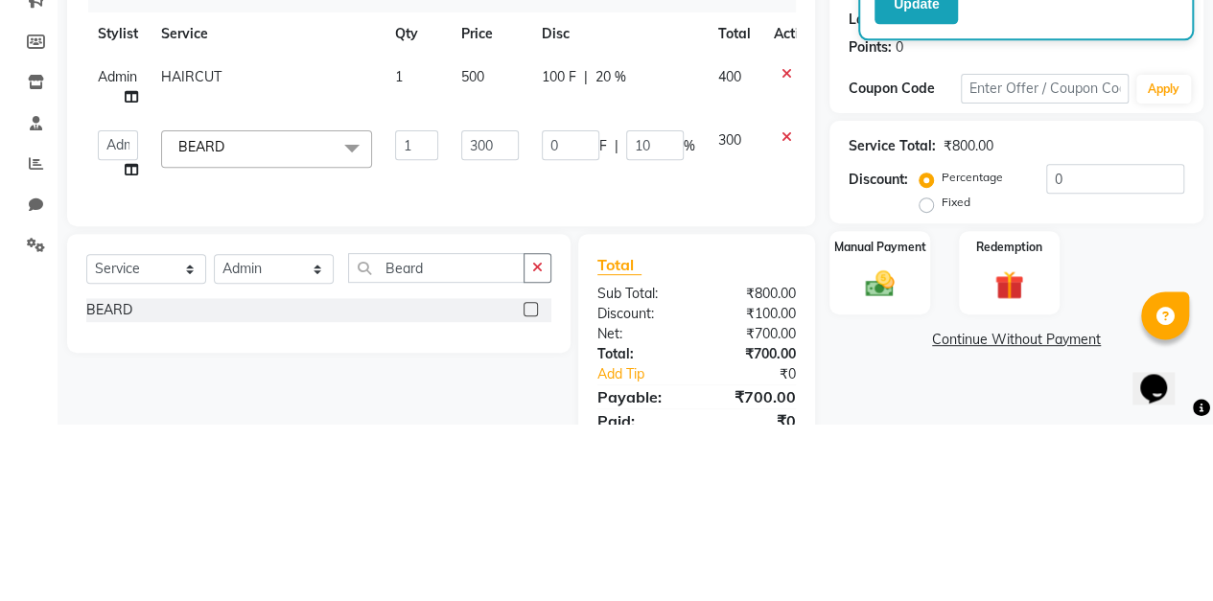
click at [836, 416] on label "Manual Payment" at bounding box center [880, 424] width 92 height 17
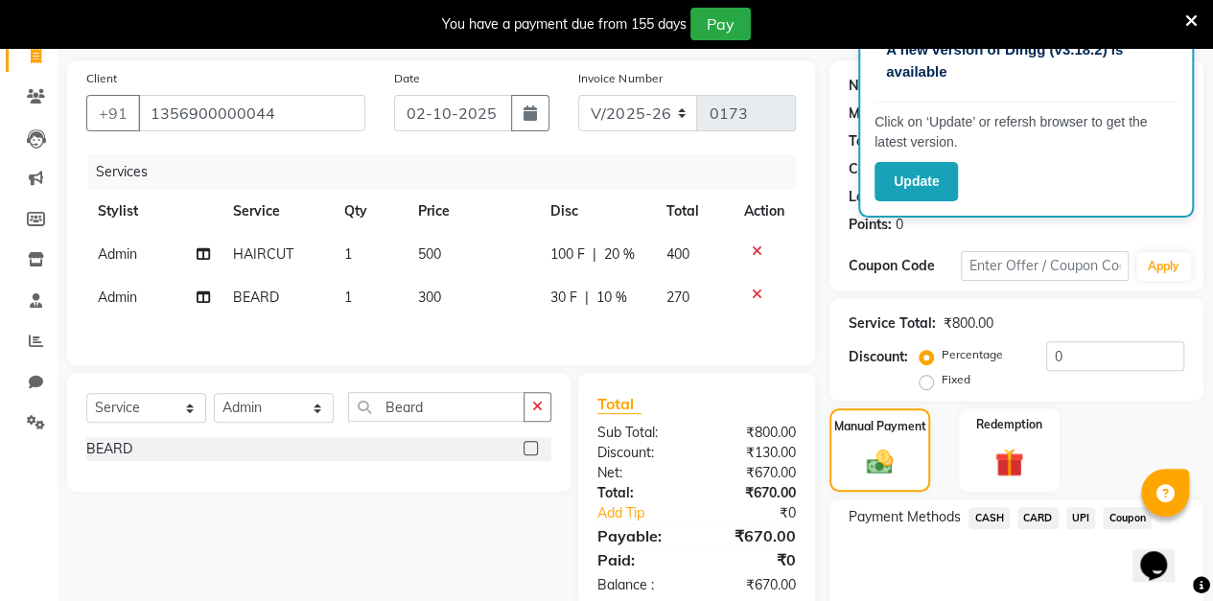
click at [621, 295] on span "10 %" at bounding box center [610, 298] width 31 height 20
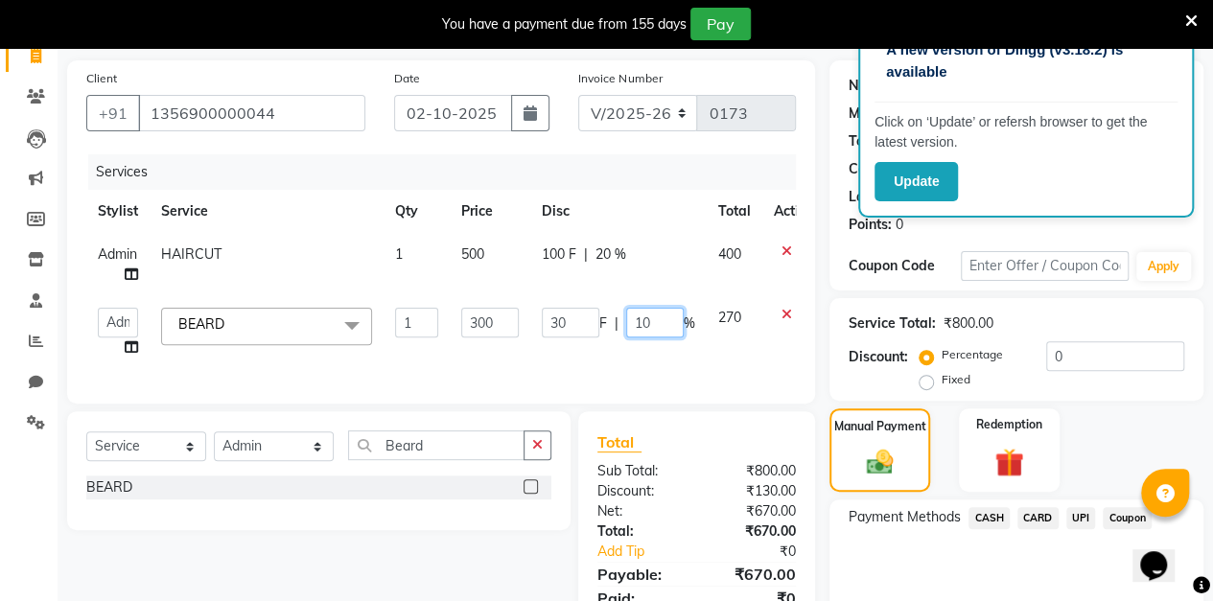
click at [666, 324] on input "10" at bounding box center [655, 323] width 58 height 30
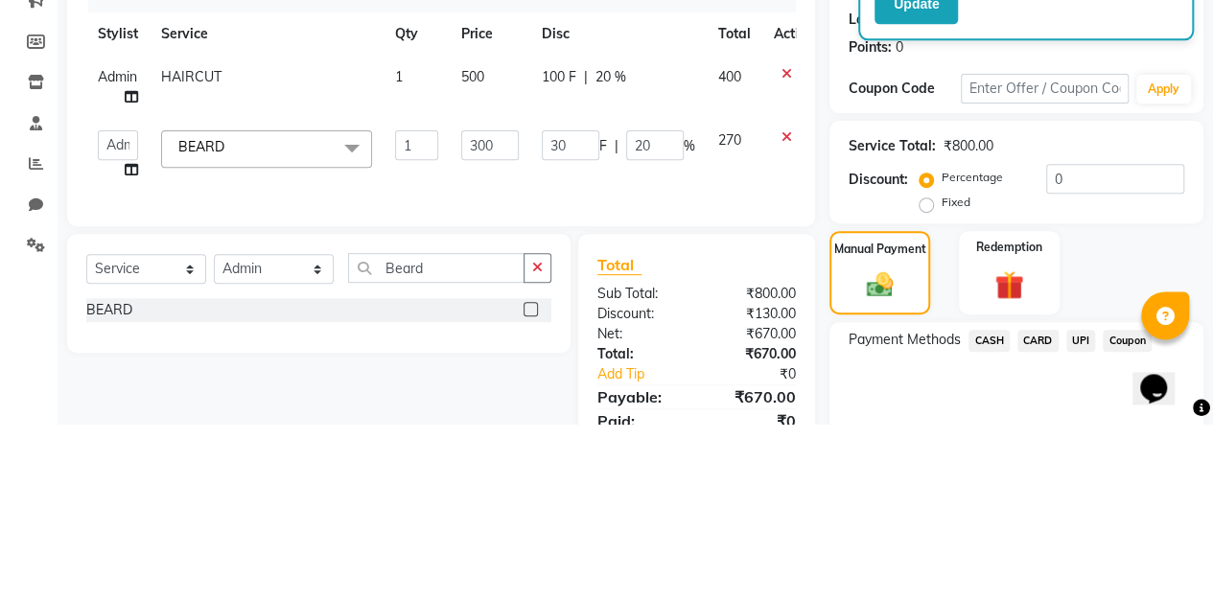
click at [834, 409] on div "Manual Payment" at bounding box center [879, 449] width 101 height 83
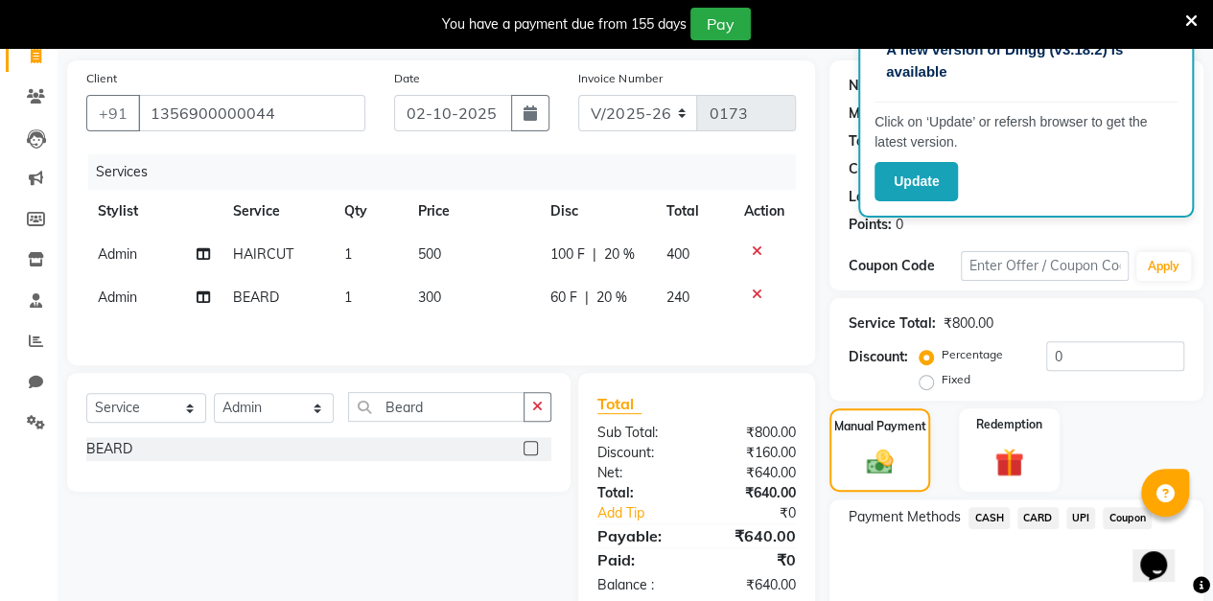
click at [615, 305] on span "20 %" at bounding box center [610, 298] width 31 height 20
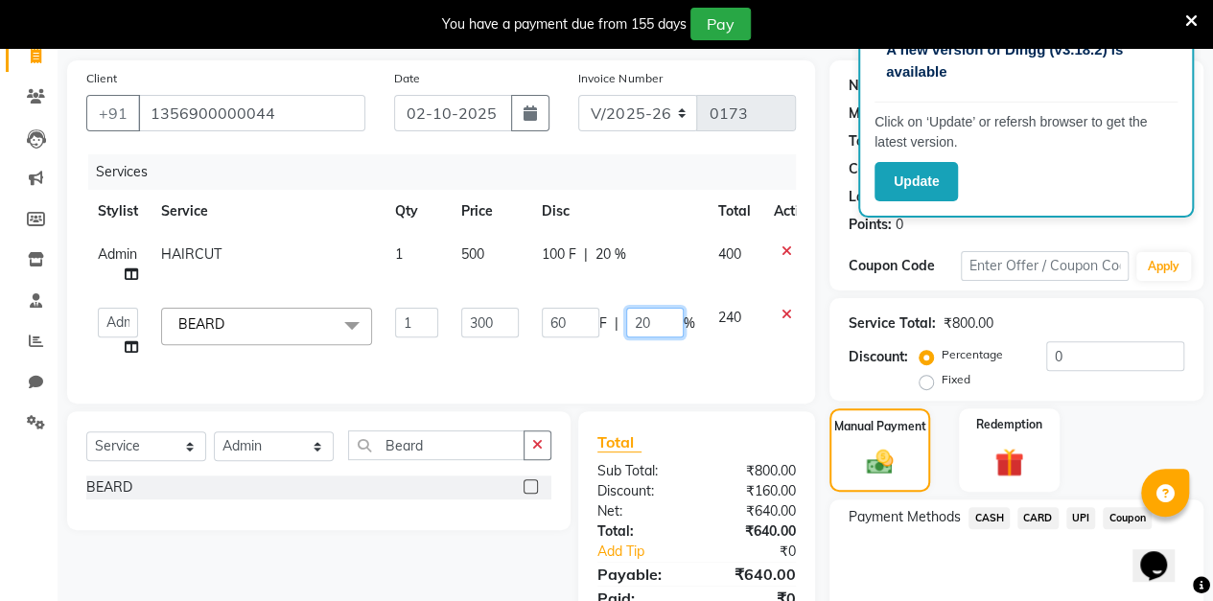
click at [658, 323] on input "20" at bounding box center [655, 323] width 58 height 30
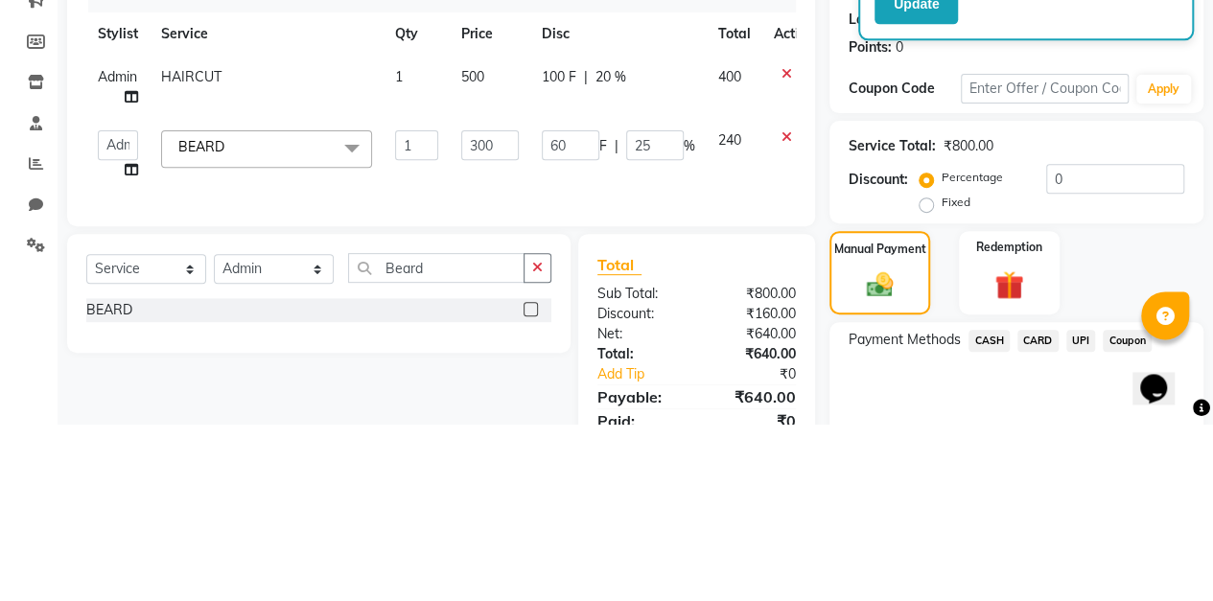
click at [834, 427] on label "Manual Payment" at bounding box center [880, 426] width 92 height 17
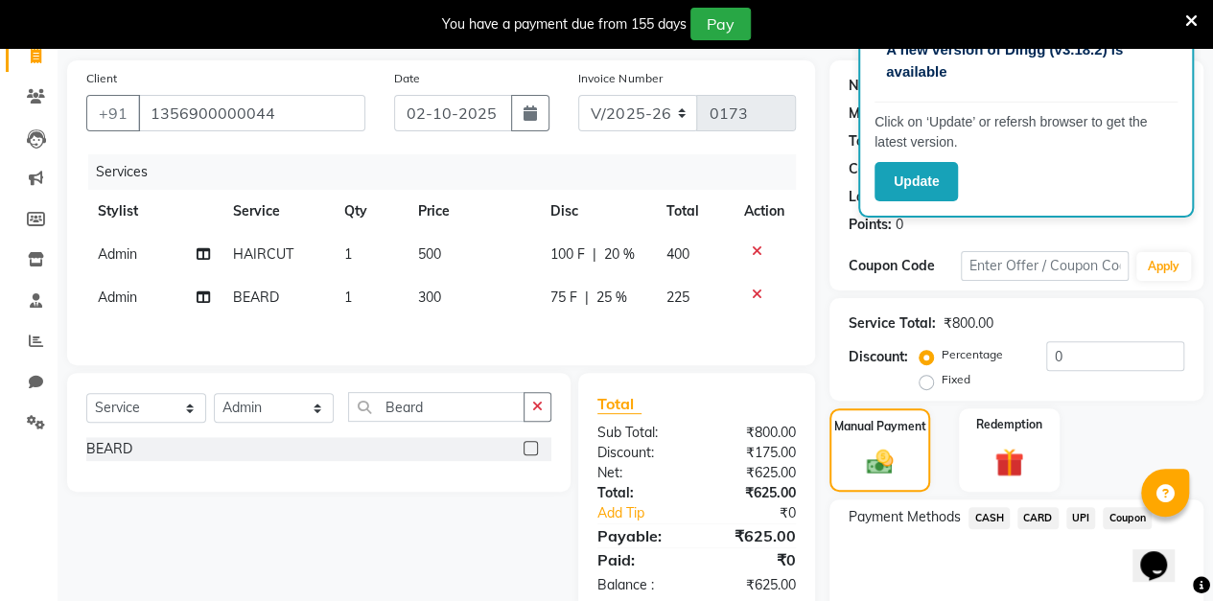
click at [616, 263] on td "100 F | 20 %" at bounding box center [596, 254] width 116 height 43
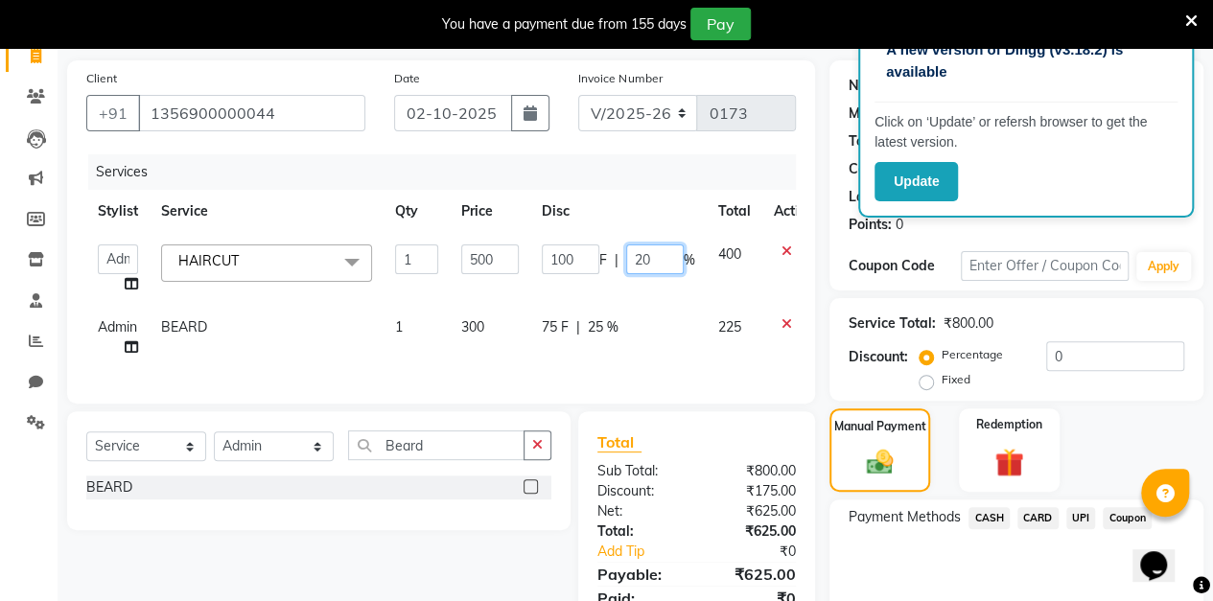
click at [661, 261] on input "20" at bounding box center [655, 259] width 58 height 30
click at [828, 267] on div "Client [PHONE_NUMBER] Date [DATE] Invoice Number V/2025 V/[PHONE_NUMBER] Servic…" at bounding box center [441, 356] width 777 height 593
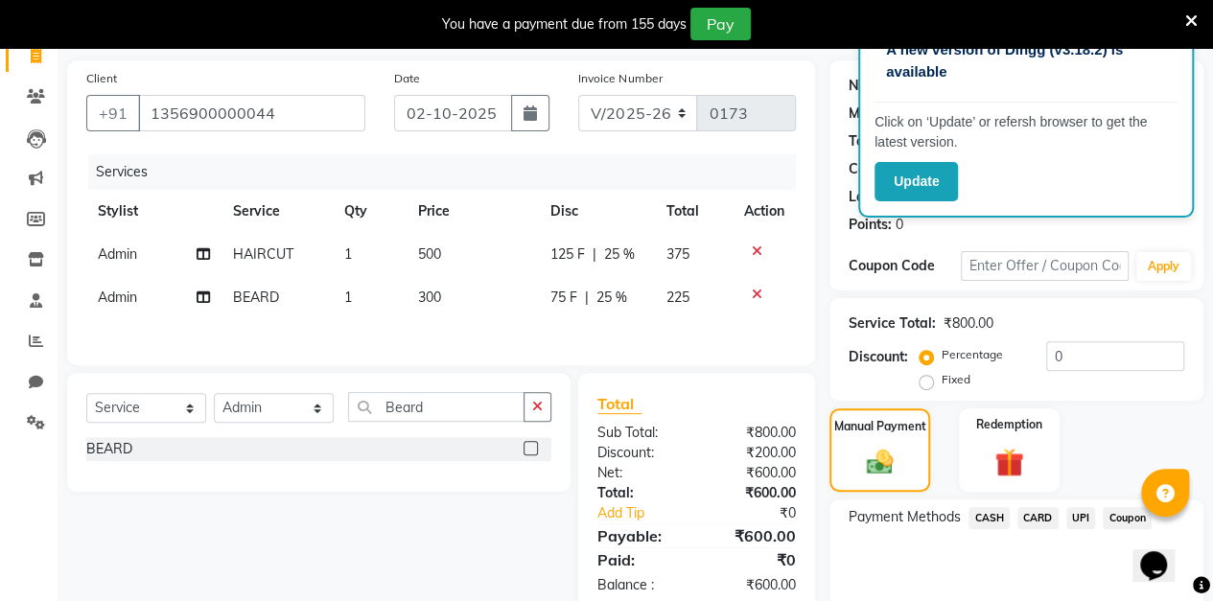
scroll to position [211, 0]
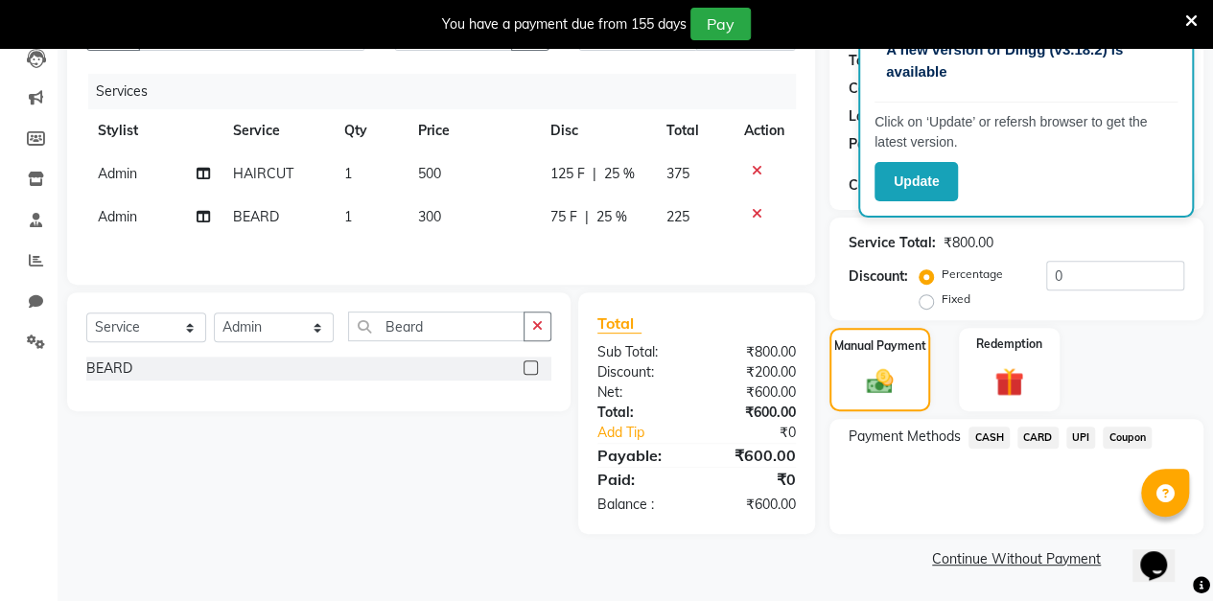
click at [1078, 437] on span "UPI" at bounding box center [1081, 438] width 30 height 22
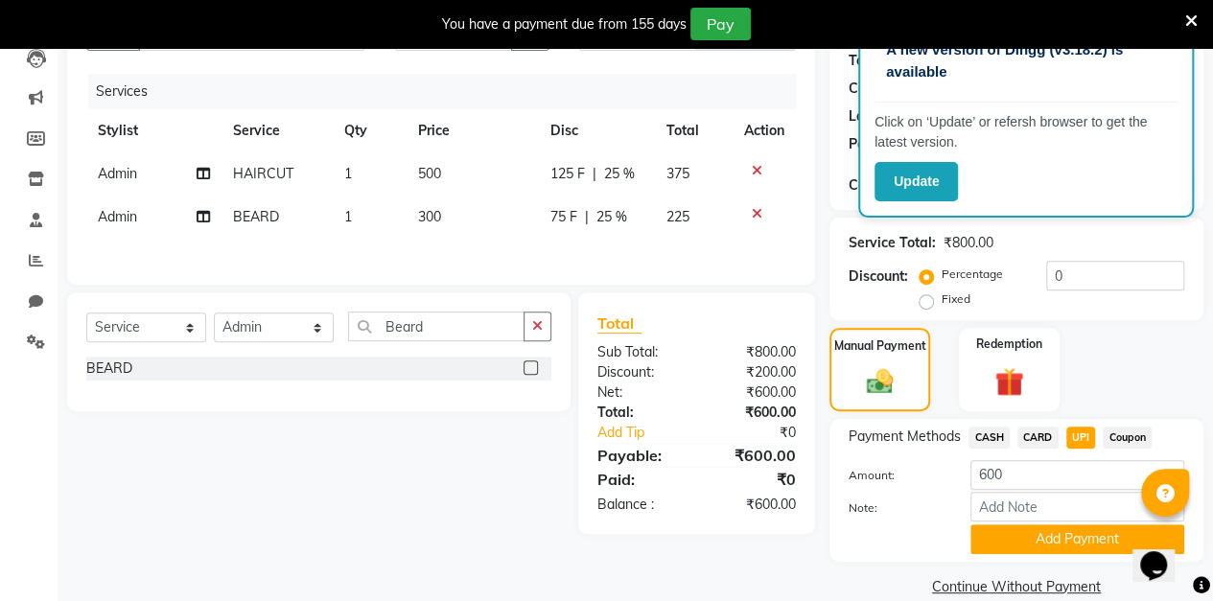
scroll to position [238, 0]
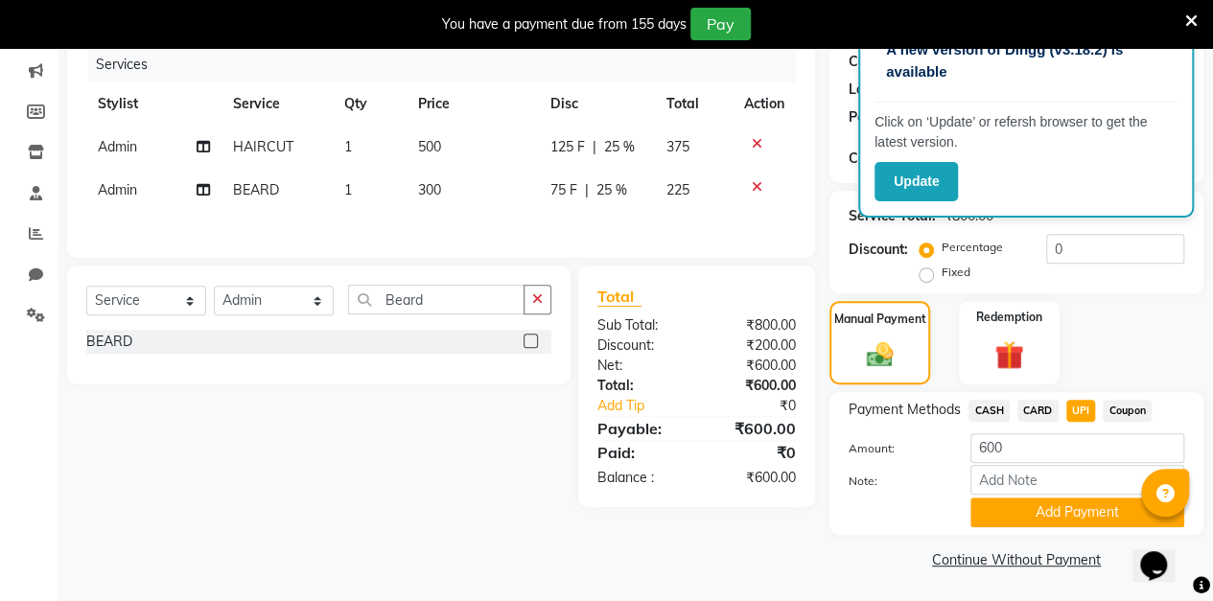
click at [1030, 512] on button "Add Payment" at bounding box center [1077, 513] width 214 height 30
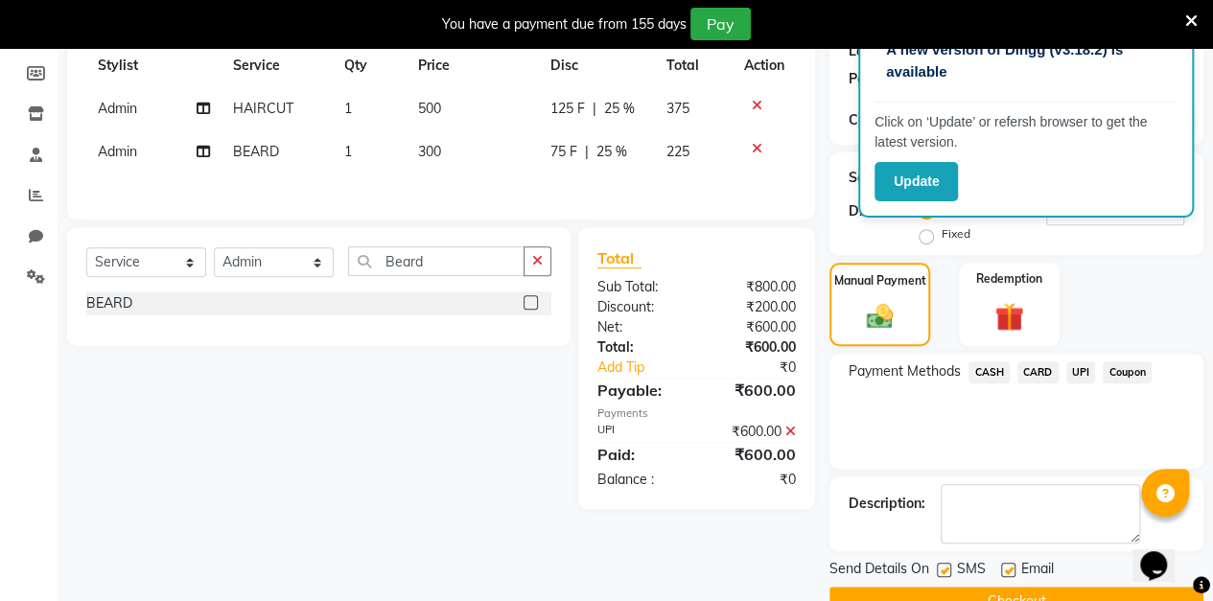
scroll to position [318, 0]
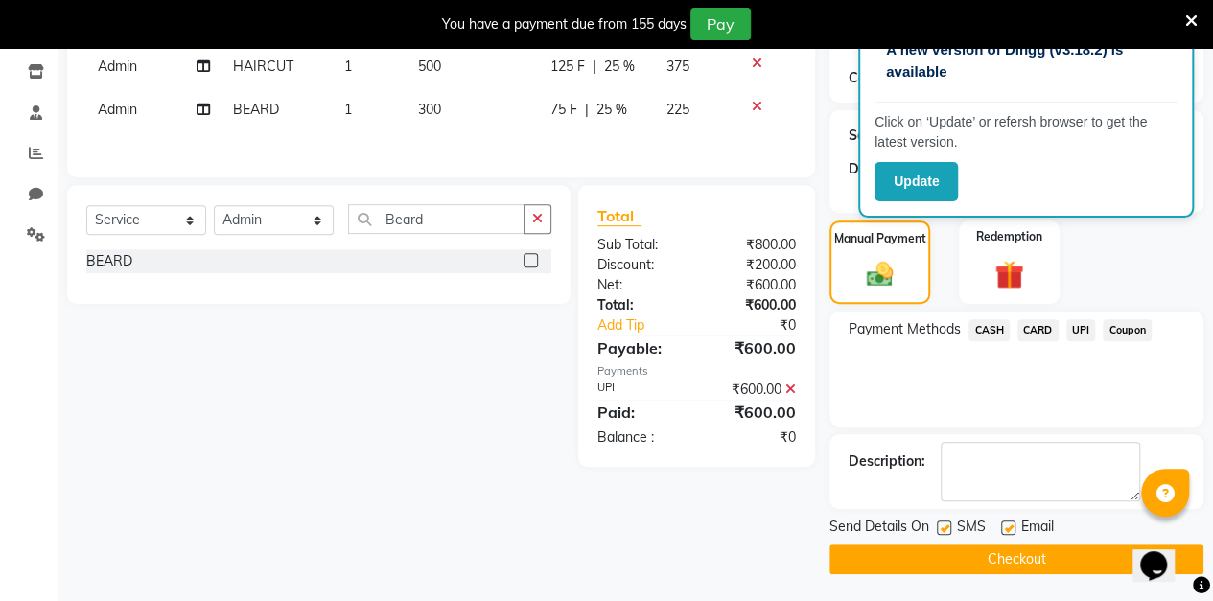
click at [949, 565] on button "Checkout" at bounding box center [1016, 560] width 374 height 30
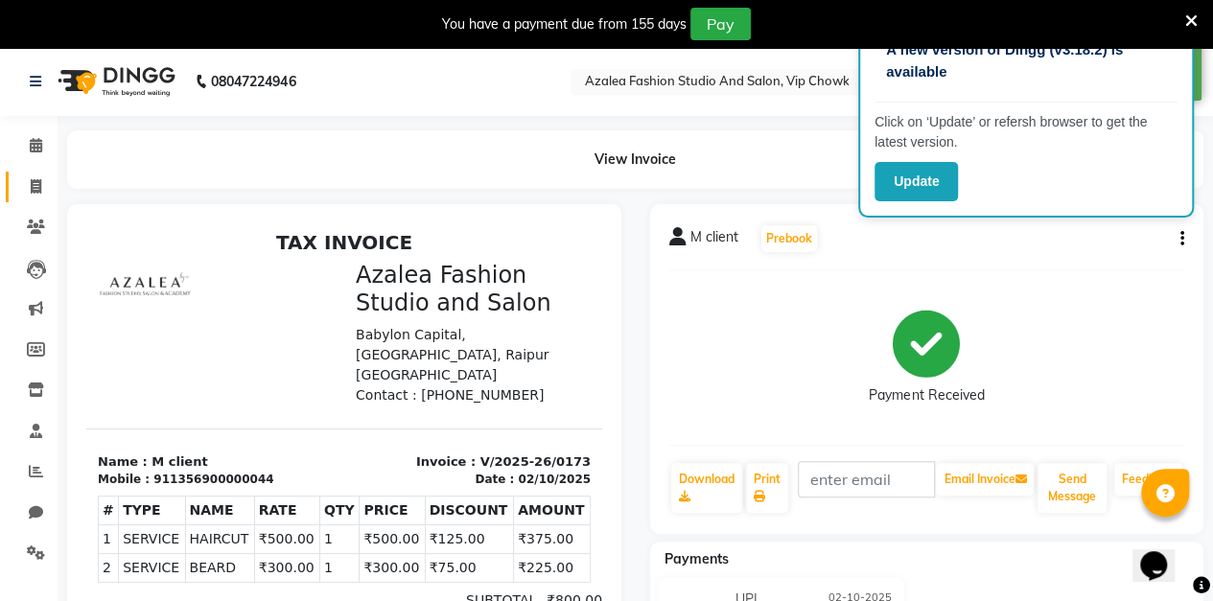
click at [36, 186] on icon at bounding box center [36, 186] width 11 height 14
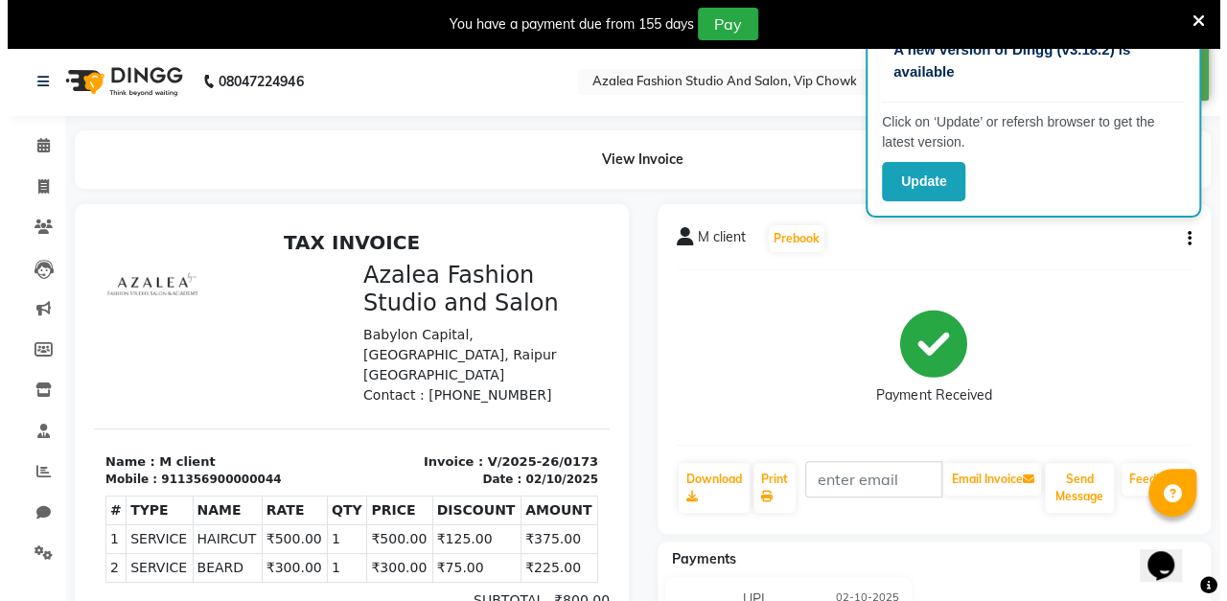
scroll to position [47, 0]
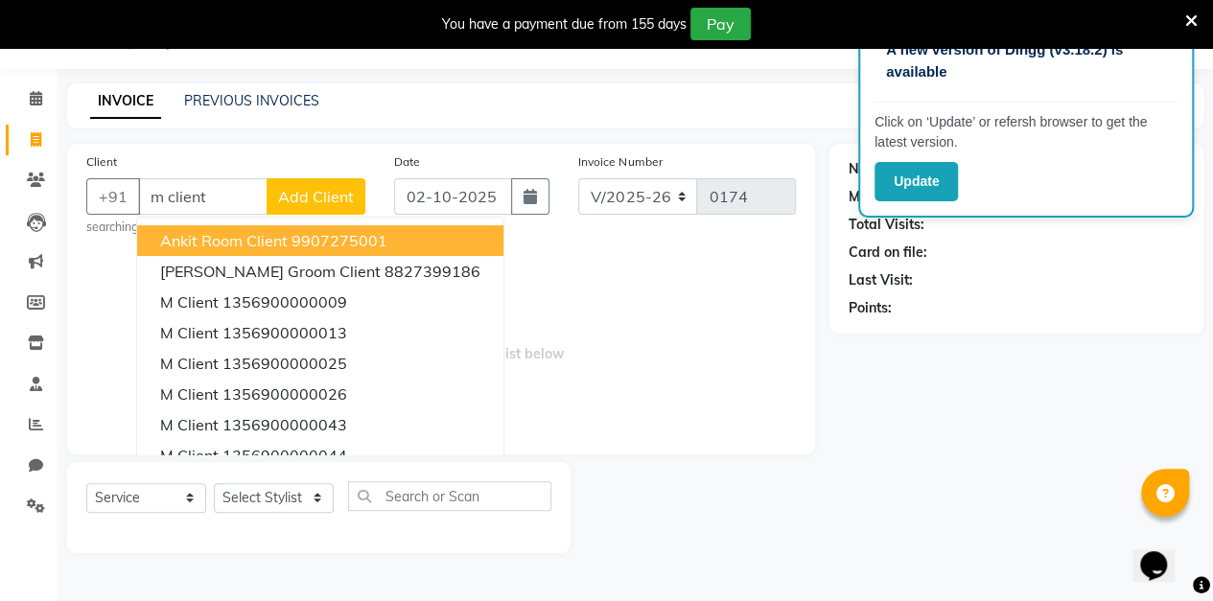
click at [308, 204] on span "Add Client" at bounding box center [316, 196] width 76 height 19
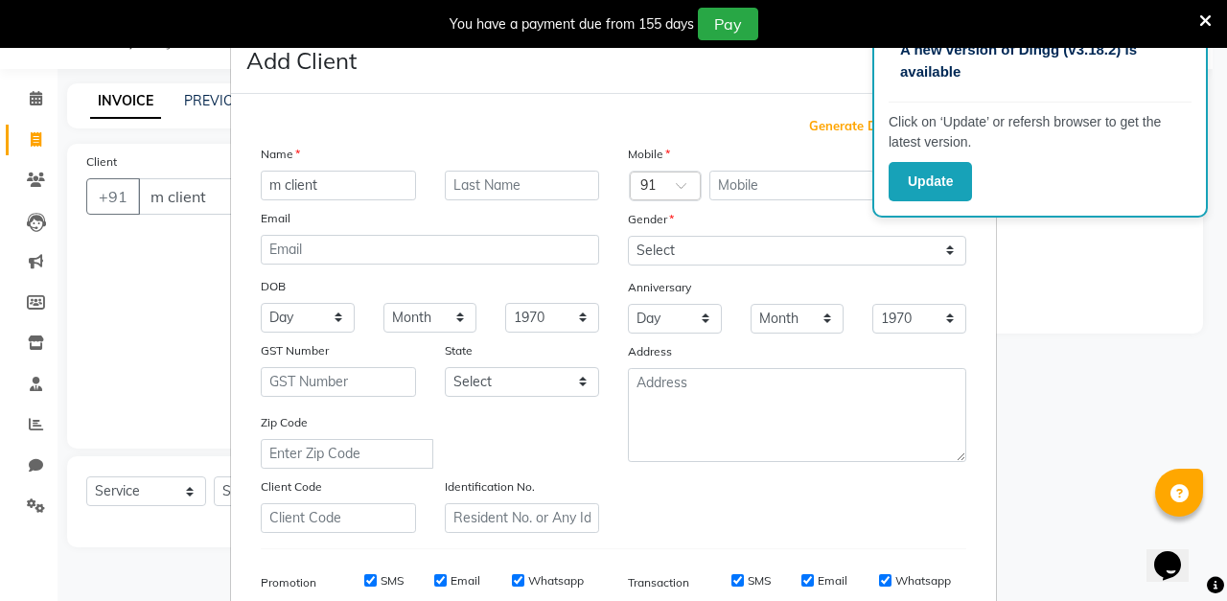
click at [842, 124] on span "Generate Dummy Number" at bounding box center [887, 126] width 157 height 19
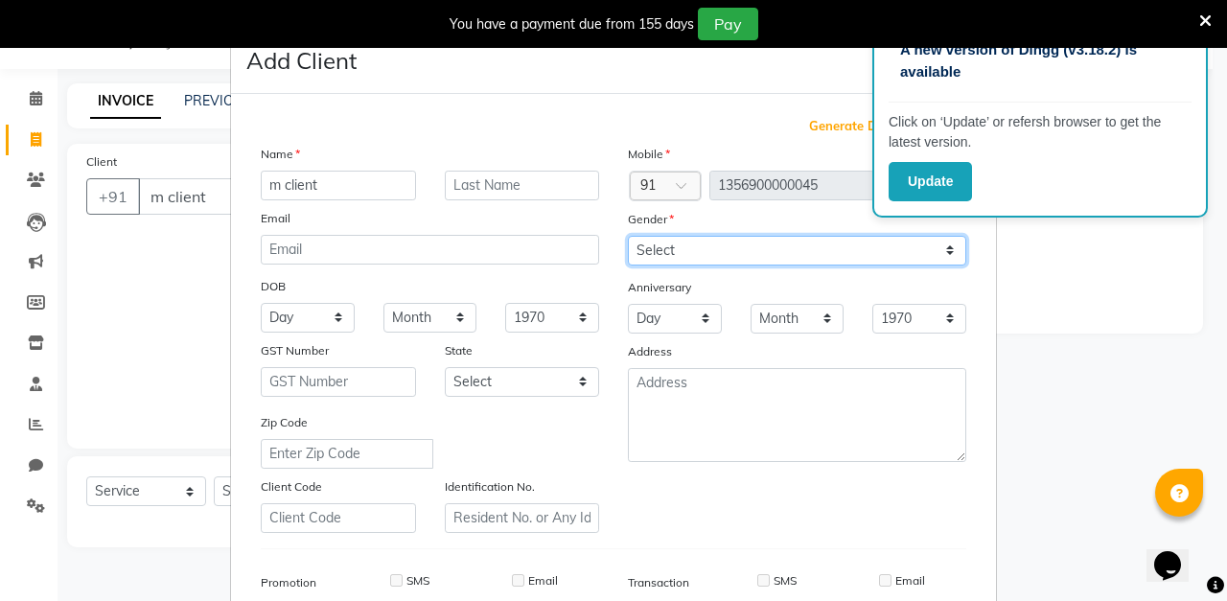
click at [715, 257] on select "Select [DEMOGRAPHIC_DATA] [DEMOGRAPHIC_DATA] Other Prefer Not To Say" at bounding box center [797, 251] width 338 height 30
click at [628, 236] on select "Select [DEMOGRAPHIC_DATA] [DEMOGRAPHIC_DATA] Other Prefer Not To Say" at bounding box center [797, 251] width 338 height 30
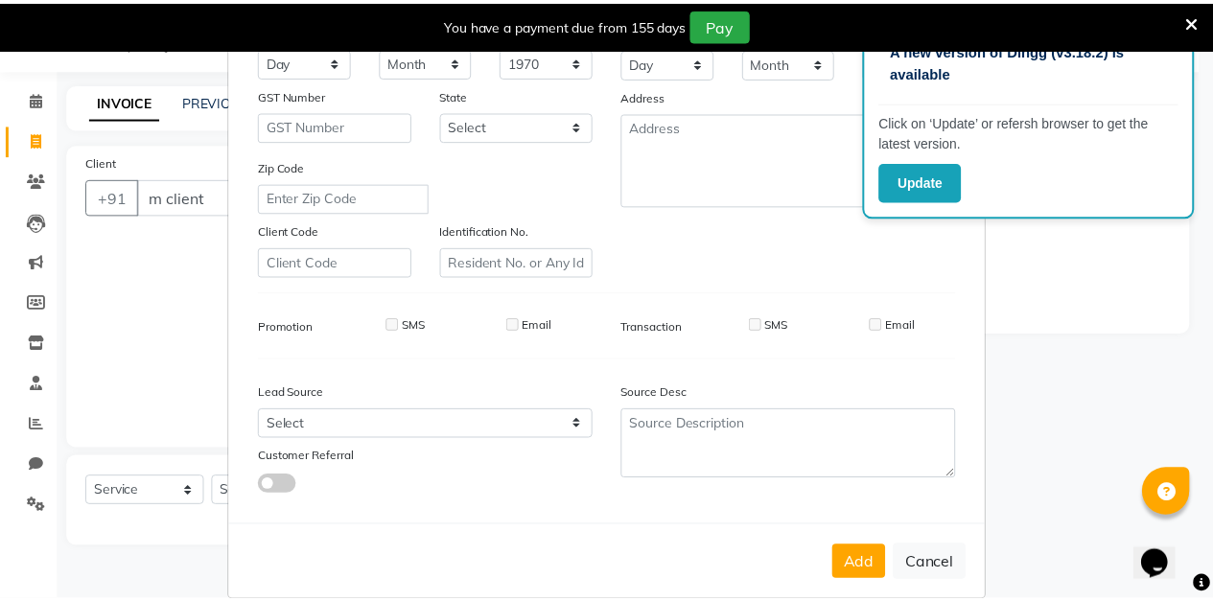
scroll to position [259, 0]
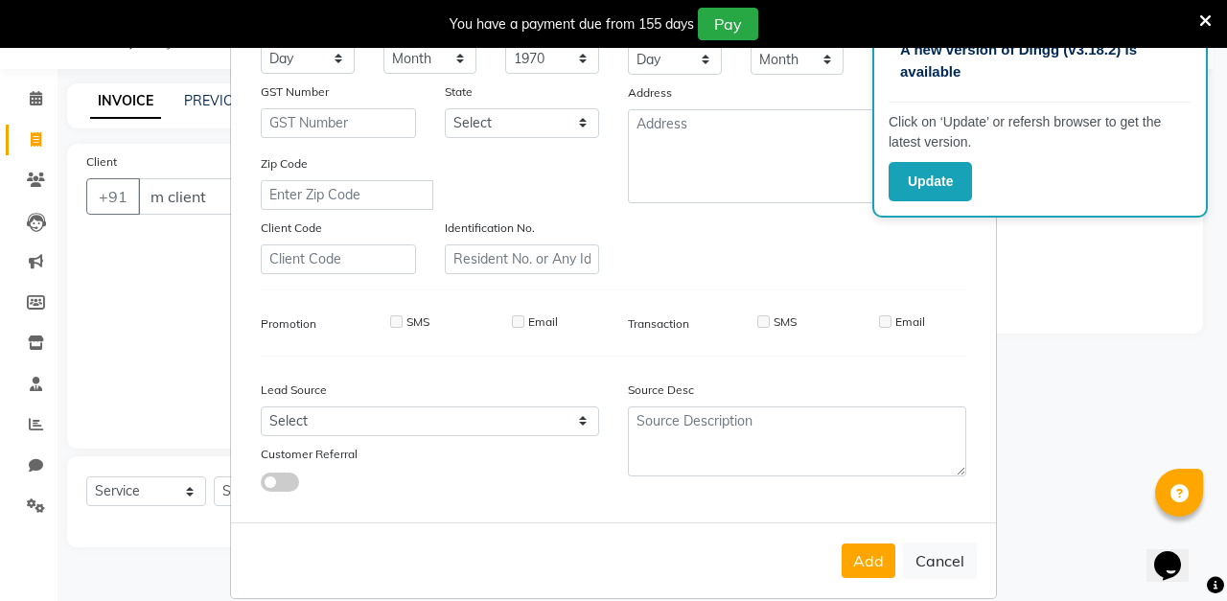
click at [863, 560] on button "Add" at bounding box center [869, 561] width 54 height 35
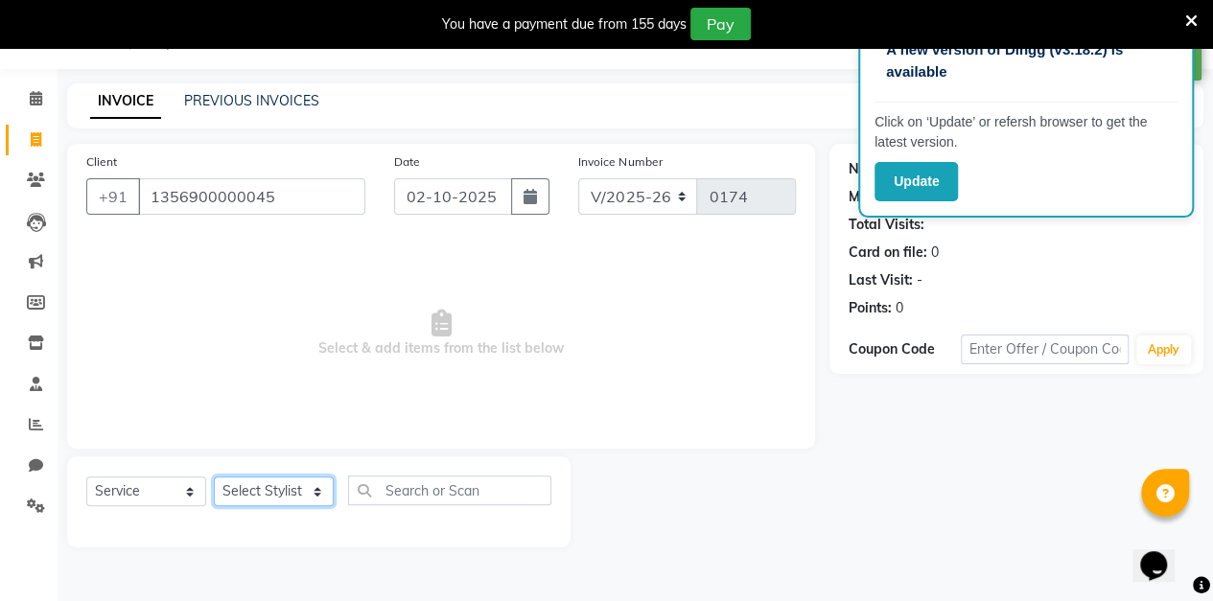
click at [295, 497] on select "Select Stylist aarti sen Admin [PERSON_NAME] anzal [PERSON_NAME][MEDICAL_DATA]:…" at bounding box center [274, 491] width 120 height 30
click at [214, 476] on select "Select Stylist aarti sen Admin [PERSON_NAME] anzal [PERSON_NAME][MEDICAL_DATA]:…" at bounding box center [274, 491] width 120 height 30
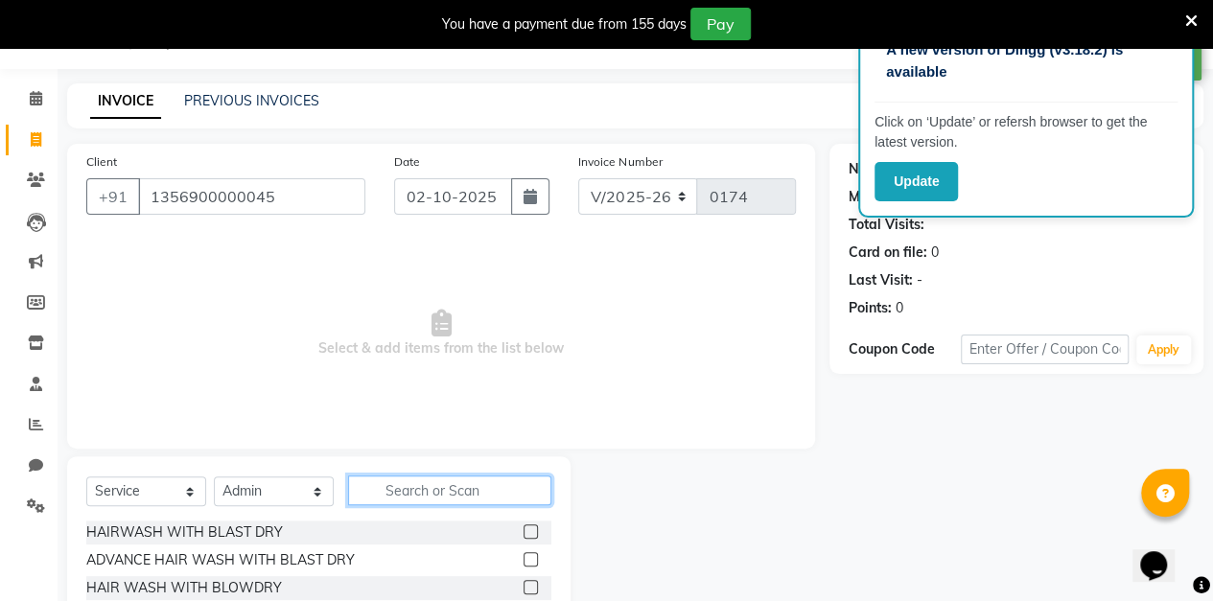
click at [453, 487] on input "text" at bounding box center [449, 491] width 203 height 30
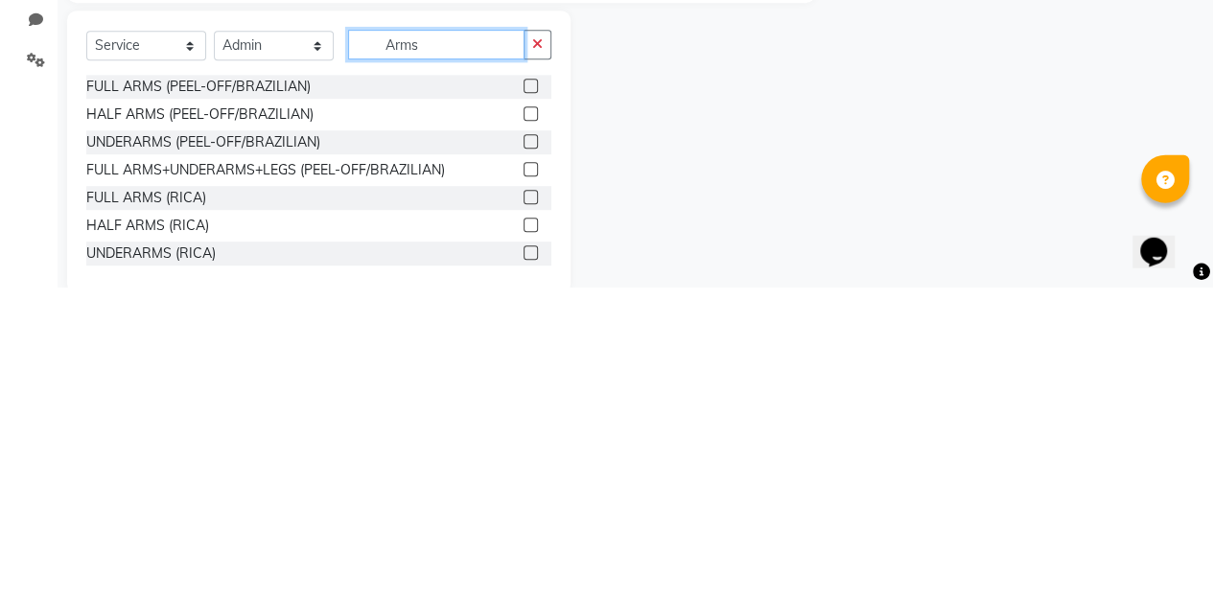
scroll to position [181, 0]
click at [523, 507] on label at bounding box center [530, 508] width 14 height 14
click at [523, 507] on input "checkbox" at bounding box center [529, 509] width 12 height 12
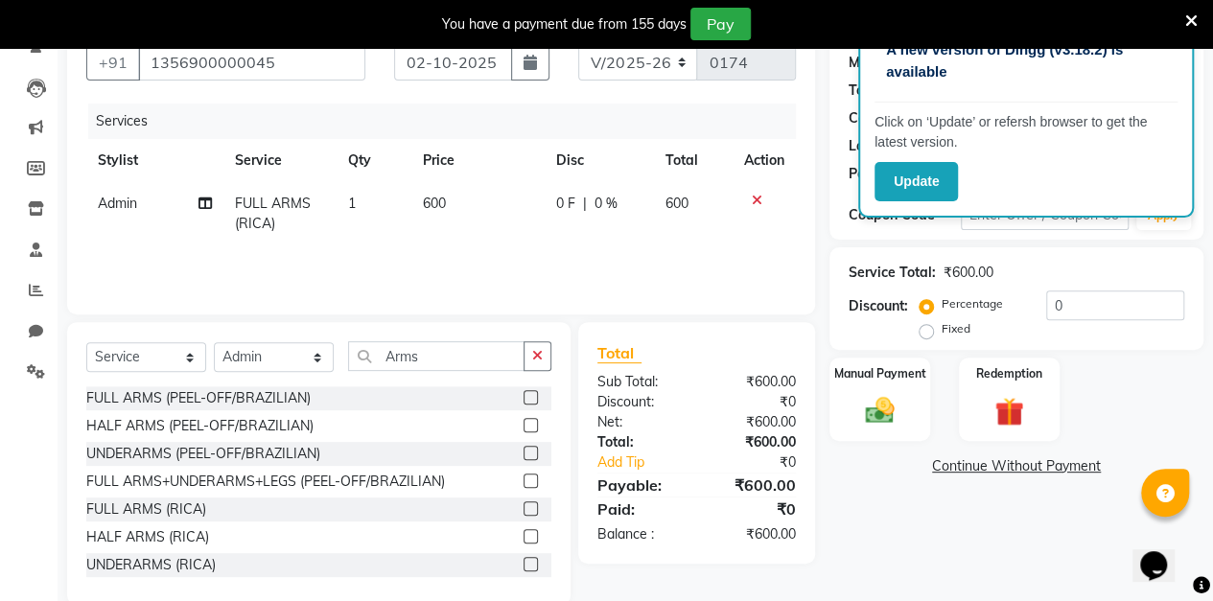
click at [523, 563] on label at bounding box center [530, 564] width 14 height 14
click at [523, 563] on input "checkbox" at bounding box center [529, 565] width 12 height 12
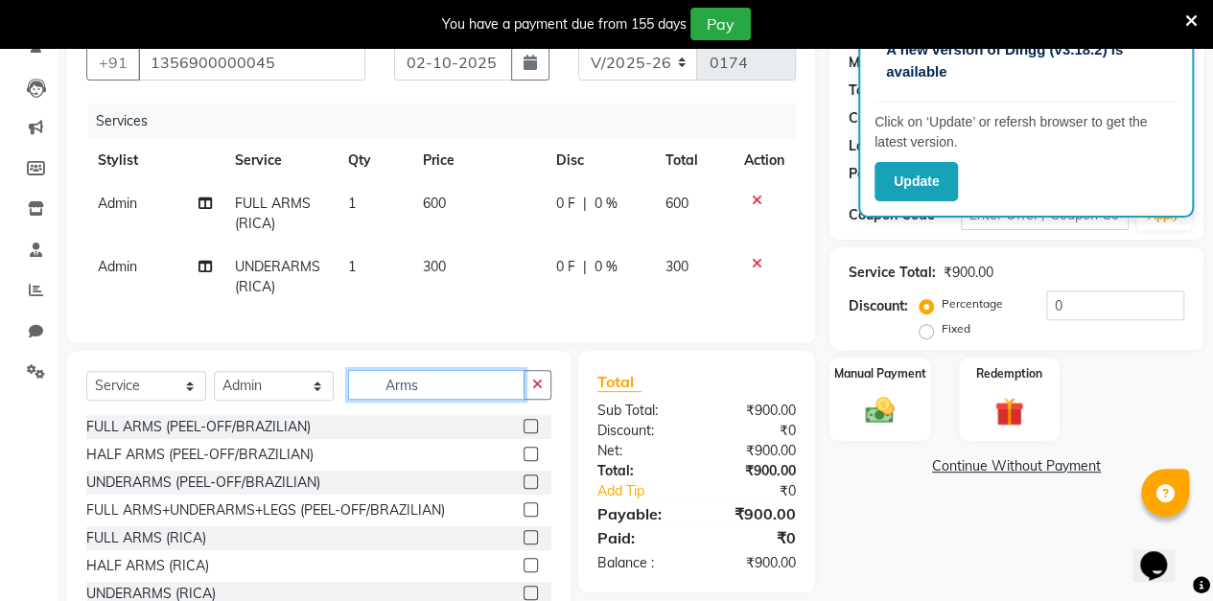
click at [445, 400] on input "Arms" at bounding box center [436, 385] width 176 height 30
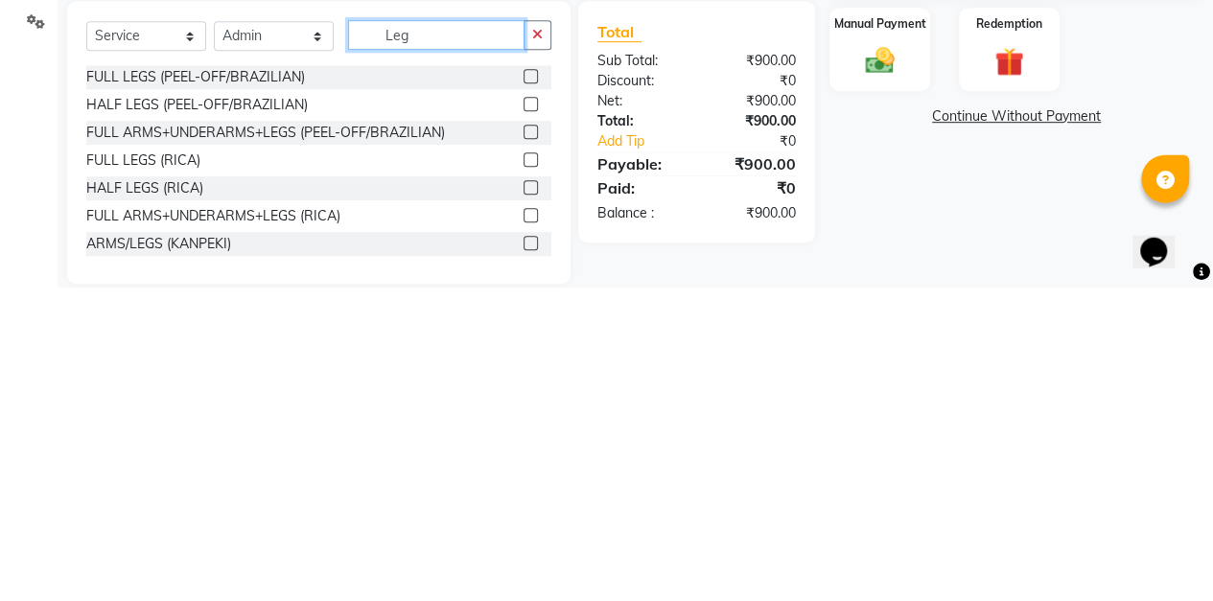
scroll to position [219, 0]
click at [523, 507] on label at bounding box center [530, 500] width 14 height 14
click at [523, 507] on input "checkbox" at bounding box center [529, 501] width 12 height 12
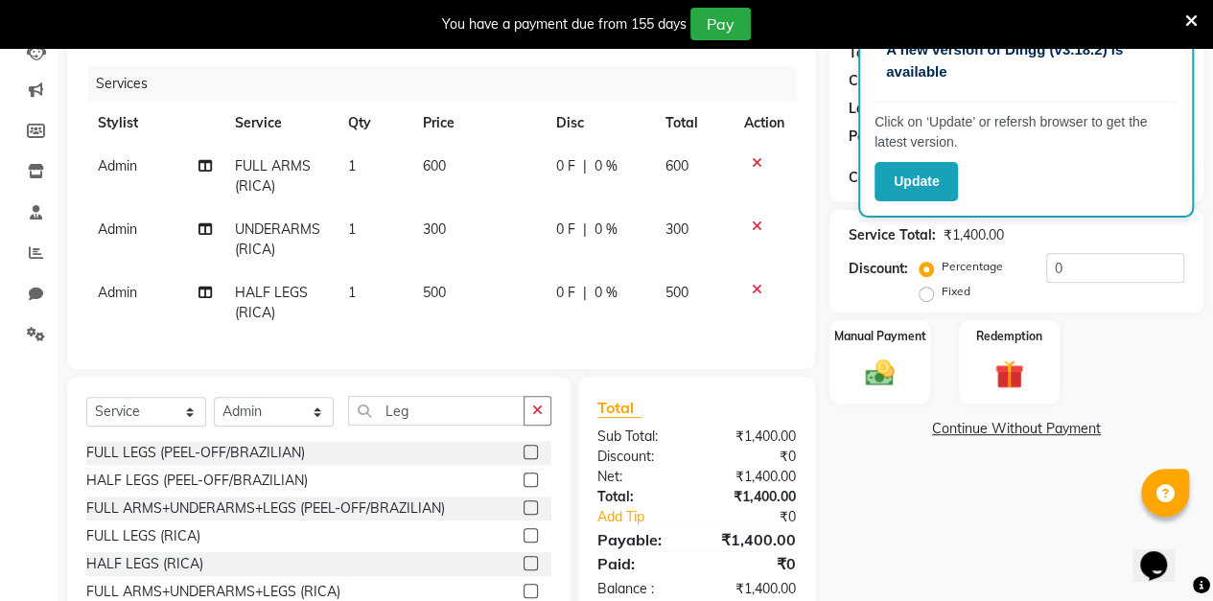
click at [605, 284] on span "0 %" at bounding box center [605, 293] width 23 height 20
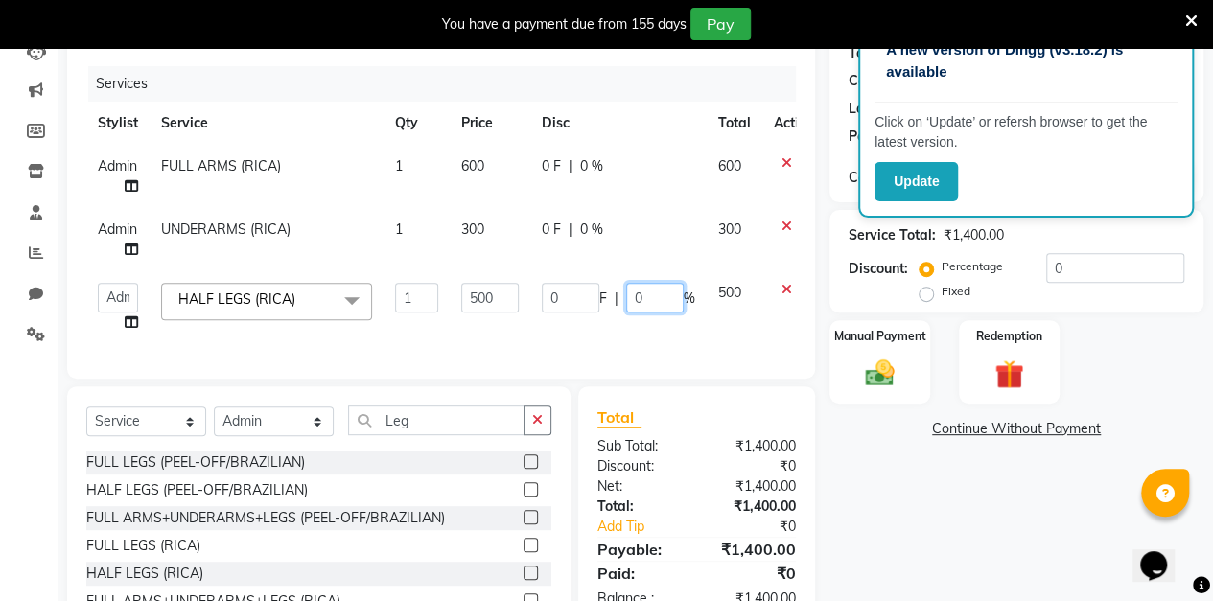
click at [663, 292] on input "0" at bounding box center [655, 298] width 58 height 30
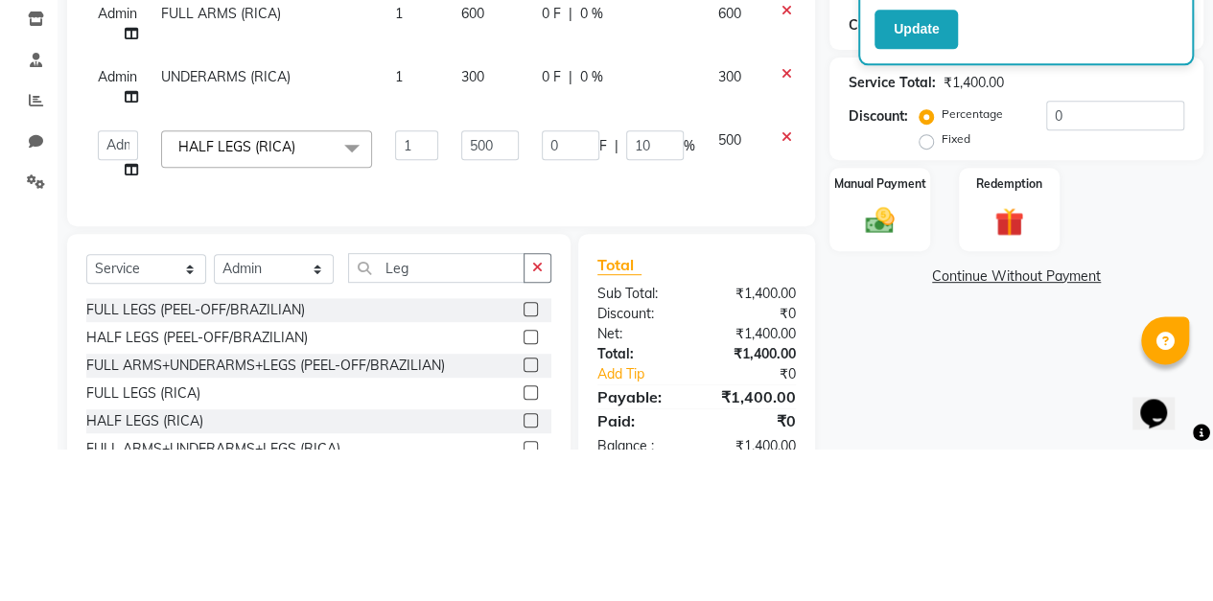
click at [838, 434] on link "Continue Without Payment" at bounding box center [1016, 429] width 366 height 20
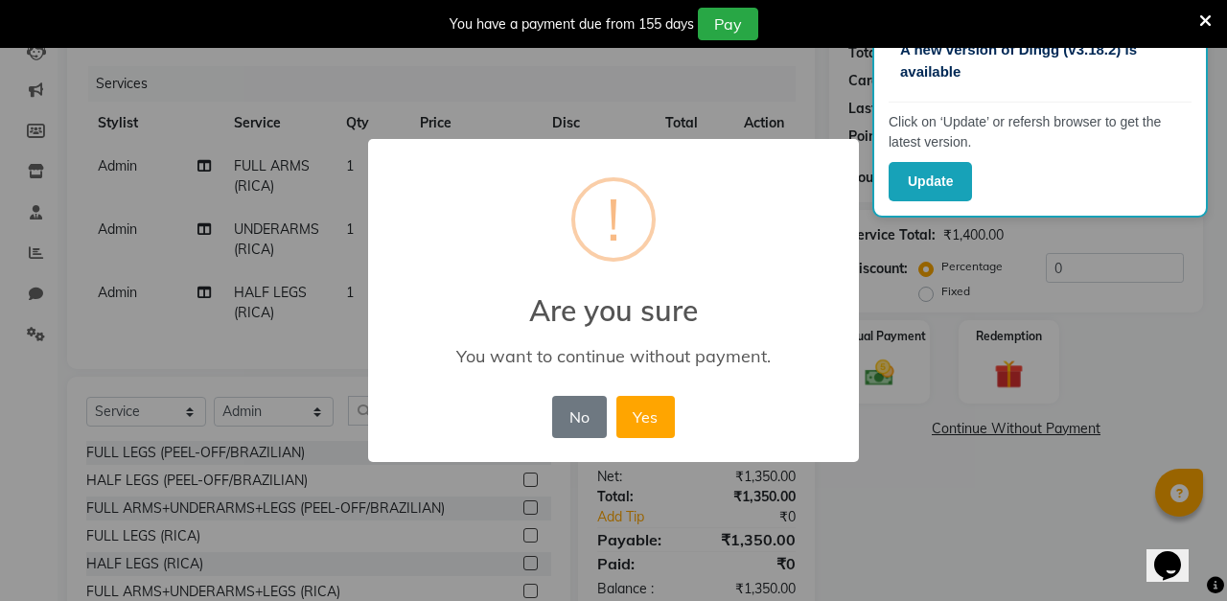
click at [578, 421] on button "No" at bounding box center [579, 417] width 54 height 42
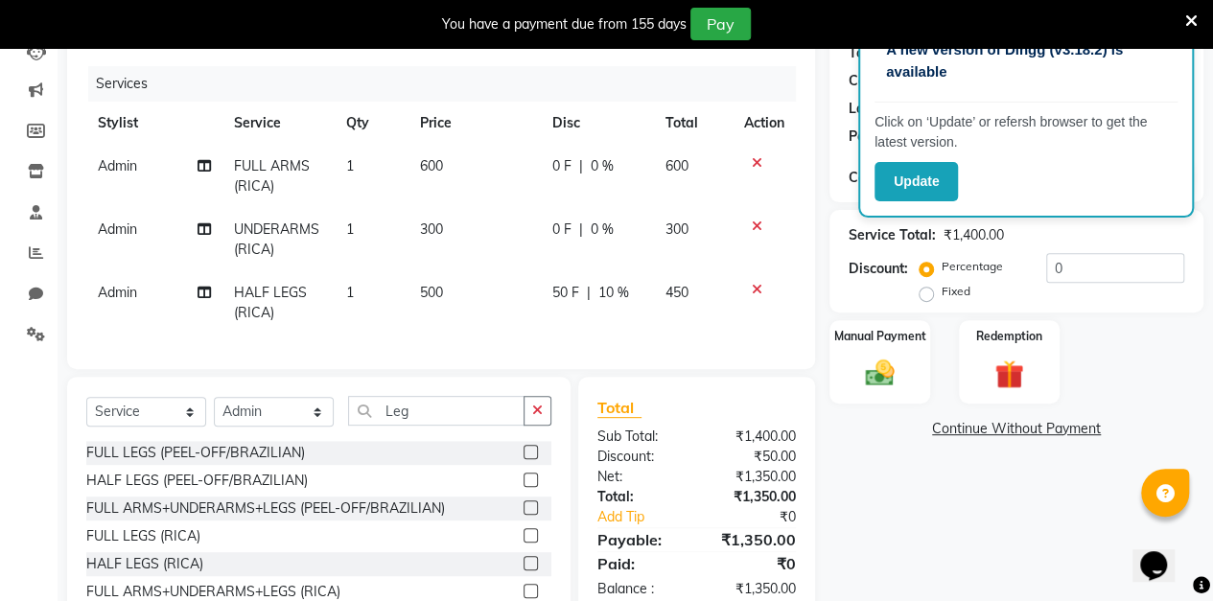
click at [611, 230] on span "0 %" at bounding box center [602, 230] width 23 height 20
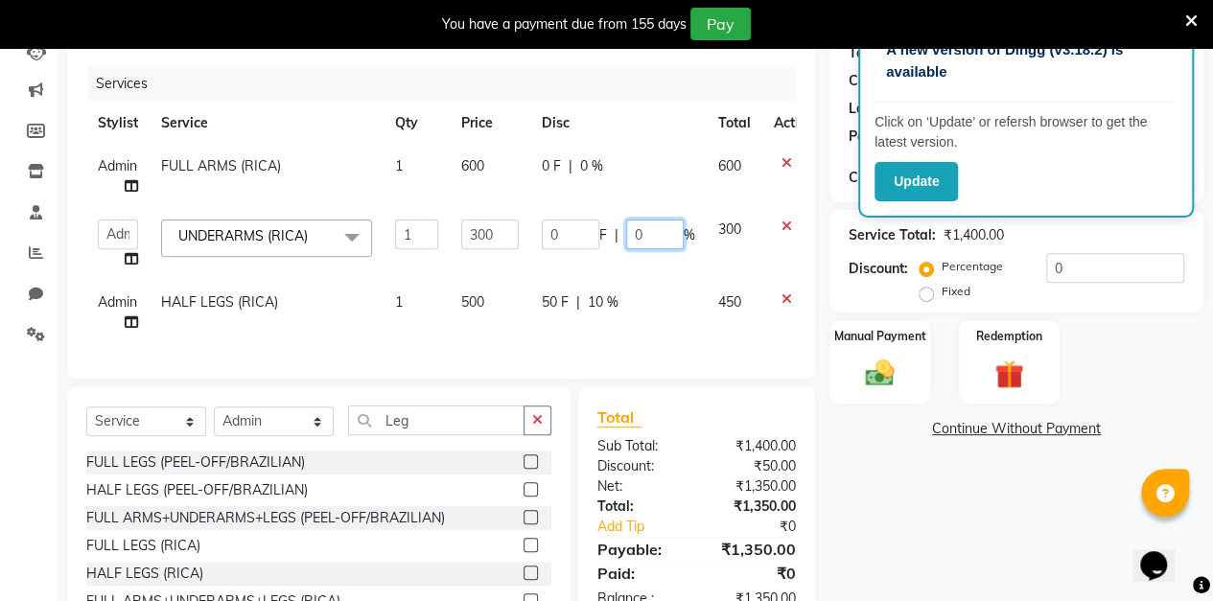
click at [655, 233] on input "0" at bounding box center [655, 235] width 58 height 30
click at [823, 260] on div "Client [PHONE_NUMBER] Date [DATE] Invoice Number V/2025 V/[PHONE_NUMBER] Servic…" at bounding box center [441, 320] width 777 height 697
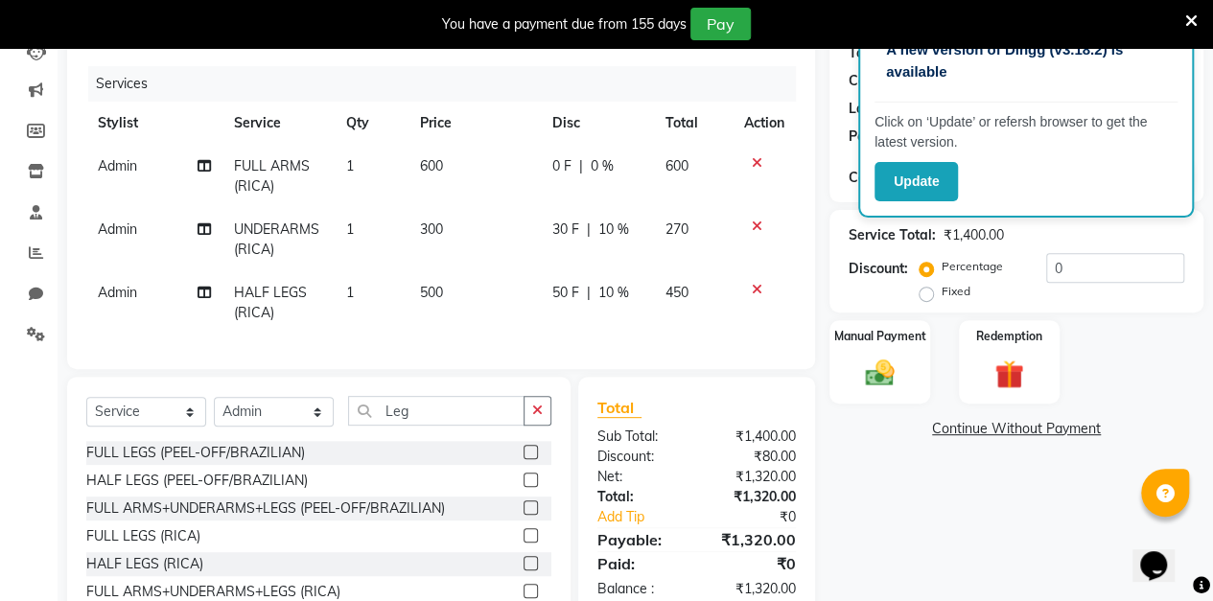
click at [615, 146] on td "0 F | 0 %" at bounding box center [597, 176] width 113 height 63
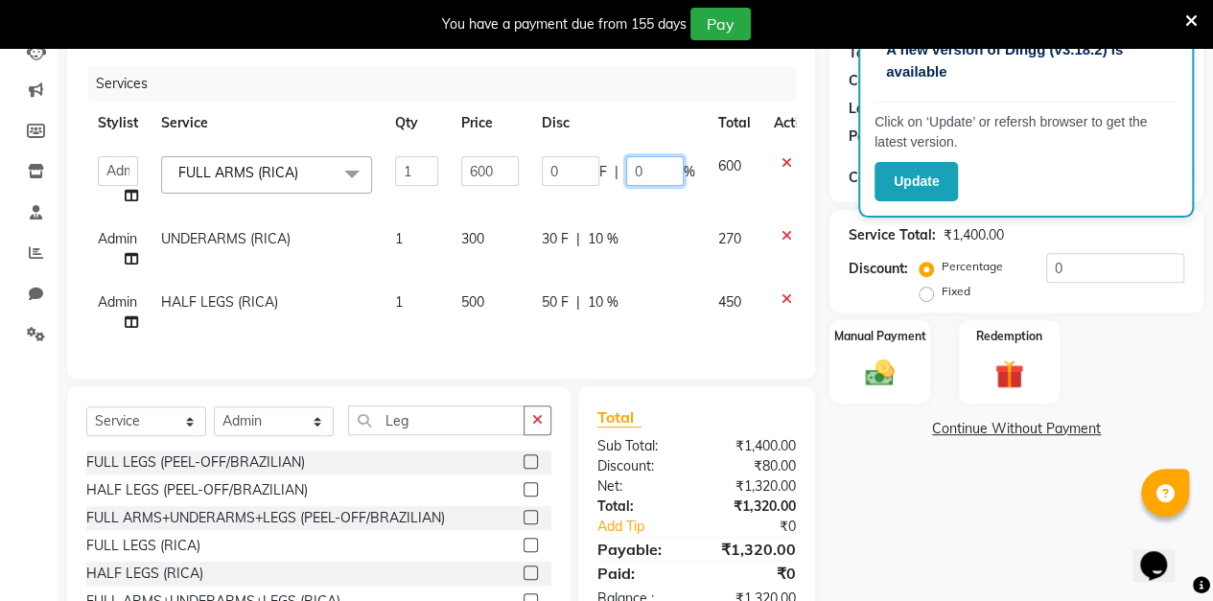
click at [659, 174] on input "0" at bounding box center [655, 171] width 58 height 30
click at [826, 275] on div "Client [PHONE_NUMBER] Date [DATE] Invoice Number V/2025 V/[PHONE_NUMBER] Servic…" at bounding box center [441, 320] width 777 height 697
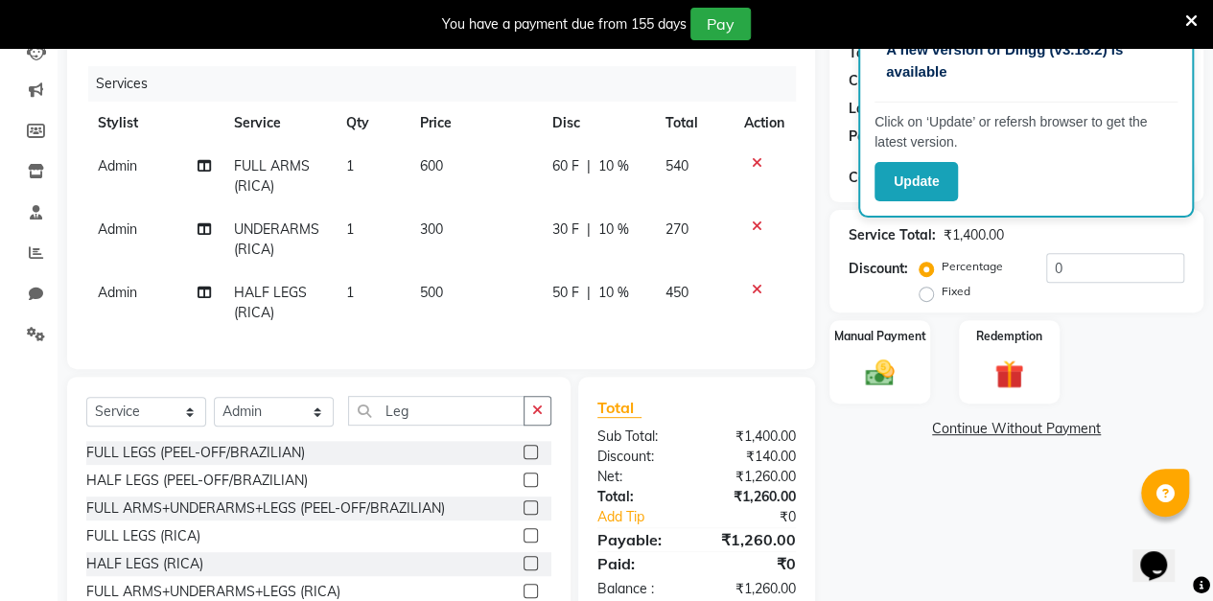
click at [600, 174] on span "10 %" at bounding box center [613, 166] width 31 height 20
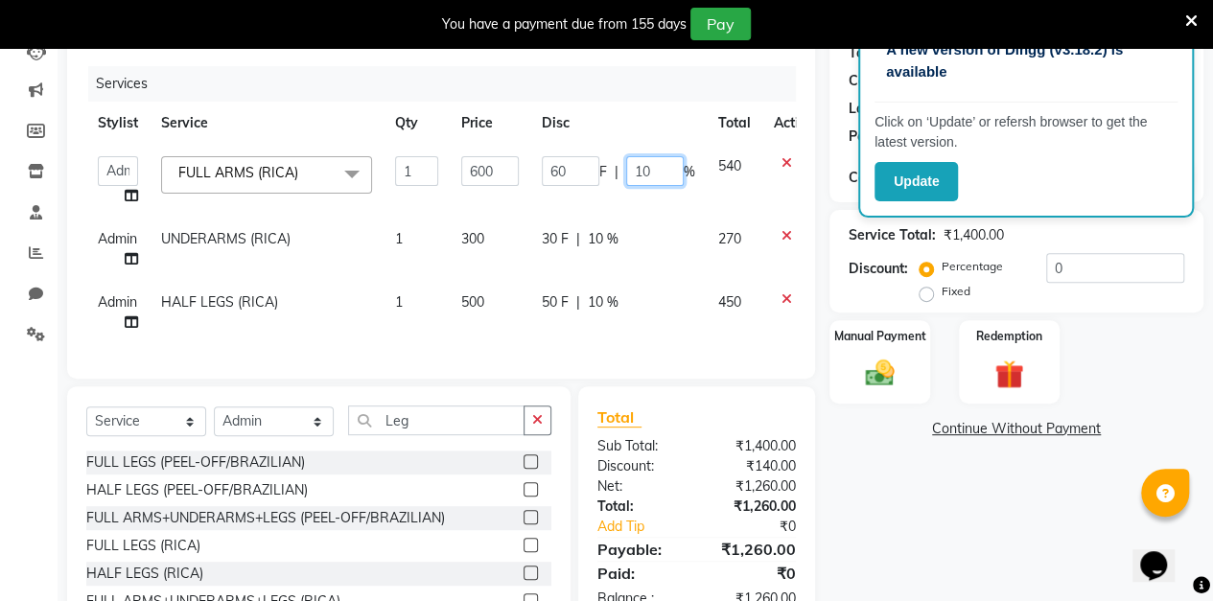
click at [665, 171] on input "10" at bounding box center [655, 171] width 58 height 30
click at [825, 269] on div "Client [PHONE_NUMBER] Date [DATE] Invoice Number V/2025 V/[PHONE_NUMBER] Servic…" at bounding box center [441, 320] width 777 height 697
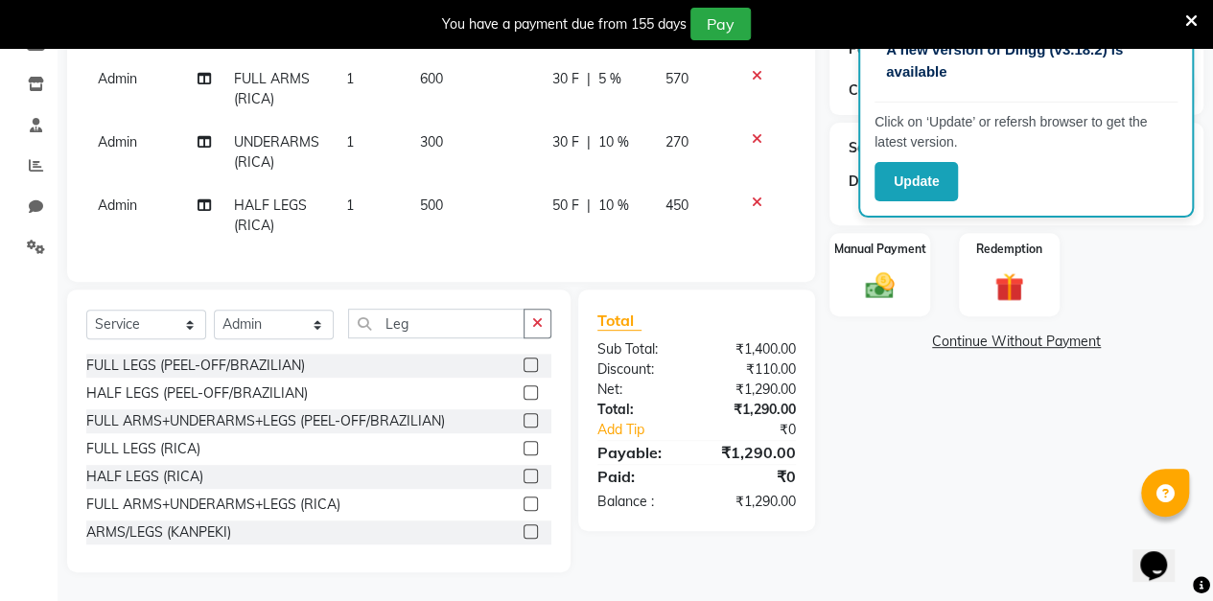
scroll to position [319, 0]
click at [872, 280] on img at bounding box center [879, 286] width 47 height 34
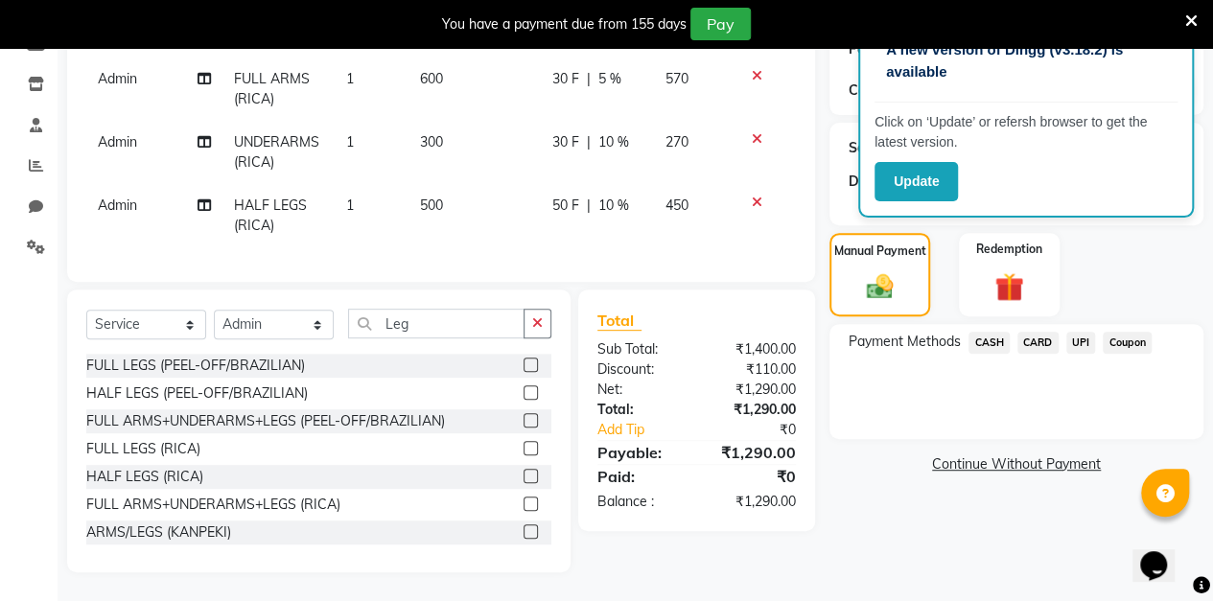
click at [1076, 334] on span "UPI" at bounding box center [1081, 343] width 30 height 22
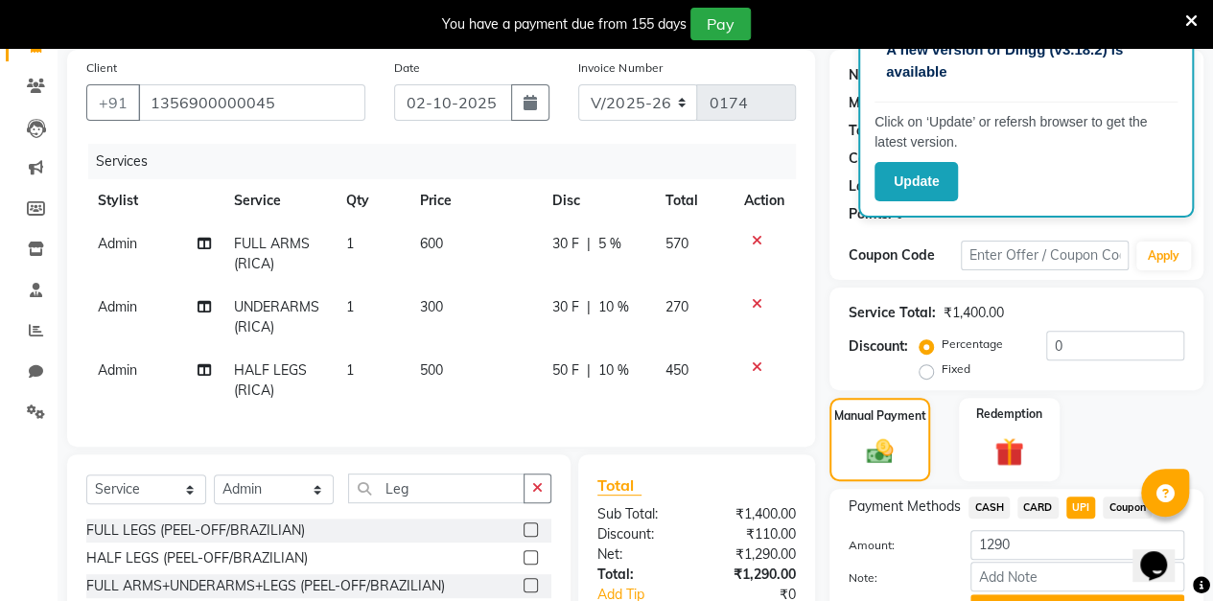
scroll to position [0, 0]
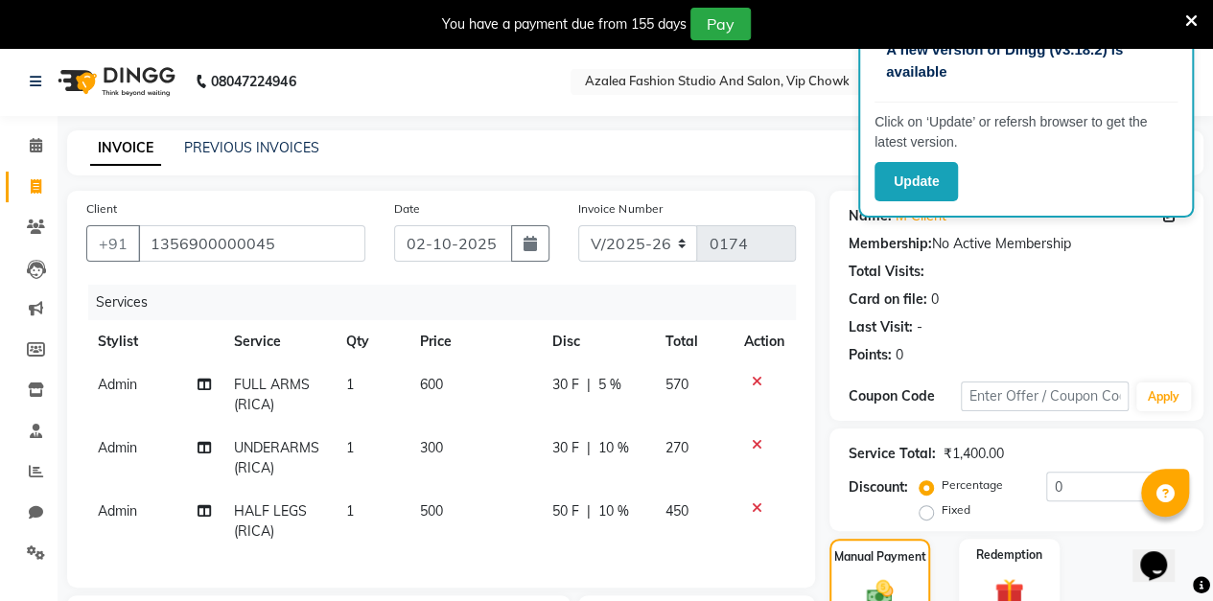
click at [542, 242] on button "button" at bounding box center [530, 243] width 38 height 36
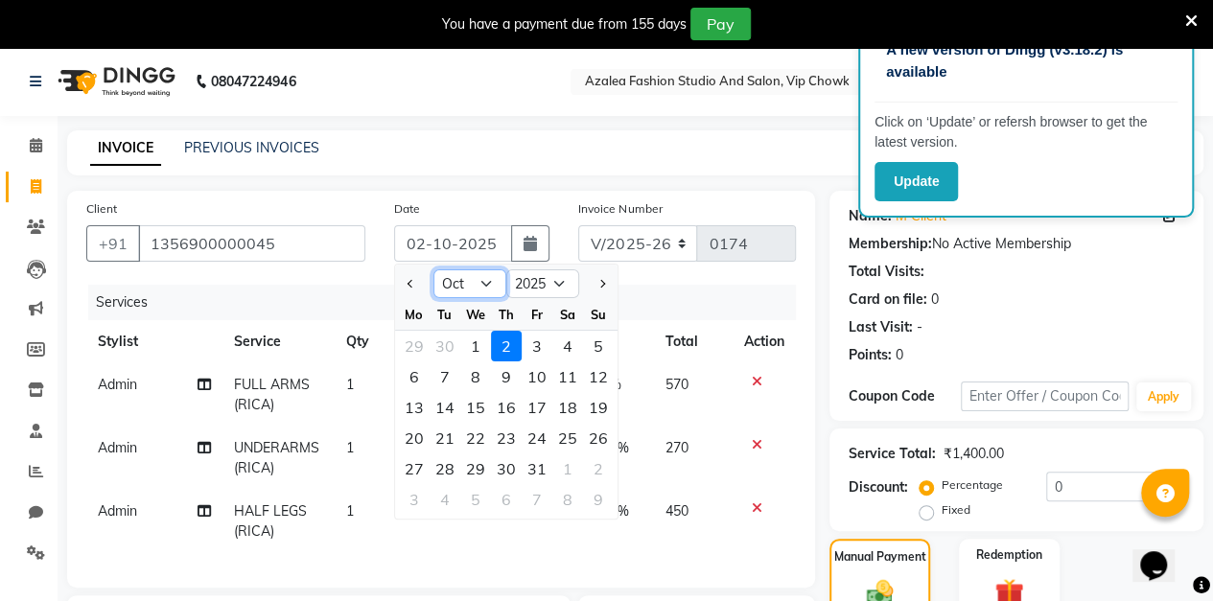
click at [482, 290] on select "Jan Feb Mar Apr May Jun [DATE] Aug Sep Oct Nov Dec" at bounding box center [469, 283] width 73 height 29
click at [433, 269] on select "Jan Feb Mar Apr May Jun [DATE] Aug Sep Oct Nov Dec" at bounding box center [469, 283] width 73 height 29
click at [482, 380] on div "10" at bounding box center [475, 376] width 31 height 31
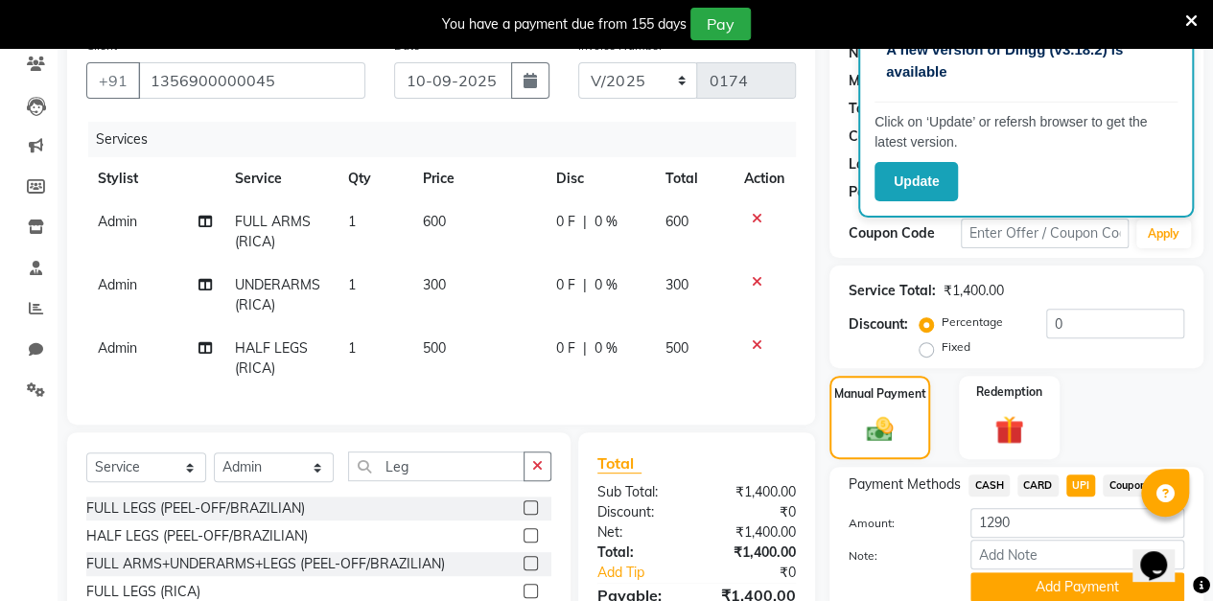
scroll to position [171, 0]
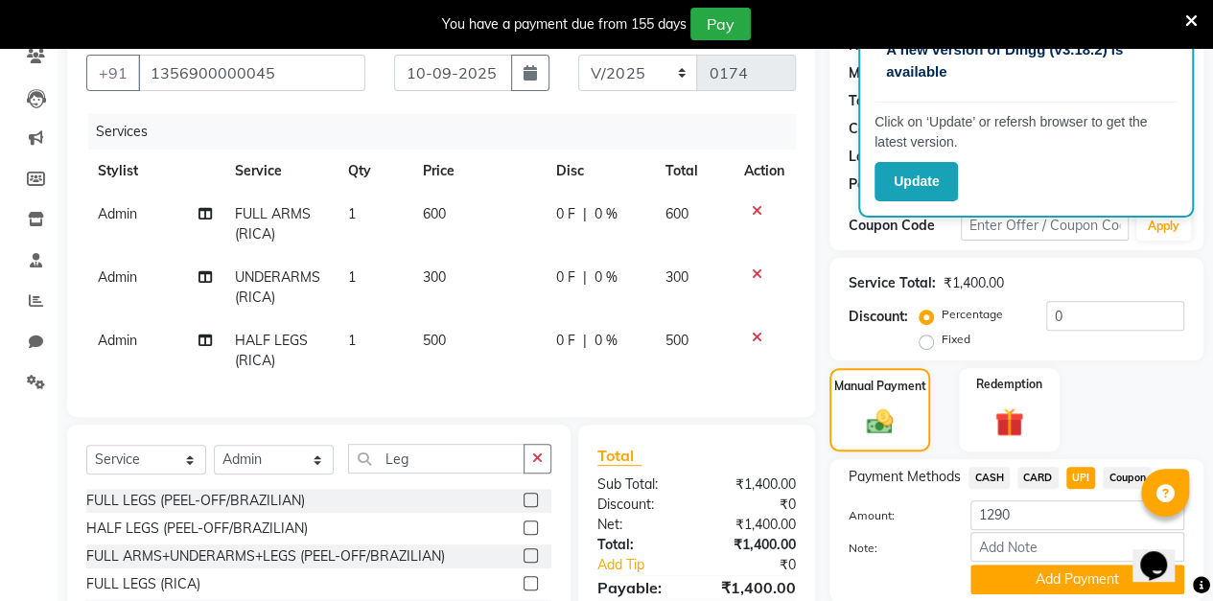
click at [603, 343] on span "0 %" at bounding box center [605, 341] width 23 height 20
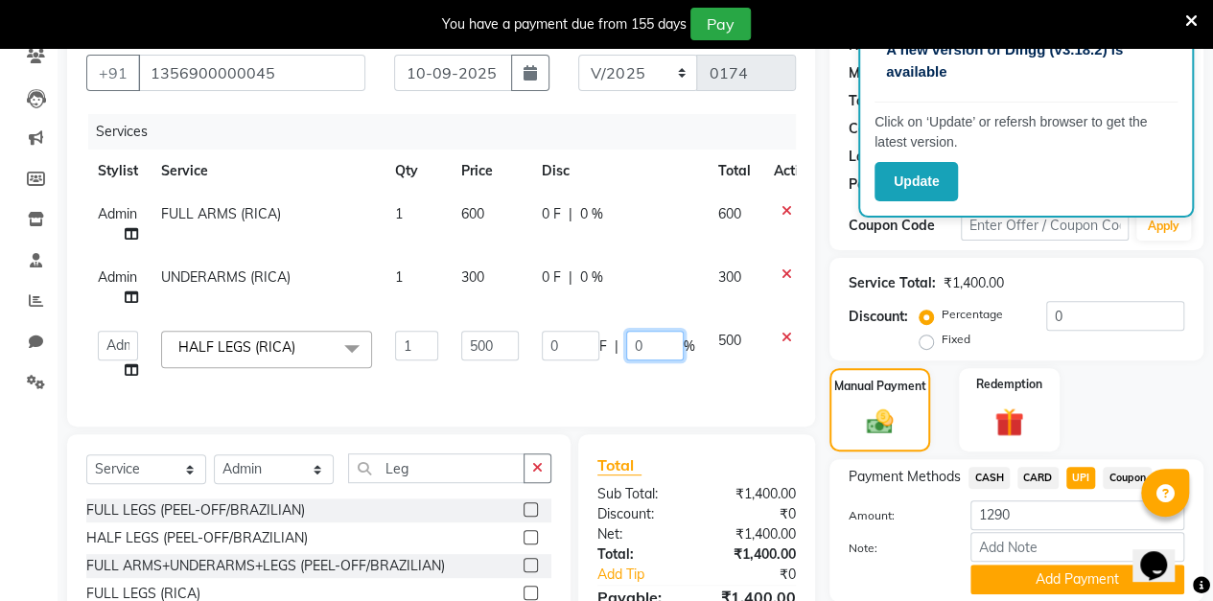
click at [663, 345] on input "0" at bounding box center [655, 346] width 58 height 30
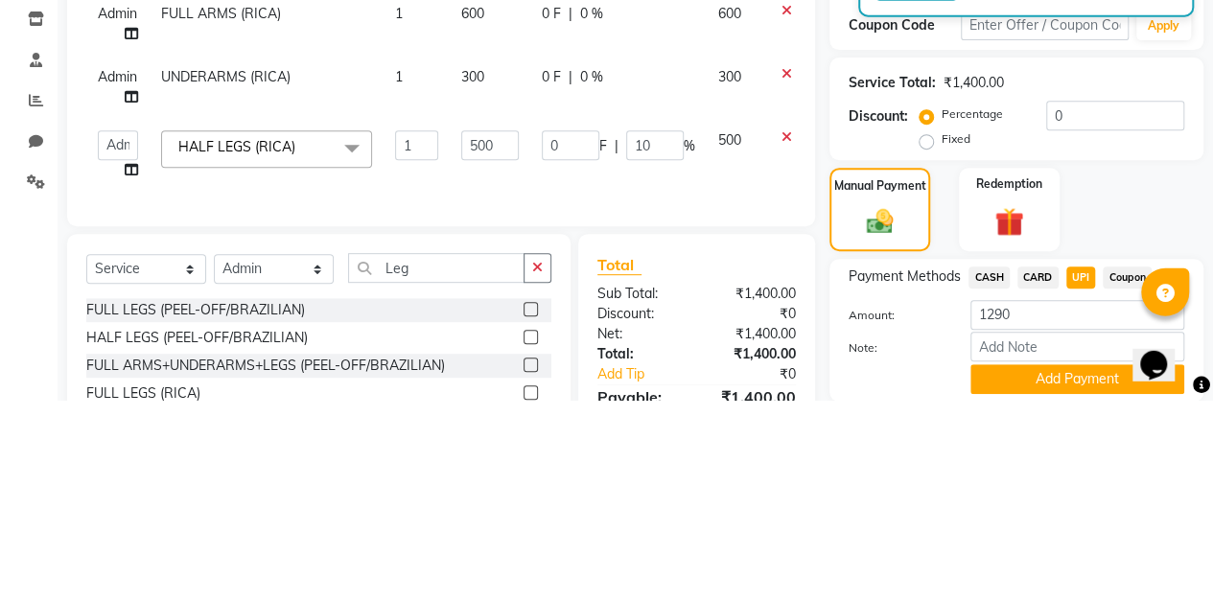
click at [823, 481] on div "Total Sub Total: ₹1,400.00 Discount: ₹0 Net: ₹1,400.00 Total: ₹1,400.00 Add Tip…" at bounding box center [699, 575] width 259 height 283
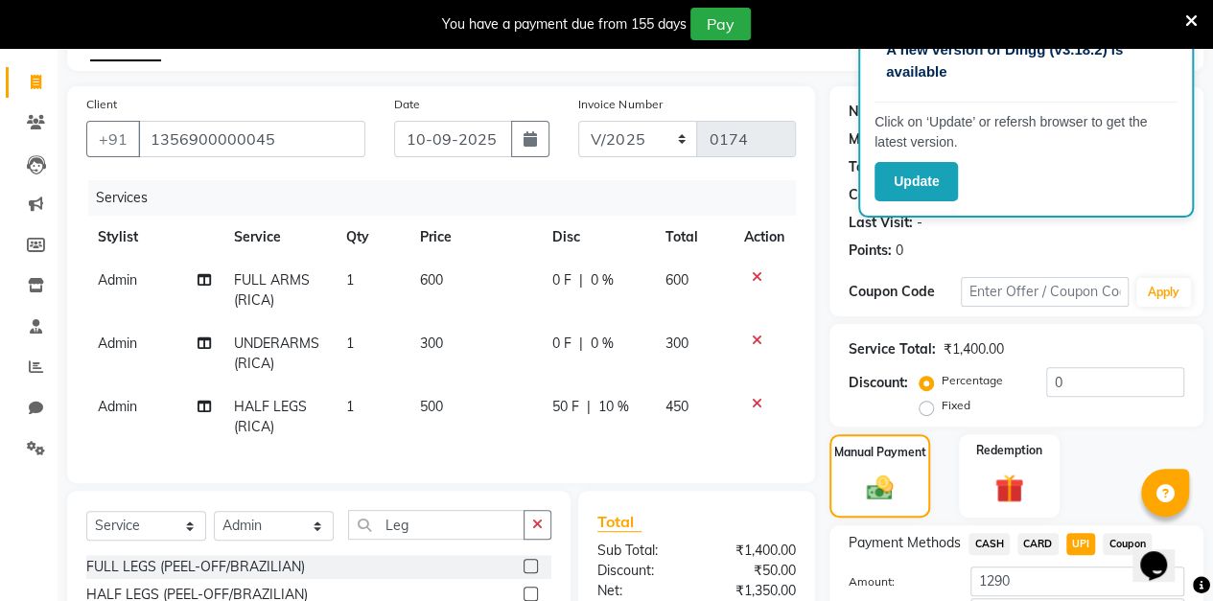
scroll to position [100, 0]
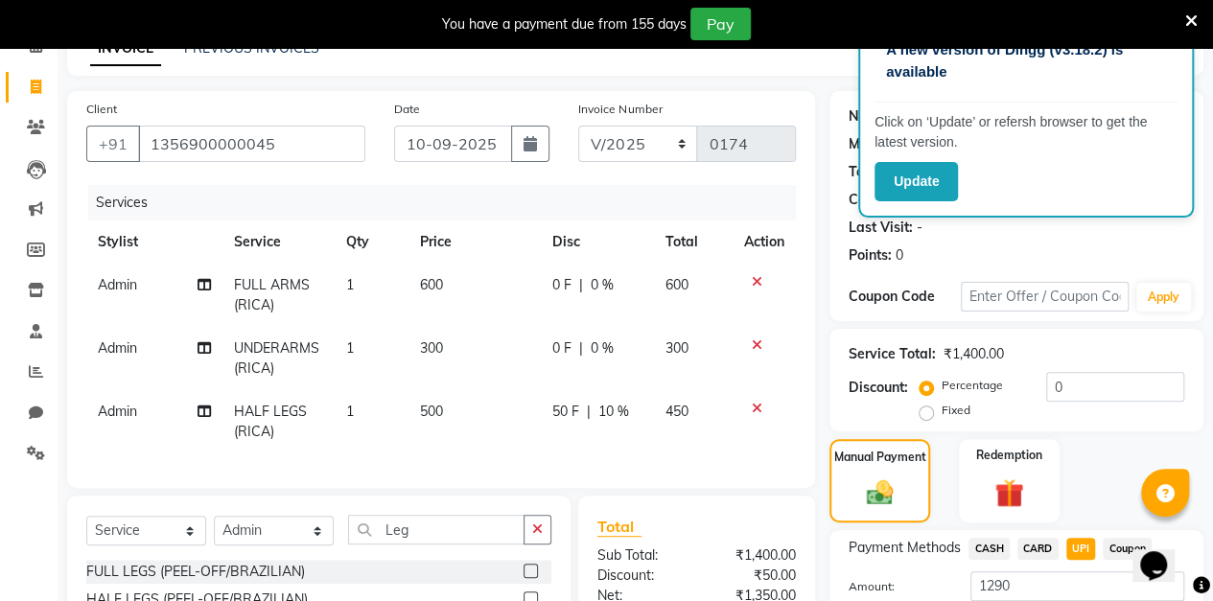
click at [604, 348] on span "0 %" at bounding box center [602, 348] width 23 height 20
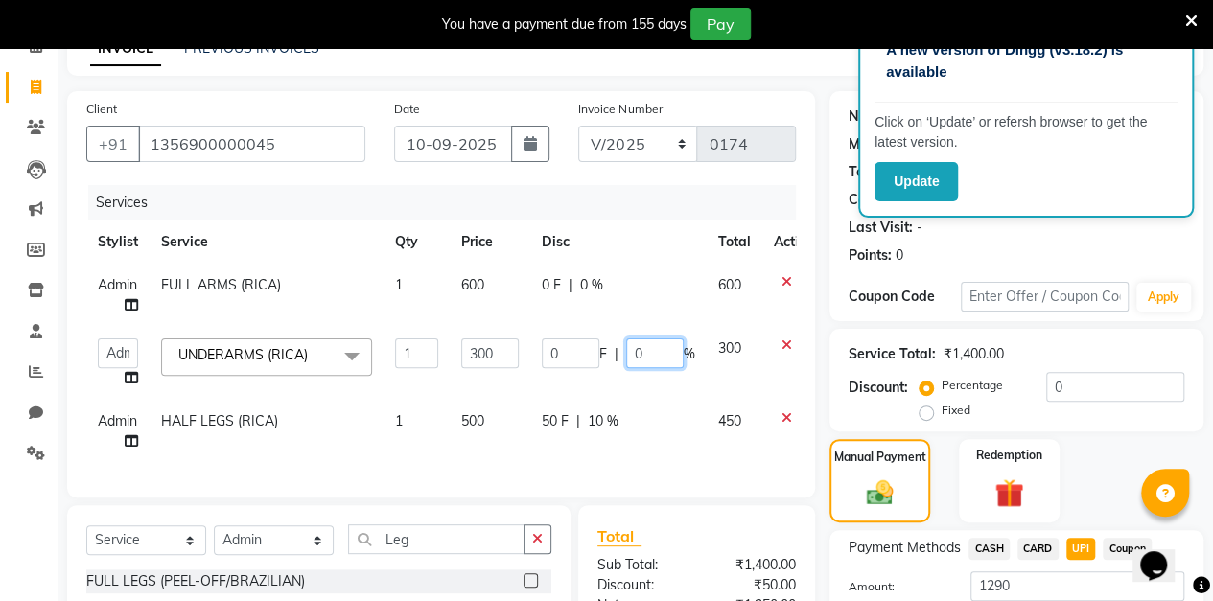
click at [665, 353] on input "0" at bounding box center [655, 353] width 58 height 30
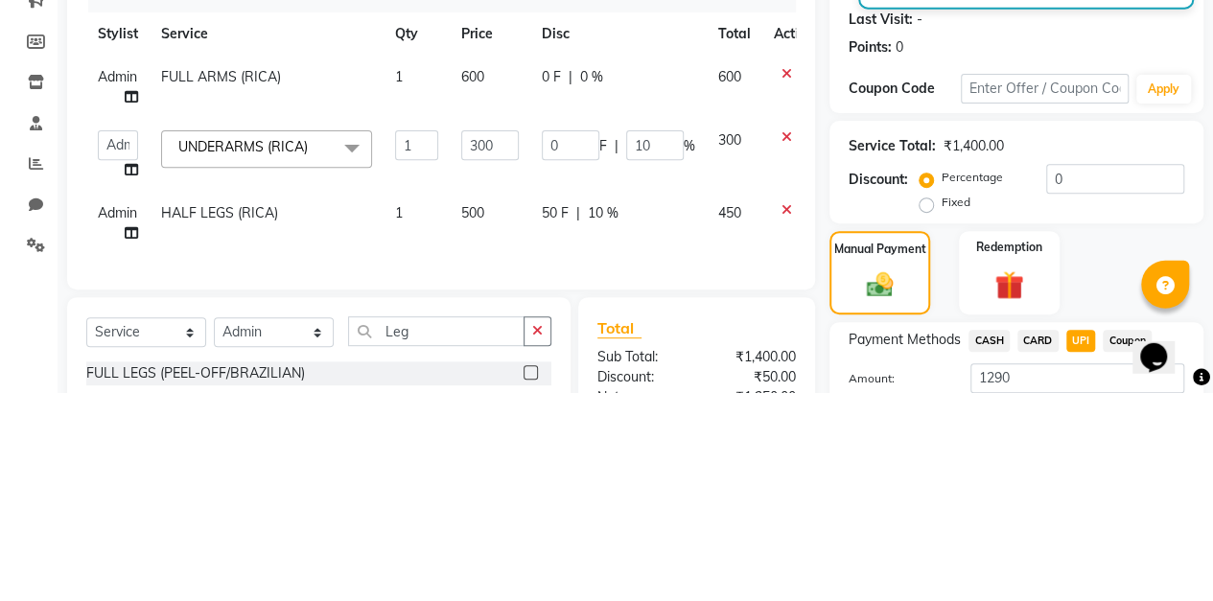
click at [834, 476] on div "Manual Payment" at bounding box center [879, 480] width 101 height 83
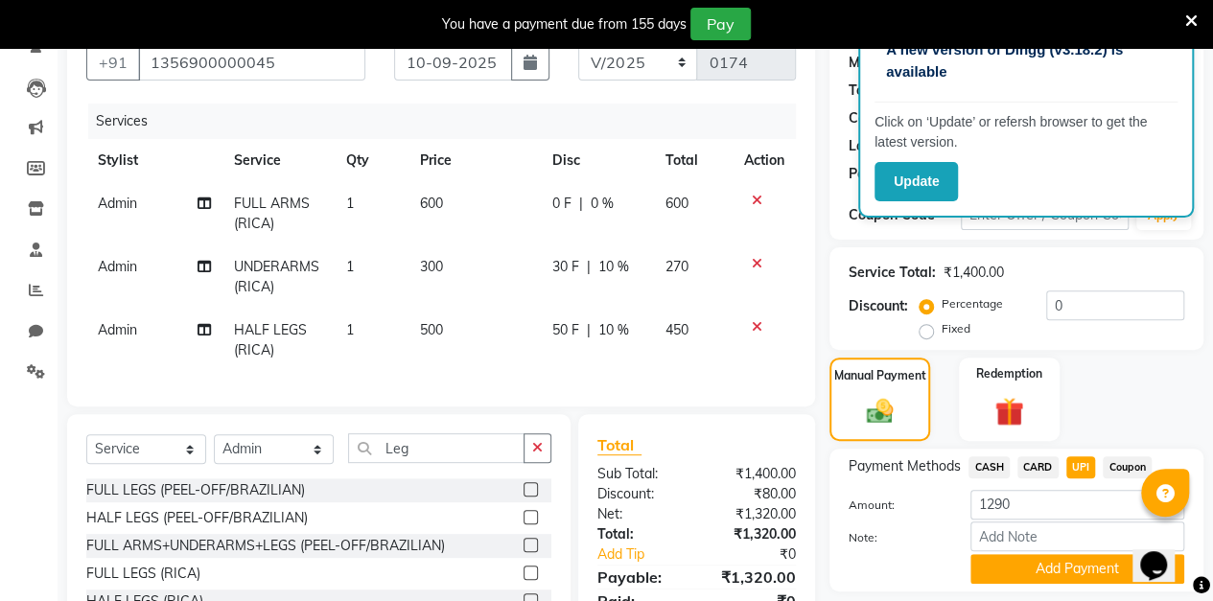
scroll to position [171, 0]
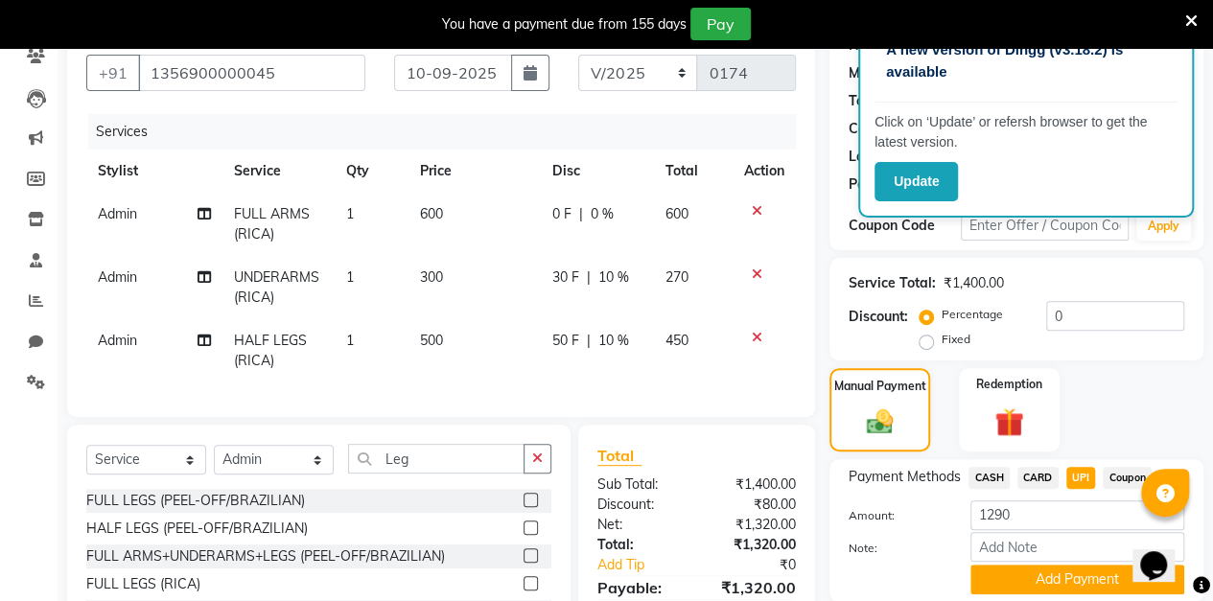
click at [607, 355] on td "50 F | 10 %" at bounding box center [597, 350] width 113 height 63
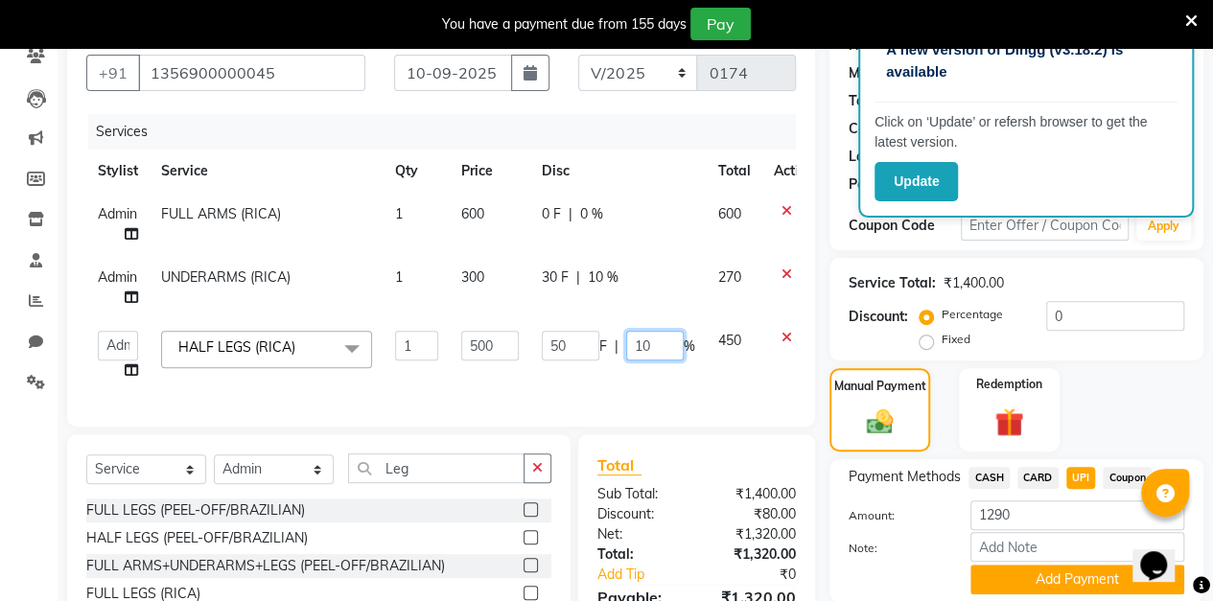
click at [658, 343] on input "10" at bounding box center [655, 346] width 58 height 30
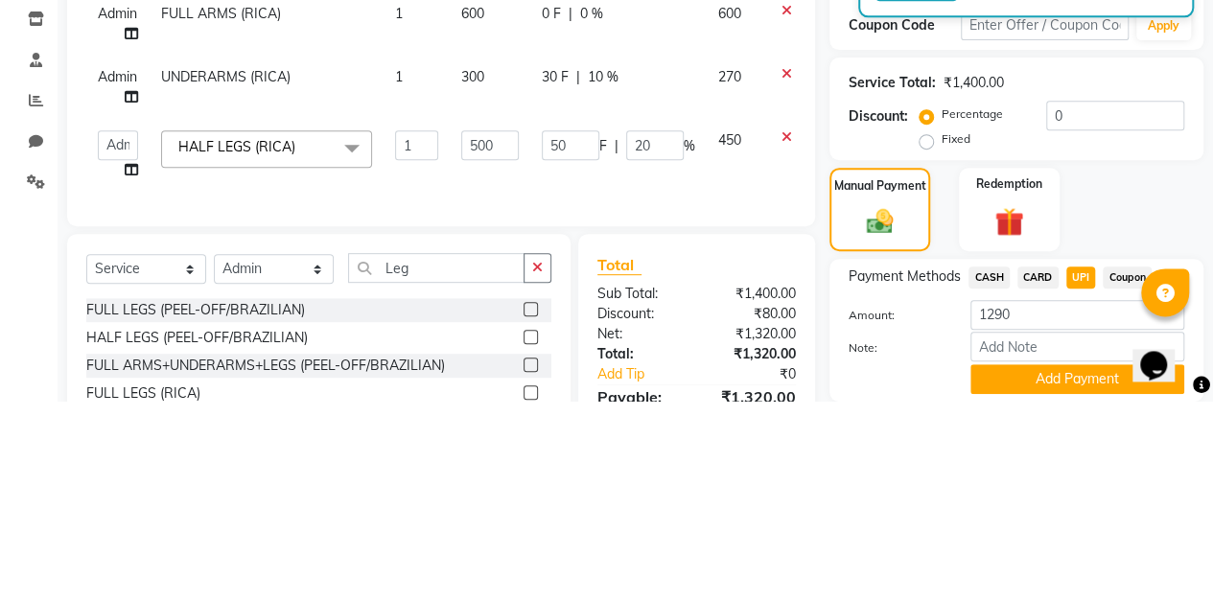
click at [826, 479] on div "Total Sub Total: ₹1,400.00 Discount: ₹80.00 Net: ₹1,320.00 Total: ₹1,320.00 Add…" at bounding box center [699, 575] width 259 height 283
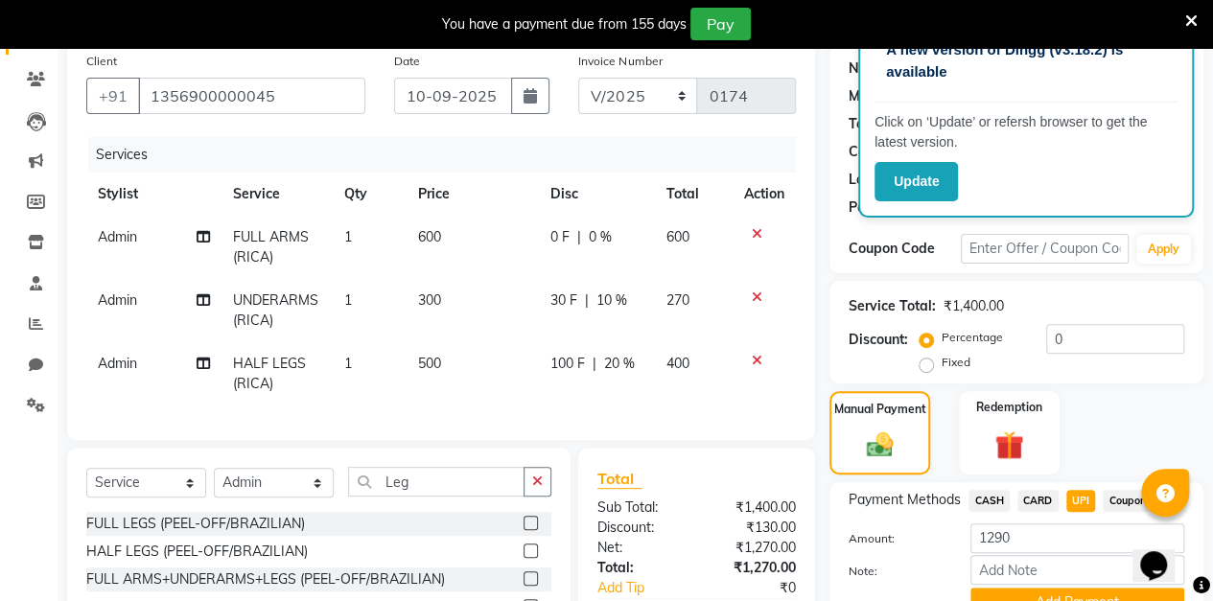
scroll to position [148, 0]
click at [612, 307] on span "10 %" at bounding box center [610, 300] width 31 height 20
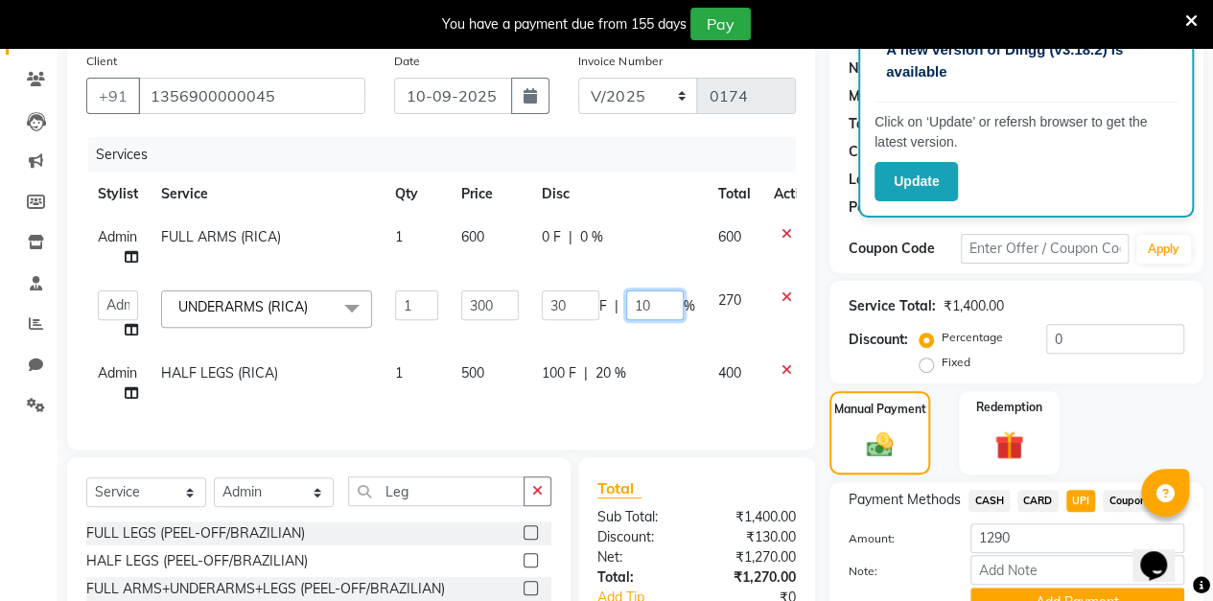
click at [662, 305] on input "10" at bounding box center [655, 305] width 58 height 30
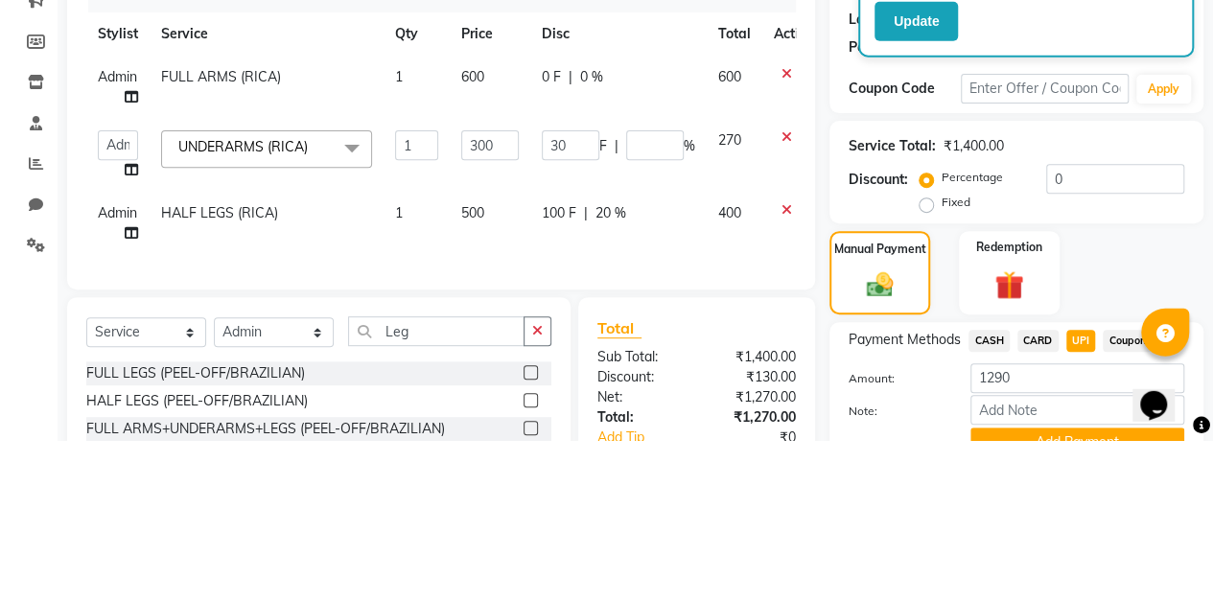
click at [836, 433] on div "Manual Payment" at bounding box center [879, 432] width 101 height 83
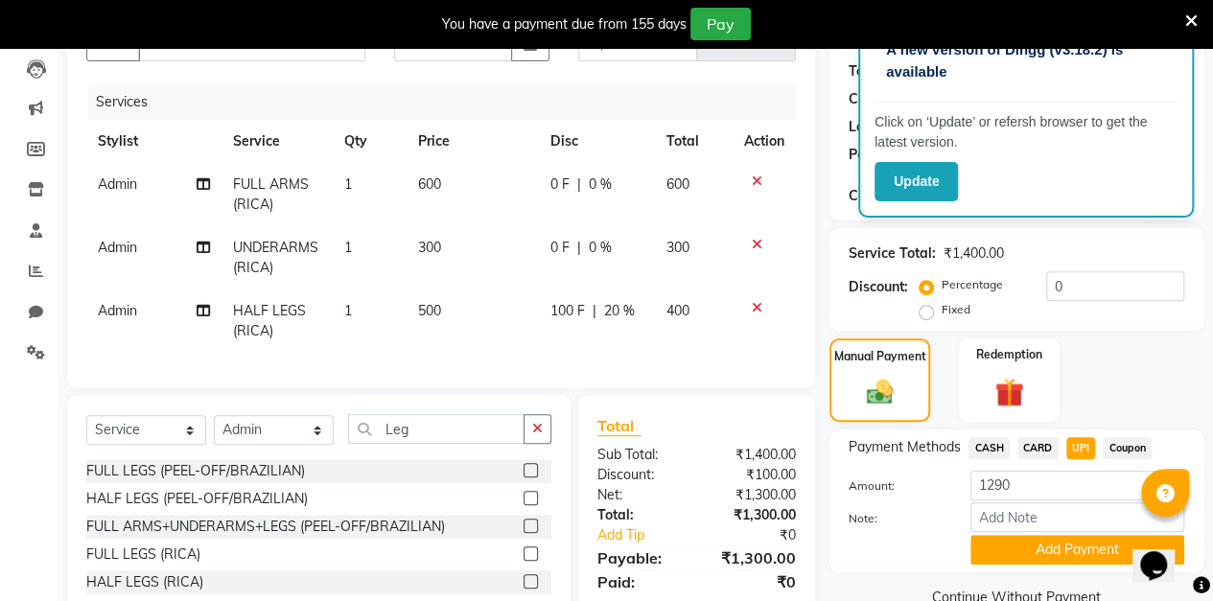
scroll to position [319, 0]
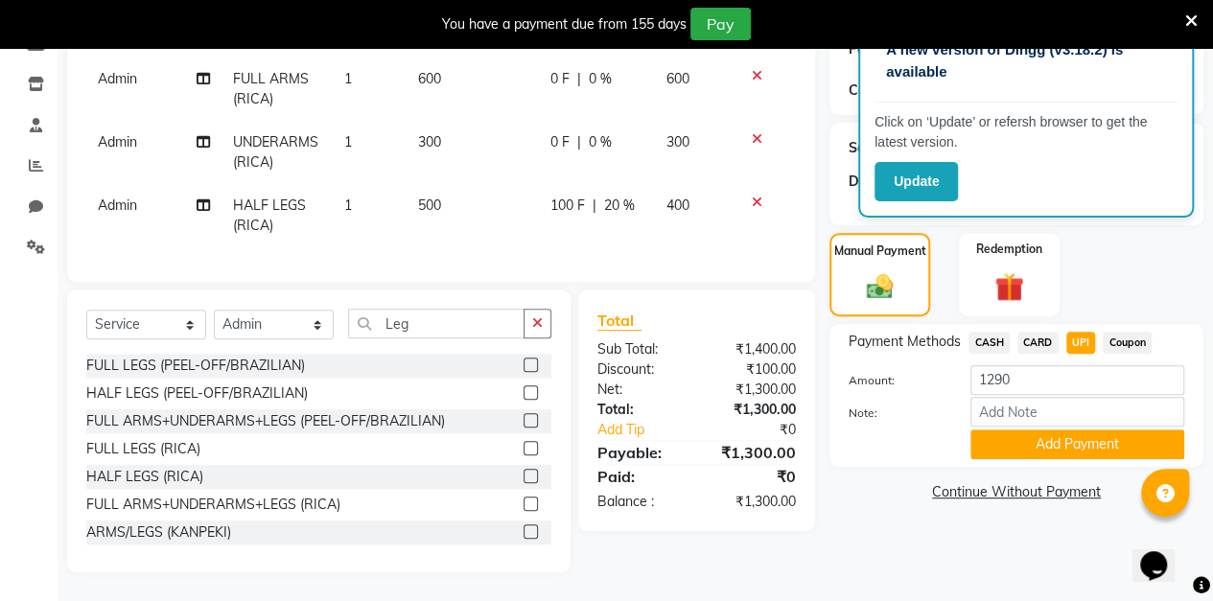
click at [1091, 429] on button "Add Payment" at bounding box center [1077, 444] width 214 height 30
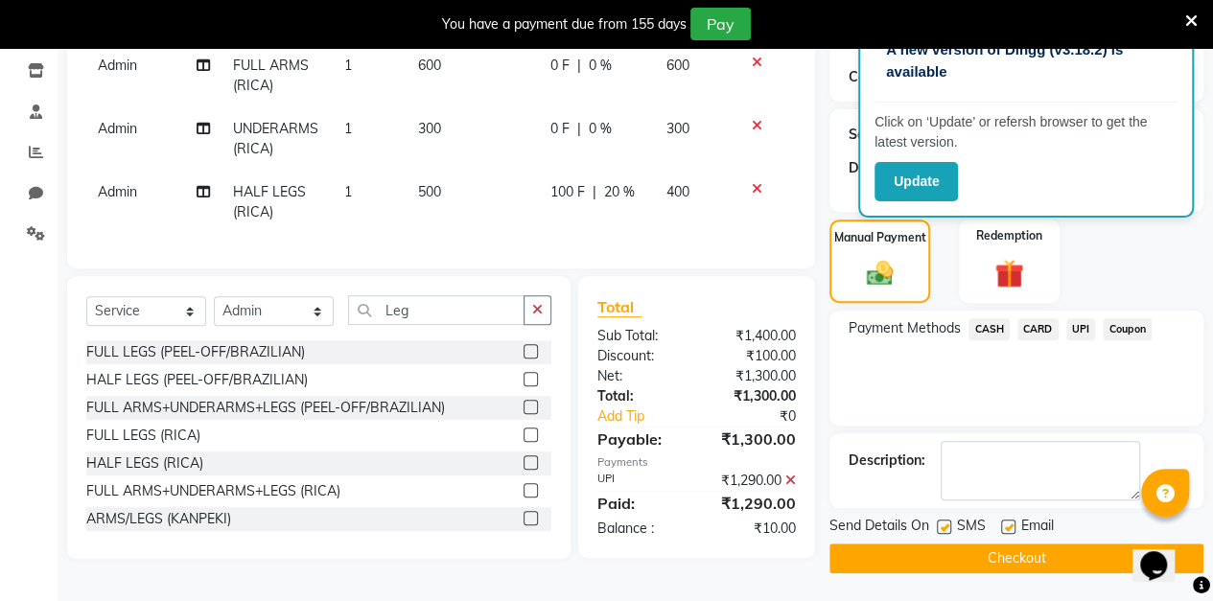
click at [1018, 557] on button "Checkout" at bounding box center [1016, 559] width 374 height 30
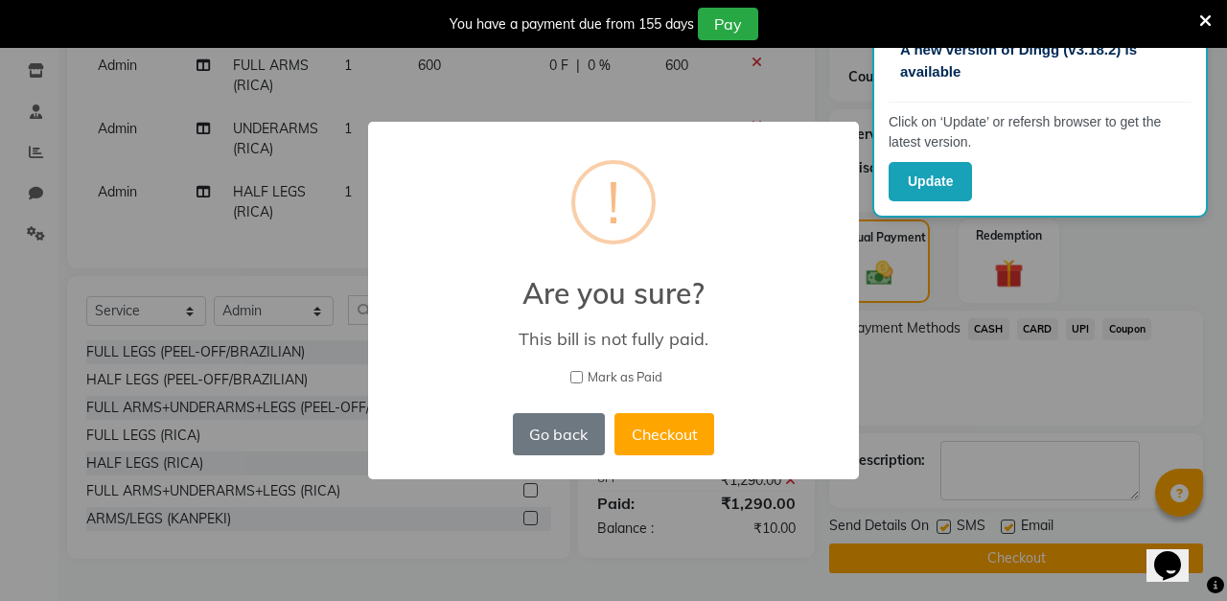
click at [673, 441] on button "Checkout" at bounding box center [665, 434] width 100 height 42
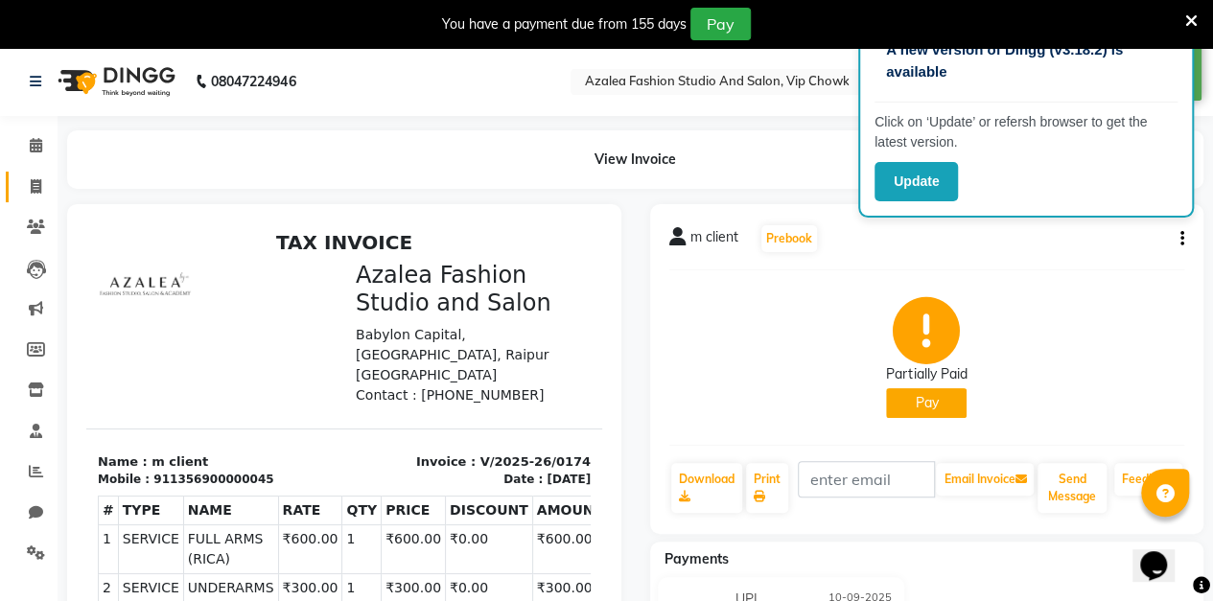
click at [35, 187] on icon at bounding box center [36, 186] width 11 height 14
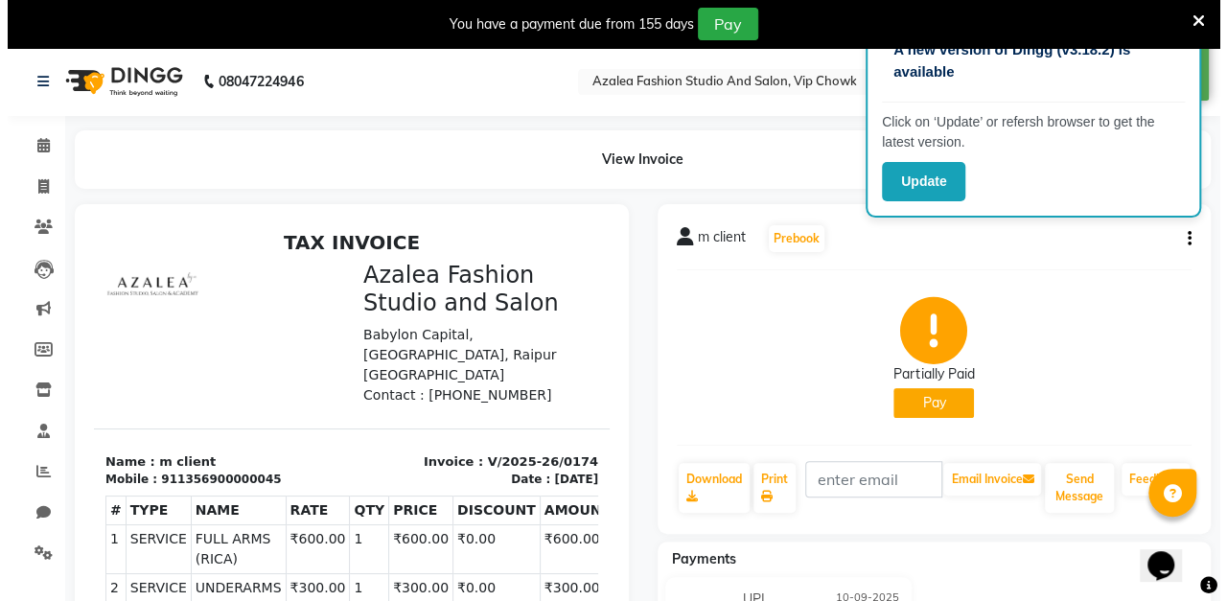
scroll to position [47, 0]
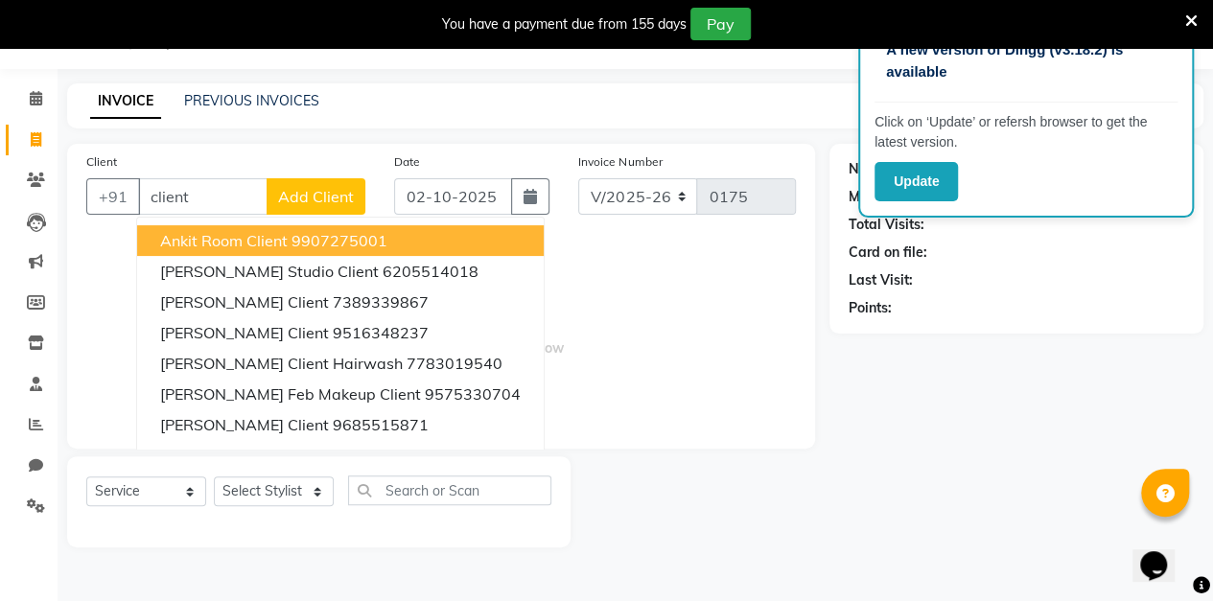
click at [318, 200] on span "Add Client" at bounding box center [316, 196] width 76 height 19
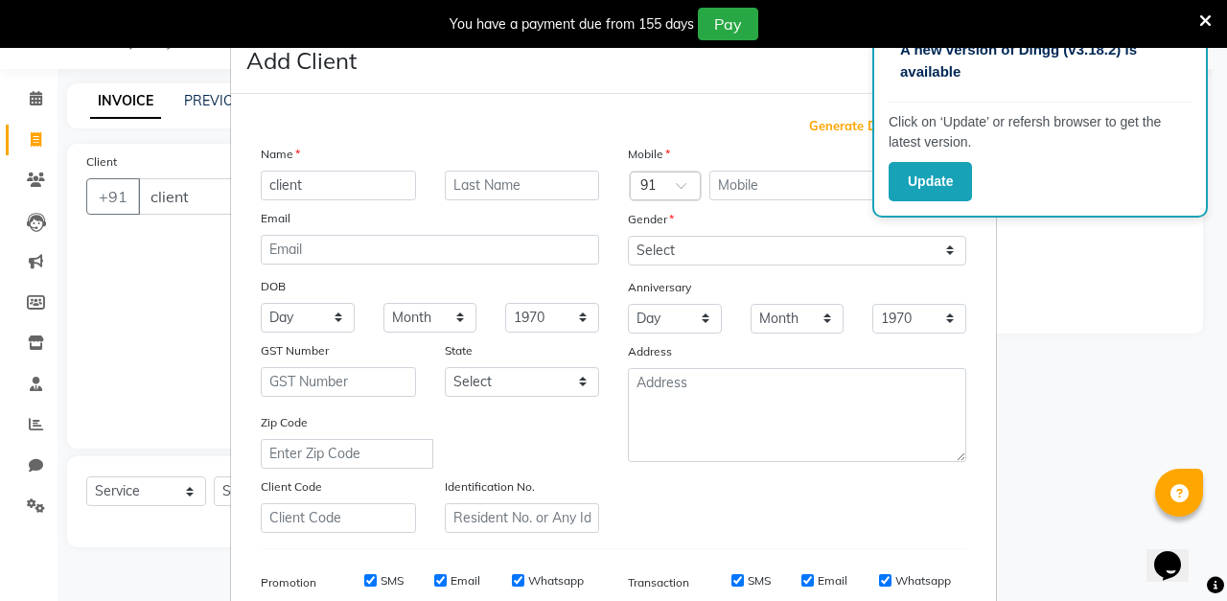
click at [835, 130] on span "Generate Dummy Number" at bounding box center [887, 126] width 157 height 19
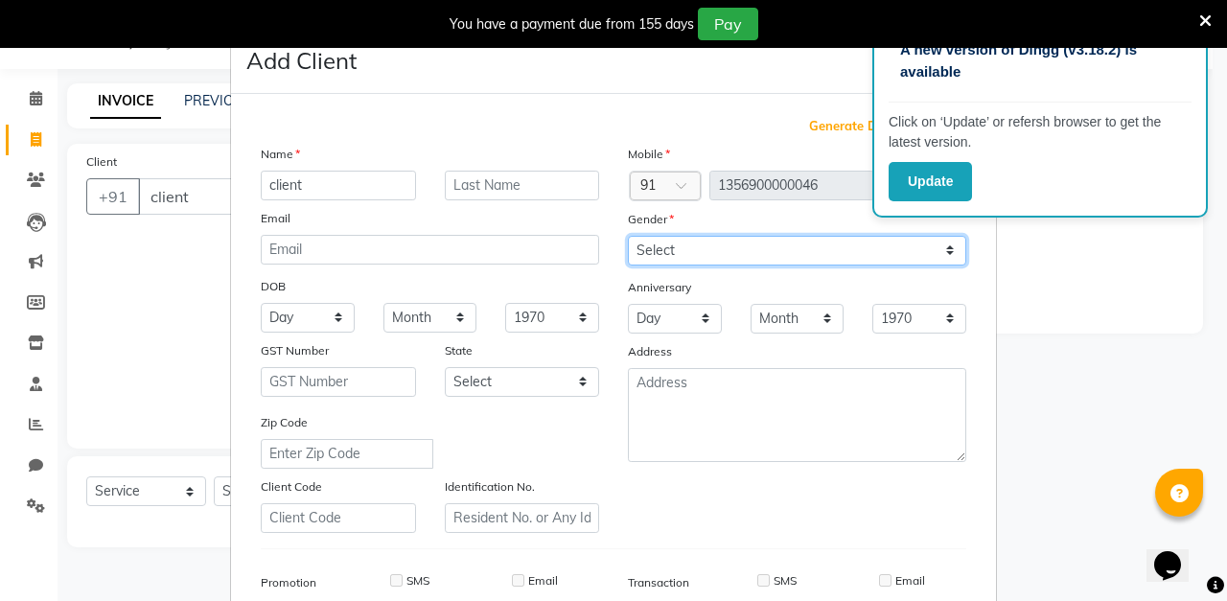
click at [700, 259] on select "Select [DEMOGRAPHIC_DATA] [DEMOGRAPHIC_DATA] Other Prefer Not To Say" at bounding box center [797, 251] width 338 height 30
click at [628, 236] on select "Select [DEMOGRAPHIC_DATA] [DEMOGRAPHIC_DATA] Other Prefer Not To Say" at bounding box center [797, 251] width 338 height 30
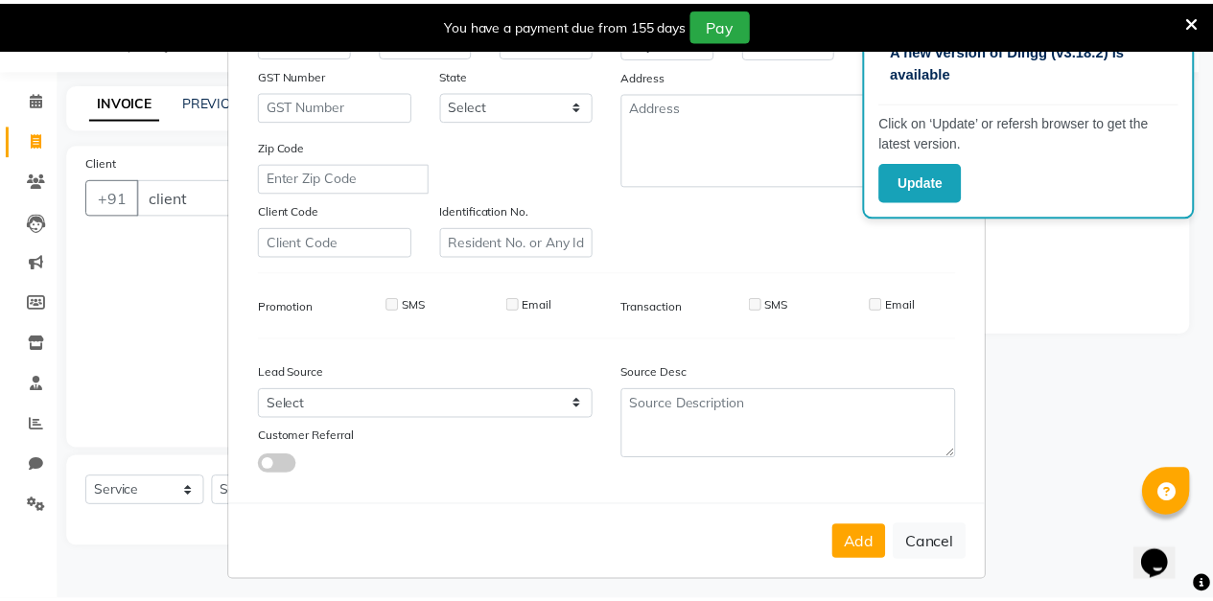
scroll to position [280, 0]
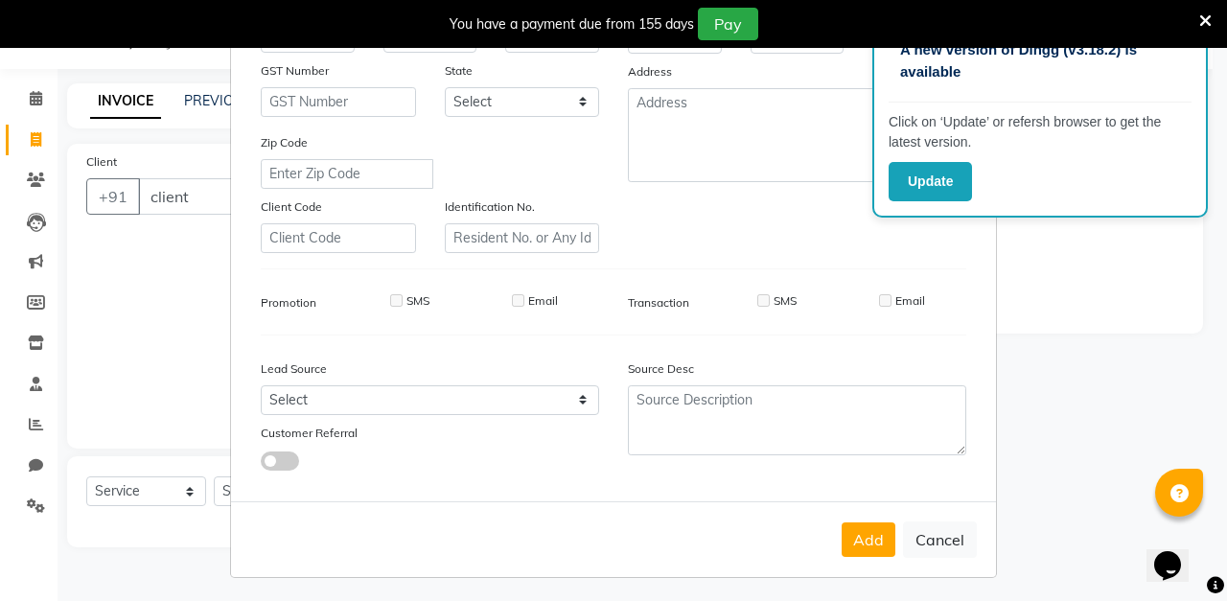
click at [861, 544] on button "Add" at bounding box center [869, 539] width 54 height 35
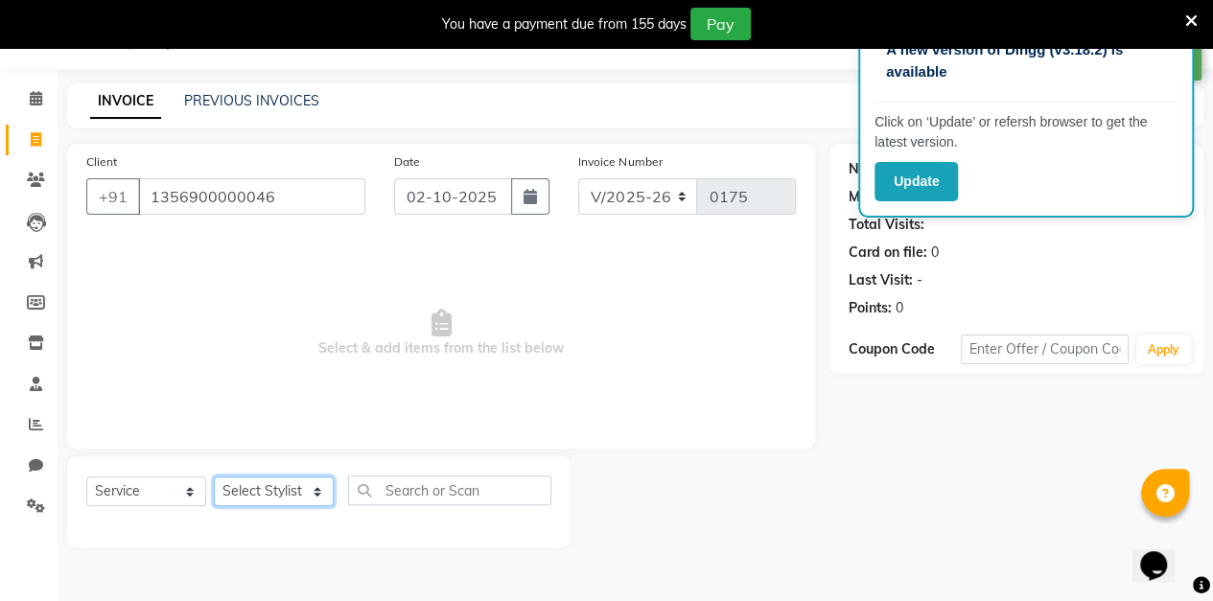
click at [326, 492] on select "Select Stylist aarti sen Admin [PERSON_NAME] anzal [PERSON_NAME][MEDICAL_DATA]:…" at bounding box center [274, 491] width 120 height 30
click at [214, 476] on select "Select Stylist aarti sen Admin [PERSON_NAME] anzal [PERSON_NAME][MEDICAL_DATA]:…" at bounding box center [274, 491] width 120 height 30
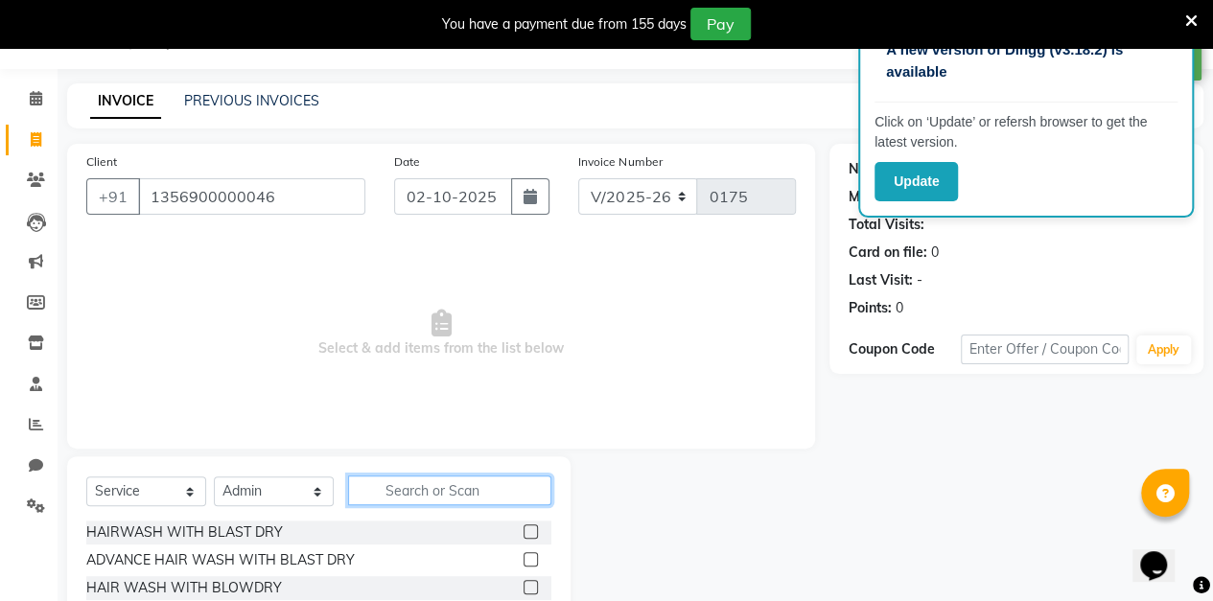
click at [464, 497] on input "text" at bounding box center [449, 491] width 203 height 30
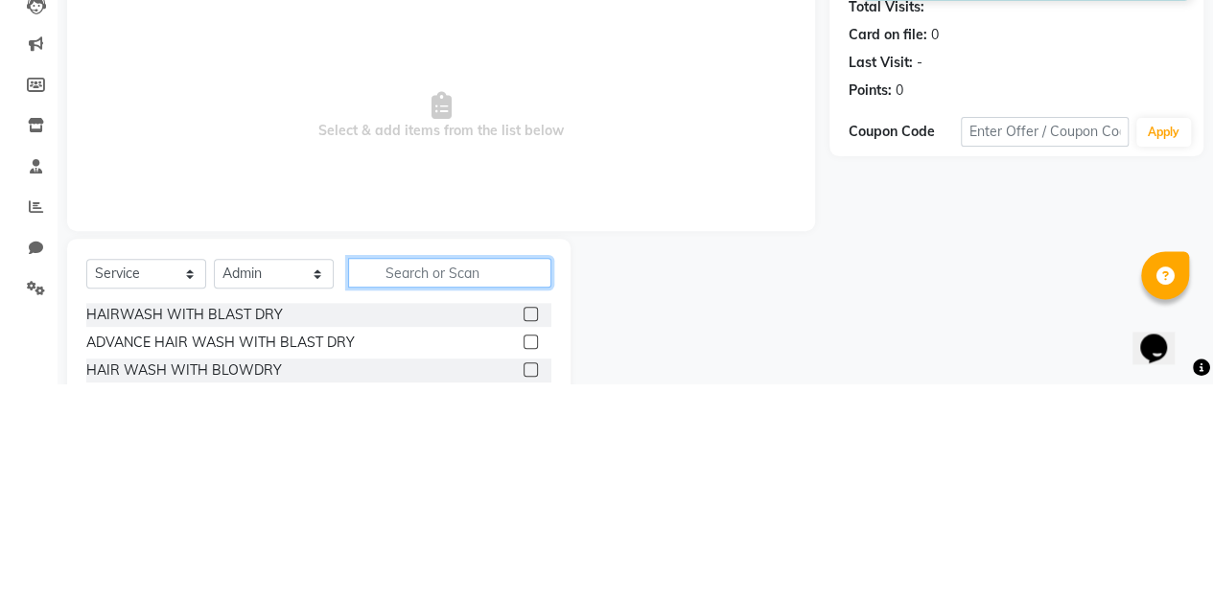
scroll to position [79, 0]
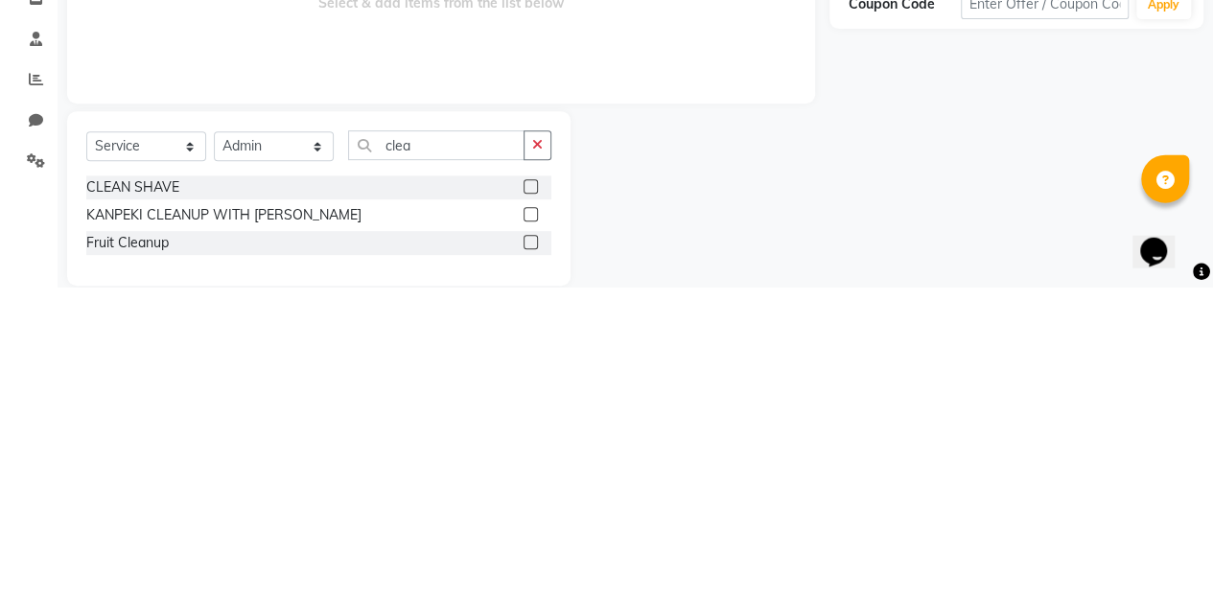
click at [530, 499] on label at bounding box center [530, 500] width 14 height 14
click at [530, 499] on input "checkbox" at bounding box center [529, 501] width 12 height 12
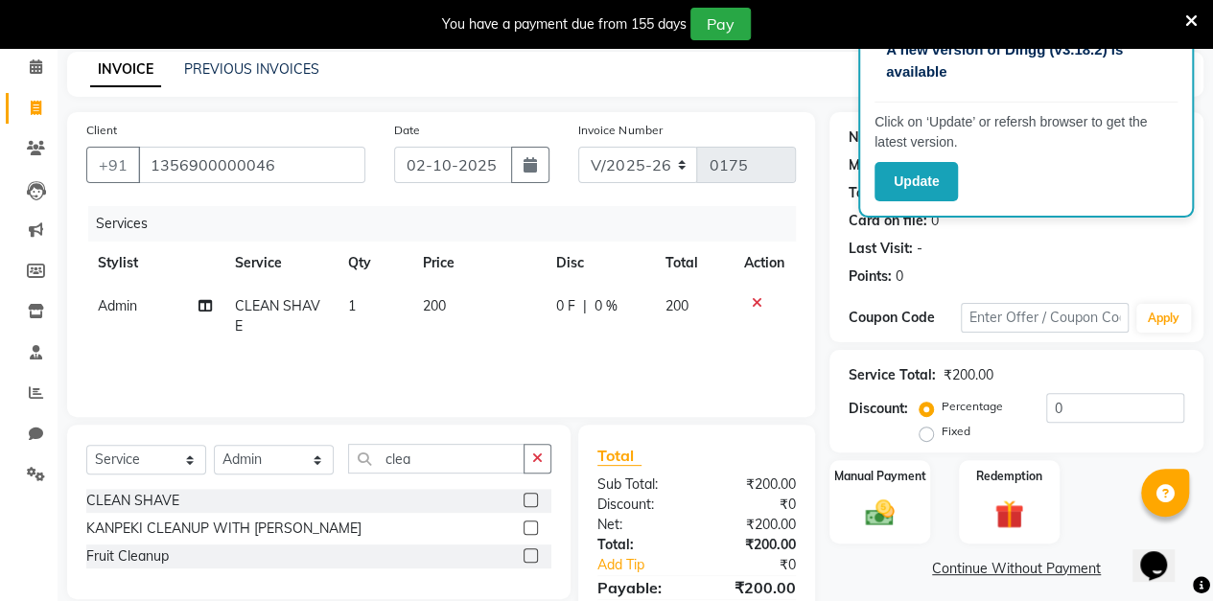
scroll to position [171, 0]
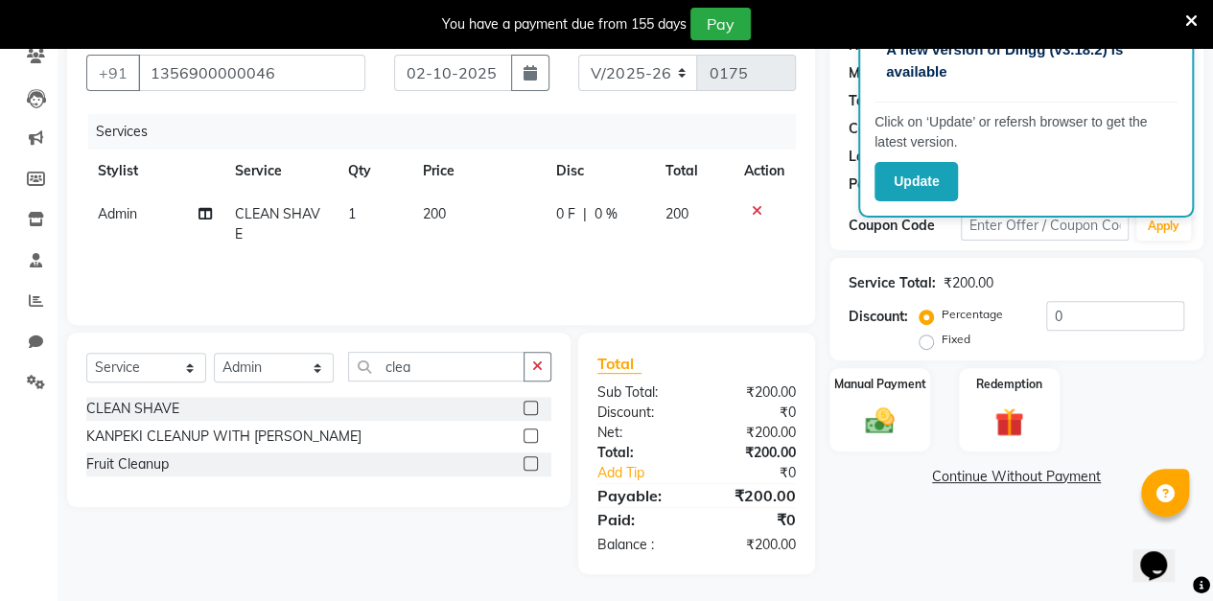
click at [877, 407] on img at bounding box center [879, 422] width 47 height 34
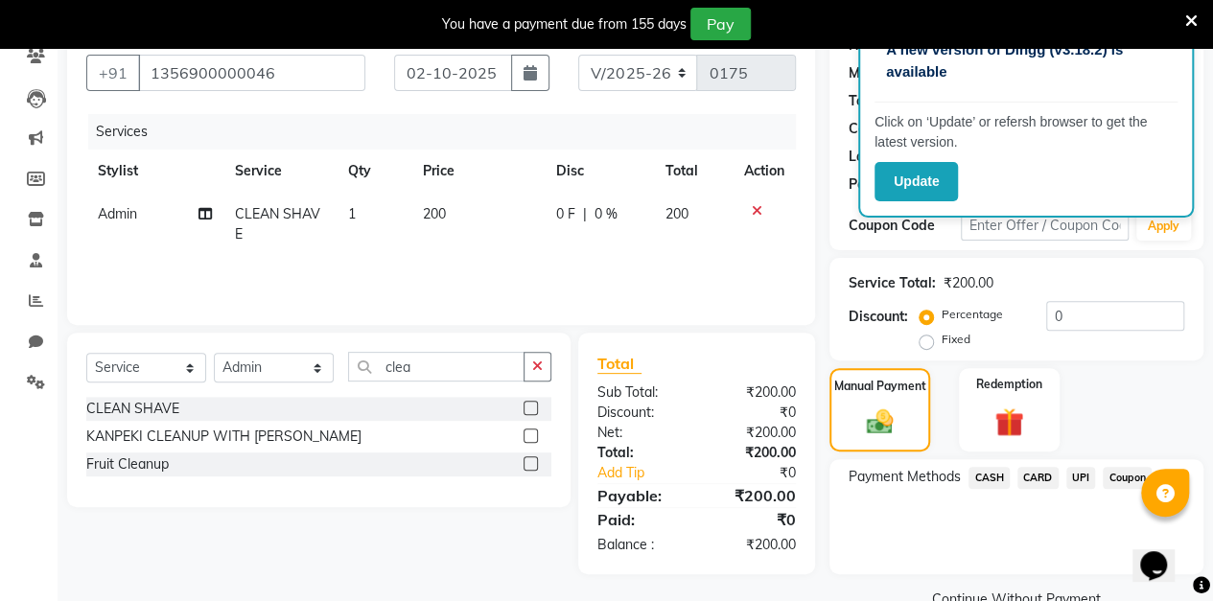
click at [982, 474] on span "CASH" at bounding box center [988, 478] width 41 height 22
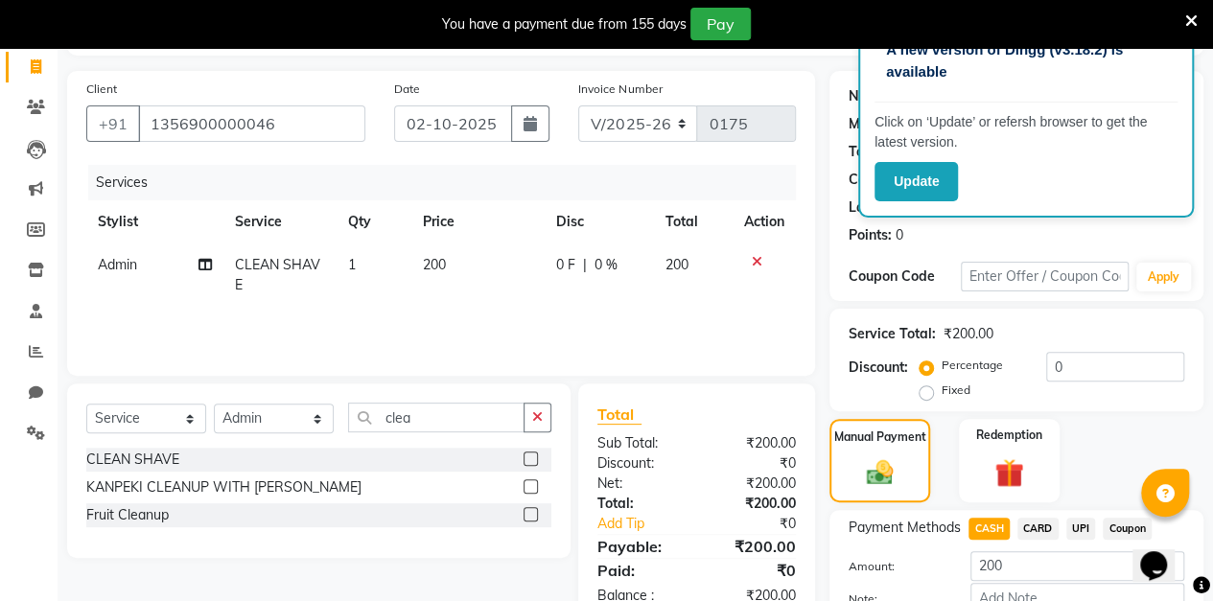
scroll to position [0, 0]
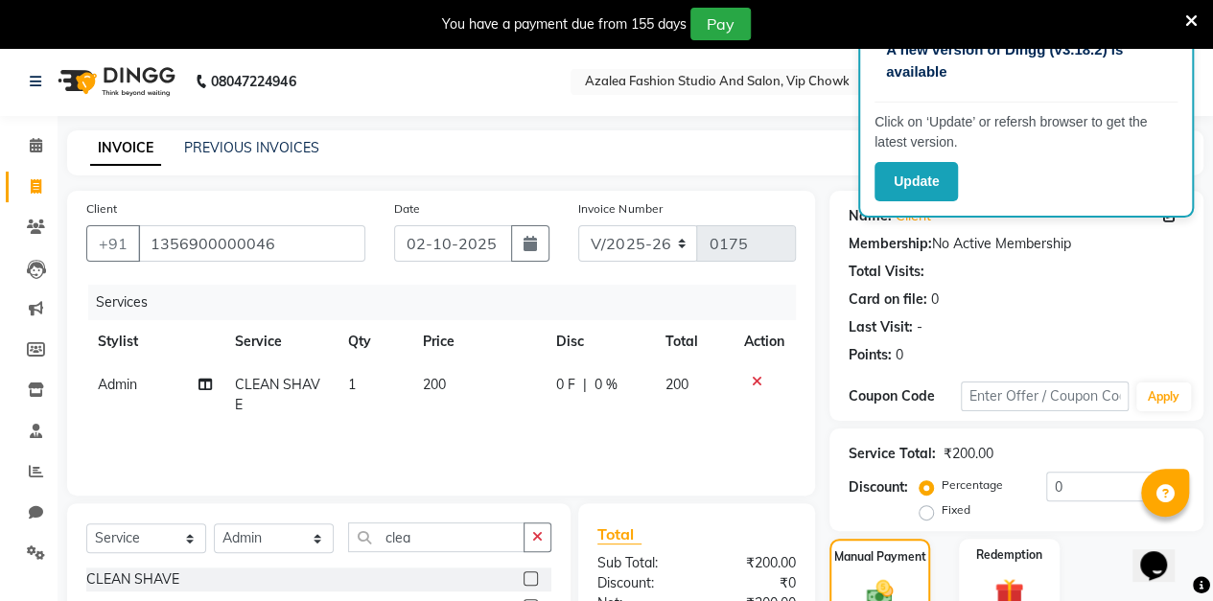
click at [529, 238] on icon "button" at bounding box center [529, 243] width 13 height 15
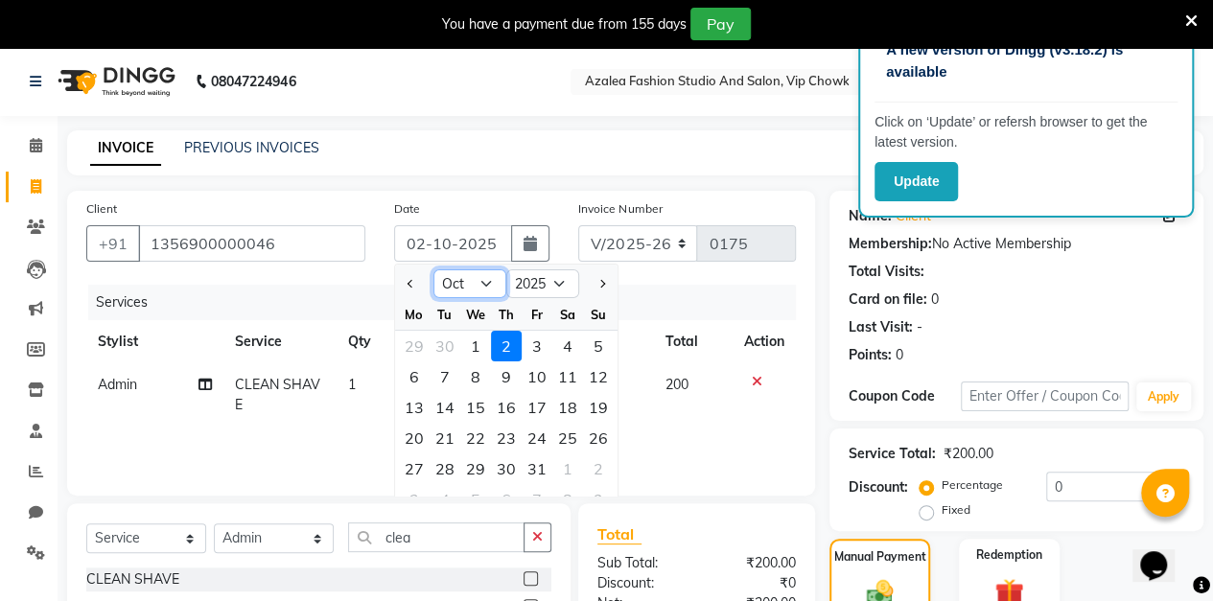
click at [464, 287] on select "Jan Feb Mar Apr May Jun [DATE] Aug Sep Oct Nov Dec" at bounding box center [469, 283] width 73 height 29
click at [433, 269] on select "Jan Feb Mar Apr May Jun [DATE] Aug Sep Oct Nov Dec" at bounding box center [469, 283] width 73 height 29
click at [483, 378] on div "10" at bounding box center [475, 376] width 31 height 31
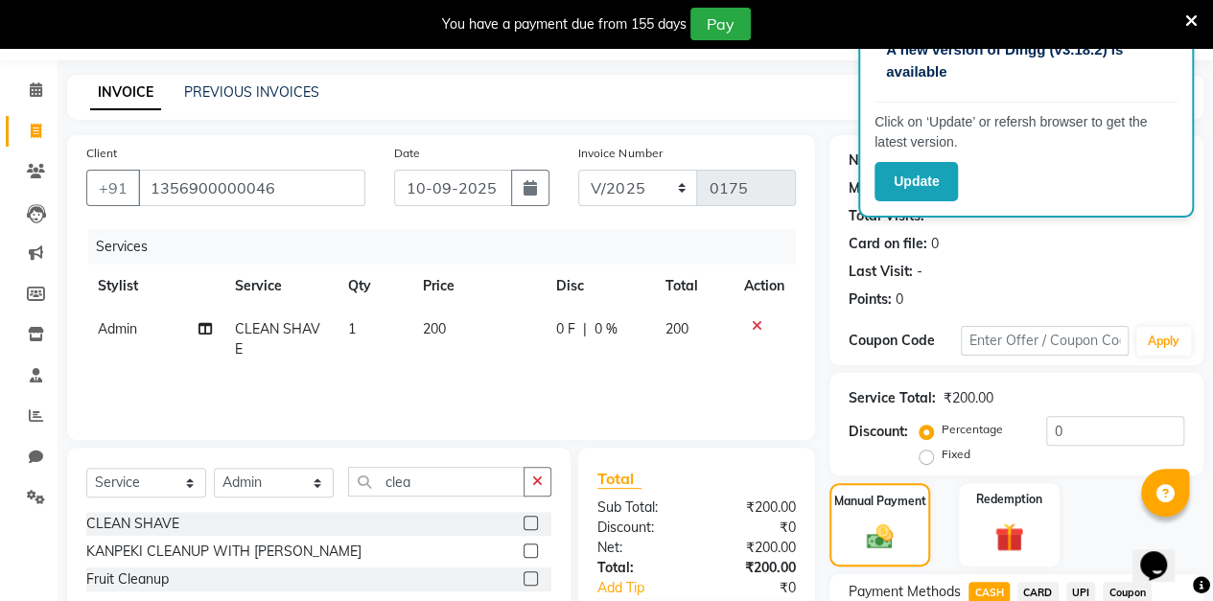
scroll to position [238, 0]
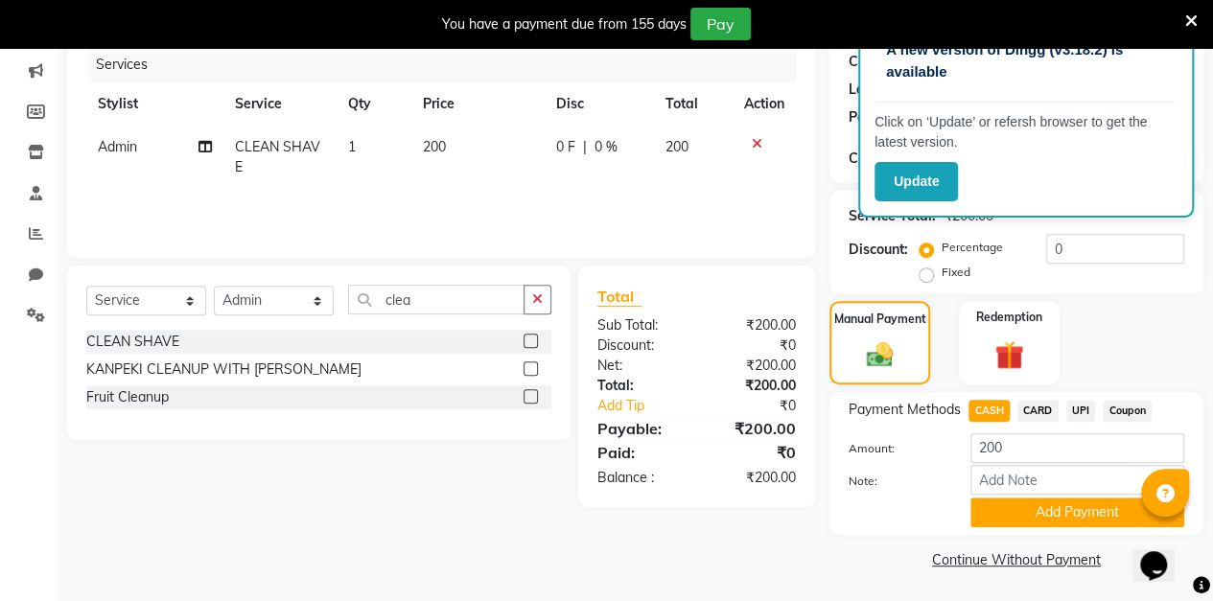
click at [1058, 514] on button "Add Payment" at bounding box center [1077, 513] width 214 height 30
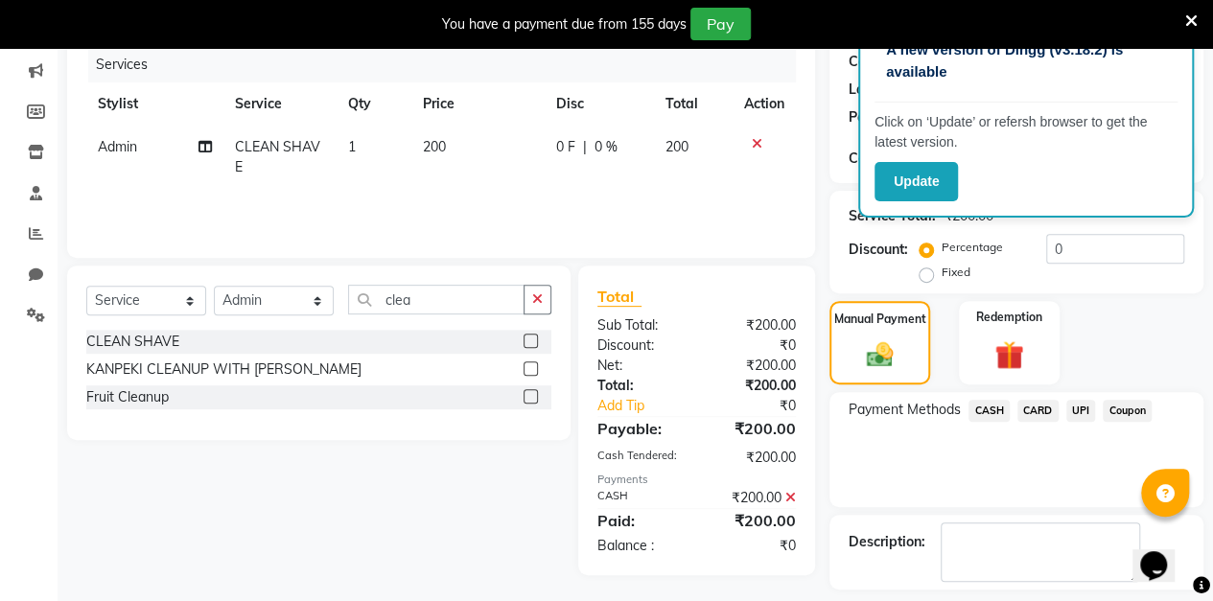
scroll to position [318, 0]
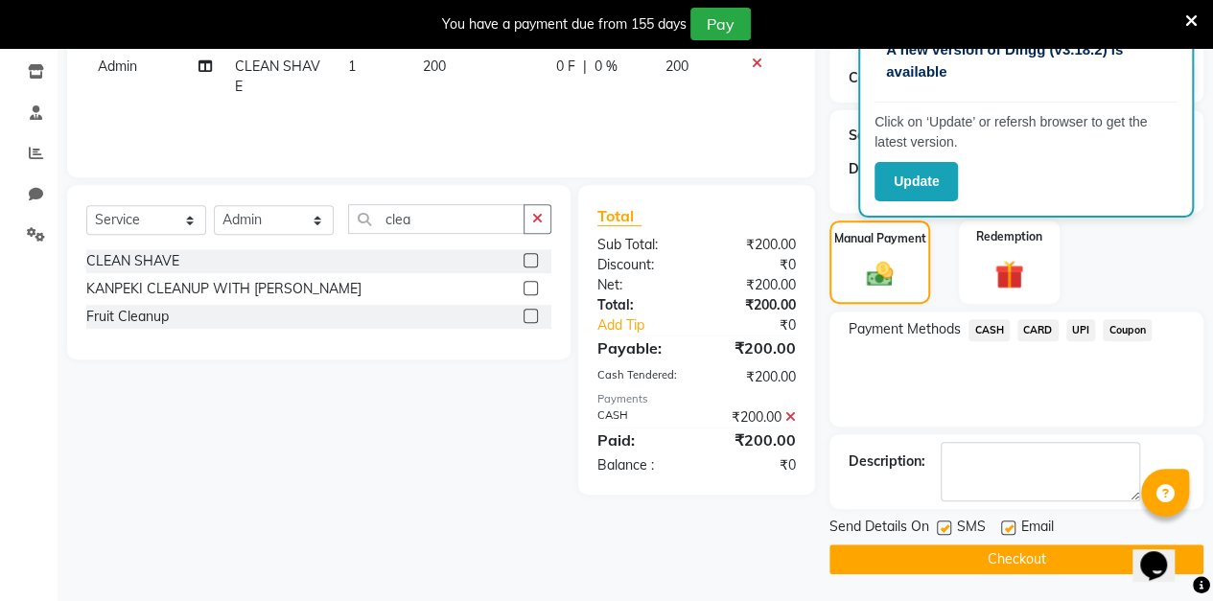
click at [999, 558] on button "Checkout" at bounding box center [1016, 560] width 374 height 30
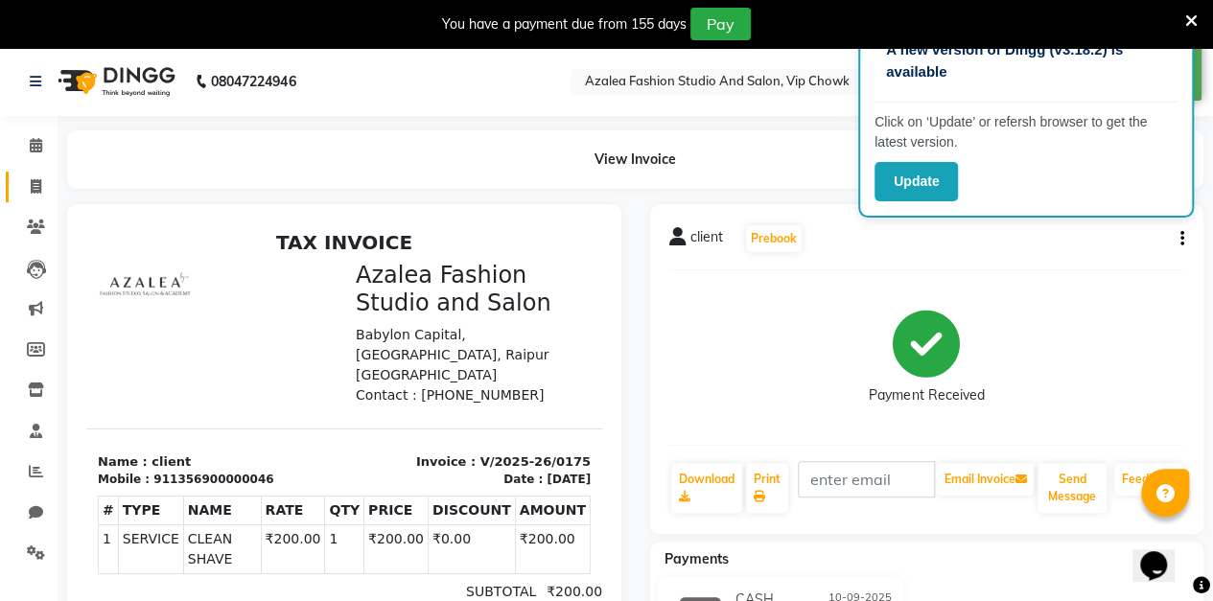
click at [35, 186] on icon at bounding box center [36, 186] width 11 height 14
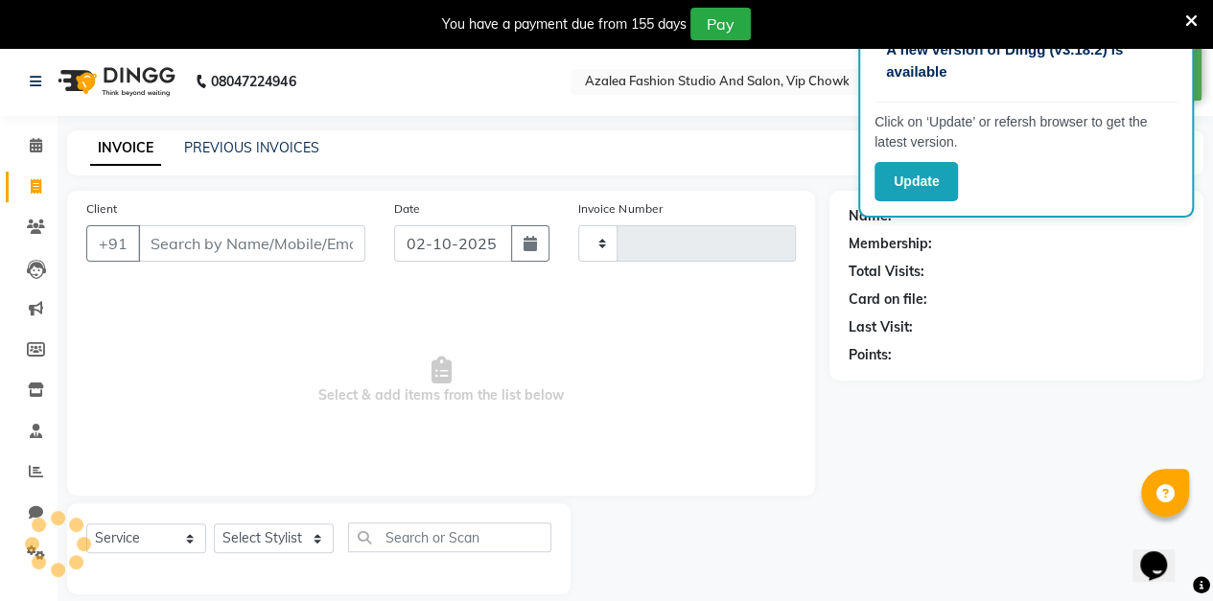
scroll to position [47, 0]
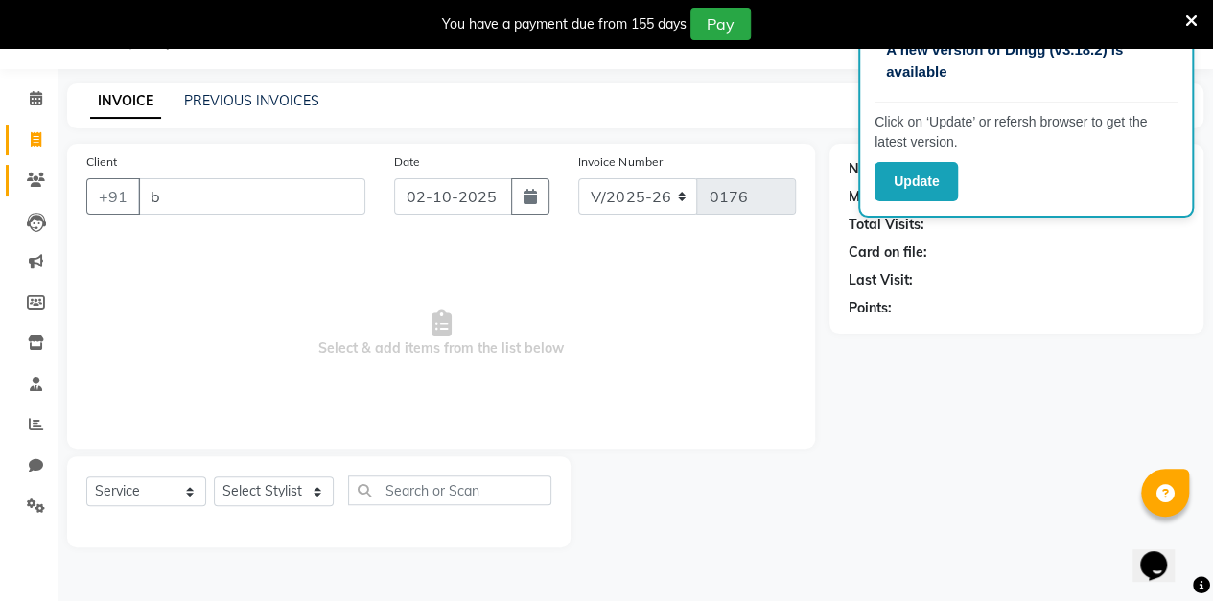
click at [33, 177] on icon at bounding box center [36, 180] width 18 height 14
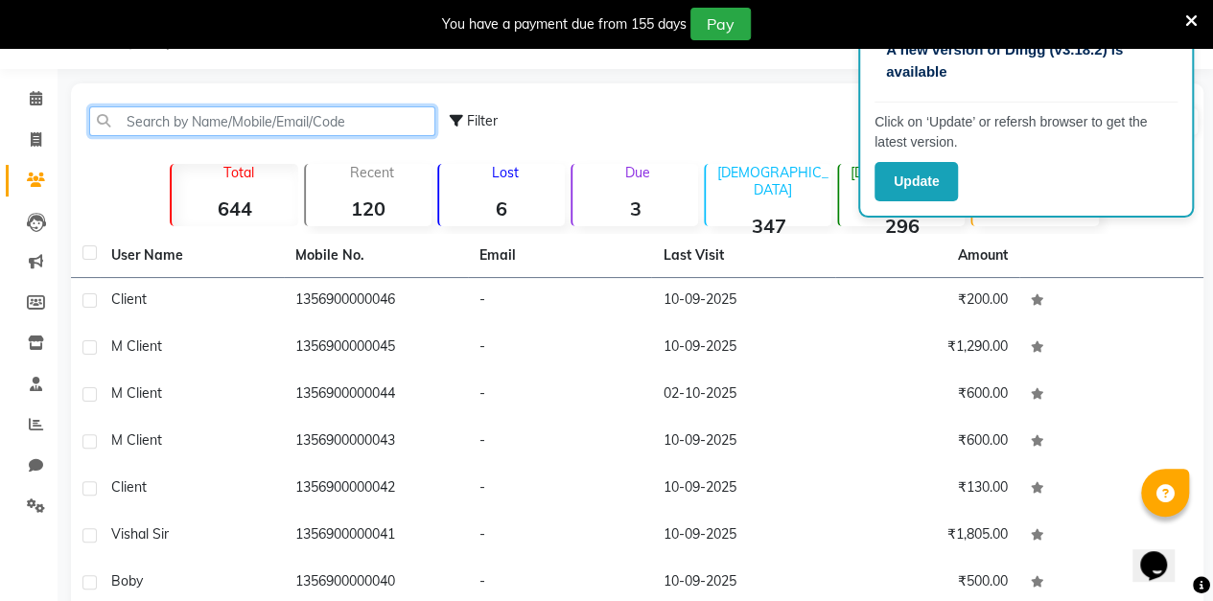
click at [152, 121] on input "text" at bounding box center [262, 121] width 346 height 30
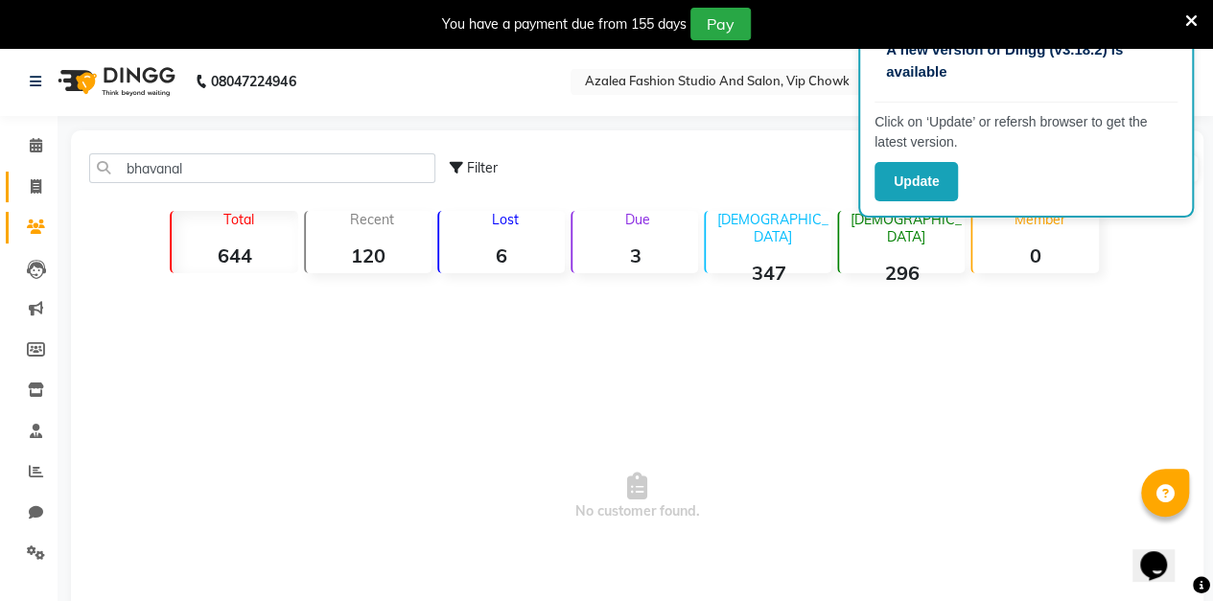
click at [36, 187] on icon at bounding box center [36, 186] width 11 height 14
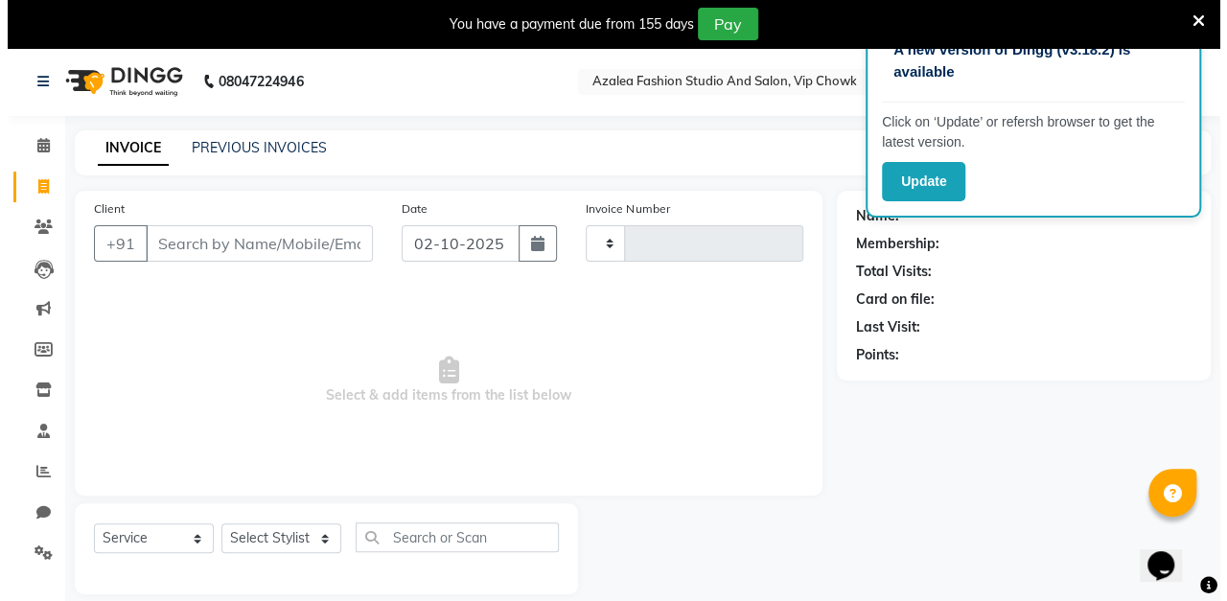
scroll to position [47, 0]
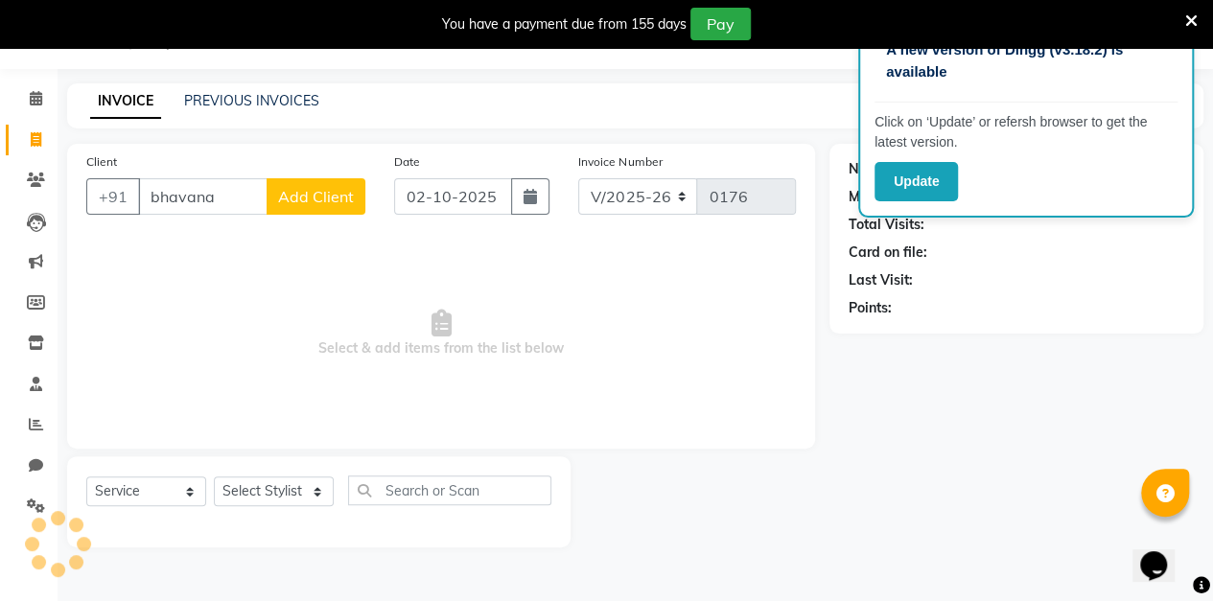
click at [328, 208] on button "Add Client" at bounding box center [316, 196] width 99 height 36
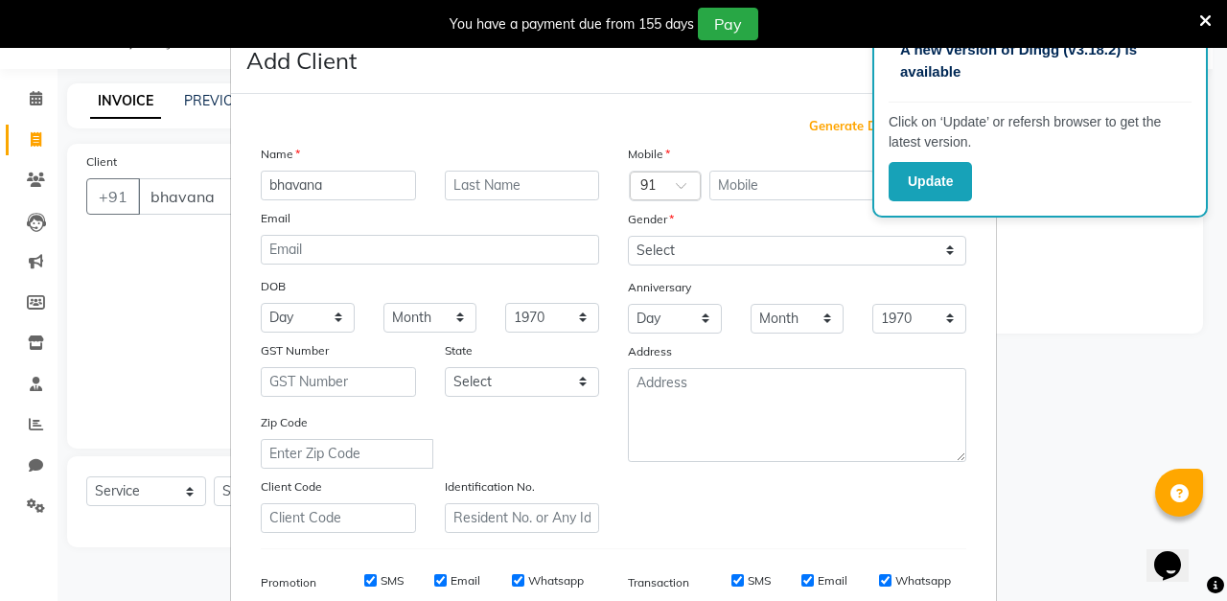
click at [826, 132] on span "Generate Dummy Number" at bounding box center [887, 126] width 157 height 19
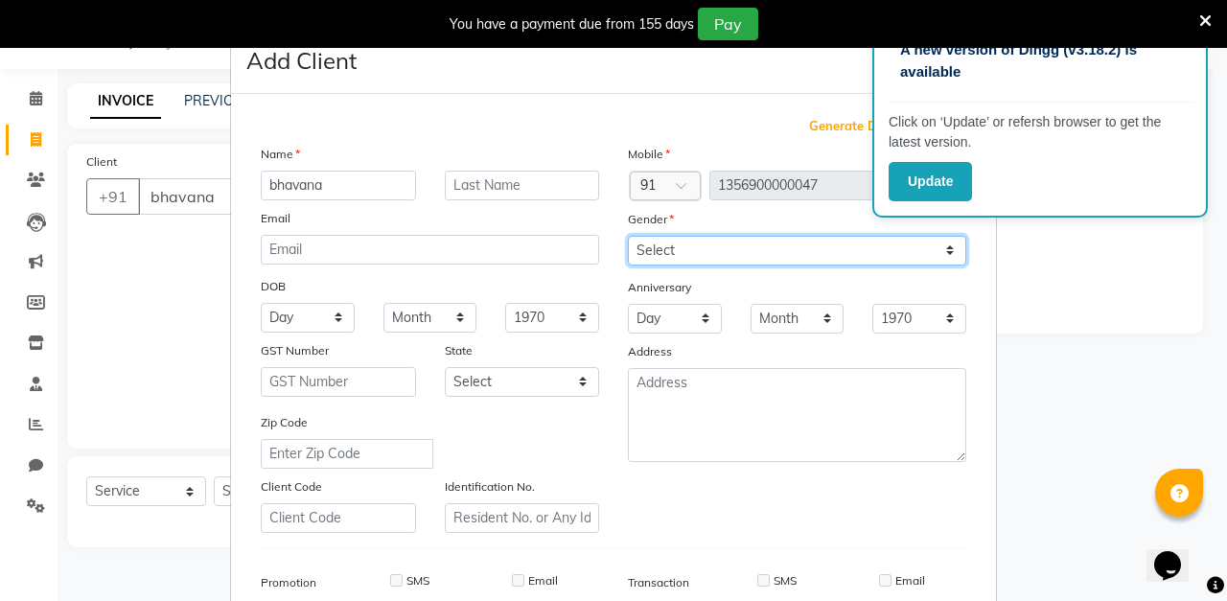
click at [722, 250] on select "Select [DEMOGRAPHIC_DATA] [DEMOGRAPHIC_DATA] Other Prefer Not To Say" at bounding box center [797, 251] width 338 height 30
click at [628, 236] on select "Select [DEMOGRAPHIC_DATA] [DEMOGRAPHIC_DATA] Other Prefer Not To Say" at bounding box center [797, 251] width 338 height 30
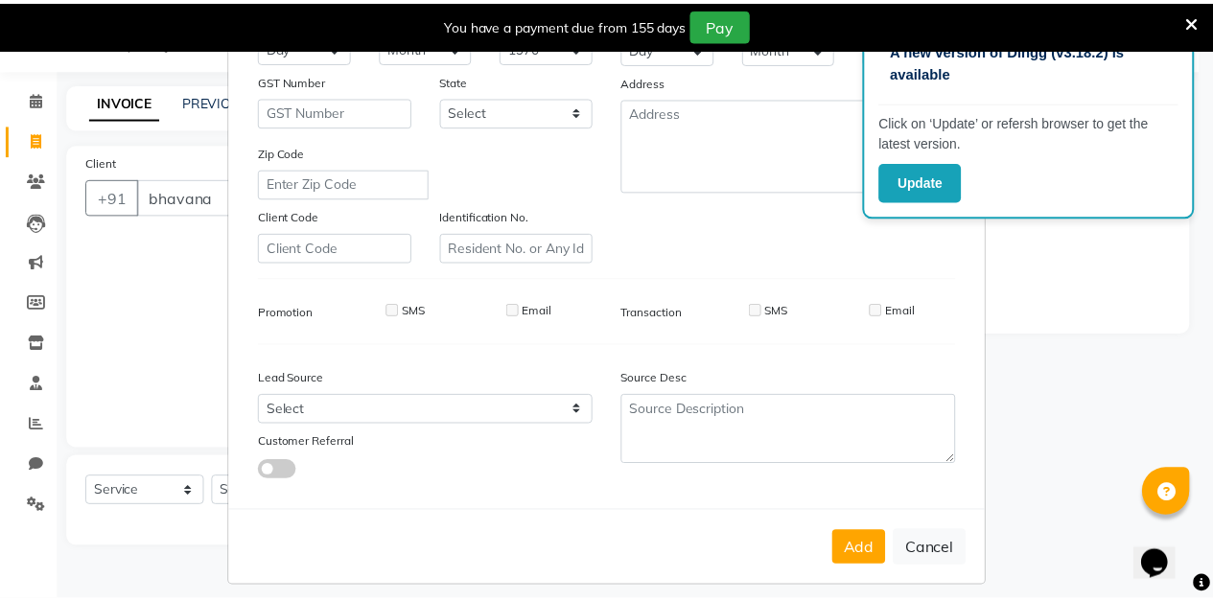
scroll to position [280, 0]
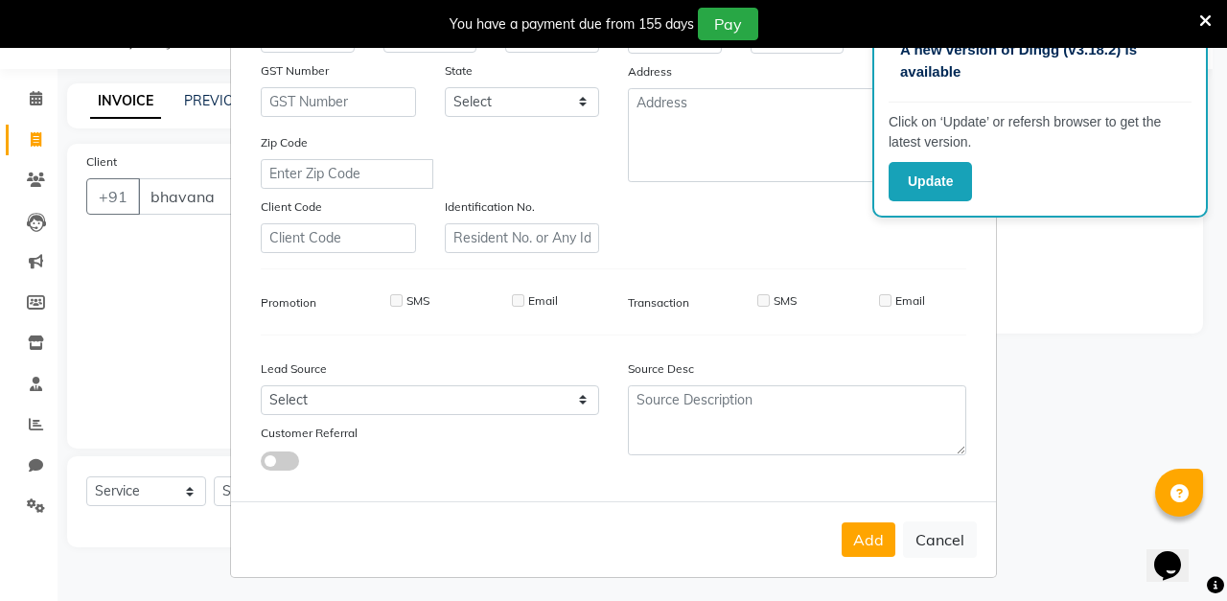
click at [870, 539] on button "Add" at bounding box center [869, 539] width 54 height 35
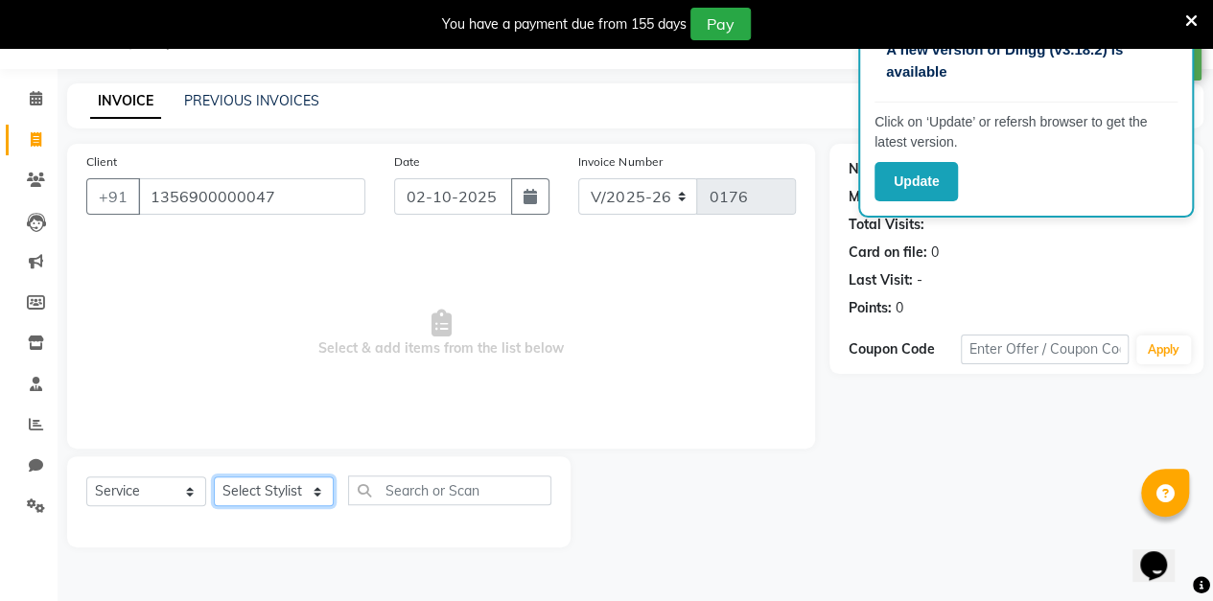
click at [285, 491] on select "Select Stylist aarti sen Admin [PERSON_NAME] anzal [PERSON_NAME][MEDICAL_DATA]:…" at bounding box center [274, 491] width 120 height 30
click at [214, 476] on select "Select Stylist aarti sen Admin [PERSON_NAME] anzal [PERSON_NAME][MEDICAL_DATA]:…" at bounding box center [274, 491] width 120 height 30
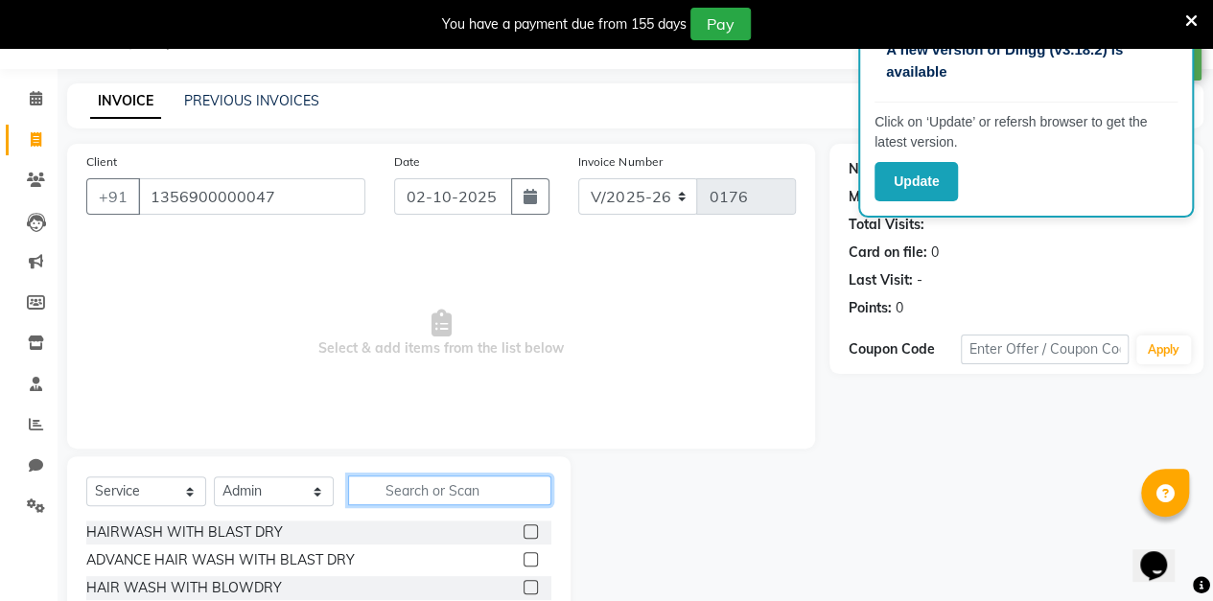
click at [432, 493] on input "text" at bounding box center [449, 491] width 203 height 30
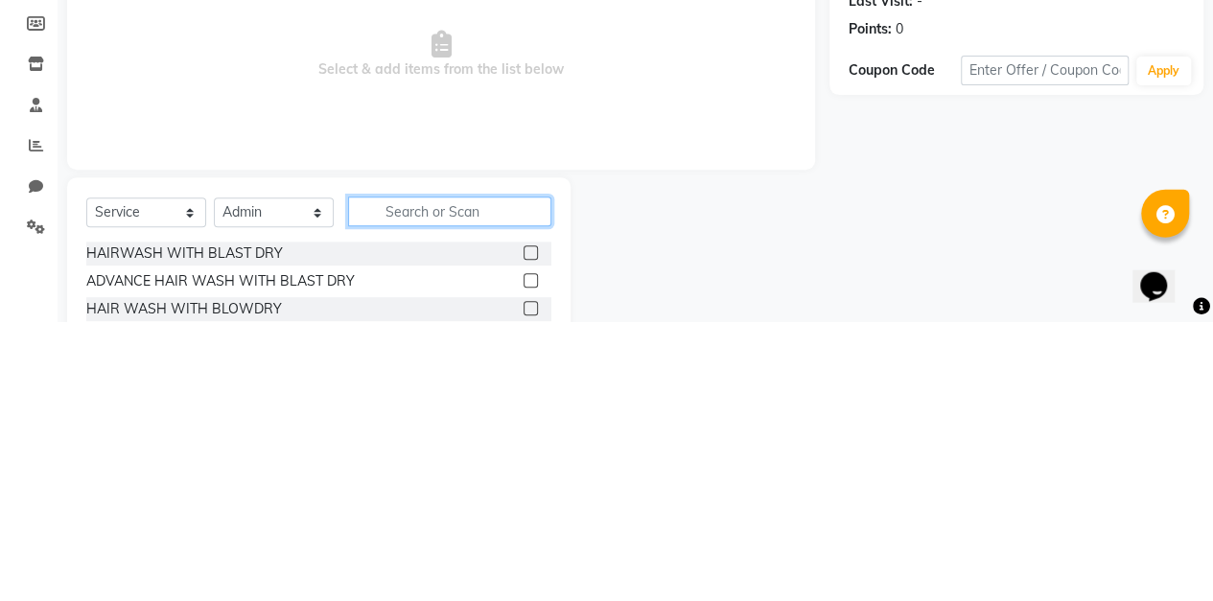
scroll to position [79, 0]
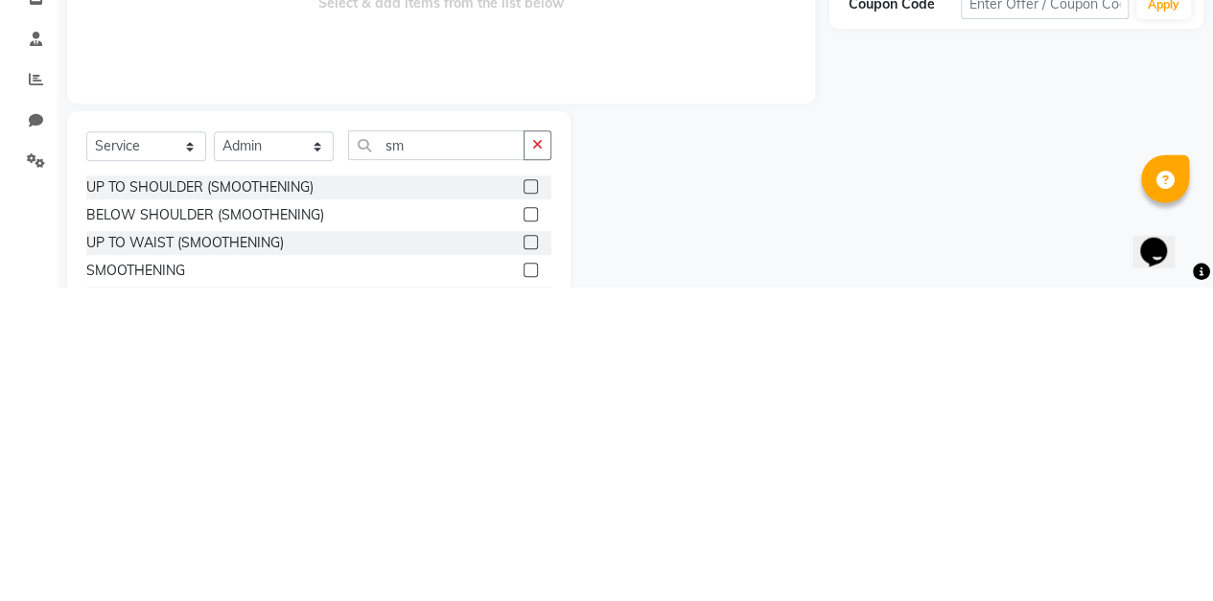
click at [531, 582] on label at bounding box center [530, 583] width 14 height 14
click at [531, 582] on input "checkbox" at bounding box center [529, 584] width 12 height 12
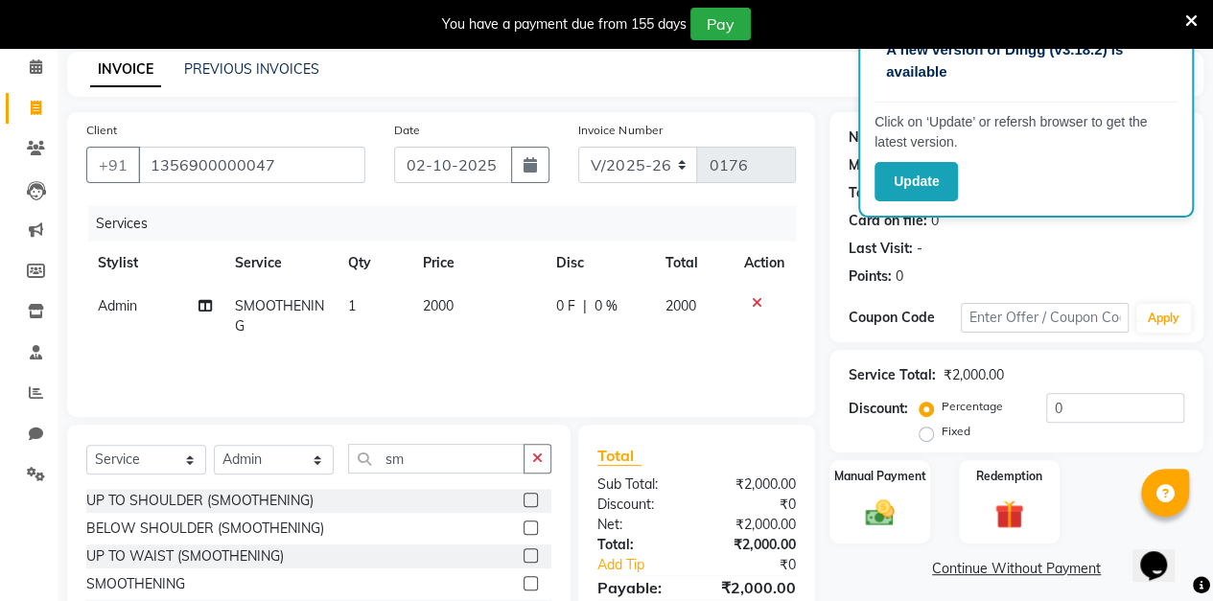
click at [754, 301] on icon at bounding box center [757, 302] width 11 height 13
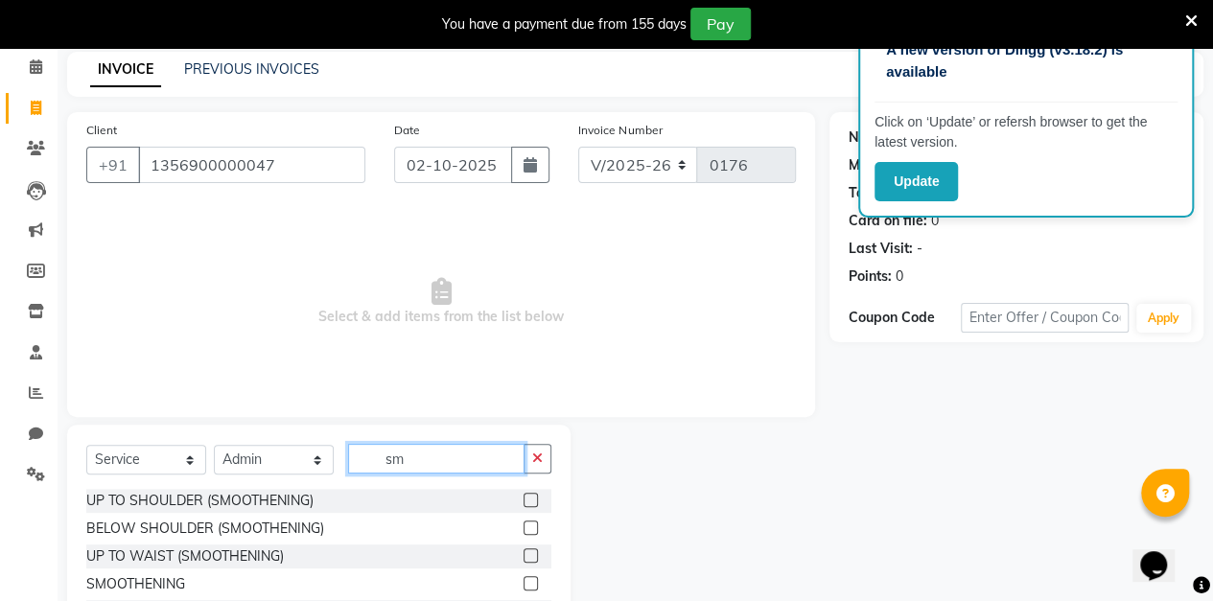
click at [429, 458] on input "sm" at bounding box center [436, 459] width 176 height 30
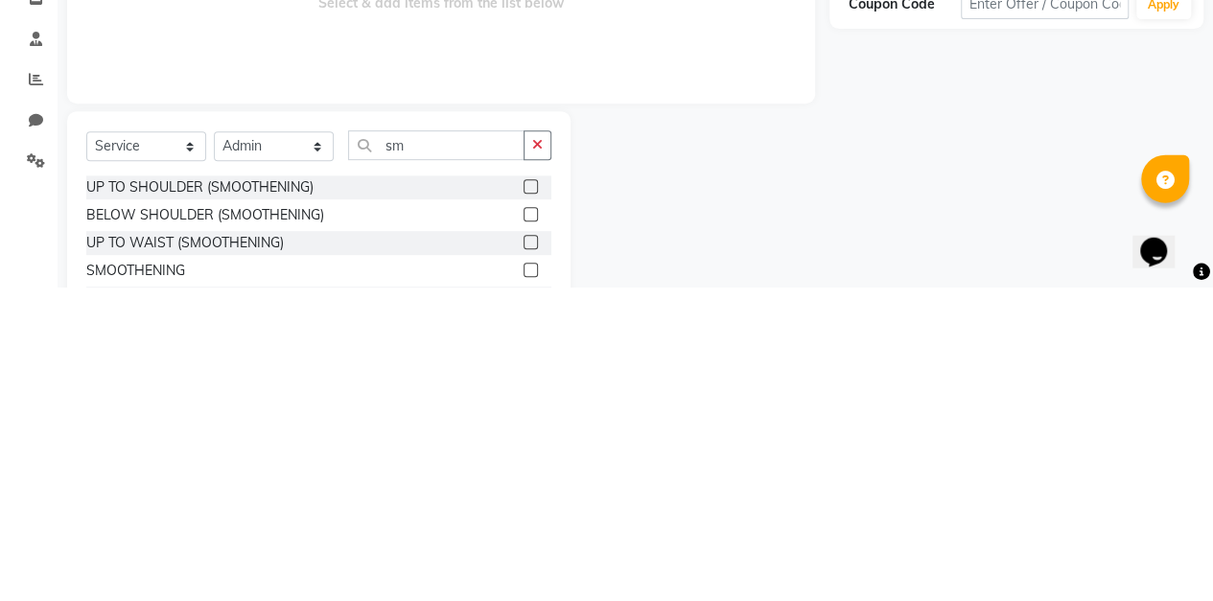
click at [530, 554] on label at bounding box center [530, 555] width 14 height 14
click at [530, 554] on input "checkbox" at bounding box center [529, 556] width 12 height 12
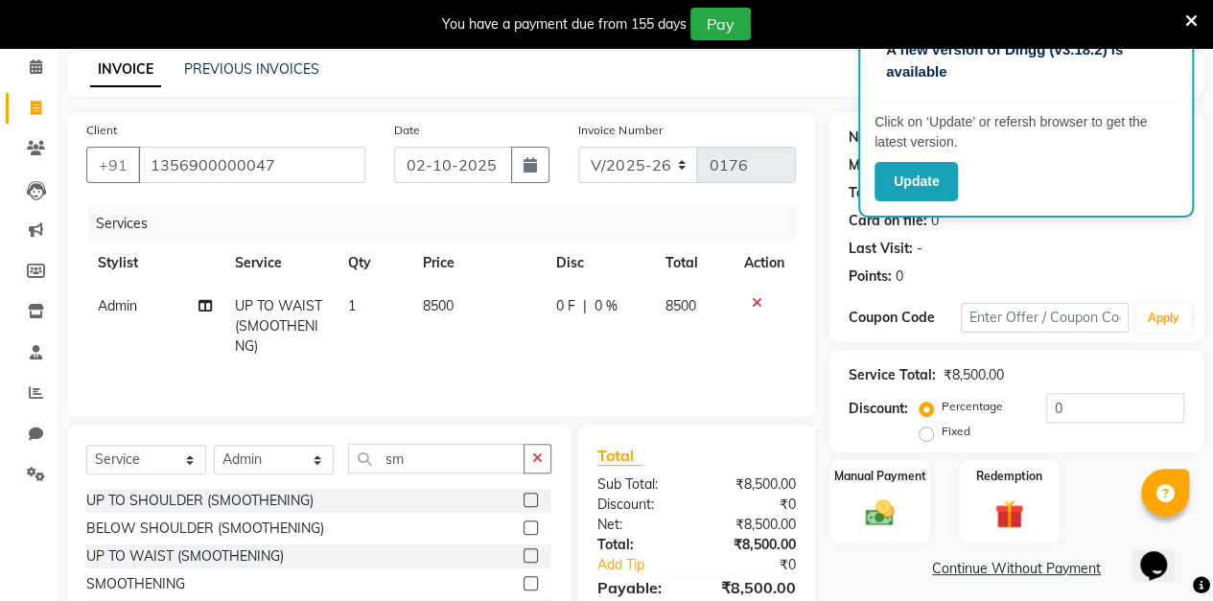
click at [529, 527] on label at bounding box center [530, 528] width 14 height 14
click at [529, 527] on input "checkbox" at bounding box center [529, 528] width 12 height 12
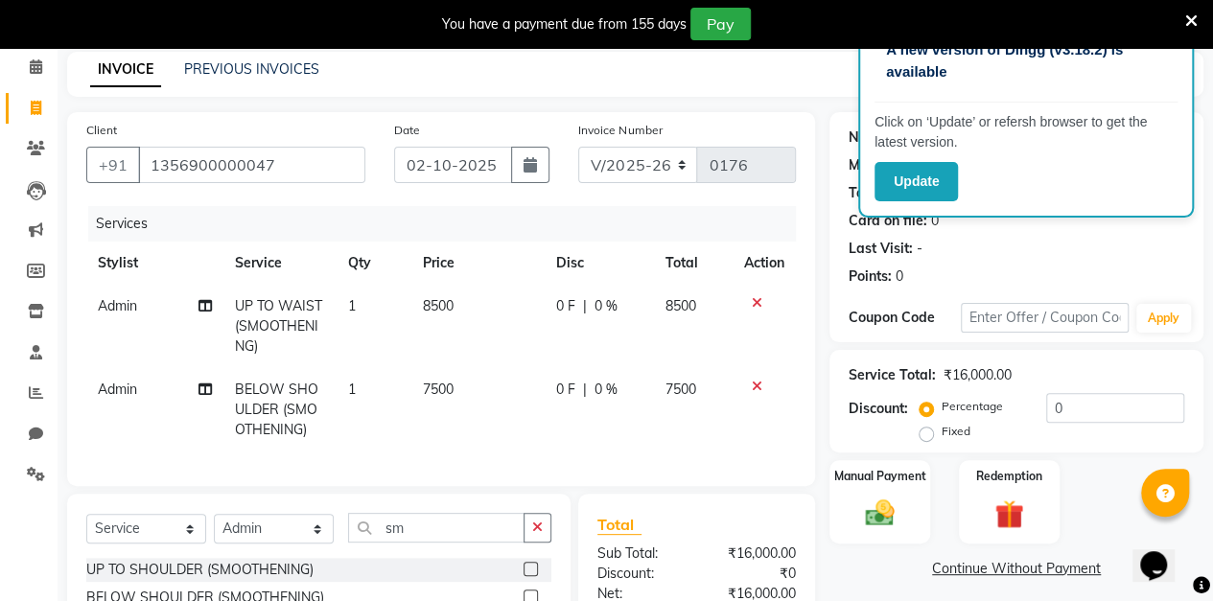
click at [759, 303] on icon at bounding box center [757, 302] width 11 height 13
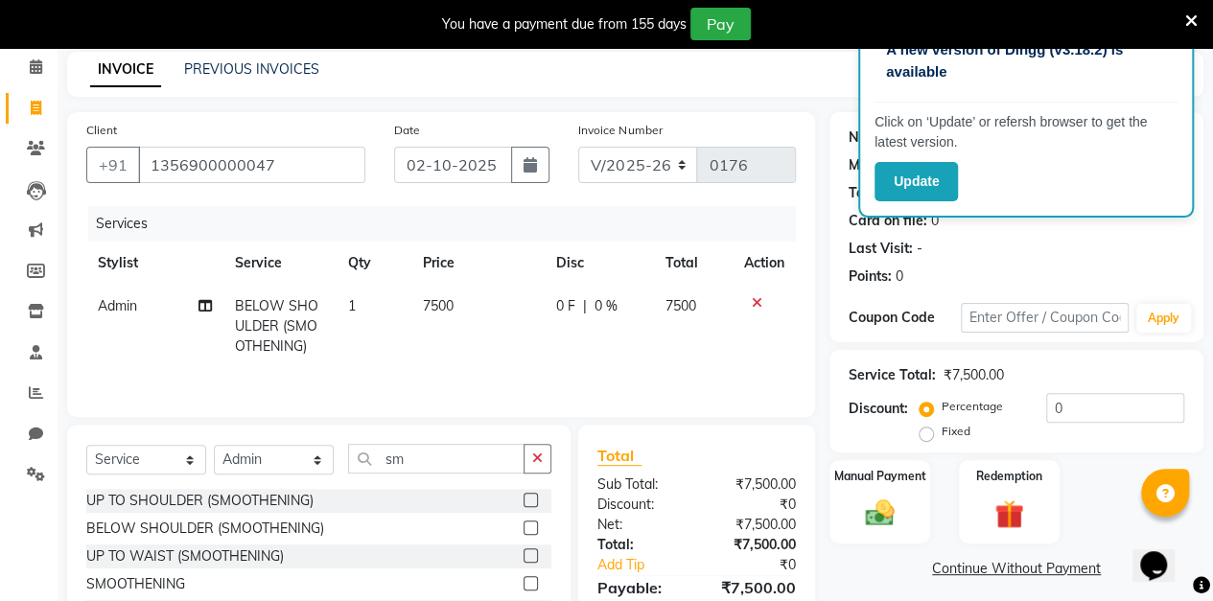
click at [531, 527] on label at bounding box center [530, 528] width 14 height 14
click at [531, 527] on input "checkbox" at bounding box center [529, 528] width 12 height 12
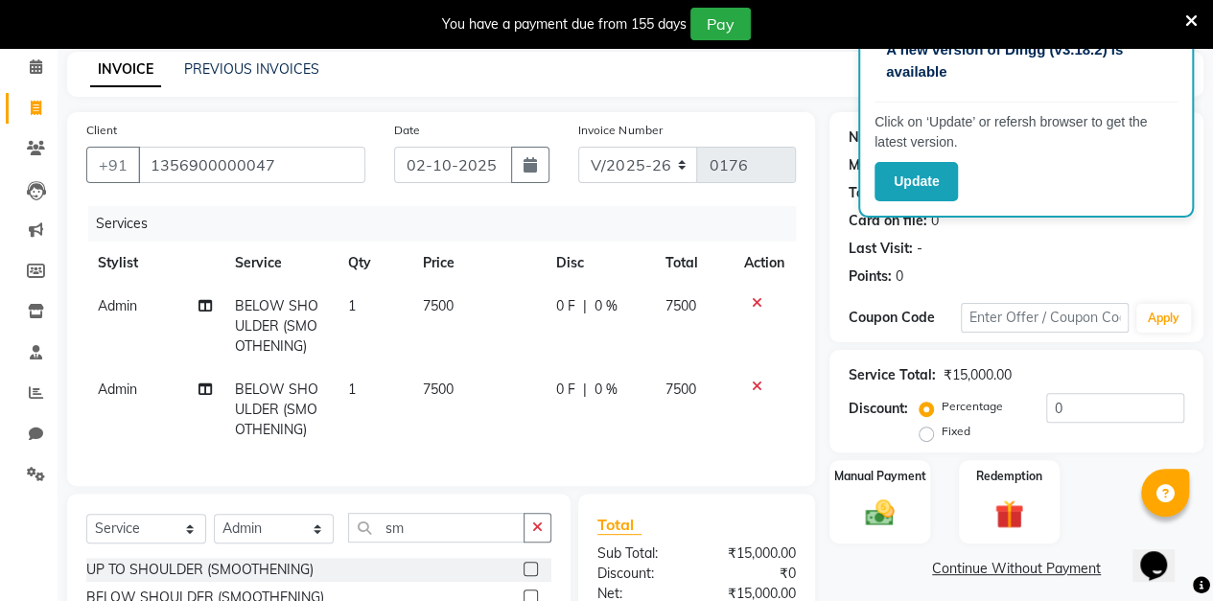
click at [533, 576] on label at bounding box center [530, 569] width 14 height 14
click at [533, 576] on input "checkbox" at bounding box center [529, 570] width 12 height 12
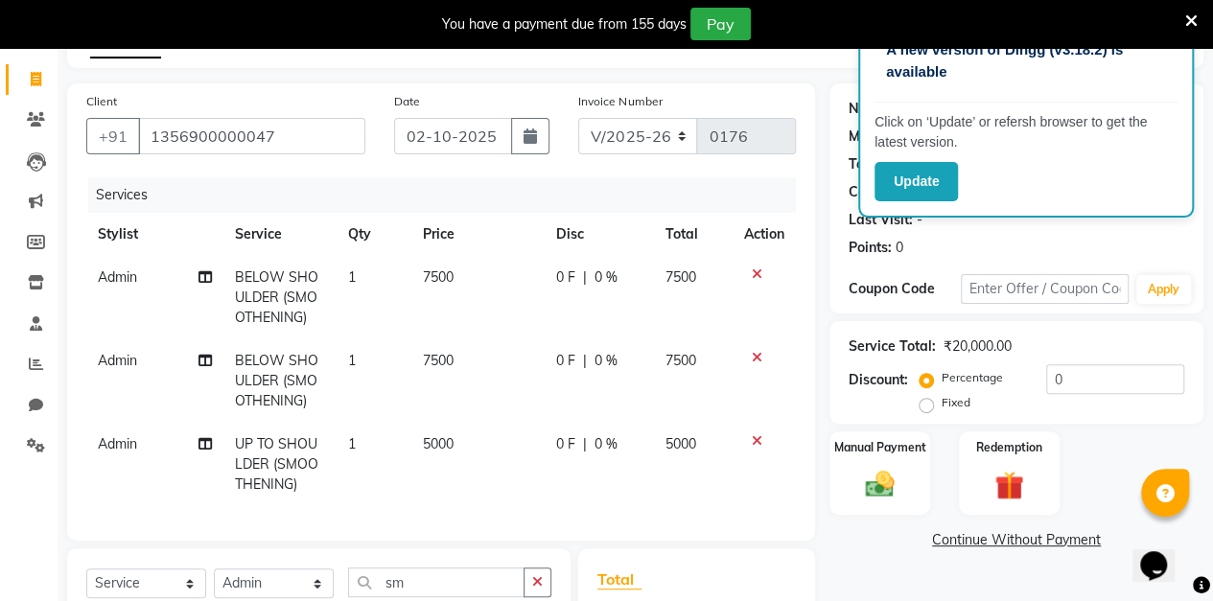
scroll to position [117, 0]
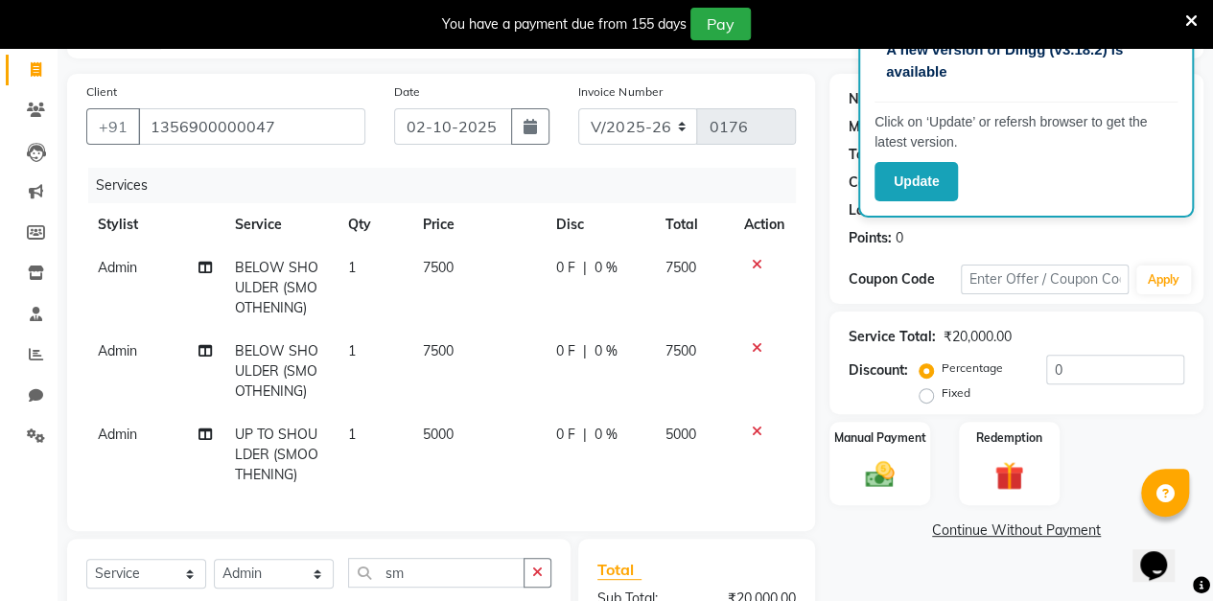
click at [752, 351] on icon at bounding box center [757, 347] width 11 height 13
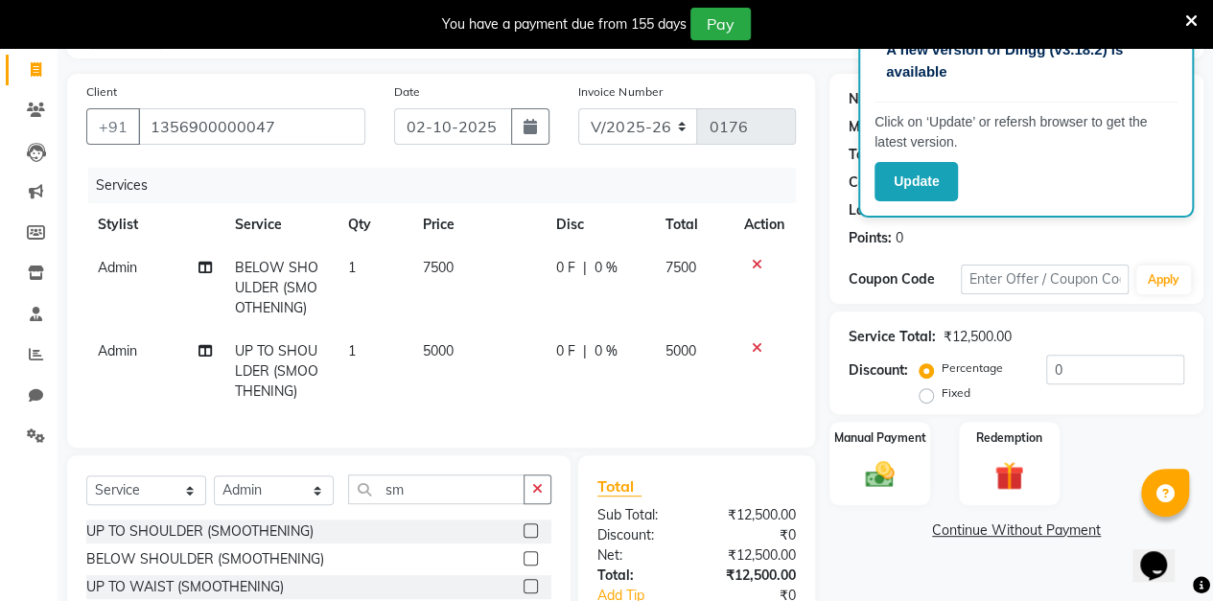
click at [754, 346] on icon at bounding box center [757, 347] width 11 height 13
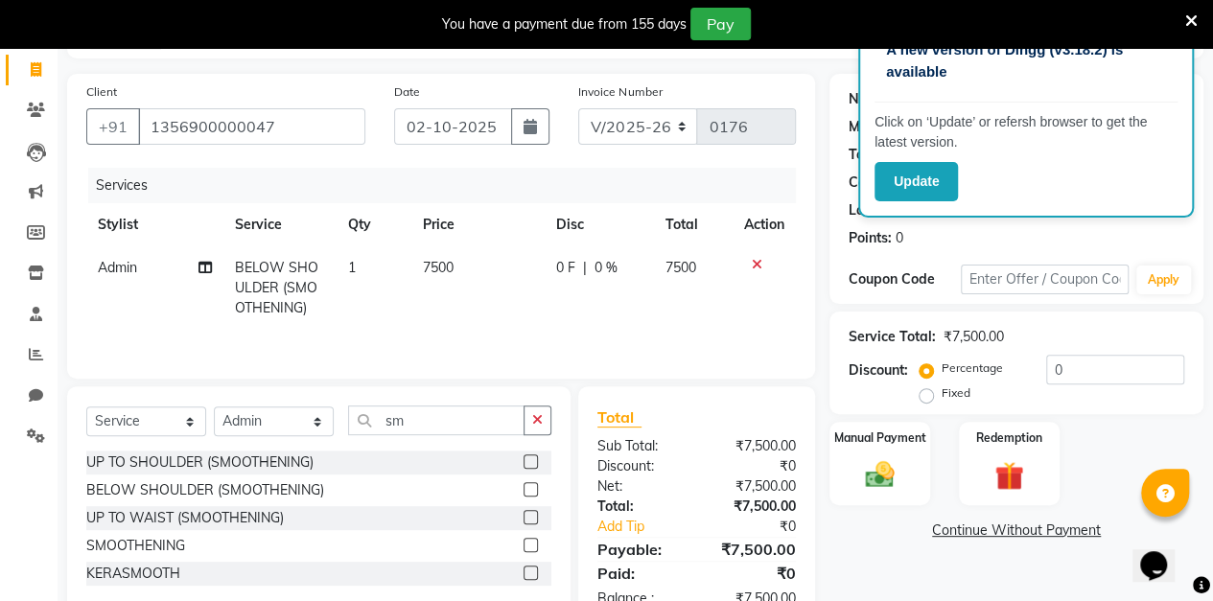
click at [601, 278] on td "0 F | 0 %" at bounding box center [599, 287] width 109 height 83
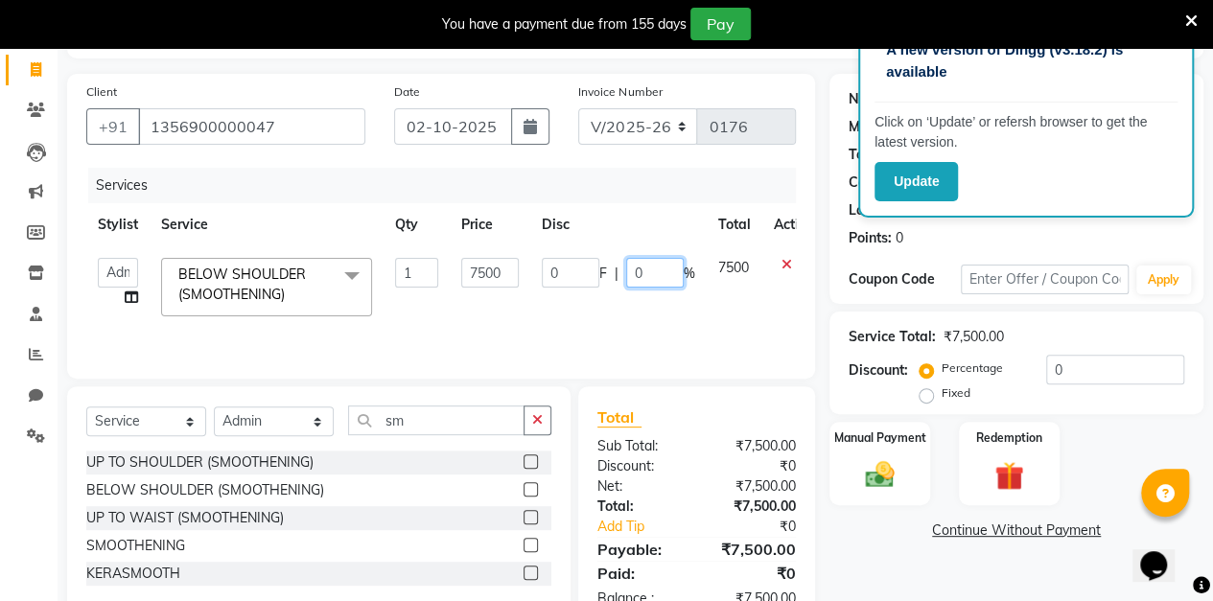
click at [660, 274] on input "0" at bounding box center [655, 273] width 58 height 30
click at [819, 261] on div "Client [PHONE_NUMBER] Date [DATE] Invoice Number V/2025 V/[PHONE_NUMBER] Servic…" at bounding box center [441, 351] width 777 height 554
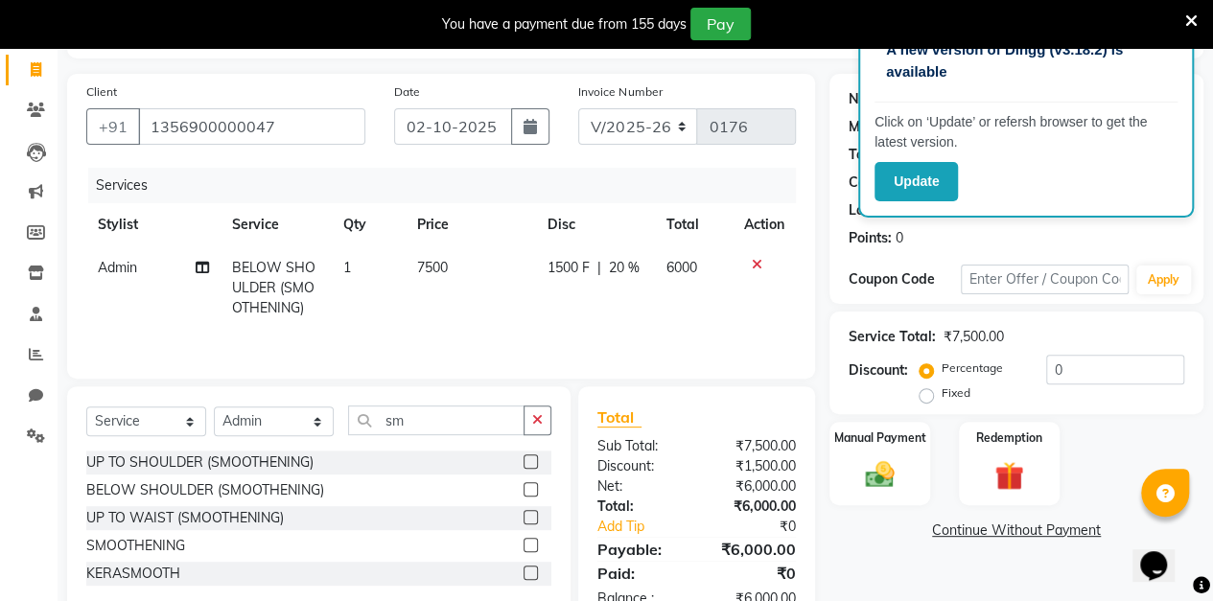
click at [631, 265] on span "20 %" at bounding box center [624, 268] width 31 height 20
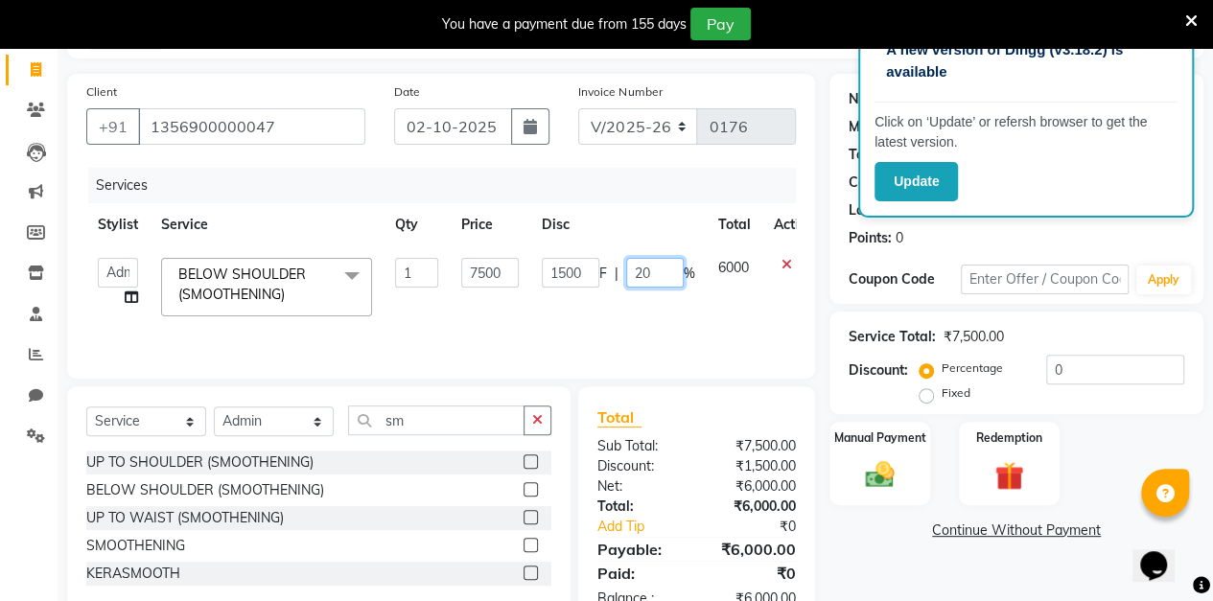
click at [671, 273] on input "20" at bounding box center [655, 273] width 58 height 30
click at [817, 257] on div "Client [PHONE_NUMBER] Date [DATE] Invoice Number V/2025 V/[PHONE_NUMBER] Servic…" at bounding box center [441, 351] width 777 height 554
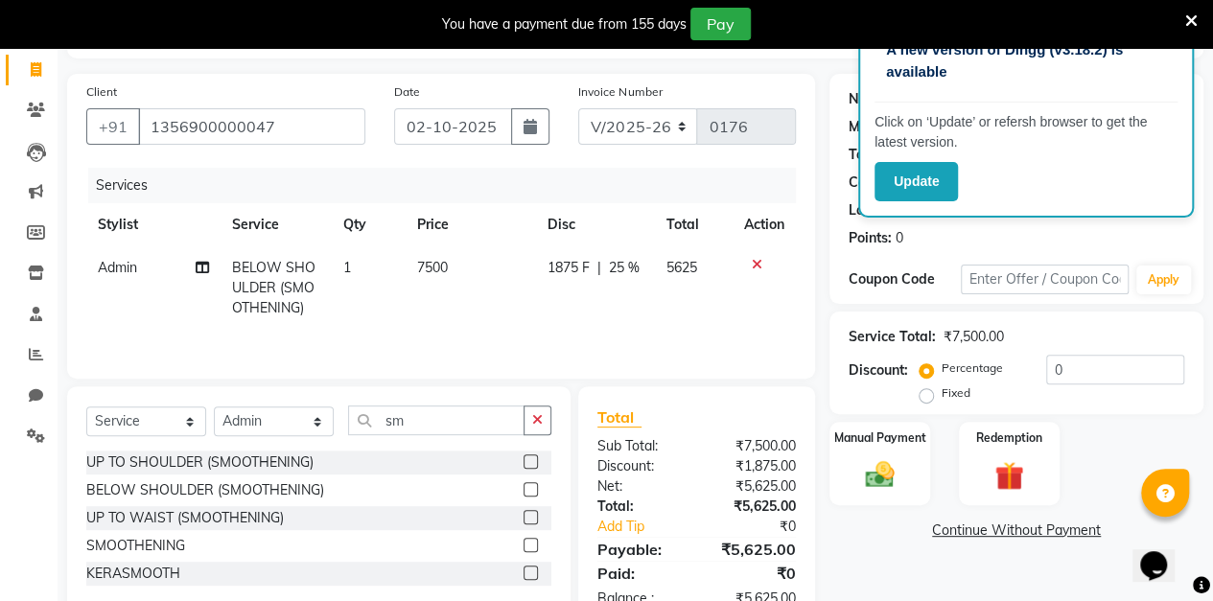
click at [630, 275] on span "25 %" at bounding box center [624, 268] width 31 height 20
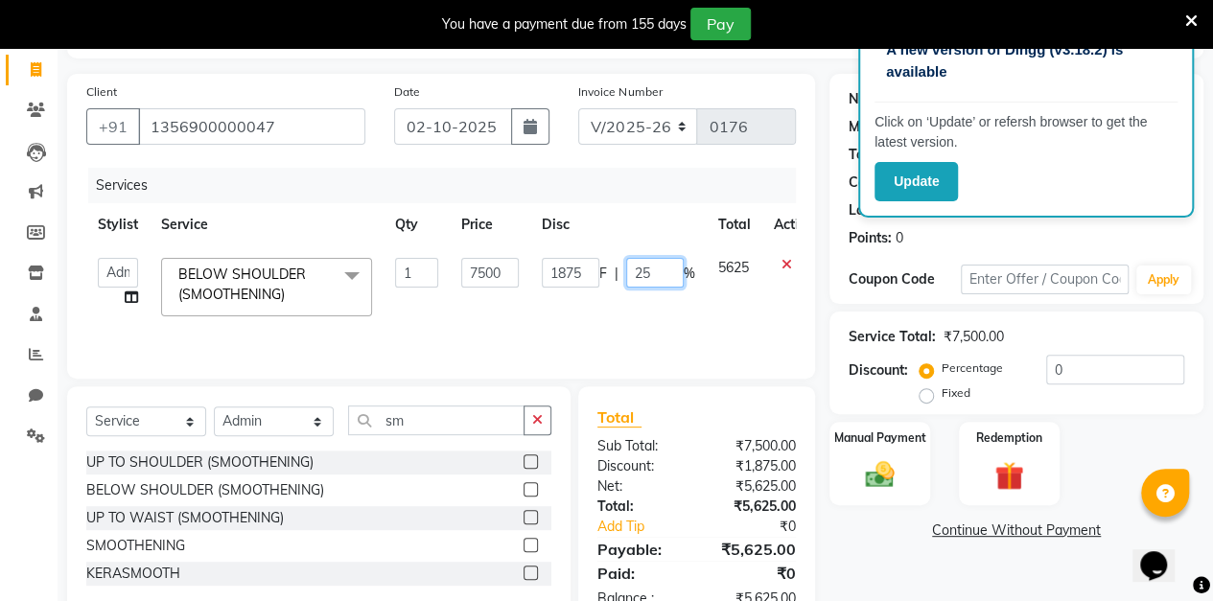
click at [673, 278] on input "25" at bounding box center [655, 273] width 58 height 30
click at [823, 259] on div "Client [PHONE_NUMBER] Date [DATE] Invoice Number V/2025 V/[PHONE_NUMBER] Servic…" at bounding box center [441, 351] width 777 height 554
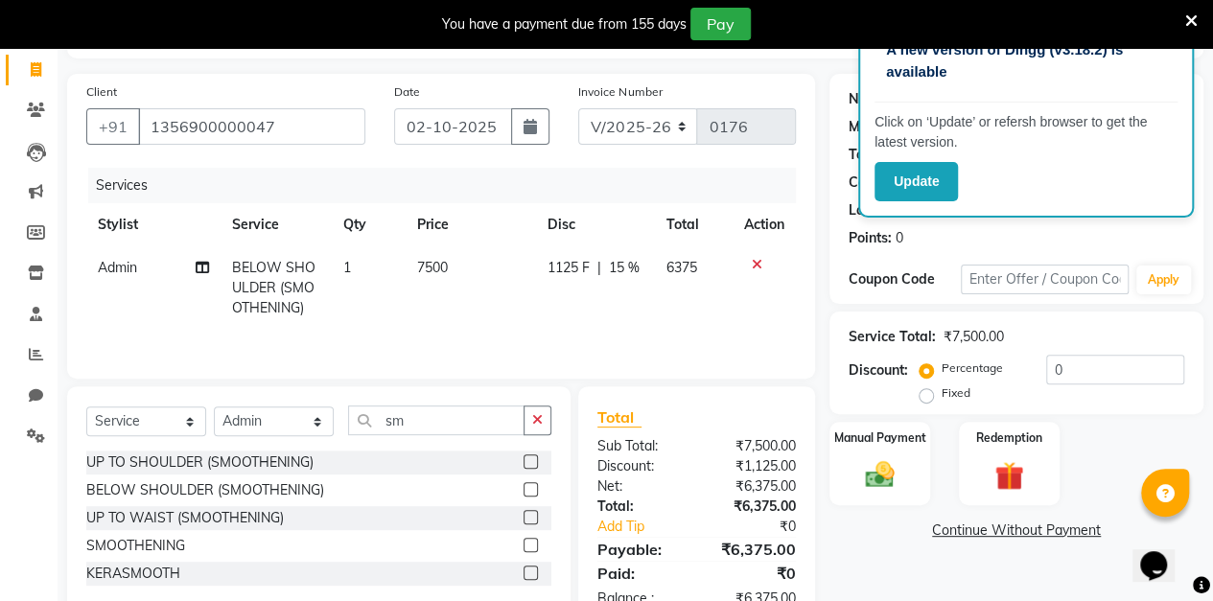
click at [627, 267] on span "15 %" at bounding box center [624, 268] width 31 height 20
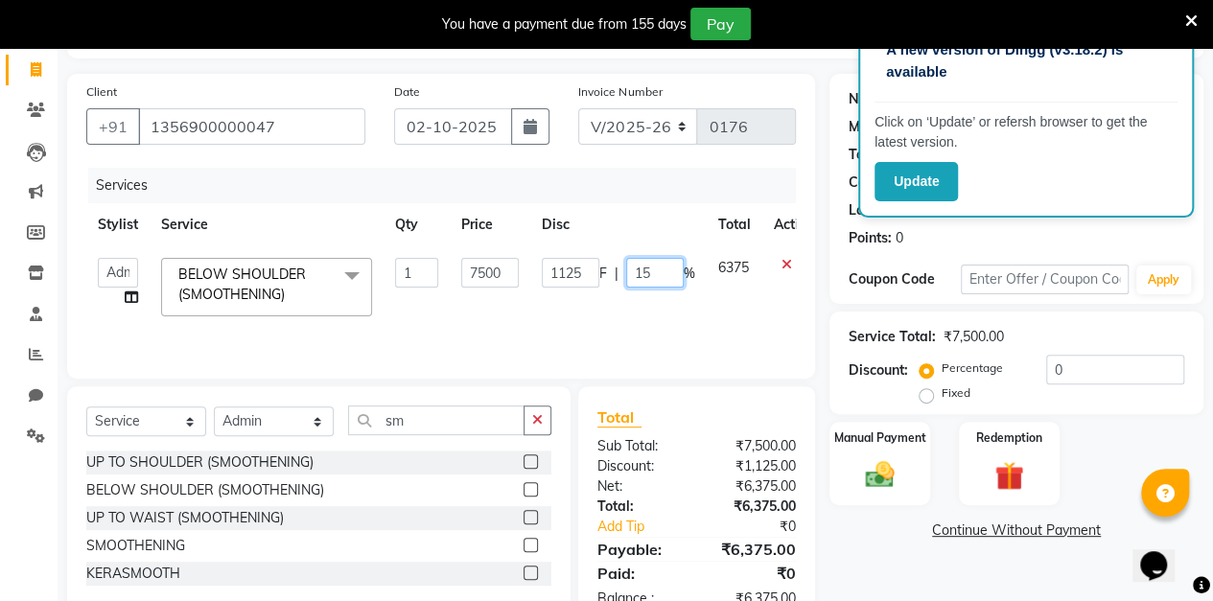
click at [661, 269] on input "15" at bounding box center [655, 273] width 58 height 30
click at [821, 261] on div "Client [PHONE_NUMBER] Date [DATE] Invoice Number V/2025 V/[PHONE_NUMBER] Servic…" at bounding box center [441, 351] width 777 height 554
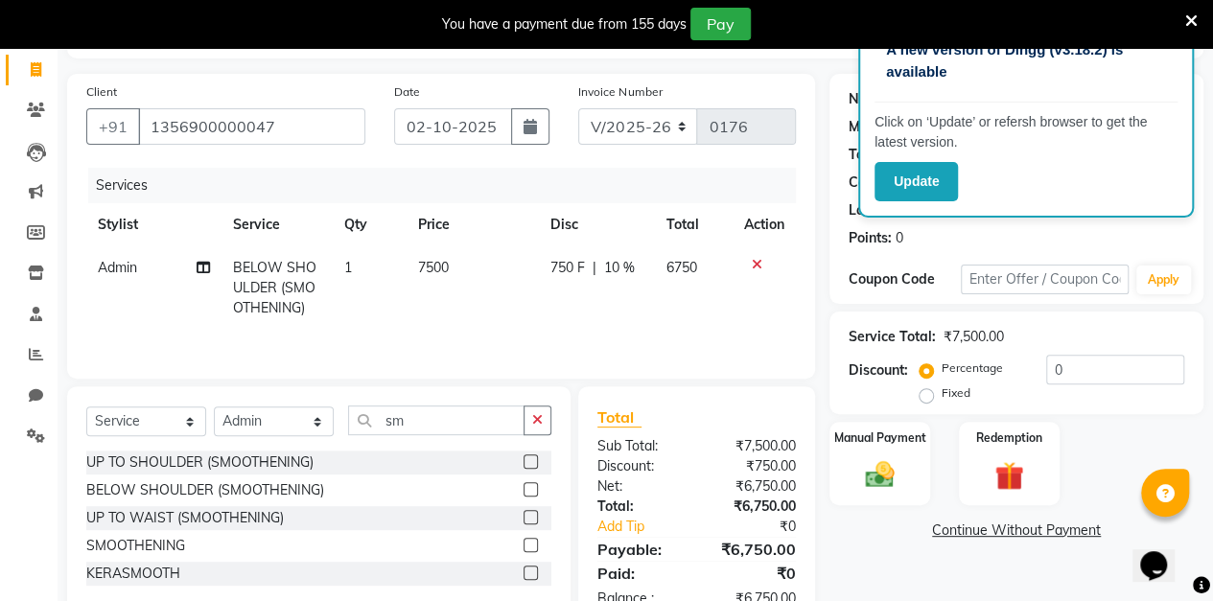
click at [628, 272] on span "10 %" at bounding box center [618, 268] width 31 height 20
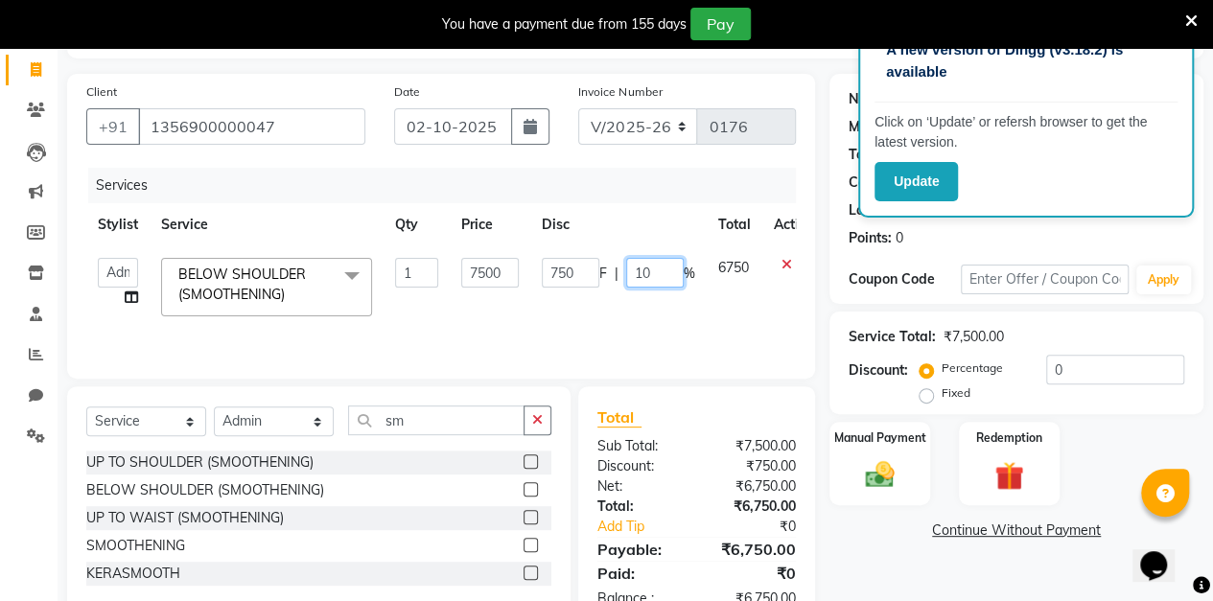
click at [665, 264] on input "10" at bounding box center [655, 273] width 58 height 30
click at [817, 267] on div "Client [PHONE_NUMBER] Date [DATE] Invoice Number V/2025 V/[PHONE_NUMBER] Servic…" at bounding box center [441, 351] width 777 height 554
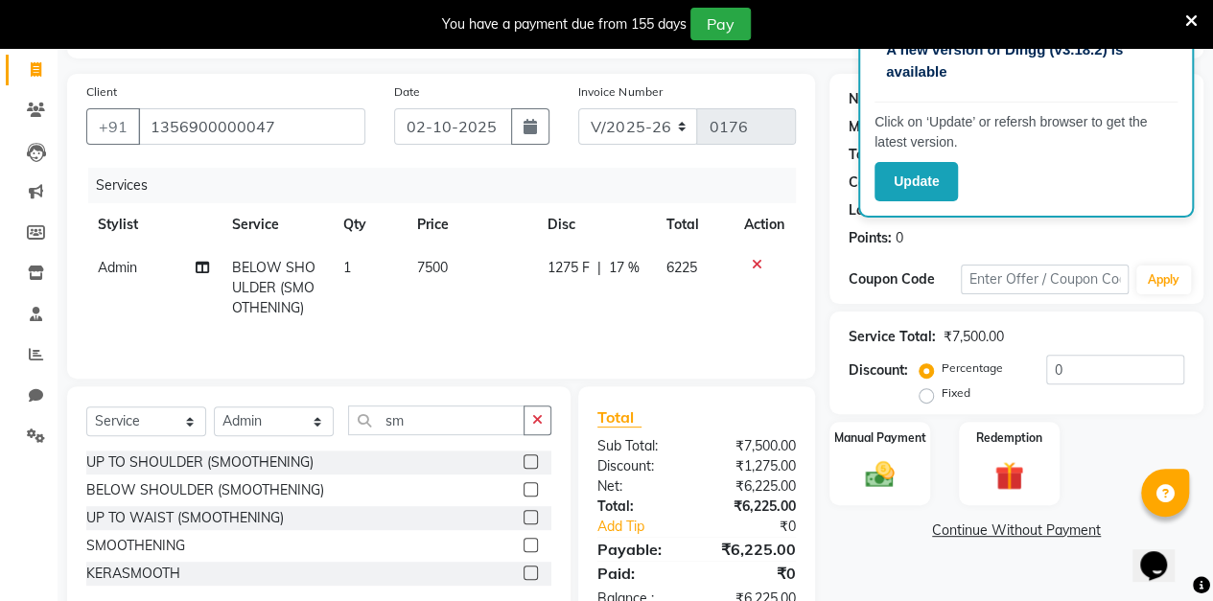
click at [625, 272] on span "17 %" at bounding box center [624, 268] width 31 height 20
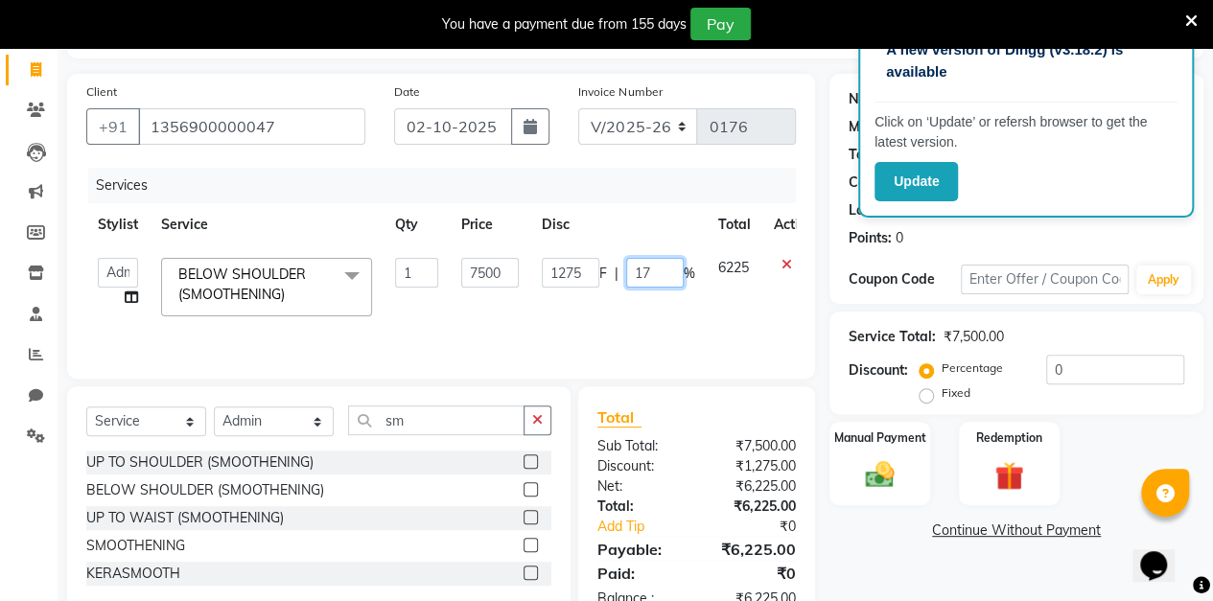
click at [659, 272] on input "17" at bounding box center [655, 273] width 58 height 30
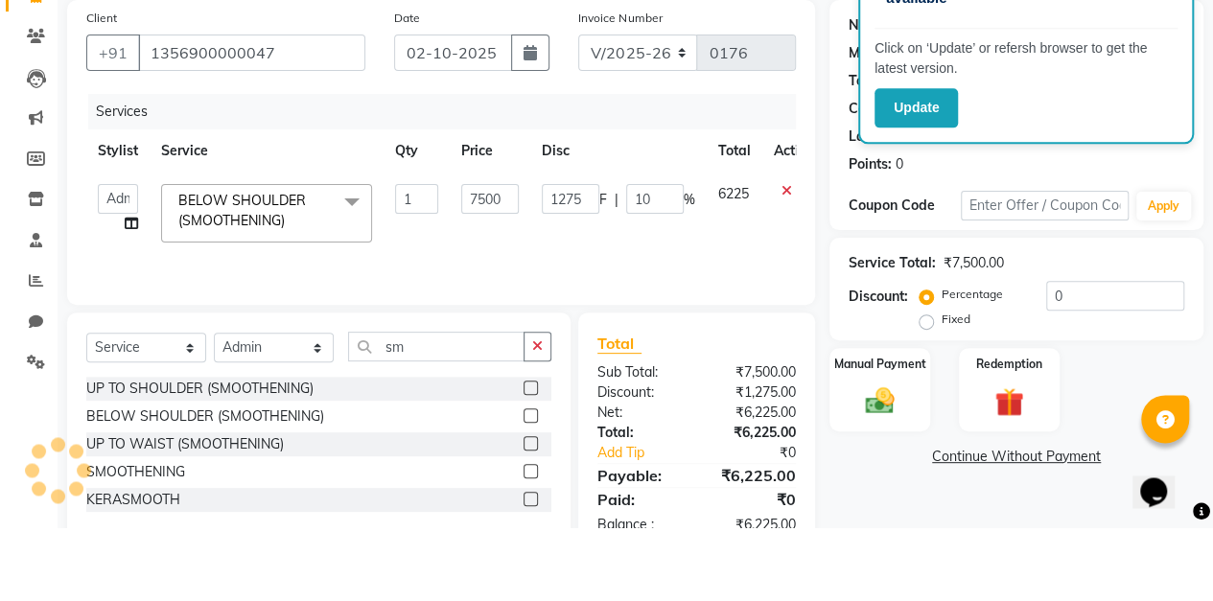
click at [827, 301] on div "Client [PHONE_NUMBER] Date [DATE] Invoice Number V/2025 V/[PHONE_NUMBER] Servic…" at bounding box center [441, 351] width 777 height 554
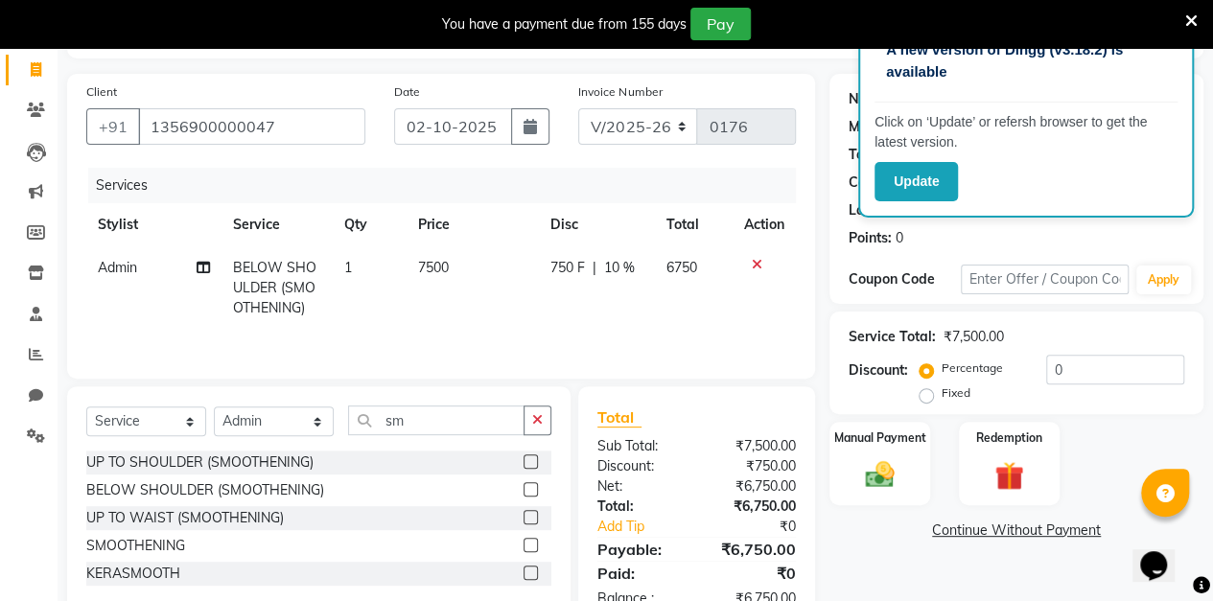
click at [629, 267] on span "10 %" at bounding box center [618, 268] width 31 height 20
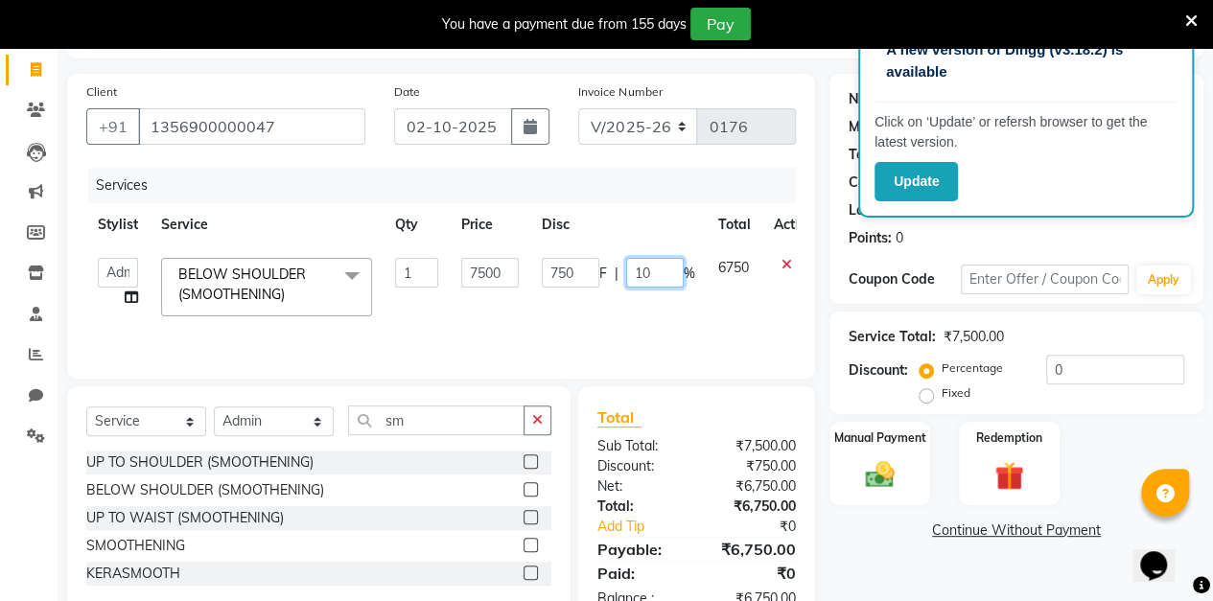
click at [664, 273] on input "10" at bounding box center [655, 273] width 58 height 30
click at [823, 260] on div "Client [PHONE_NUMBER] Date [DATE] Invoice Number V/2025 V/[PHONE_NUMBER] Servic…" at bounding box center [441, 351] width 777 height 554
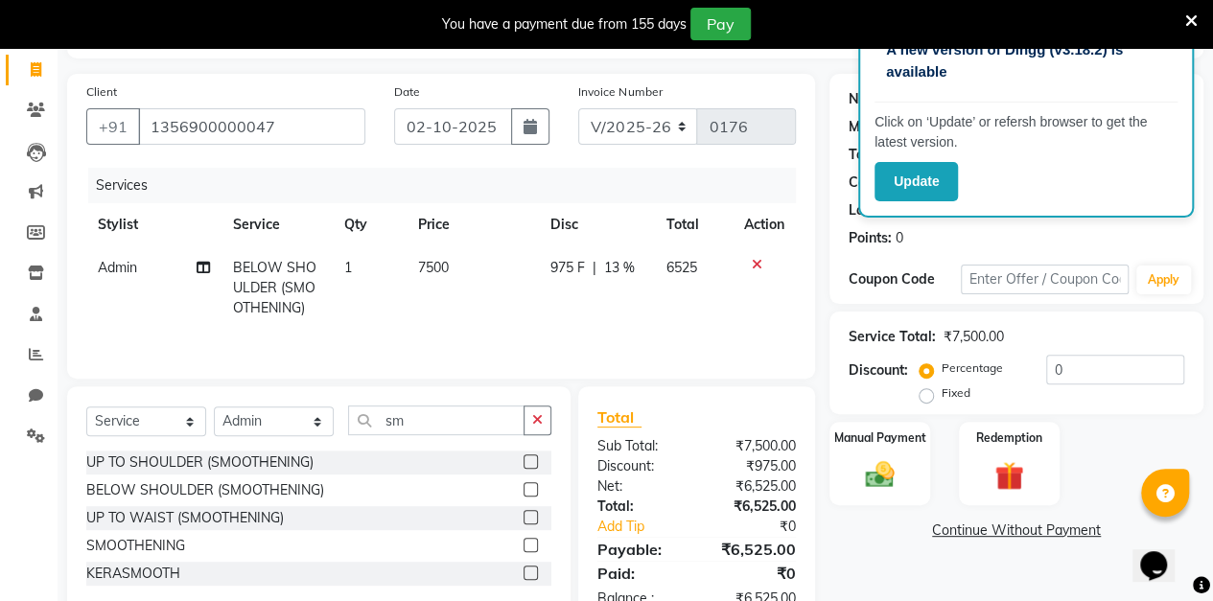
click at [617, 270] on span "13 %" at bounding box center [618, 268] width 31 height 20
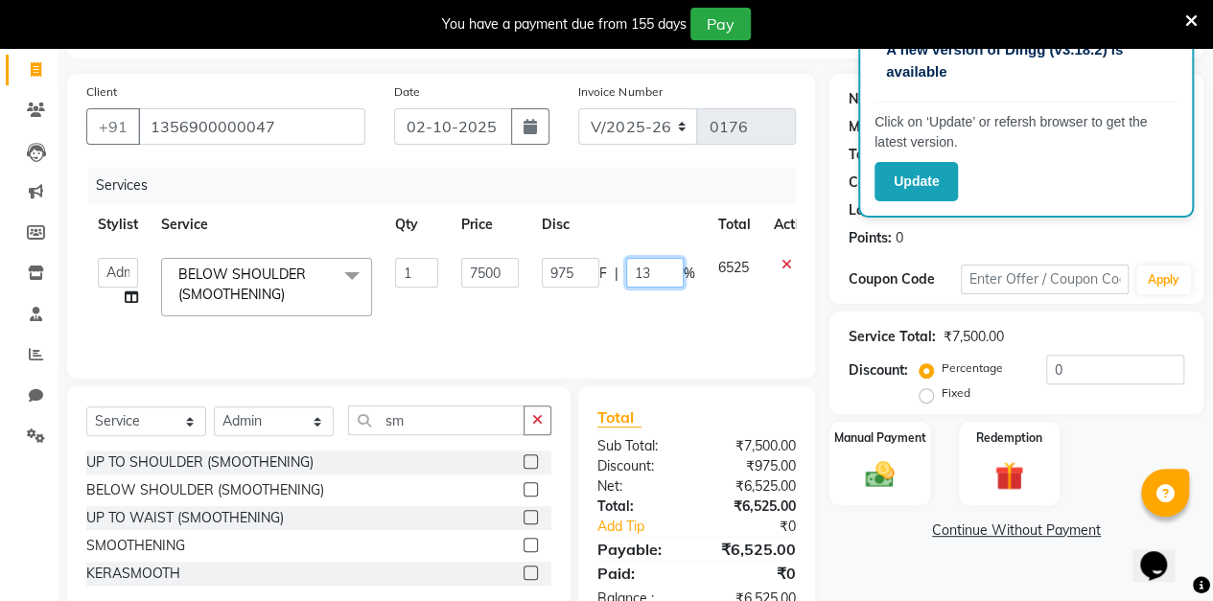
click at [650, 275] on input "13" at bounding box center [655, 273] width 58 height 30
click at [824, 271] on div "Client [PHONE_NUMBER] Date [DATE] Invoice Number V/2025 V/[PHONE_NUMBER] Servic…" at bounding box center [441, 351] width 777 height 554
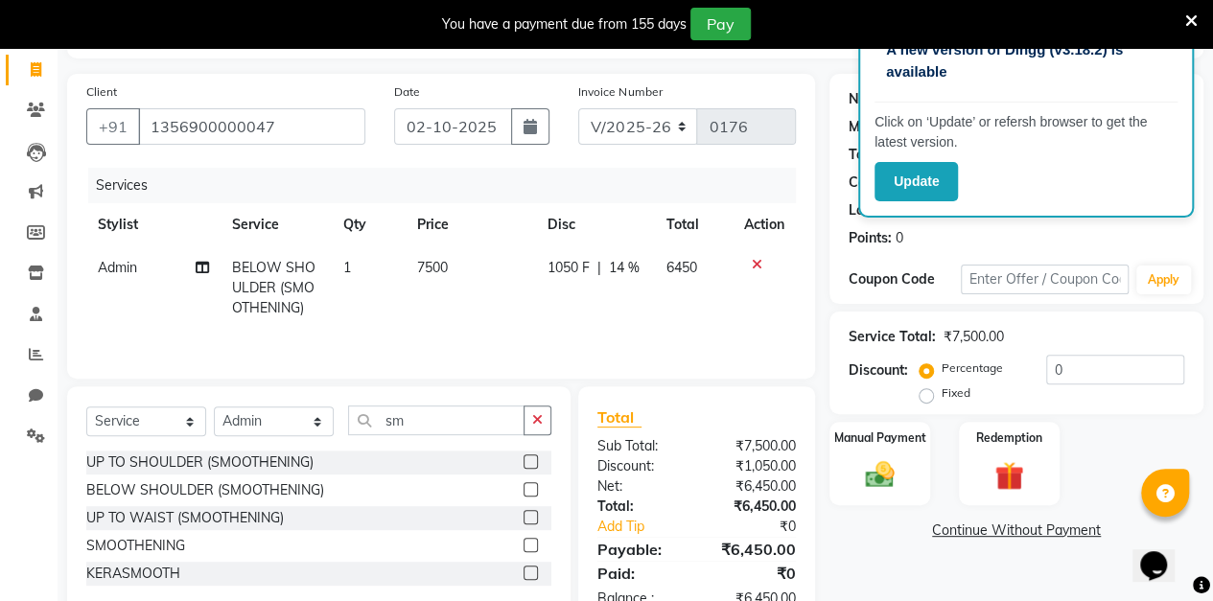
click at [633, 272] on span "14 %" at bounding box center [624, 268] width 31 height 20
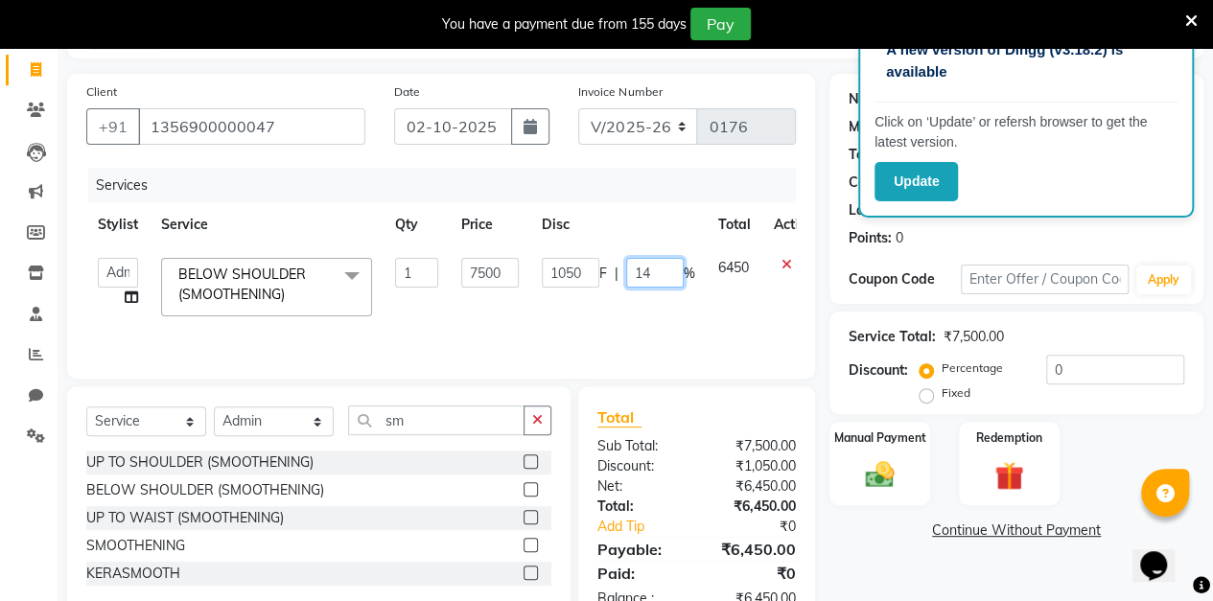
click at [663, 272] on input "14" at bounding box center [655, 273] width 58 height 30
click at [825, 267] on div "Client [PHONE_NUMBER] Date [DATE] Invoice Number V/2025 V/[PHONE_NUMBER] Servic…" at bounding box center [441, 351] width 777 height 554
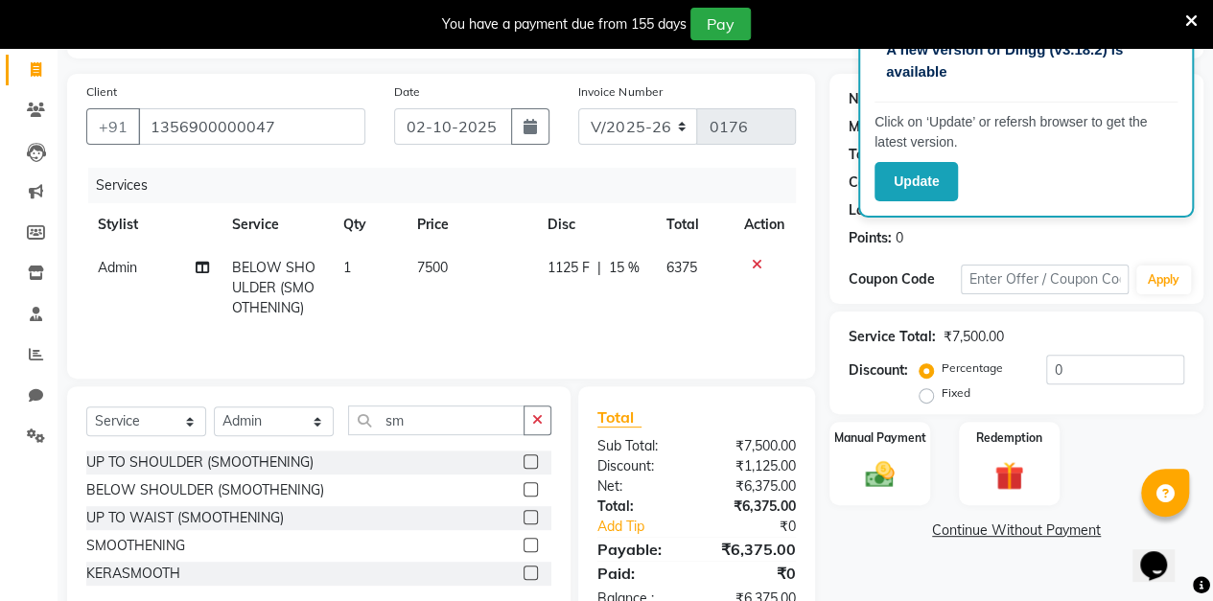
click at [629, 267] on span "15 %" at bounding box center [624, 268] width 31 height 20
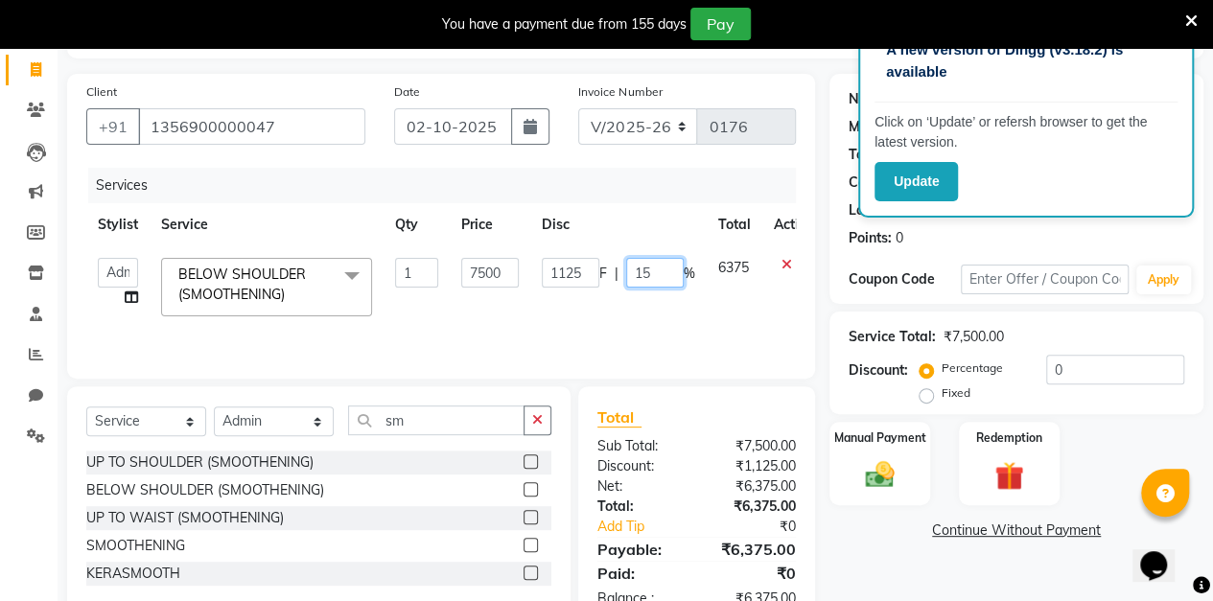
click at [665, 276] on input "15" at bounding box center [655, 273] width 58 height 30
click at [831, 271] on div "Name: Bhavana Membership: No Active Membership Total Visits: Card on file: 0 La…" at bounding box center [1016, 189] width 374 height 230
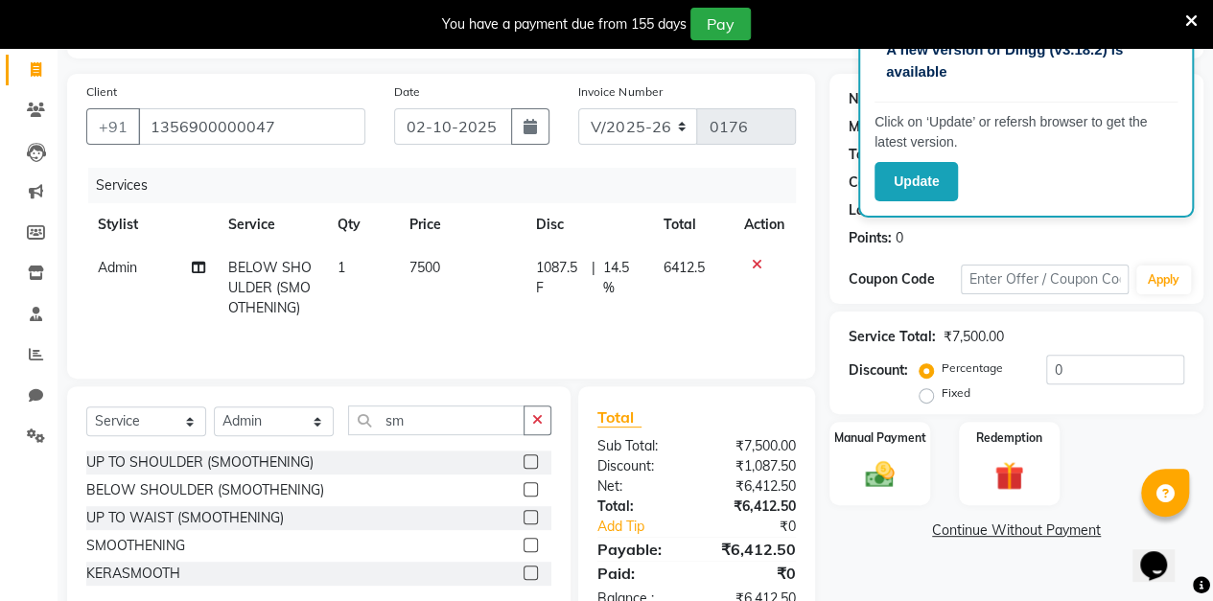
click at [627, 267] on span "14.5 %" at bounding box center [621, 278] width 37 height 40
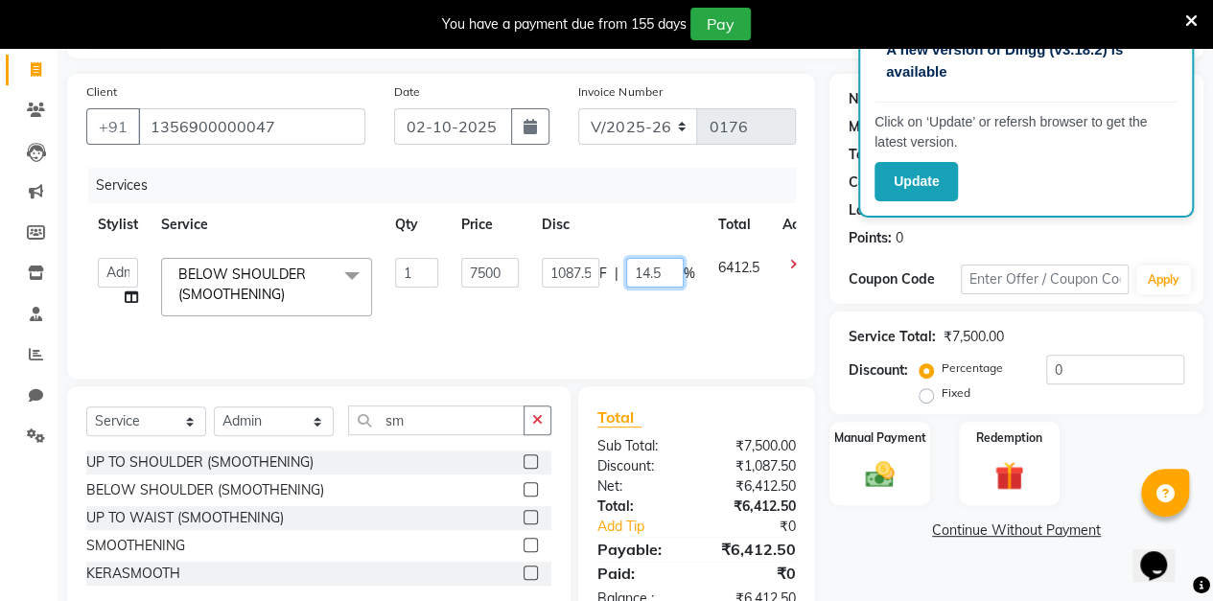
click at [673, 274] on input "14.5" at bounding box center [655, 273] width 58 height 30
click at [829, 272] on div "Name: Bhavana Membership: No Active Membership Total Visits: Card on file: 0 La…" at bounding box center [1016, 189] width 374 height 230
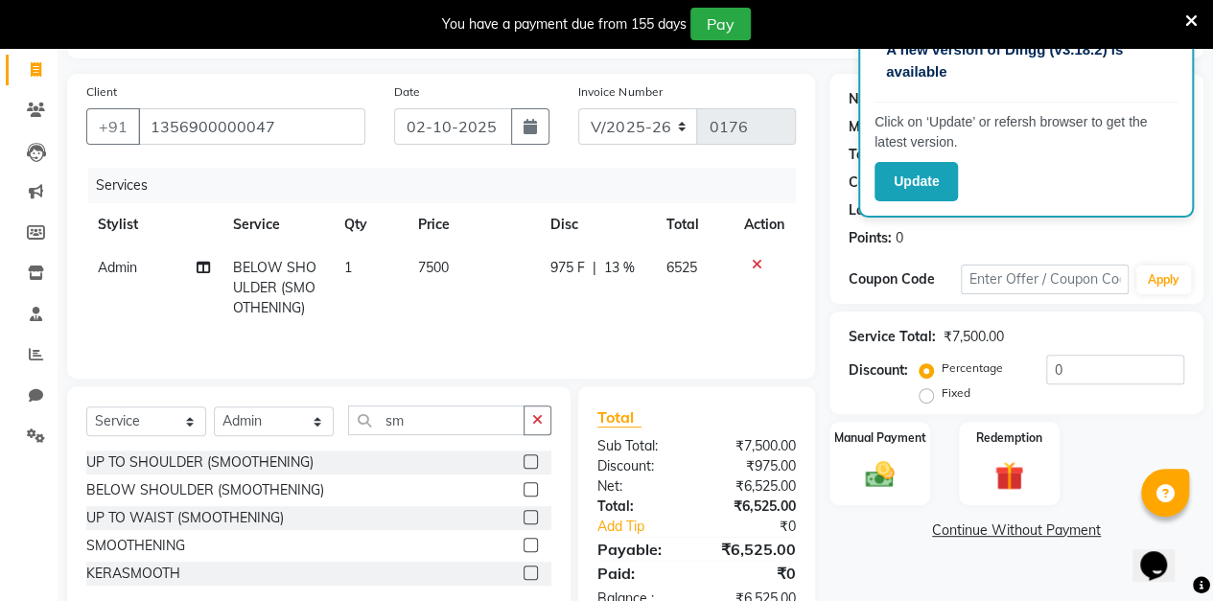
click at [630, 267] on span "13 %" at bounding box center [618, 268] width 31 height 20
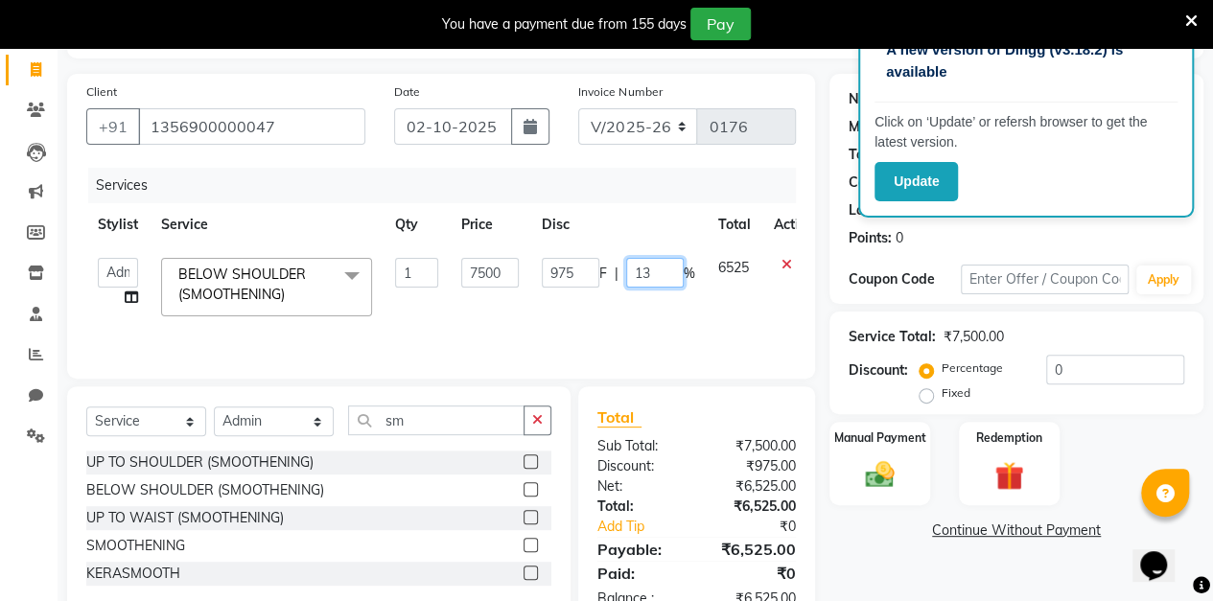
click at [660, 274] on input "13" at bounding box center [655, 273] width 58 height 30
click at [823, 261] on div "Client [PHONE_NUMBER] Date [DATE] Invoice Number V/2025 V/[PHONE_NUMBER] Servic…" at bounding box center [441, 351] width 777 height 554
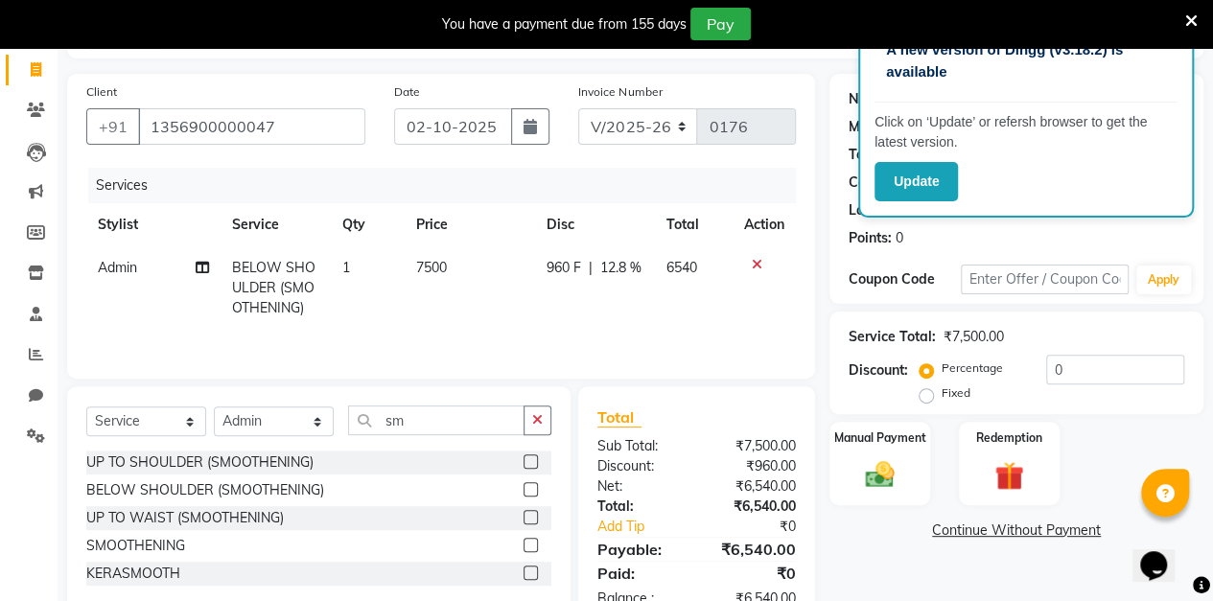
click at [615, 285] on td "960 F | 12.8 %" at bounding box center [595, 287] width 120 height 83
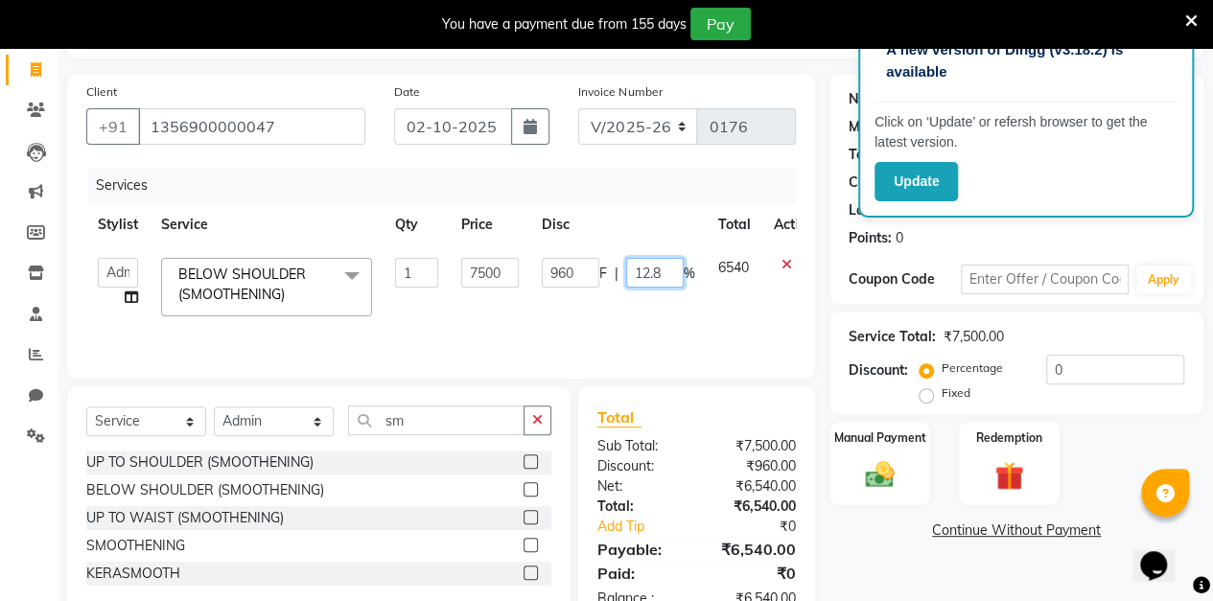
click at [663, 273] on input "12.8" at bounding box center [655, 273] width 58 height 30
click at [819, 268] on div "Client [PHONE_NUMBER] Date [DATE] Invoice Number V/2025 V/[PHONE_NUMBER] Servic…" at bounding box center [441, 351] width 777 height 554
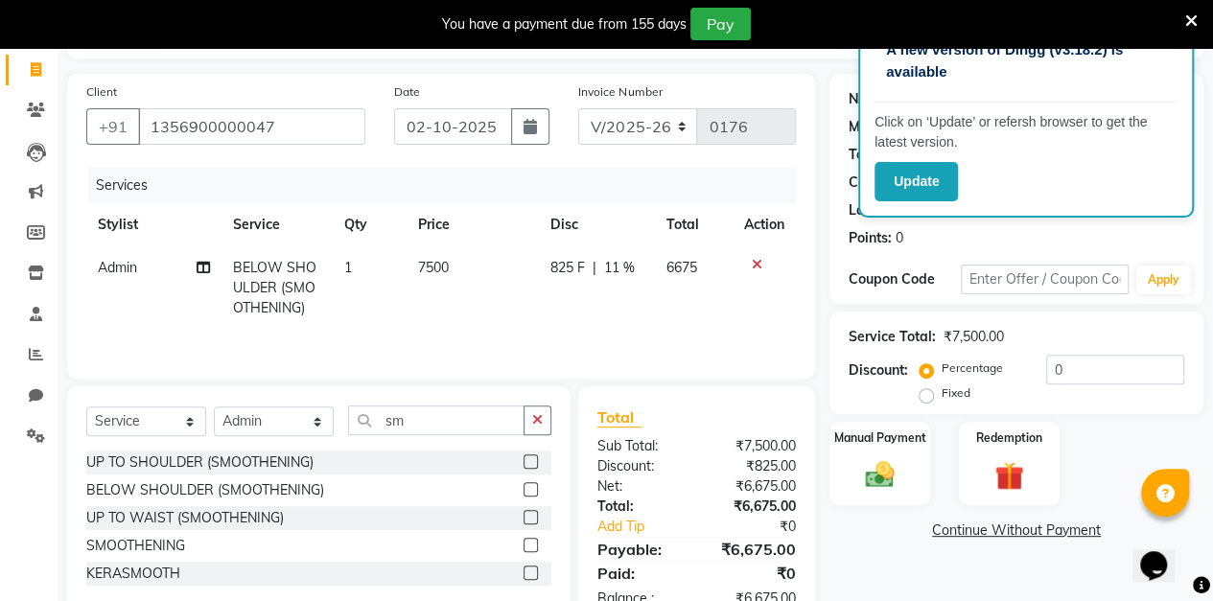
click at [619, 278] on td "825 F | 11 %" at bounding box center [596, 287] width 116 height 83
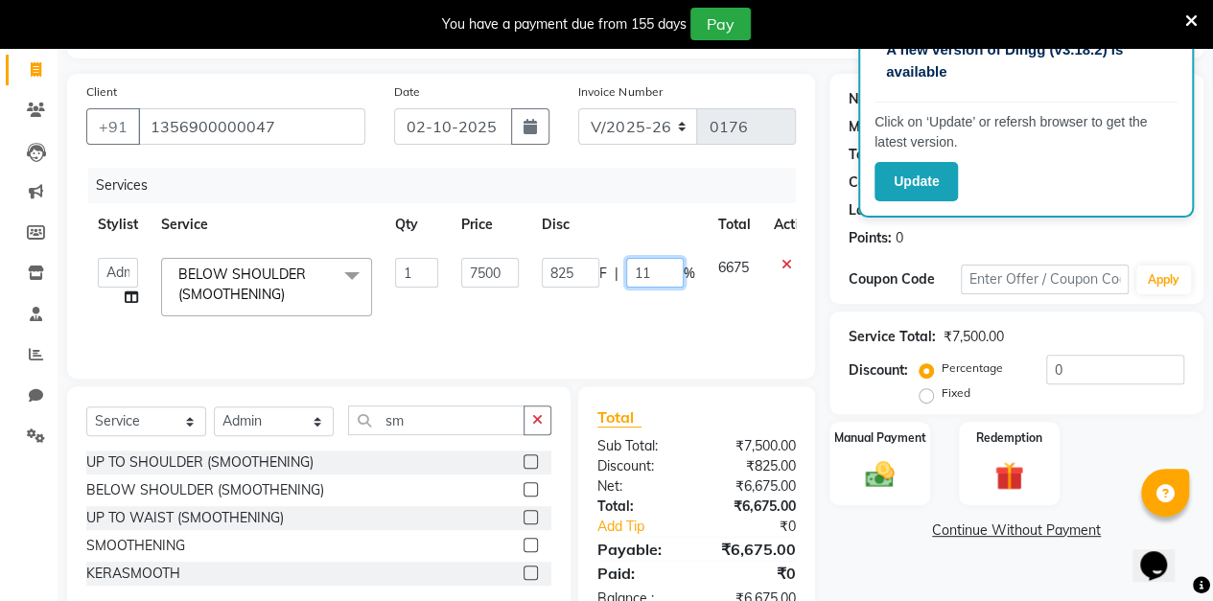
click at [657, 272] on input "11" at bounding box center [655, 273] width 58 height 30
click at [824, 286] on div "Client [PHONE_NUMBER] Date [DATE] Invoice Number V/2025 V/[PHONE_NUMBER] Servic…" at bounding box center [441, 351] width 777 height 554
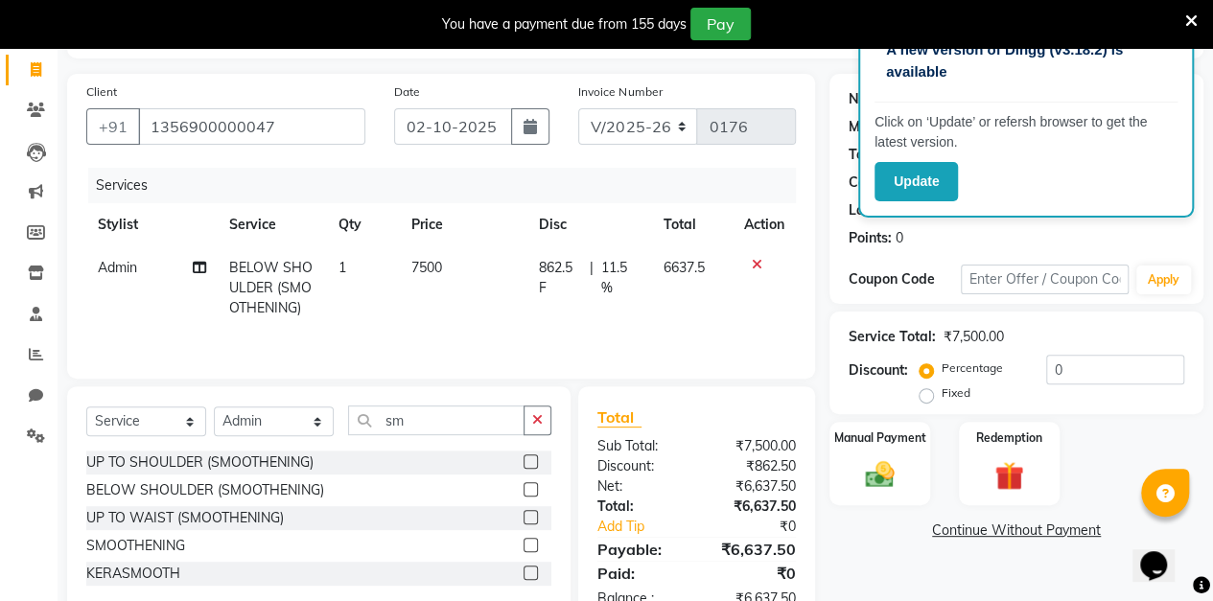
click at [631, 271] on span "11.5 %" at bounding box center [620, 278] width 39 height 40
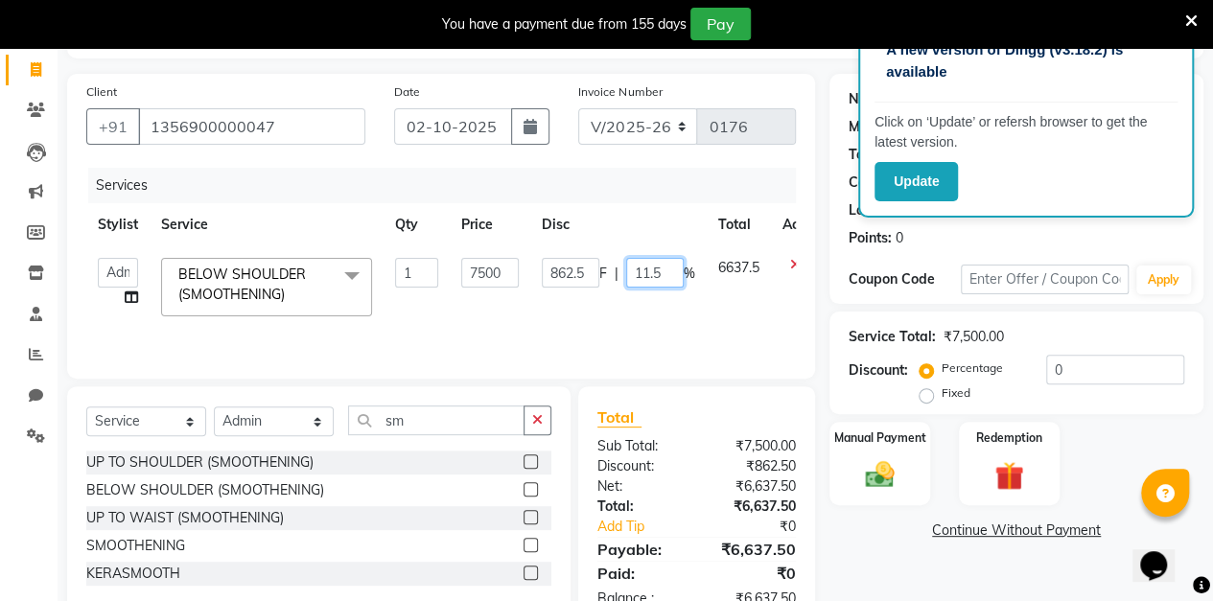
click at [661, 275] on input "11.5" at bounding box center [655, 273] width 58 height 30
click at [818, 280] on div "Client [PHONE_NUMBER] Date [DATE] Invoice Number V/2025 V/[PHONE_NUMBER] Servic…" at bounding box center [441, 351] width 777 height 554
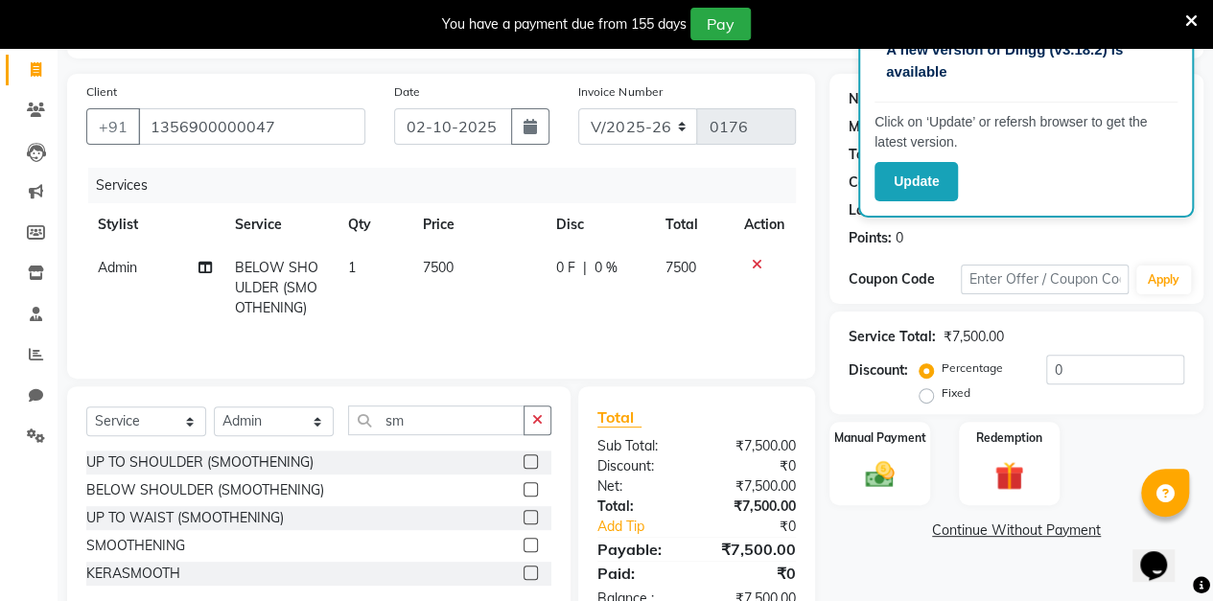
scroll to position [0, 2]
click at [615, 283] on td "0 F | 0 %" at bounding box center [597, 287] width 109 height 83
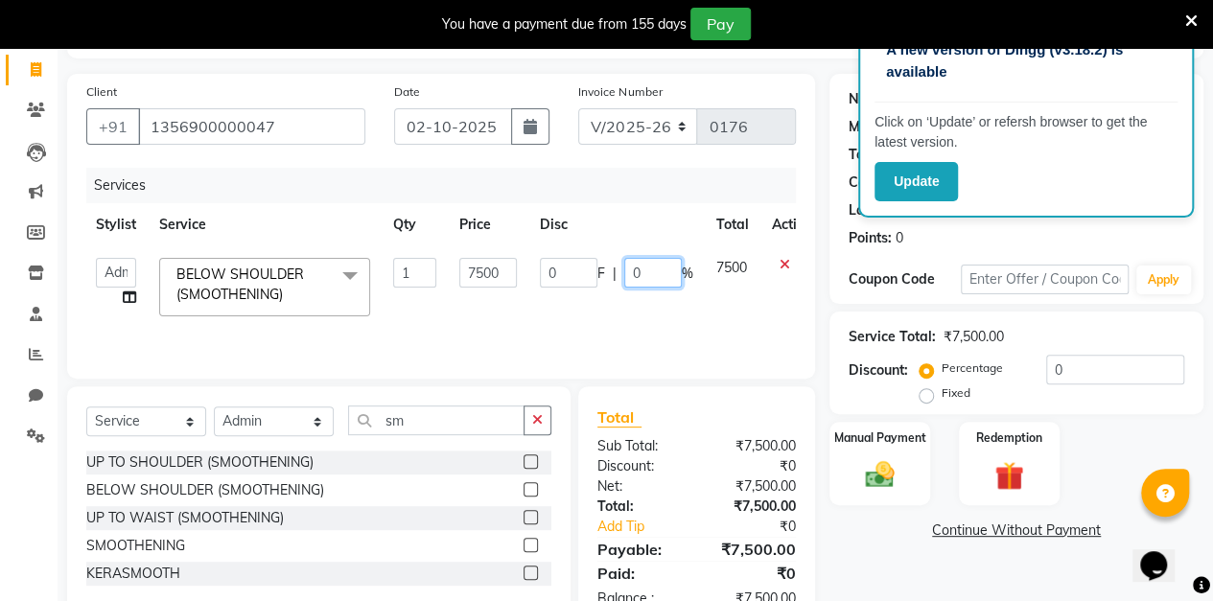
click at [663, 274] on input "0" at bounding box center [653, 273] width 58 height 30
click at [825, 260] on div "Client [PHONE_NUMBER] Date [DATE] Invoice Number V/2025 V/[PHONE_NUMBER] Servic…" at bounding box center [441, 351] width 777 height 554
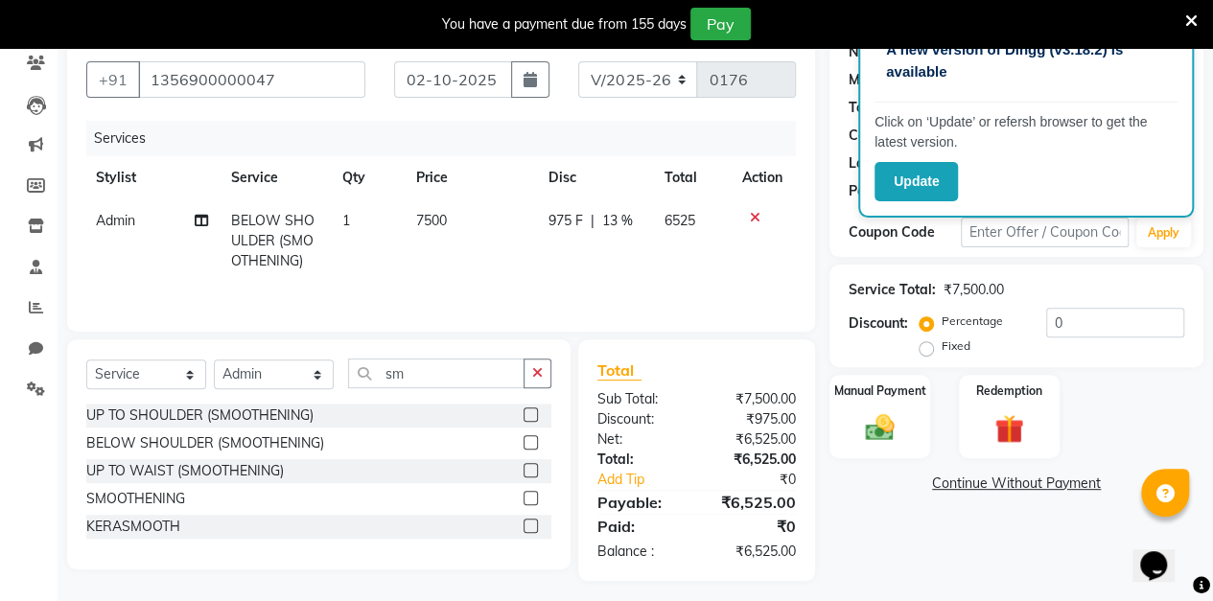
scroll to position [171, 0]
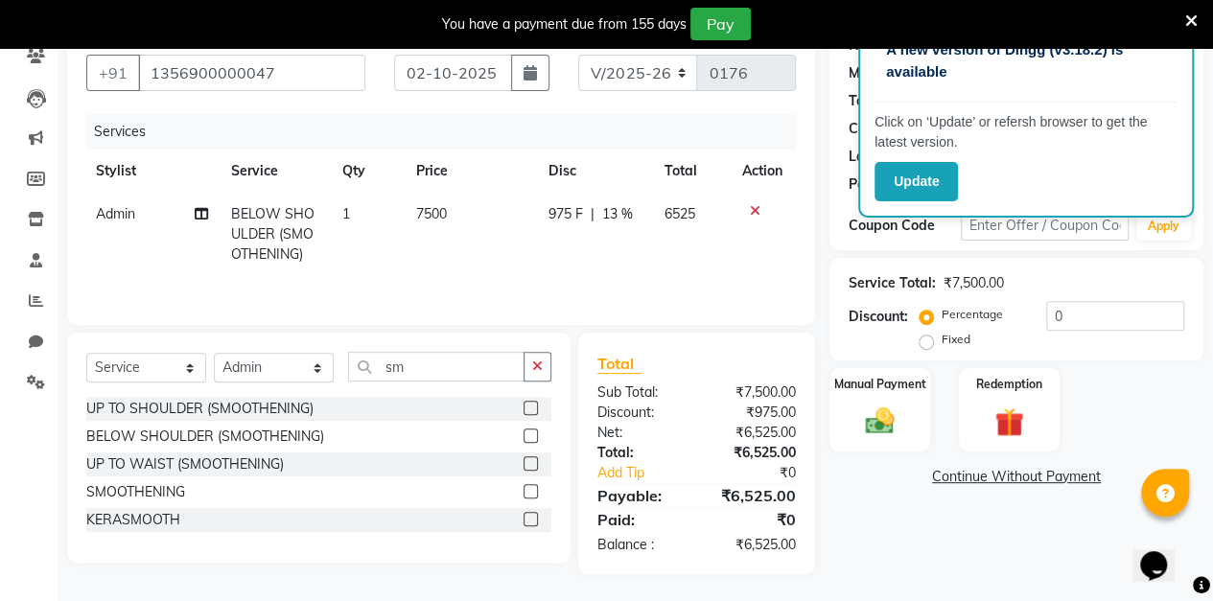
click at [885, 405] on img at bounding box center [879, 422] width 47 height 34
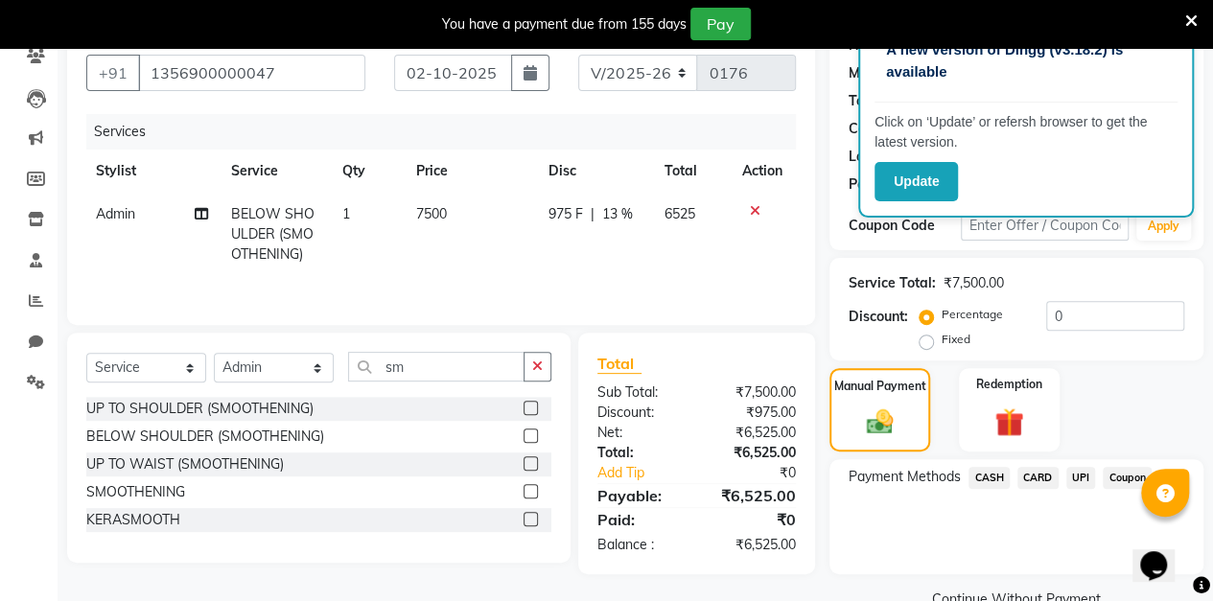
click at [1083, 477] on span "UPI" at bounding box center [1081, 478] width 30 height 22
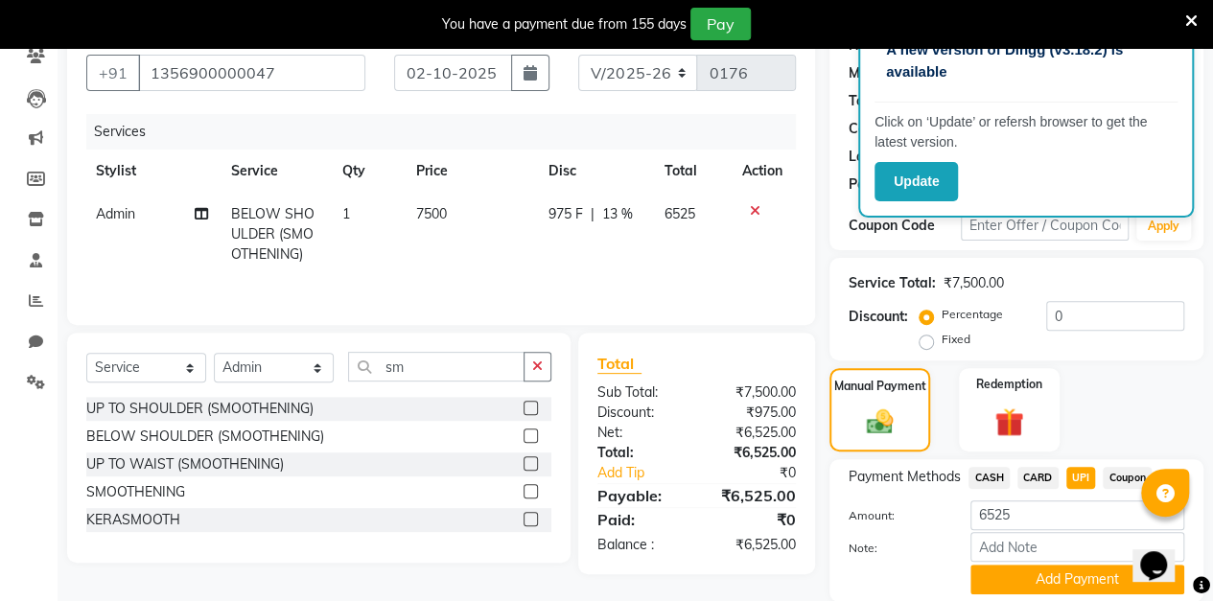
click at [619, 230] on td "975 F | 13 %" at bounding box center [594, 234] width 116 height 83
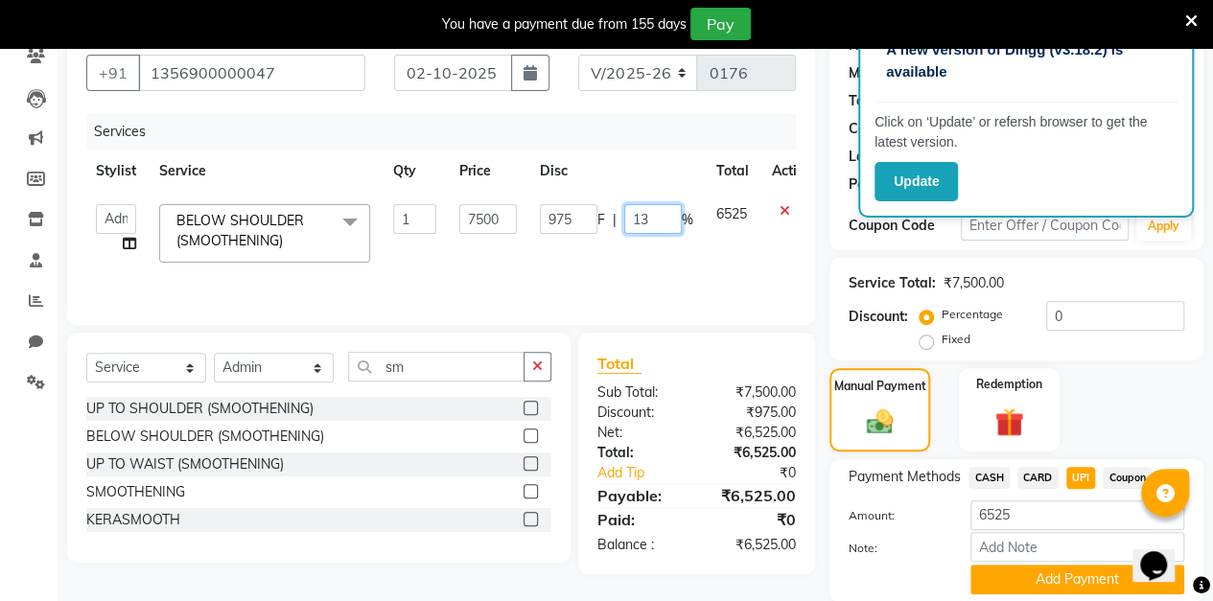
click at [660, 220] on input "13" at bounding box center [653, 219] width 58 height 30
click at [829, 281] on div "Service Total: ₹7,500.00 Discount: Percentage Fixed 0" at bounding box center [1016, 309] width 374 height 103
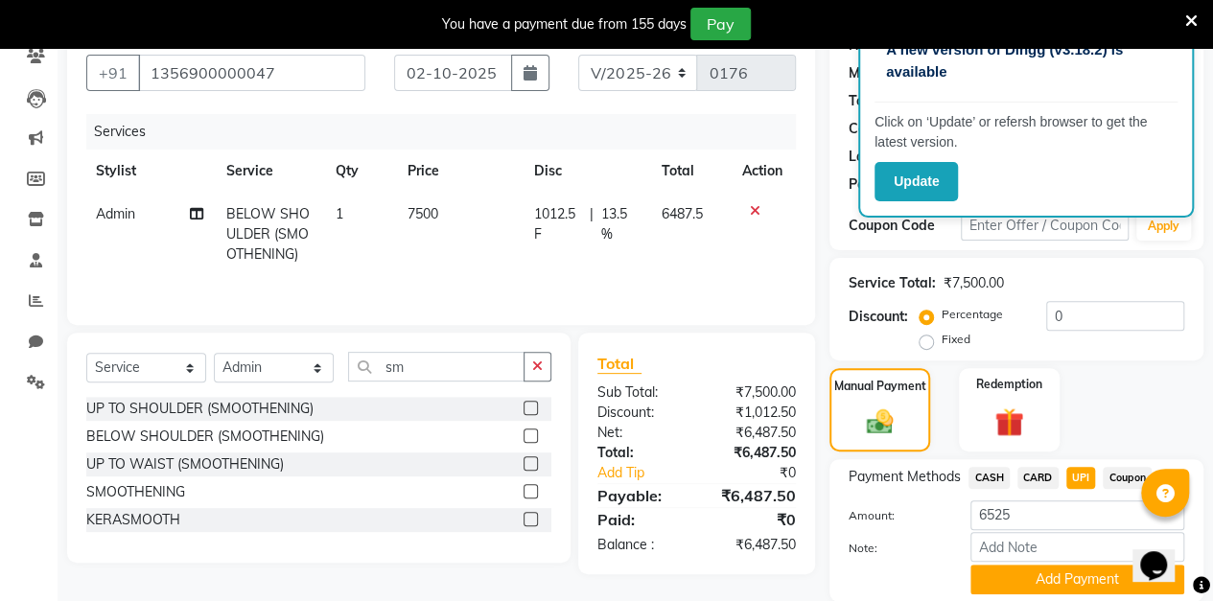
click at [625, 220] on span "13.5 %" at bounding box center [619, 224] width 37 height 40
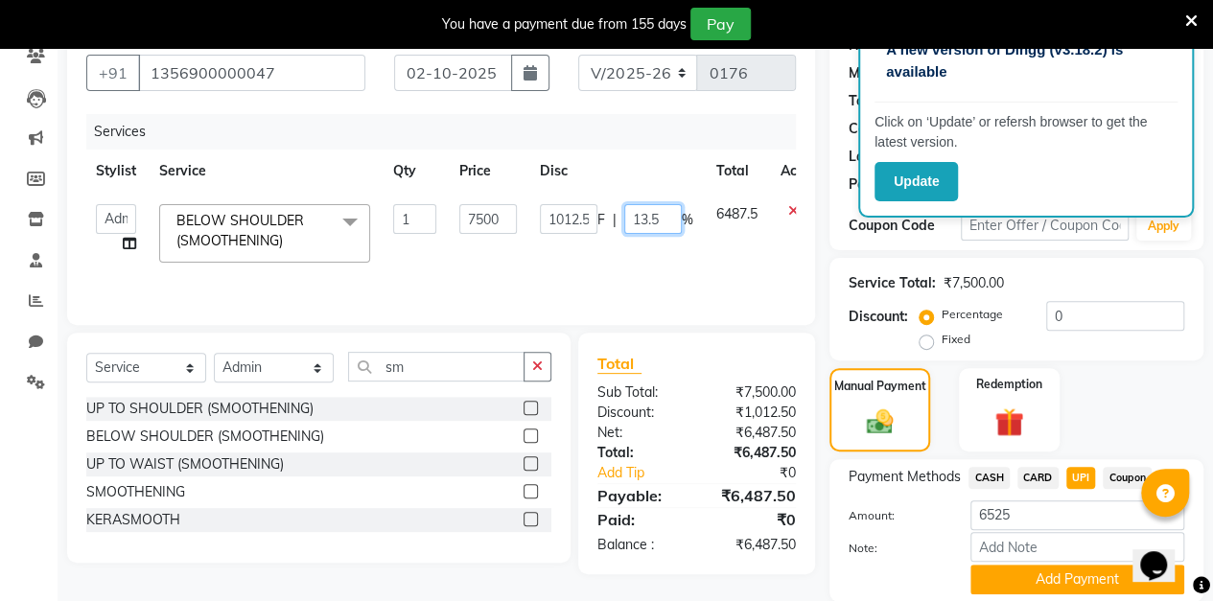
click at [659, 219] on input "13.5" at bounding box center [653, 219] width 58 height 30
click at [823, 270] on div "Client [PHONE_NUMBER] Date [DATE] Invoice Number V/2025 V/[PHONE_NUMBER] Servic…" at bounding box center [441, 330] width 777 height 621
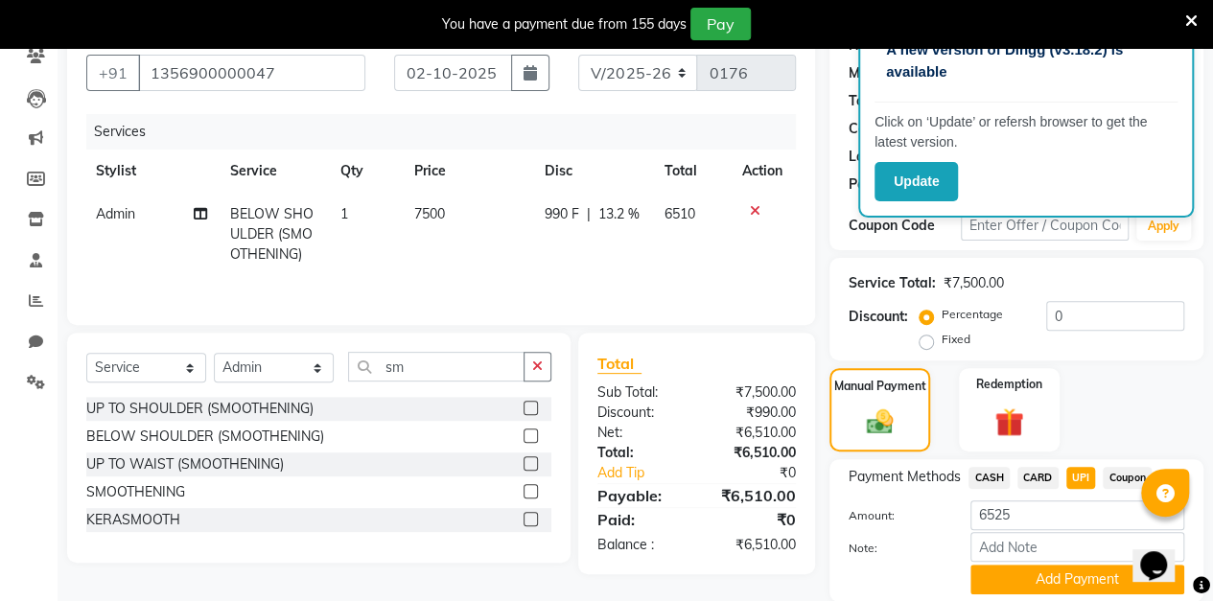
click at [633, 220] on span "13.2 %" at bounding box center [618, 214] width 41 height 20
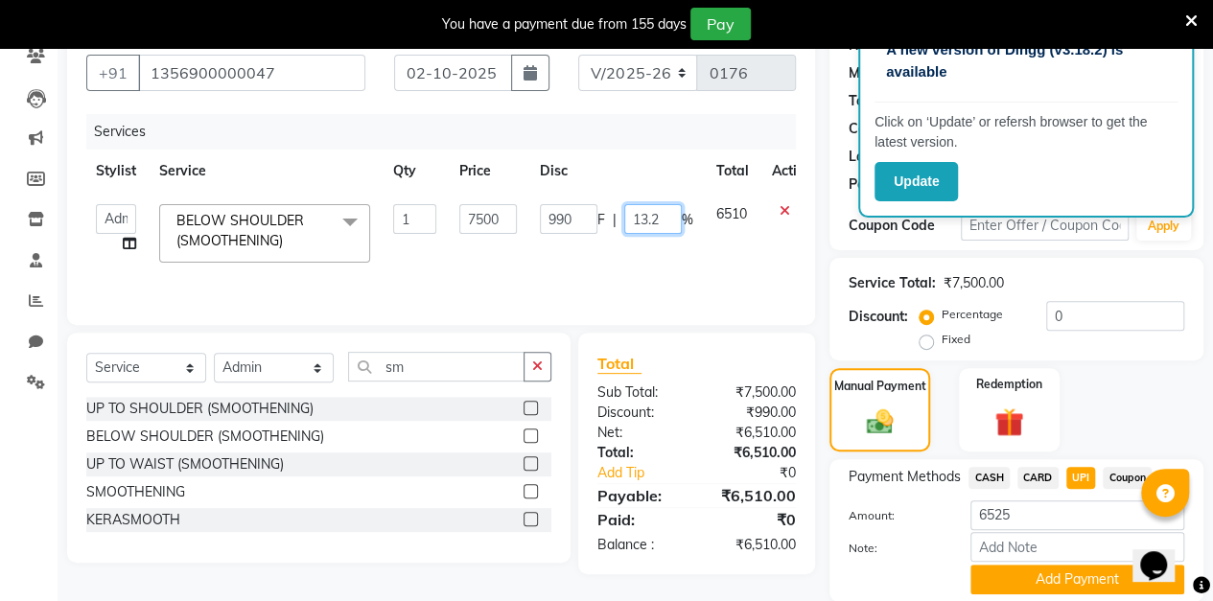
click at [665, 224] on input "13.2" at bounding box center [653, 219] width 58 height 30
click at [822, 274] on div "Client [PHONE_NUMBER] Date [DATE] Invoice Number V/2025 V/[PHONE_NUMBER] Servic…" at bounding box center [441, 330] width 777 height 621
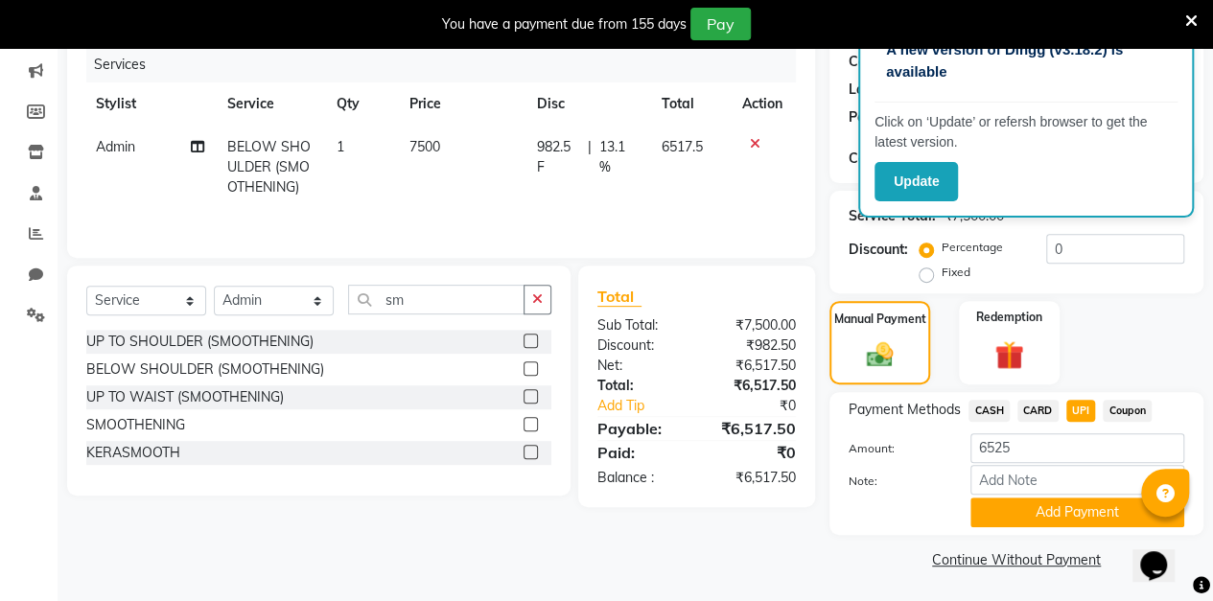
scroll to position [238, 0]
click at [1079, 412] on span "UPI" at bounding box center [1081, 411] width 30 height 22
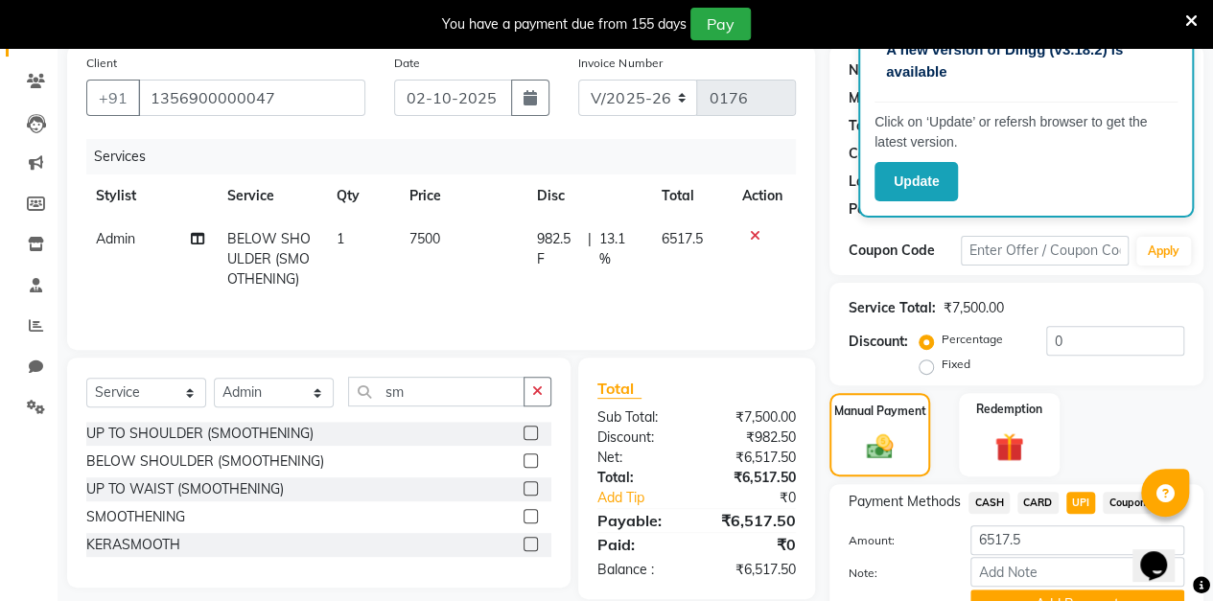
scroll to position [147, 0]
click at [529, 100] on icon "button" at bounding box center [529, 96] width 13 height 15
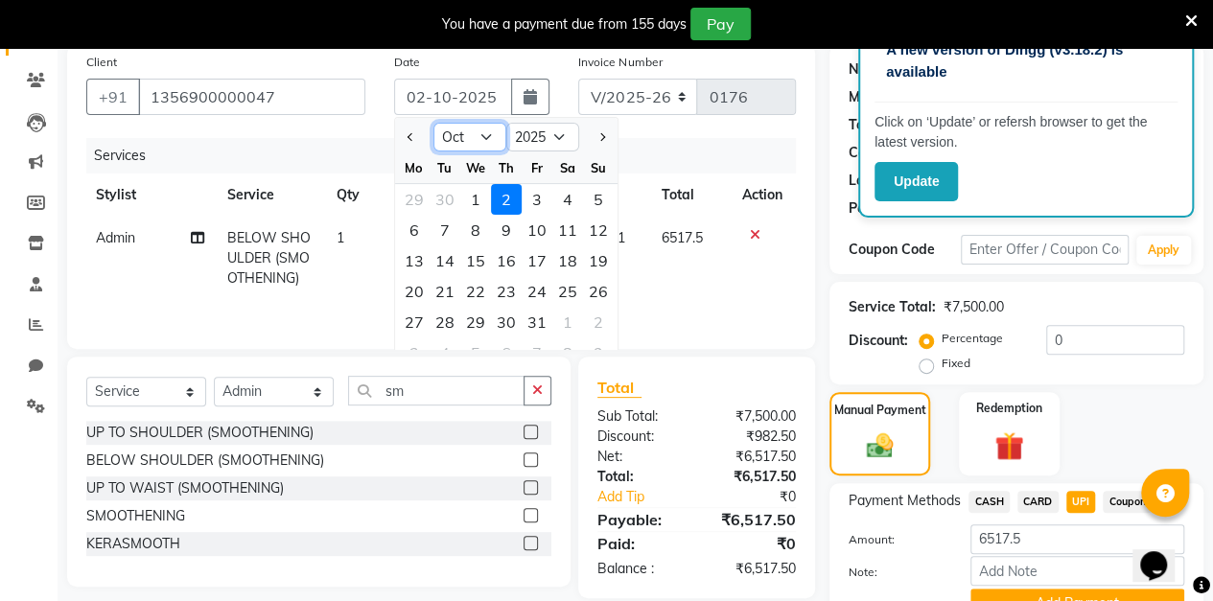
click at [474, 138] on select "Jan Feb Mar Apr May Jun [DATE] Aug Sep Oct Nov Dec" at bounding box center [469, 137] width 73 height 29
click at [433, 123] on select "Jan Feb Mar Apr May Jun [DATE] Aug Sep Oct Nov Dec" at bounding box center [469, 137] width 73 height 29
click at [508, 228] on div "11" at bounding box center [506, 230] width 31 height 31
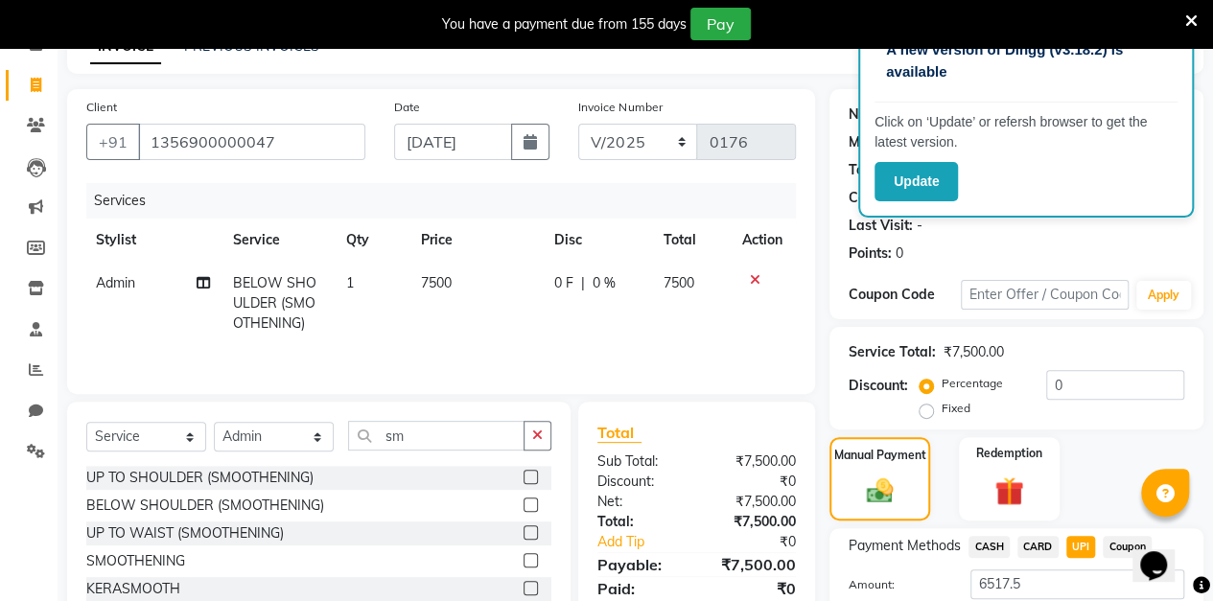
scroll to position [101, 0]
click at [596, 274] on span "0 %" at bounding box center [603, 284] width 23 height 20
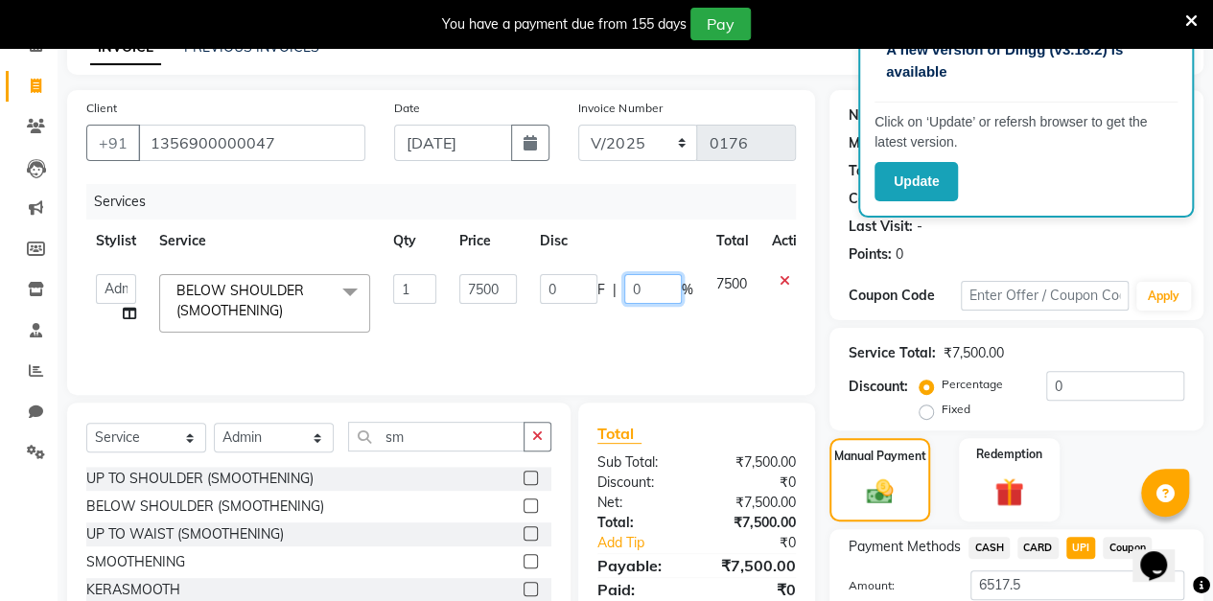
click at [665, 287] on input "0" at bounding box center [653, 289] width 58 height 30
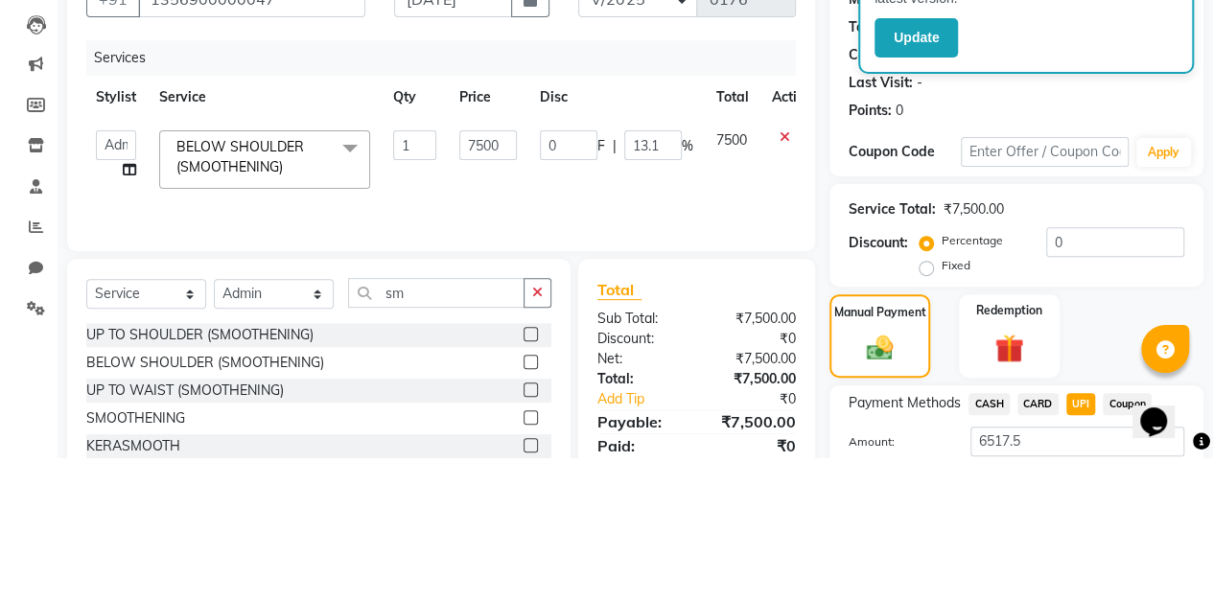
click at [829, 393] on div "Service Total: ₹7,500.00 Discount: Percentage Fixed 0" at bounding box center [1016, 379] width 374 height 103
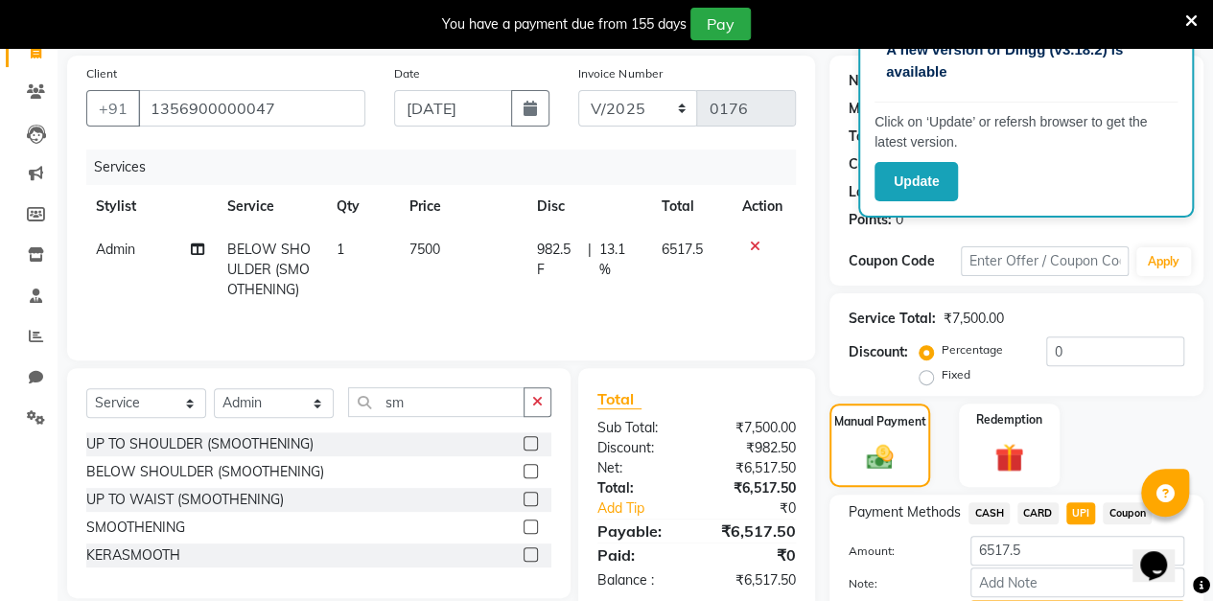
scroll to position [238, 0]
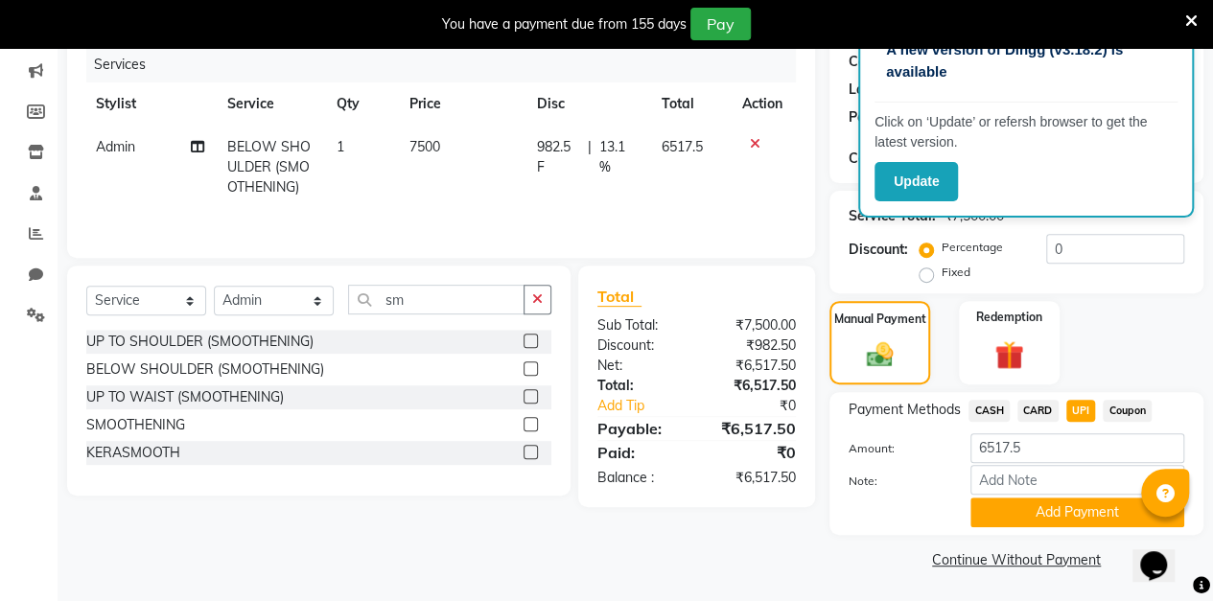
click at [1049, 515] on button "Add Payment" at bounding box center [1077, 513] width 214 height 30
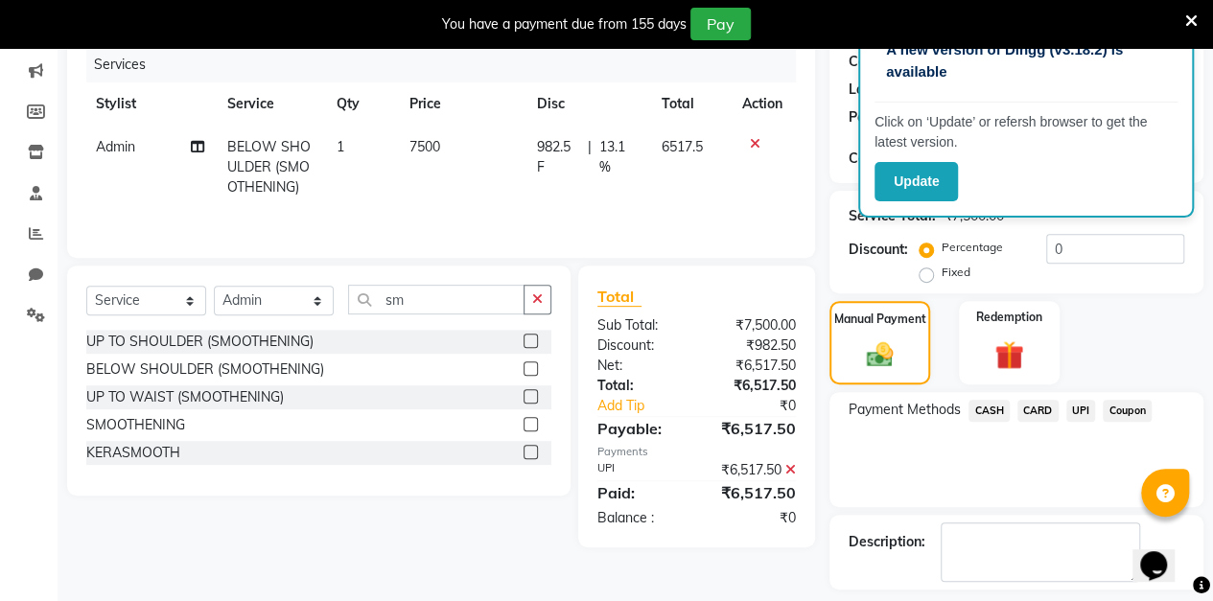
scroll to position [318, 0]
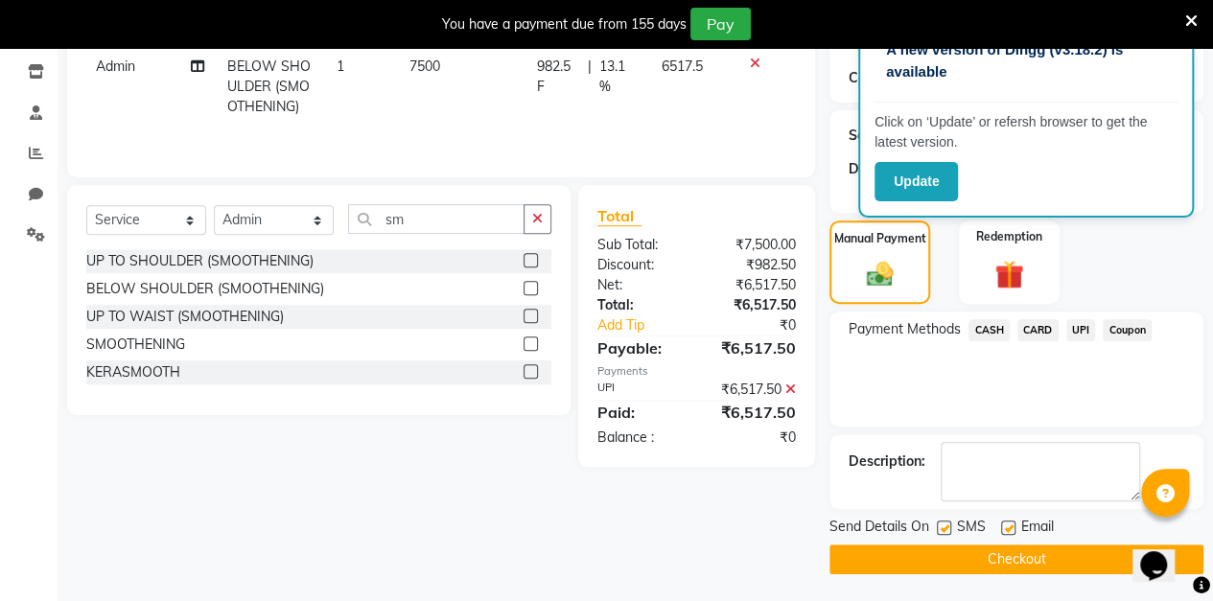
click at [972, 571] on button "Checkout" at bounding box center [1016, 560] width 374 height 30
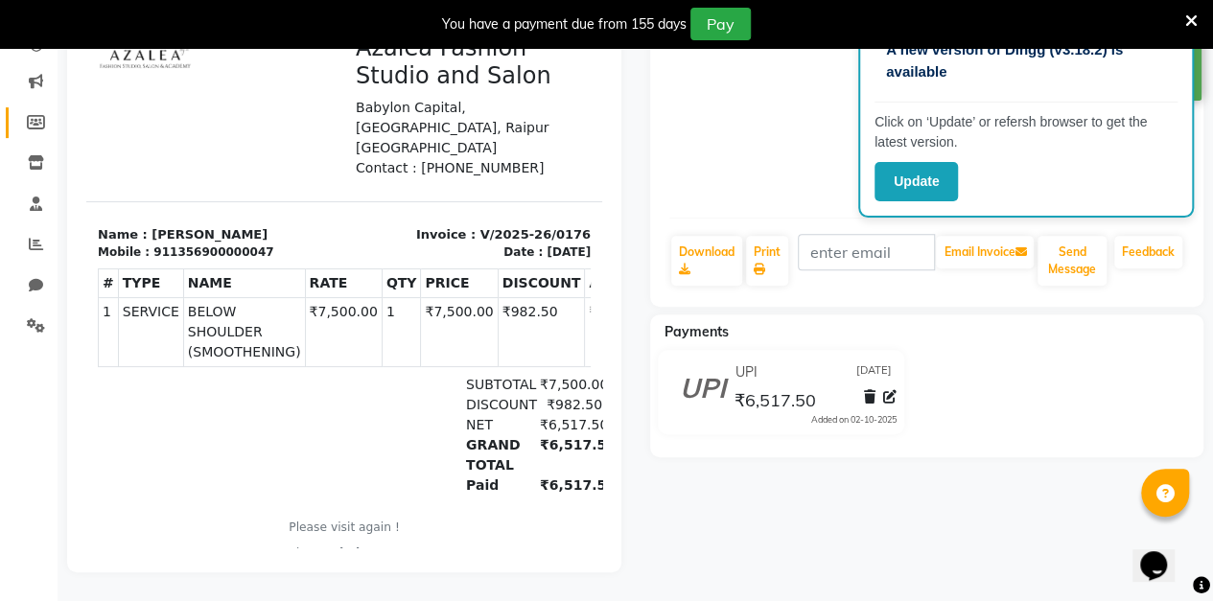
click at [12, 107] on link "Members" at bounding box center [29, 123] width 46 height 32
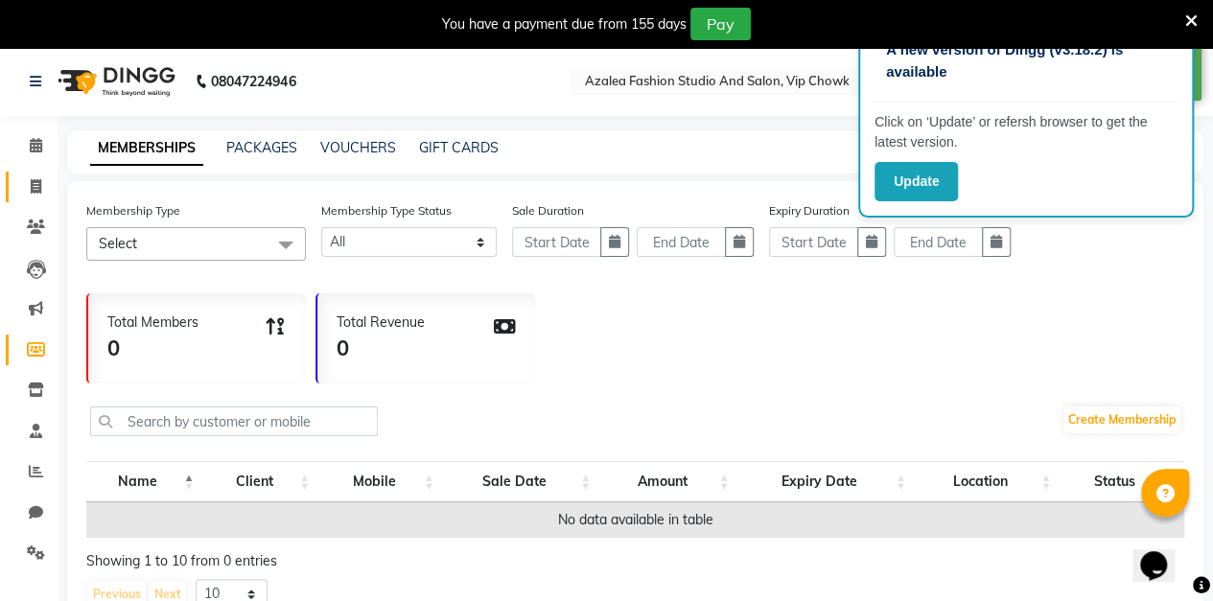
click at [35, 184] on icon at bounding box center [36, 186] width 11 height 14
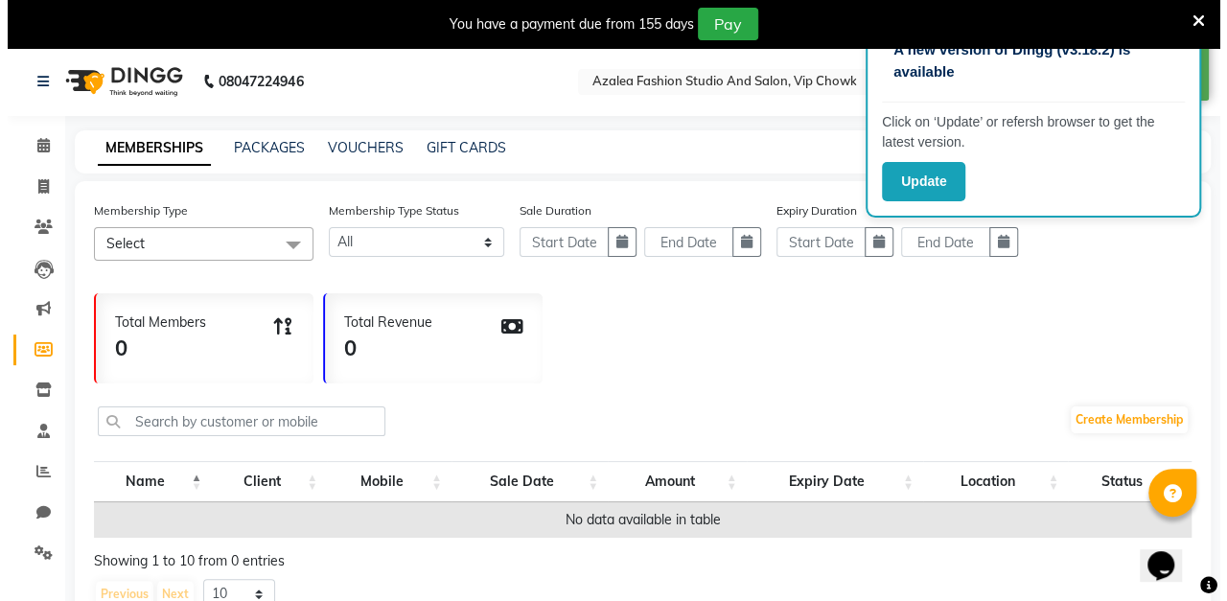
scroll to position [47, 0]
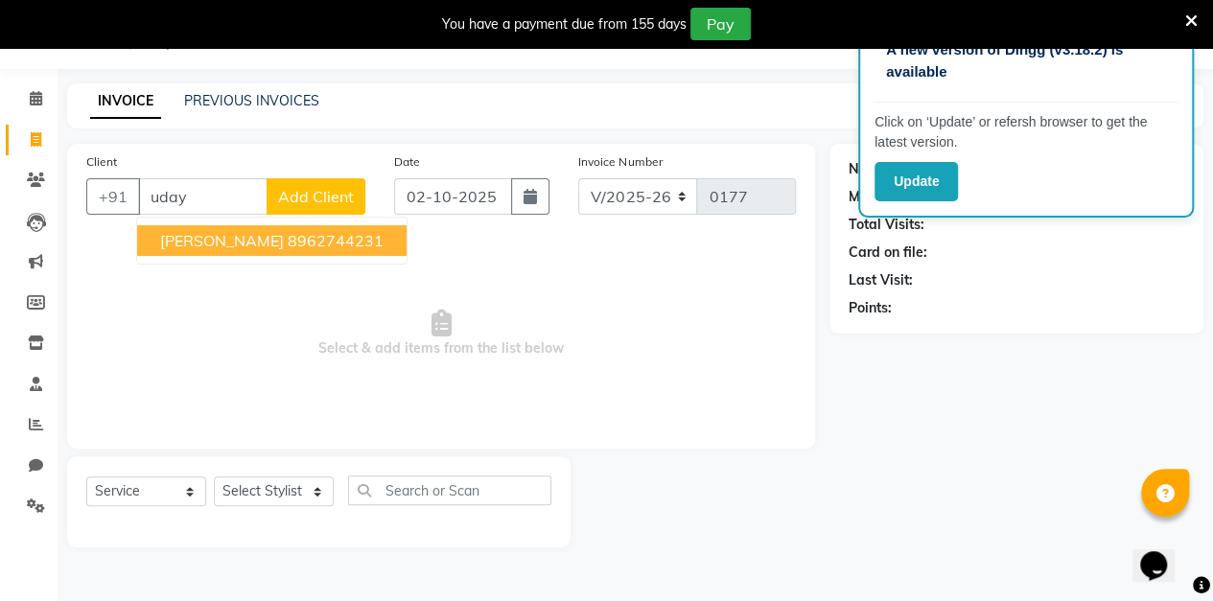
click at [303, 192] on span "Add Client" at bounding box center [316, 196] width 76 height 19
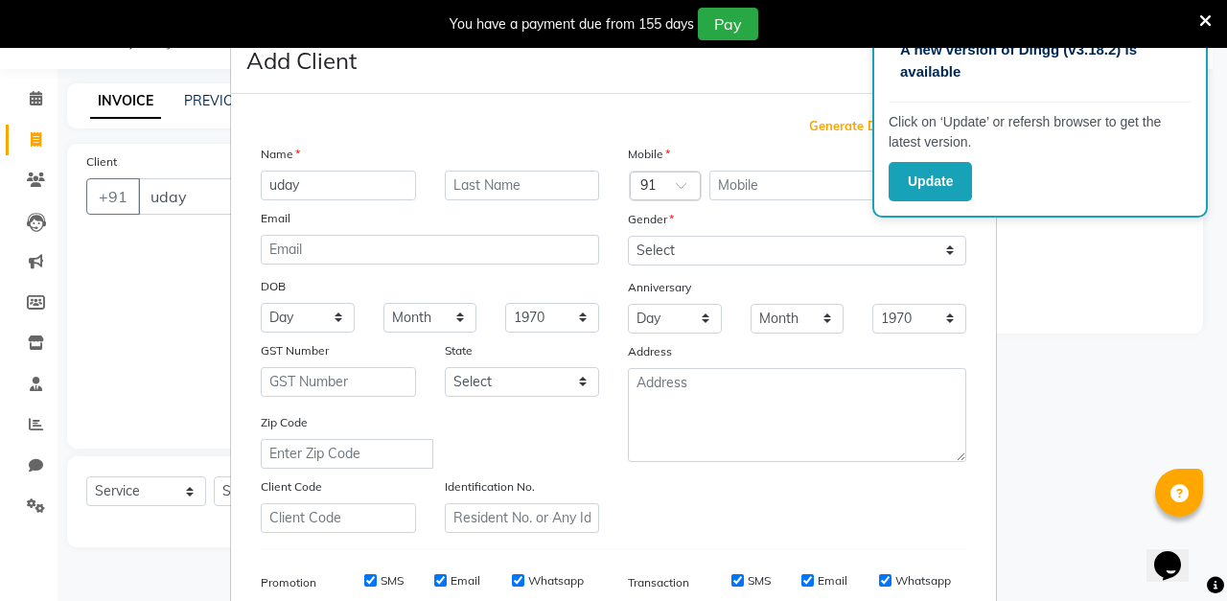
click at [818, 131] on span "Generate Dummy Number" at bounding box center [887, 126] width 157 height 19
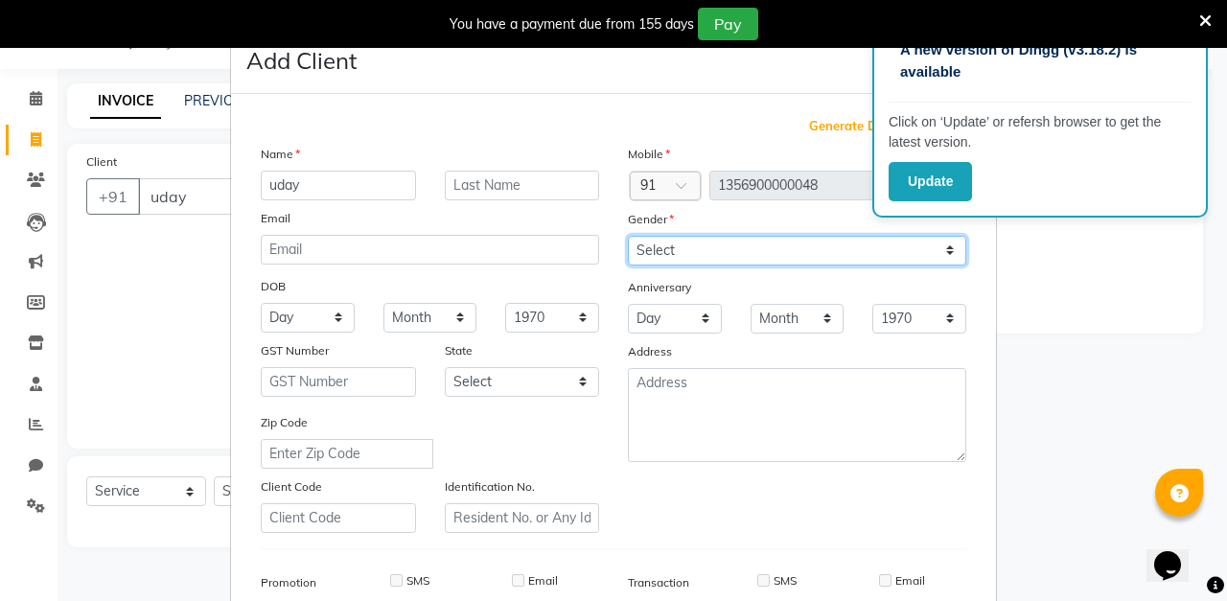
click at [676, 251] on select "Select [DEMOGRAPHIC_DATA] [DEMOGRAPHIC_DATA] Other Prefer Not To Say" at bounding box center [797, 251] width 338 height 30
click at [628, 236] on select "Select [DEMOGRAPHIC_DATA] [DEMOGRAPHIC_DATA] Other Prefer Not To Say" at bounding box center [797, 251] width 338 height 30
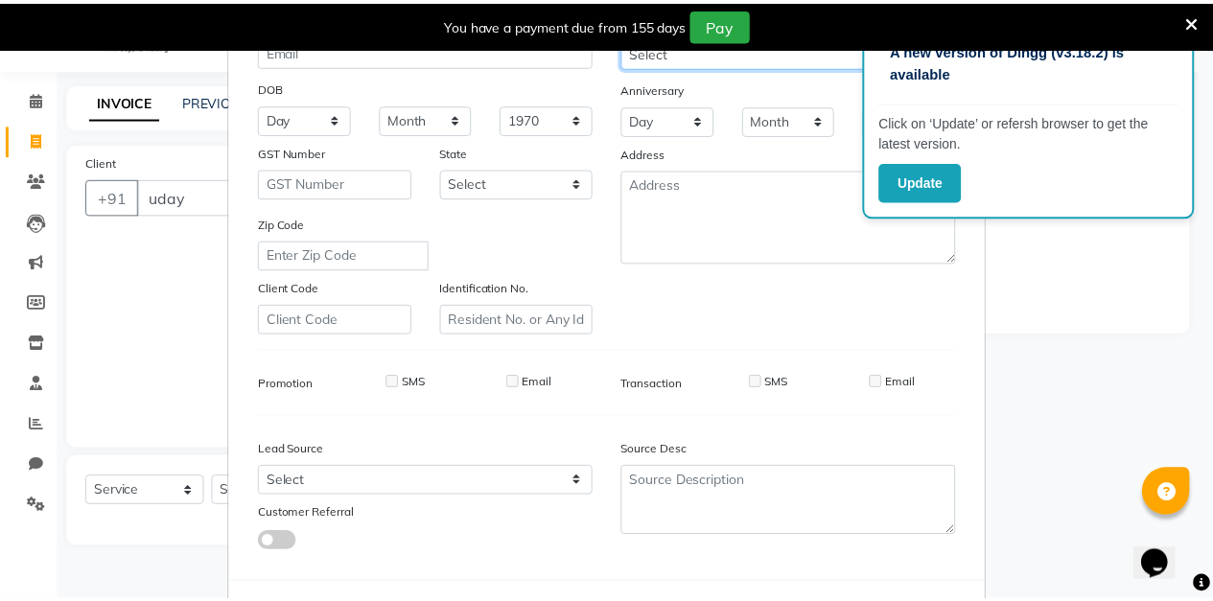
scroll to position [280, 0]
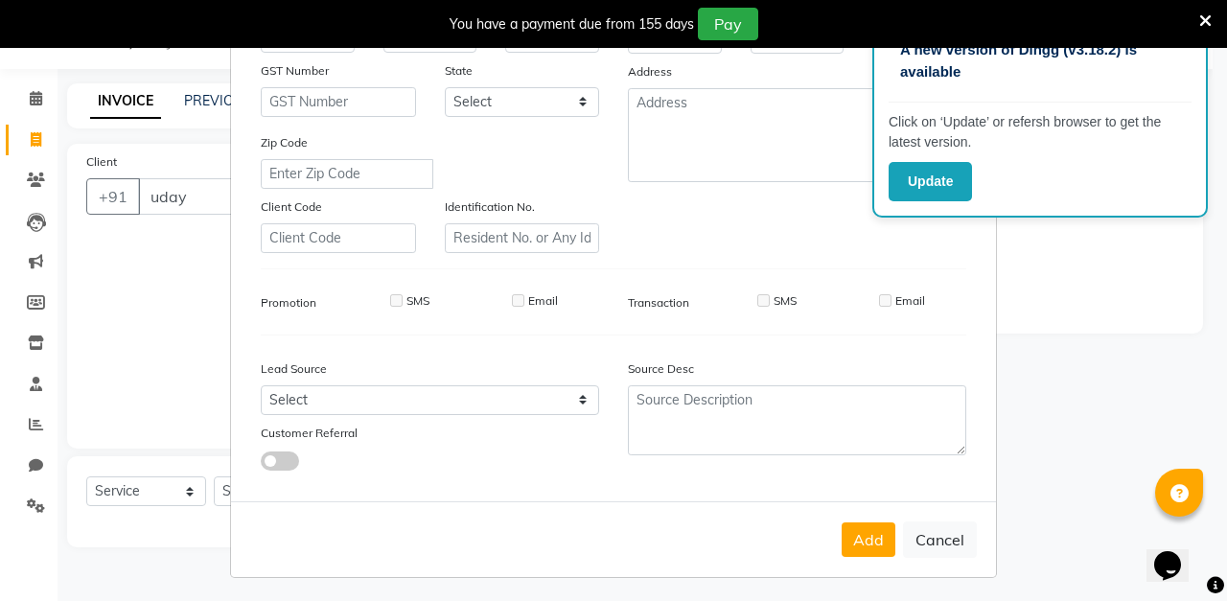
click at [859, 531] on button "Add" at bounding box center [869, 539] width 54 height 35
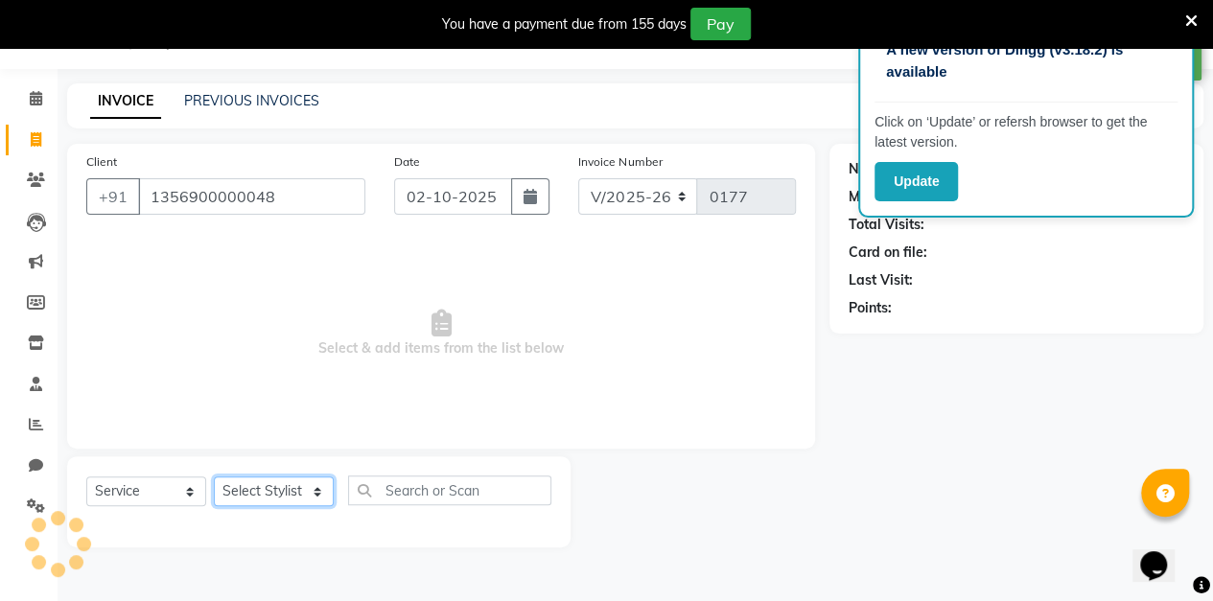
click at [300, 499] on select "Select Stylist aarti sen Admin [PERSON_NAME] anzal [PERSON_NAME][MEDICAL_DATA]:…" at bounding box center [274, 491] width 120 height 30
click at [214, 476] on select "Select Stylist aarti sen Admin [PERSON_NAME] anzal [PERSON_NAME][MEDICAL_DATA]:…" at bounding box center [274, 491] width 120 height 30
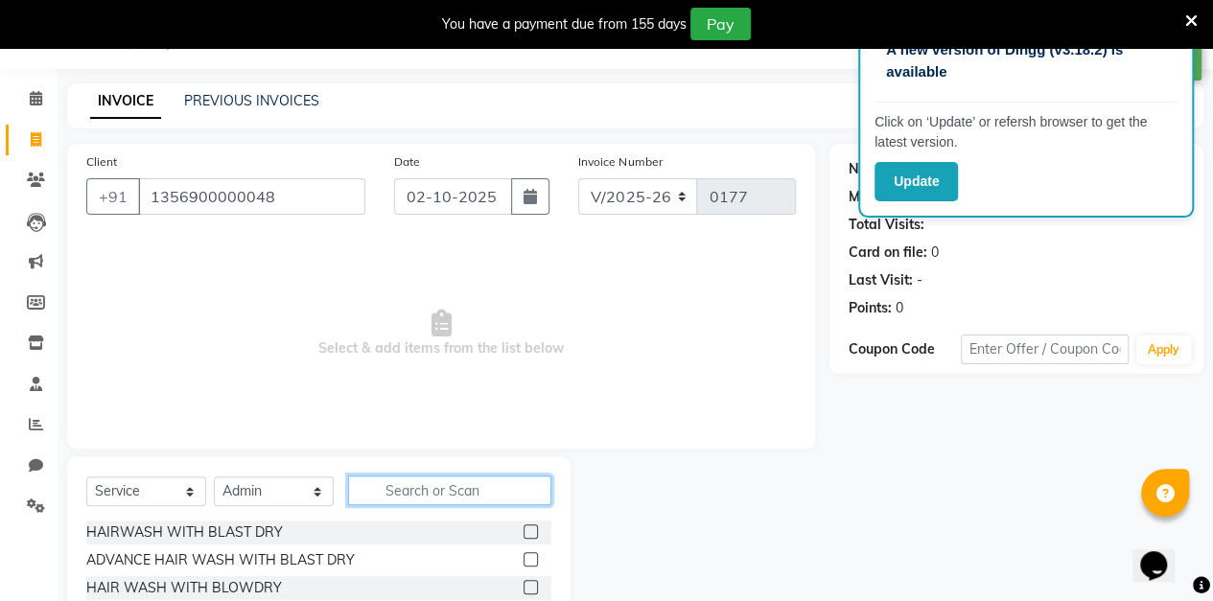
click at [428, 495] on input "text" at bounding box center [449, 491] width 203 height 30
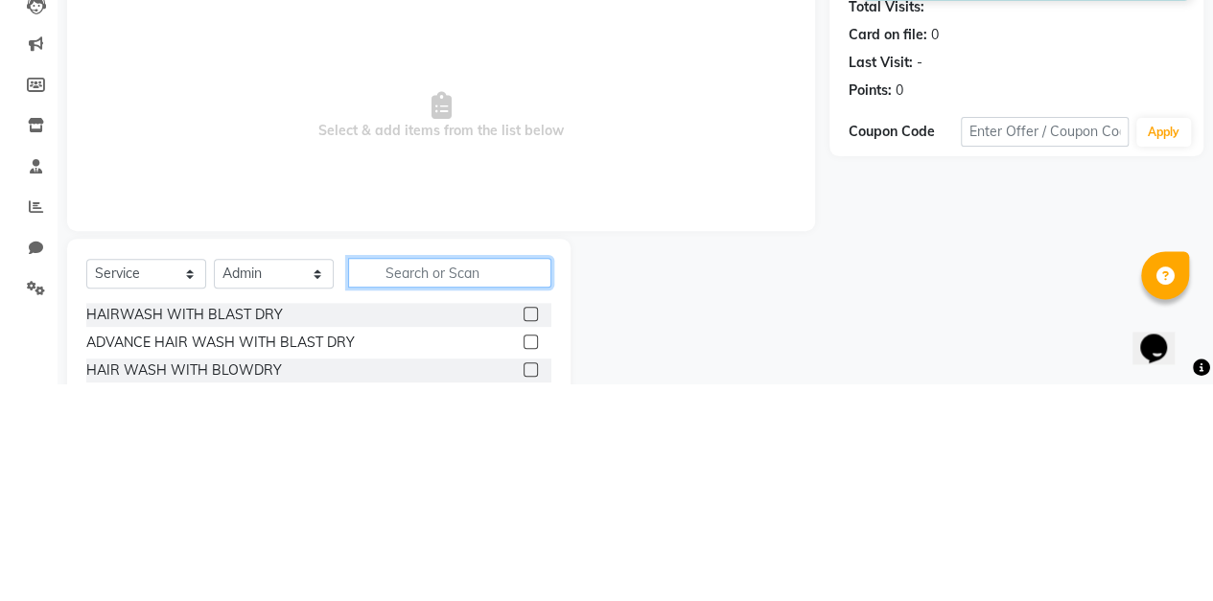
scroll to position [79, 0]
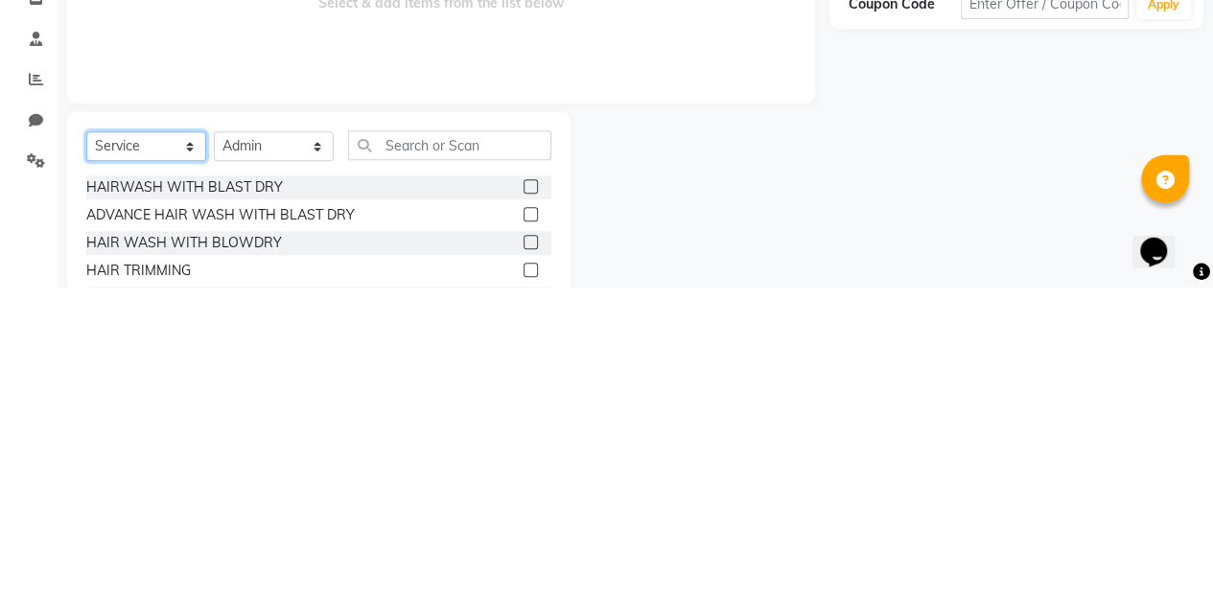
click at [132, 456] on select "Select Service Product Membership Package Voucher Prepaid Gift Card" at bounding box center [146, 460] width 120 height 30
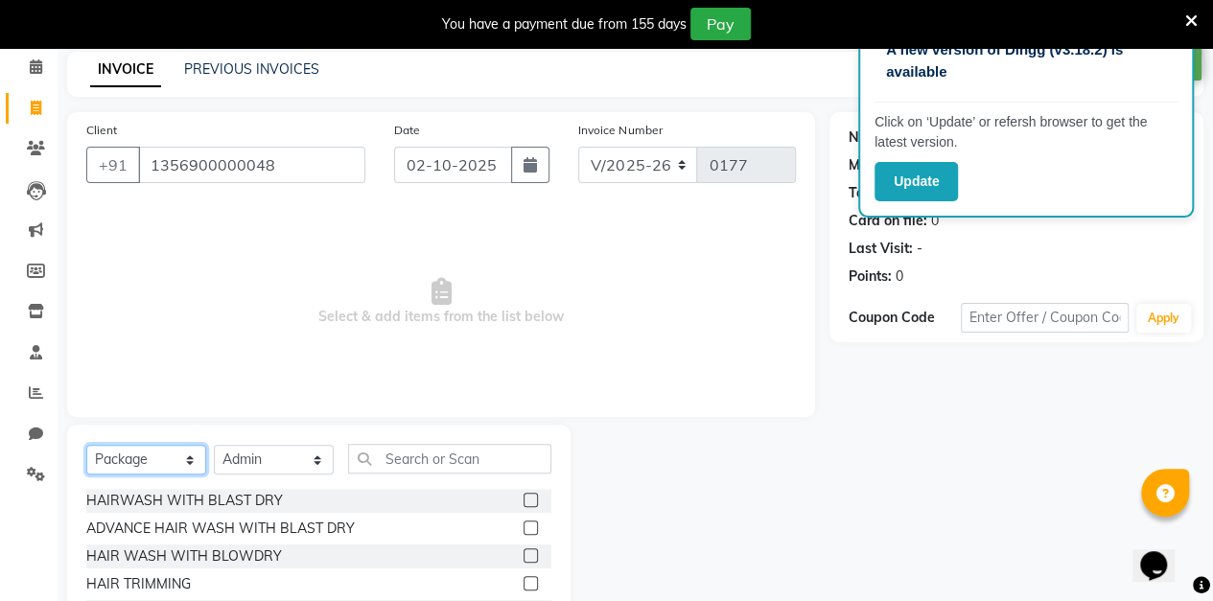
click at [86, 445] on select "Select Service Product Membership Package Voucher Prepaid Gift Card" at bounding box center [146, 460] width 120 height 30
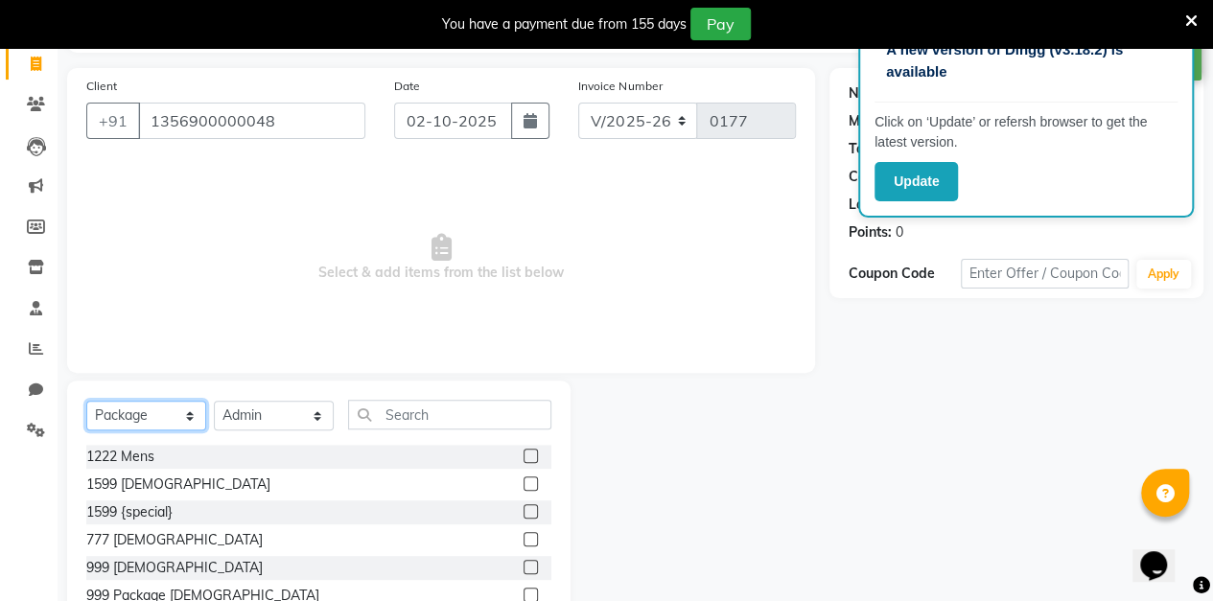
scroll to position [213, 0]
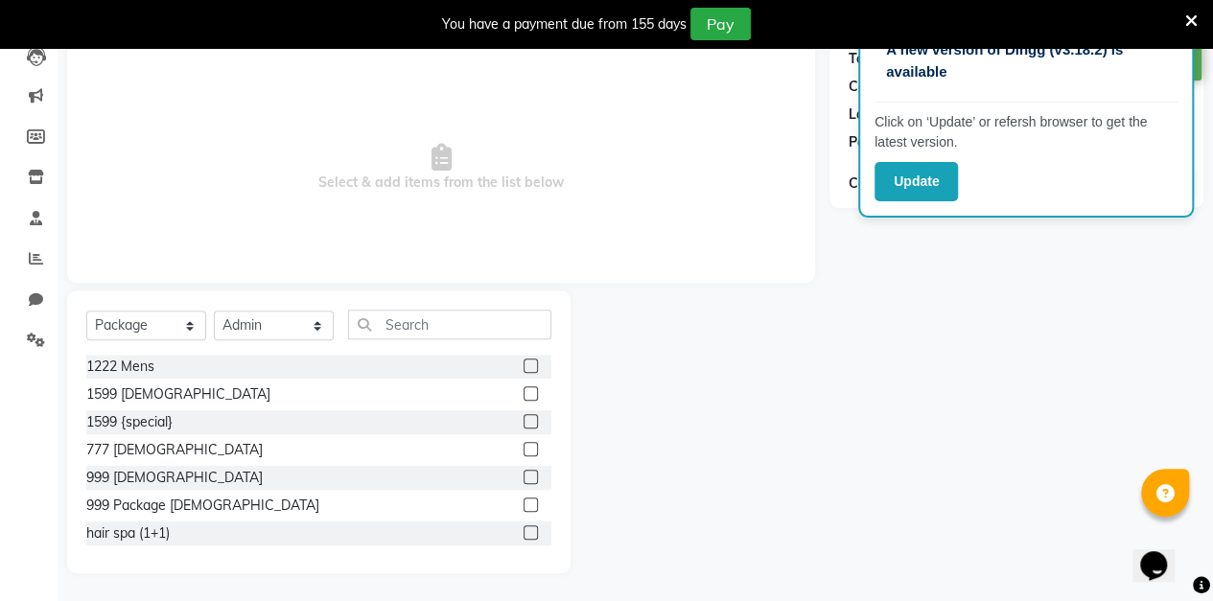
click at [523, 503] on label at bounding box center [530, 505] width 14 height 14
click at [523, 503] on input "checkbox" at bounding box center [529, 505] width 12 height 12
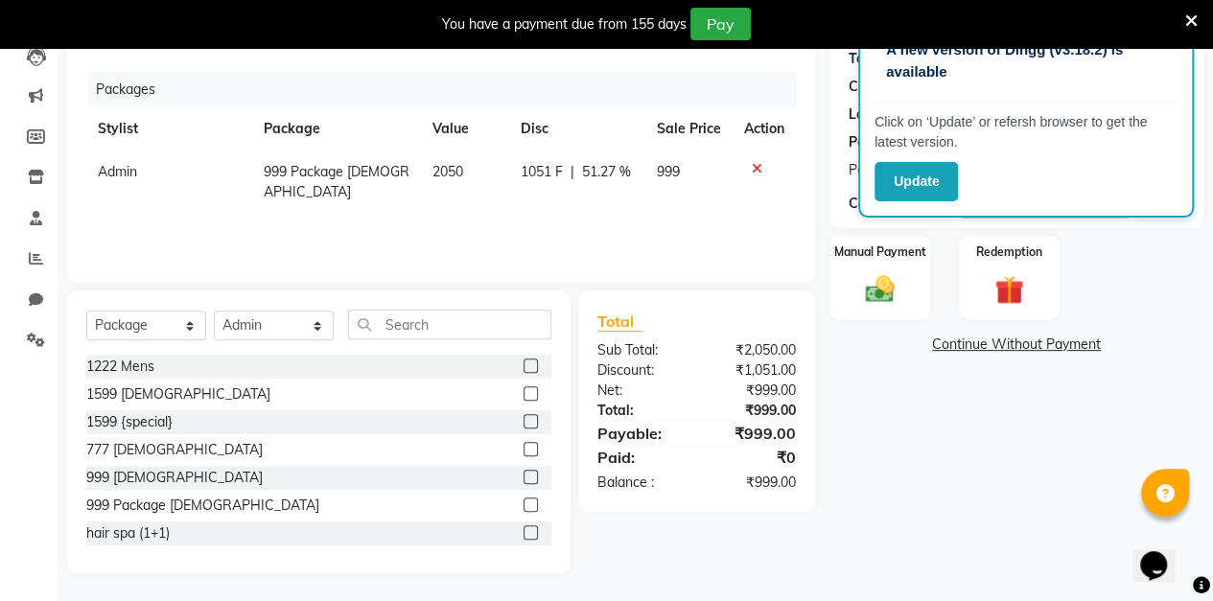
click at [878, 285] on img at bounding box center [879, 289] width 47 height 34
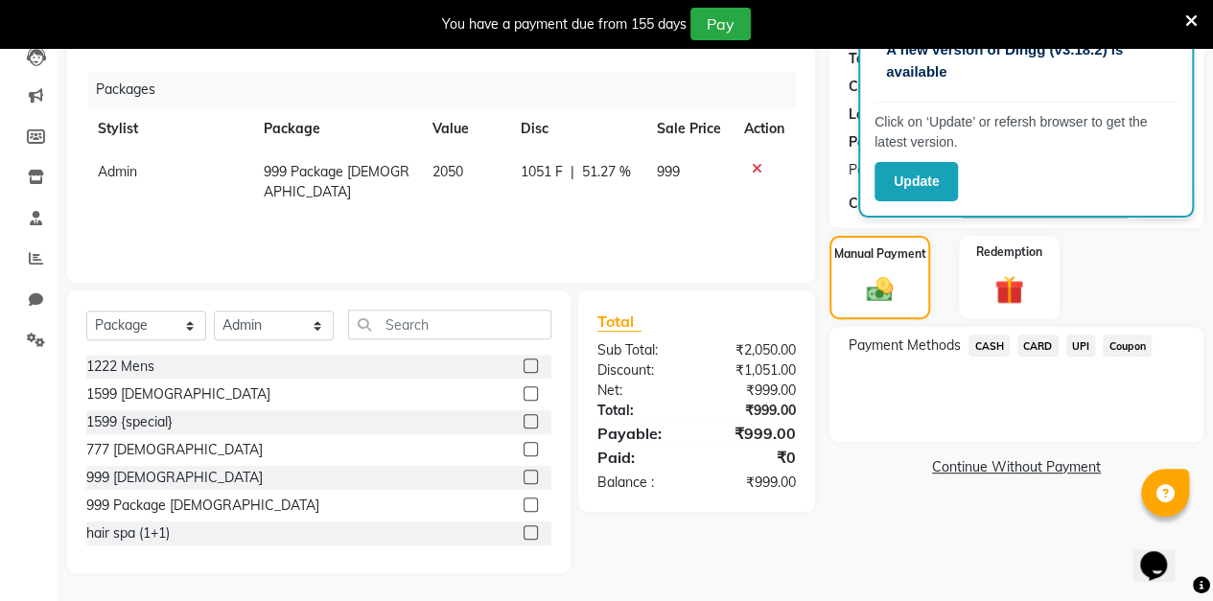
click at [1083, 346] on span "UPI" at bounding box center [1081, 346] width 30 height 22
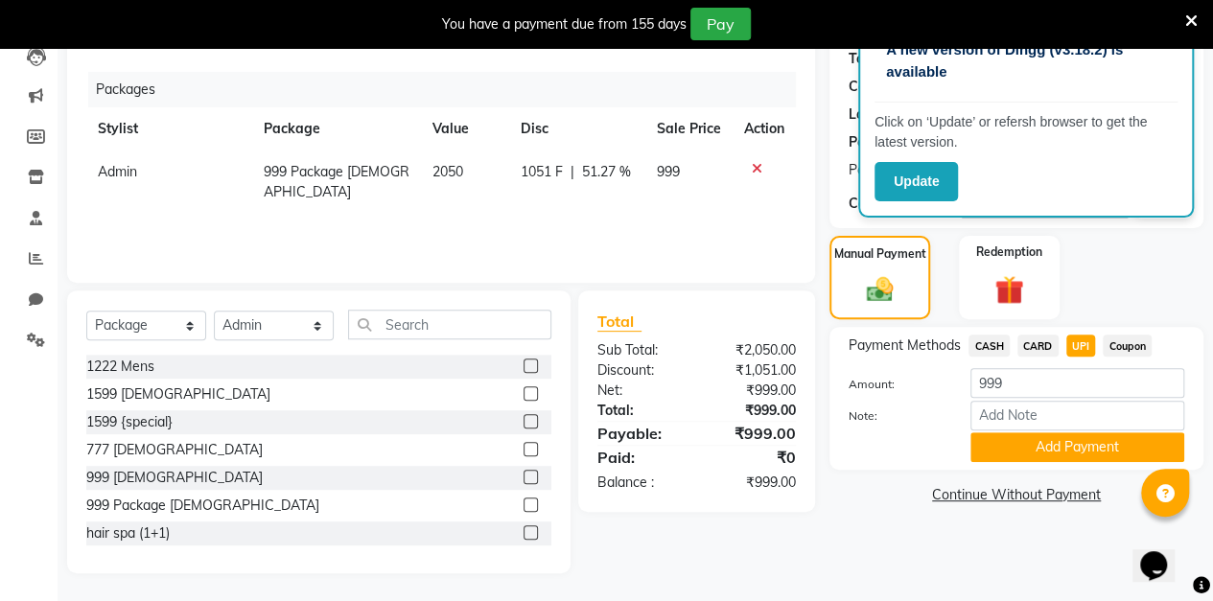
click at [1061, 445] on button "Add Payment" at bounding box center [1077, 447] width 214 height 30
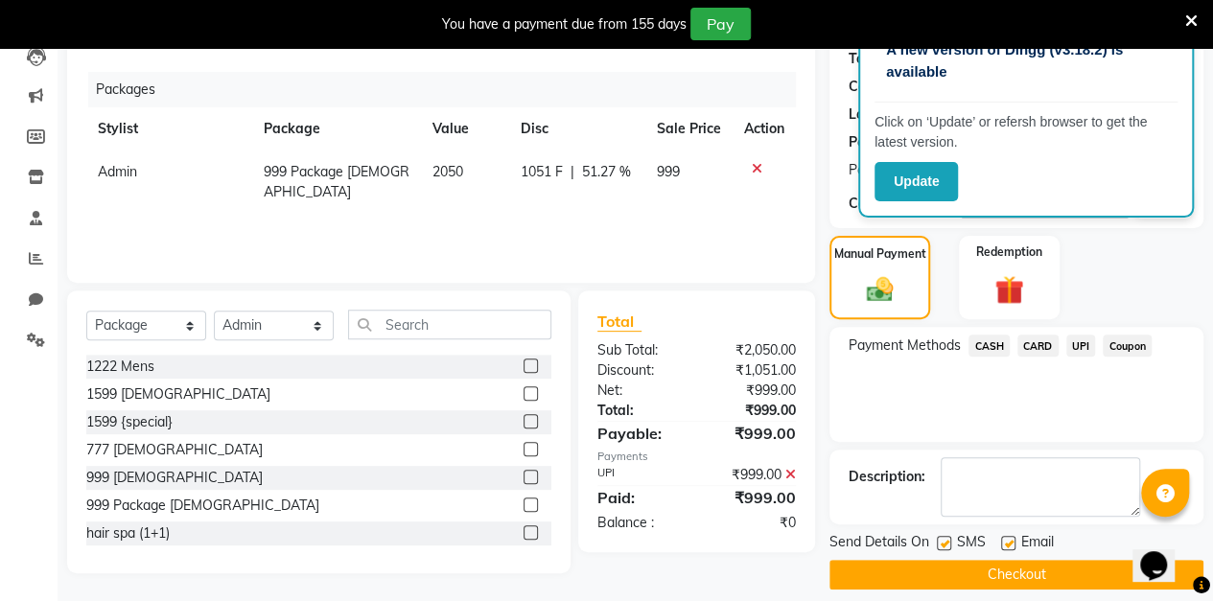
click at [967, 571] on button "Checkout" at bounding box center [1016, 575] width 374 height 30
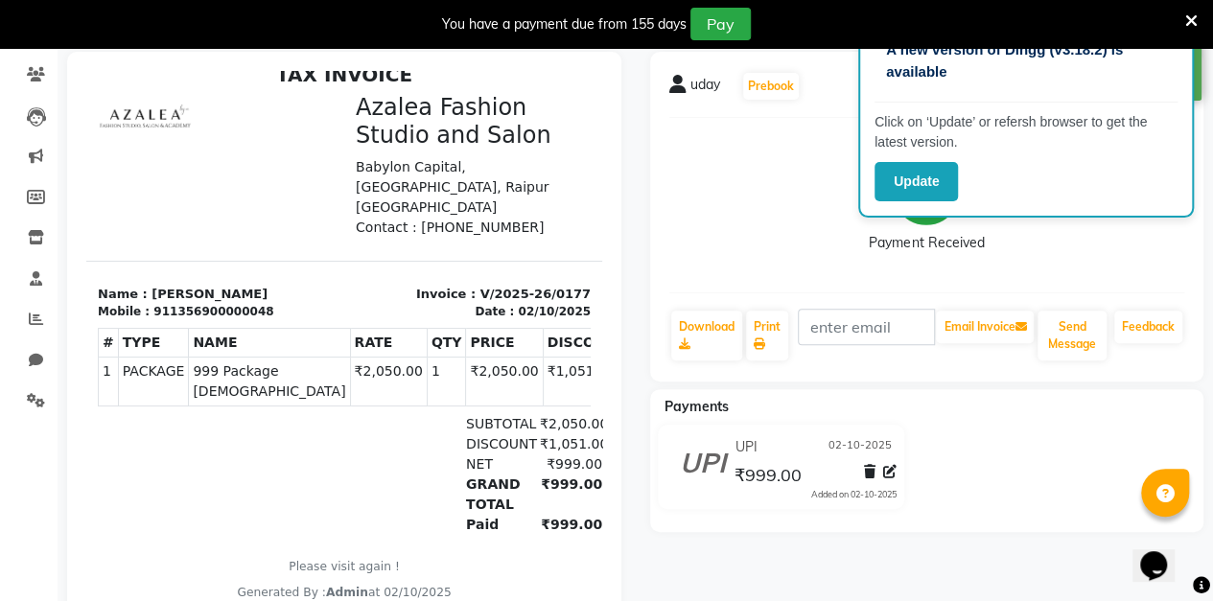
scroll to position [151, 0]
click at [868, 469] on icon at bounding box center [870, 472] width 12 height 13
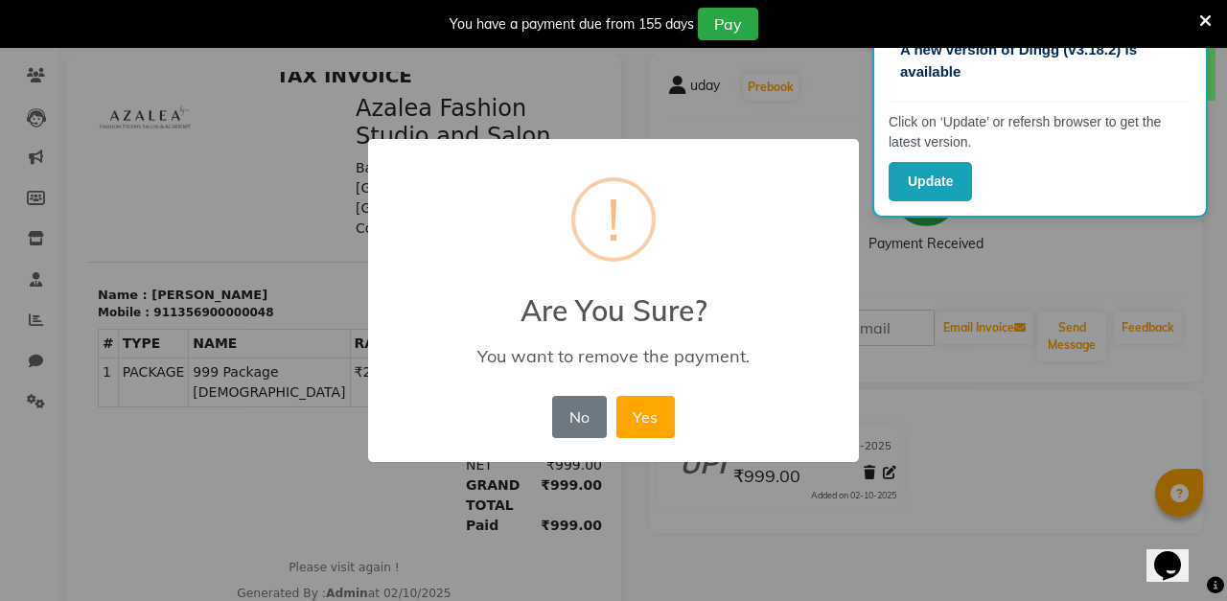
click at [660, 416] on button "Yes" at bounding box center [645, 417] width 58 height 42
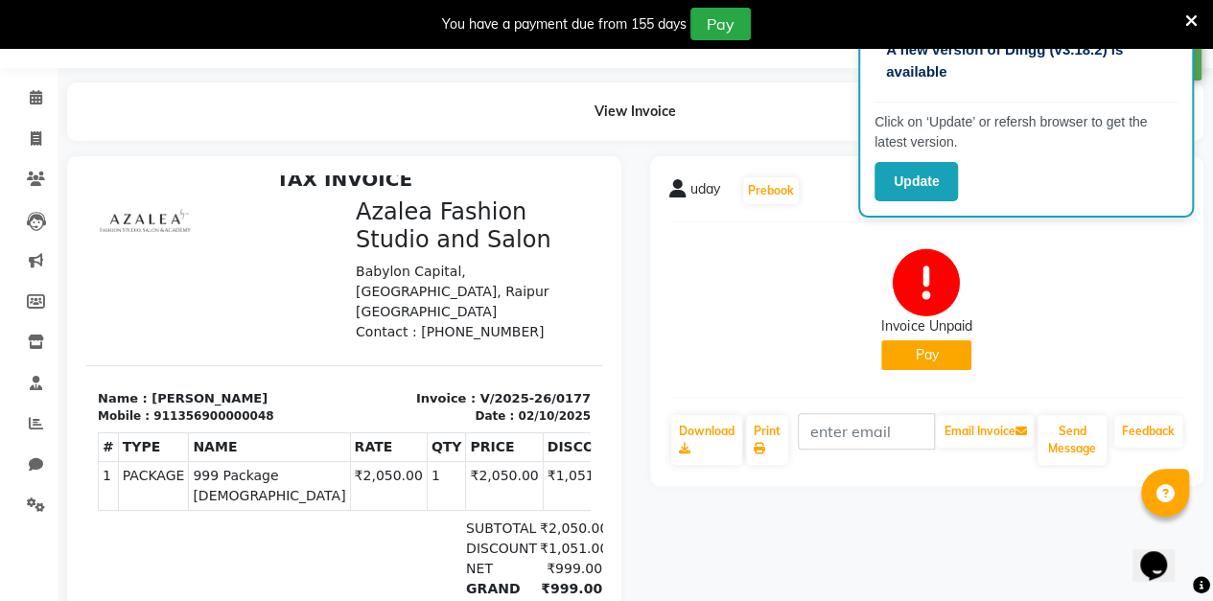
scroll to position [0, 0]
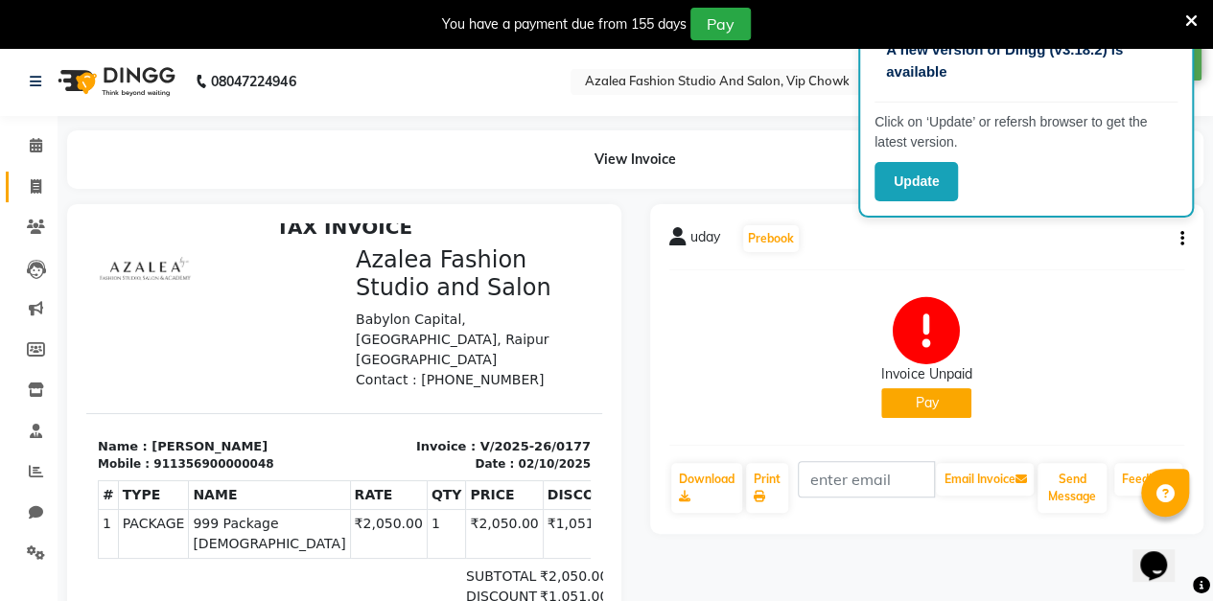
click at [35, 186] on icon at bounding box center [36, 186] width 11 height 14
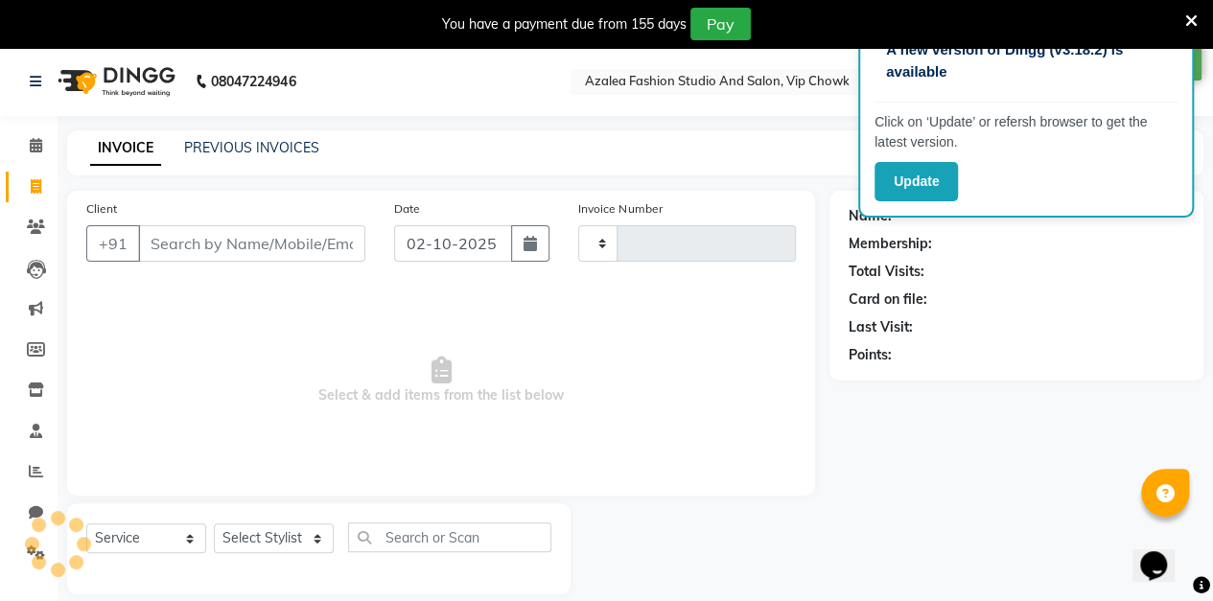
scroll to position [47, 0]
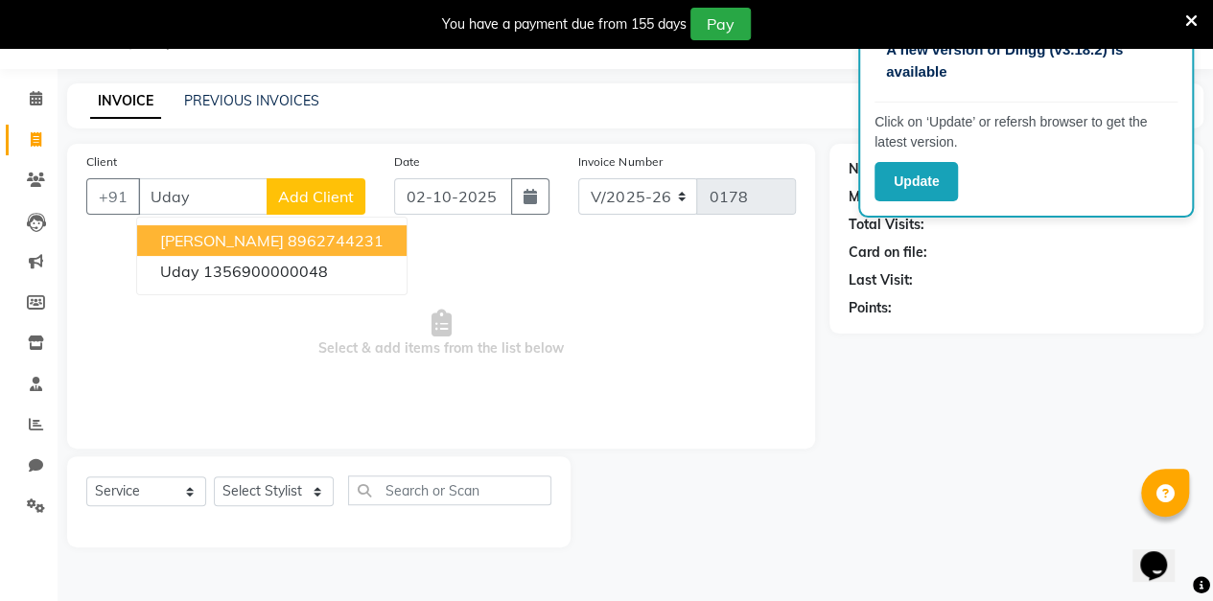
click at [291, 275] on ngb-highlight "1356900000048" at bounding box center [265, 271] width 125 height 19
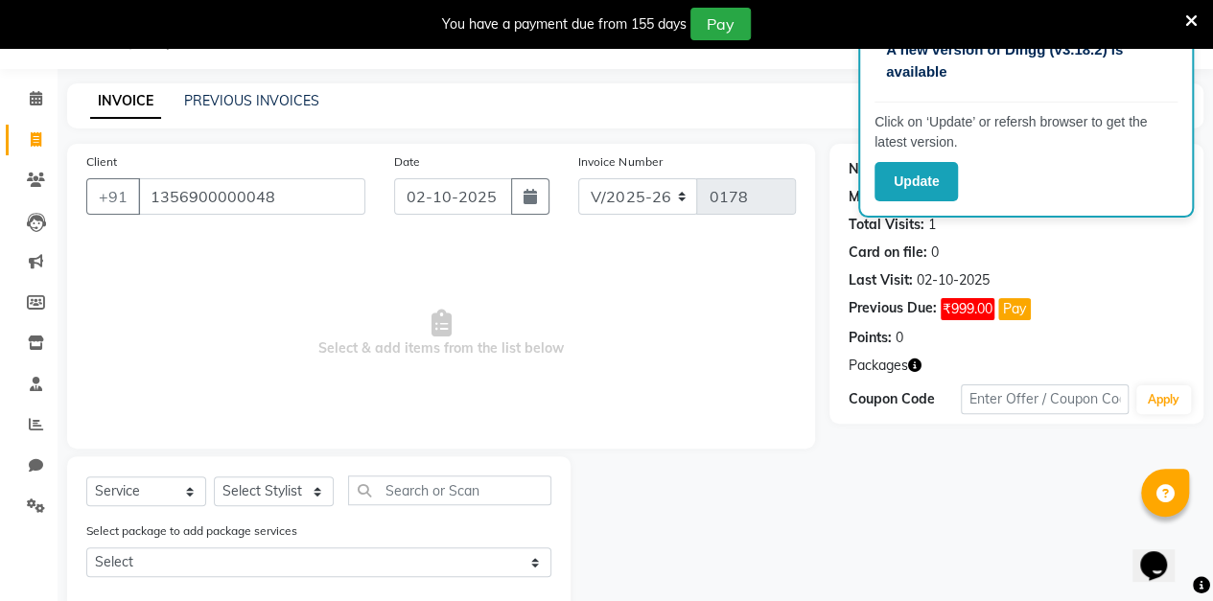
scroll to position [85, 0]
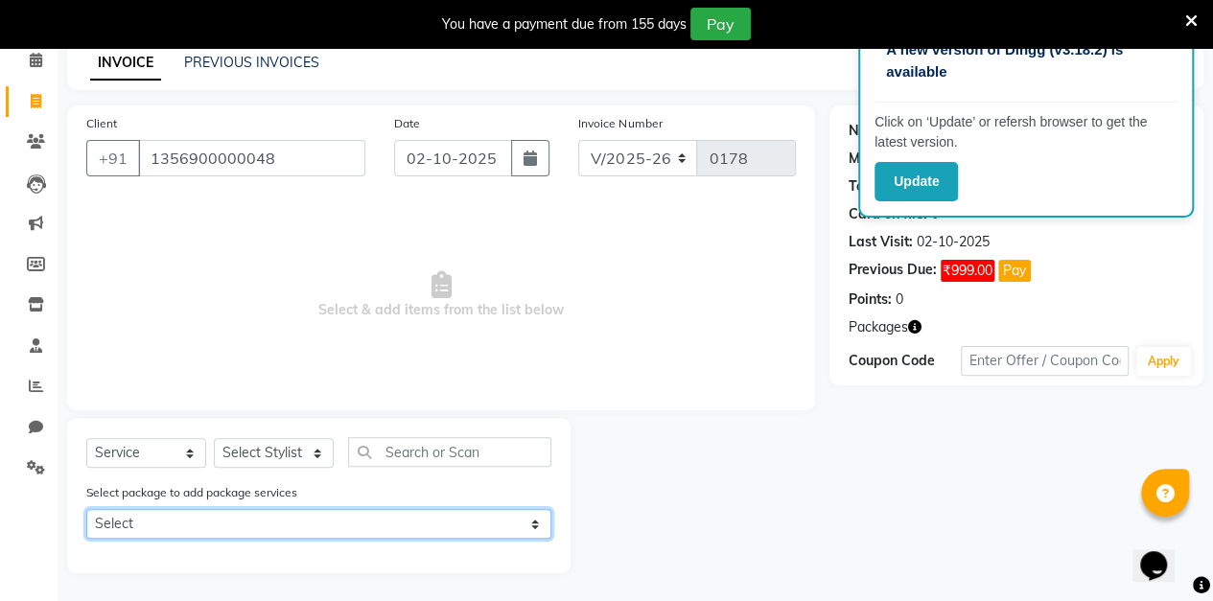
click at [286, 522] on select "Select 999 Package [DEMOGRAPHIC_DATA]" at bounding box center [318, 524] width 465 height 30
click at [280, 524] on select "Select 999 Package [DEMOGRAPHIC_DATA]" at bounding box center [318, 524] width 465 height 30
click at [86, 509] on select "Select 999 Package [DEMOGRAPHIC_DATA]" at bounding box center [318, 524] width 465 height 30
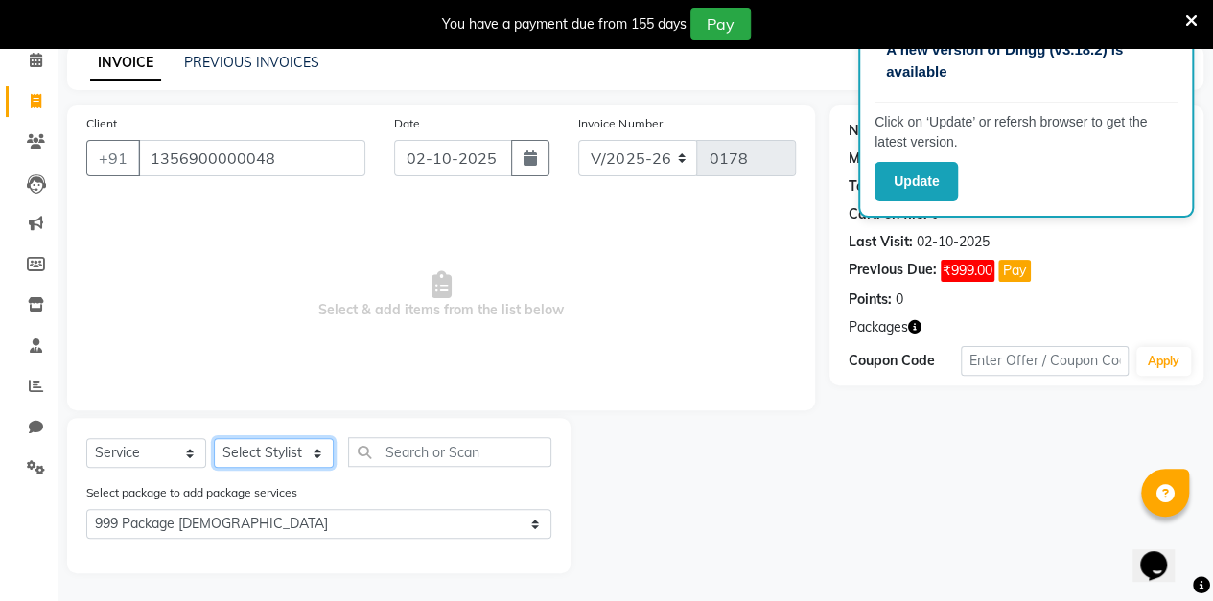
click at [273, 447] on select "Select Stylist aarti sen Admin [PERSON_NAME] anzal [PERSON_NAME][MEDICAL_DATA]:…" at bounding box center [274, 453] width 120 height 30
click at [214, 438] on select "Select Stylist aarti sen Admin [PERSON_NAME] anzal [PERSON_NAME][MEDICAL_DATA]:…" at bounding box center [274, 453] width 120 height 30
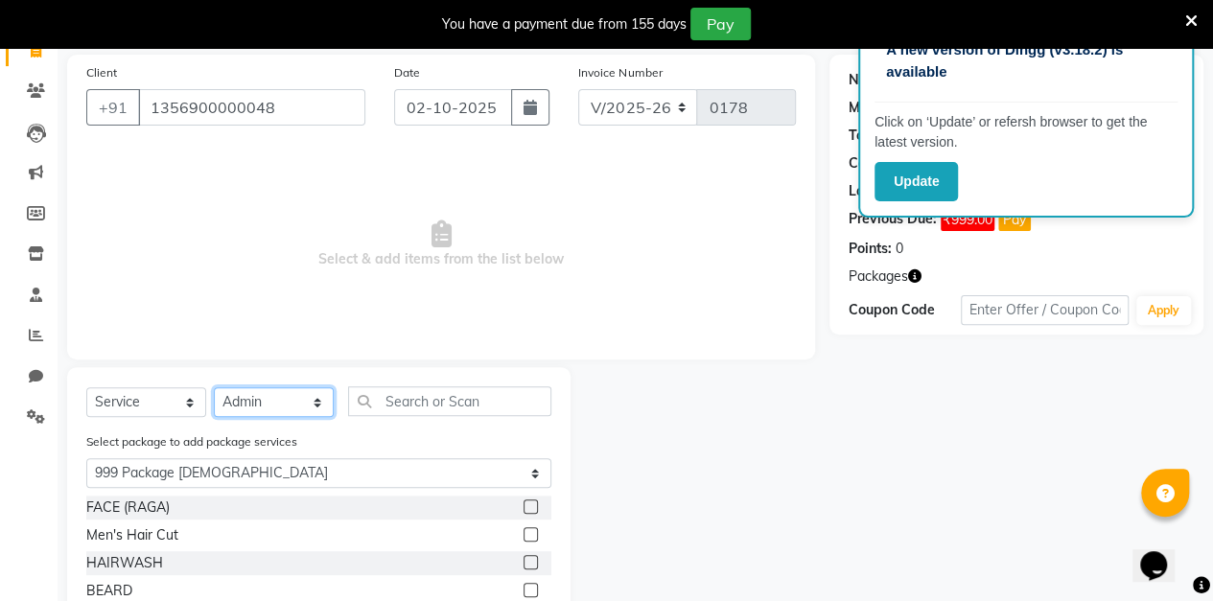
scroll to position [143, 0]
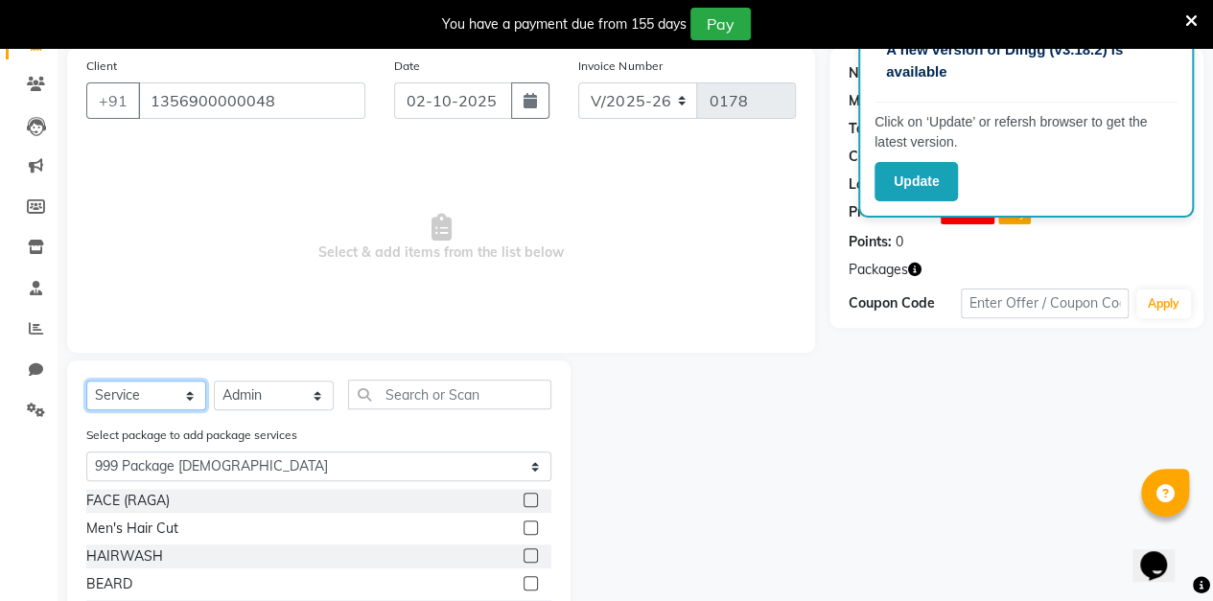
click at [155, 391] on select "Select Service Product Membership Package Voucher Prepaid Gift Card" at bounding box center [146, 396] width 120 height 30
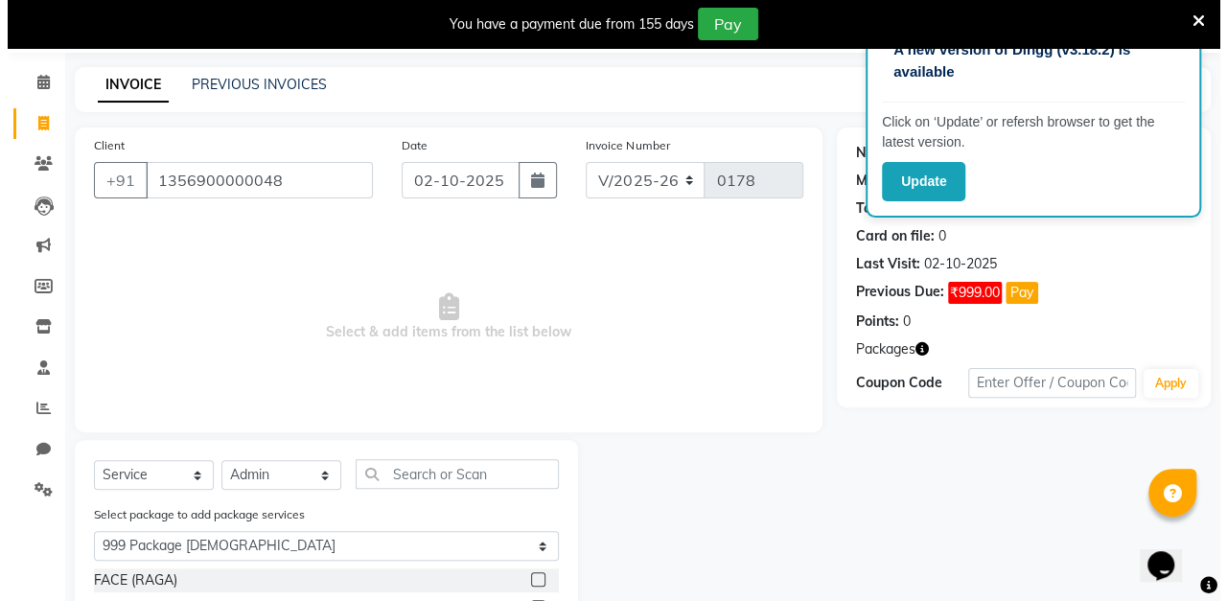
scroll to position [0, 0]
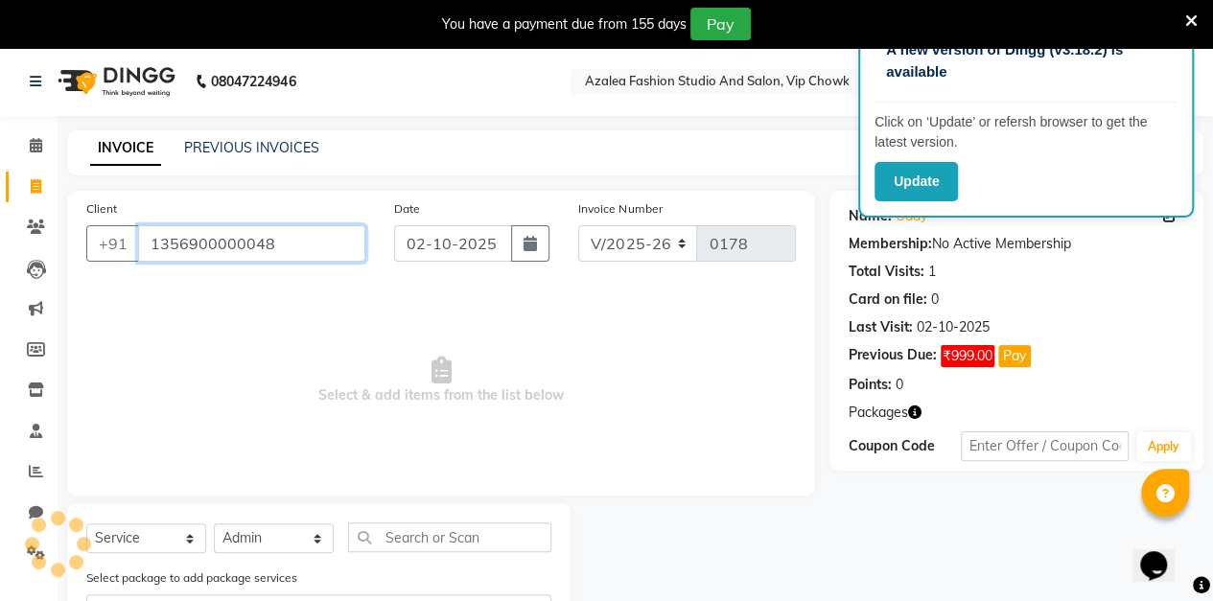
click at [272, 247] on input "1356900000048" at bounding box center [251, 243] width 227 height 36
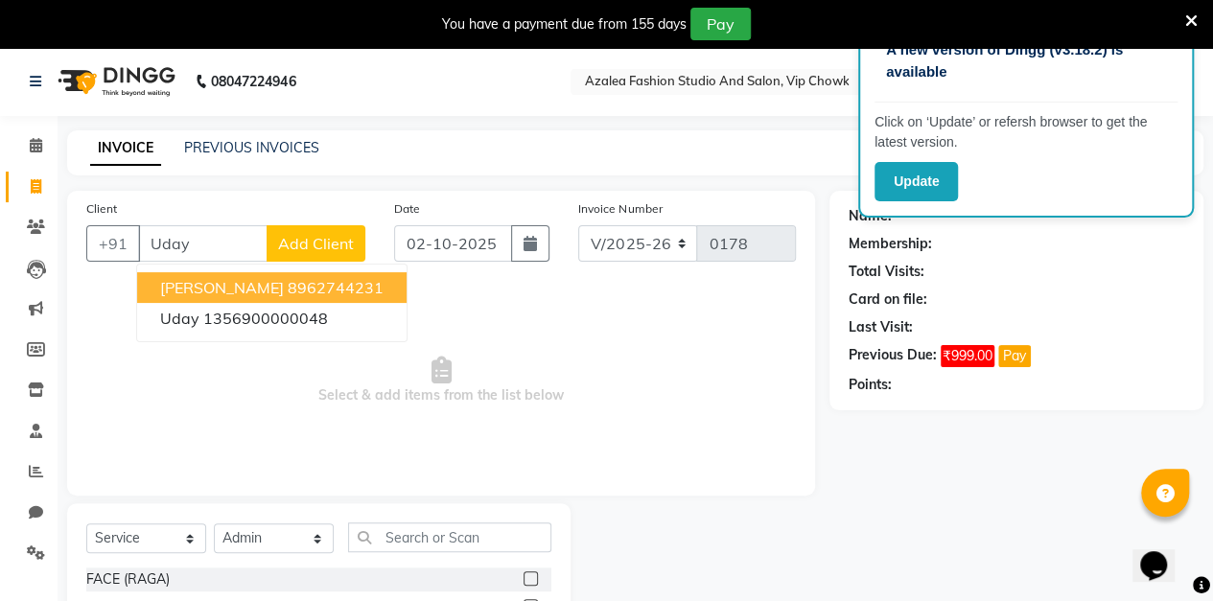
click at [314, 244] on span "Add Client" at bounding box center [316, 243] width 76 height 19
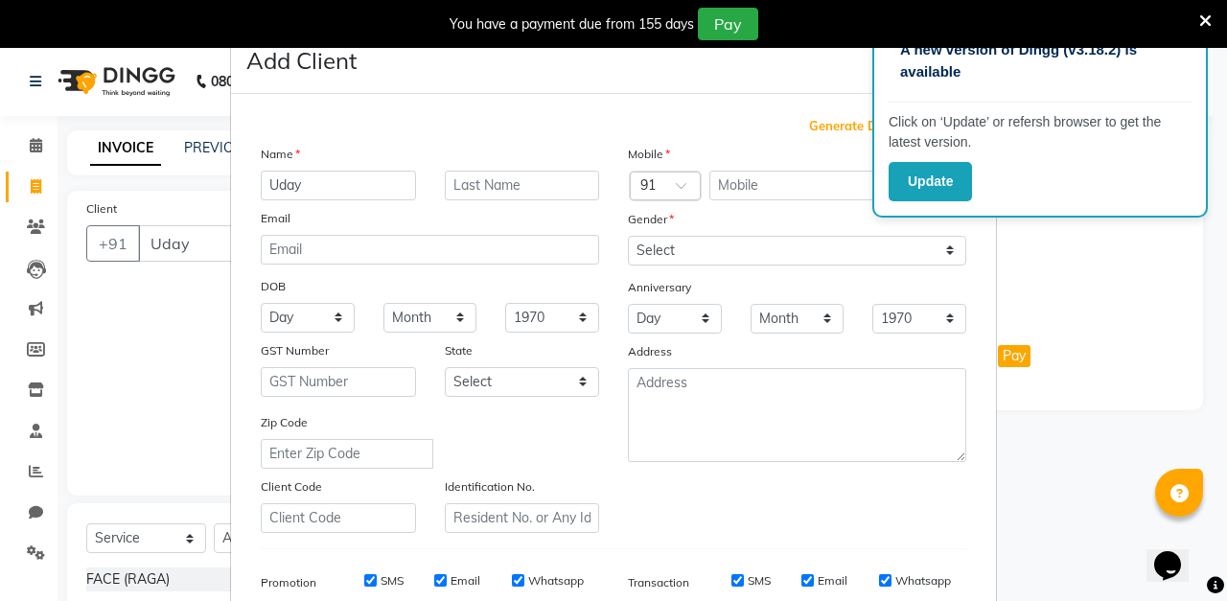
click at [846, 123] on span "Generate Dummy Number" at bounding box center [887, 126] width 157 height 19
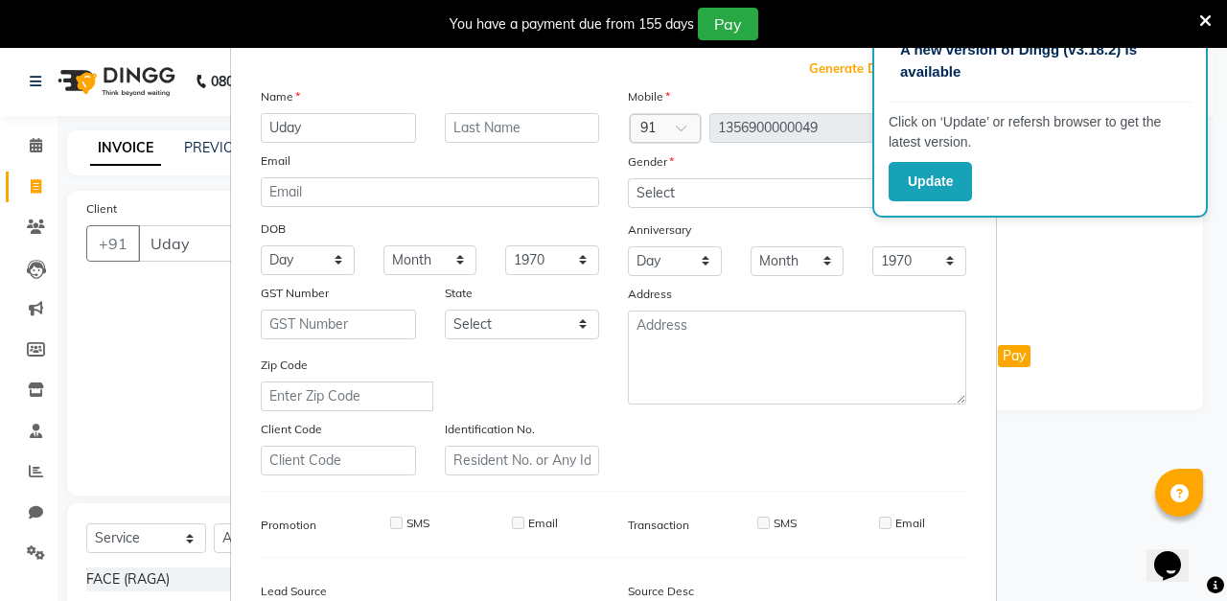
scroll to position [58, 0]
click at [805, 190] on select "Select [DEMOGRAPHIC_DATA] [DEMOGRAPHIC_DATA] Other Prefer Not To Say" at bounding box center [797, 193] width 338 height 30
click at [628, 178] on select "Select [DEMOGRAPHIC_DATA] [DEMOGRAPHIC_DATA] Other Prefer Not To Say" at bounding box center [797, 193] width 338 height 30
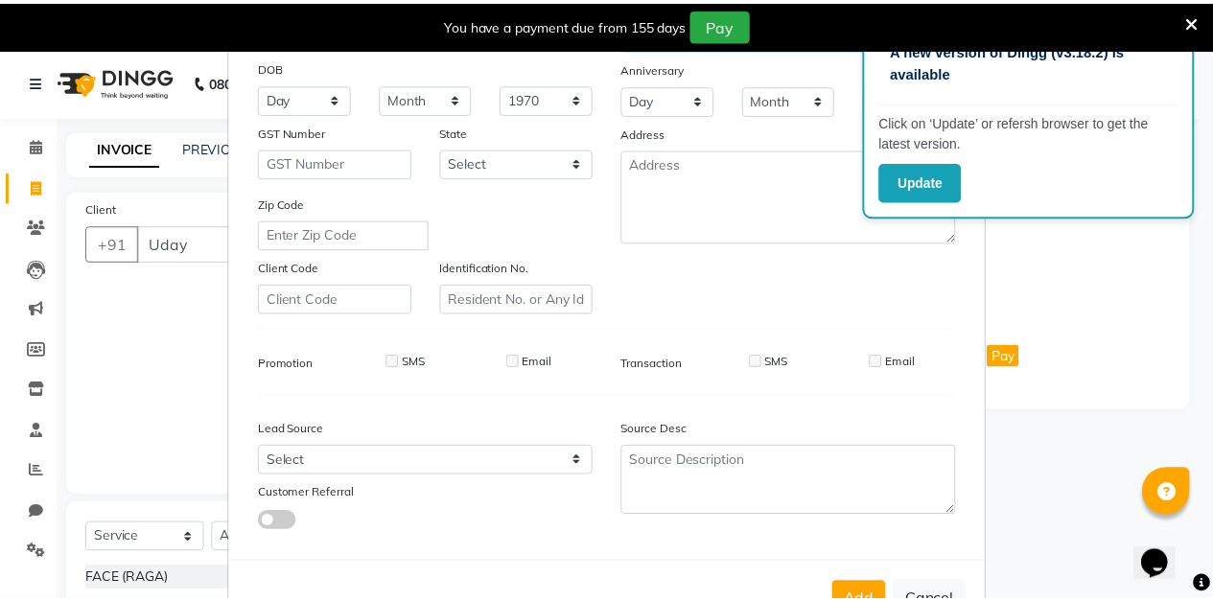
scroll to position [280, 0]
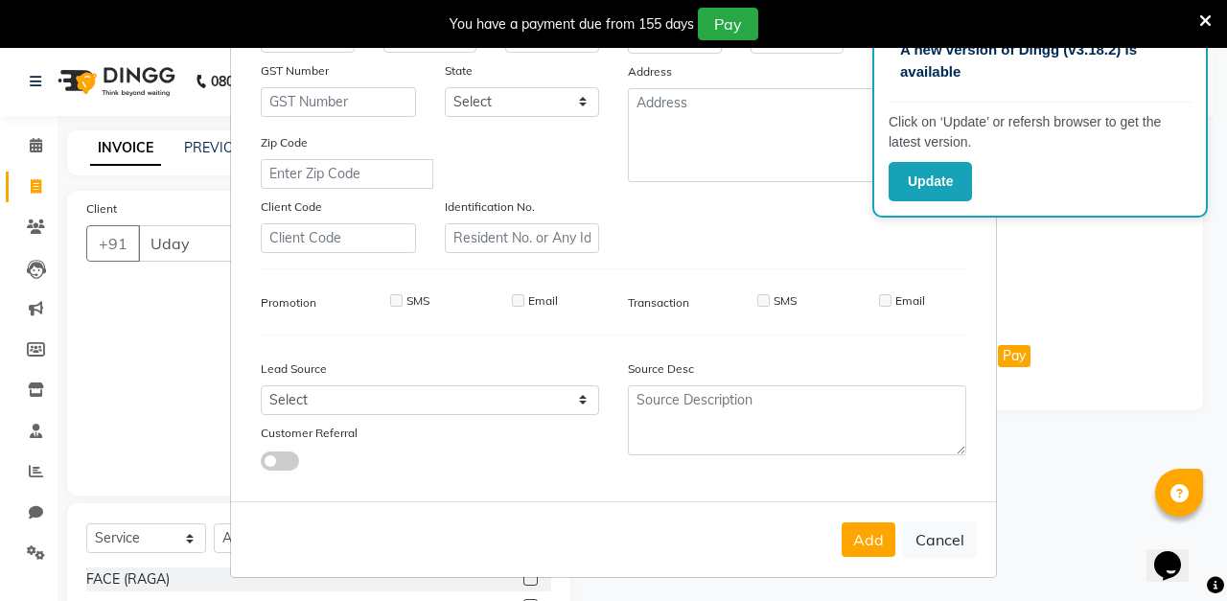
click at [867, 539] on button "Add" at bounding box center [869, 539] width 54 height 35
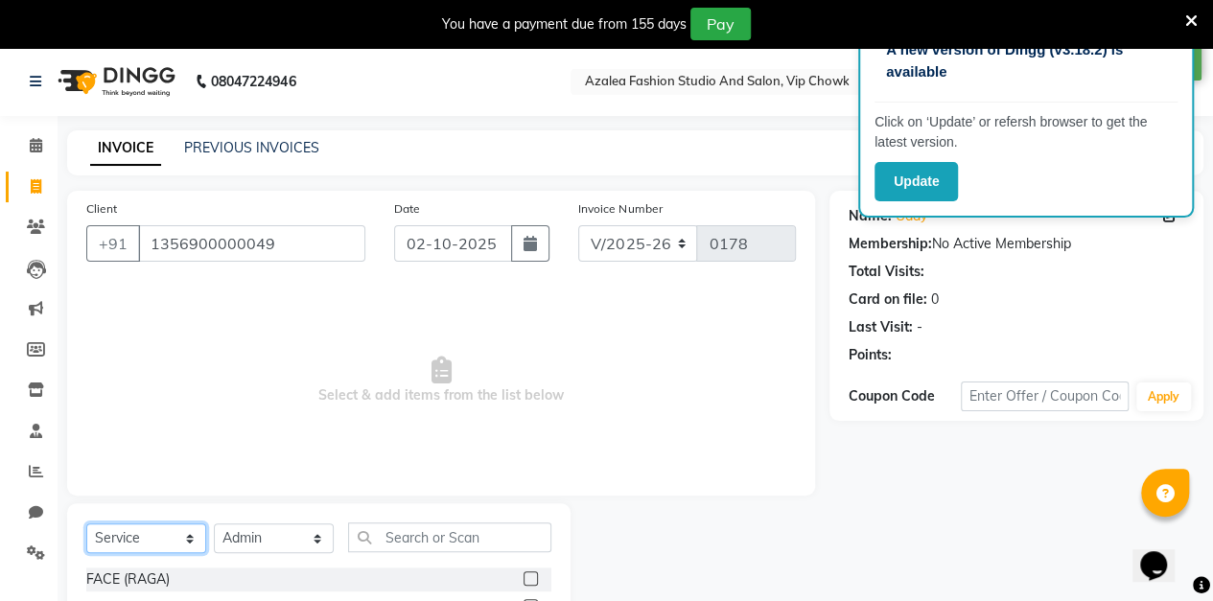
click at [194, 542] on select "Select Service Product Membership Package Voucher Prepaid Gift Card" at bounding box center [146, 538] width 120 height 30
click at [86, 523] on select "Select Service Product Membership Package Voucher Prepaid Gift Card" at bounding box center [146, 538] width 120 height 30
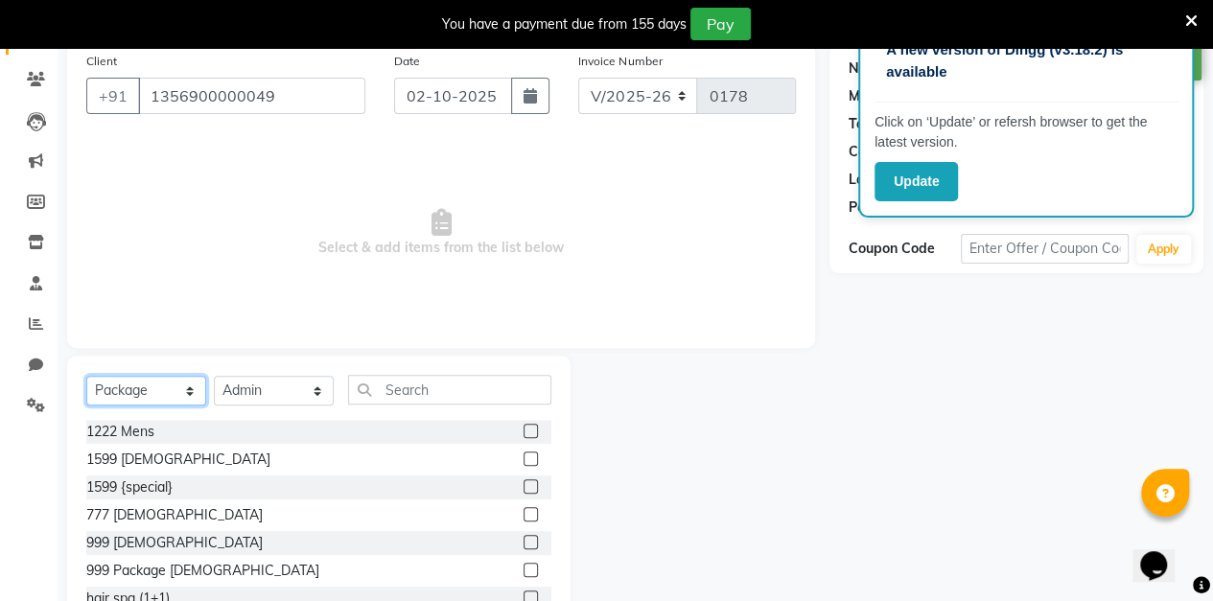
scroll to position [213, 0]
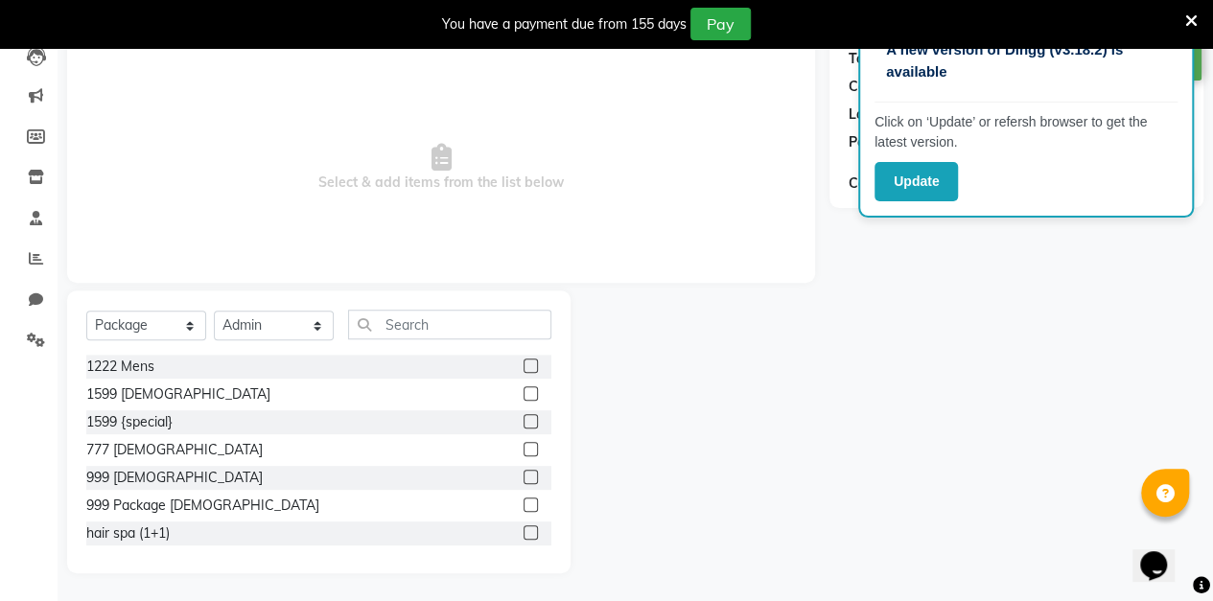
click at [523, 503] on label at bounding box center [530, 505] width 14 height 14
click at [523, 503] on input "checkbox" at bounding box center [529, 505] width 12 height 12
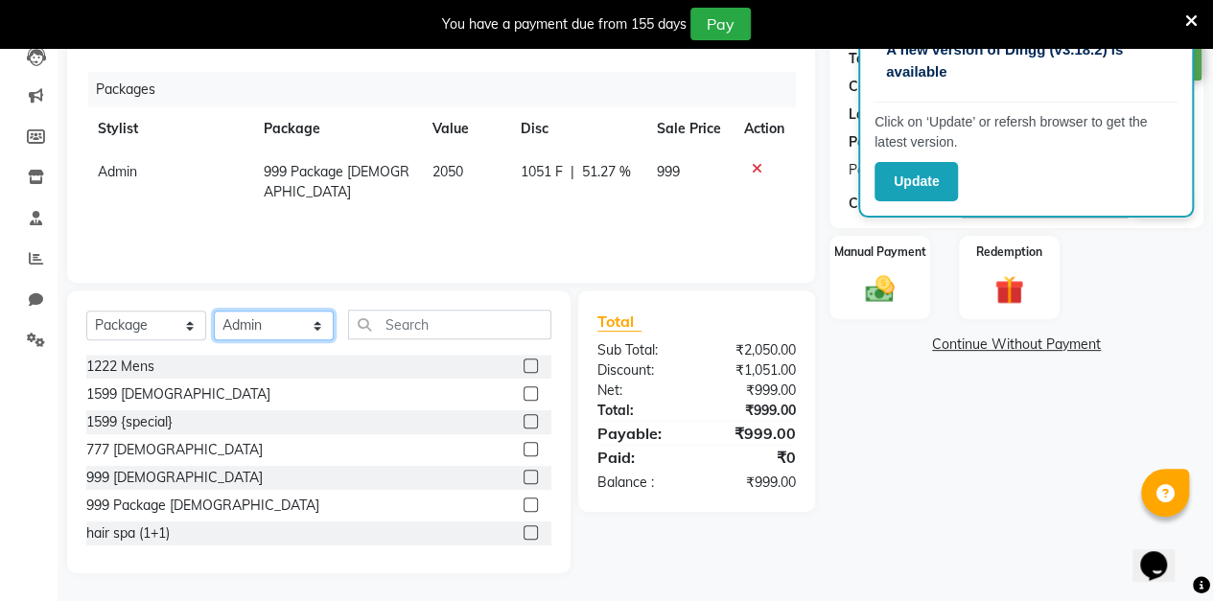
click at [272, 331] on select "Select Stylist aarti sen Admin [PERSON_NAME] anzal [PERSON_NAME][MEDICAL_DATA]:…" at bounding box center [274, 326] width 120 height 30
click at [876, 529] on div "Name: Uday Membership: No Active Membership Total Visits: Card on file: 0 Last …" at bounding box center [1023, 275] width 388 height 595
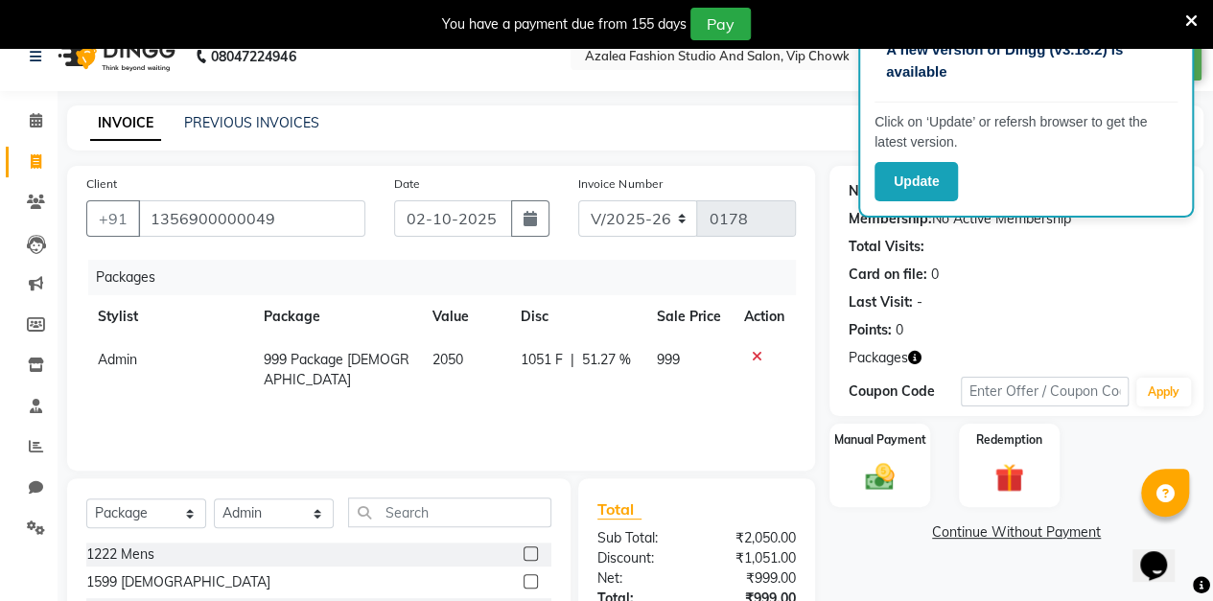
scroll to position [0, 0]
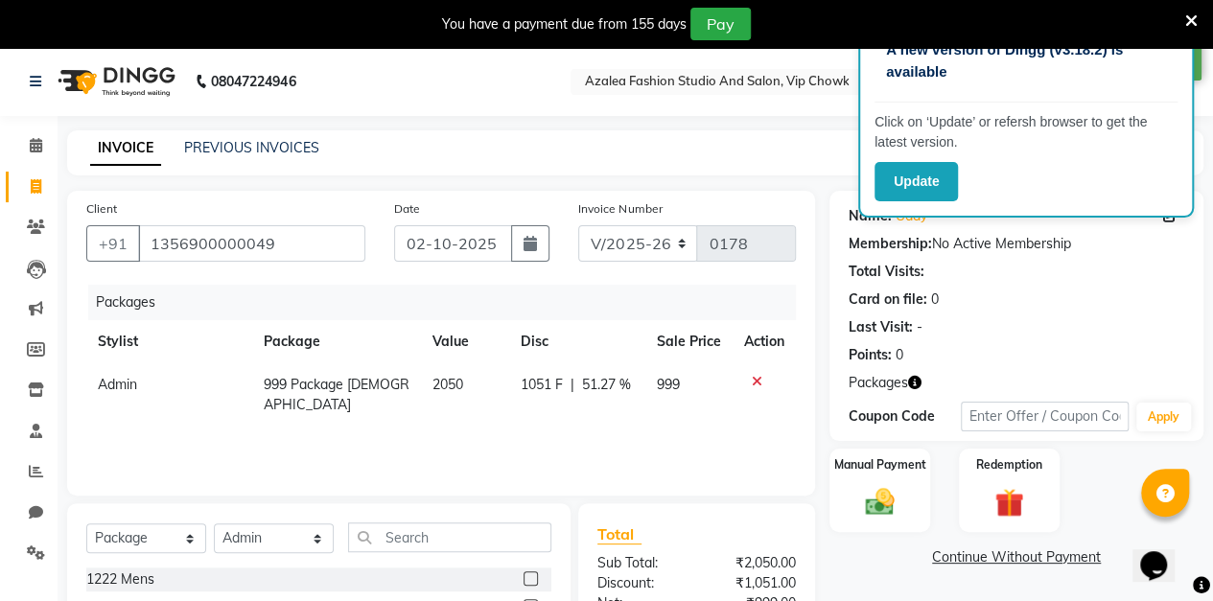
click at [545, 230] on button "button" at bounding box center [530, 243] width 38 height 36
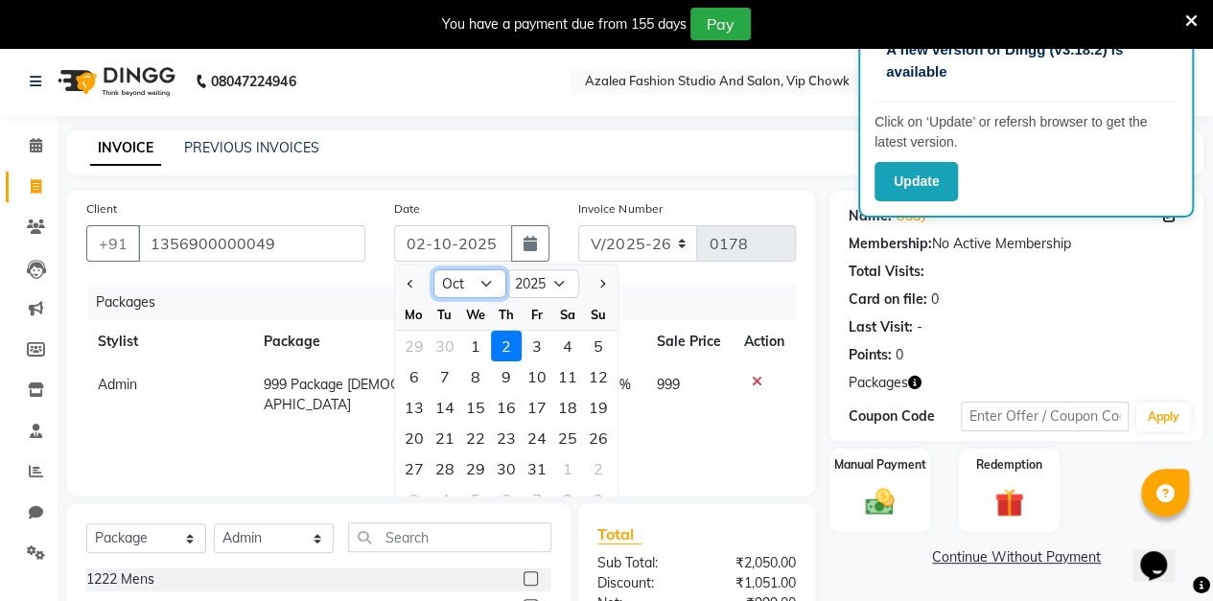
click at [462, 272] on select "Jan Feb Mar Apr May Jun [DATE] Aug Sep Oct Nov Dec" at bounding box center [469, 283] width 73 height 29
click at [433, 269] on select "Jan Feb Mar Apr May Jun [DATE] Aug Sep Oct Nov Dec" at bounding box center [469, 283] width 73 height 29
click at [504, 368] on div "11" at bounding box center [506, 376] width 31 height 31
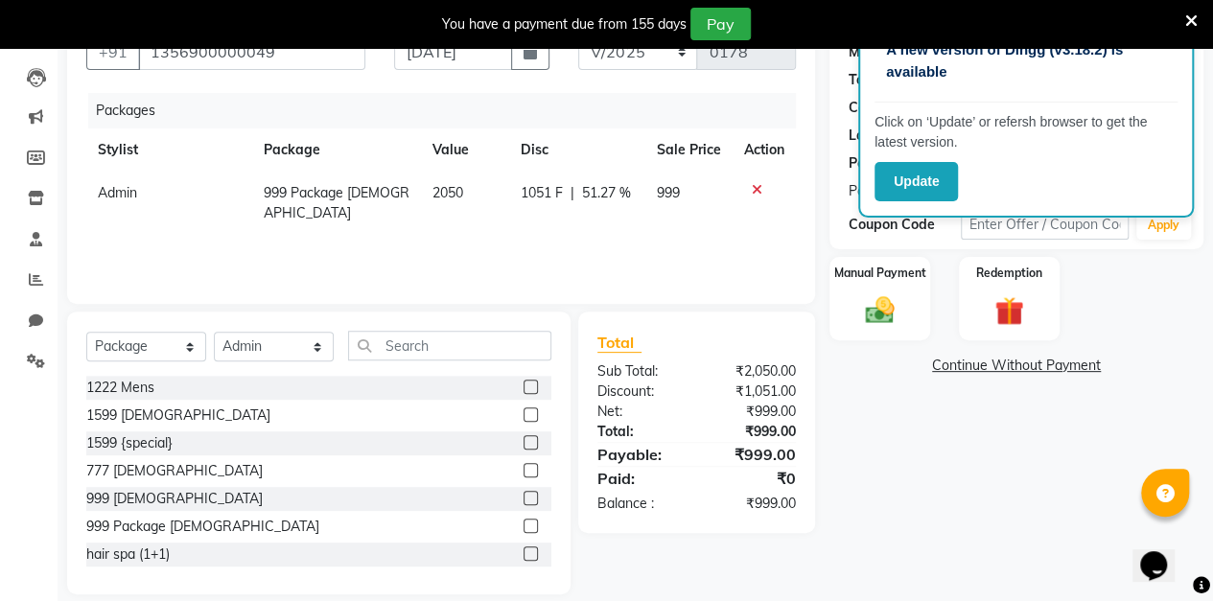
scroll to position [213, 0]
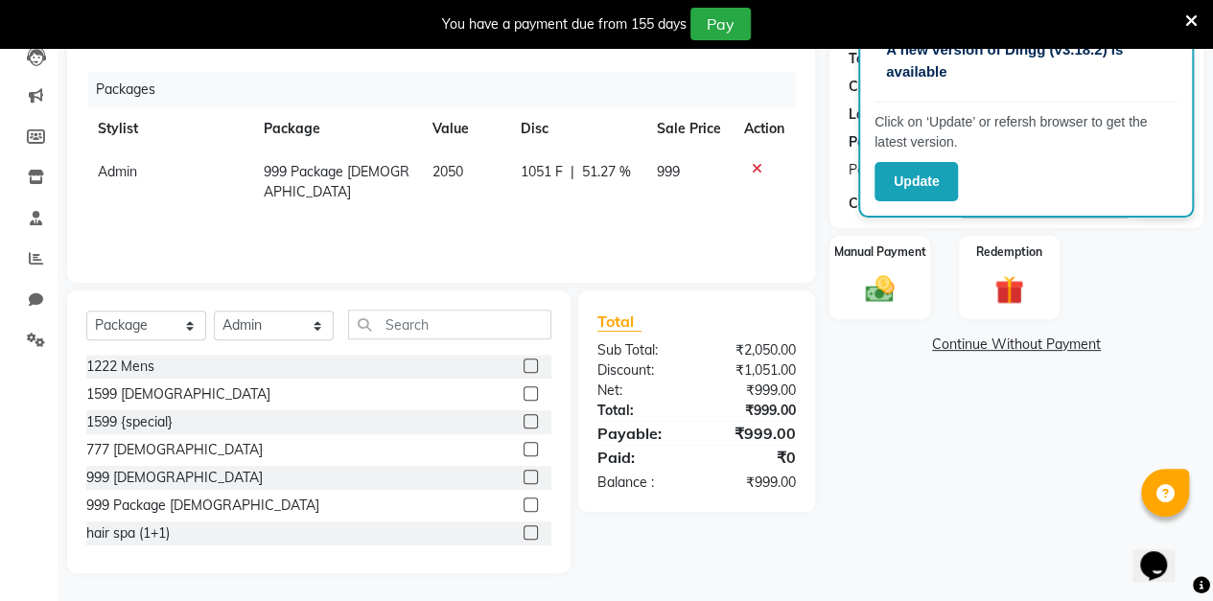
click at [877, 286] on img at bounding box center [879, 289] width 47 height 34
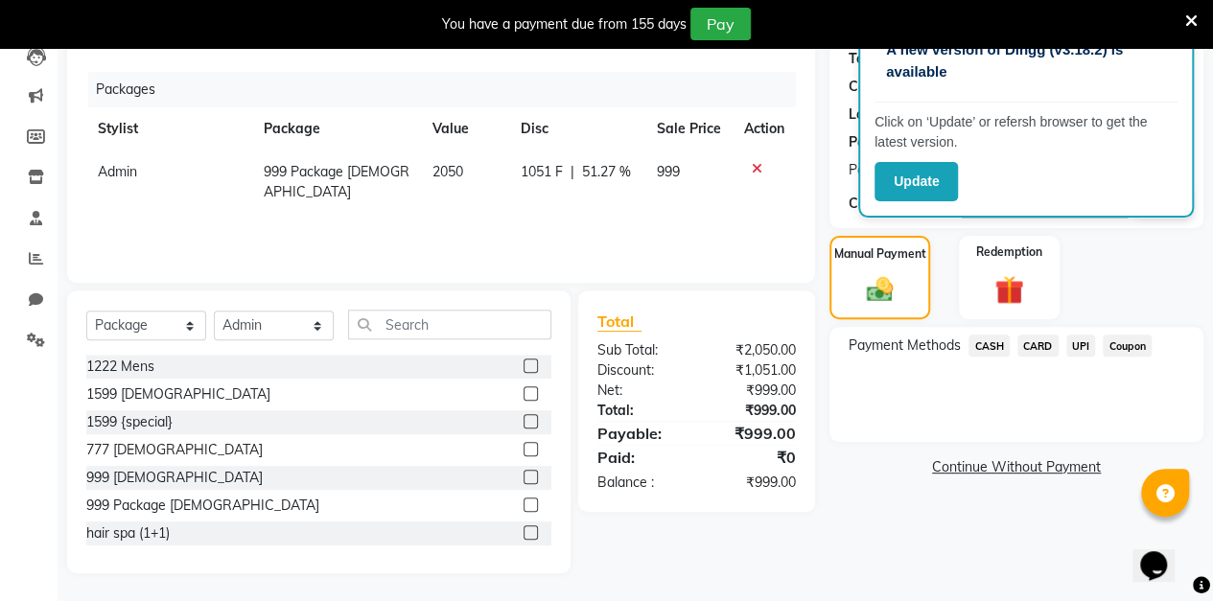
click at [1086, 346] on span "UPI" at bounding box center [1081, 346] width 30 height 22
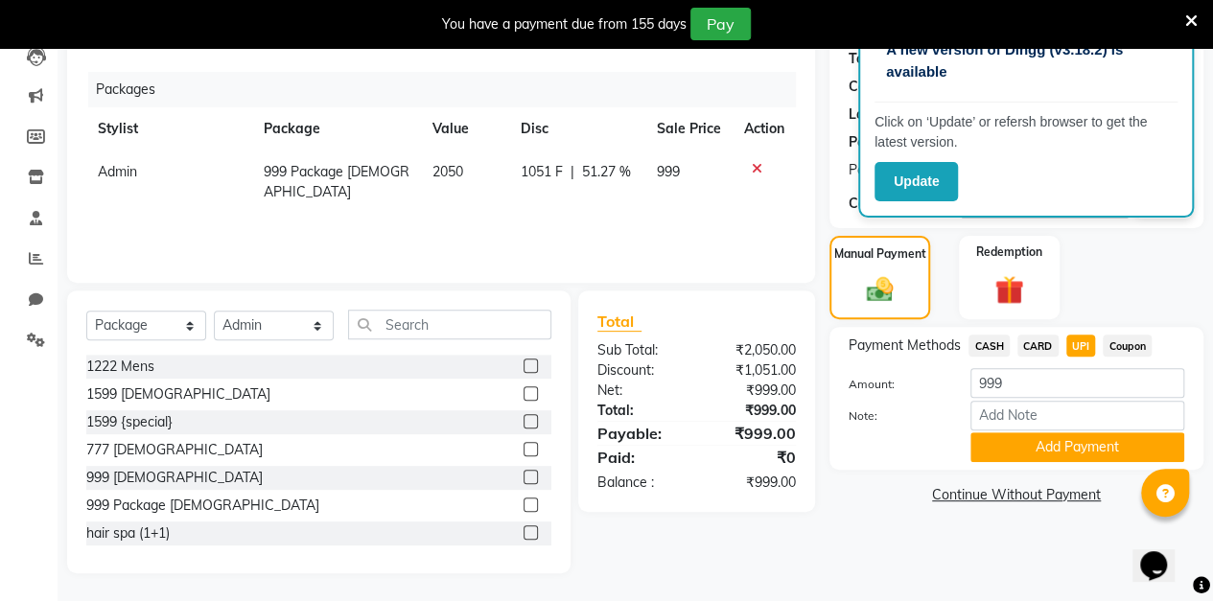
click at [1050, 441] on button "Add Payment" at bounding box center [1077, 447] width 214 height 30
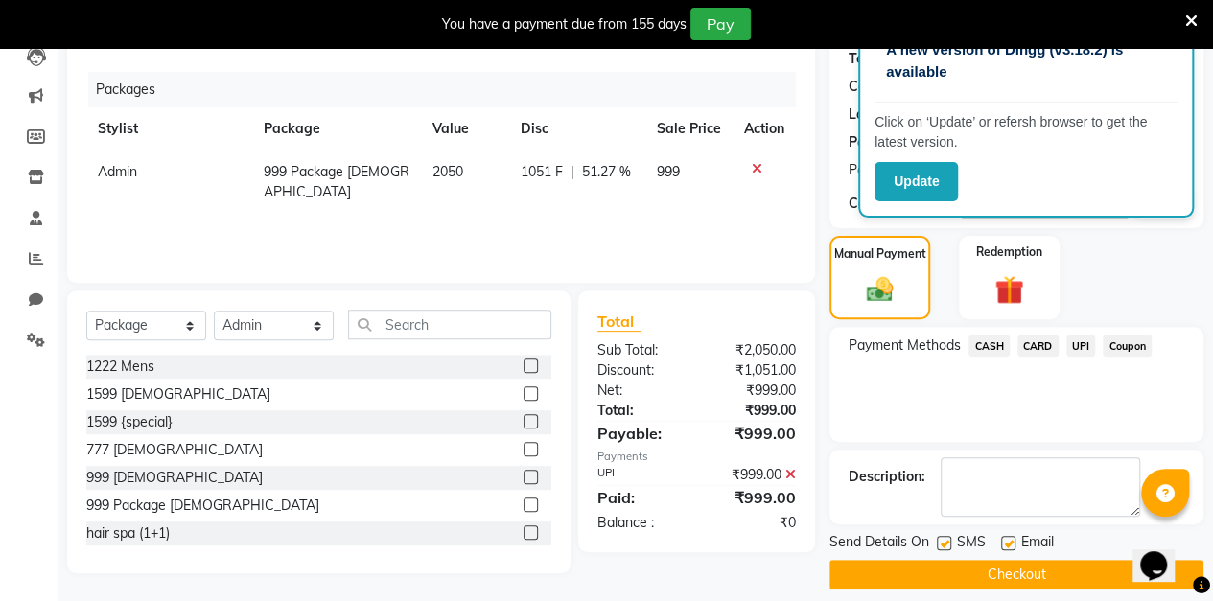
click at [917, 571] on button "Checkout" at bounding box center [1016, 575] width 374 height 30
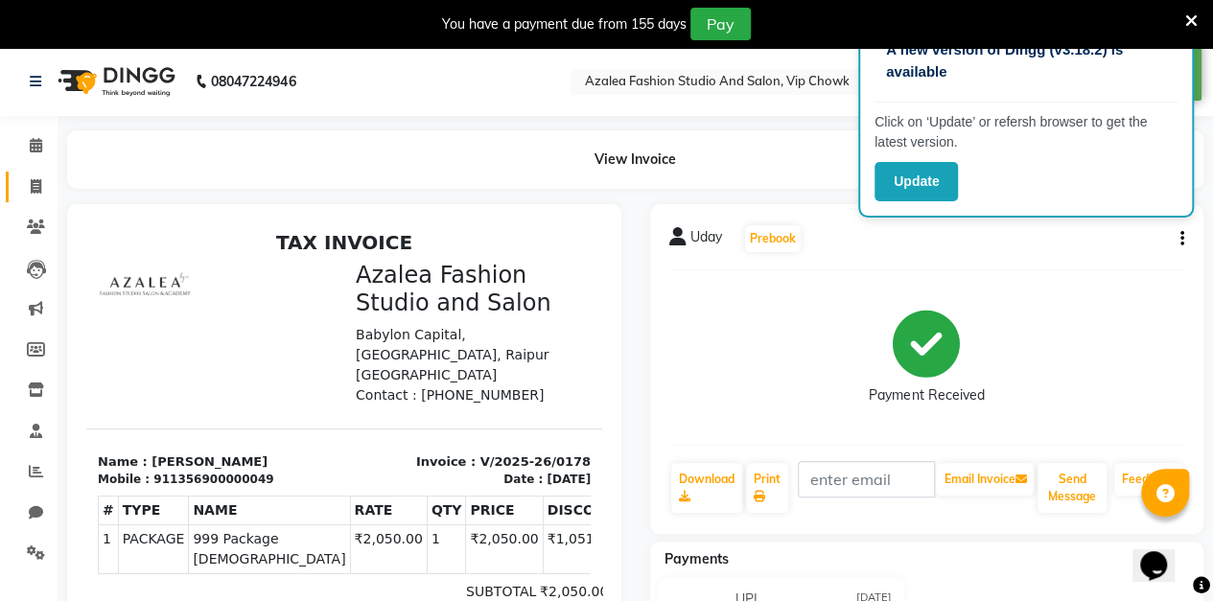
click at [40, 183] on icon at bounding box center [36, 186] width 11 height 14
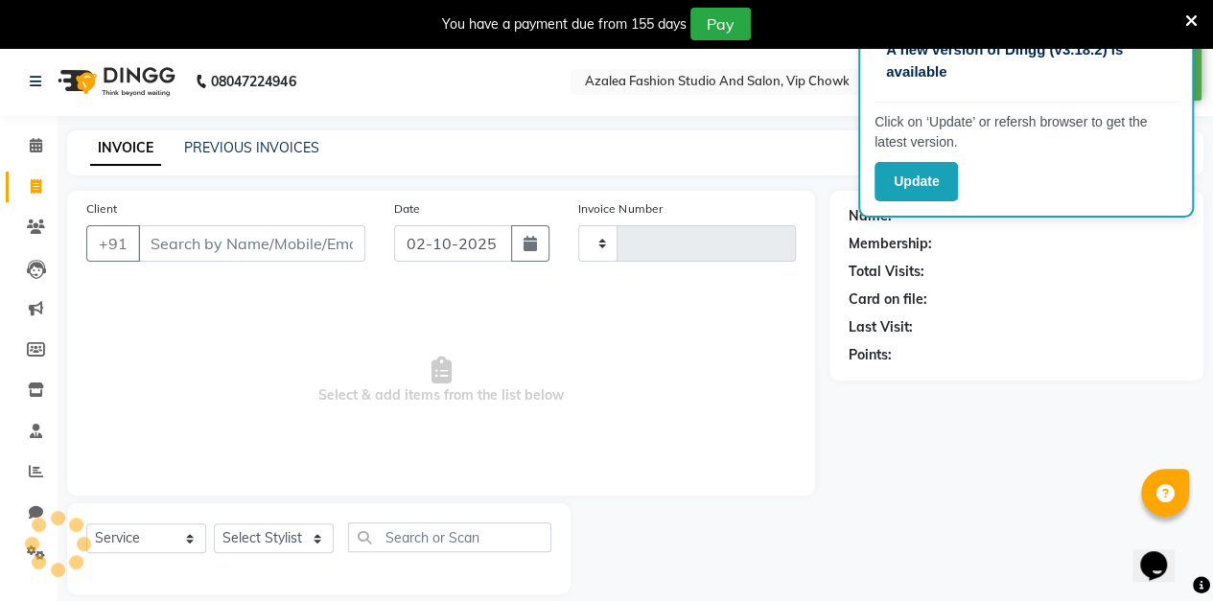
scroll to position [47, 0]
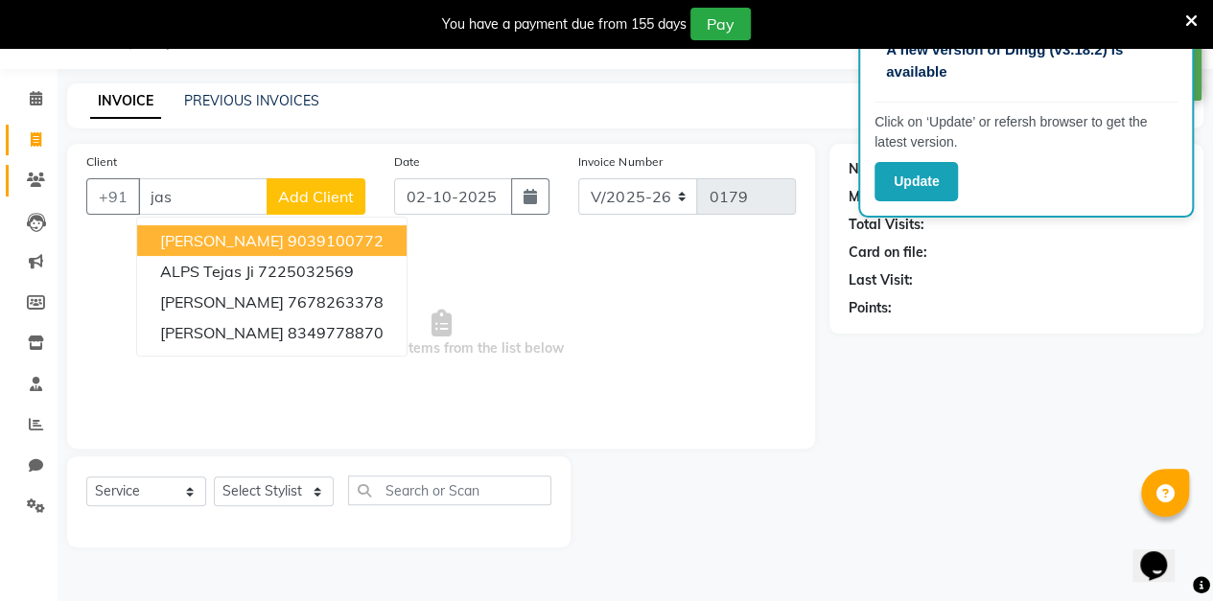
click at [39, 182] on icon at bounding box center [36, 180] width 18 height 14
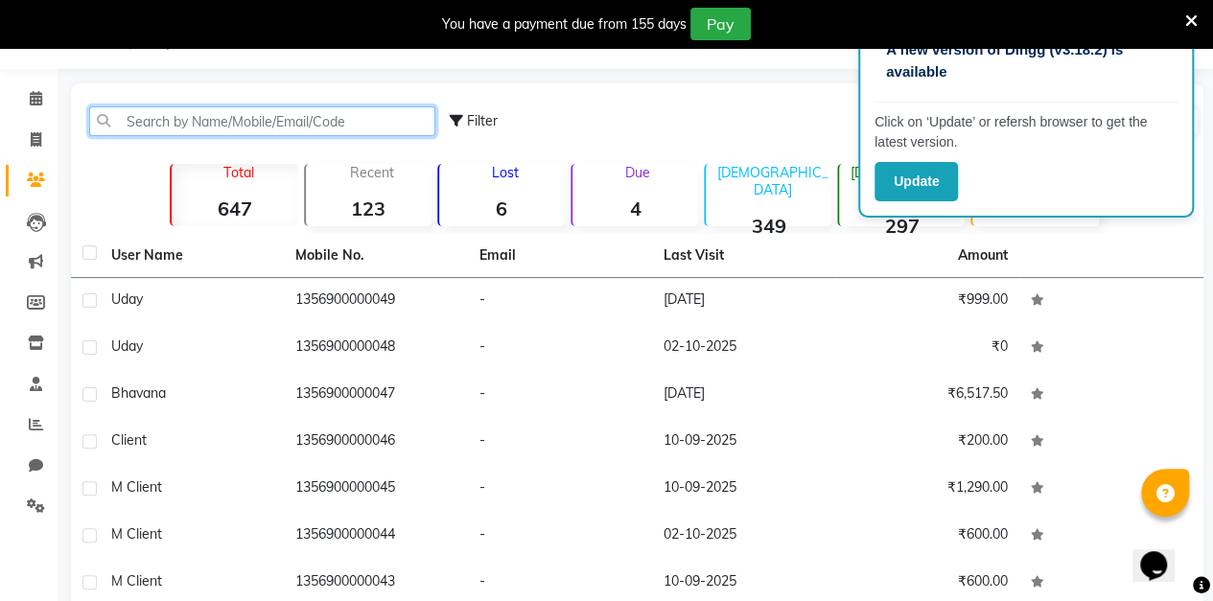
click at [188, 118] on input "text" at bounding box center [262, 121] width 346 height 30
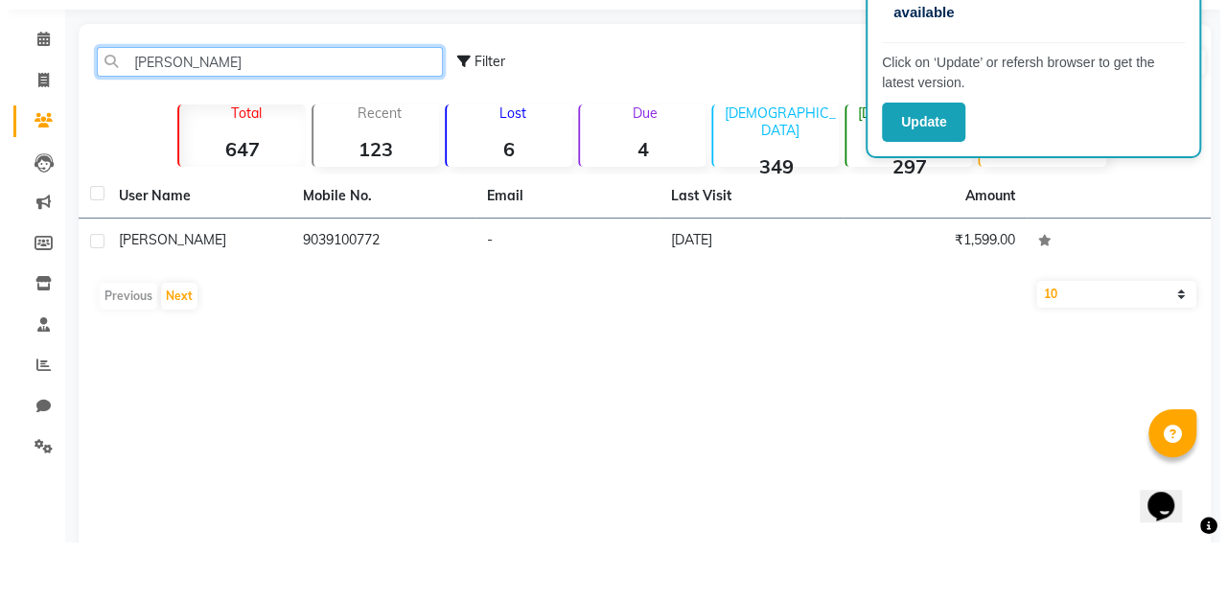
scroll to position [47, 0]
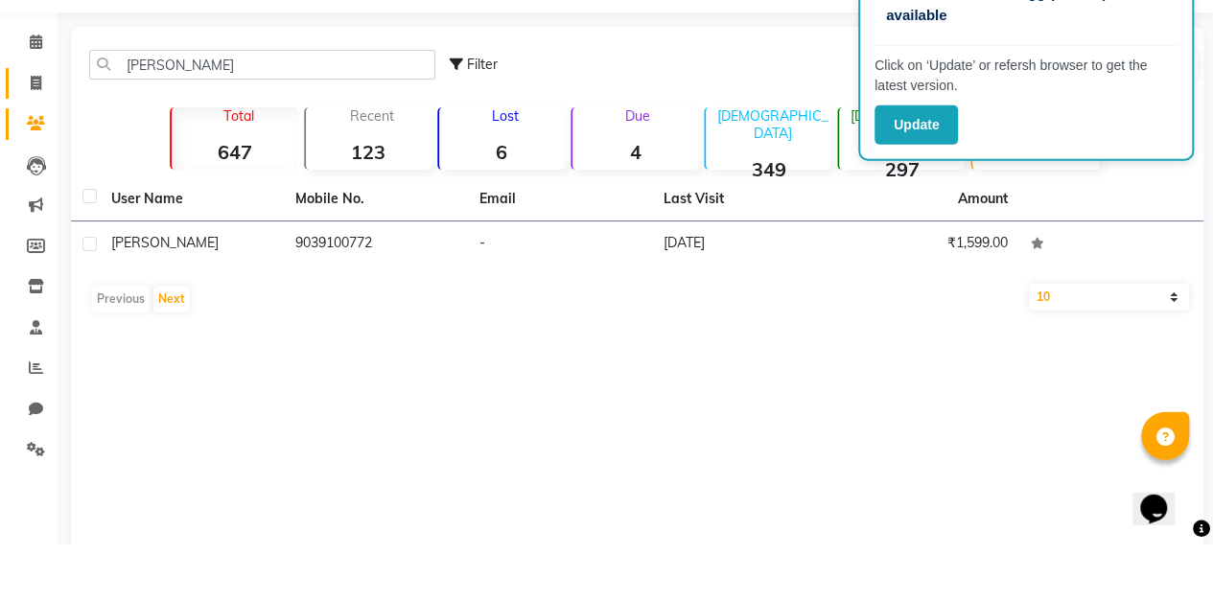
click at [34, 145] on icon at bounding box center [36, 139] width 11 height 14
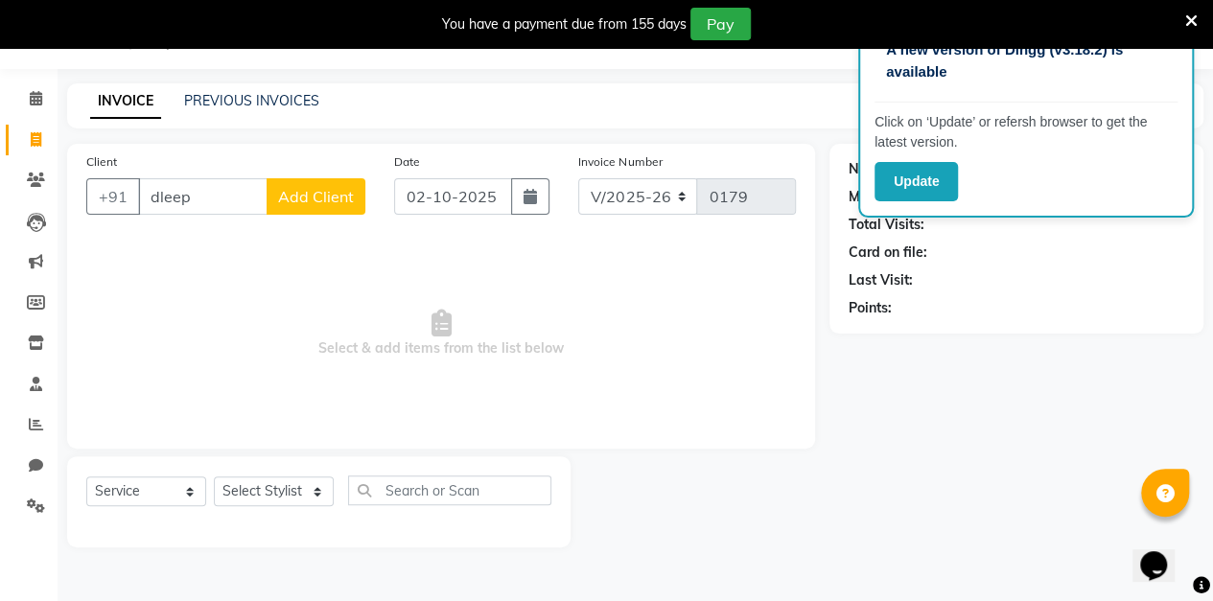
click at [332, 189] on span "Add Client" at bounding box center [316, 196] width 76 height 19
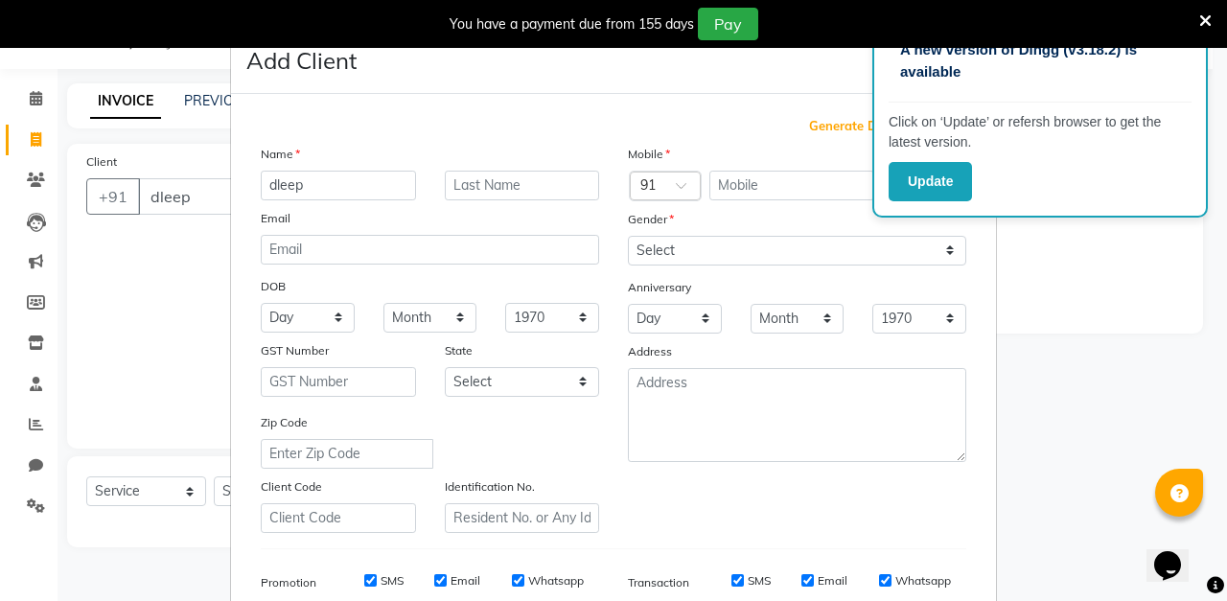
click at [845, 131] on span "Generate Dummy Number" at bounding box center [887, 126] width 157 height 19
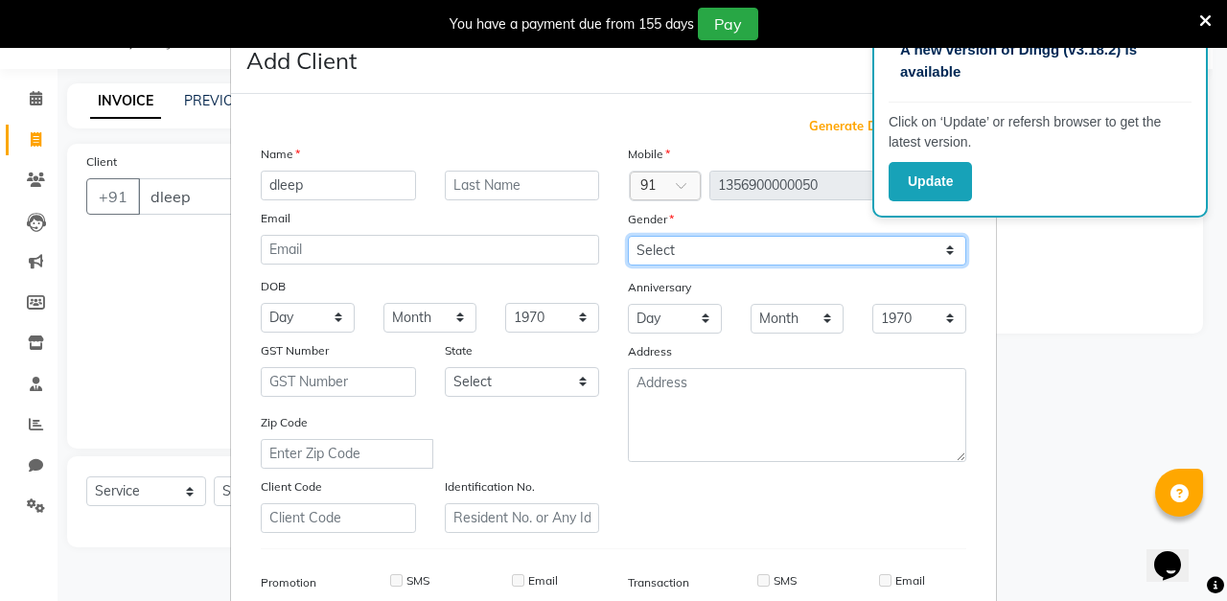
click at [714, 257] on select "Select [DEMOGRAPHIC_DATA] [DEMOGRAPHIC_DATA] Other Prefer Not To Say" at bounding box center [797, 251] width 338 height 30
click at [628, 236] on select "Select [DEMOGRAPHIC_DATA] [DEMOGRAPHIC_DATA] Other Prefer Not To Say" at bounding box center [797, 251] width 338 height 30
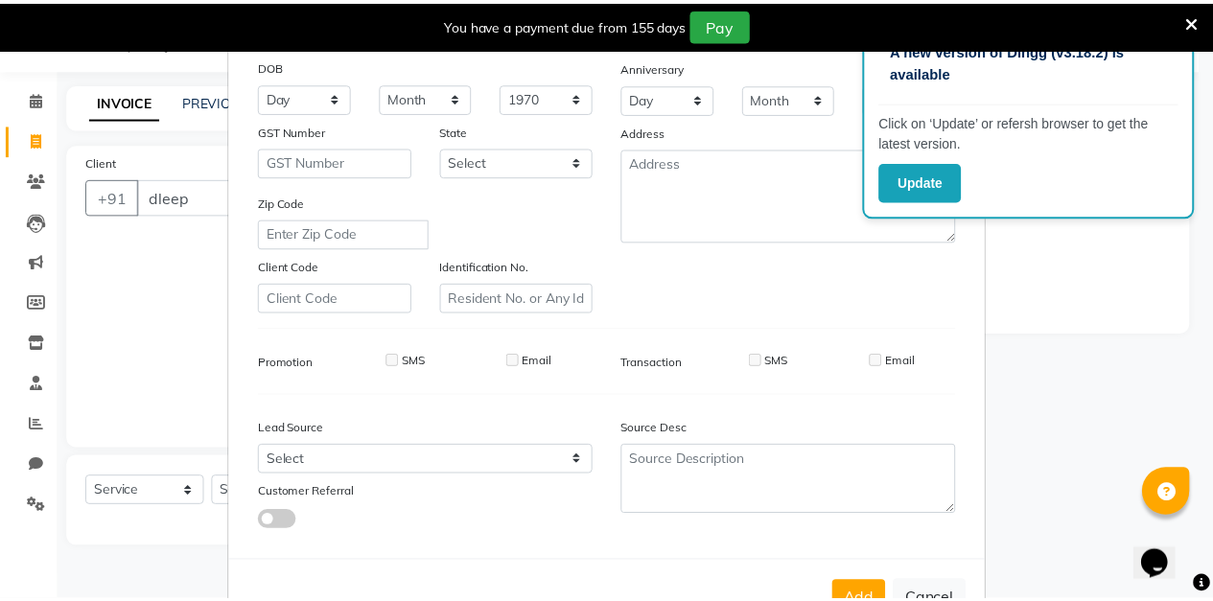
scroll to position [280, 0]
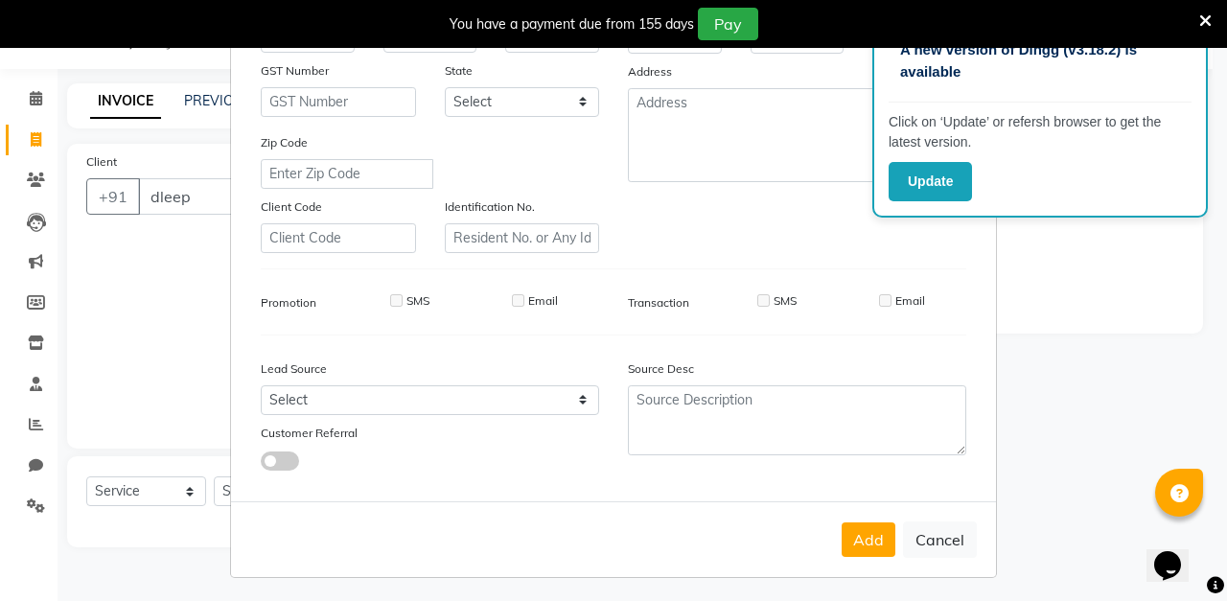
click at [853, 542] on button "Add" at bounding box center [869, 539] width 54 height 35
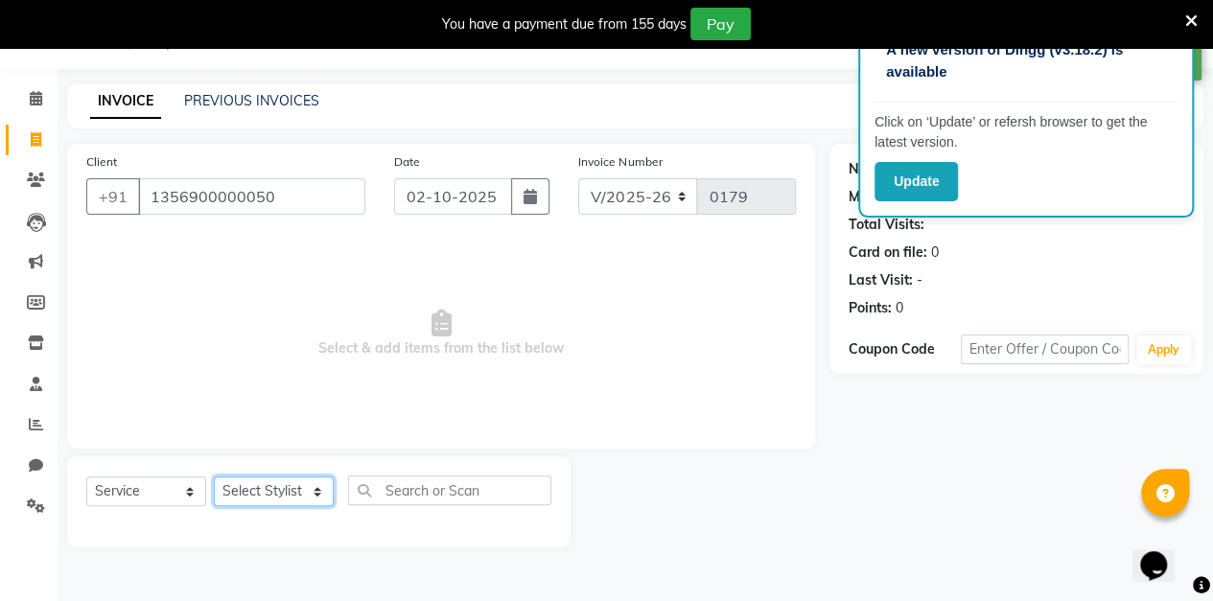
click at [303, 496] on select "Select Stylist aarti sen Admin [PERSON_NAME] anzal [PERSON_NAME][MEDICAL_DATA]:…" at bounding box center [274, 491] width 120 height 30
click at [214, 476] on select "Select Stylist aarti sen Admin [PERSON_NAME] anzal [PERSON_NAME][MEDICAL_DATA]:…" at bounding box center [274, 491] width 120 height 30
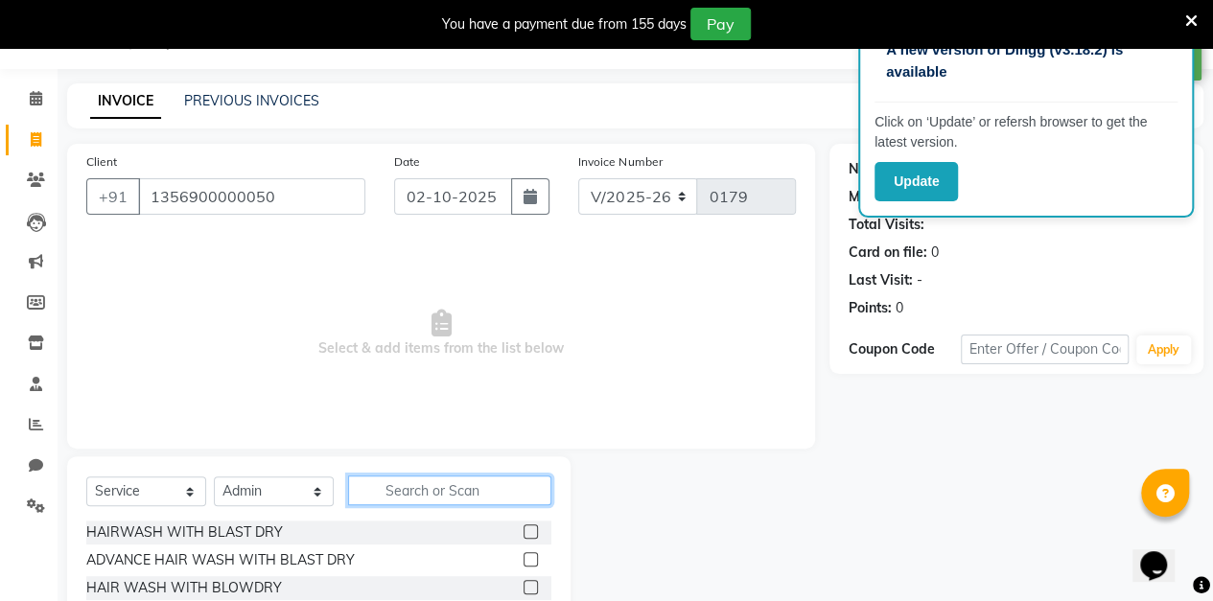
click at [439, 485] on input "text" at bounding box center [449, 491] width 203 height 30
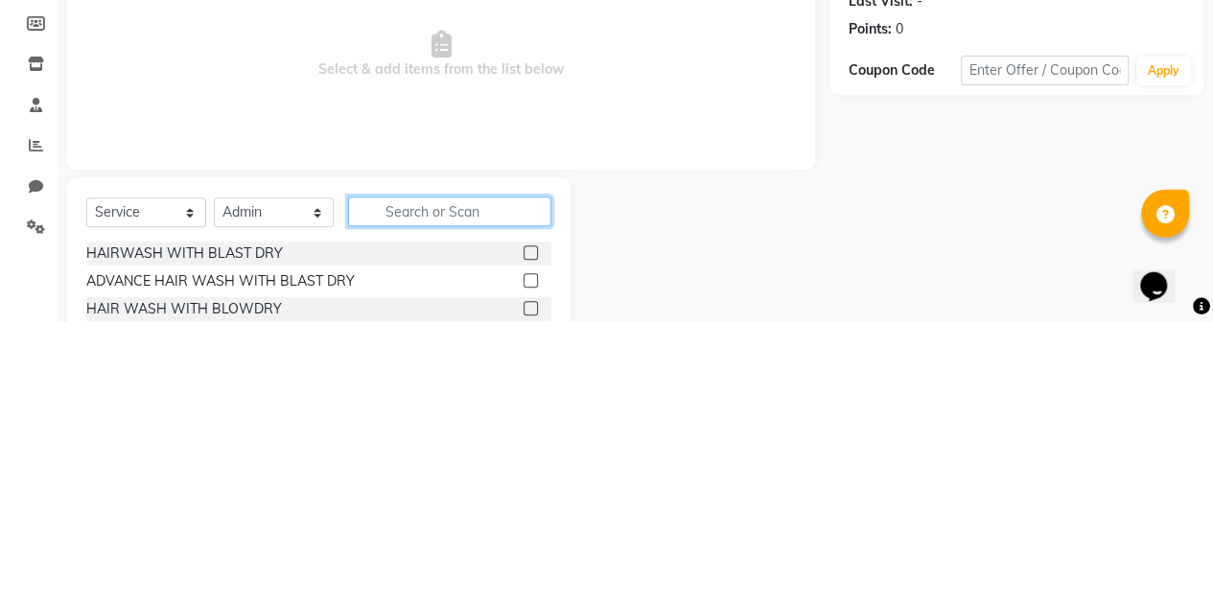
scroll to position [79, 0]
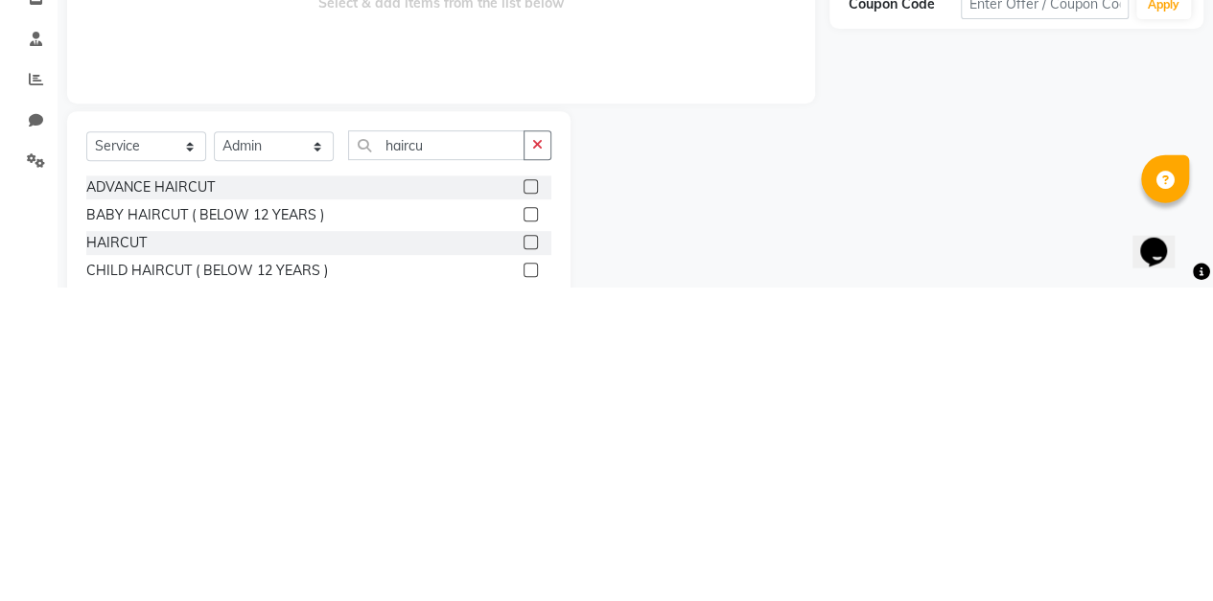
click at [534, 560] on label at bounding box center [530, 555] width 14 height 14
click at [534, 560] on input "checkbox" at bounding box center [529, 556] width 12 height 12
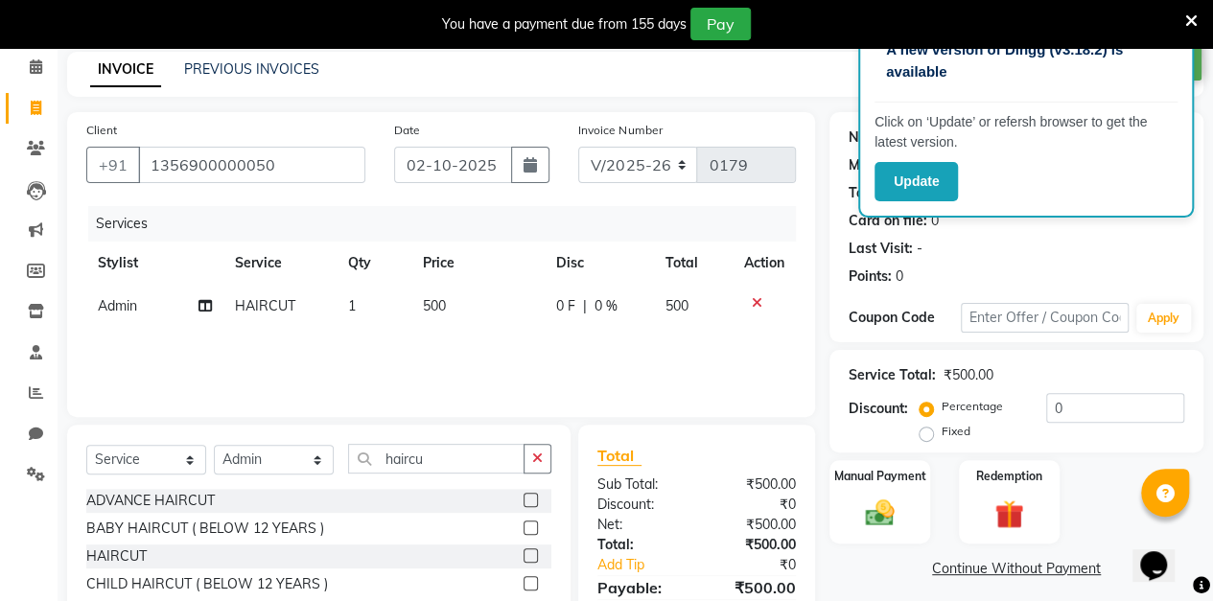
click at [537, 457] on icon "button" at bounding box center [537, 458] width 11 height 13
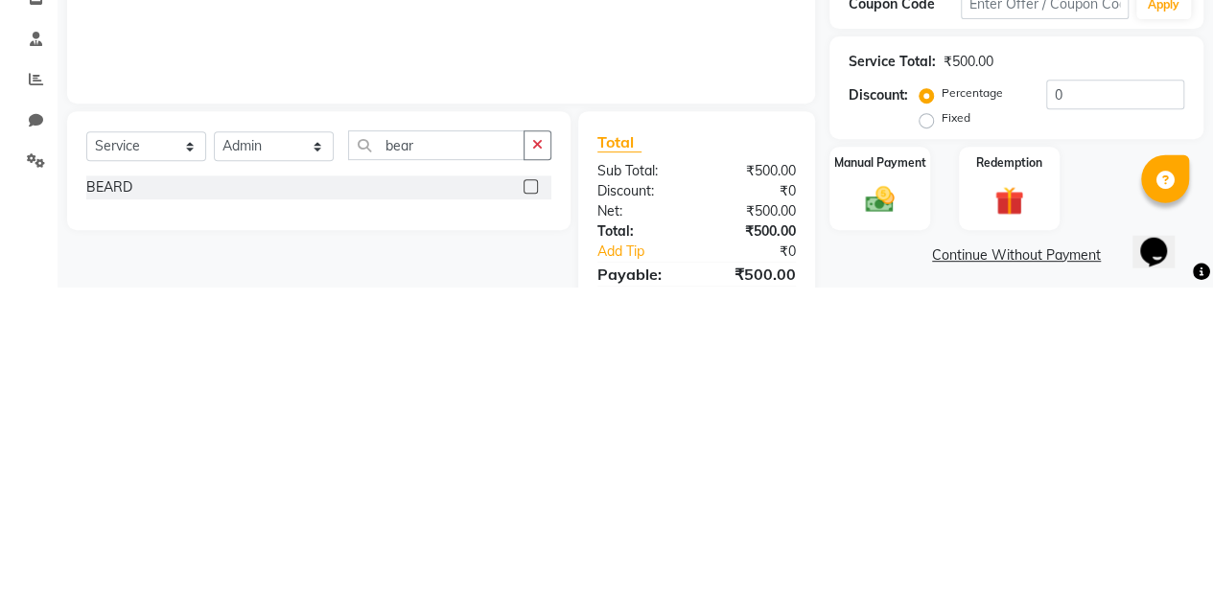
click at [530, 499] on label at bounding box center [530, 500] width 14 height 14
click at [530, 499] on input "checkbox" at bounding box center [529, 501] width 12 height 12
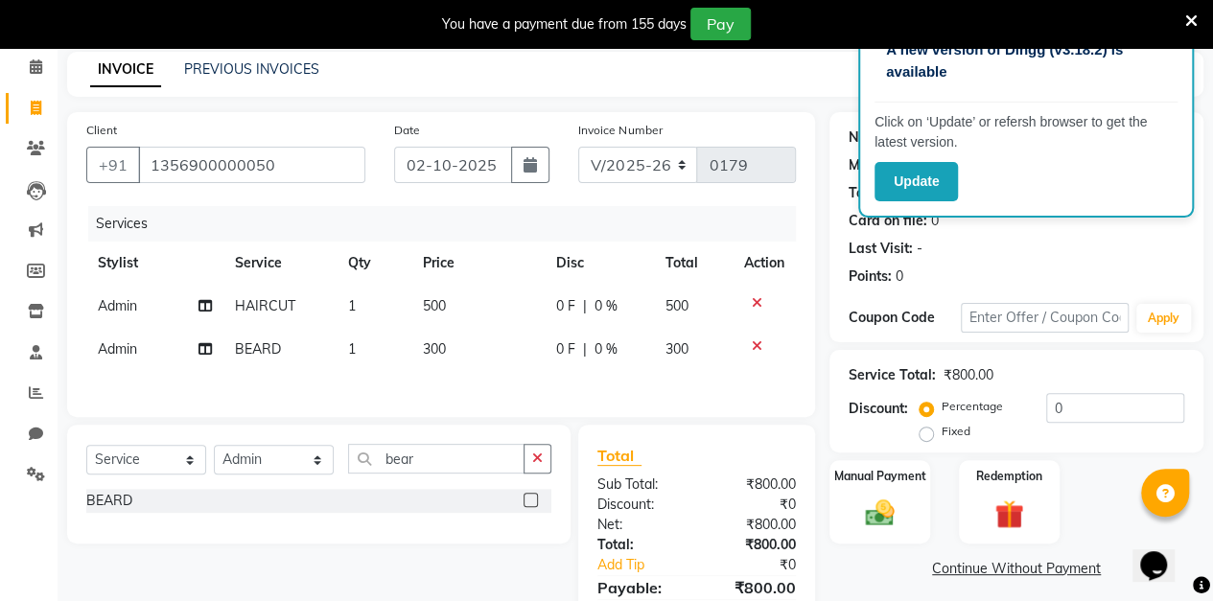
click at [526, 174] on button "button" at bounding box center [530, 165] width 38 height 36
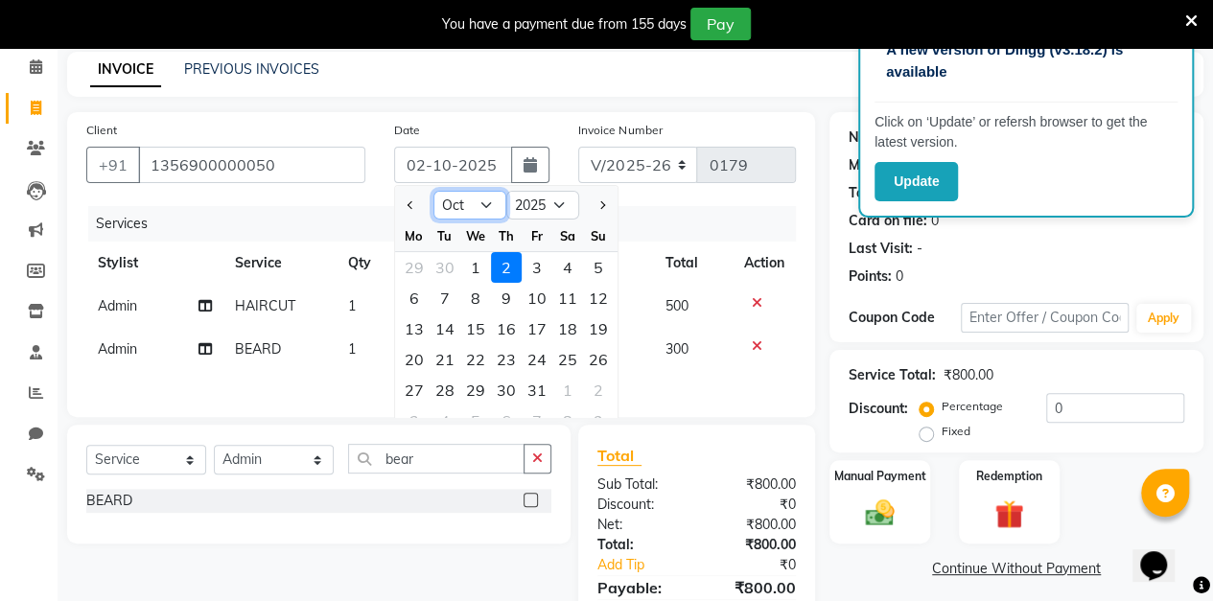
click at [474, 203] on select "Jan Feb Mar Apr May Jun [DATE] Aug Sep Oct Nov Dec" at bounding box center [469, 205] width 73 height 29
click at [433, 191] on select "Jan Feb Mar Apr May Jun [DATE] Aug Sep Oct Nov Dec" at bounding box center [469, 205] width 73 height 29
click at [505, 299] on div "11" at bounding box center [506, 298] width 31 height 31
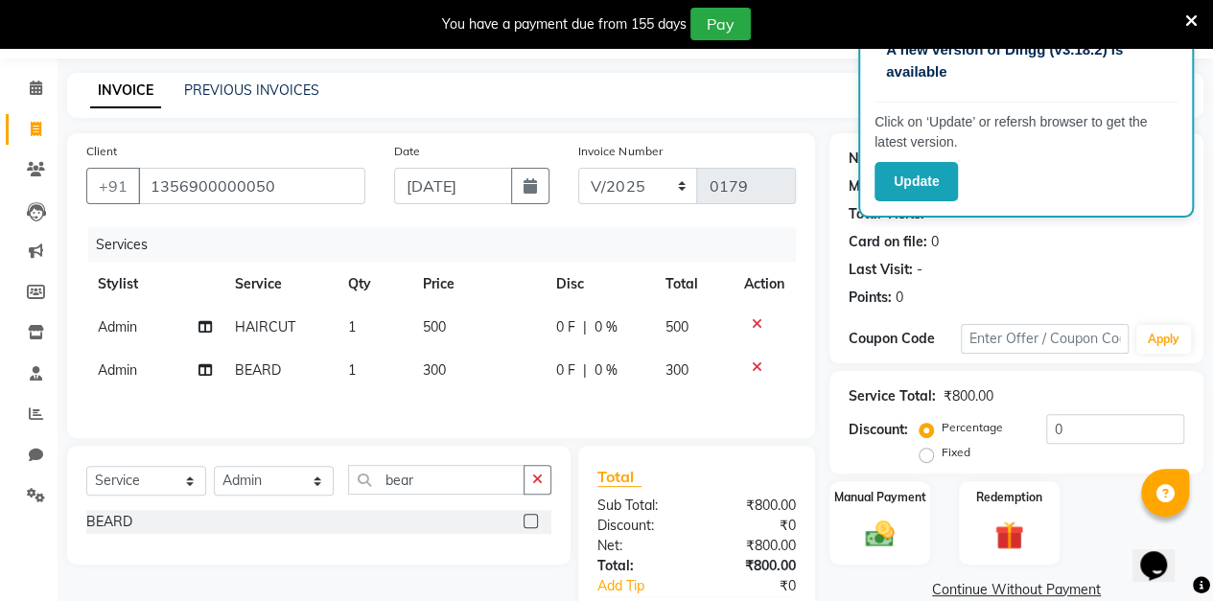
scroll to position [55, 0]
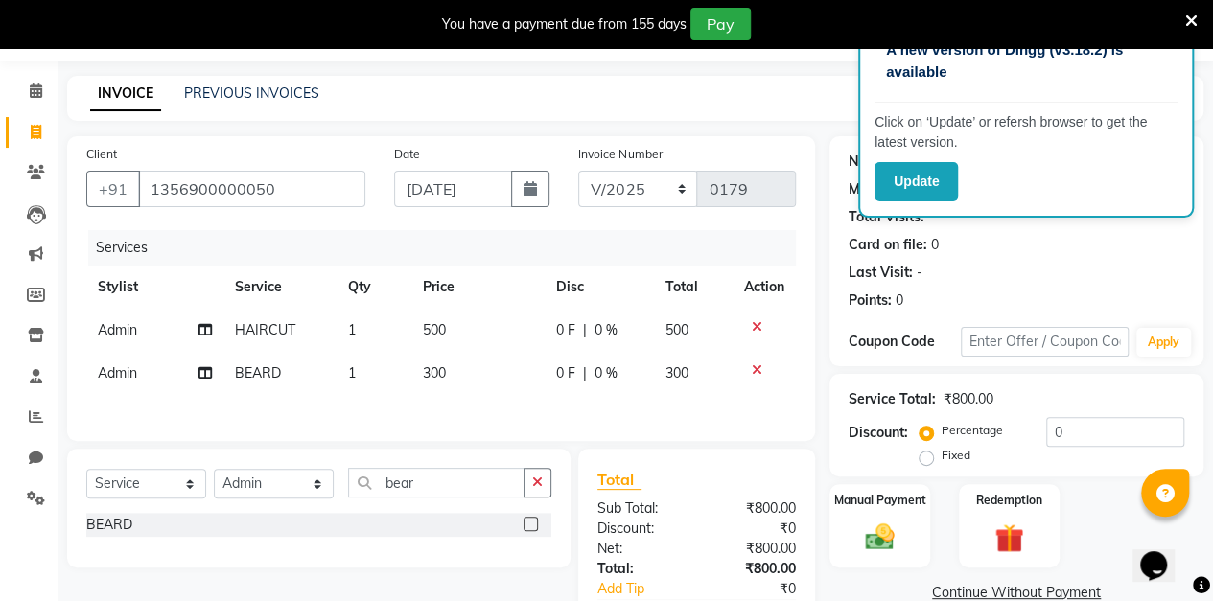
click at [610, 332] on span "0 %" at bounding box center [605, 330] width 23 height 20
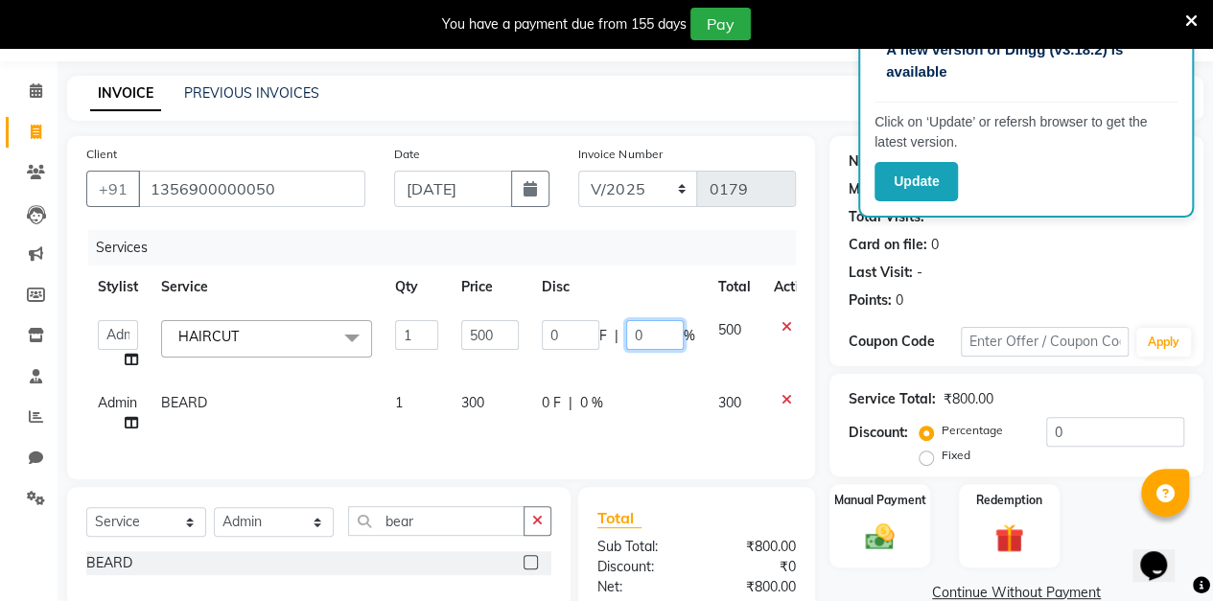
click at [648, 335] on input "0" at bounding box center [655, 335] width 58 height 30
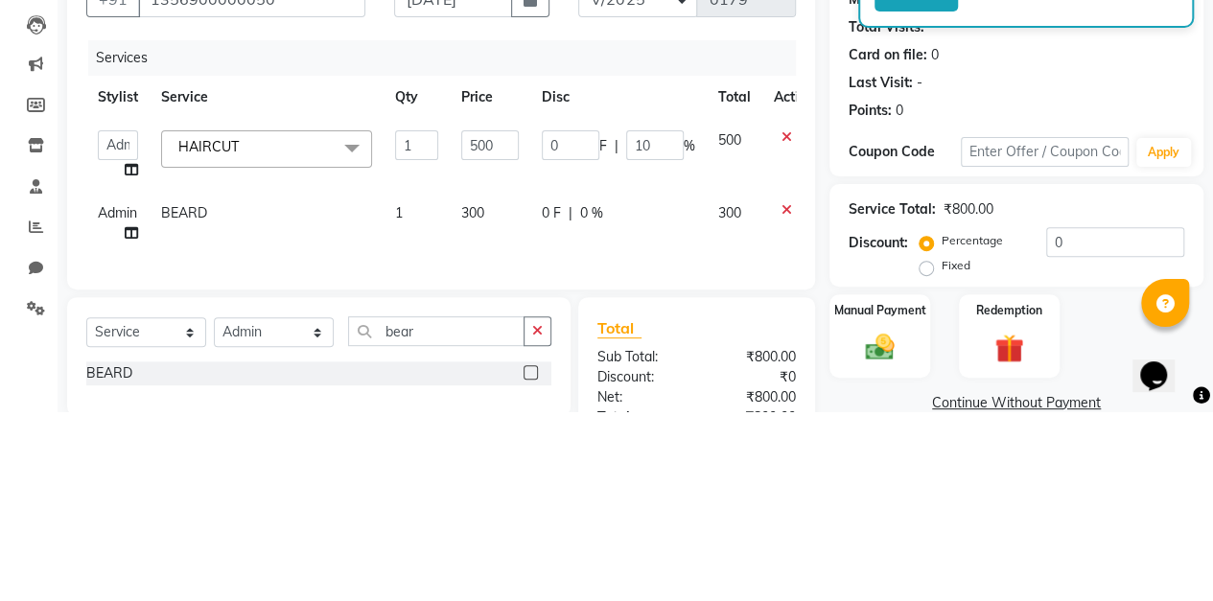
click at [822, 450] on div "Client [PHONE_NUMBER] Date [DATE] Invoice Number V/2025 V/[PHONE_NUMBER] Servic…" at bounding box center [441, 432] width 777 height 592
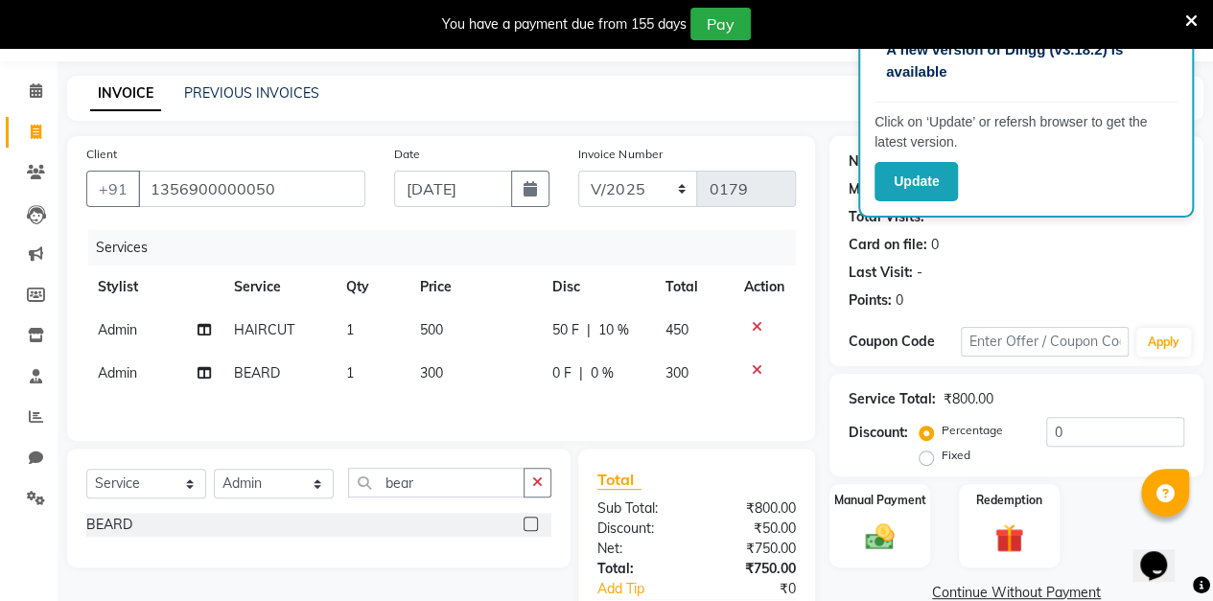
click at [610, 375] on span "0 %" at bounding box center [602, 373] width 23 height 20
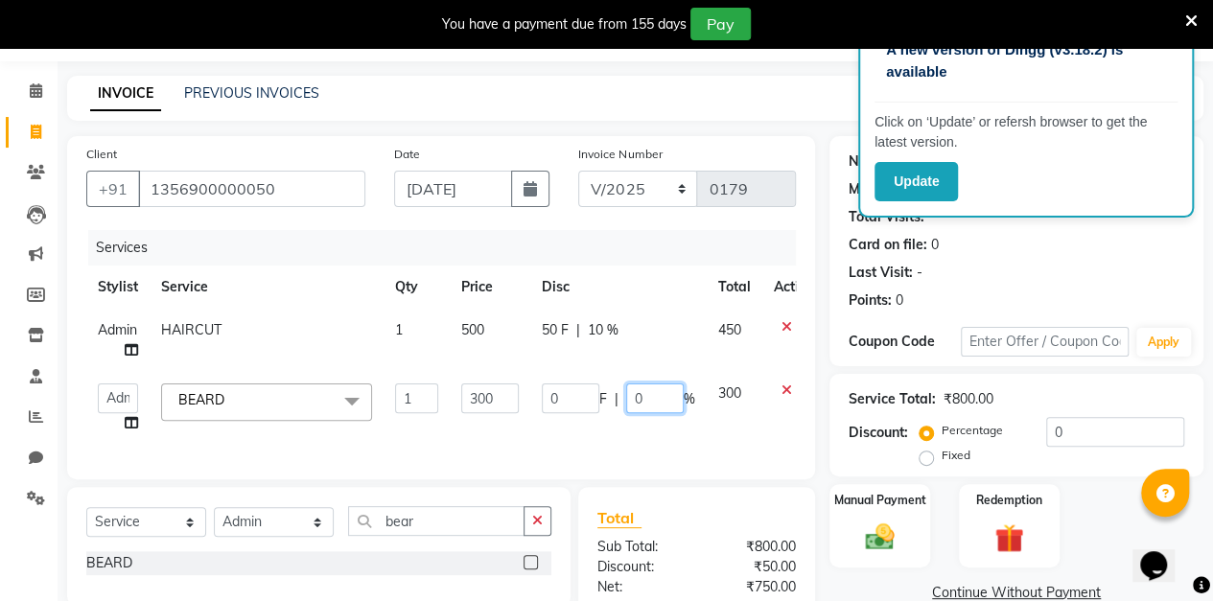
click at [660, 396] on input "0" at bounding box center [655, 398] width 58 height 30
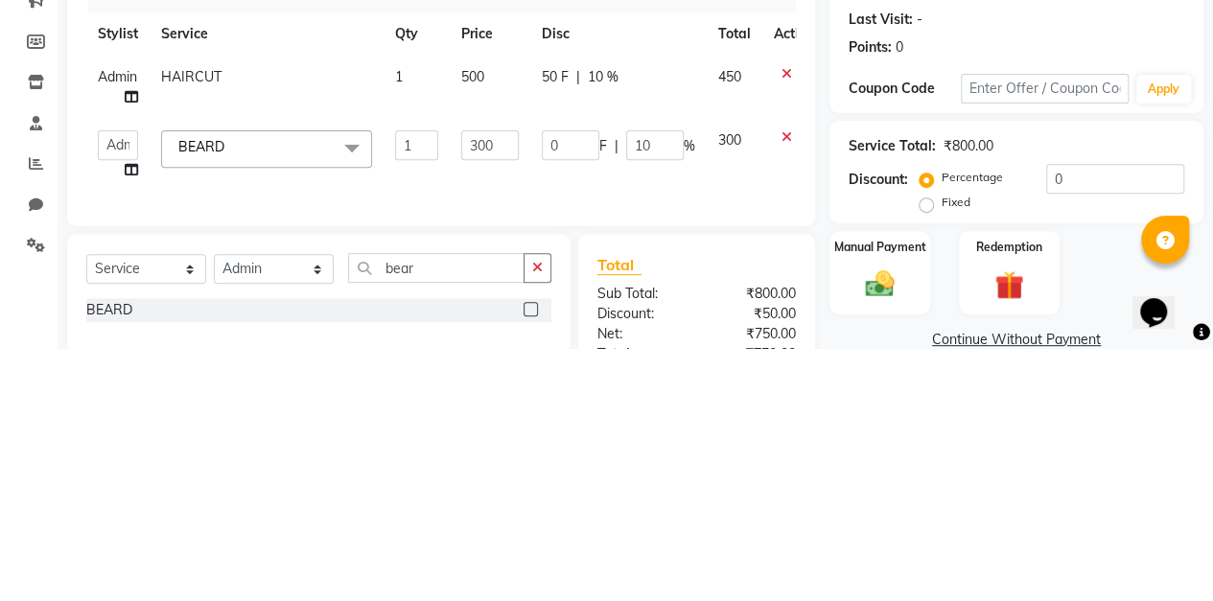
click at [808, 507] on div "Total Sub Total: ₹800.00 Discount: ₹50.00 Net: ₹750.00 Total: ₹750.00 Add Tip ₹…" at bounding box center [696, 608] width 237 height 242
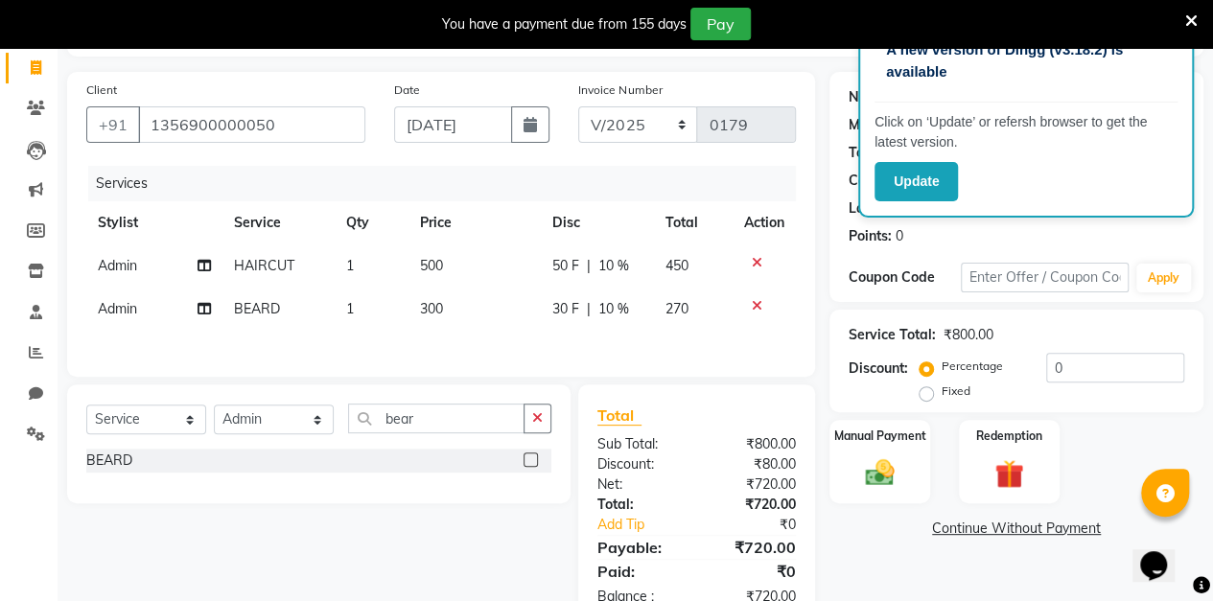
scroll to position [117, 0]
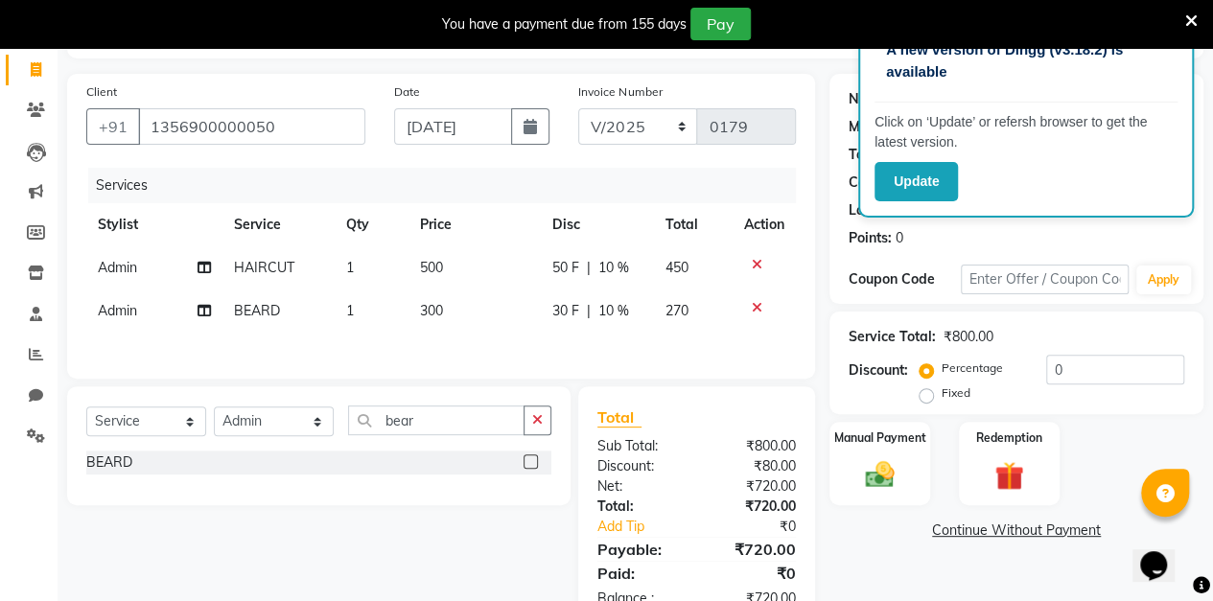
click at [615, 275] on span "10 %" at bounding box center [613, 268] width 31 height 20
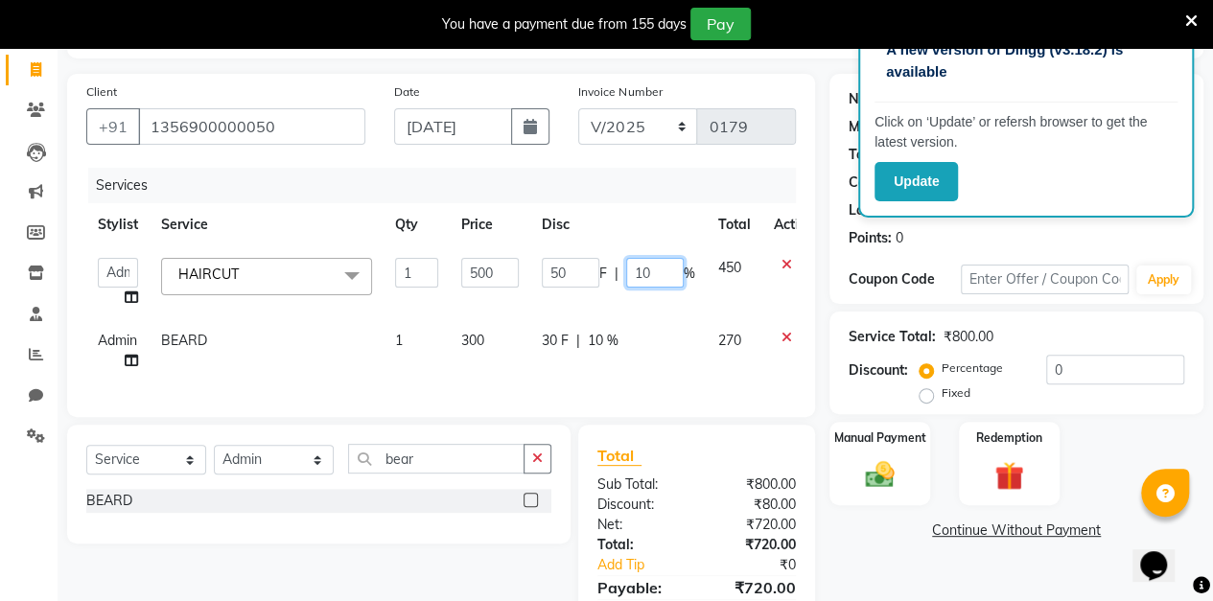
click at [654, 273] on input "10" at bounding box center [655, 273] width 58 height 30
click at [824, 263] on div "Client [PHONE_NUMBER] Date [DATE] Invoice Number V/2025 V/[PHONE_NUMBER] Servic…" at bounding box center [441, 370] width 777 height 592
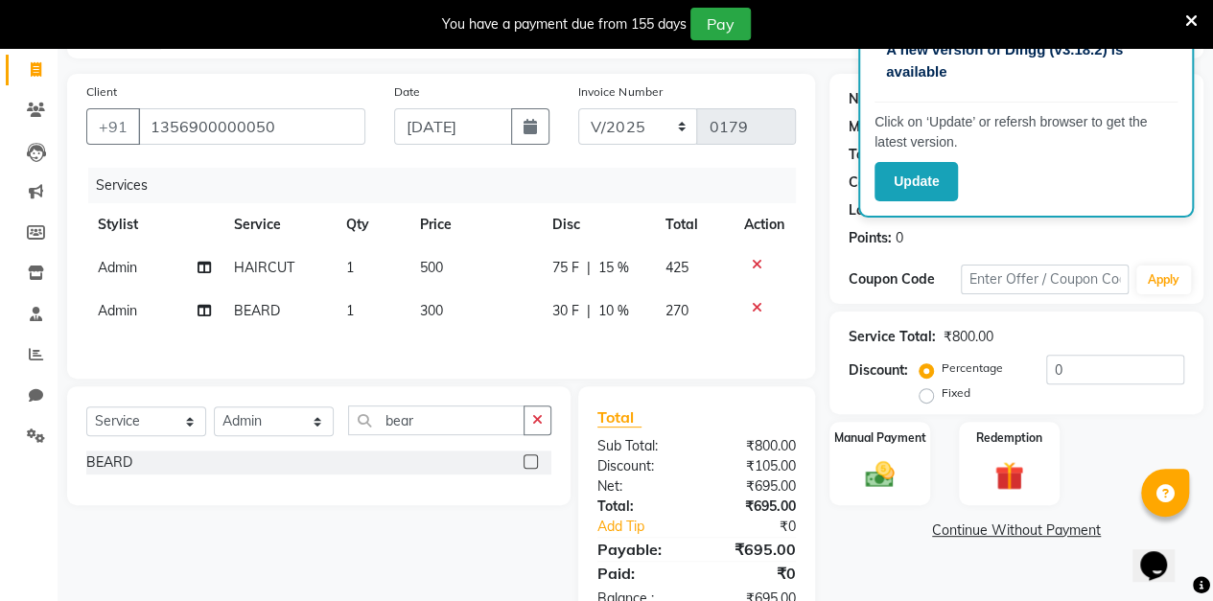
click at [619, 273] on span "15 %" at bounding box center [613, 268] width 31 height 20
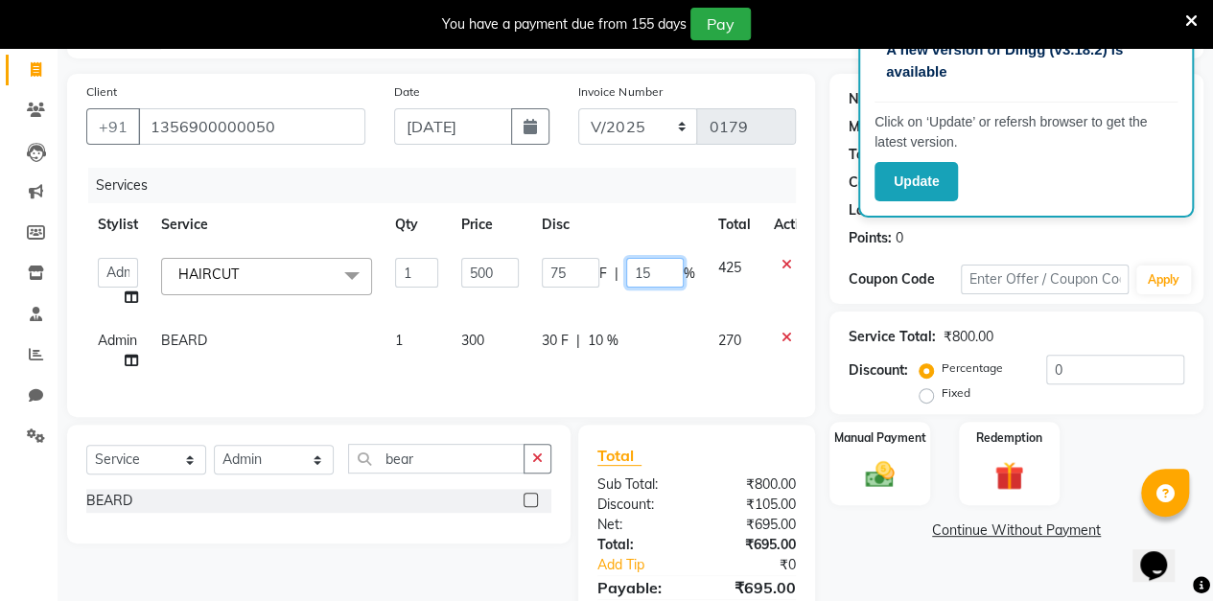
click at [660, 271] on input "15" at bounding box center [655, 273] width 58 height 30
click at [819, 242] on div "Client [PHONE_NUMBER] Date [DATE] Invoice Number V/2025 V/[PHONE_NUMBER] Servic…" at bounding box center [441, 370] width 777 height 592
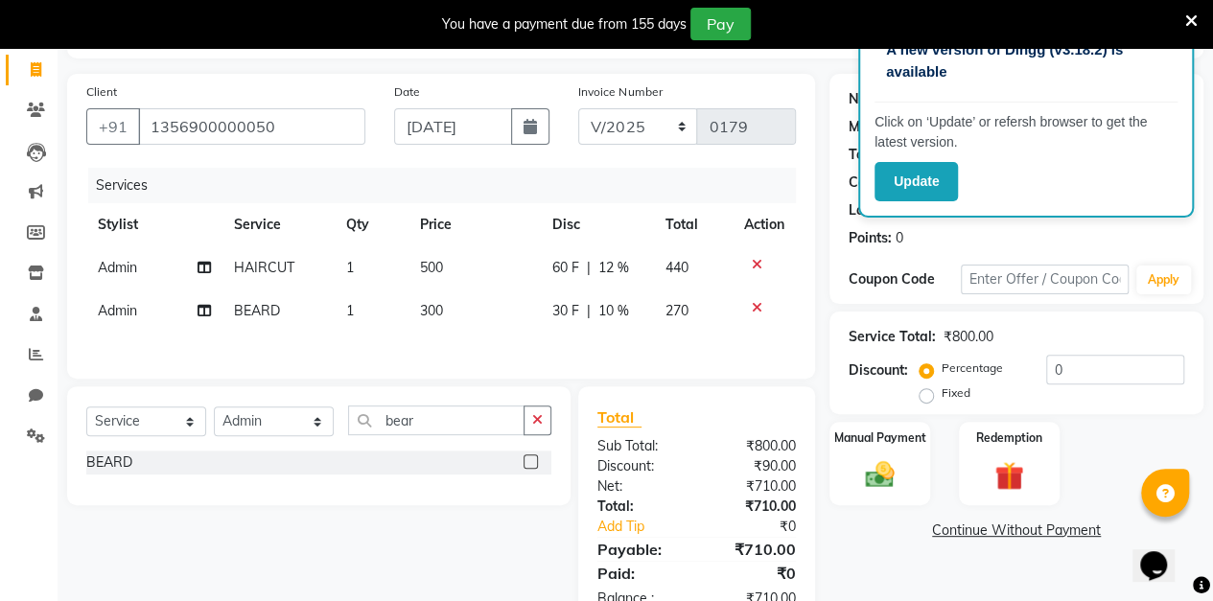
click at [619, 274] on span "12 %" at bounding box center [613, 268] width 31 height 20
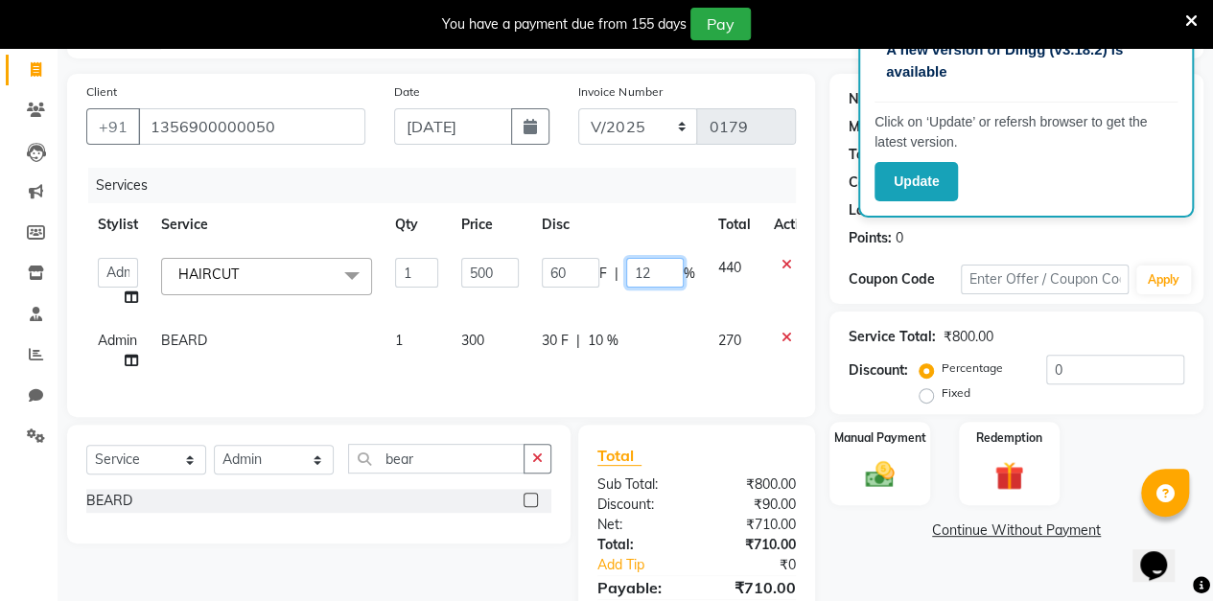
click at [657, 277] on input "12" at bounding box center [655, 273] width 58 height 30
click at [821, 275] on div "Client [PHONE_NUMBER] Date [DATE] Invoice Number V/2025 V/[PHONE_NUMBER] Servic…" at bounding box center [441, 370] width 777 height 592
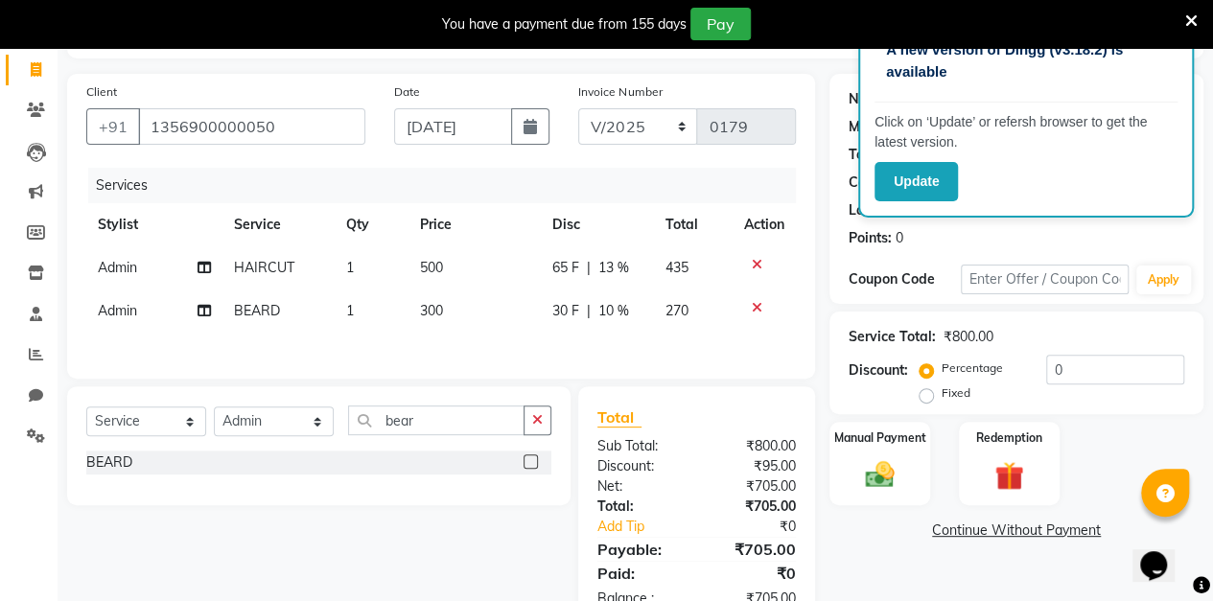
click at [619, 272] on span "13 %" at bounding box center [613, 268] width 31 height 20
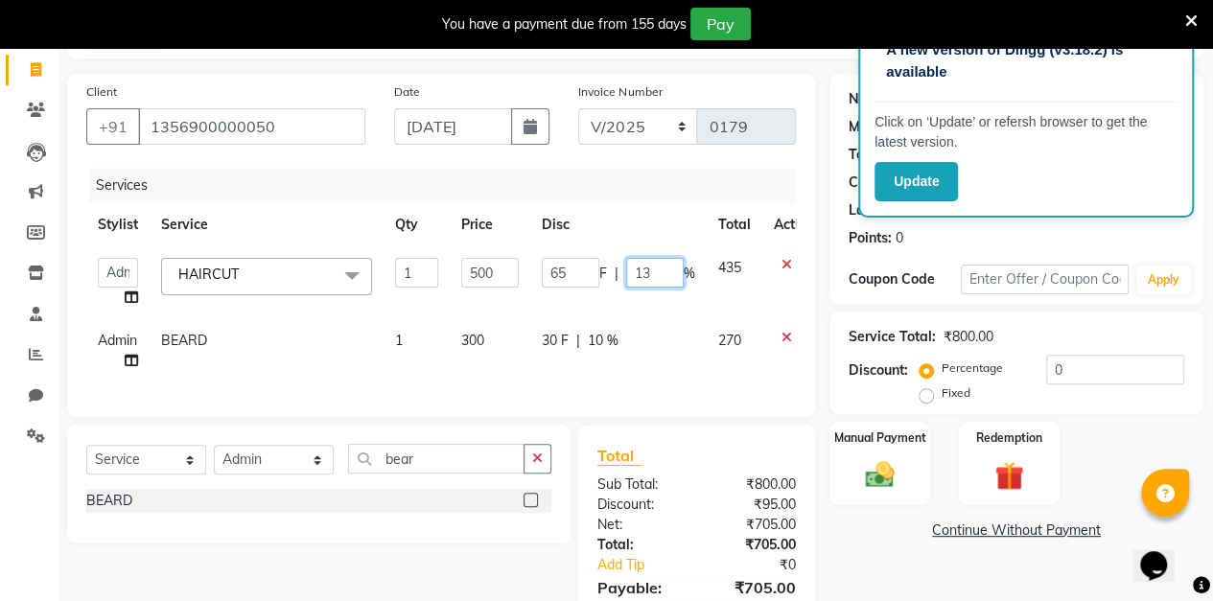
click at [658, 274] on input "13" at bounding box center [655, 273] width 58 height 30
click at [821, 275] on div "Client [PHONE_NUMBER] Date [DATE] Invoice Number V/2025 V/[PHONE_NUMBER] Servic…" at bounding box center [441, 370] width 777 height 592
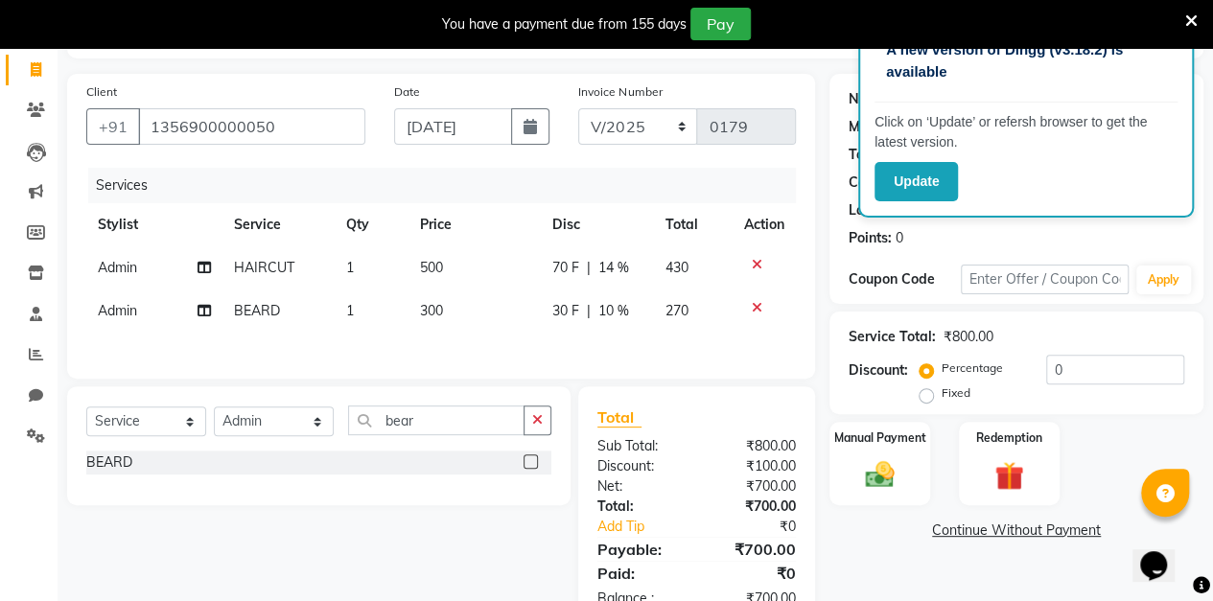
click at [878, 459] on img at bounding box center [879, 475] width 47 height 34
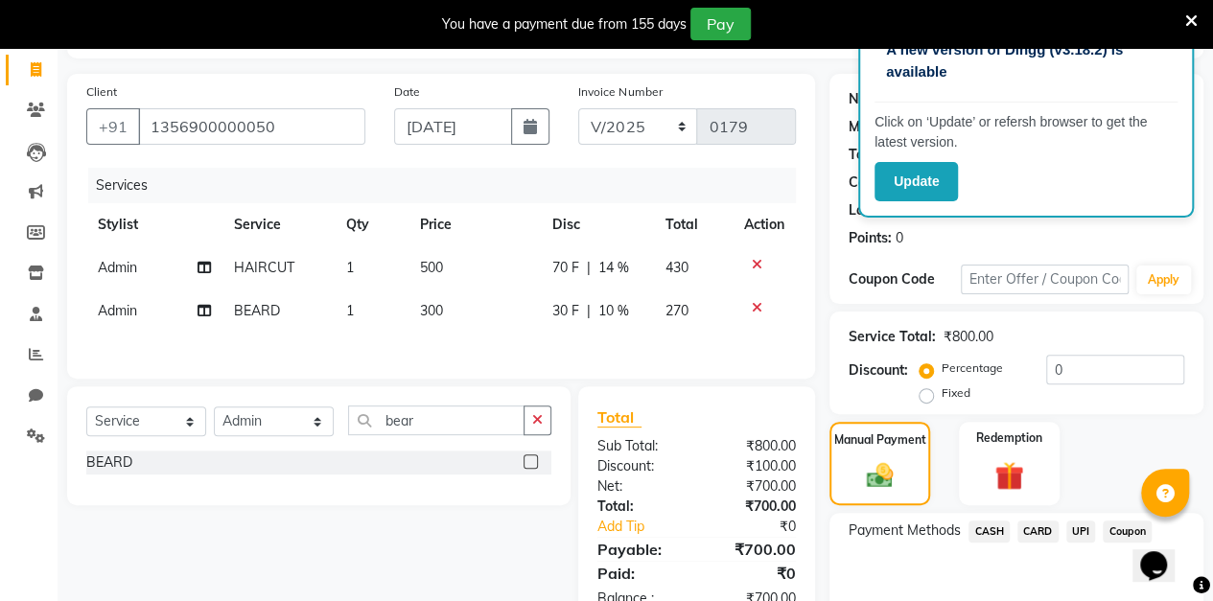
click at [1079, 530] on span "UPI" at bounding box center [1081, 532] width 30 height 22
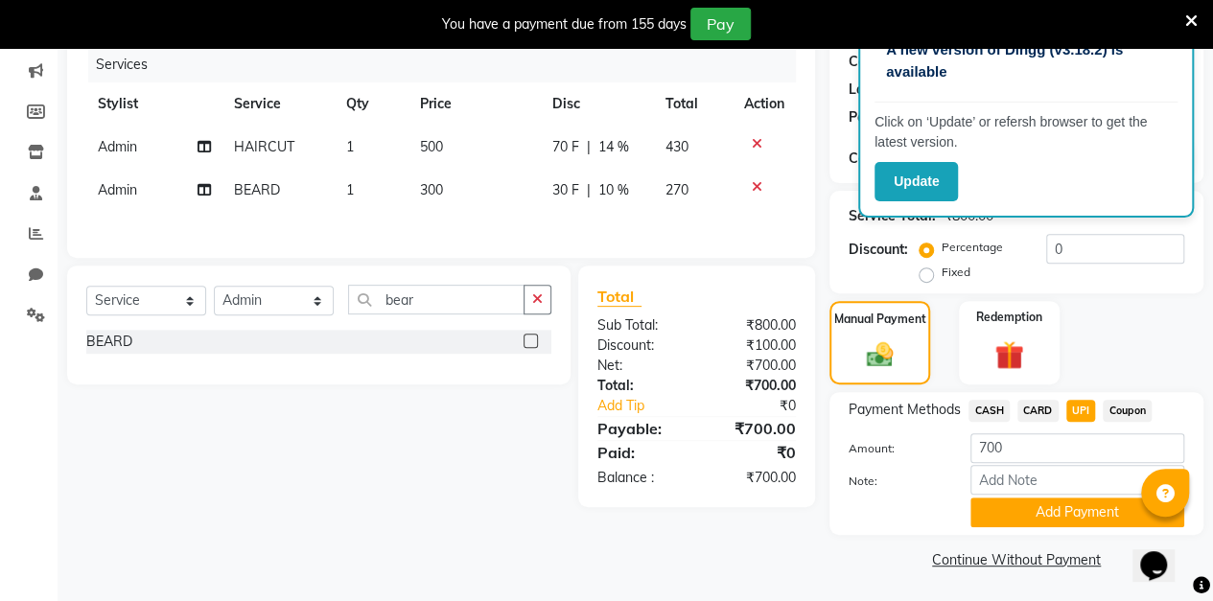
click at [1026, 522] on button "Add Payment" at bounding box center [1077, 513] width 214 height 30
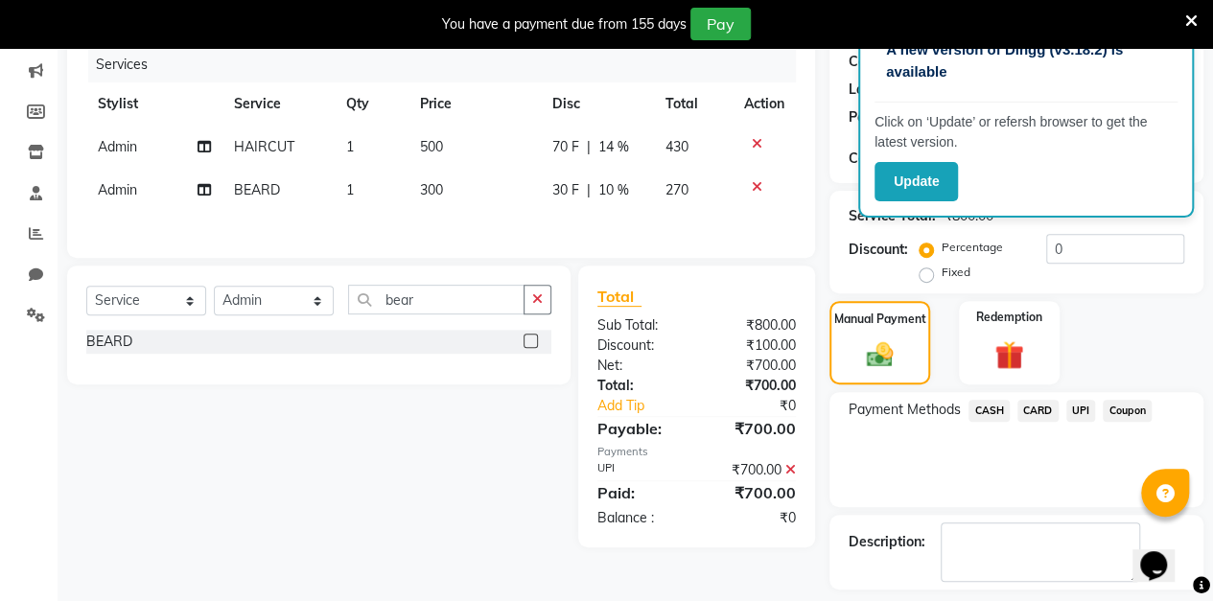
scroll to position [318, 0]
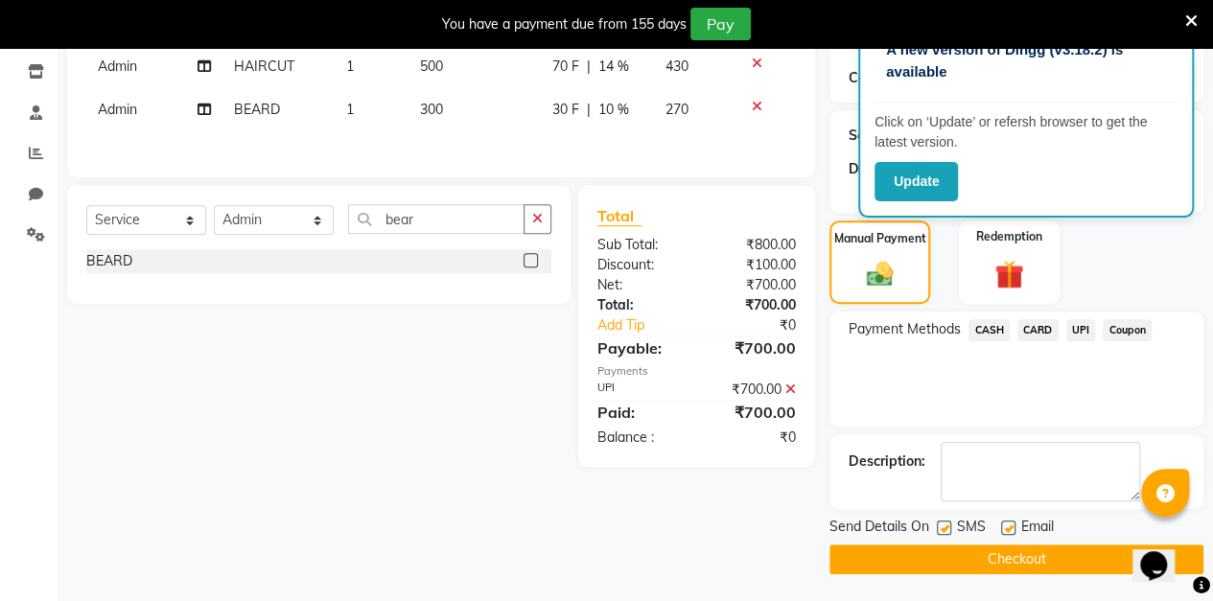
click at [972, 560] on button "Checkout" at bounding box center [1016, 560] width 374 height 30
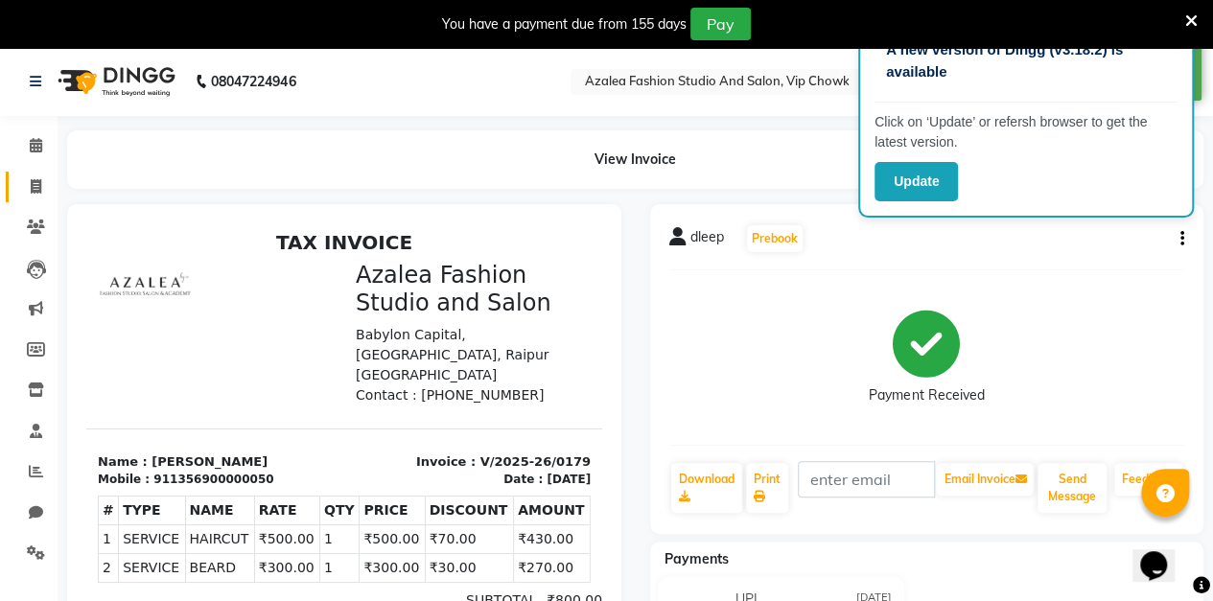
click at [35, 180] on icon at bounding box center [36, 186] width 11 height 14
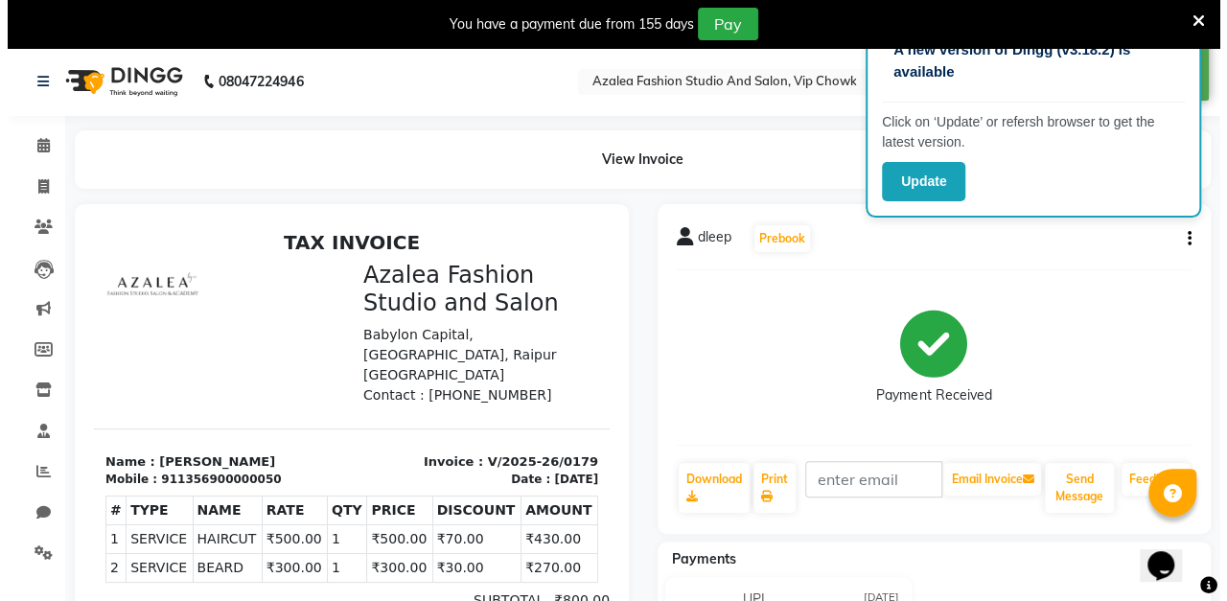
scroll to position [47, 0]
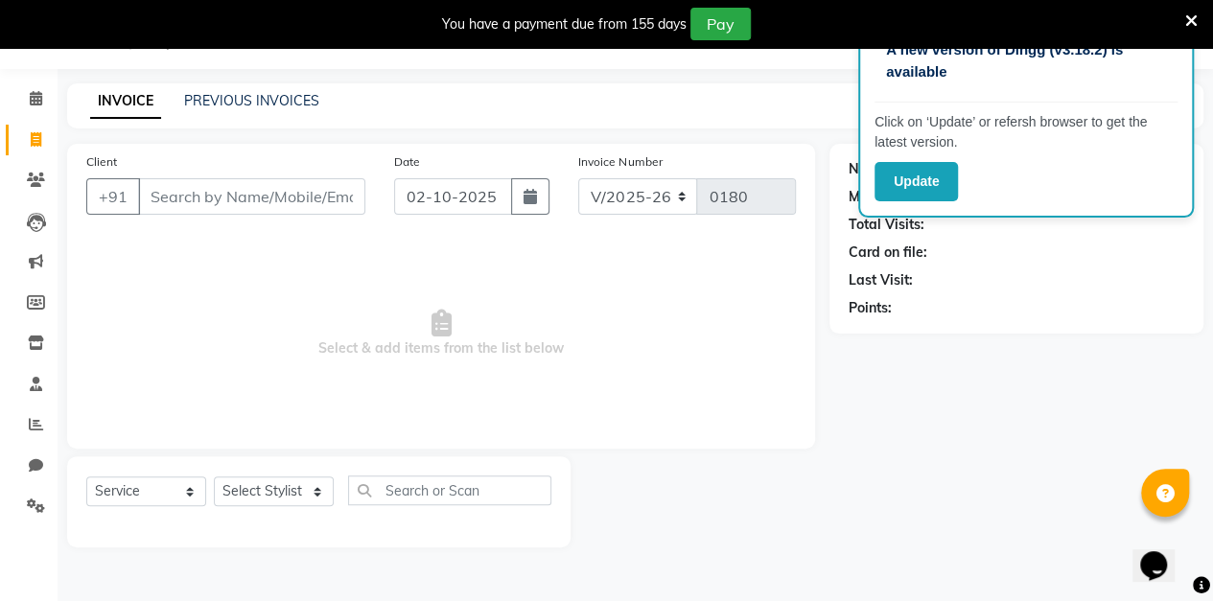
click at [190, 200] on input "Client" at bounding box center [251, 196] width 227 height 36
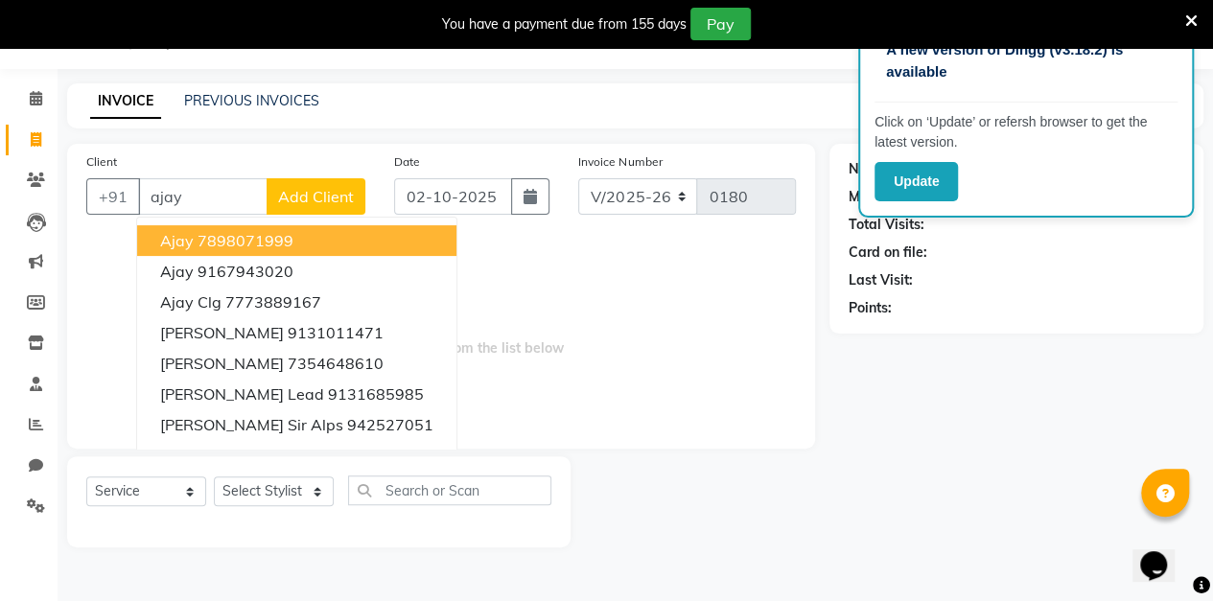
click at [333, 191] on span "Add Client" at bounding box center [316, 196] width 76 height 19
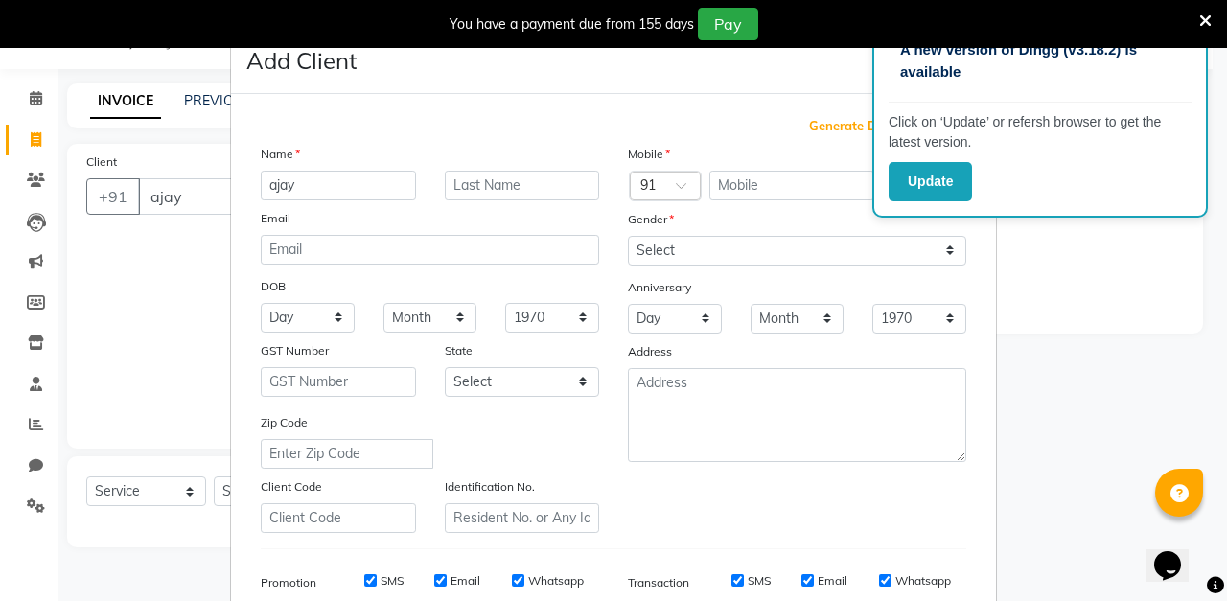
click at [844, 123] on span "Generate Dummy Number" at bounding box center [887, 126] width 157 height 19
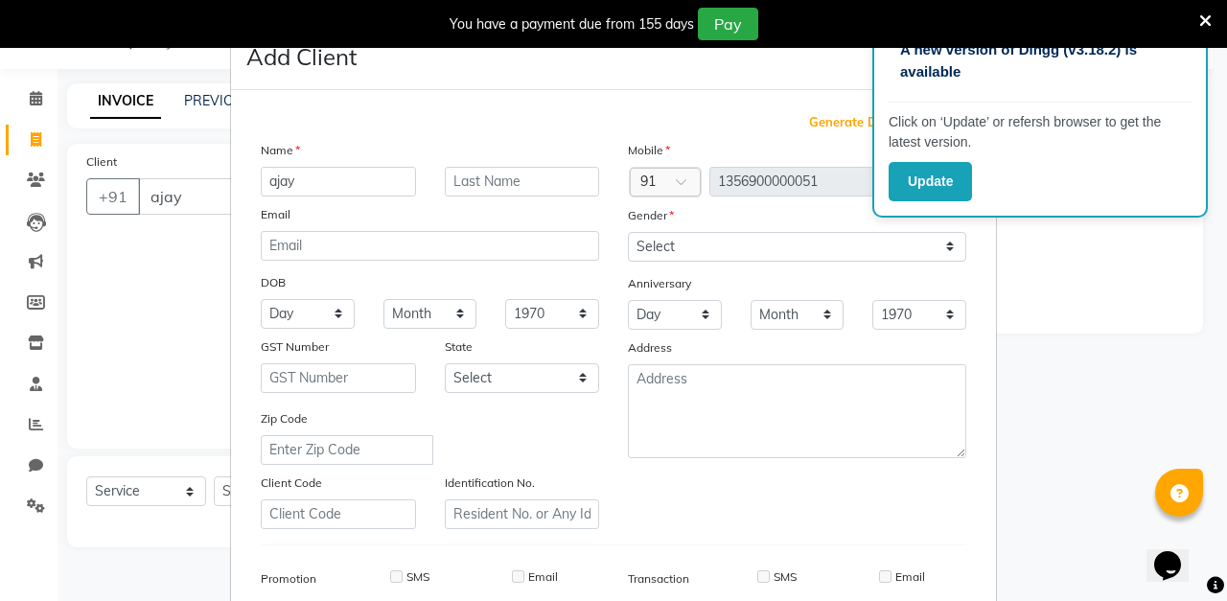
scroll to position [0, 0]
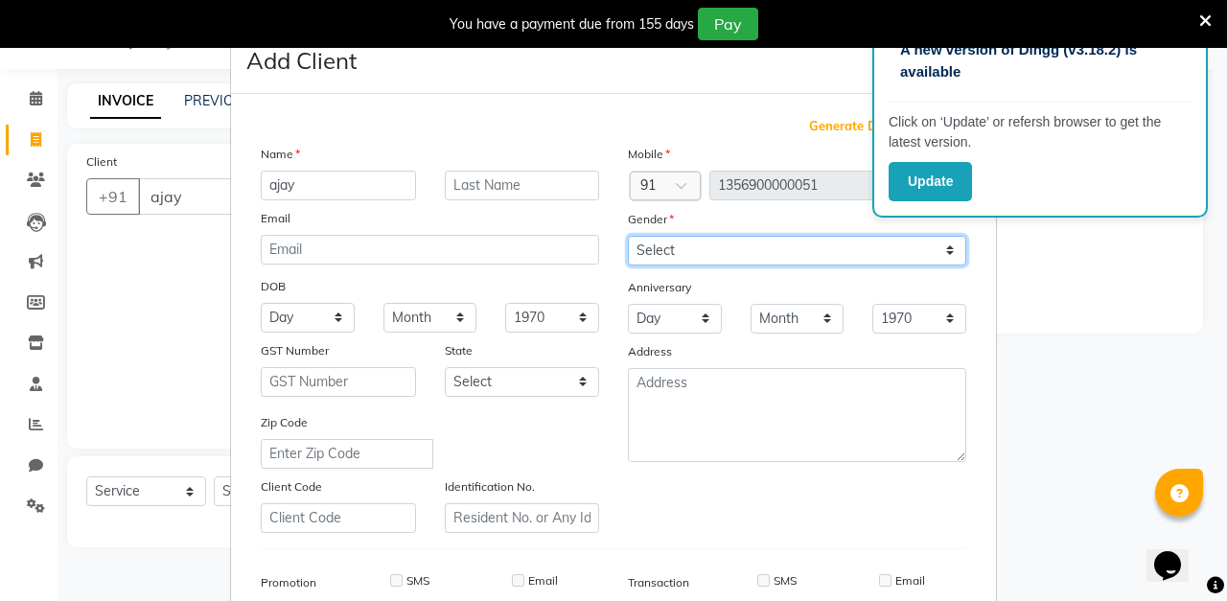
click at [844, 253] on select "Select [DEMOGRAPHIC_DATA] [DEMOGRAPHIC_DATA] Other Prefer Not To Say" at bounding box center [797, 251] width 338 height 30
click at [628, 236] on select "Select [DEMOGRAPHIC_DATA] [DEMOGRAPHIC_DATA] Other Prefer Not To Say" at bounding box center [797, 251] width 338 height 30
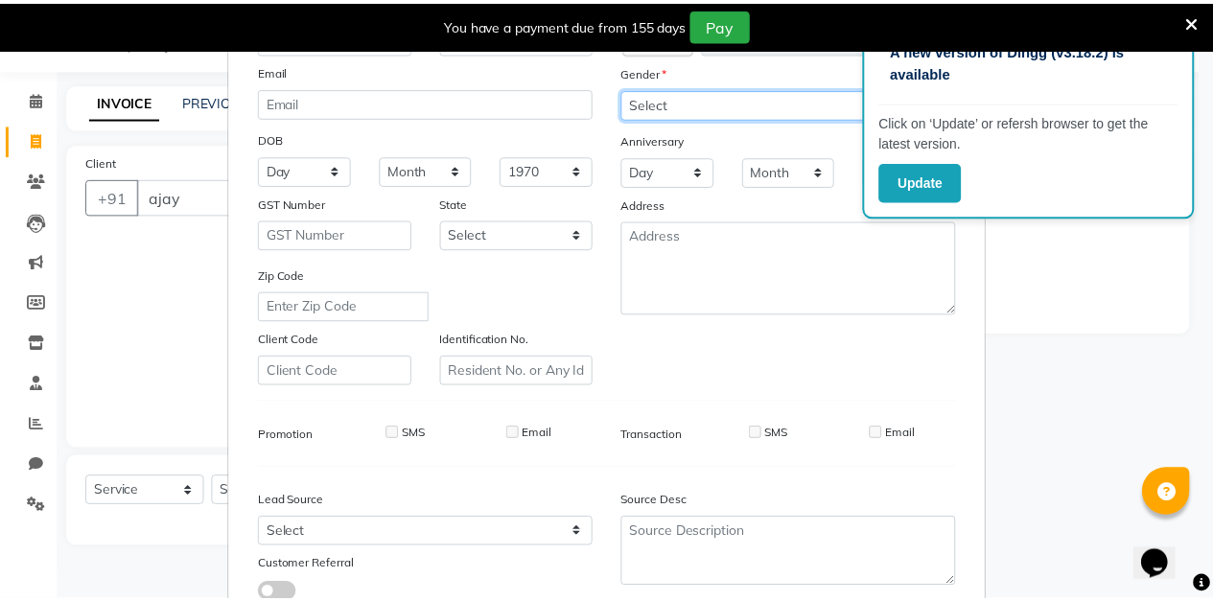
scroll to position [280, 0]
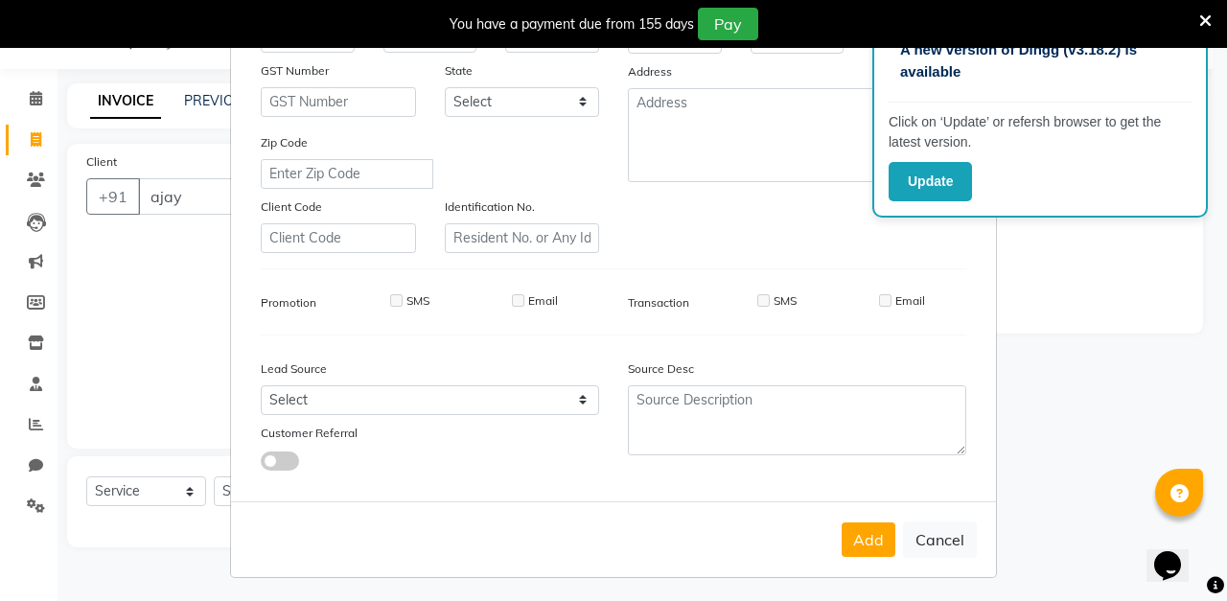
click at [882, 548] on button "Add" at bounding box center [869, 539] width 54 height 35
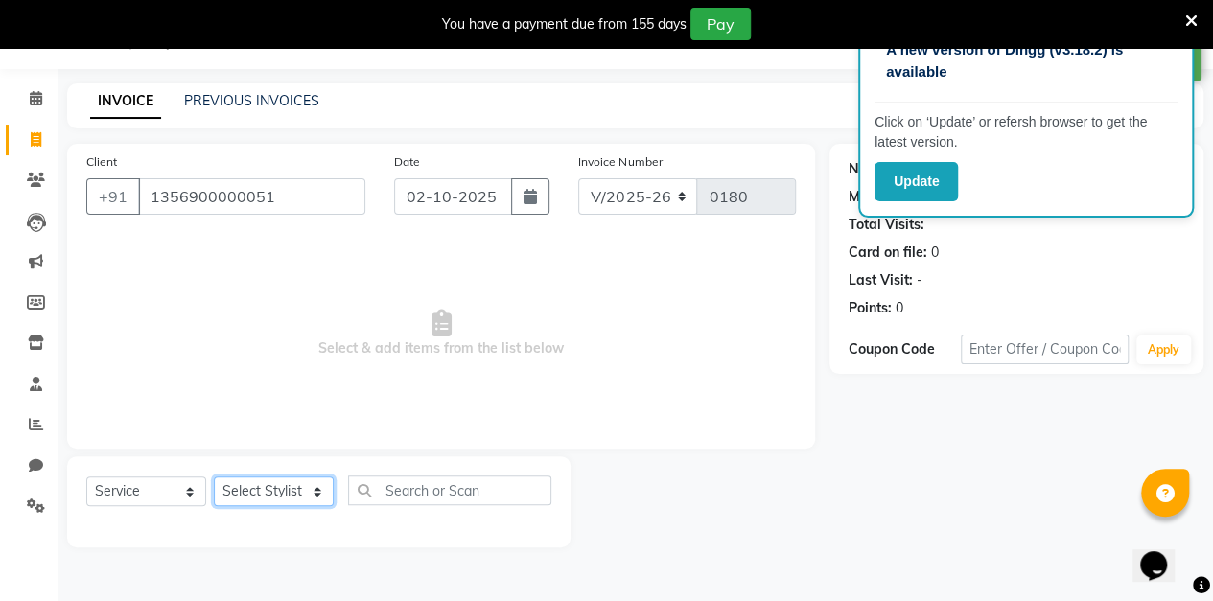
click at [288, 494] on select "Select Stylist aarti sen Admin [PERSON_NAME] anzal [PERSON_NAME][MEDICAL_DATA]:…" at bounding box center [274, 491] width 120 height 30
click at [214, 476] on select "Select Stylist aarti sen Admin [PERSON_NAME] anzal [PERSON_NAME][MEDICAL_DATA]:…" at bounding box center [274, 491] width 120 height 30
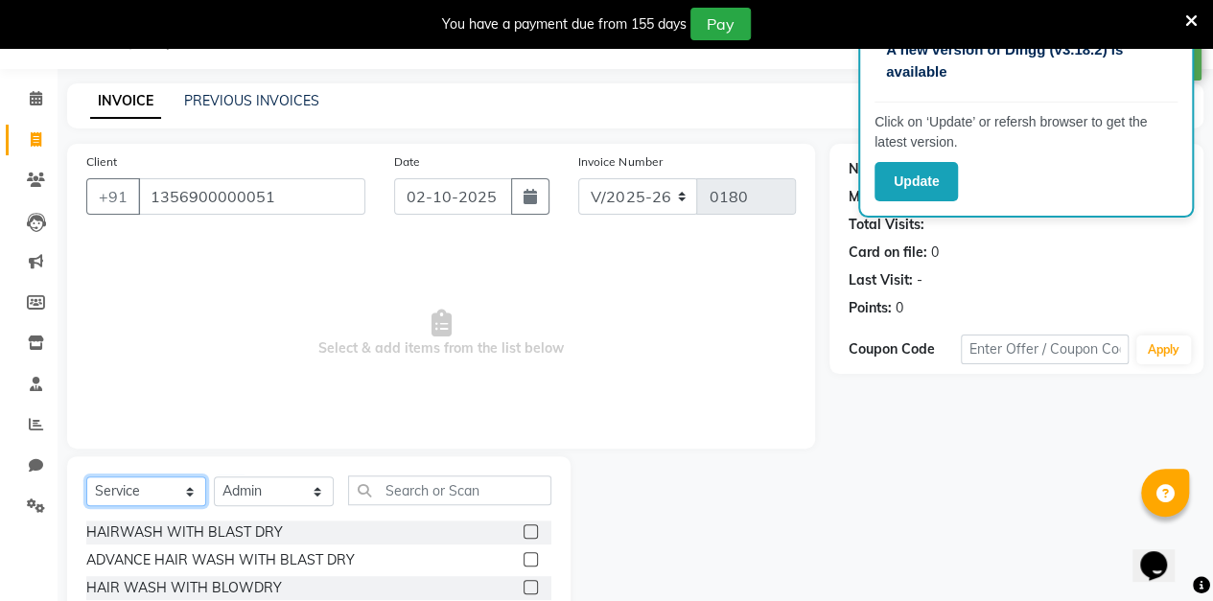
click at [187, 480] on select "Select Service Product Membership Package Voucher Prepaid Gift Card" at bounding box center [146, 491] width 120 height 30
click at [86, 476] on select "Select Service Product Membership Package Voucher Prepaid Gift Card" at bounding box center [146, 491] width 120 height 30
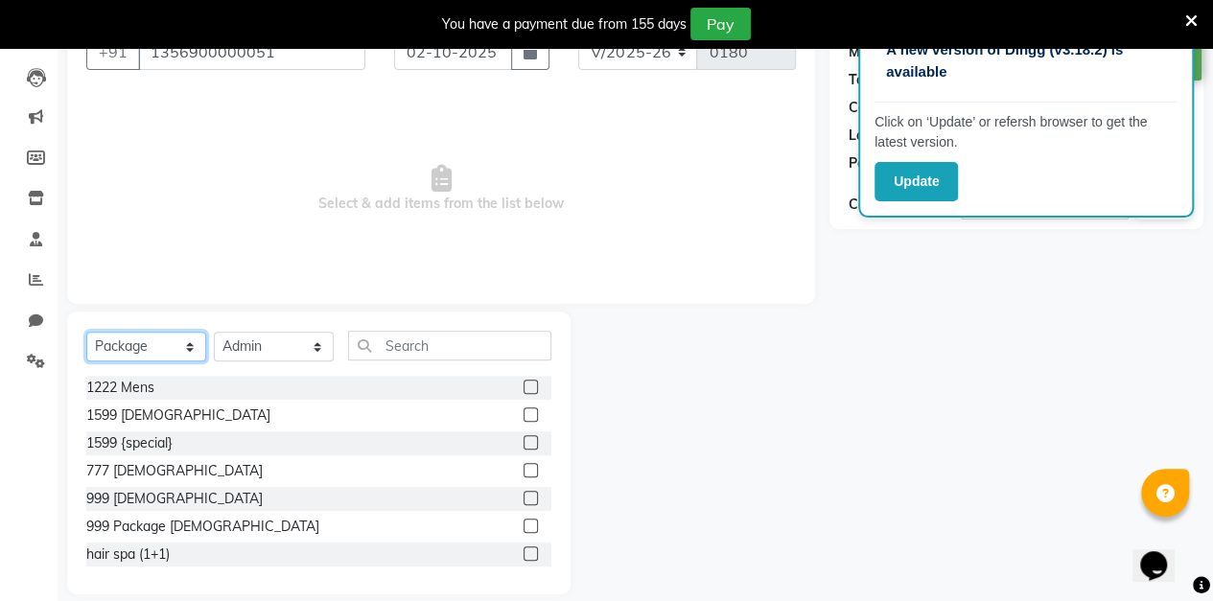
scroll to position [197, 0]
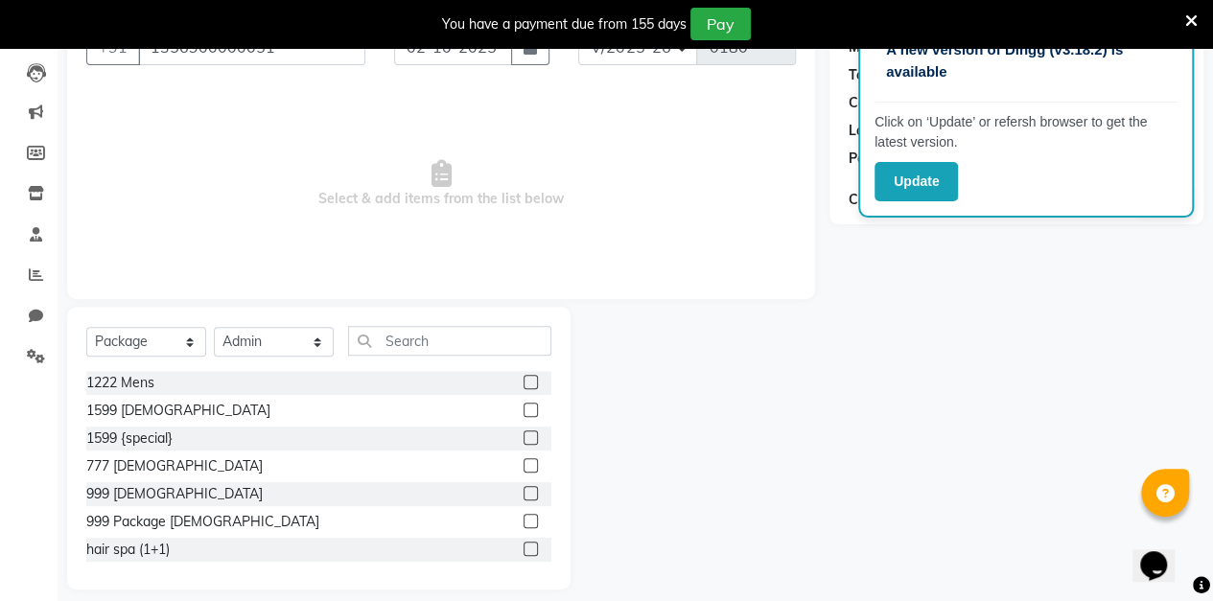
click at [523, 518] on label at bounding box center [530, 521] width 14 height 14
click at [523, 518] on input "checkbox" at bounding box center [529, 522] width 12 height 12
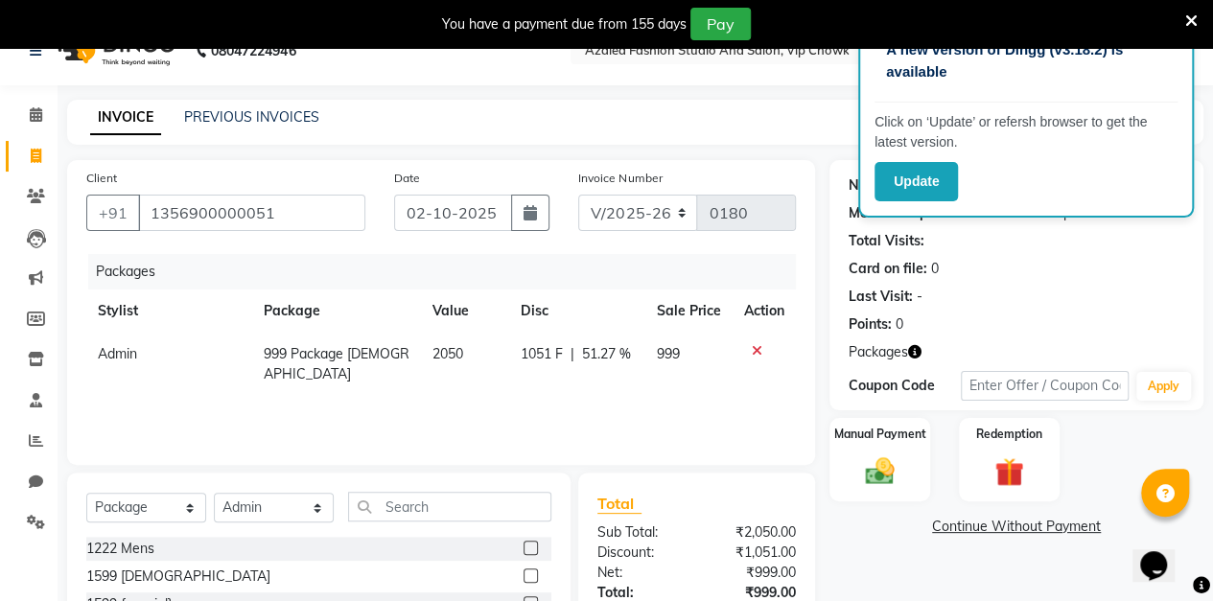
scroll to position [27, 0]
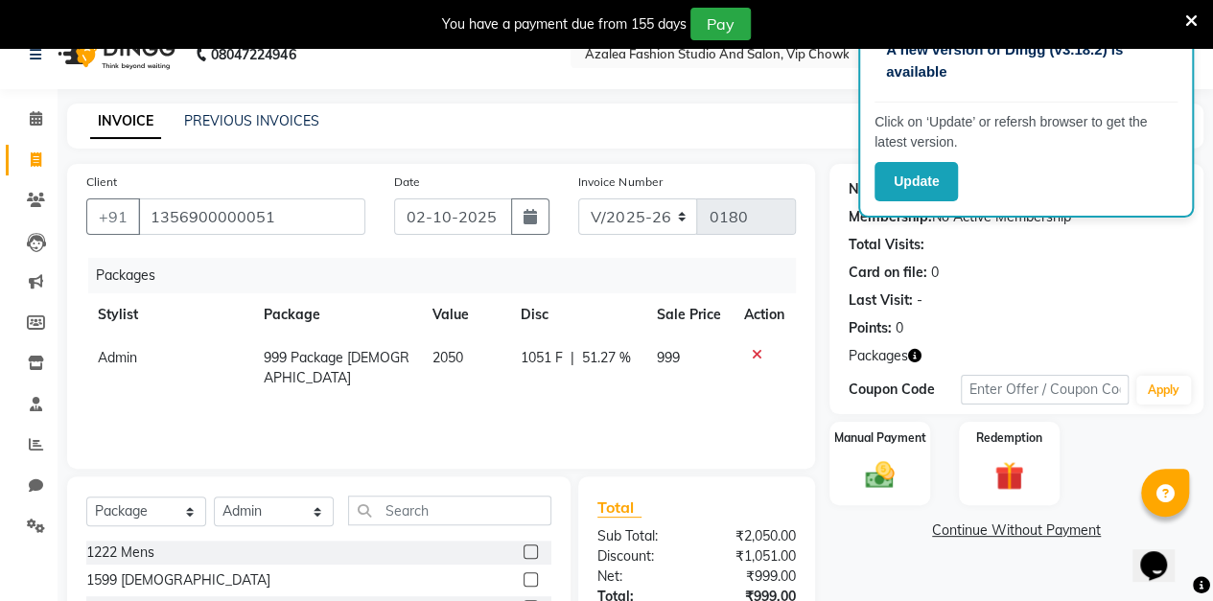
click at [531, 215] on icon "button" at bounding box center [529, 216] width 13 height 15
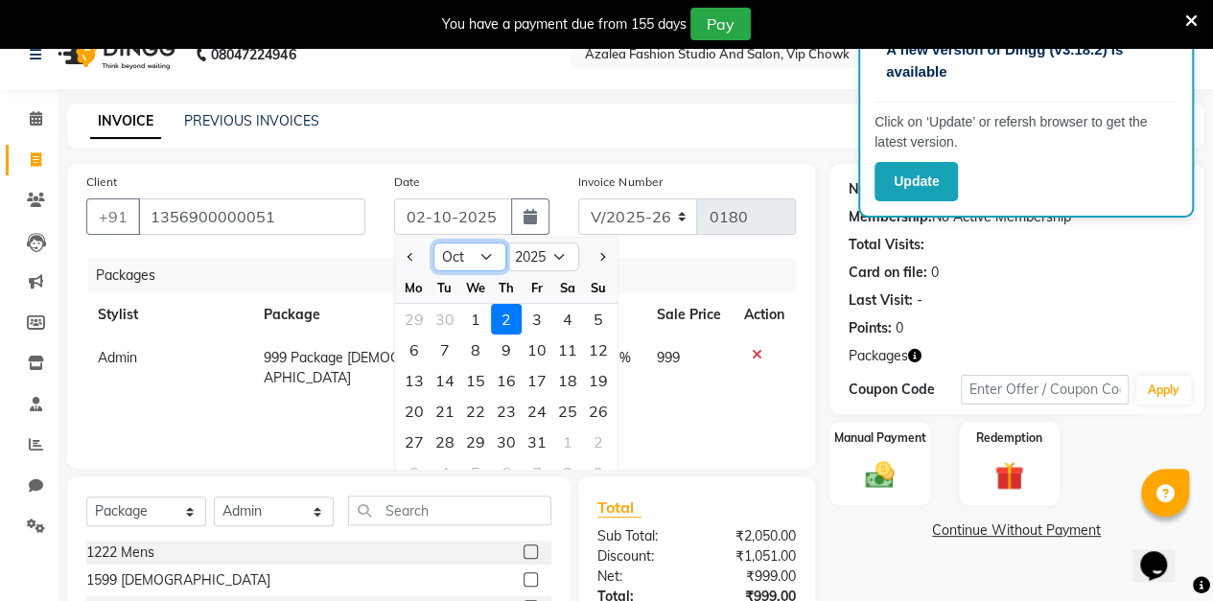
click at [465, 257] on select "Jan Feb Mar Apr May Jun [DATE] Aug Sep Oct Nov Dec" at bounding box center [469, 257] width 73 height 29
click at [433, 243] on select "Jan Feb Mar Apr May Jun [DATE] Aug Sep Oct Nov Dec" at bounding box center [469, 257] width 73 height 29
click at [540, 345] on div "12" at bounding box center [537, 350] width 31 height 31
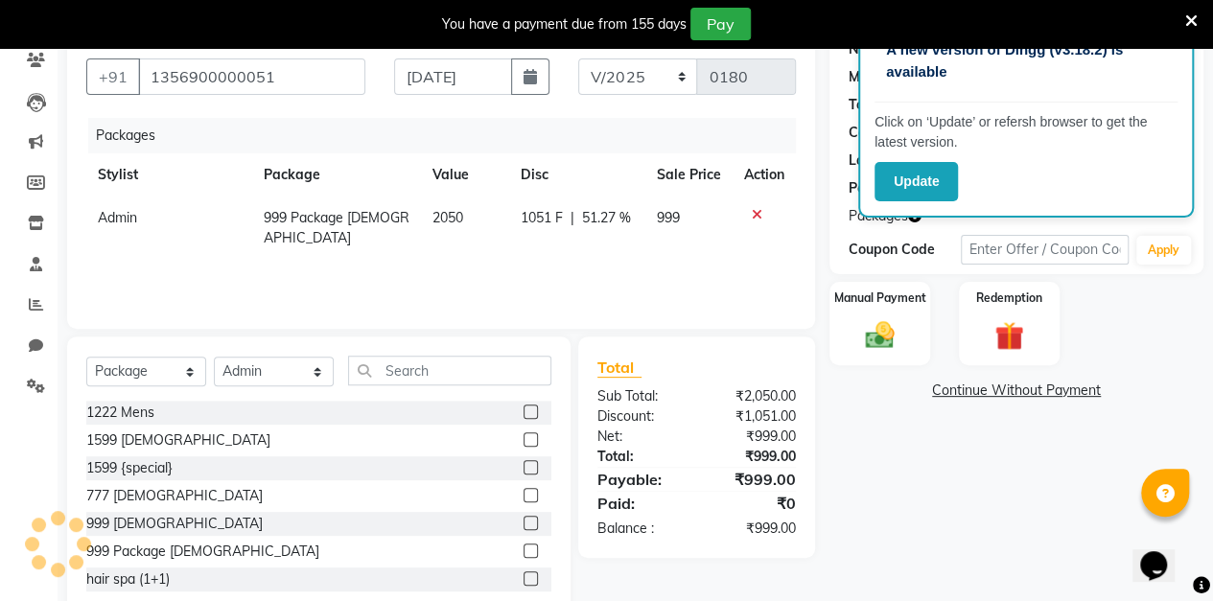
scroll to position [213, 0]
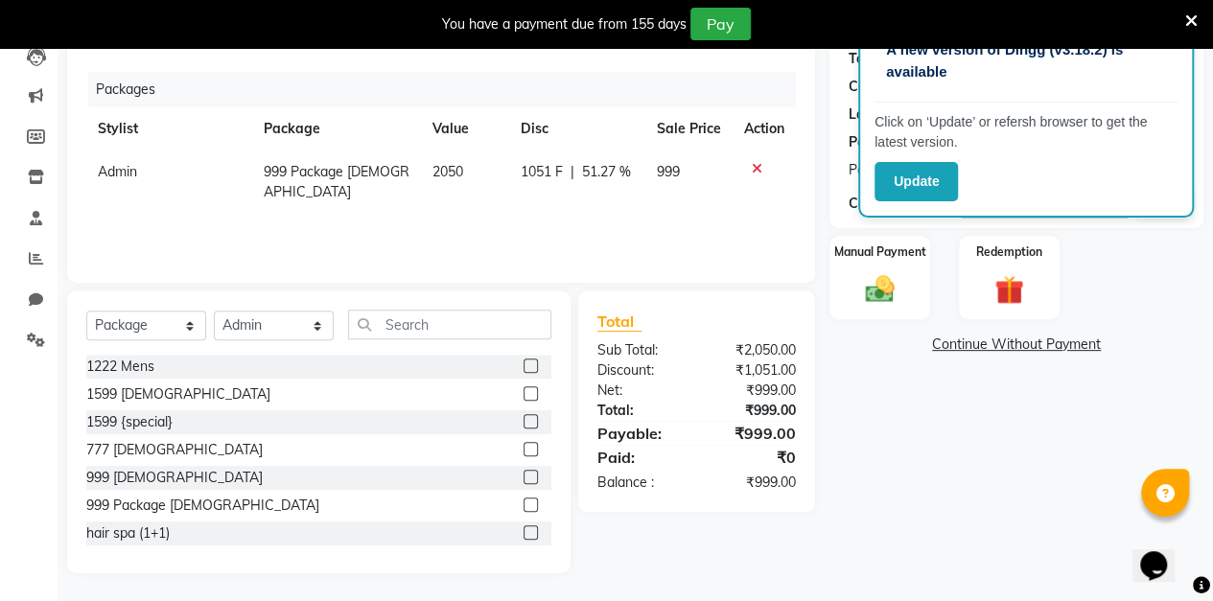
click at [903, 297] on div "Manual Payment" at bounding box center [879, 277] width 101 height 83
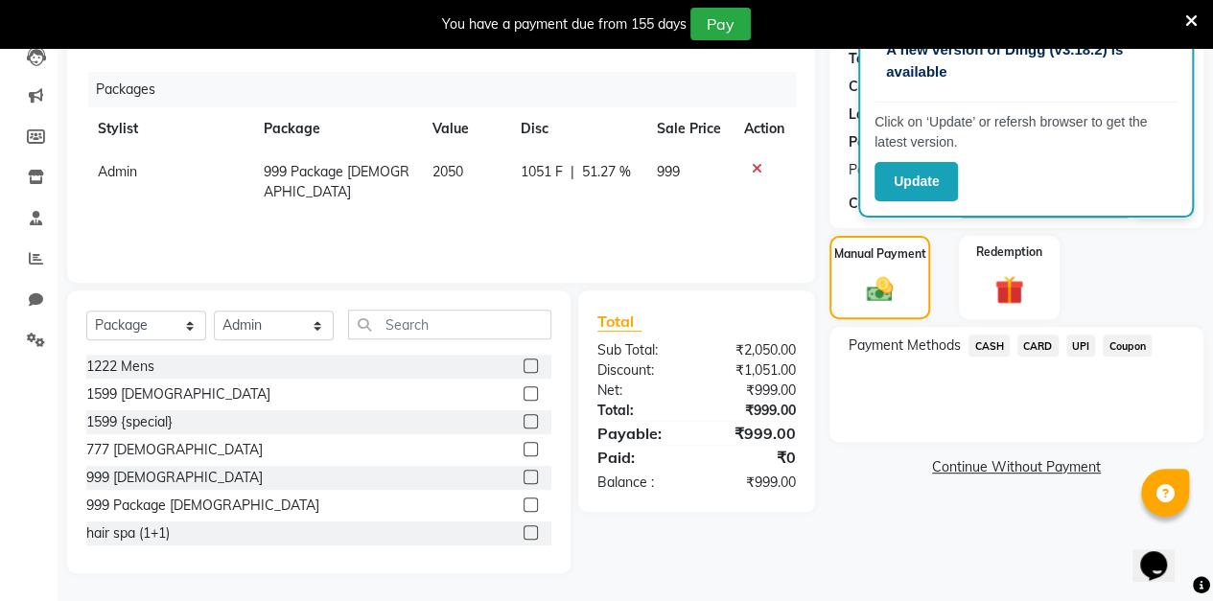
click at [1079, 344] on span "UPI" at bounding box center [1081, 346] width 30 height 22
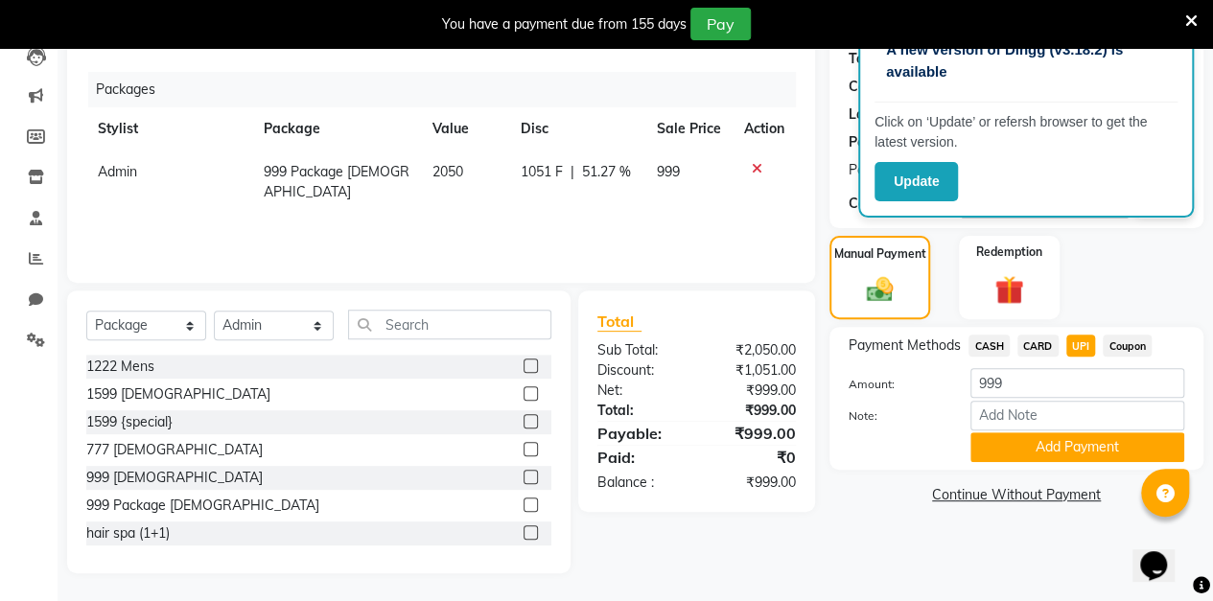
click at [1056, 451] on button "Add Payment" at bounding box center [1077, 447] width 214 height 30
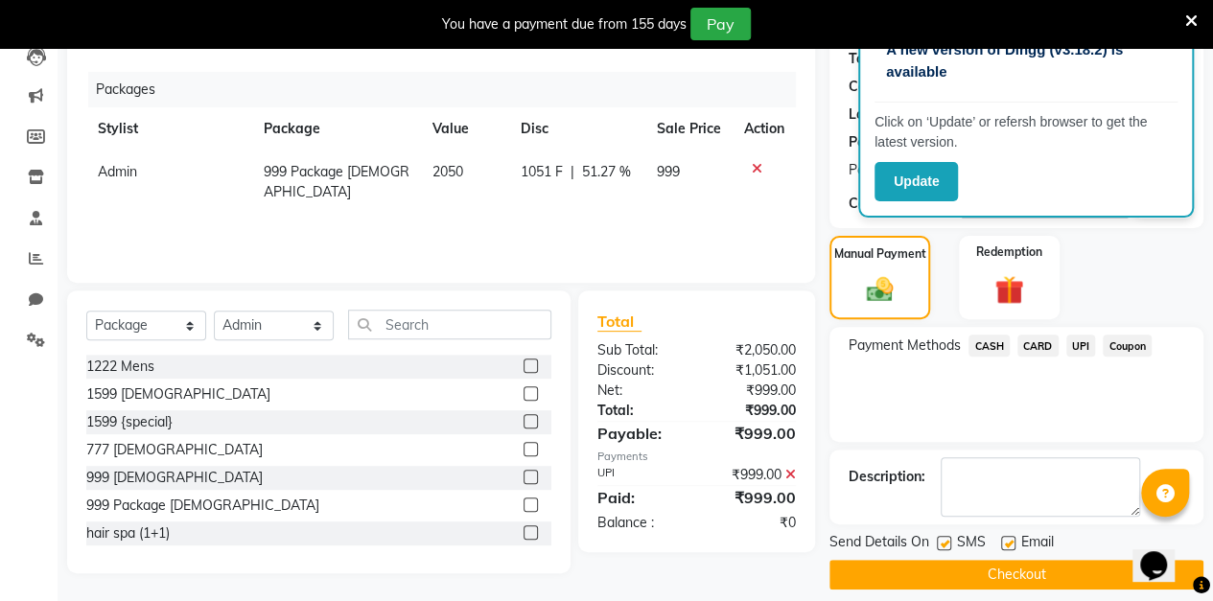
click at [1007, 573] on button "Checkout" at bounding box center [1016, 575] width 374 height 30
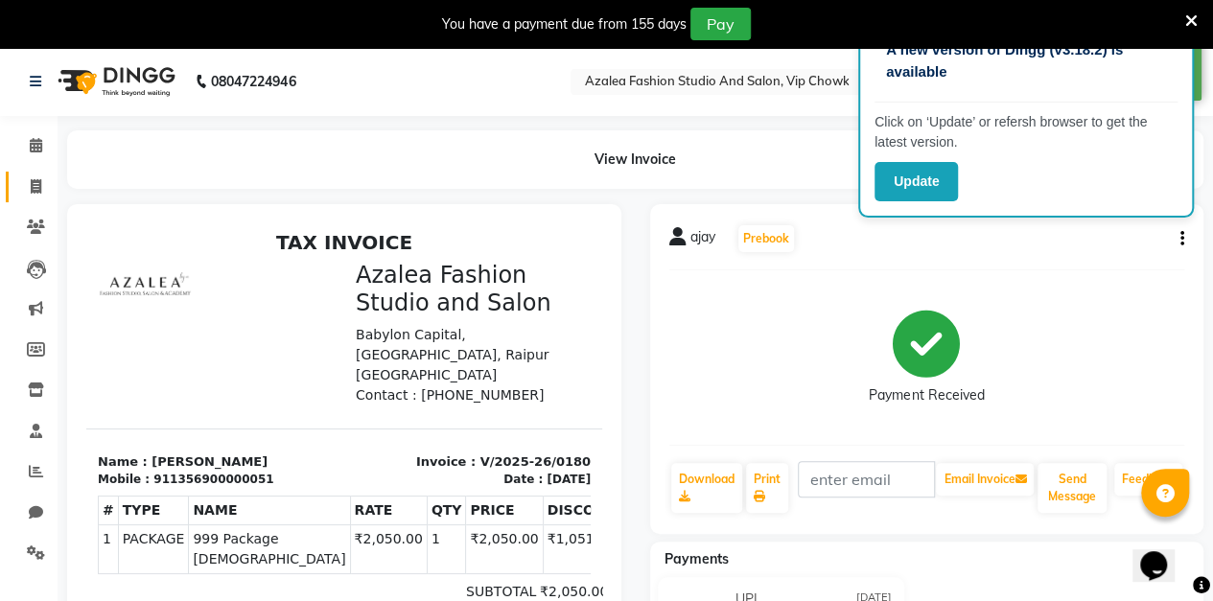
click at [35, 186] on icon at bounding box center [36, 186] width 11 height 14
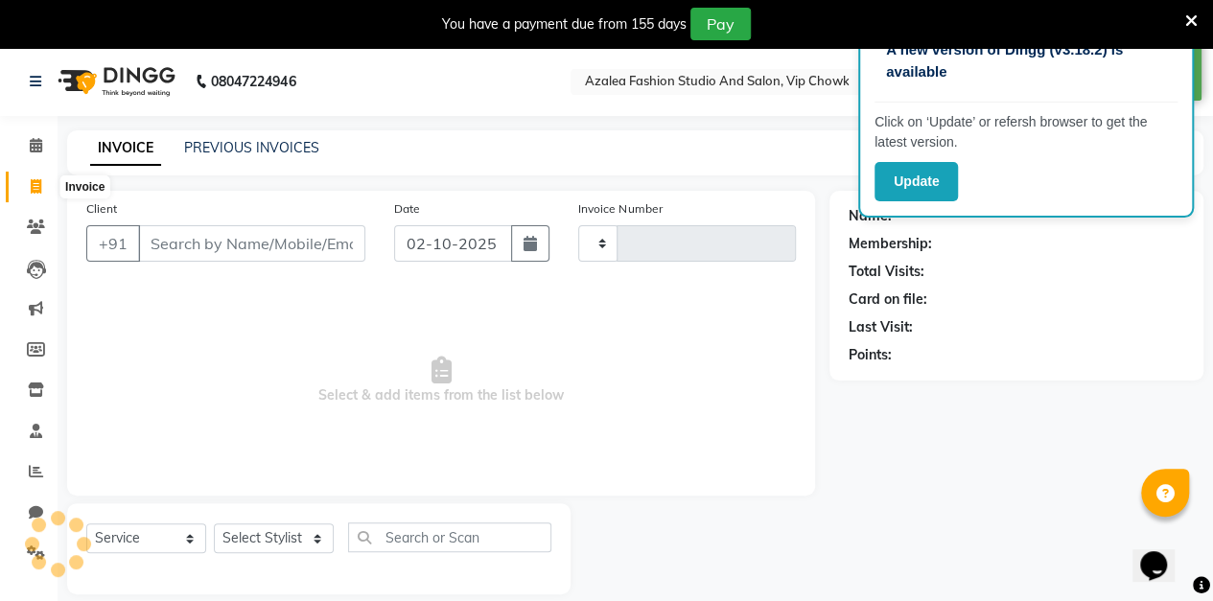
scroll to position [47, 0]
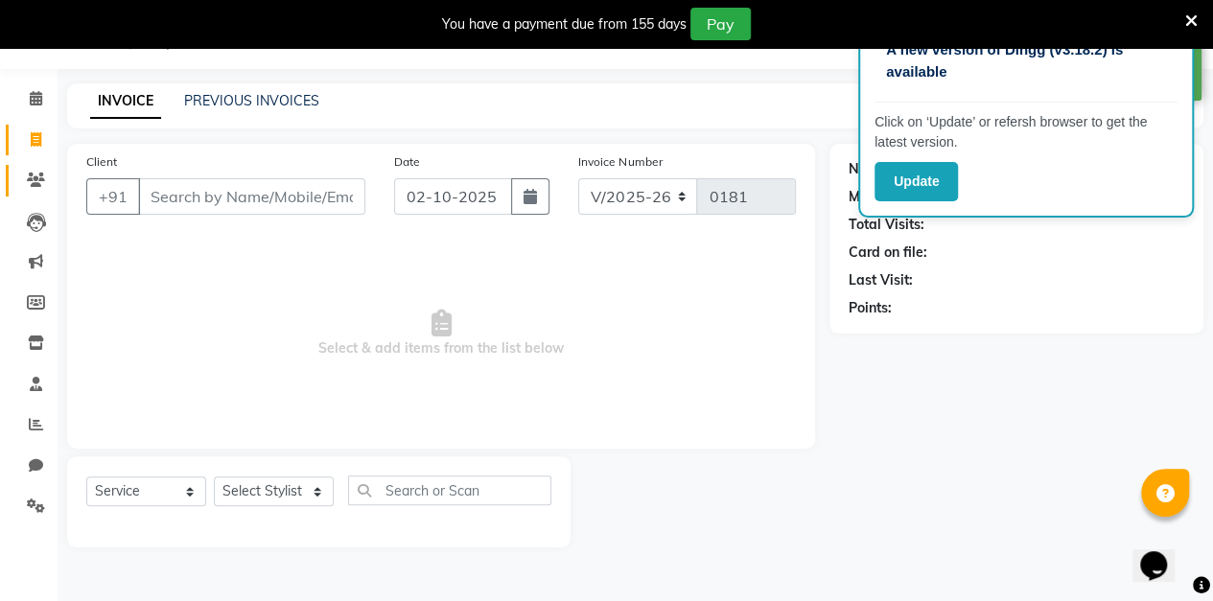
click at [45, 196] on link "Clients" at bounding box center [29, 181] width 46 height 32
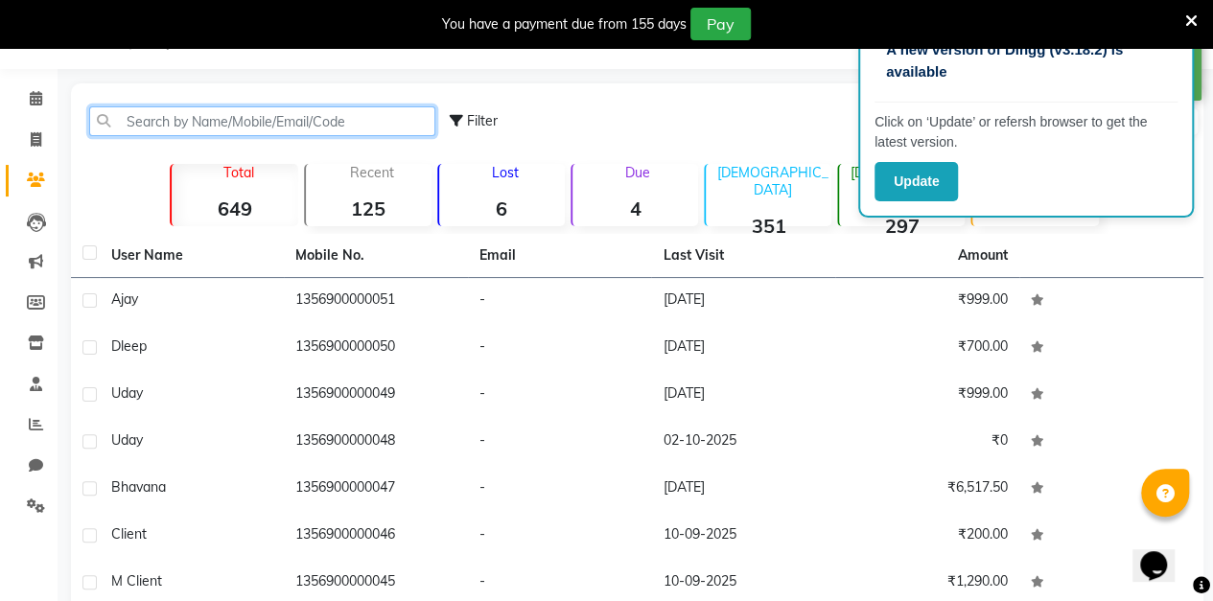
click at [192, 120] on input "text" at bounding box center [262, 121] width 346 height 30
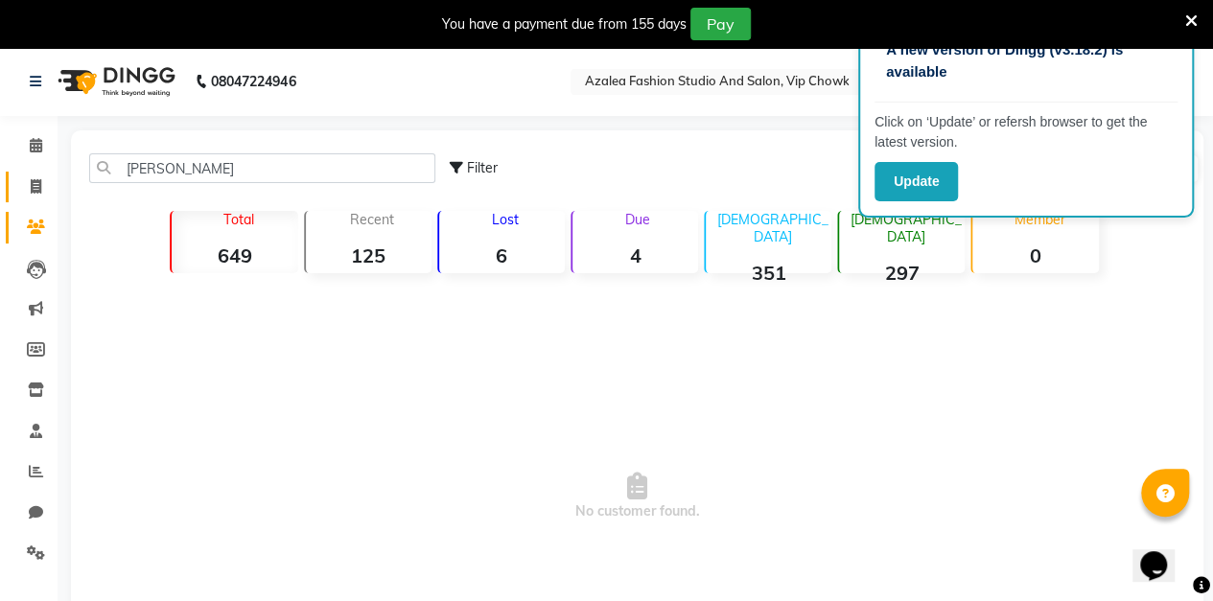
click at [35, 182] on icon at bounding box center [36, 186] width 11 height 14
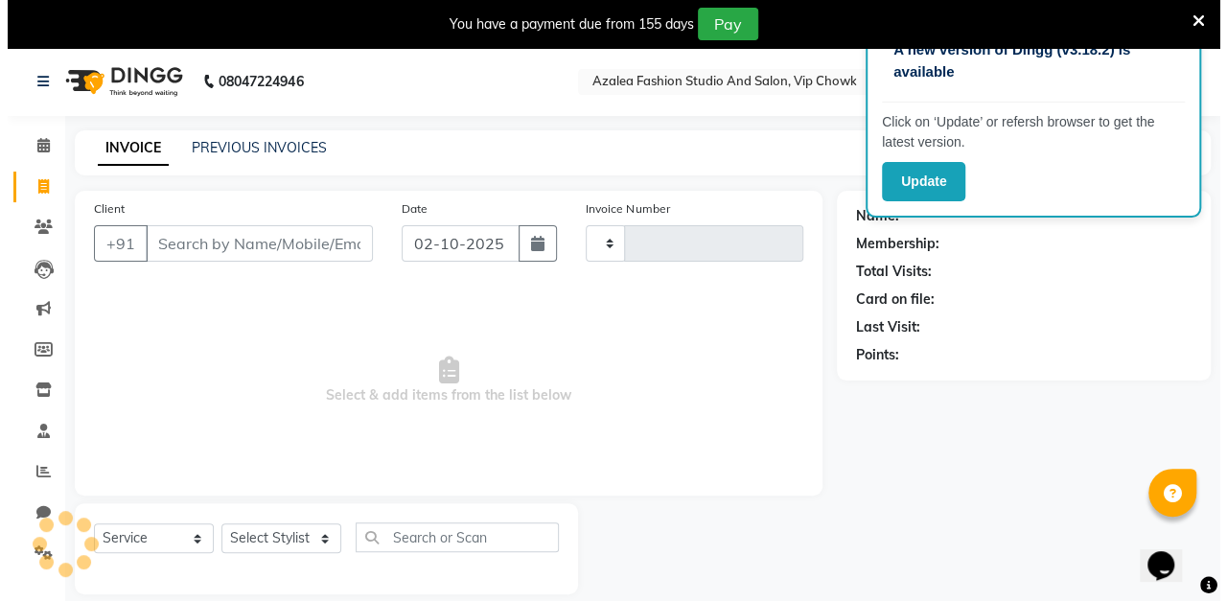
scroll to position [47, 0]
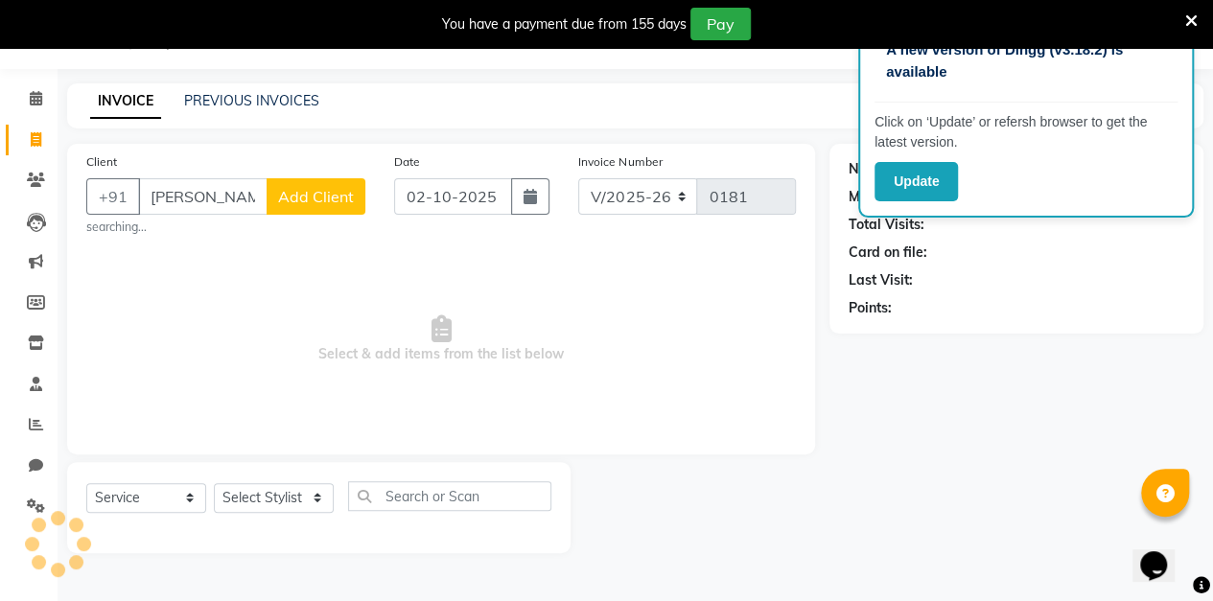
click at [334, 204] on span "Add Client" at bounding box center [316, 196] width 76 height 19
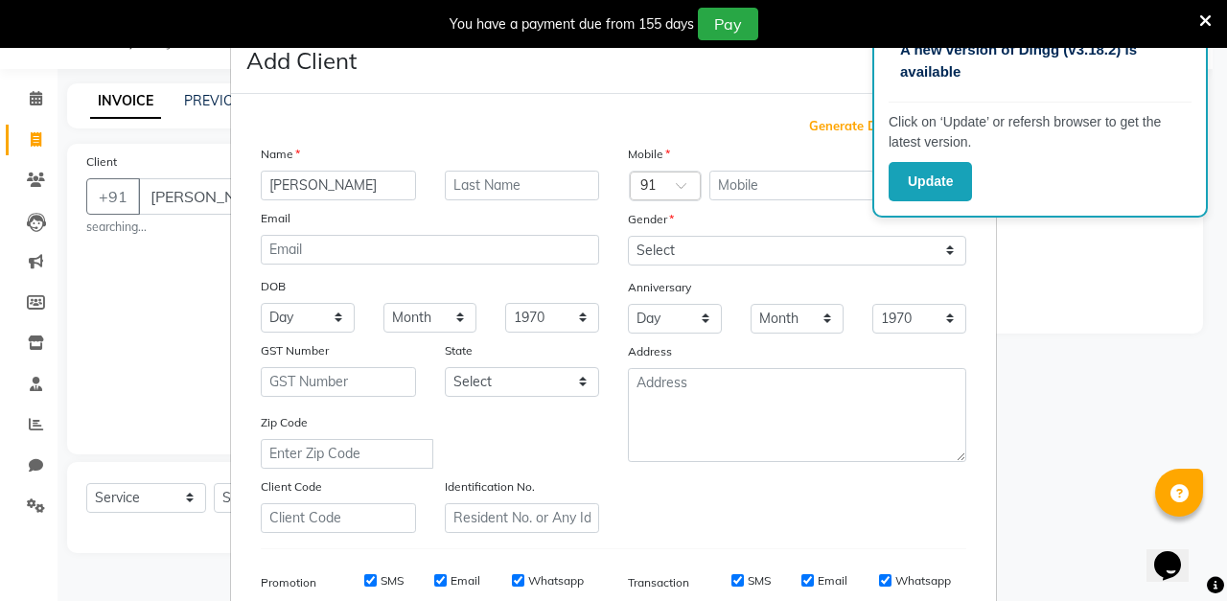
click at [842, 125] on span "Generate Dummy Number" at bounding box center [887, 126] width 157 height 19
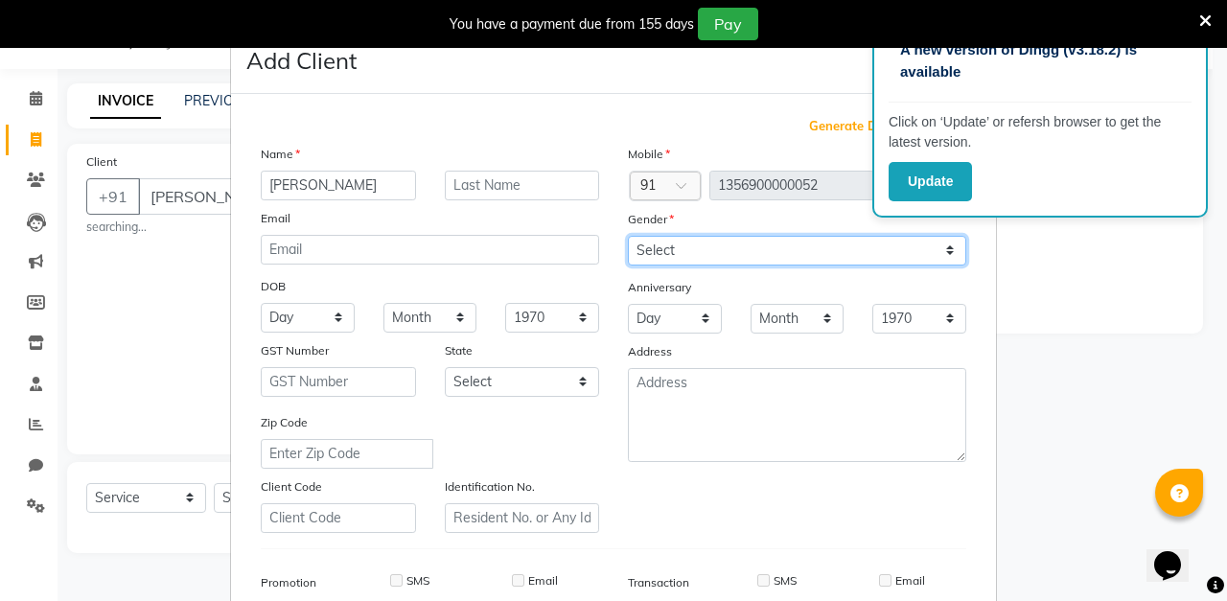
click at [731, 254] on select "Select [DEMOGRAPHIC_DATA] [DEMOGRAPHIC_DATA] Other Prefer Not To Say" at bounding box center [797, 251] width 338 height 30
click at [628, 236] on select "Select [DEMOGRAPHIC_DATA] [DEMOGRAPHIC_DATA] Other Prefer Not To Say" at bounding box center [797, 251] width 338 height 30
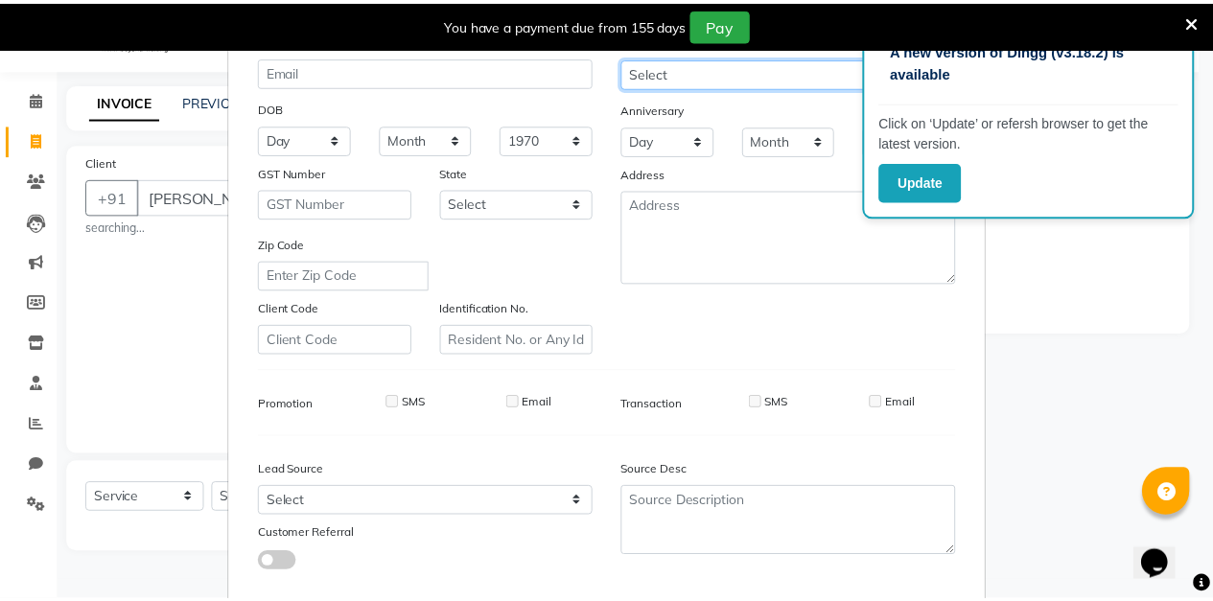
scroll to position [280, 0]
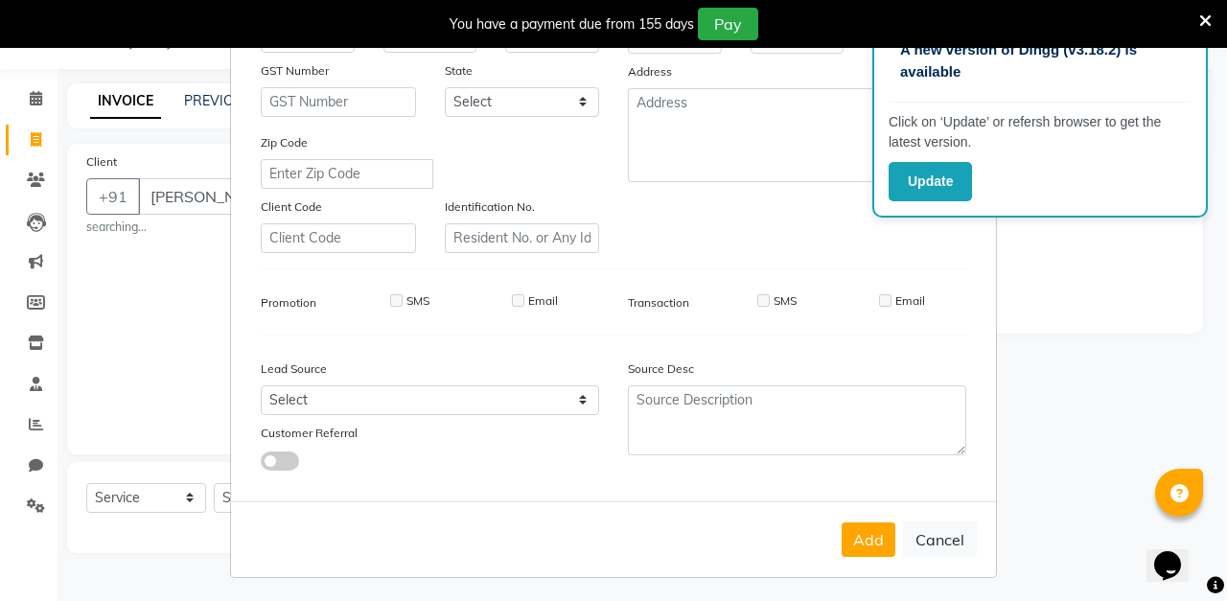
click at [872, 544] on button "Add" at bounding box center [869, 539] width 54 height 35
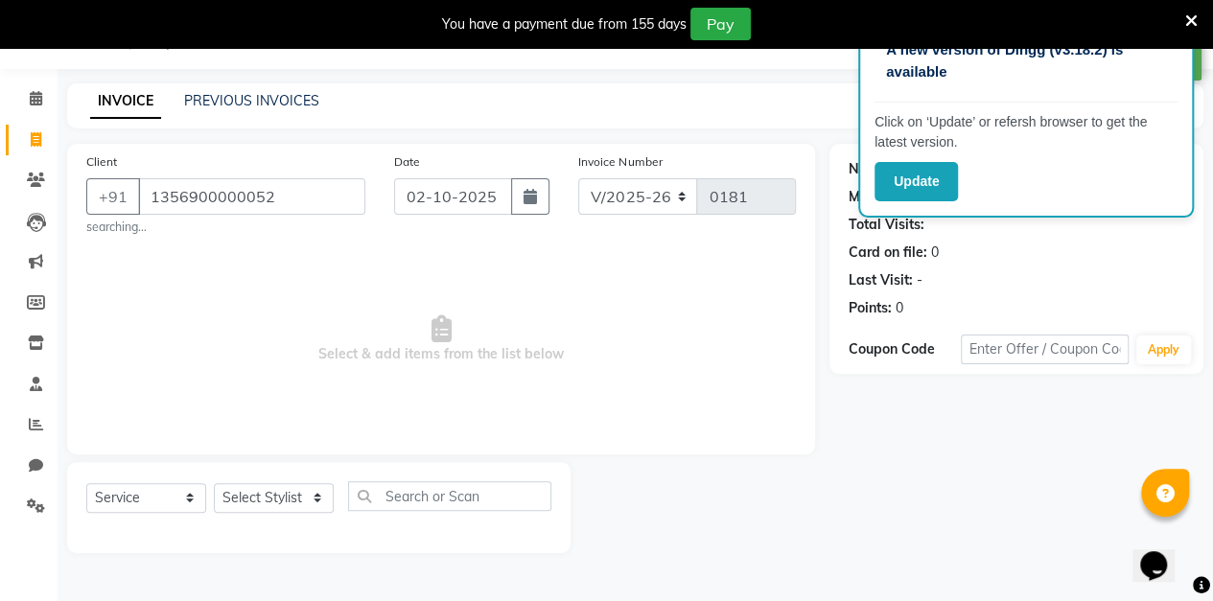
click at [515, 209] on button "button" at bounding box center [530, 196] width 38 height 36
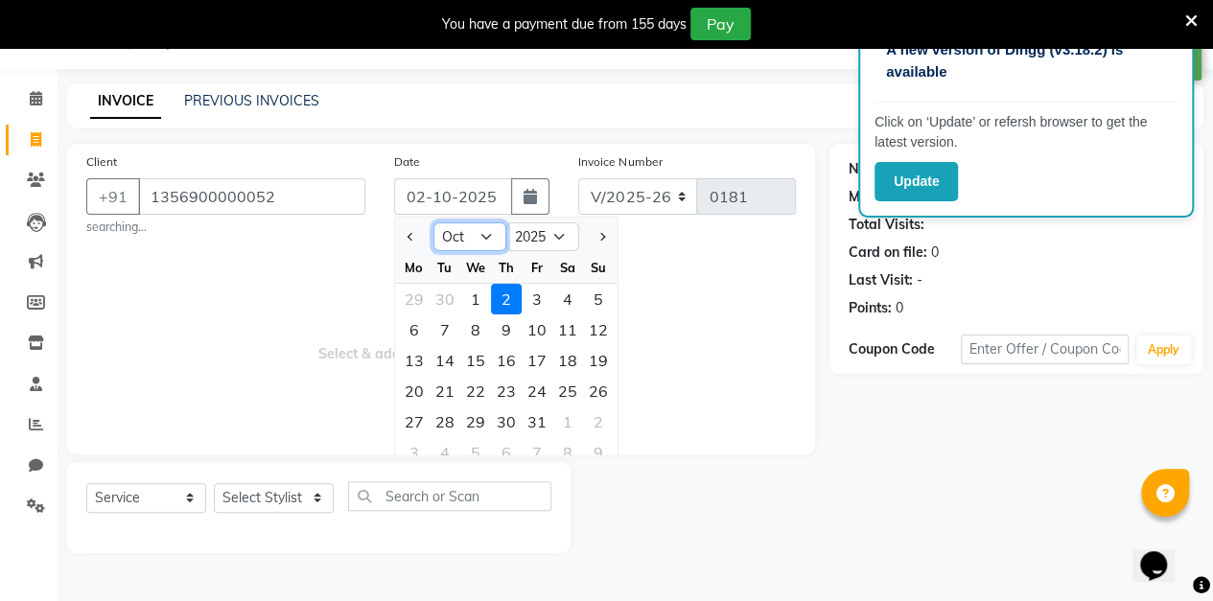
click at [492, 244] on select "Jan Feb Mar Apr May Jun [DATE] Aug Sep Oct Nov Dec" at bounding box center [469, 236] width 73 height 29
click at [433, 222] on select "Jan Feb Mar Apr May Jun [DATE] Aug Sep Oct Nov Dec" at bounding box center [469, 236] width 73 height 29
click at [536, 331] on div "12" at bounding box center [537, 329] width 31 height 31
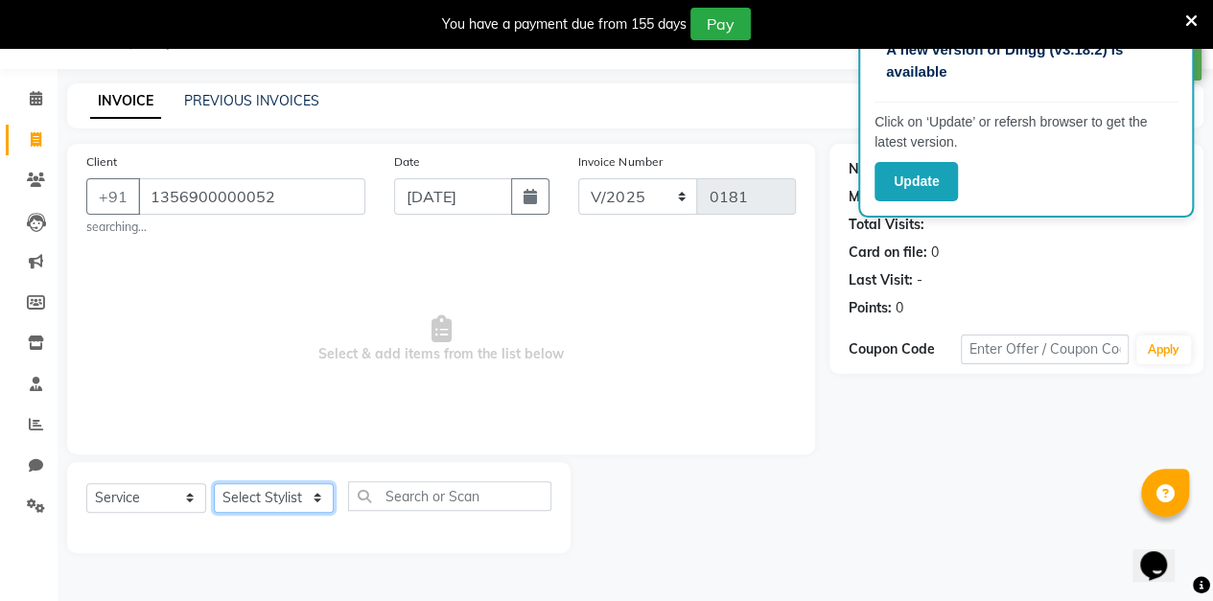
click at [267, 500] on select "Select Stylist aarti sen Admin [PERSON_NAME] anzal [PERSON_NAME][MEDICAL_DATA]:…" at bounding box center [274, 498] width 120 height 30
click at [214, 483] on select "Select Stylist aarti sen Admin [PERSON_NAME] anzal [PERSON_NAME][MEDICAL_DATA]:…" at bounding box center [274, 498] width 120 height 30
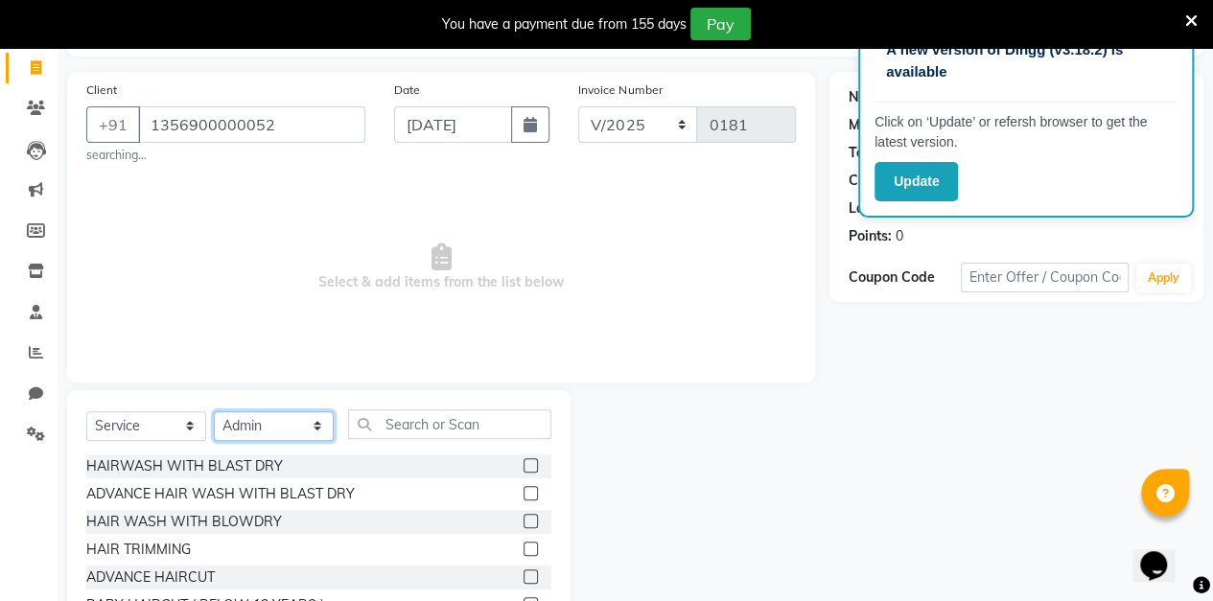
scroll to position [147, 0]
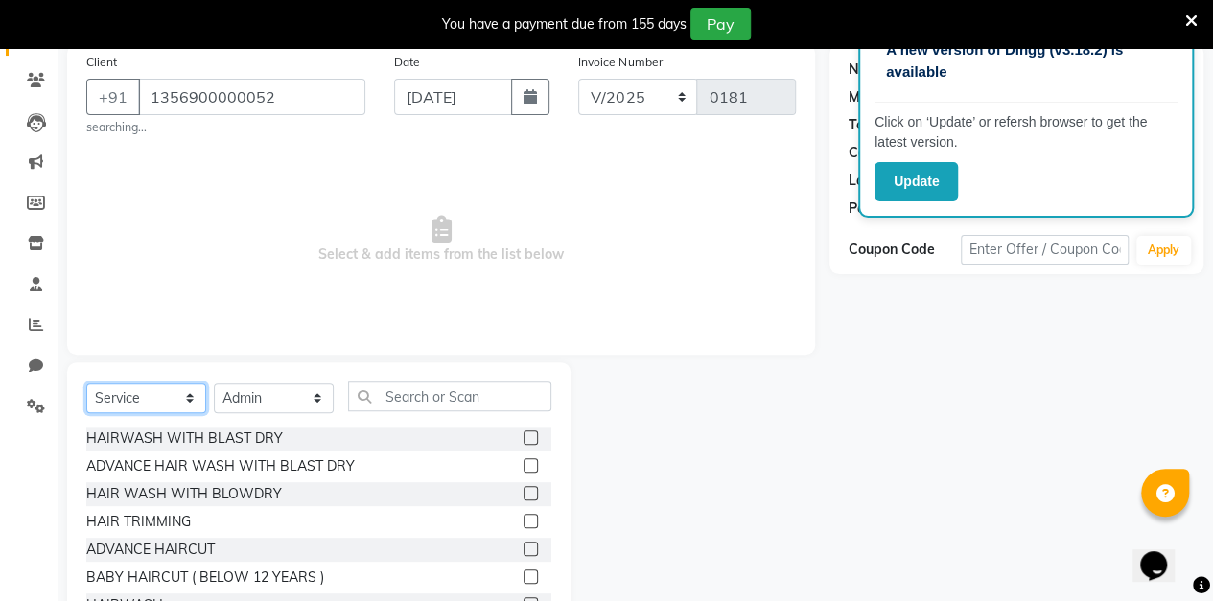
click at [157, 400] on select "Select Service Product Membership Package Voucher Prepaid Gift Card" at bounding box center [146, 398] width 120 height 30
click at [86, 383] on select "Select Service Product Membership Package Voucher Prepaid Gift Card" at bounding box center [146, 398] width 120 height 30
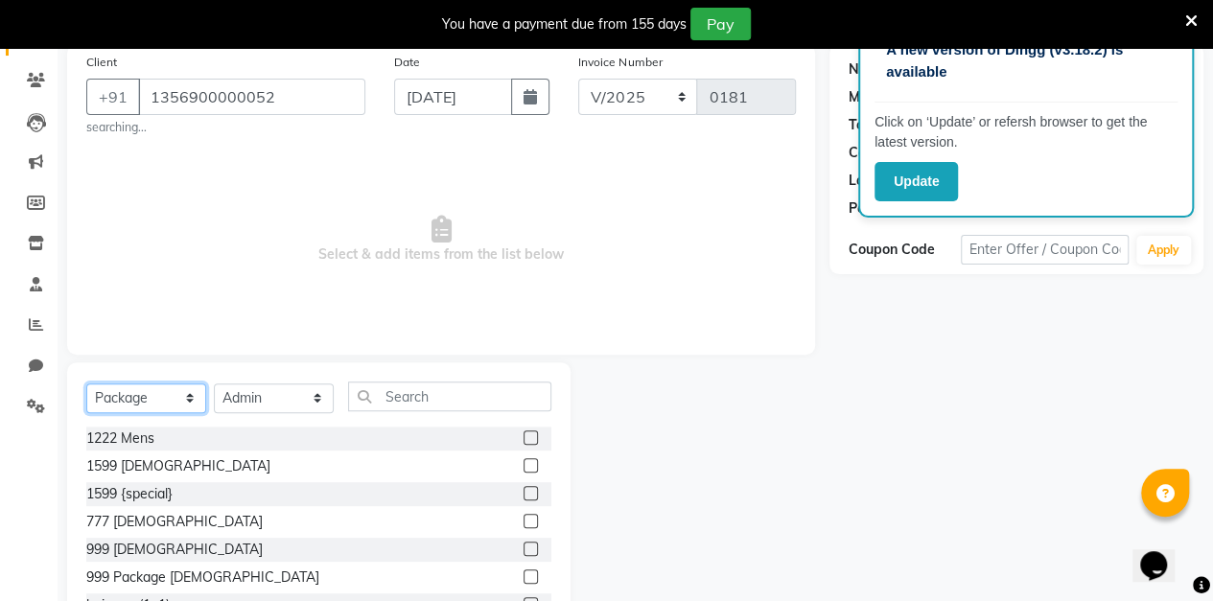
scroll to position [31, 0]
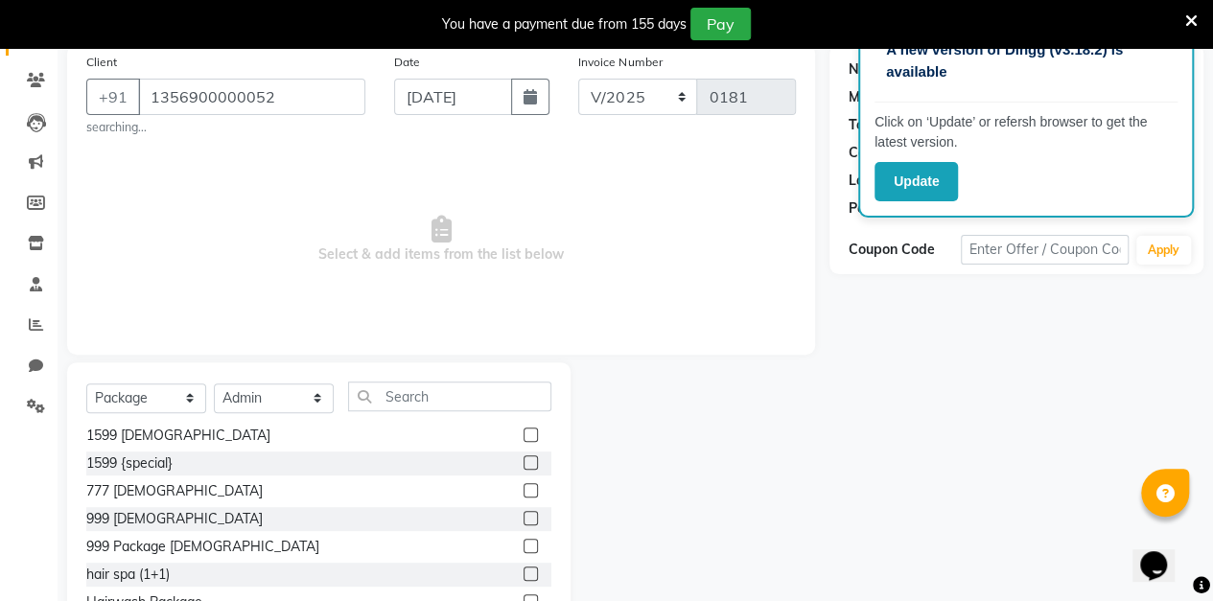
click at [274, 516] on div "999 [DEMOGRAPHIC_DATA]" at bounding box center [318, 519] width 465 height 24
click at [523, 516] on label at bounding box center [530, 518] width 14 height 14
click at [523, 516] on input "checkbox" at bounding box center [529, 519] width 12 height 12
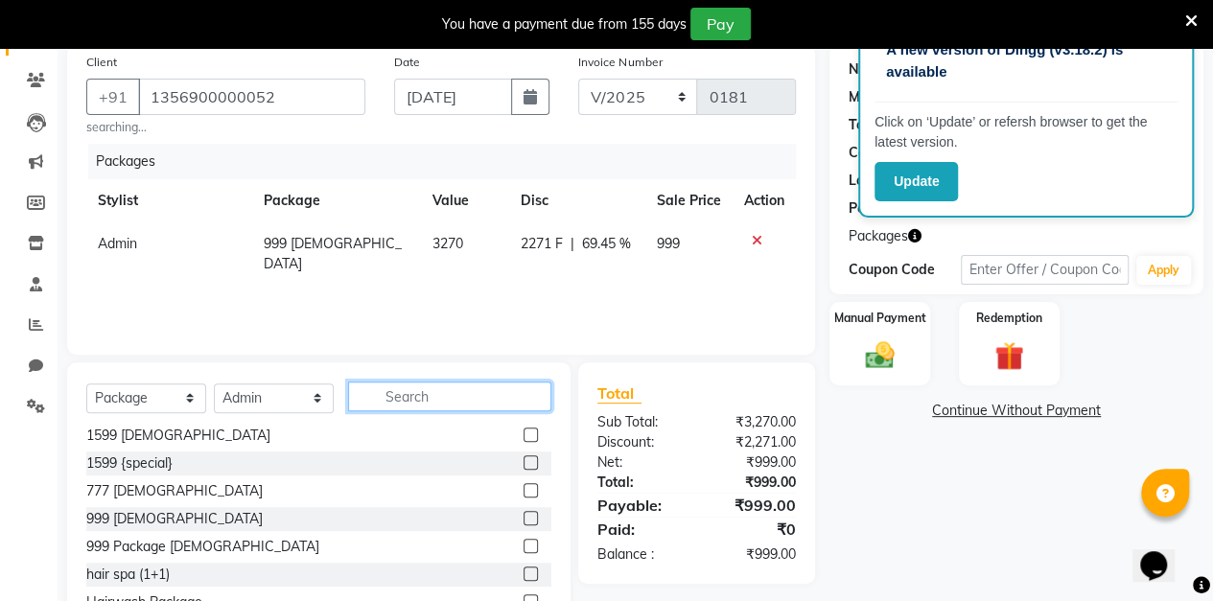
click at [414, 404] on input "text" at bounding box center [449, 397] width 203 height 30
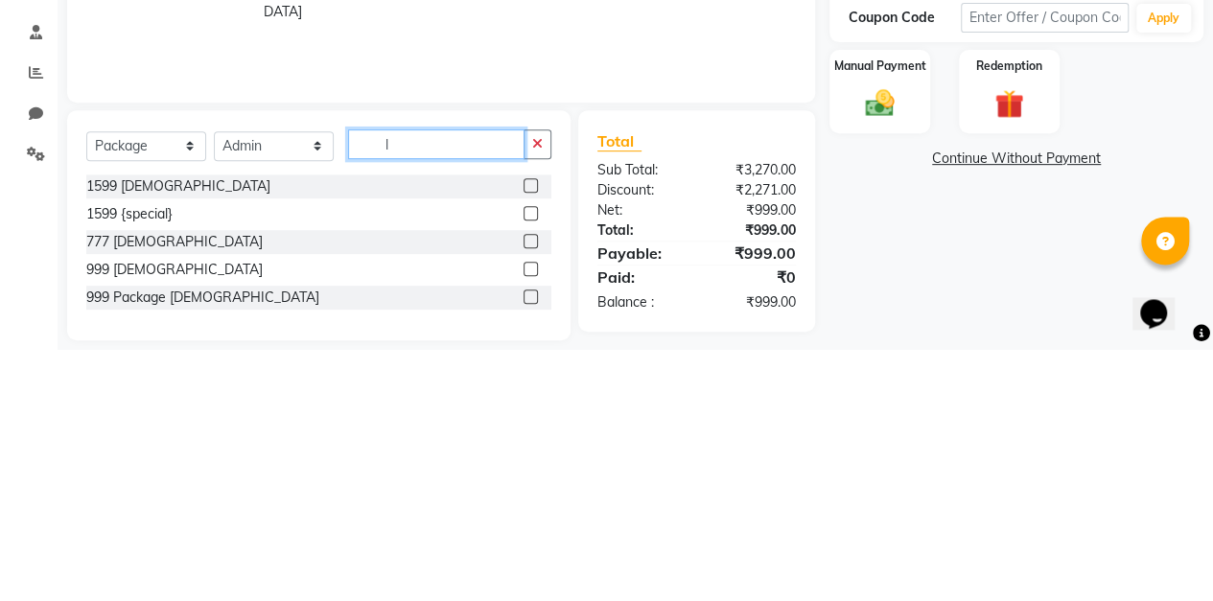
scroll to position [0, 0]
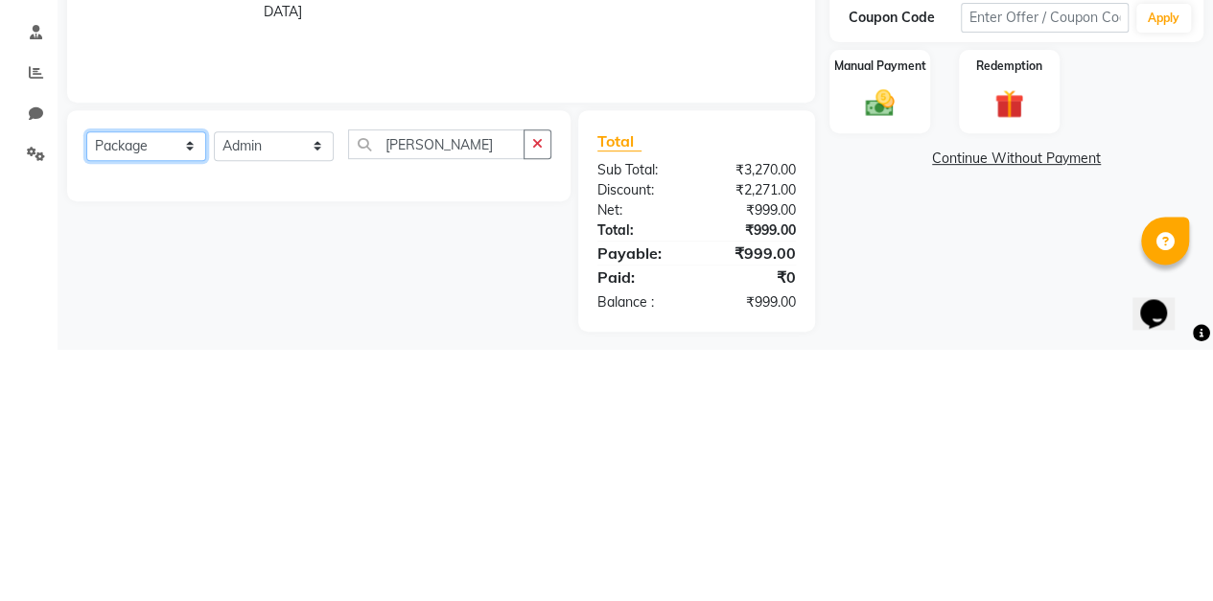
click at [164, 397] on select "Select Service Product Membership Package Voucher Prepaid Gift Card" at bounding box center [146, 398] width 120 height 30
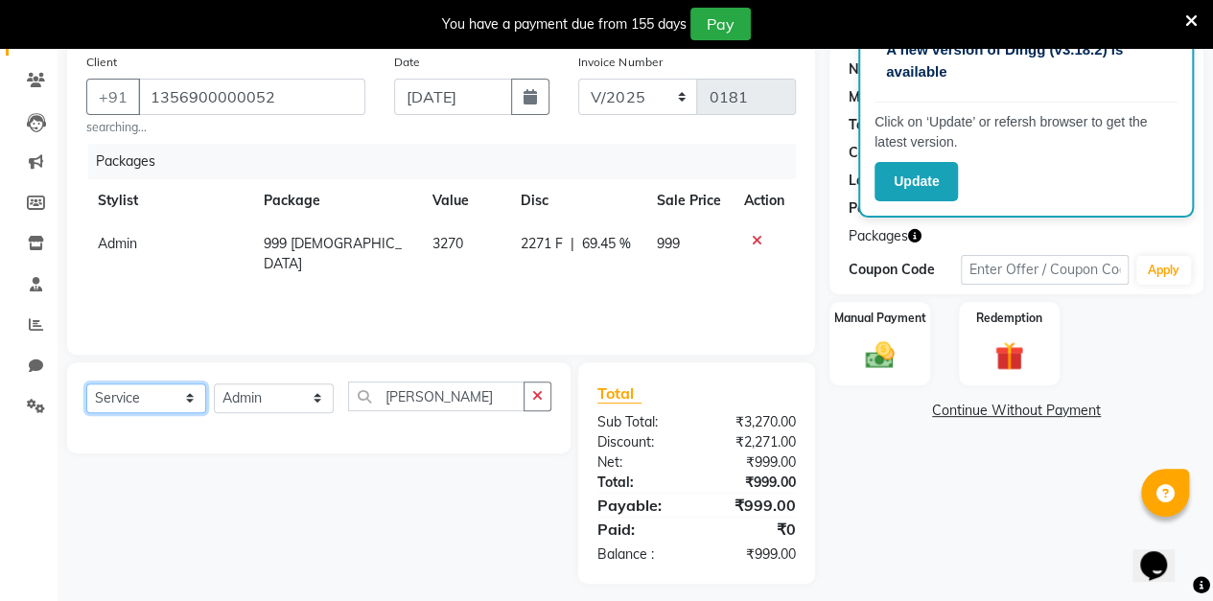
click at [86, 383] on select "Select Service Product Membership Package Voucher Prepaid Gift Card" at bounding box center [146, 398] width 120 height 30
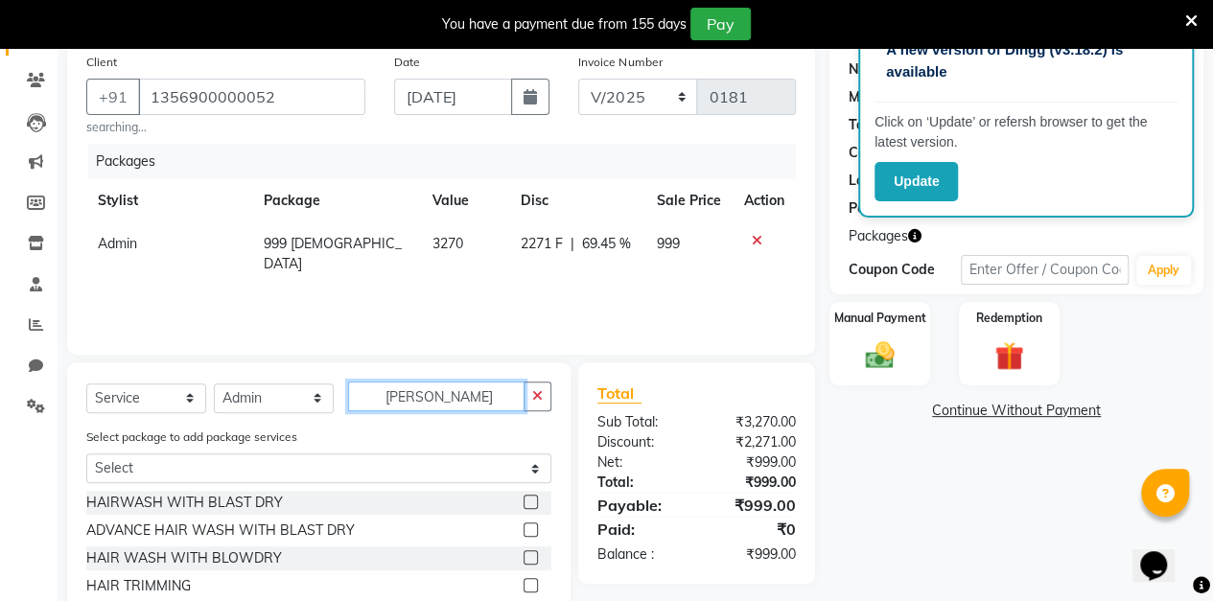
click at [432, 404] on input "[PERSON_NAME]" at bounding box center [436, 397] width 176 height 30
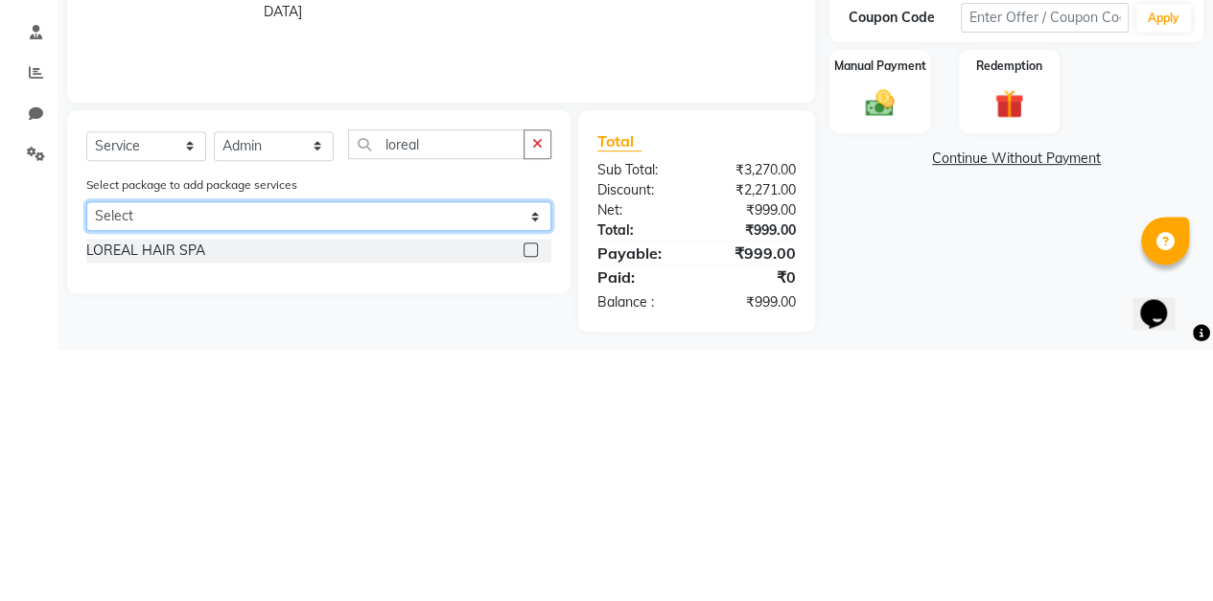
click at [252, 481] on select "Select 999 [DEMOGRAPHIC_DATA]" at bounding box center [318, 468] width 465 height 30
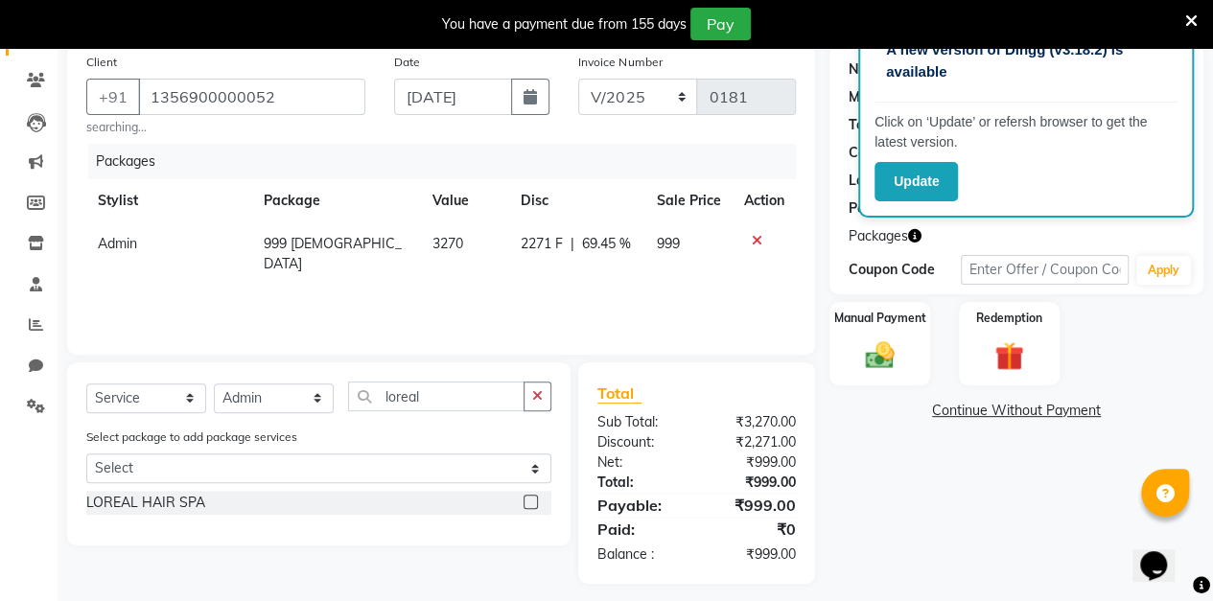
click at [493, 579] on div "Select Service Product Membership Package Voucher Prepaid Gift Card Select Styl…" at bounding box center [312, 472] width 518 height 221
click at [531, 500] on label at bounding box center [530, 502] width 14 height 14
click at [531, 500] on input "checkbox" at bounding box center [529, 503] width 12 height 12
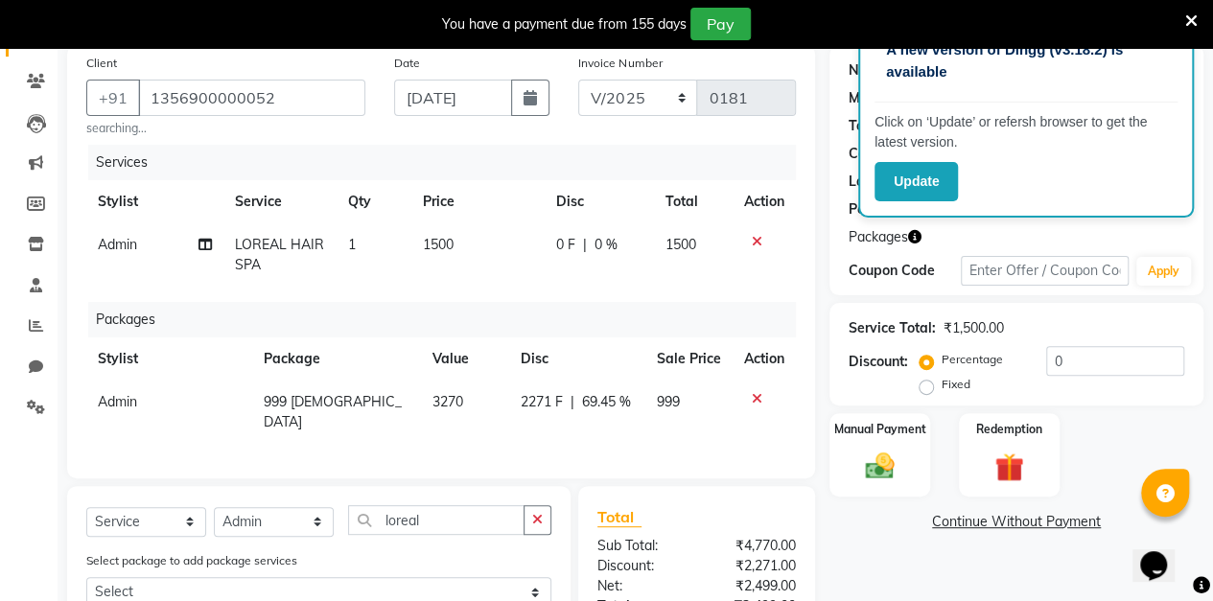
scroll to position [130, 0]
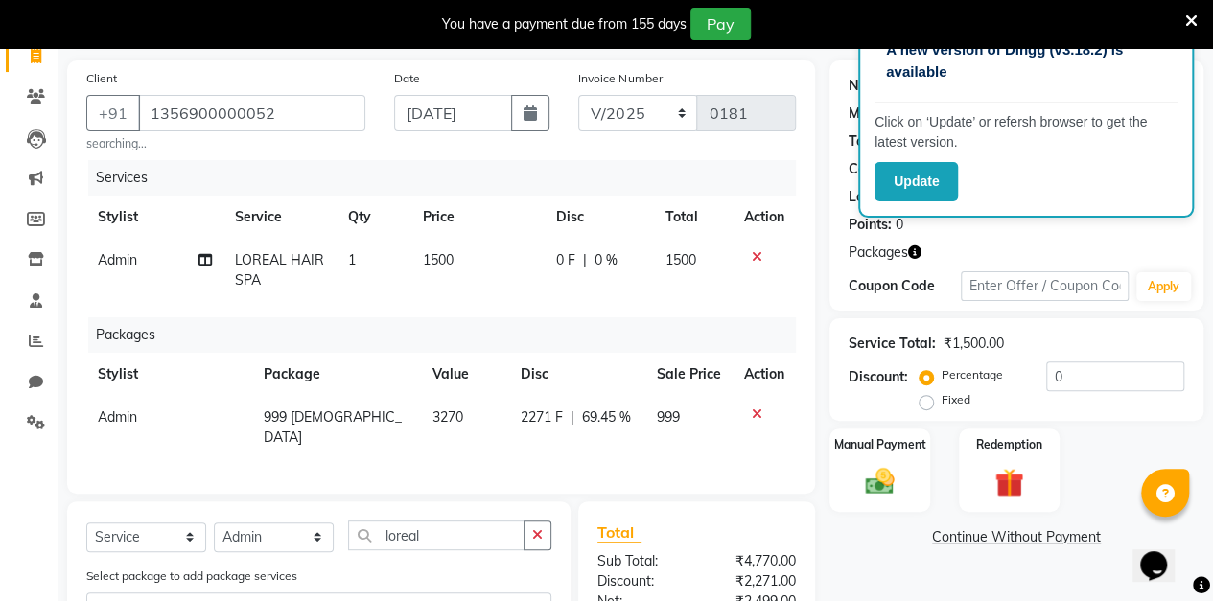
click at [612, 266] on span "0 %" at bounding box center [605, 260] width 23 height 20
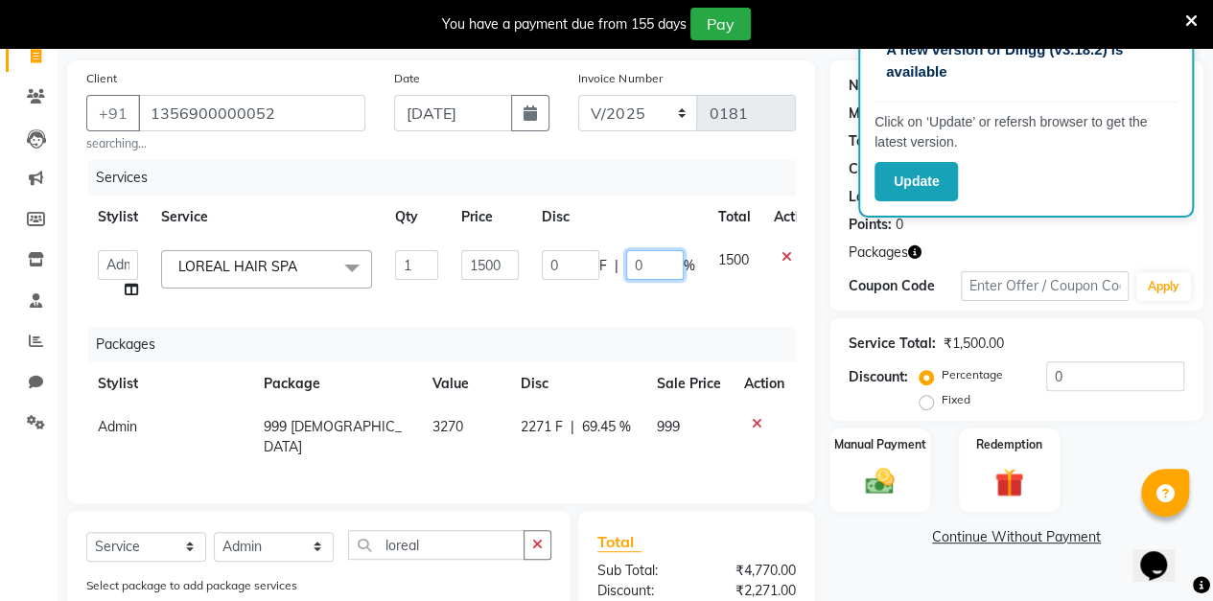
click at [661, 266] on input "0" at bounding box center [655, 265] width 58 height 30
click at [823, 270] on div "Client [PHONE_NUMBER] searching... Date [DATE] Invoice Number V/2025 V/[PHONE_N…" at bounding box center [441, 406] width 777 height 692
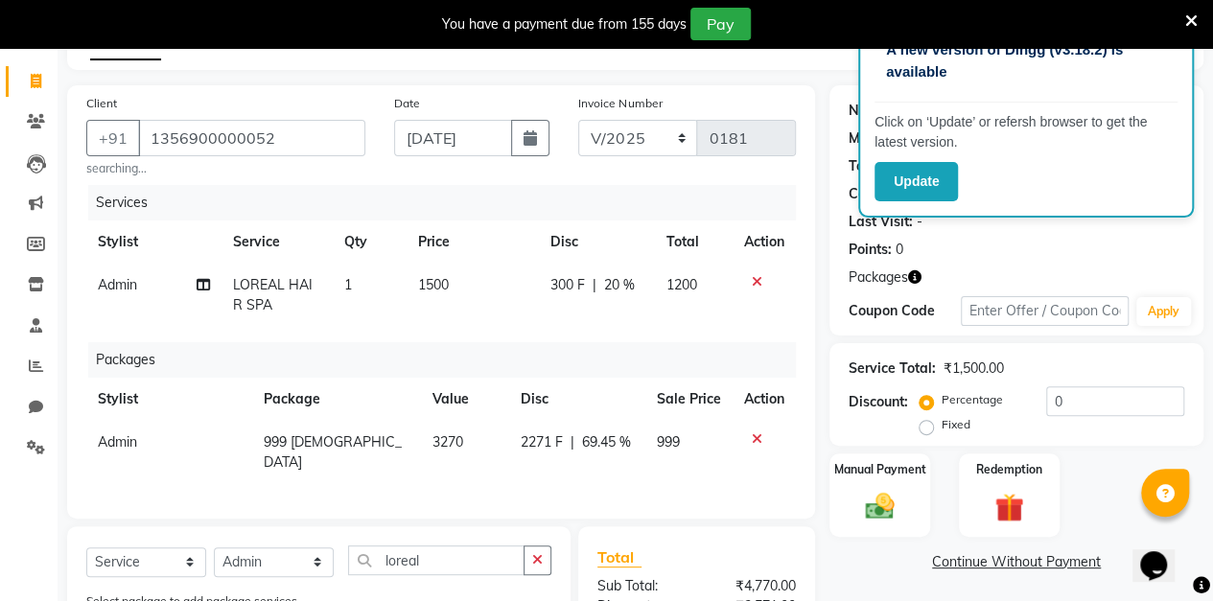
scroll to position [101, 0]
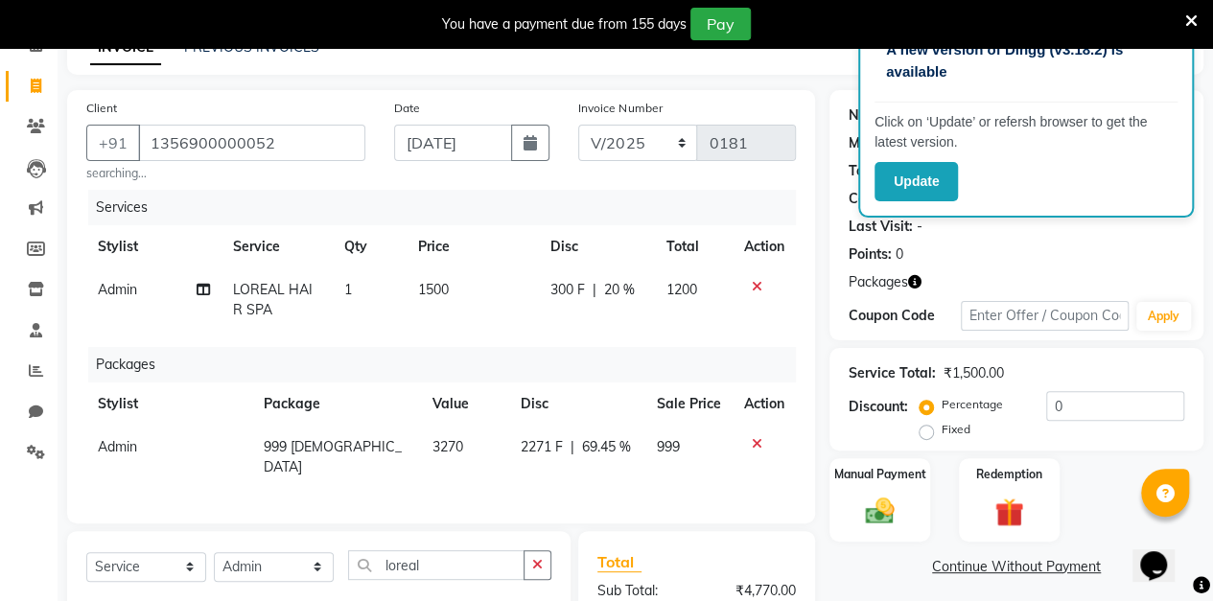
click at [625, 293] on span "20 %" at bounding box center [618, 290] width 31 height 20
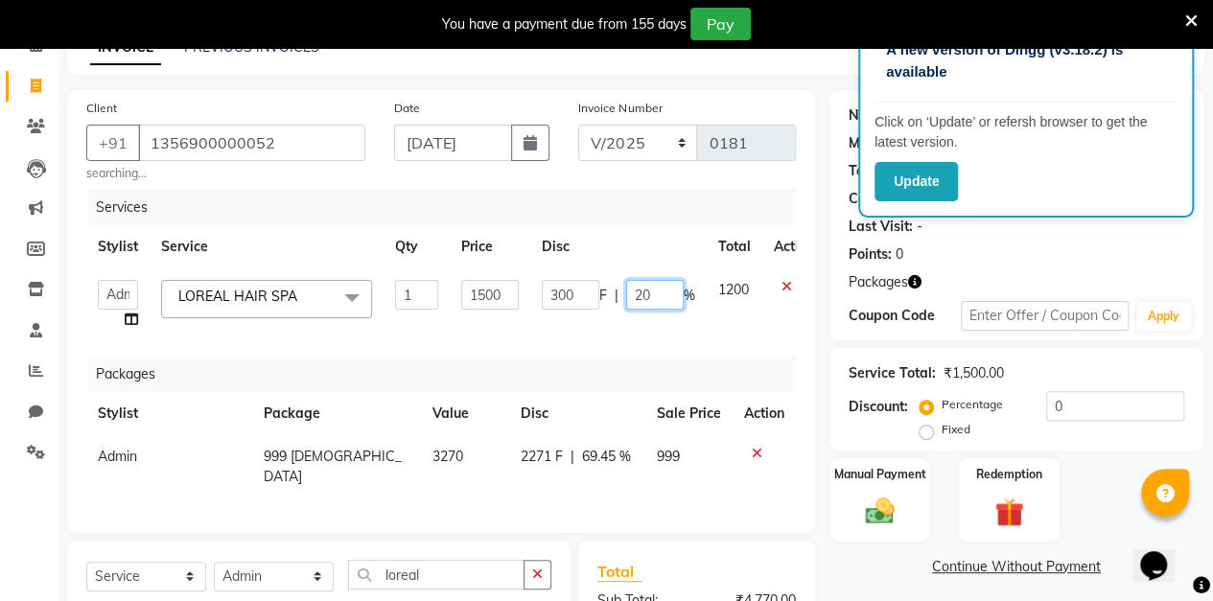
click at [652, 291] on input "20" at bounding box center [655, 295] width 58 height 30
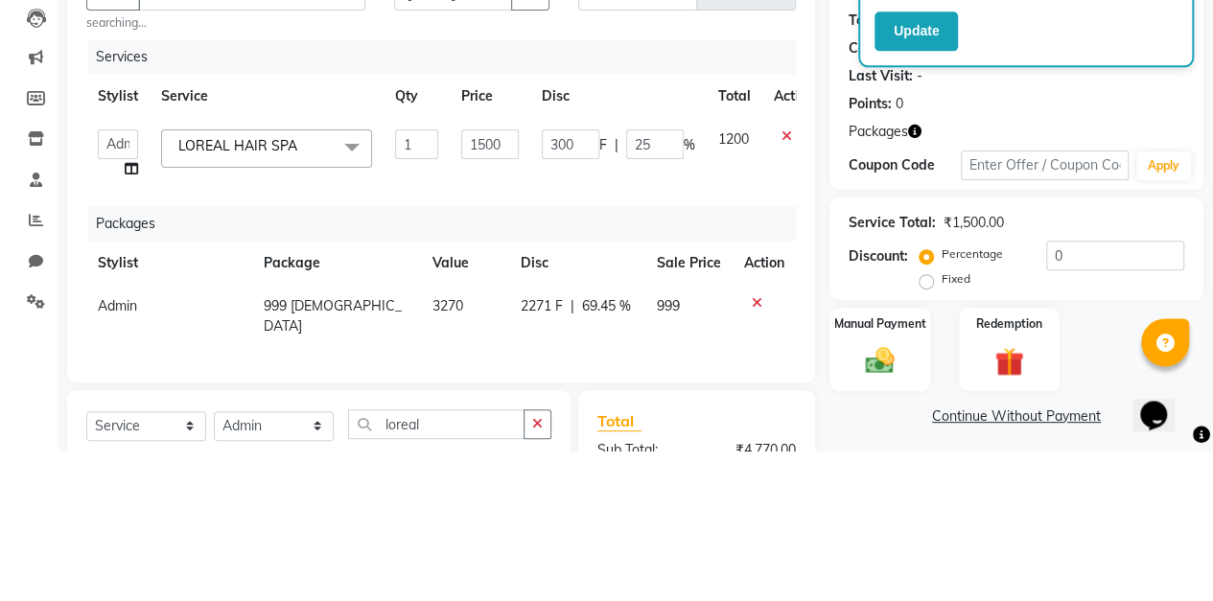
click at [812, 387] on div "Client [PHONE_NUMBER] searching... Date [DATE] Invoice Number V/2025 V/[PHONE_N…" at bounding box center [441, 311] width 748 height 443
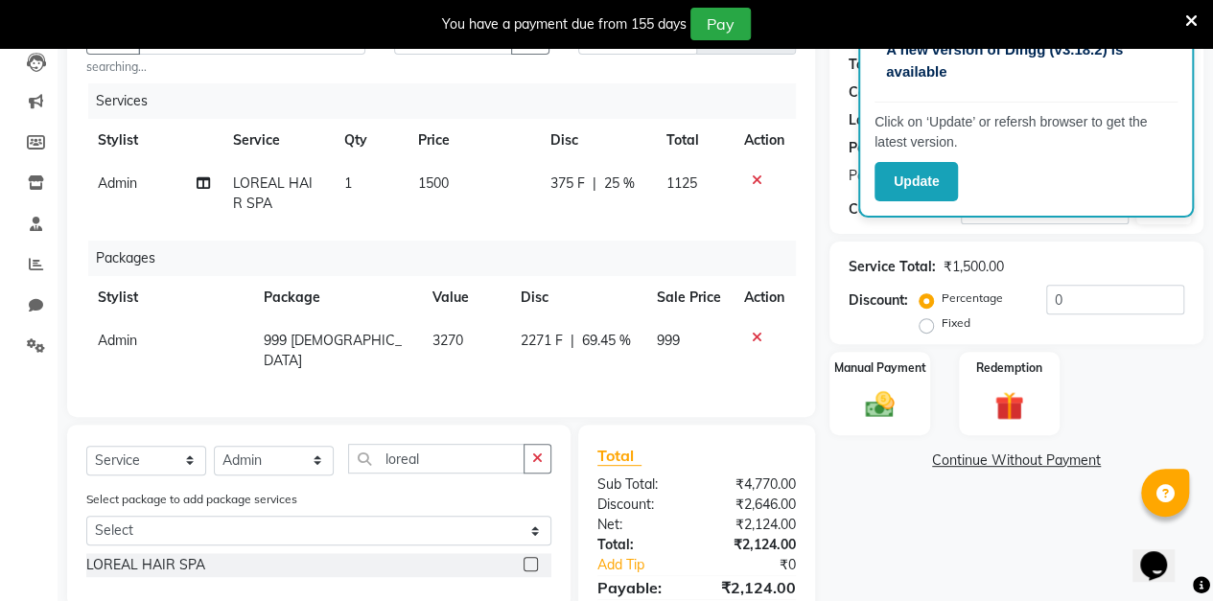
scroll to position [123, 0]
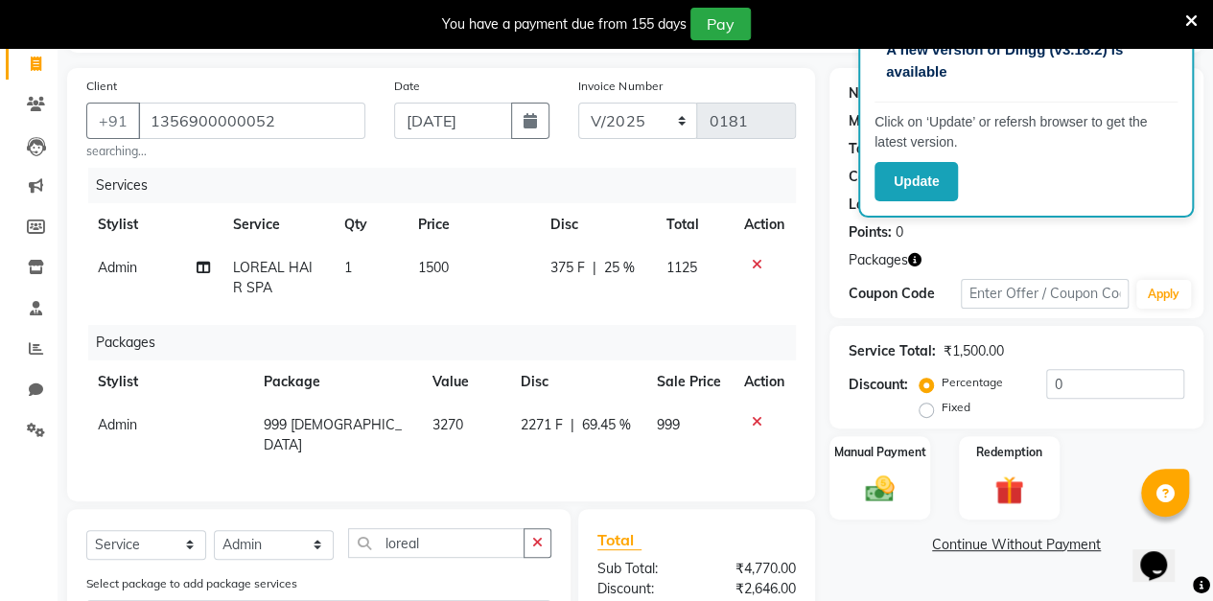
click at [617, 268] on span "25 %" at bounding box center [618, 268] width 31 height 20
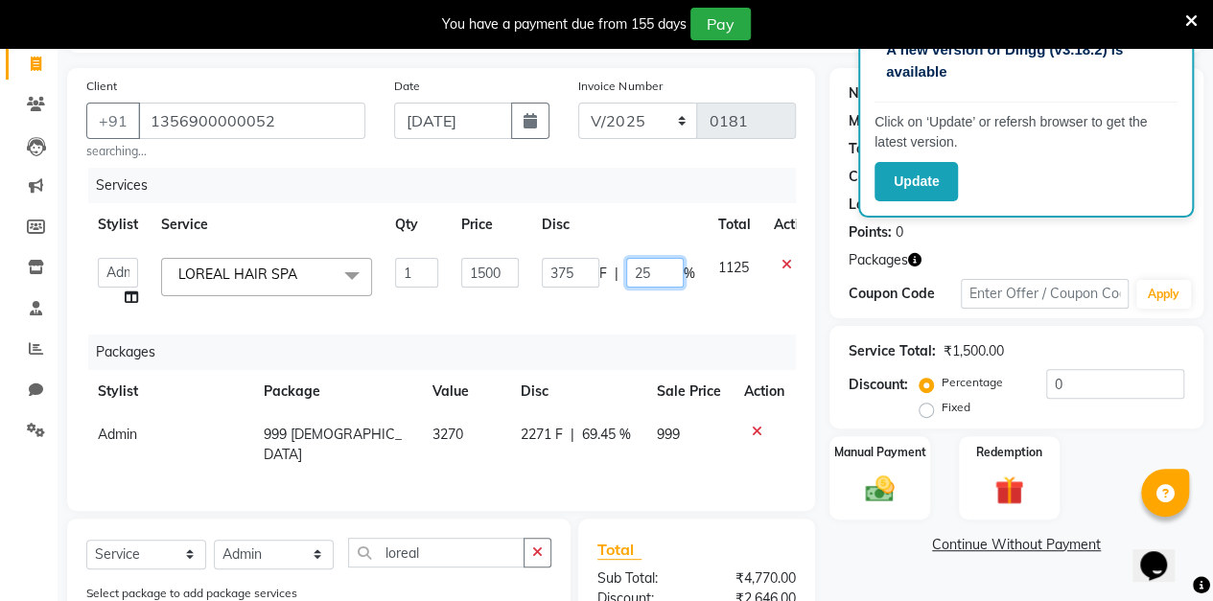
click at [656, 275] on input "25" at bounding box center [655, 273] width 58 height 30
click at [812, 265] on div "Client [PHONE_NUMBER] searching... Date [DATE] Invoice Number V/2025 V/[PHONE_N…" at bounding box center [441, 289] width 748 height 443
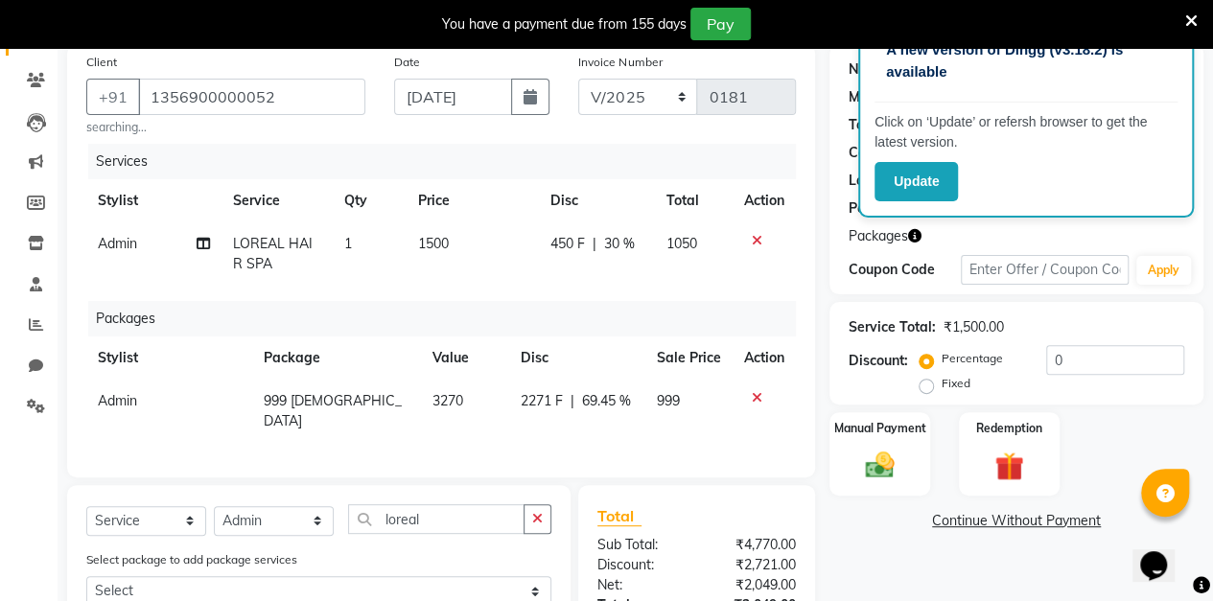
scroll to position [146, 0]
click at [617, 243] on span "30 %" at bounding box center [618, 245] width 31 height 20
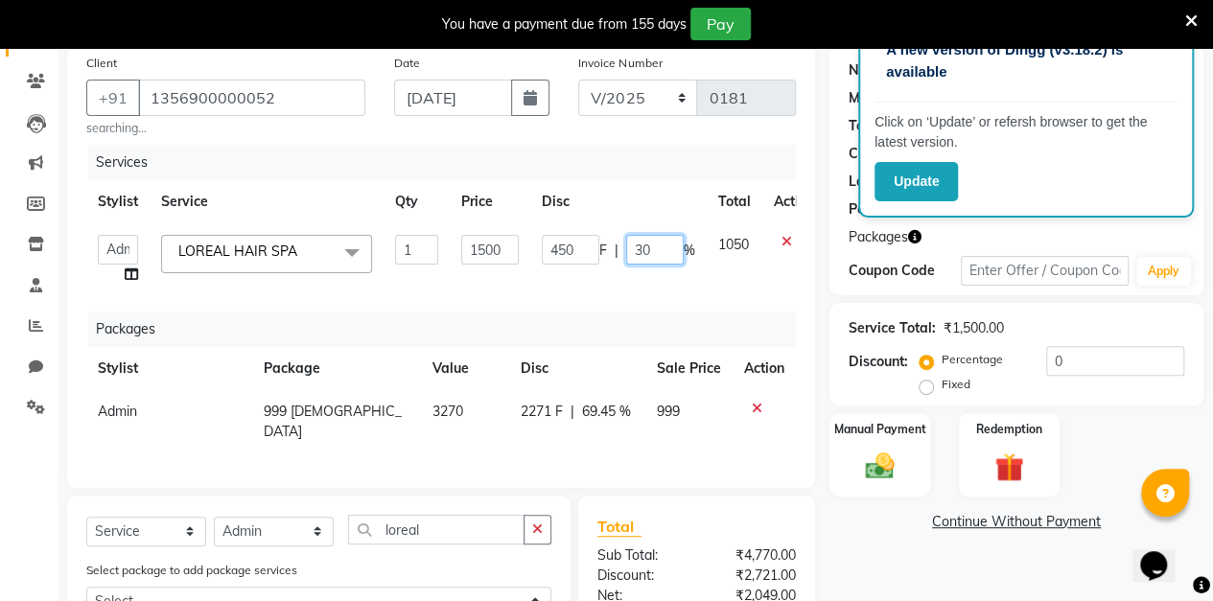
click at [662, 250] on input "30" at bounding box center [655, 250] width 58 height 30
click at [824, 263] on div "Client [PHONE_NUMBER] searching... Date [DATE] Invoice Number V/2025 V/[PHONE_N…" at bounding box center [441, 391] width 777 height 692
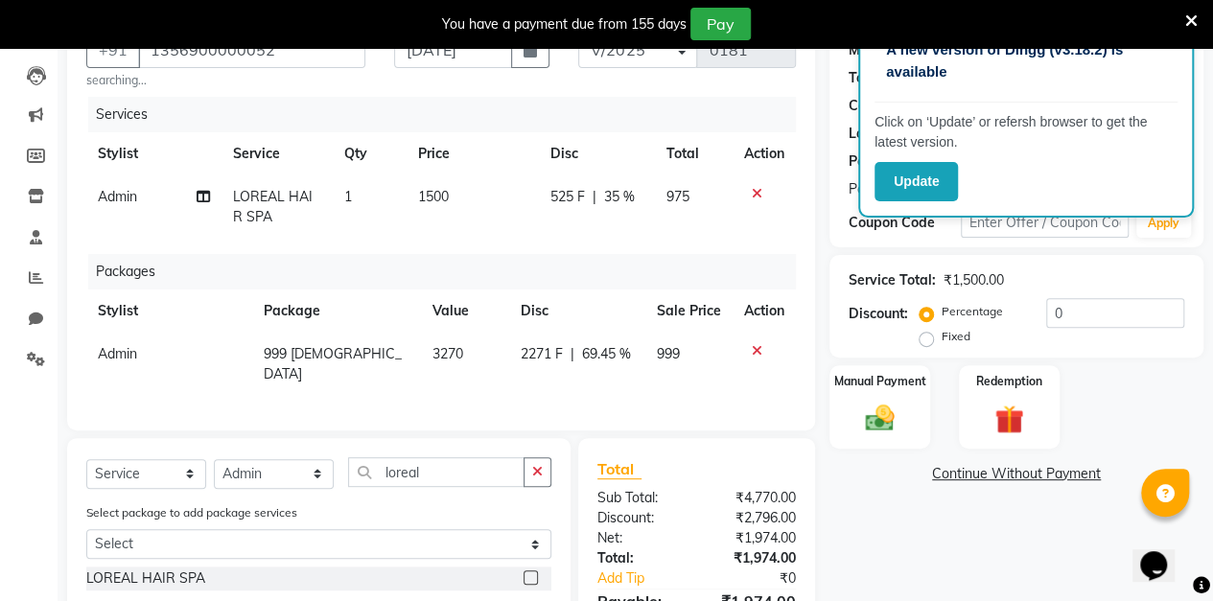
scroll to position [180, 0]
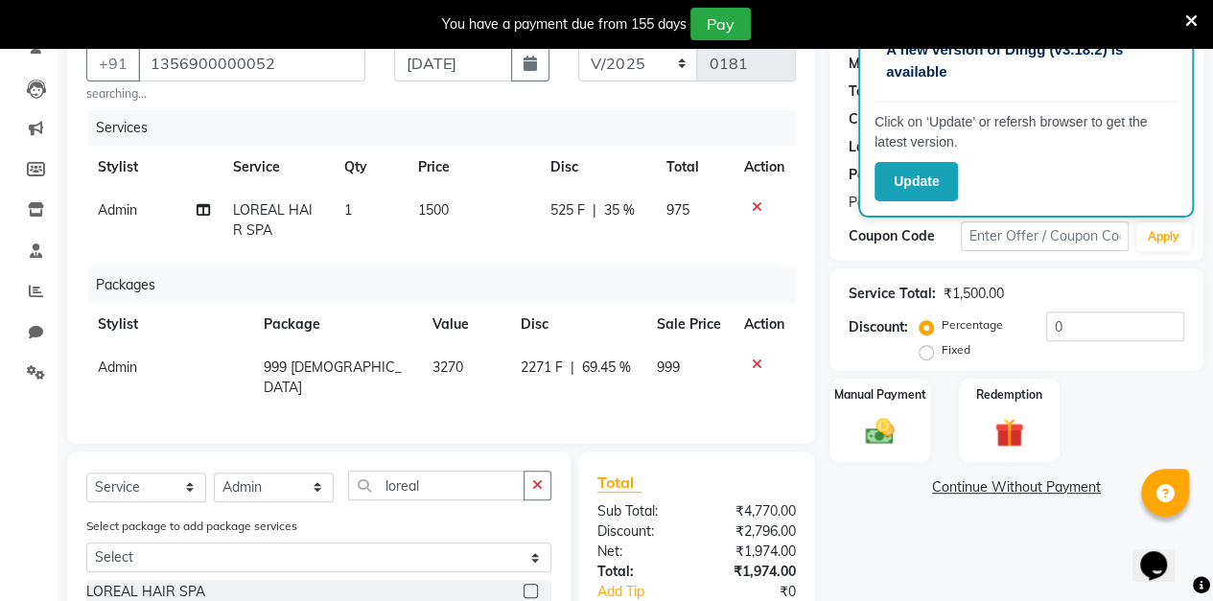
click at [627, 217] on span "35 %" at bounding box center [618, 210] width 31 height 20
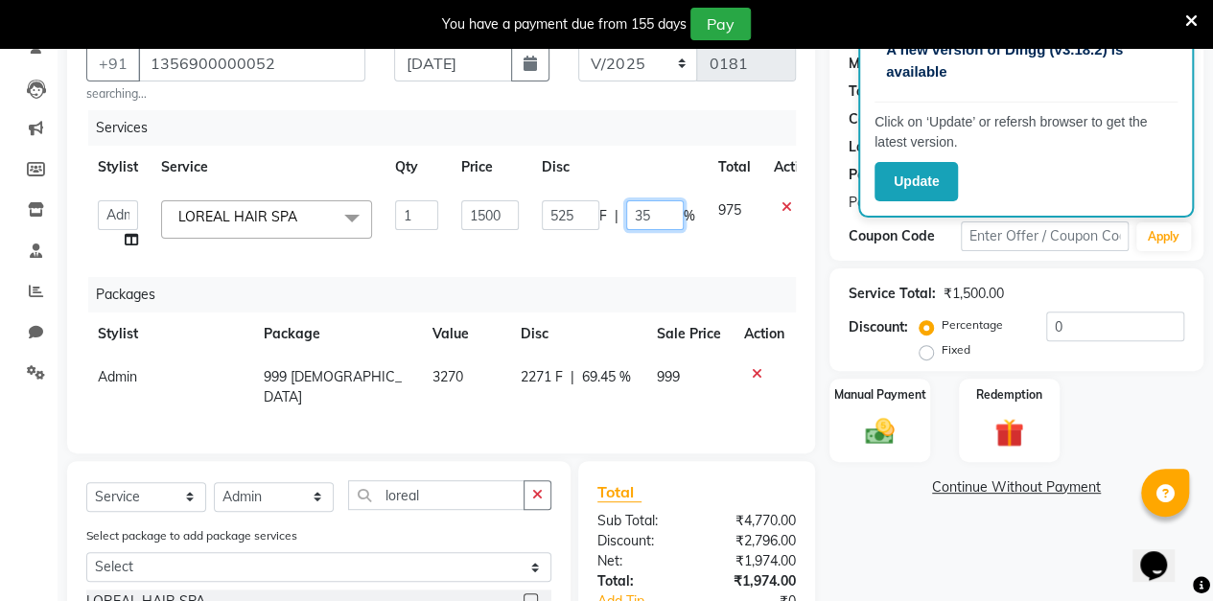
click at [661, 215] on input "35" at bounding box center [655, 215] width 58 height 30
click at [824, 263] on div "Client [PHONE_NUMBER] searching... Date [DATE] Invoice Number V/2025 V/[PHONE_N…" at bounding box center [441, 357] width 777 height 692
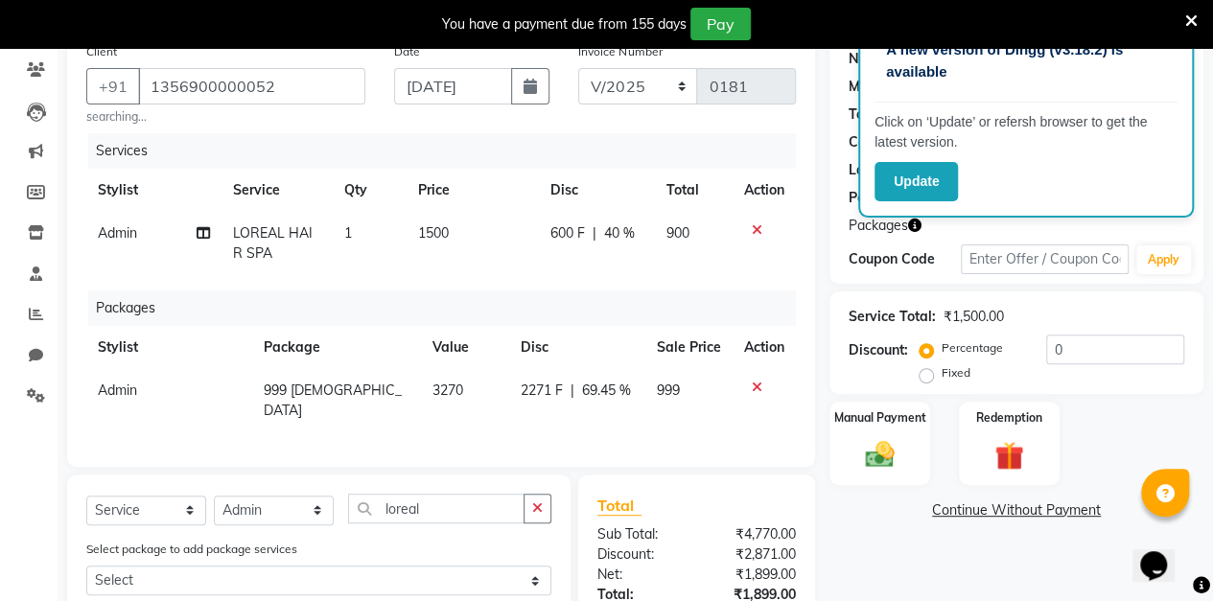
scroll to position [156, 0]
click at [625, 222] on td "600 F | 40 %" at bounding box center [596, 244] width 116 height 63
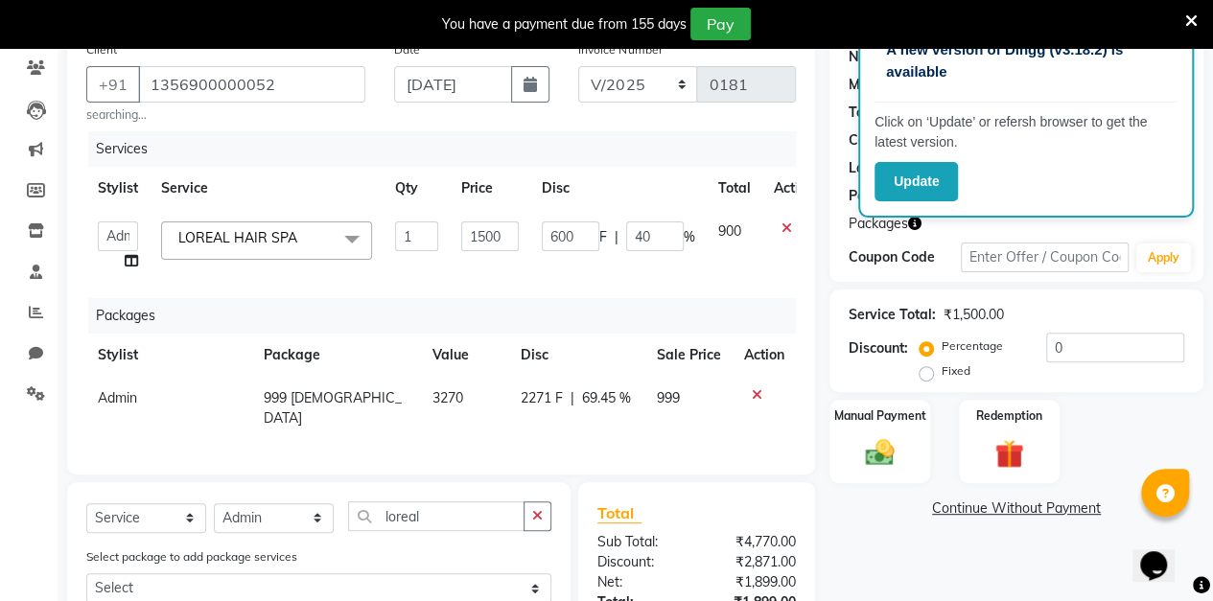
scroll to position [150, 0]
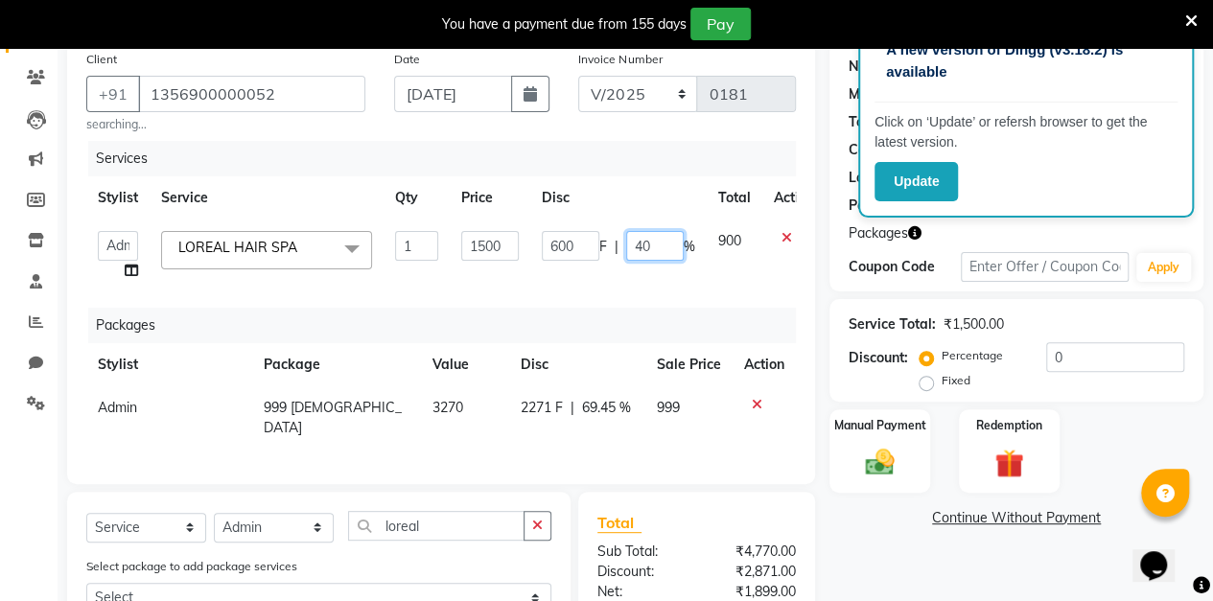
click at [668, 249] on input "40" at bounding box center [655, 246] width 58 height 30
click at [824, 286] on div "Client [PHONE_NUMBER] searching... Date [DATE] Invoice Number V/2025 V/[PHONE_N…" at bounding box center [441, 387] width 777 height 692
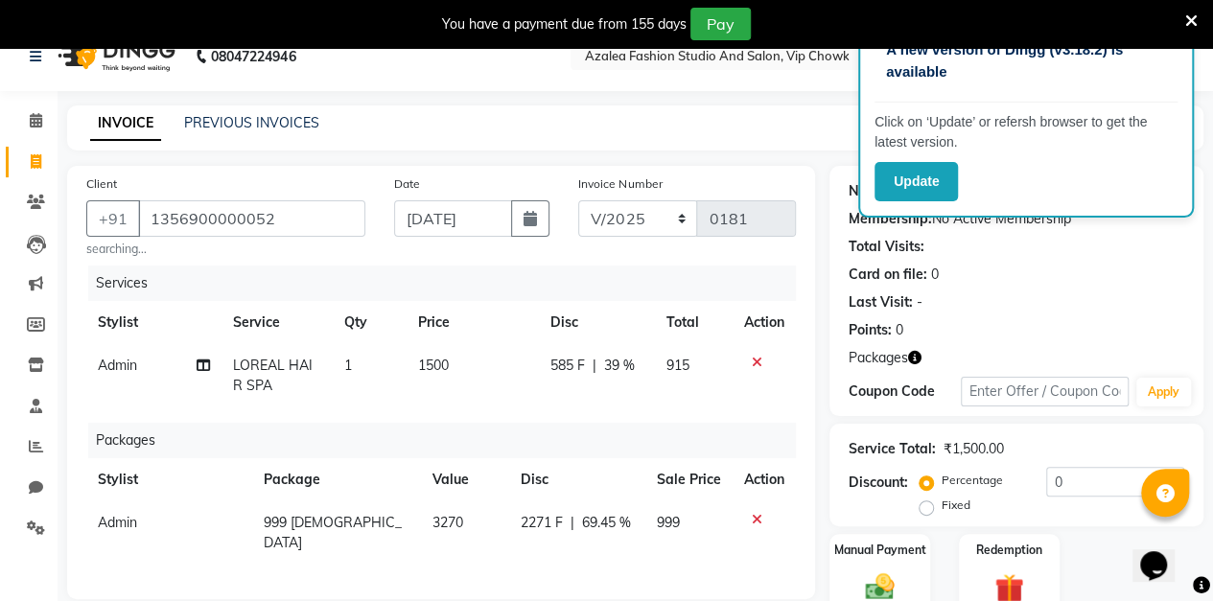
scroll to position [0, 0]
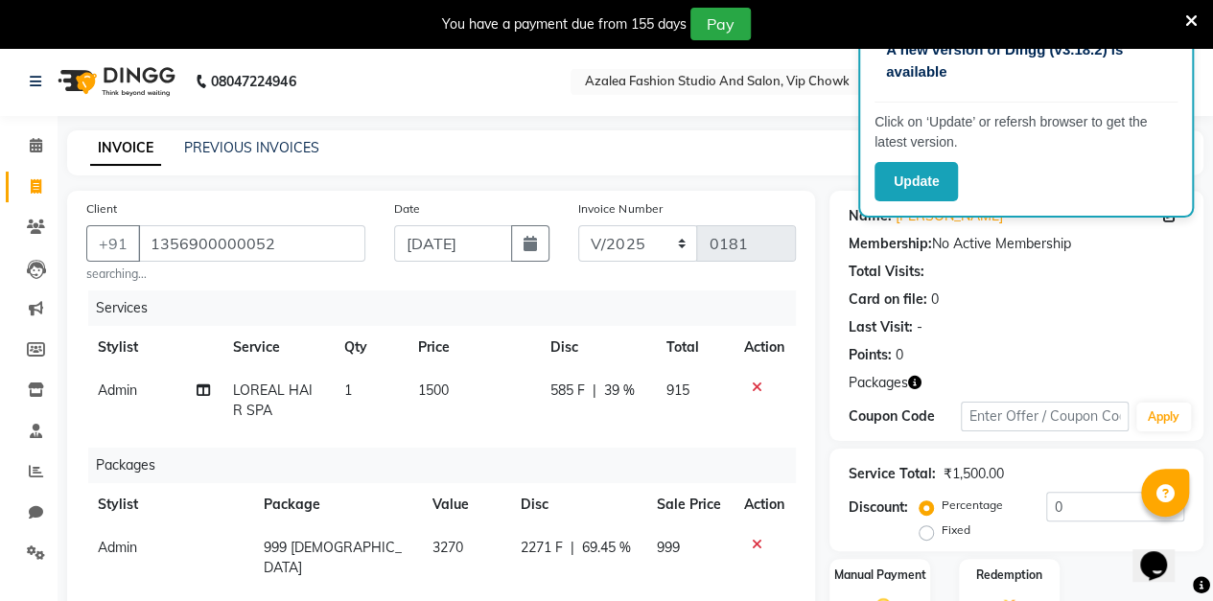
click at [638, 383] on div "585 F | 39 %" at bounding box center [595, 391] width 93 height 20
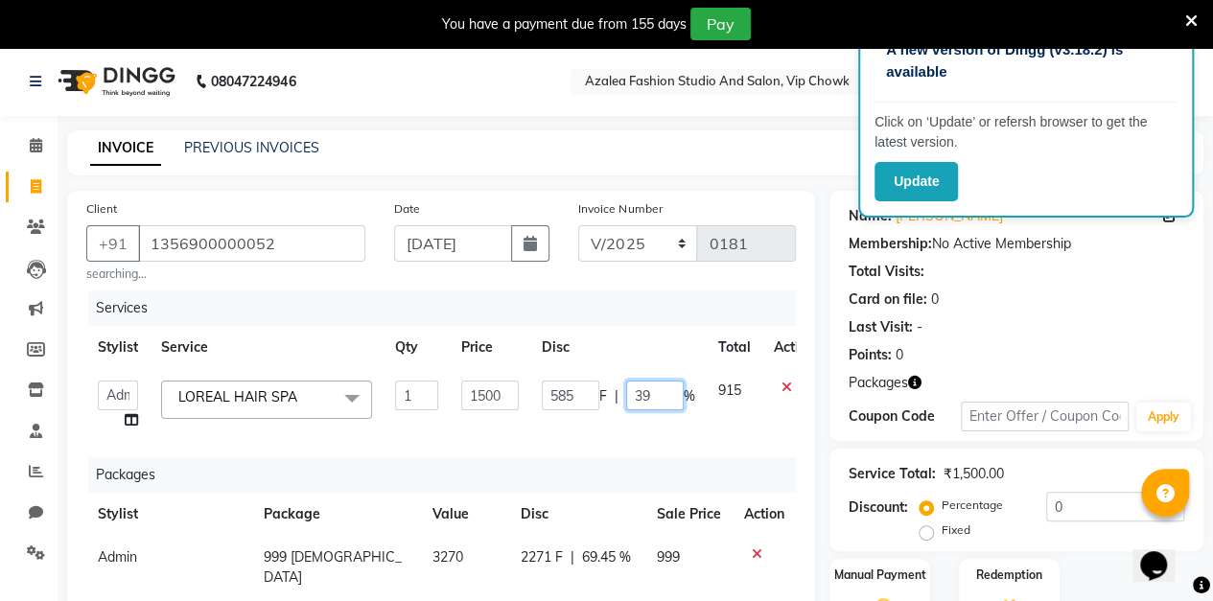
click at [666, 402] on input "39" at bounding box center [655, 396] width 58 height 30
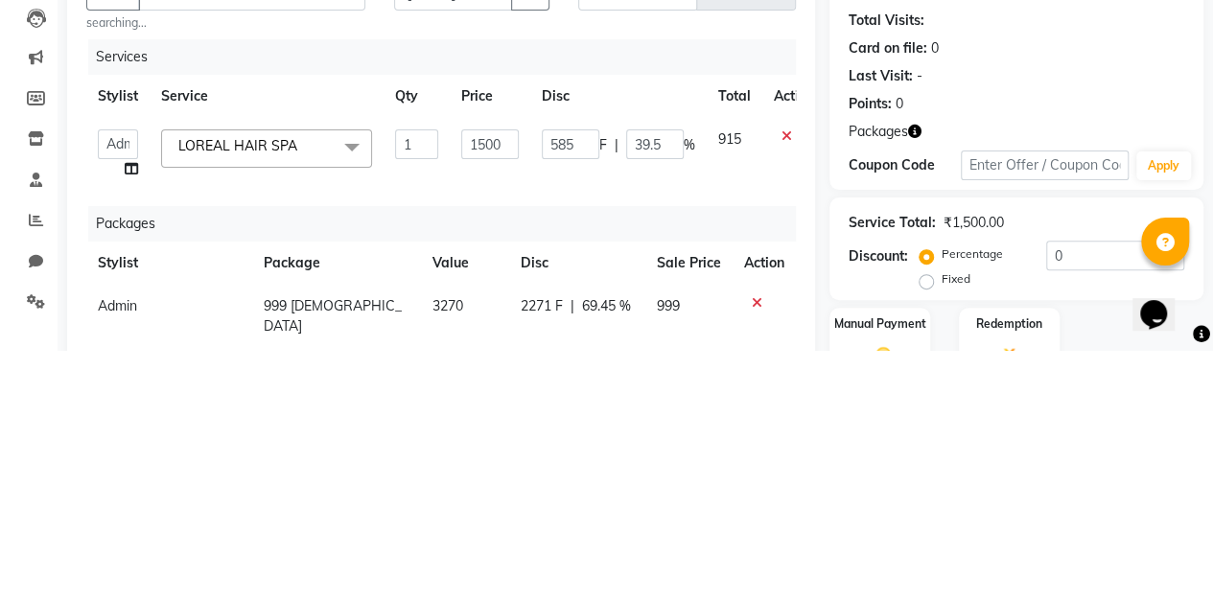
click at [826, 528] on div "Client [PHONE_NUMBER] searching... Date [DATE] Invoice Number V/2025 V/[PHONE_N…" at bounding box center [441, 537] width 777 height 692
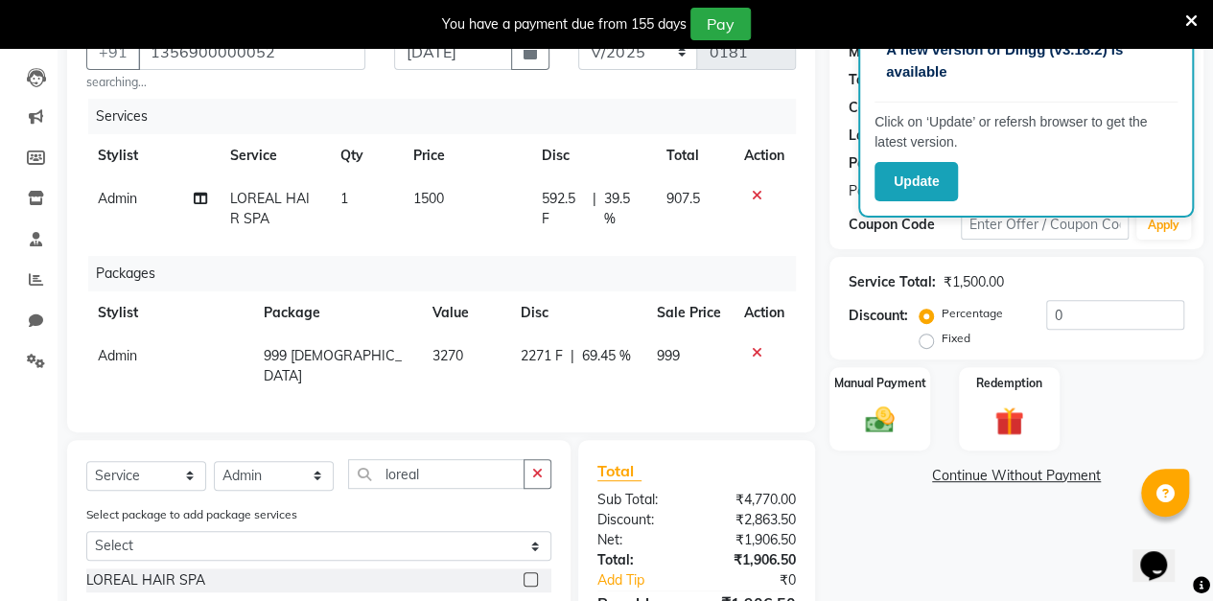
scroll to position [187, 0]
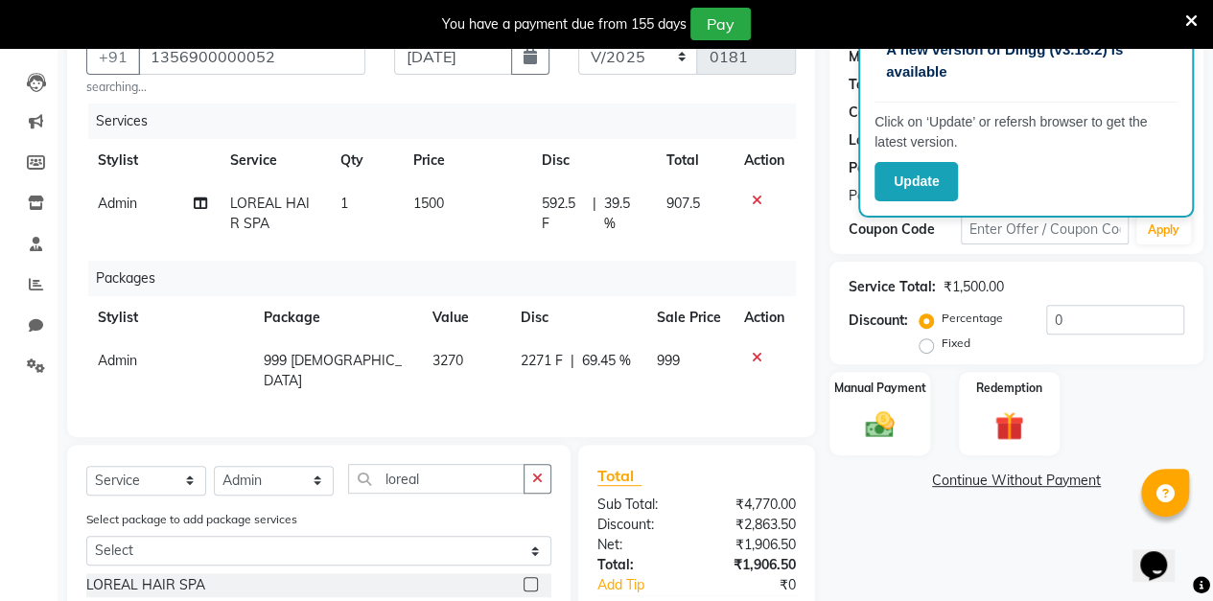
click at [628, 220] on span "39.5 %" at bounding box center [623, 214] width 39 height 40
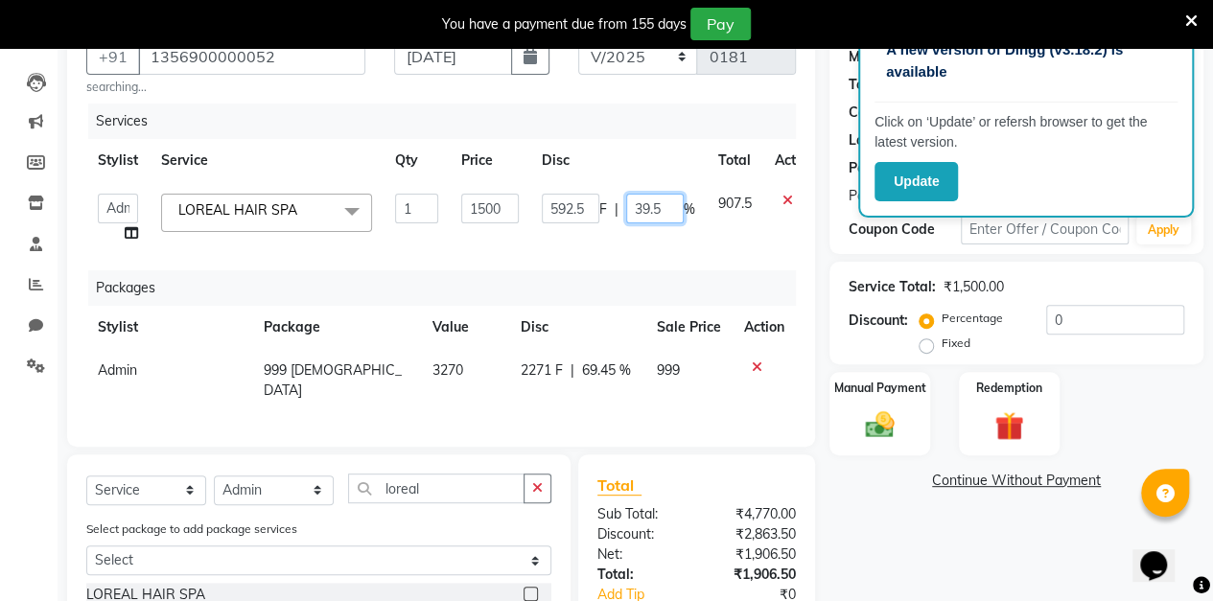
click at [671, 210] on input "39.5" at bounding box center [655, 209] width 58 height 30
click at [824, 274] on div "Client [PHONE_NUMBER] searching... Date [DATE] Invoice Number V/2025 V/[PHONE_N…" at bounding box center [441, 350] width 777 height 692
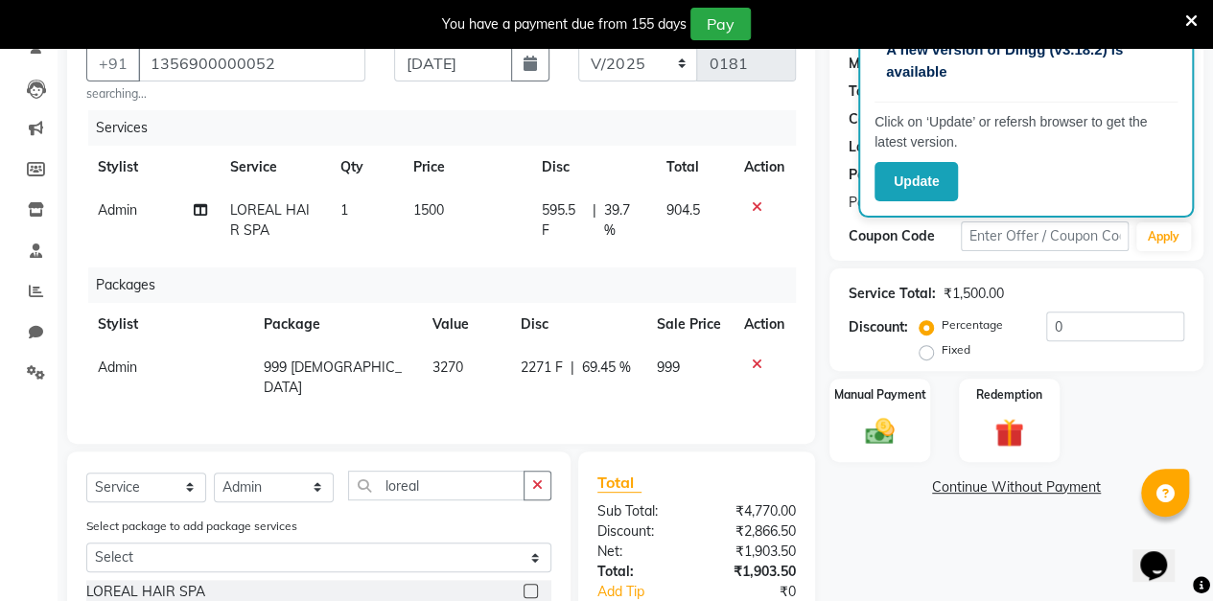
scroll to position [180, 0]
click at [628, 213] on span "39.7 %" at bounding box center [623, 220] width 39 height 40
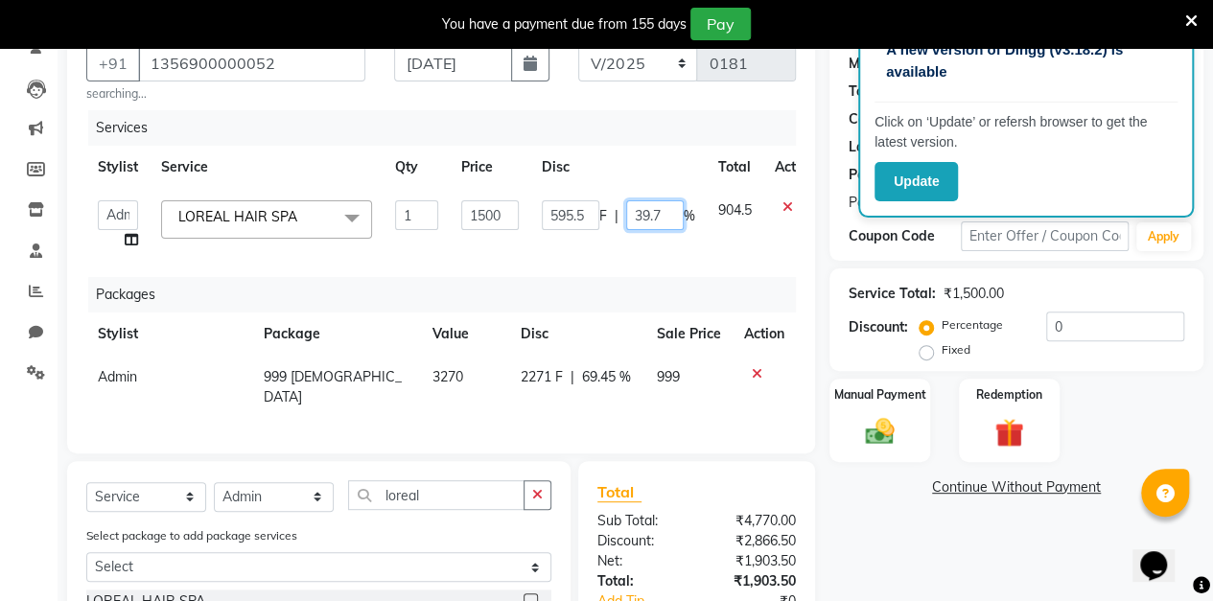
click at [667, 215] on input "39.7" at bounding box center [655, 215] width 58 height 30
click at [831, 273] on div "Service Total: ₹1,500.00 Discount: Percentage Fixed 0" at bounding box center [1016, 319] width 374 height 103
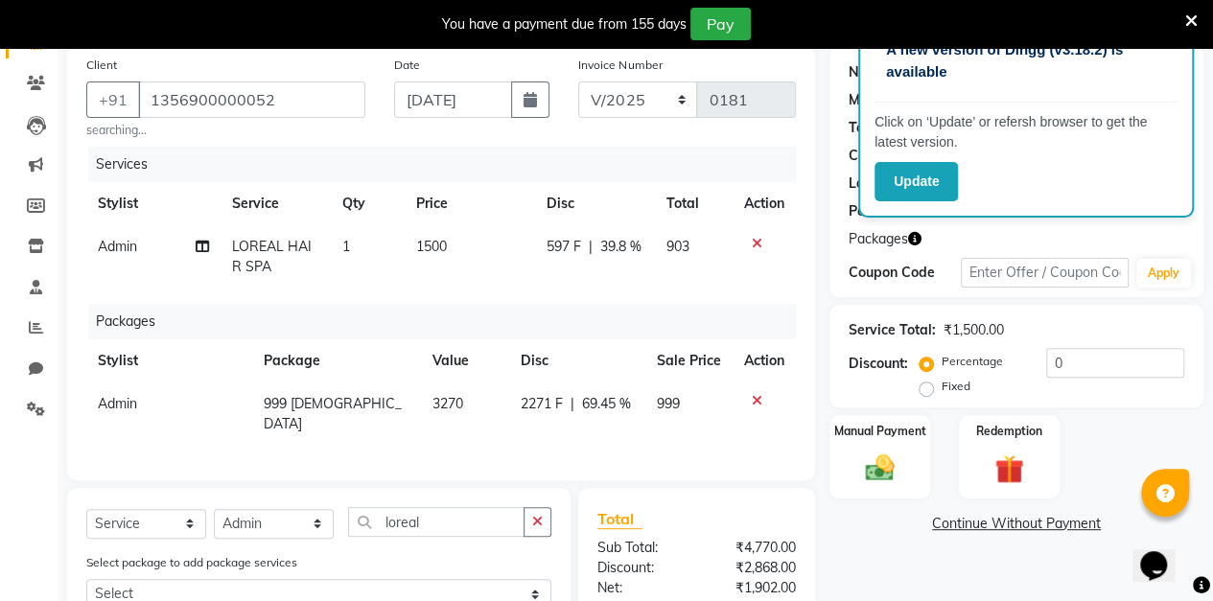
scroll to position [126, 0]
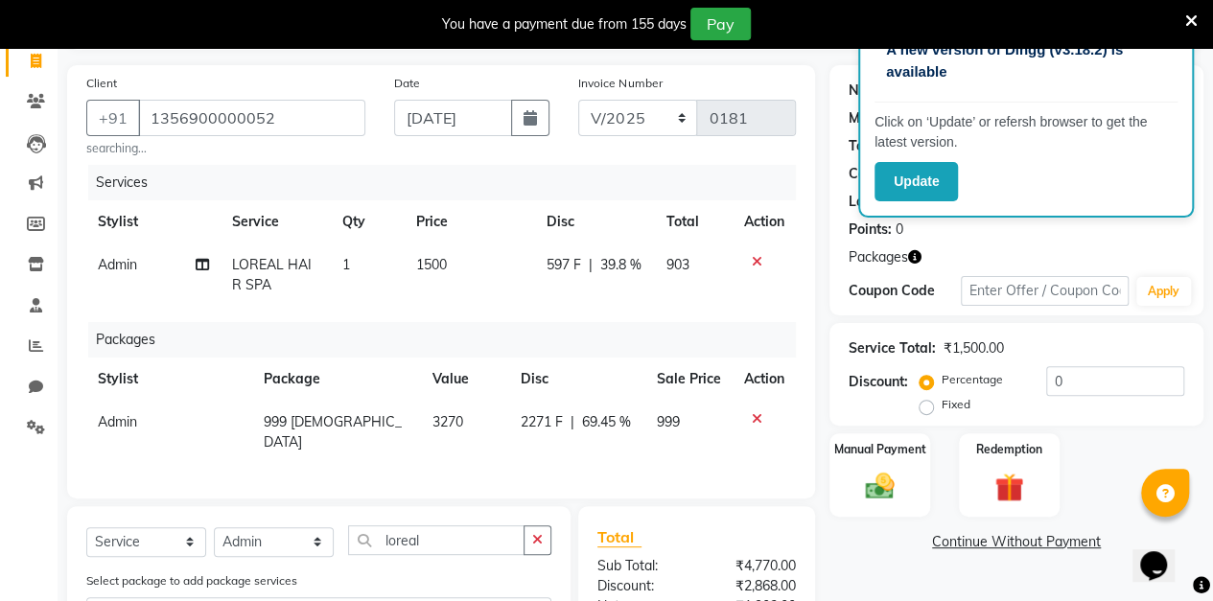
click at [627, 270] on span "39.8 %" at bounding box center [620, 265] width 41 height 20
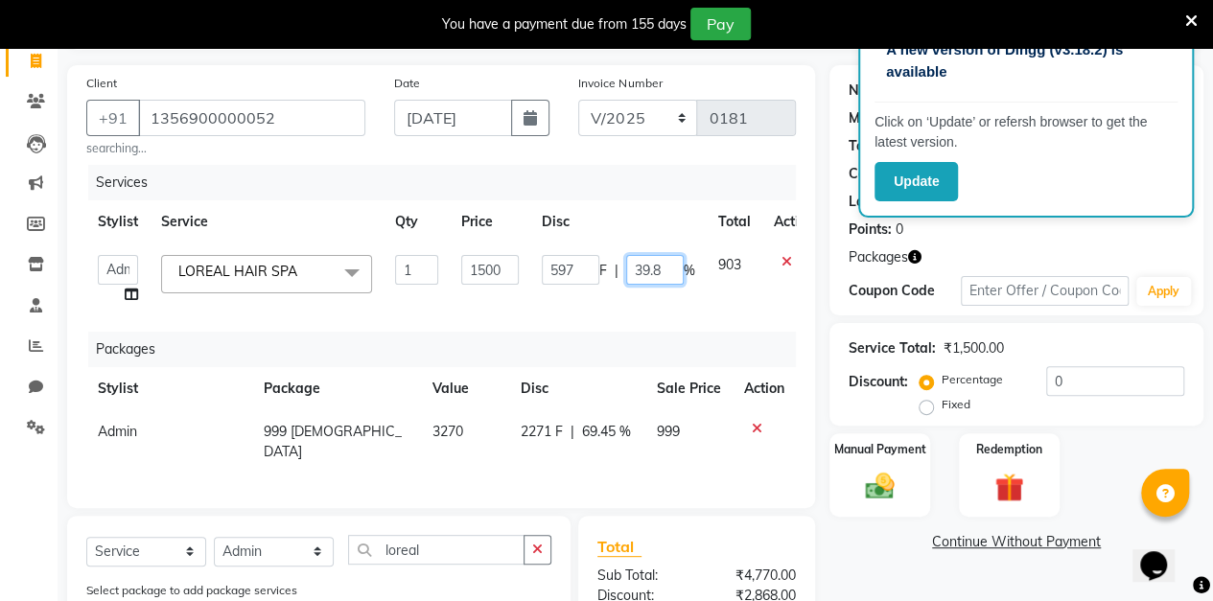
click at [667, 273] on input "39.8" at bounding box center [655, 270] width 58 height 30
click at [826, 264] on div "Client [PHONE_NUMBER] searching... Date [DATE] Invoice Number V/2025 V/[PHONE_N…" at bounding box center [441, 411] width 777 height 692
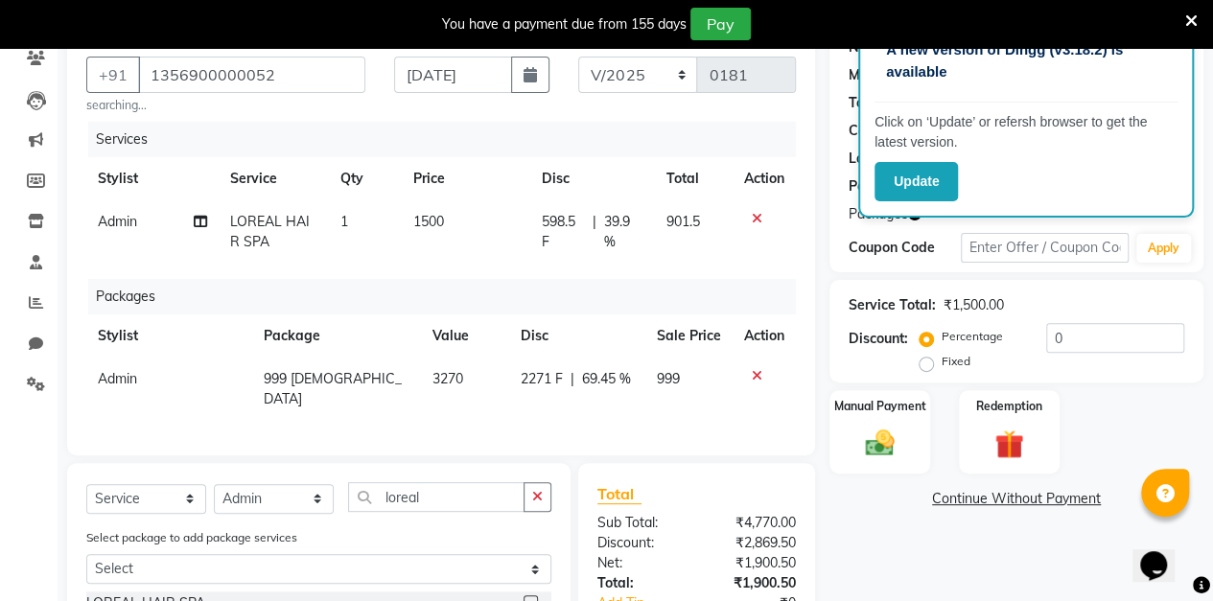
scroll to position [170, 0]
click at [625, 230] on span "39.9 %" at bounding box center [623, 231] width 39 height 40
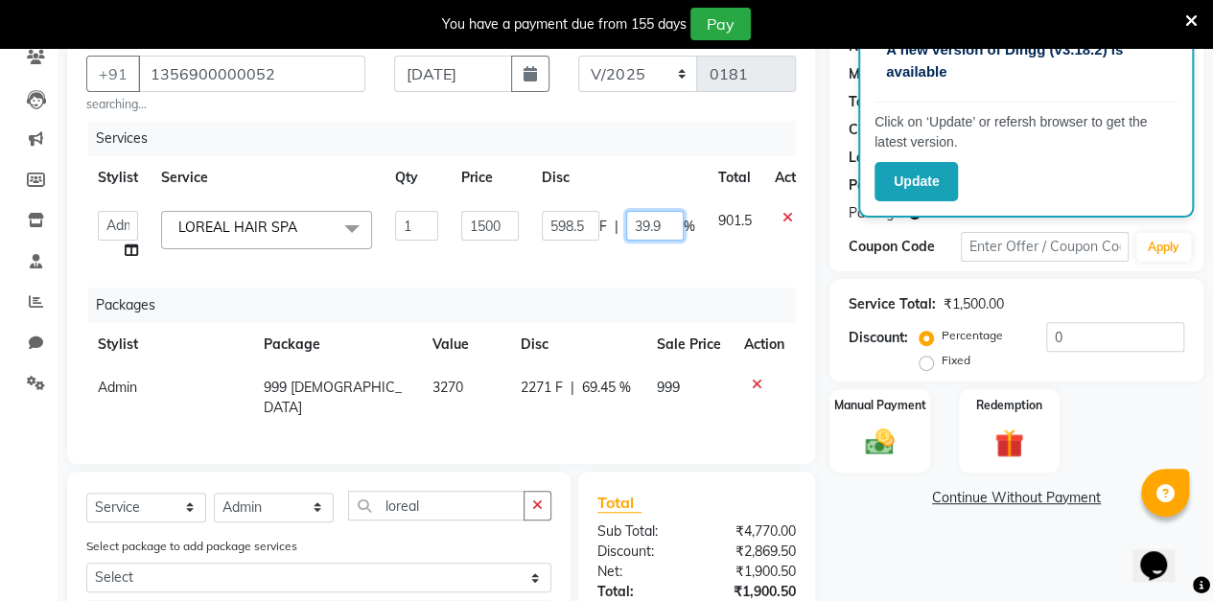
click at [670, 225] on input "39.9" at bounding box center [655, 226] width 58 height 30
click at [825, 274] on div "Client [PHONE_NUMBER] searching... Date [DATE] Invoice Number V/2025 V/[PHONE_N…" at bounding box center [441, 367] width 777 height 692
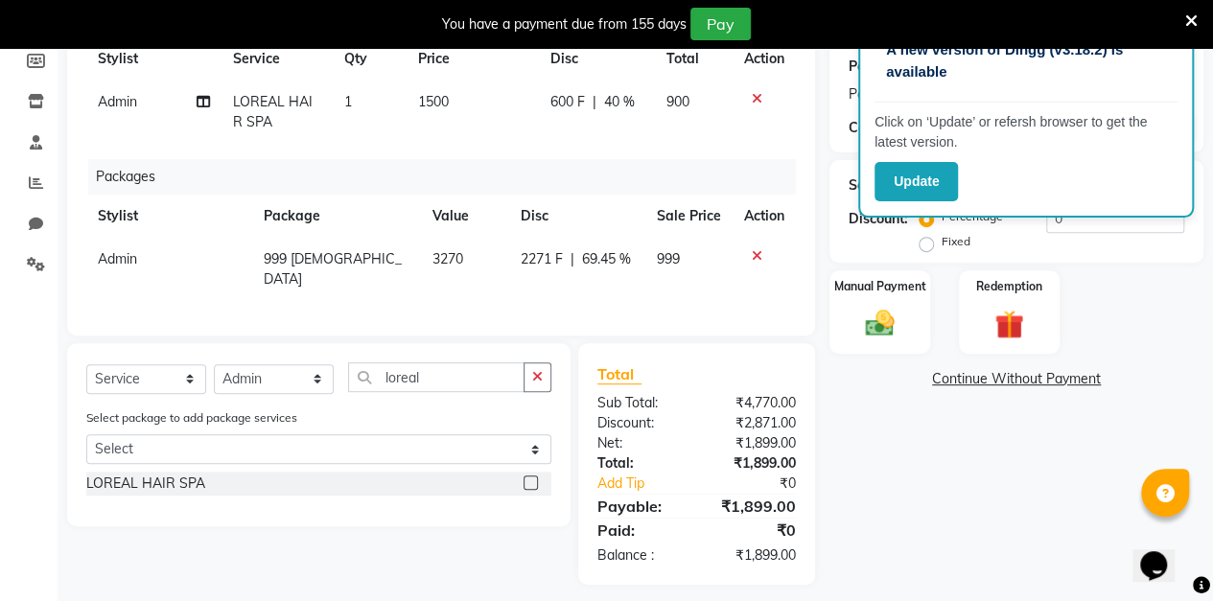
scroll to position [294, 0]
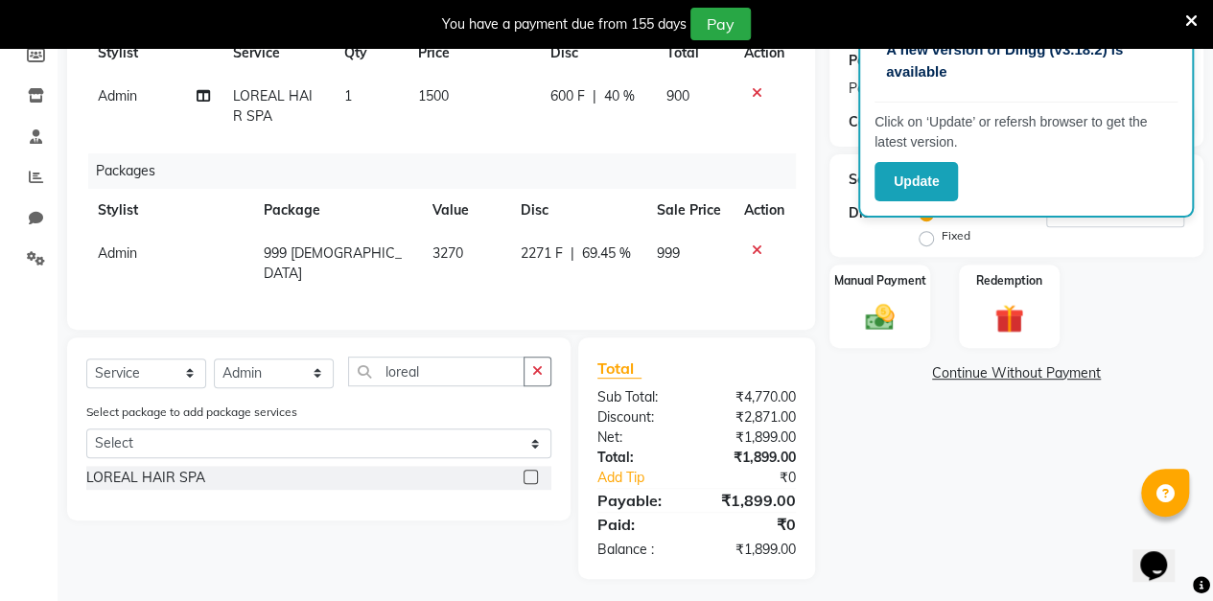
click at [880, 293] on div "Manual Payment" at bounding box center [879, 306] width 101 height 83
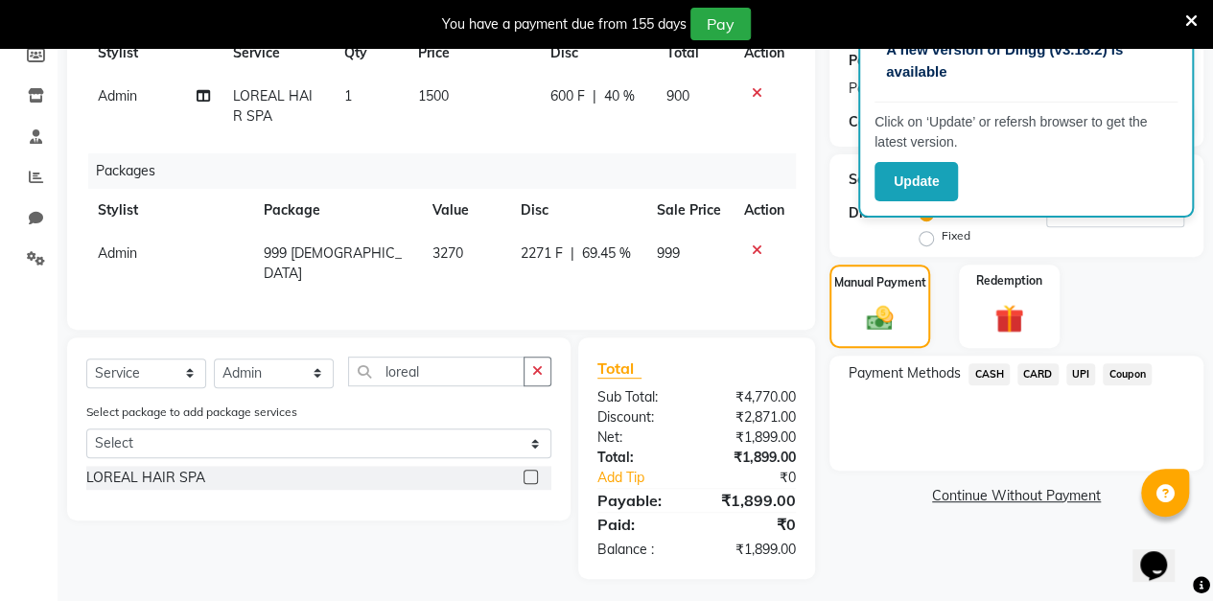
click at [1086, 377] on span "UPI" at bounding box center [1081, 374] width 30 height 22
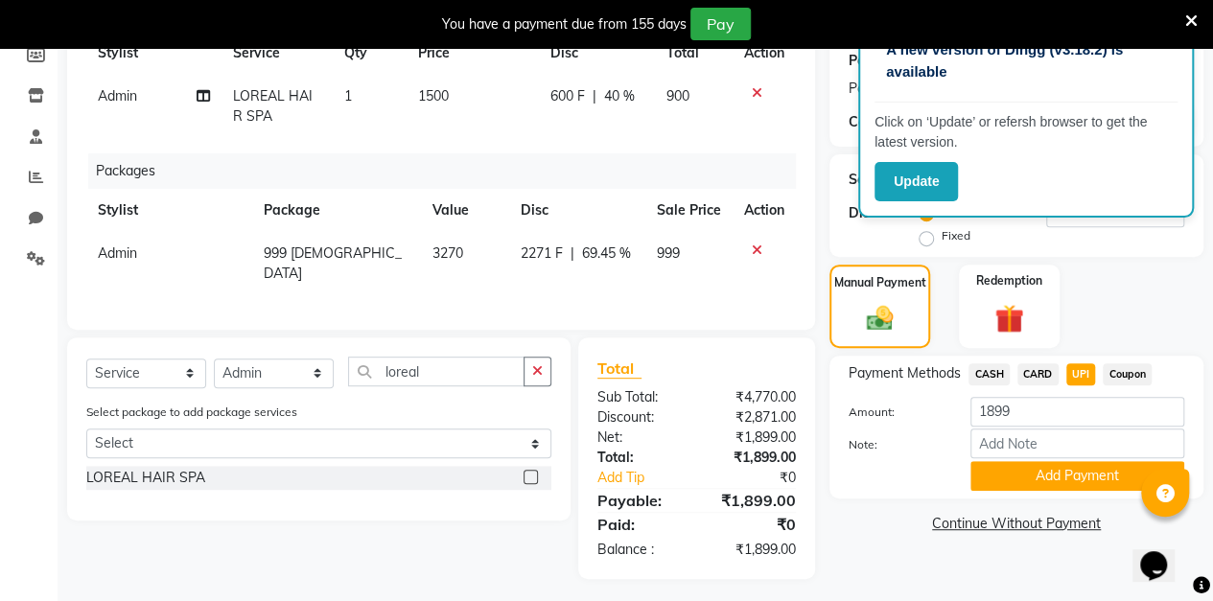
click at [1056, 476] on button "Add Payment" at bounding box center [1077, 476] width 214 height 30
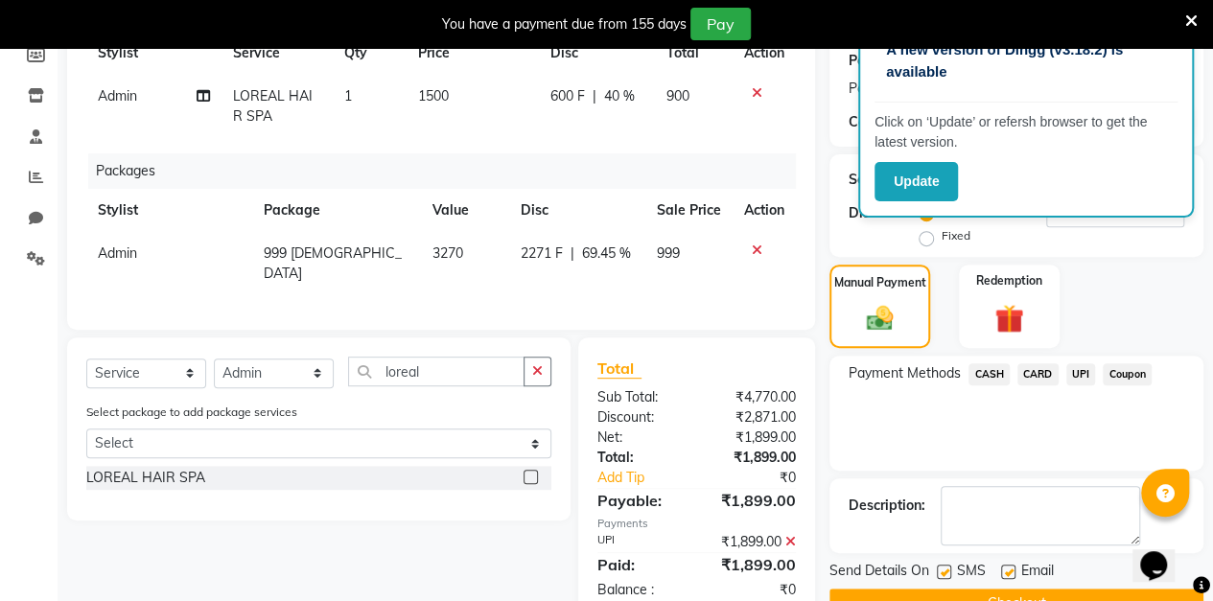
click at [1000, 599] on button "Checkout" at bounding box center [1016, 604] width 374 height 30
